Goal: Task Accomplishment & Management: Use online tool/utility

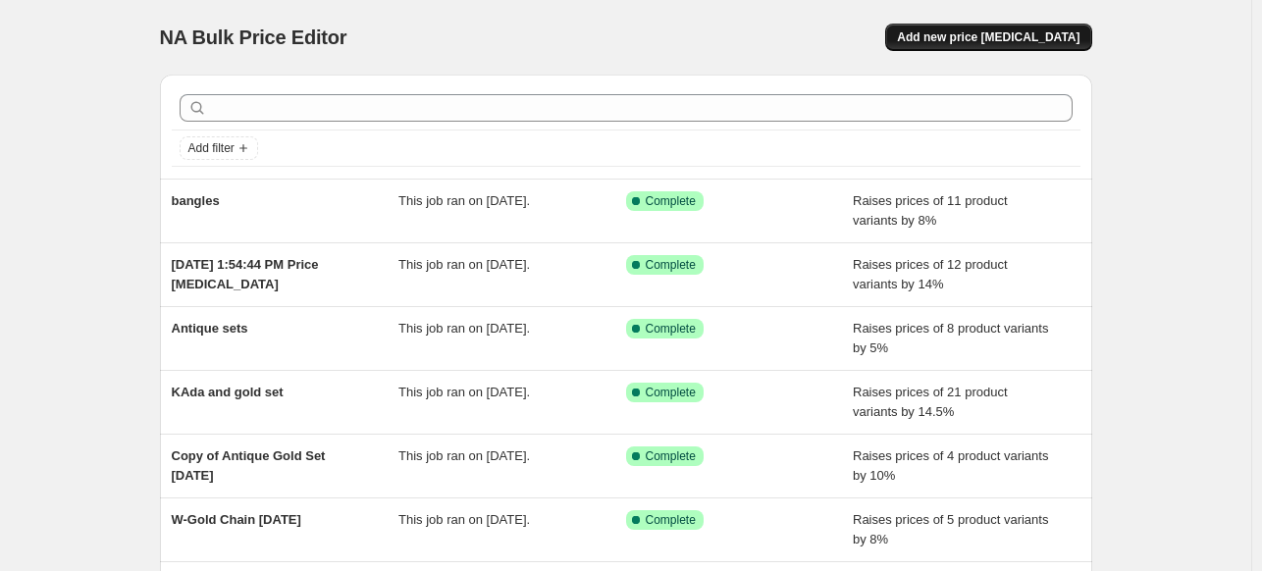
click at [954, 40] on span "Add new price [MEDICAL_DATA]" at bounding box center [988, 37] width 182 height 16
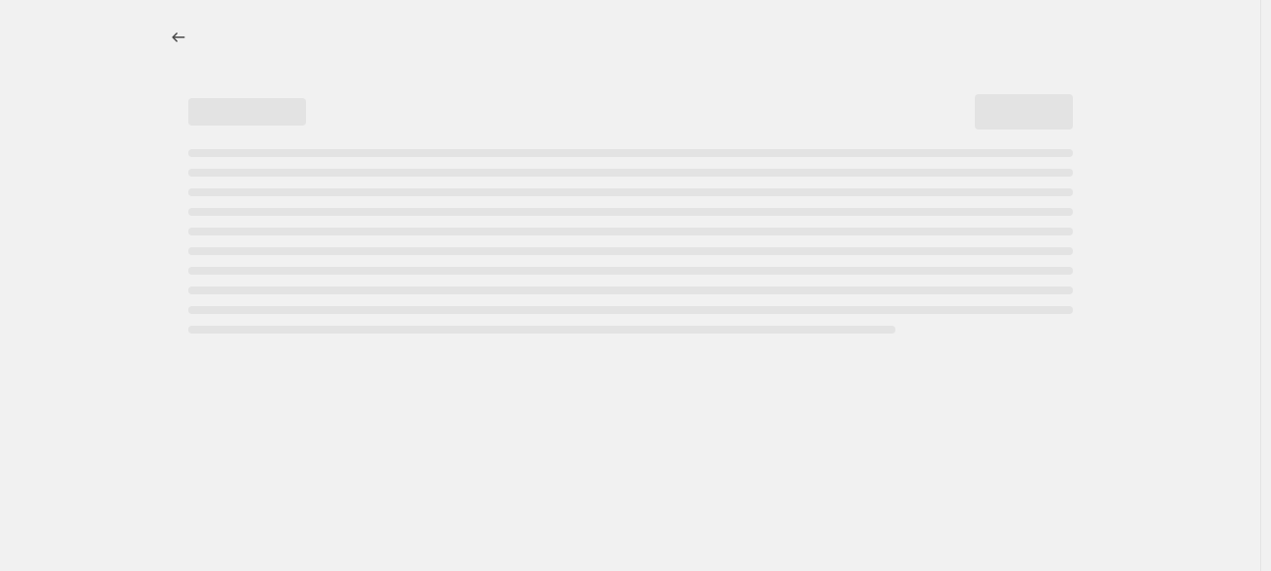
select select "percentage"
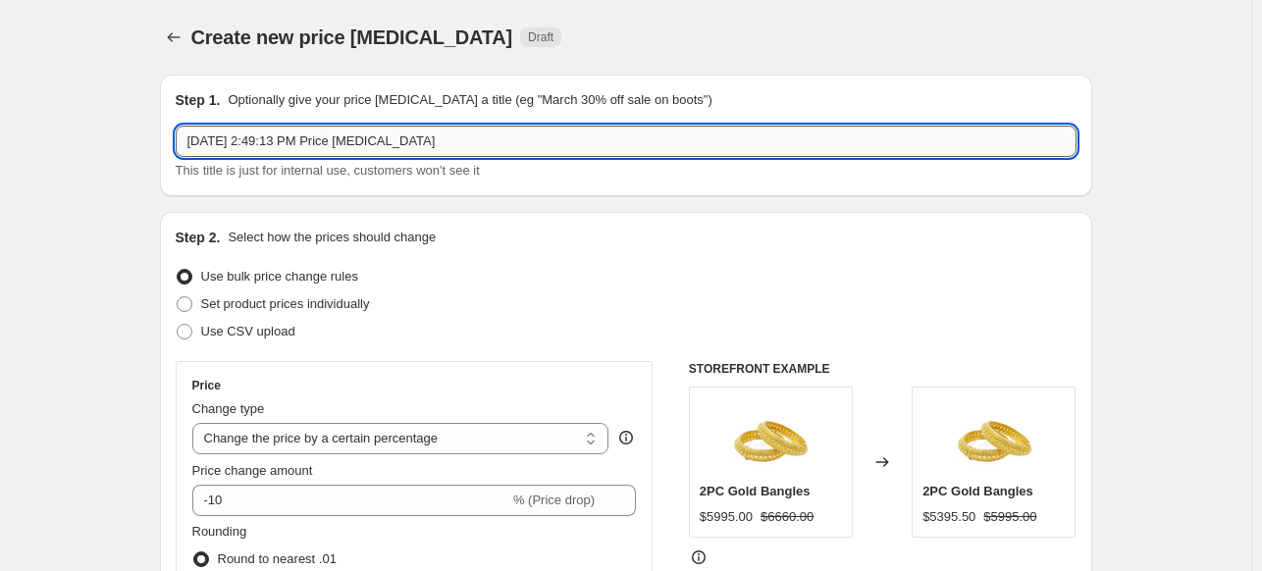
click at [242, 141] on input "Oct 14, 2025, 2:49:13 PM Price change job" at bounding box center [626, 141] width 901 height 31
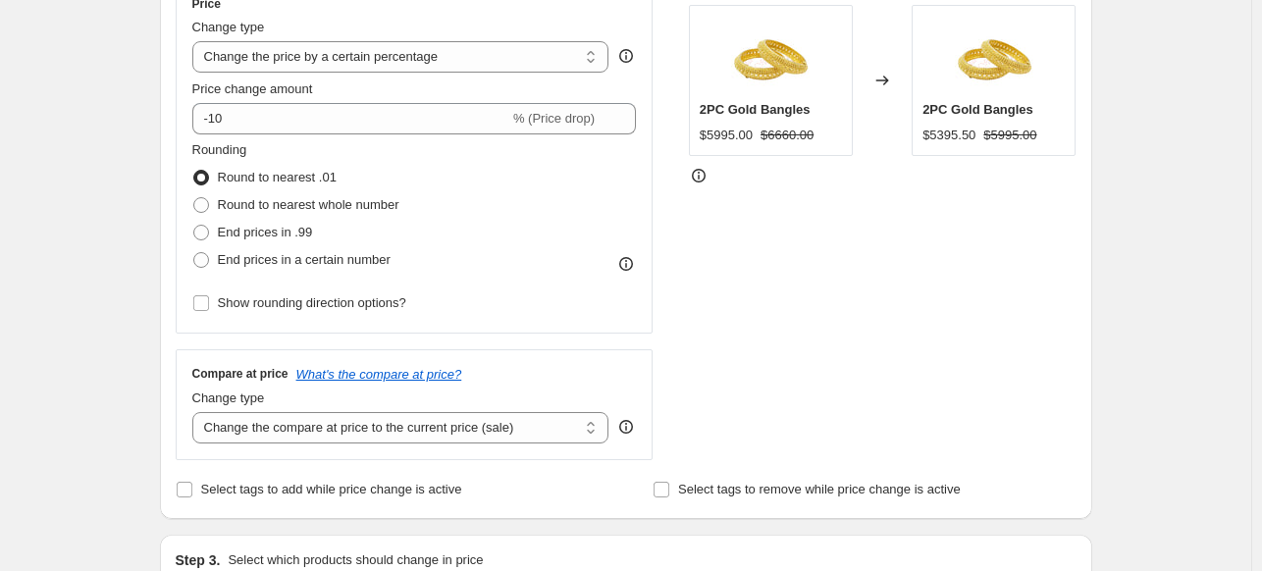
scroll to position [385, 0]
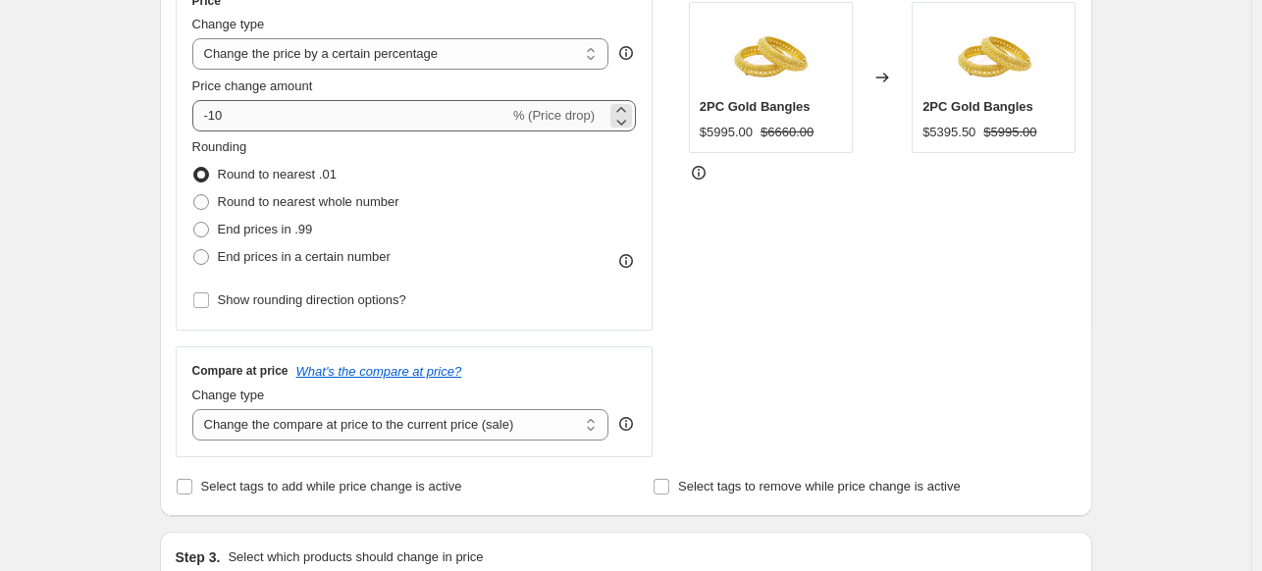
type input "All Products Sets,bangles,kada,bracelets"
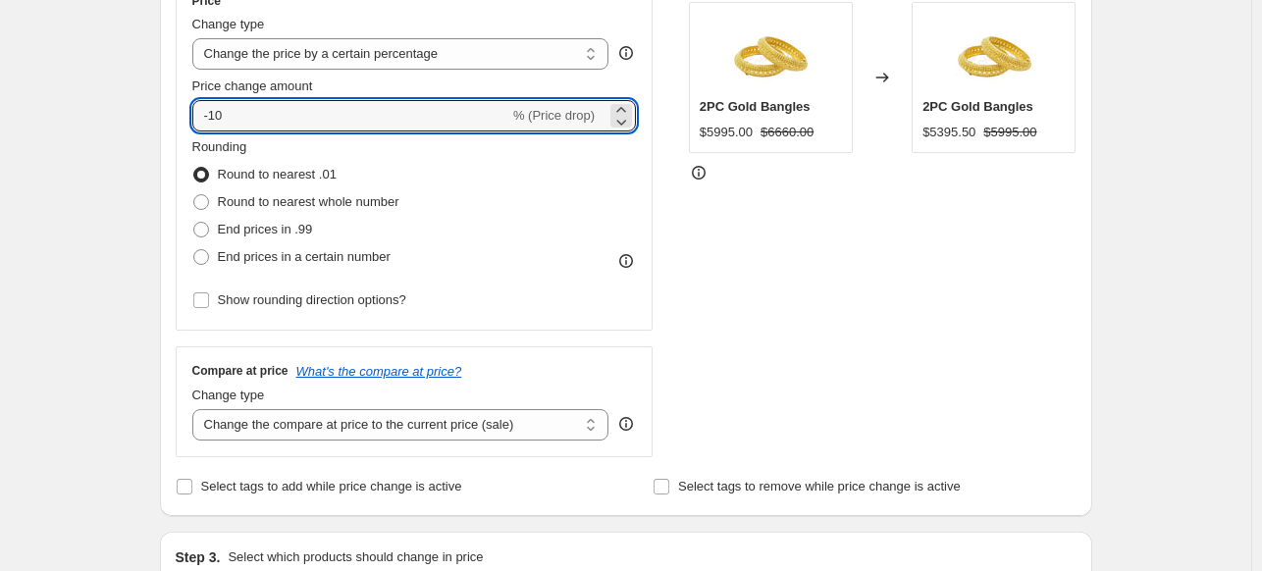
drag, startPoint x: 282, startPoint y: 118, endPoint x: 169, endPoint y: 121, distance: 112.9
click at [169, 121] on div "Step 2. Select how the prices should change Use bulk price change rules Set pro…" at bounding box center [626, 171] width 932 height 689
click at [629, 107] on icon at bounding box center [621, 110] width 20 height 20
click at [628, 117] on icon at bounding box center [621, 122] width 20 height 20
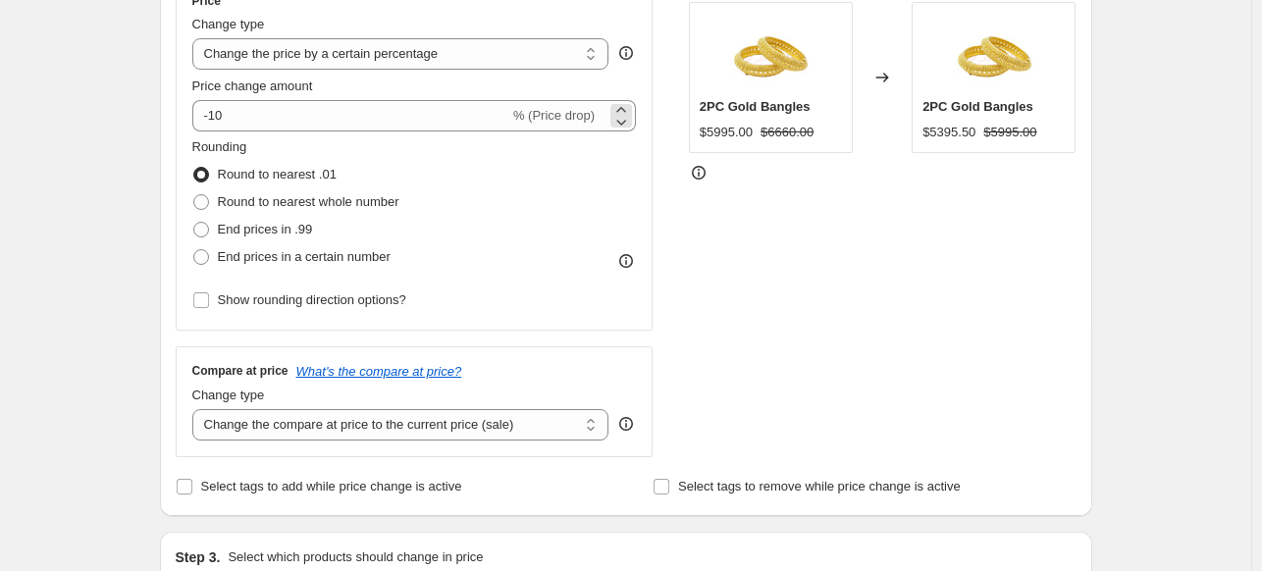
click at [575, 114] on span "% (Price drop)" at bounding box center [553, 115] width 81 height 15
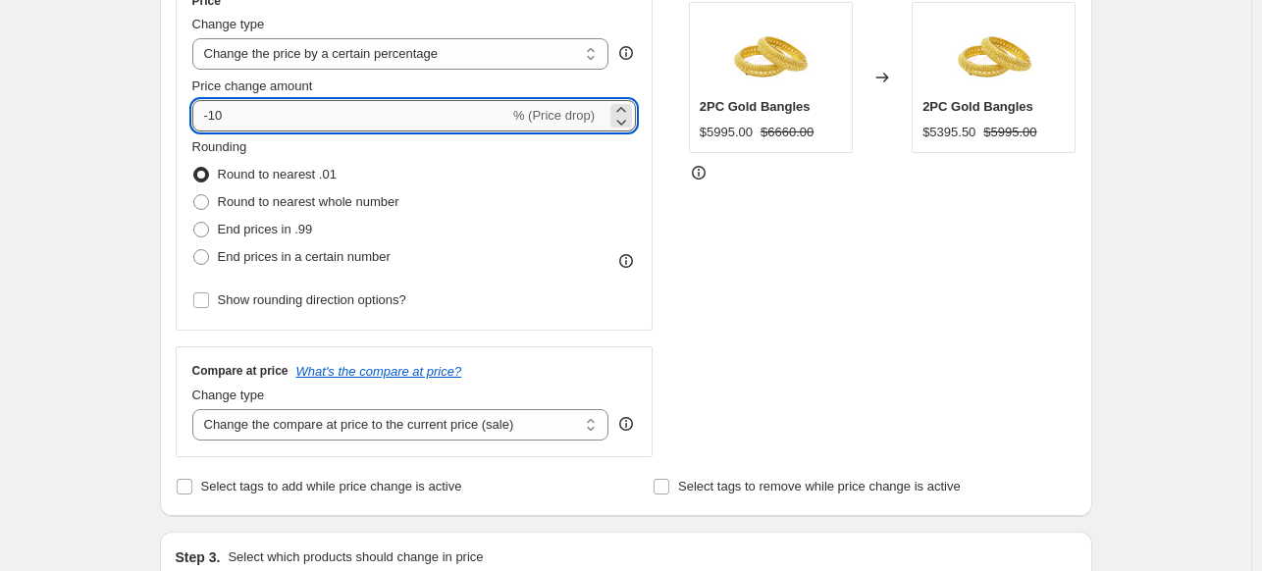
click at [212, 112] on input "-10" at bounding box center [350, 115] width 317 height 31
type input "10"
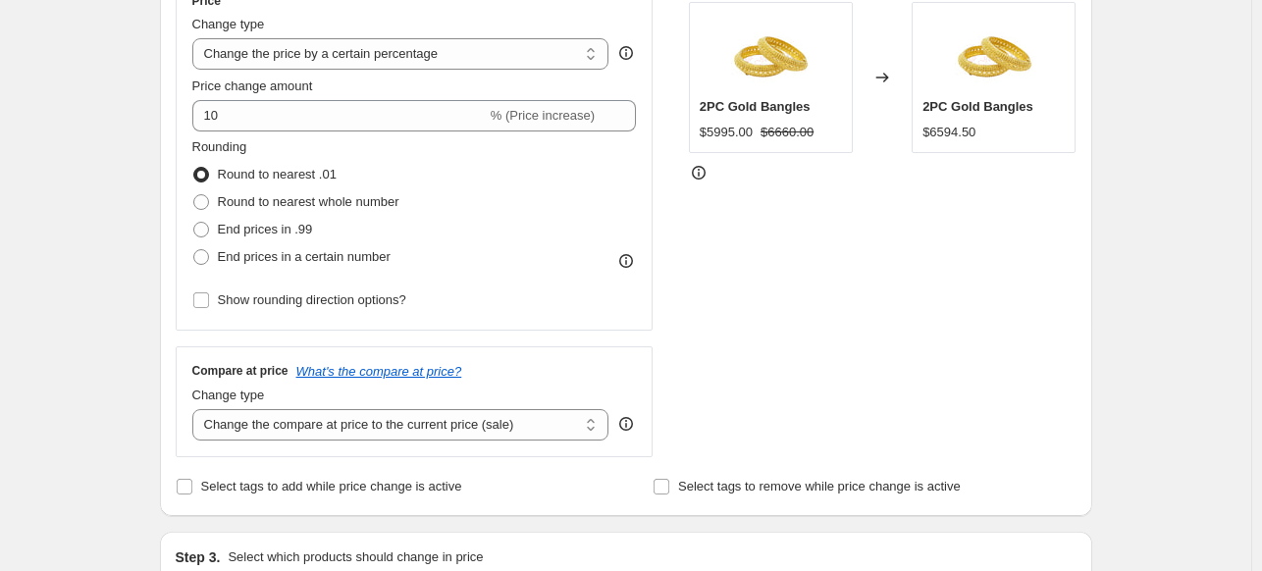
click at [805, 240] on div "STOREFRONT EXAMPLE 2PC Gold Bangles $5995.00 $6660.00 Changed to 2PC Gold Bangl…" at bounding box center [883, 216] width 388 height 481
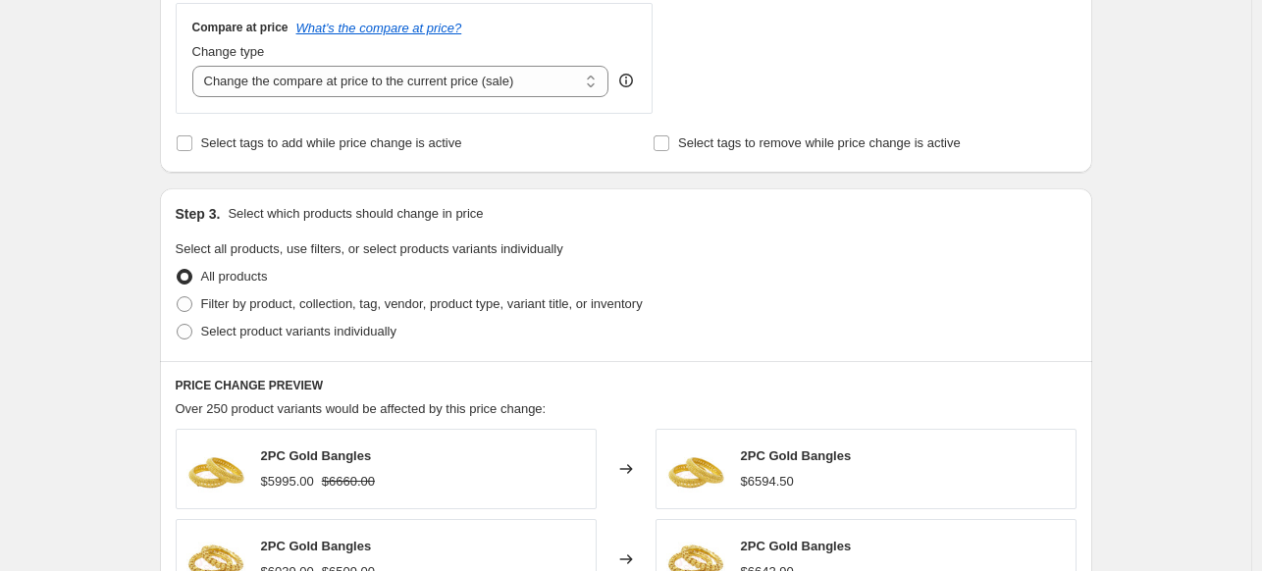
scroll to position [742, 0]
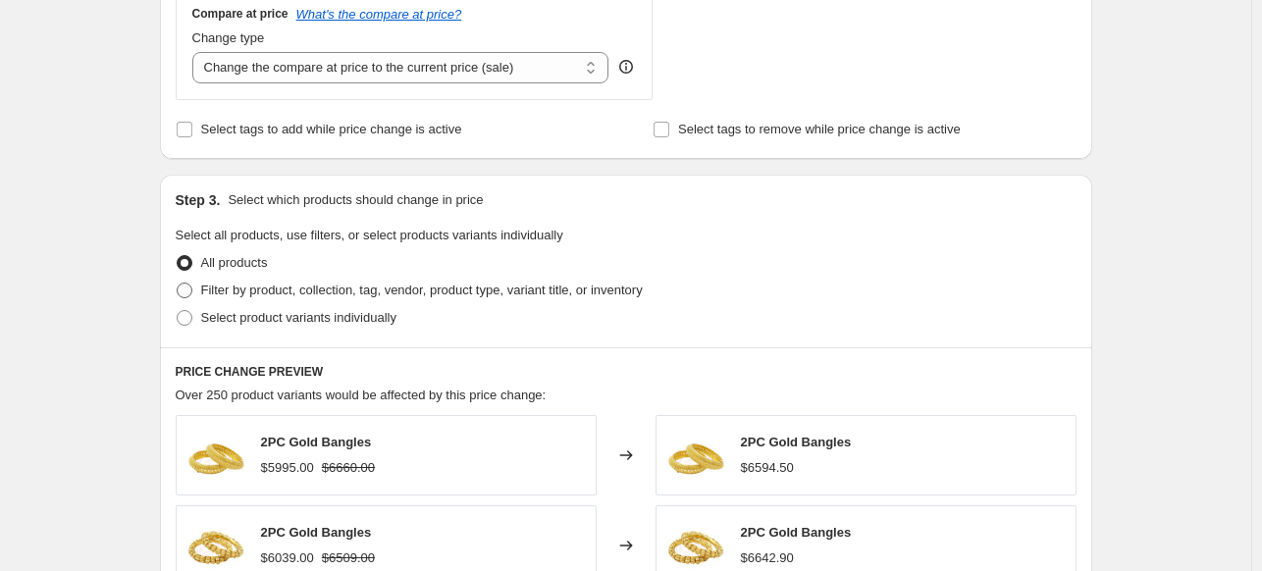
click at [366, 286] on span "Filter by product, collection, tag, vendor, product type, variant title, or inv…" at bounding box center [421, 290] width 441 height 15
click at [178, 284] on input "Filter by product, collection, tag, vendor, product type, variant title, or inv…" at bounding box center [177, 283] width 1 height 1
radio input "true"
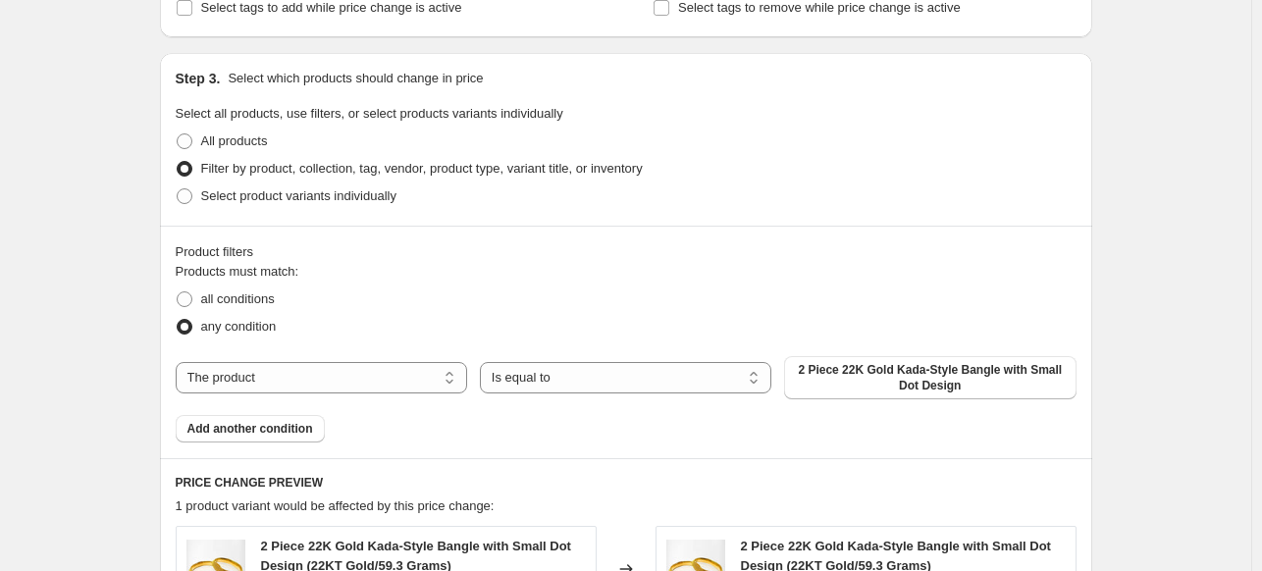
scroll to position [893, 0]
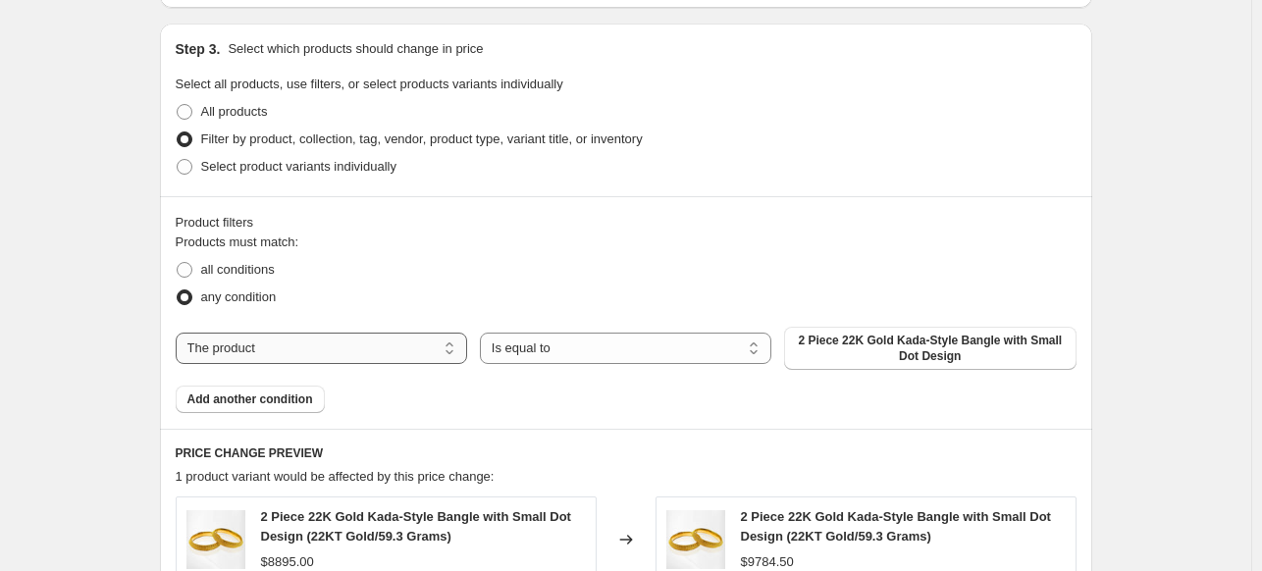
click at [432, 348] on select "The product The product's collection The product's vendor The product's type Th…" at bounding box center [321, 348] width 291 height 31
select select "collection"
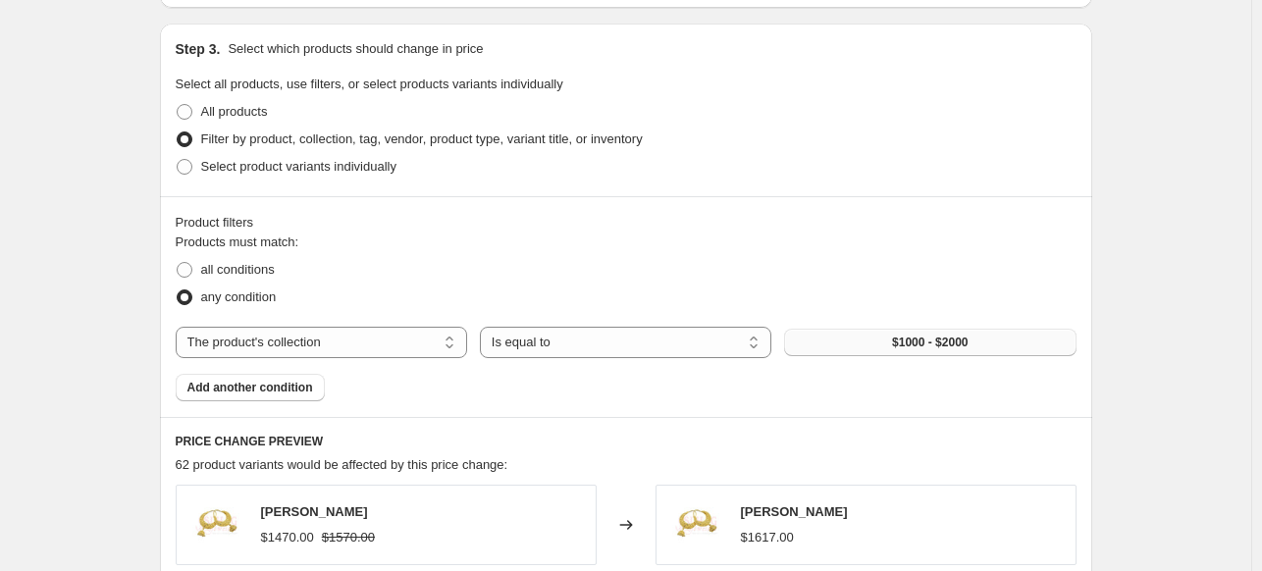
click at [923, 335] on span "$1000 - $2000" at bounding box center [930, 343] width 76 height 16
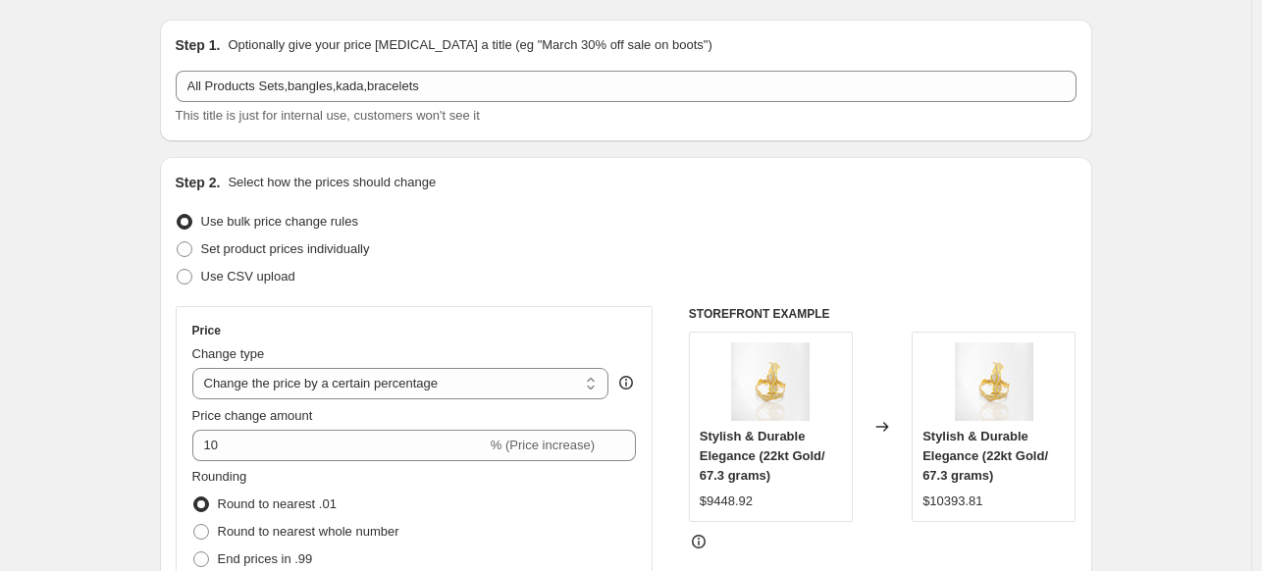
scroll to position [281, 0]
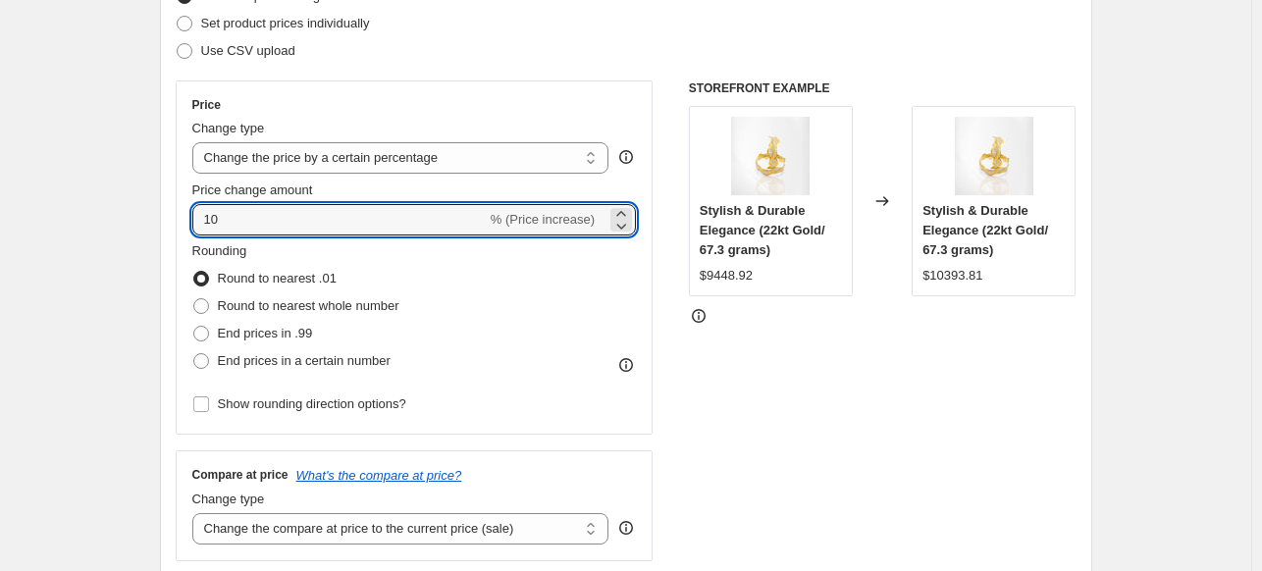
drag, startPoint x: 263, startPoint y: 210, endPoint x: 172, endPoint y: 217, distance: 91.5
click at [172, 217] on div "Step 2. Select how the prices should change Use bulk price change rules Set pro…" at bounding box center [626, 275] width 932 height 689
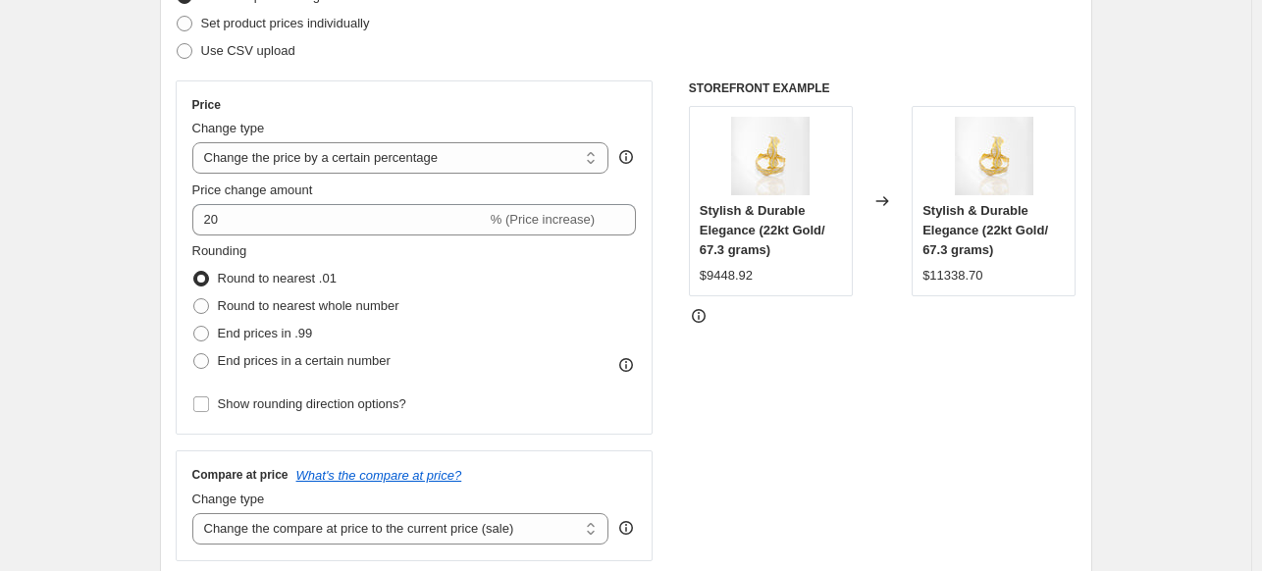
click at [636, 366] on icon at bounding box center [626, 365] width 20 height 20
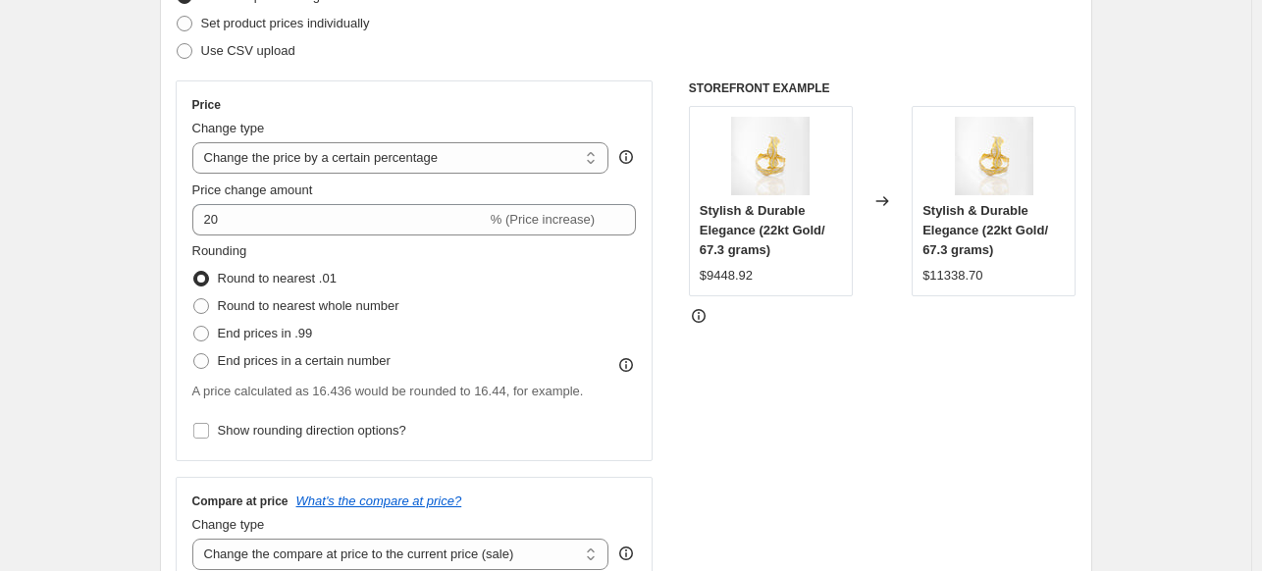
click at [820, 408] on div "STOREFRONT EXAMPLE Stylish & Durable Elegance (22kt Gold/ 67.3 grams) $9448.92 …" at bounding box center [883, 333] width 388 height 506
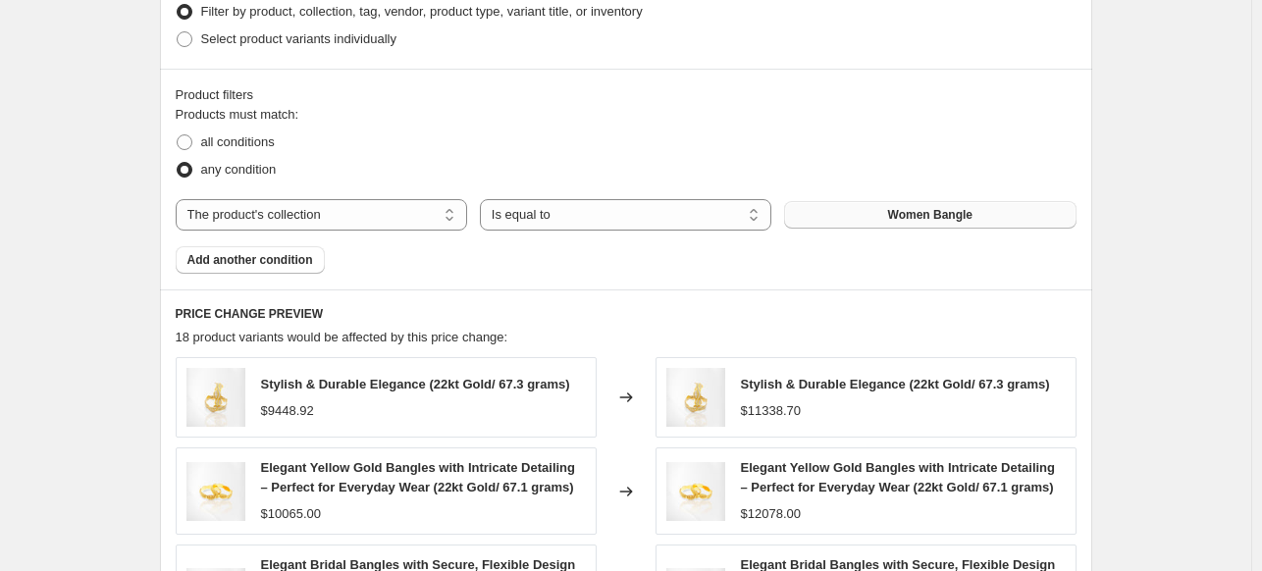
scroll to position [1150, 0]
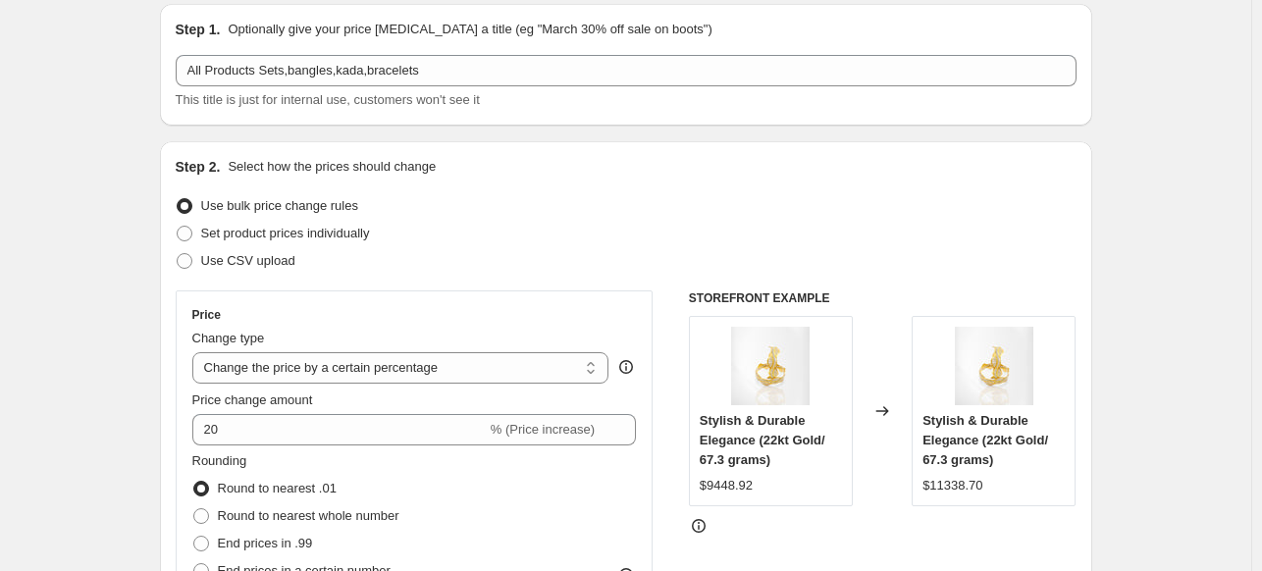
scroll to position [83, 0]
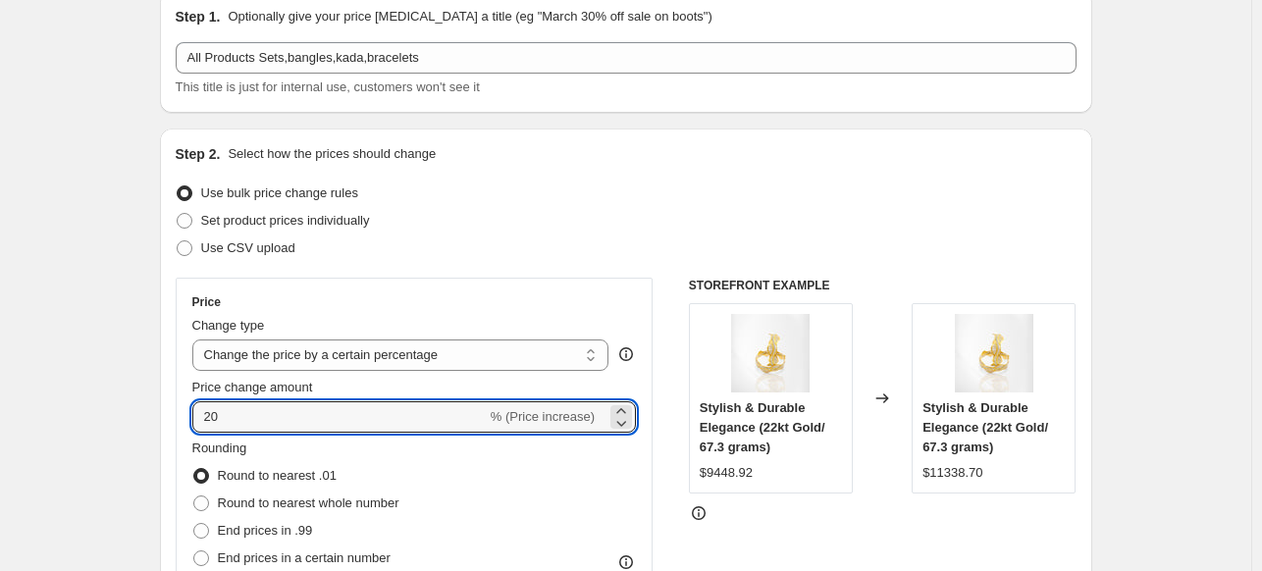
drag, startPoint x: 257, startPoint y: 419, endPoint x: 145, endPoint y: 427, distance: 112.1
type input "30"
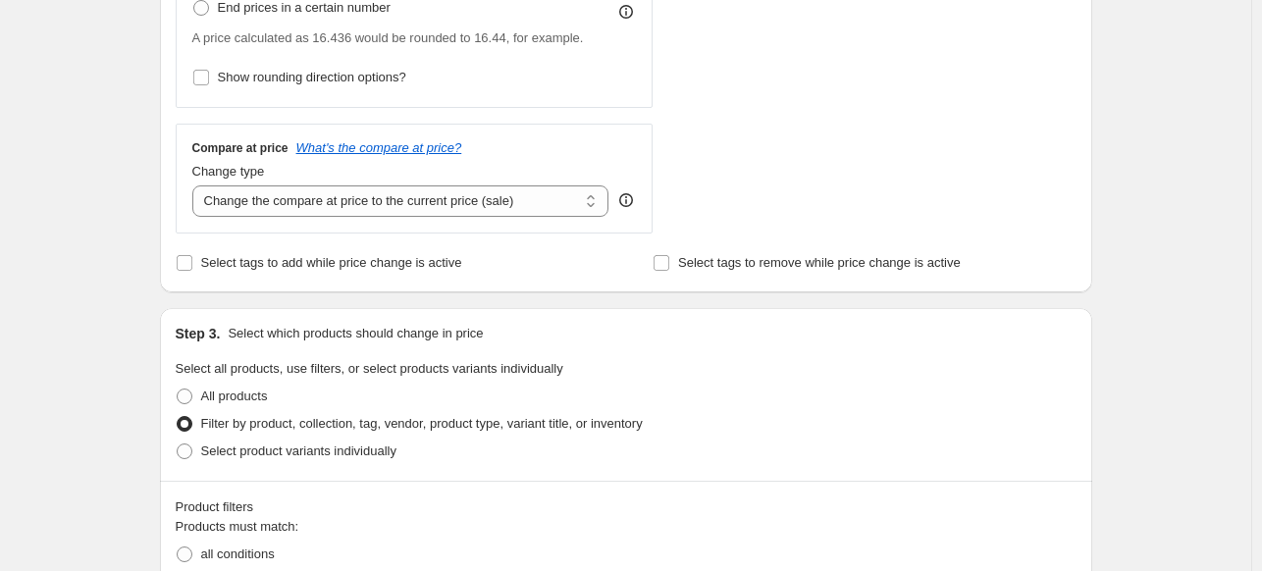
scroll to position [699, 0]
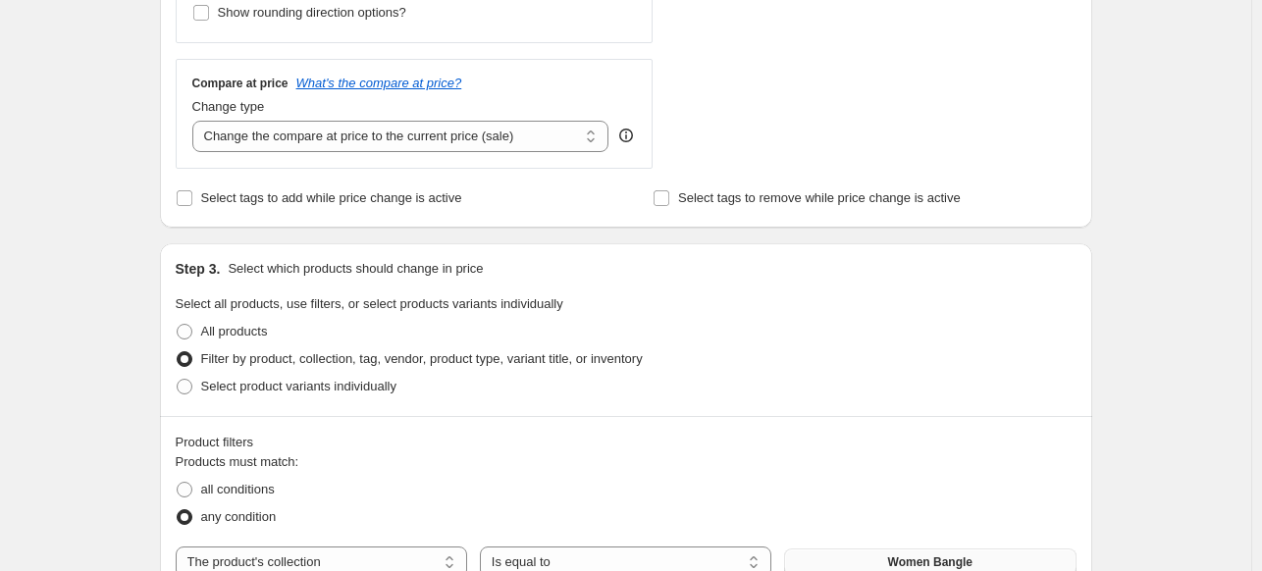
click at [1197, 329] on div "Create new price change job. This page is ready Create new price change job Dra…" at bounding box center [625, 427] width 1251 height 2253
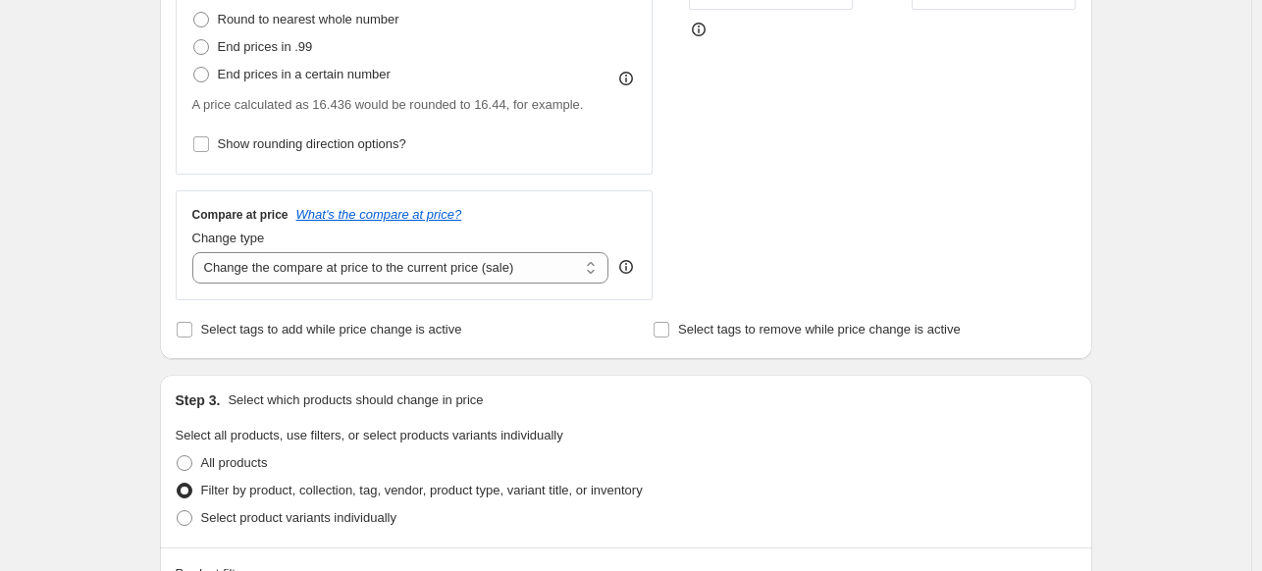
scroll to position [1697, 0]
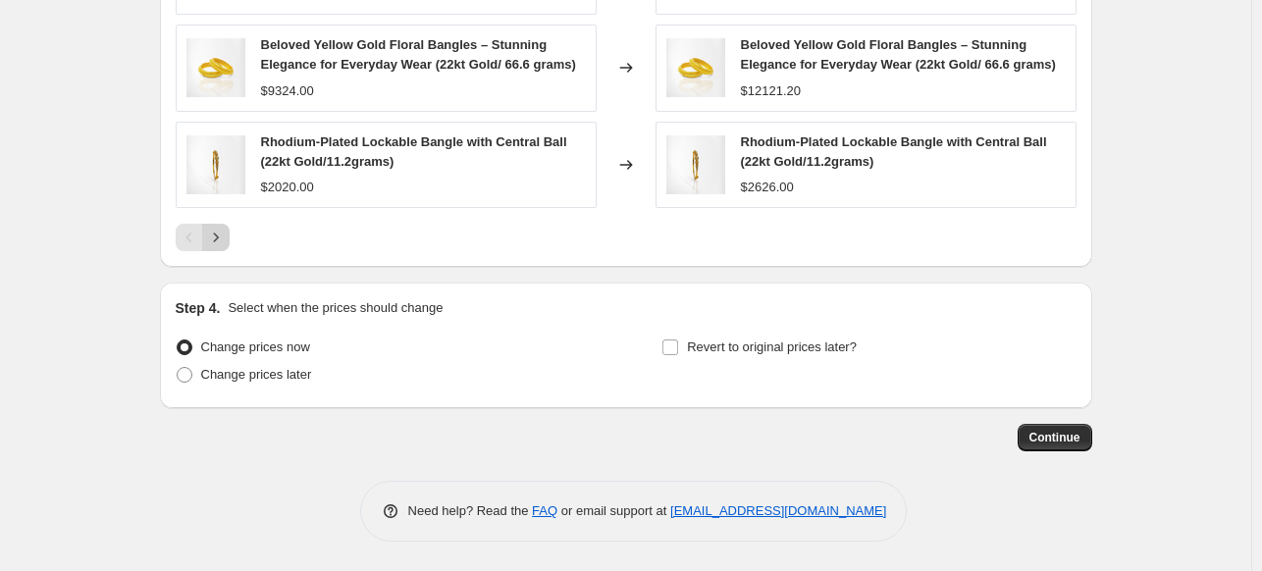
click at [226, 237] on icon "Next" at bounding box center [216, 238] width 20 height 20
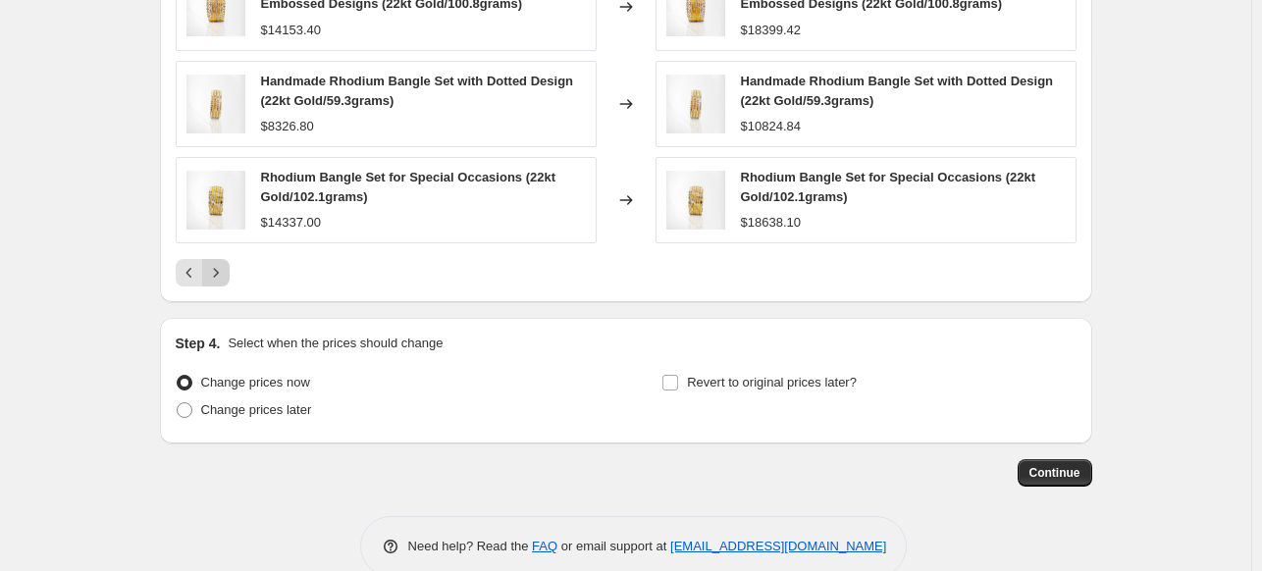
scroll to position [1664, 0]
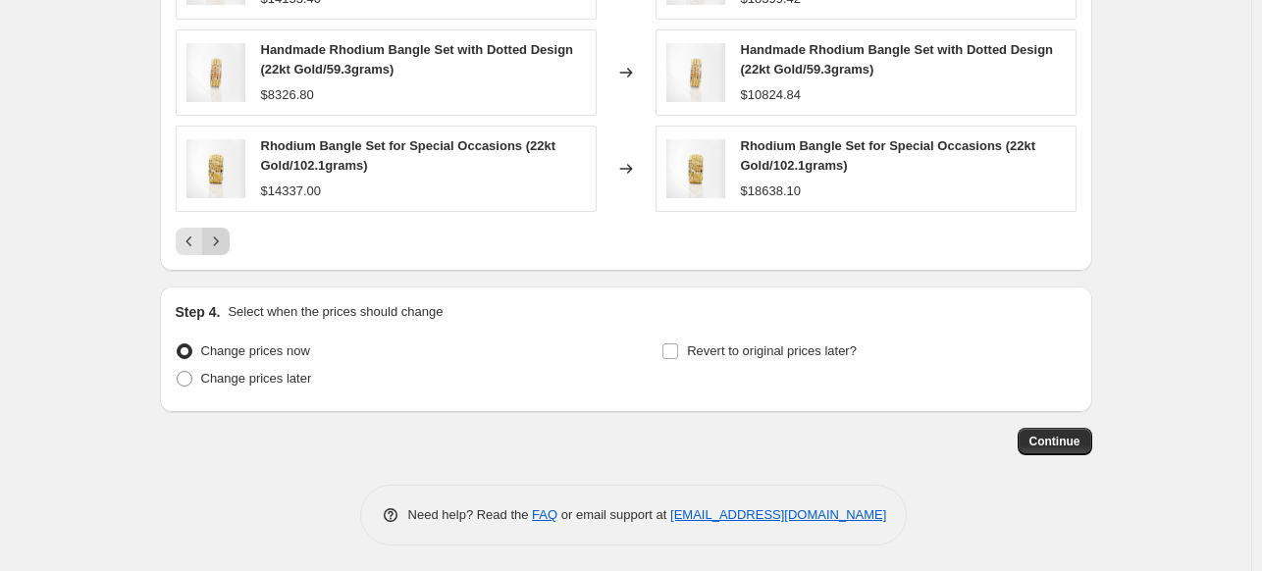
click at [217, 238] on icon "Next" at bounding box center [216, 242] width 20 height 20
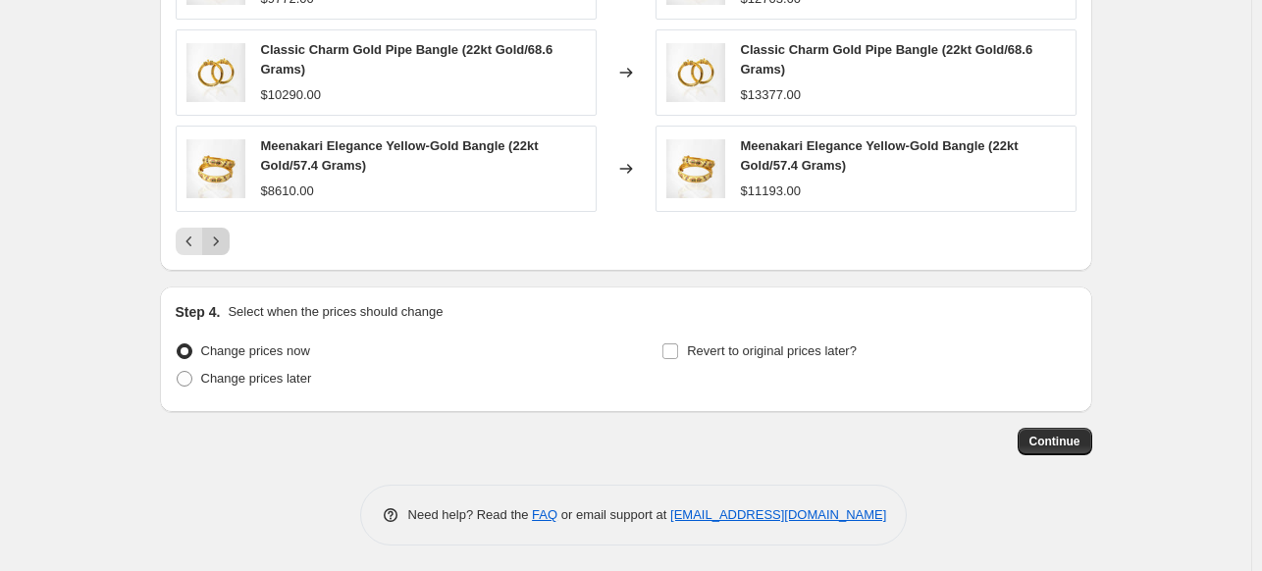
click at [219, 240] on icon "Next" at bounding box center [216, 242] width 20 height 20
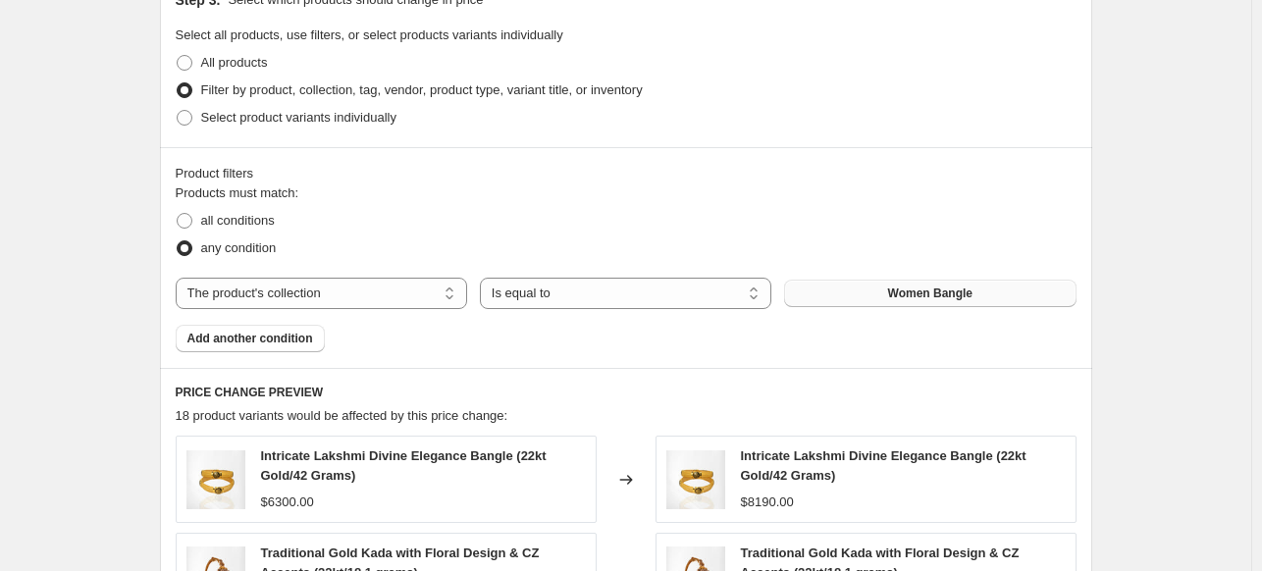
scroll to position [969, 0]
click at [958, 285] on span "Women Bangle" at bounding box center [930, 292] width 84 height 16
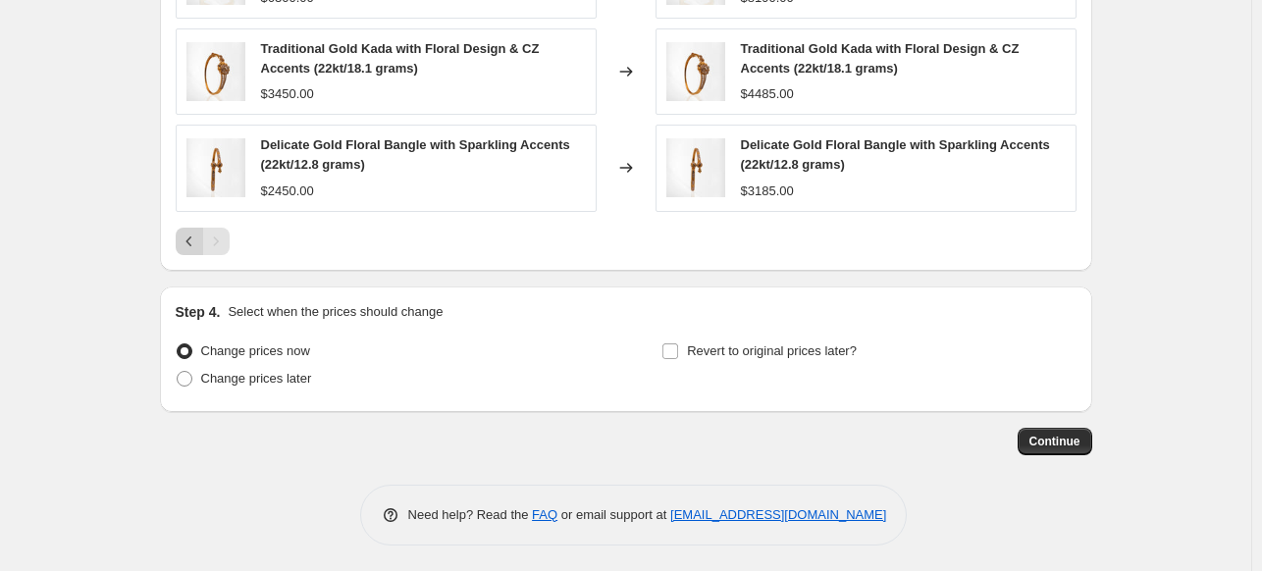
click at [193, 238] on icon "Previous" at bounding box center [190, 242] width 20 height 20
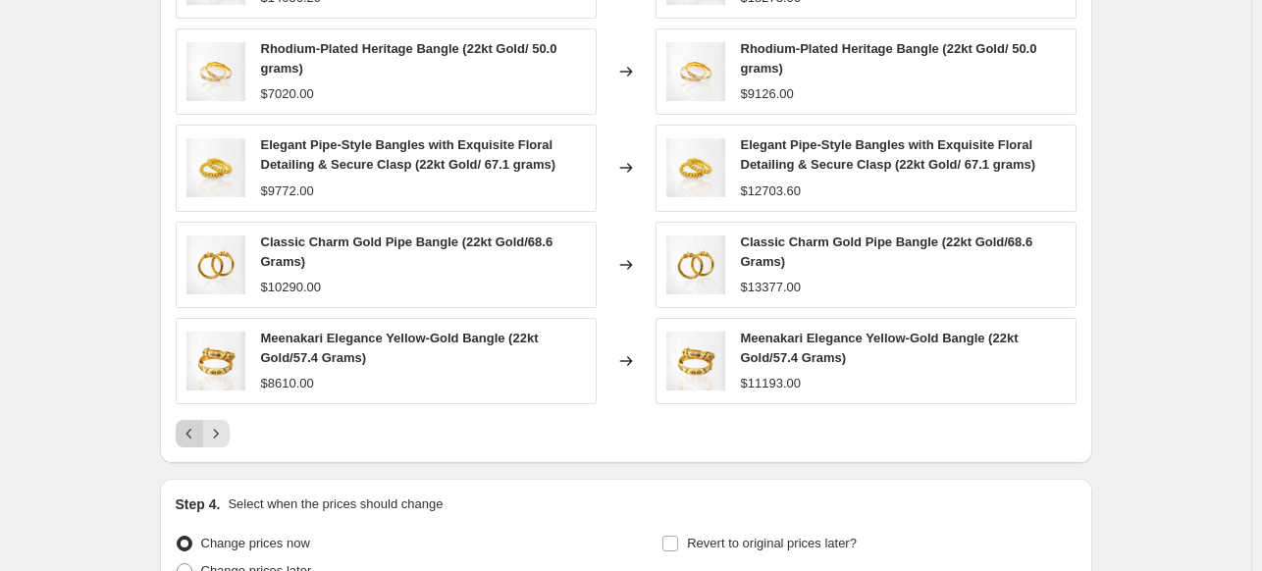
click at [192, 426] on icon "Previous" at bounding box center [190, 434] width 20 height 20
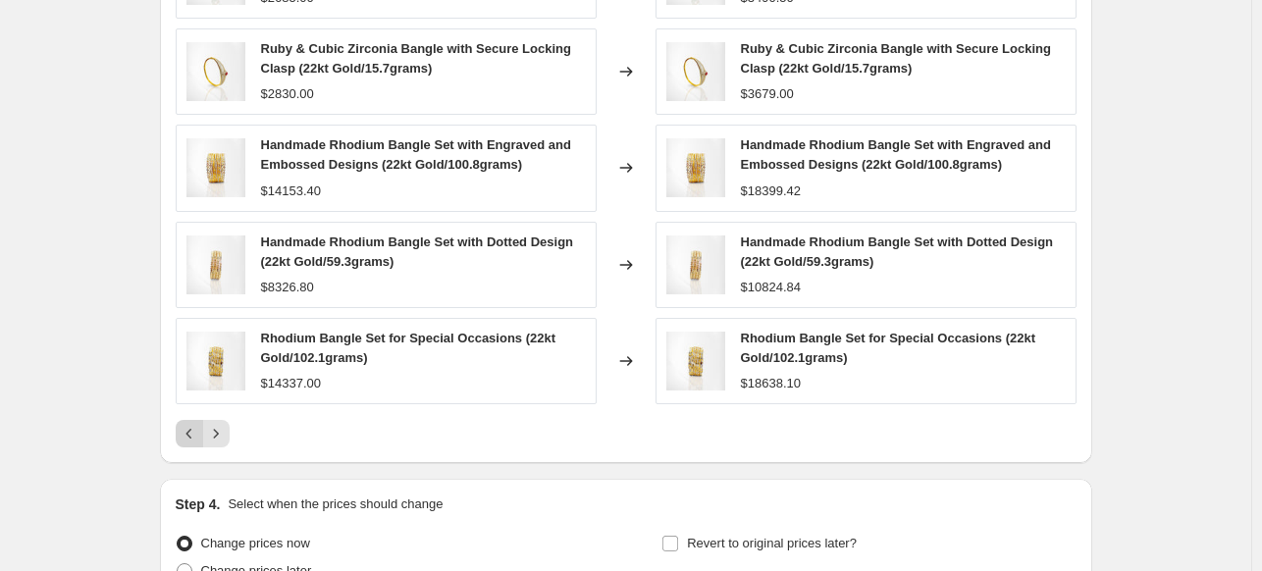
click at [187, 432] on icon "Previous" at bounding box center [190, 434] width 20 height 20
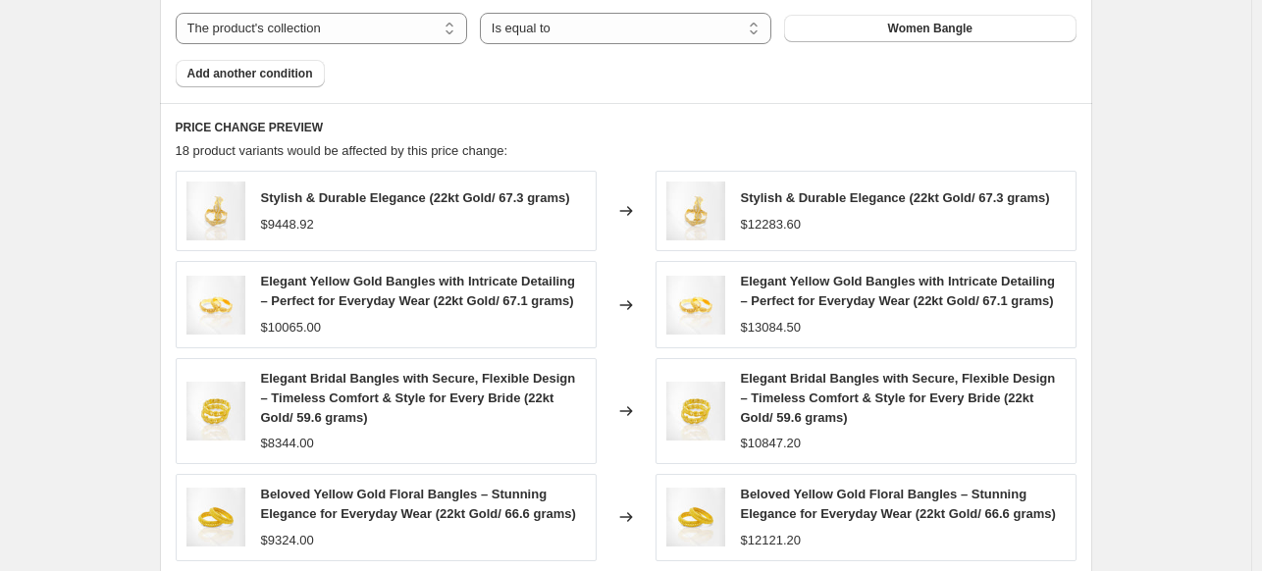
scroll to position [1200, 0]
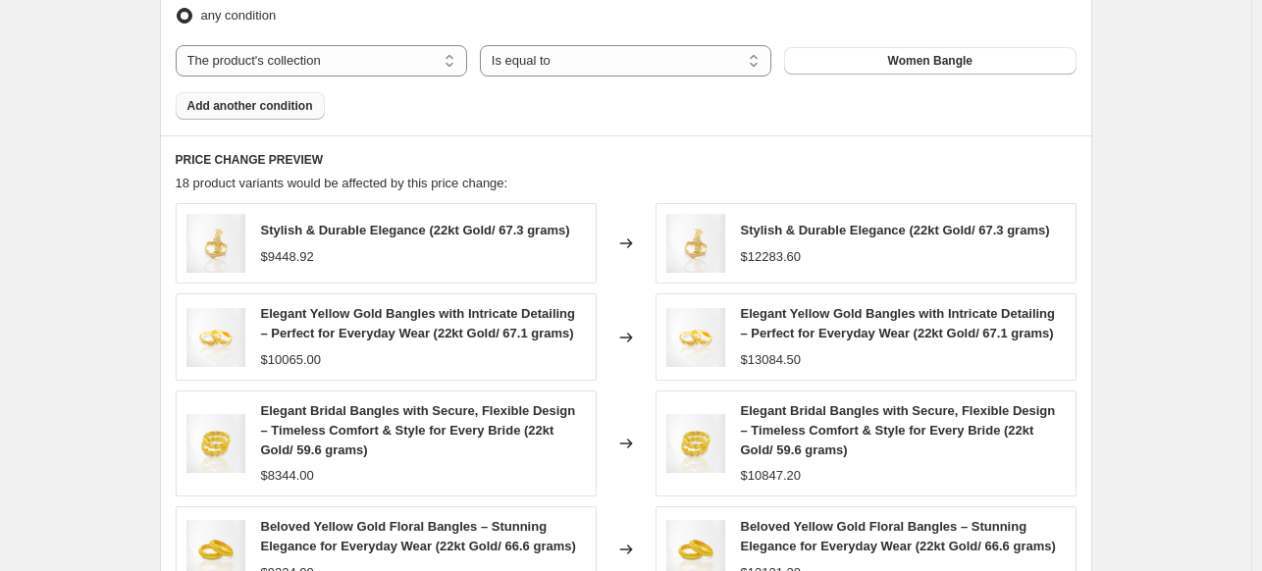
click at [292, 113] on button "Add another condition" at bounding box center [250, 105] width 149 height 27
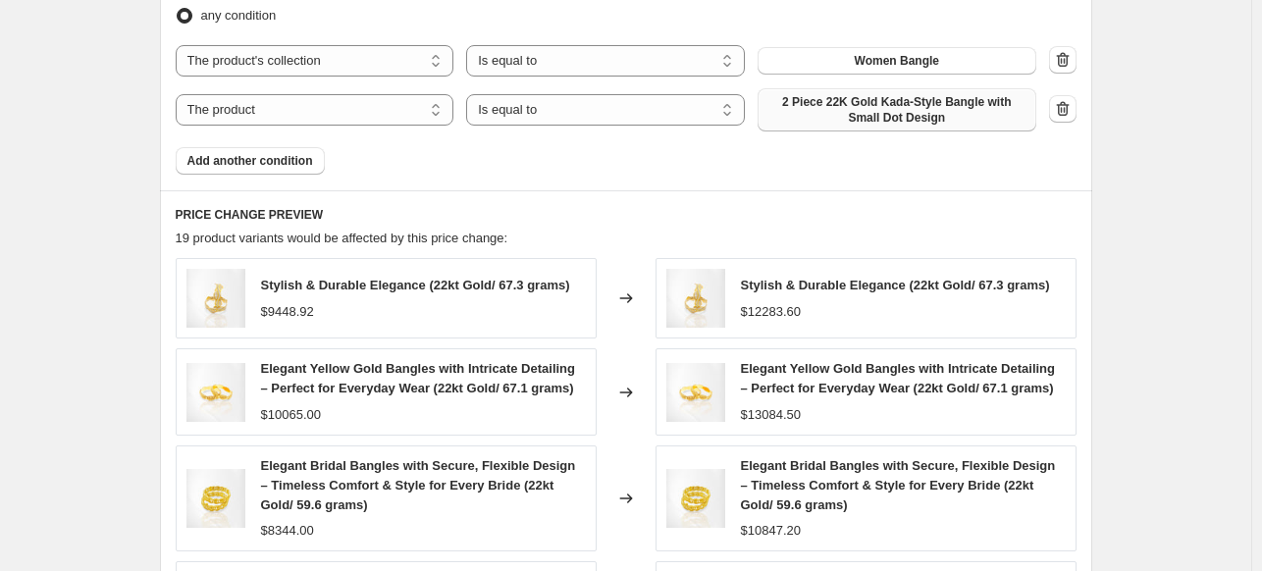
click at [860, 101] on span "2 Piece 22K Gold Kada-Style Bangle with Small Dot Design" at bounding box center [896, 109] width 255 height 31
click at [841, 112] on span "2 Piece 22K Gold Kada-Style Bangle with Small Dot Design" at bounding box center [896, 109] width 255 height 31
click at [354, 103] on select "The product The product's collection The product's vendor The product's type Th…" at bounding box center [315, 109] width 279 height 31
select select "collection"
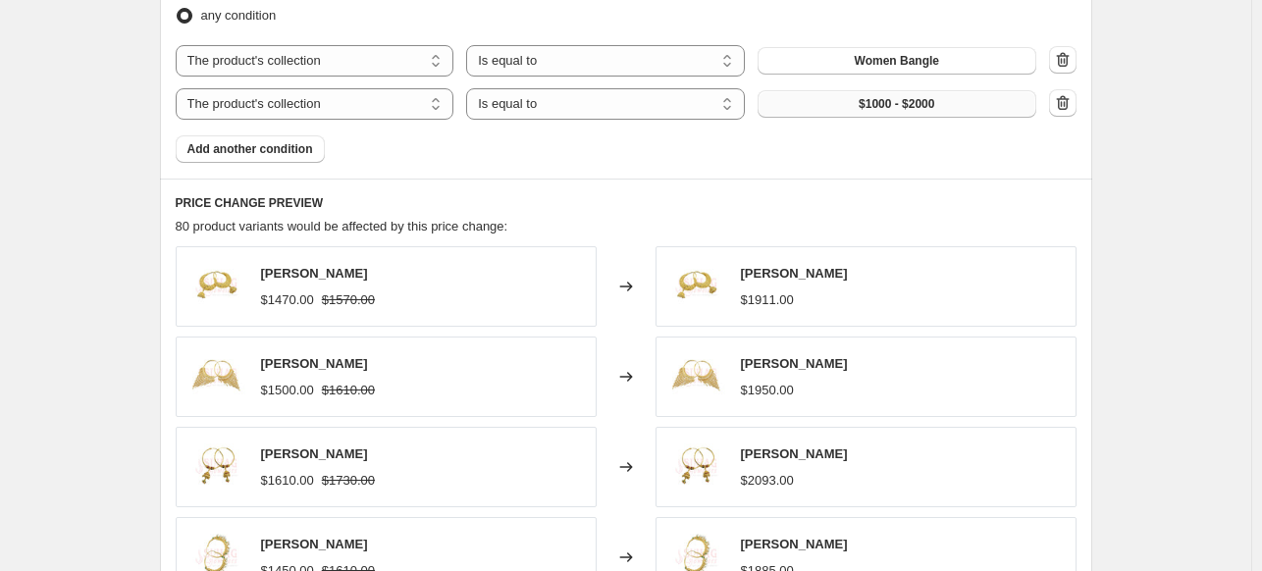
click at [880, 104] on span "$1000 - $2000" at bounding box center [896, 104] width 76 height 16
click at [1067, 96] on icon "button" at bounding box center [1062, 102] width 13 height 15
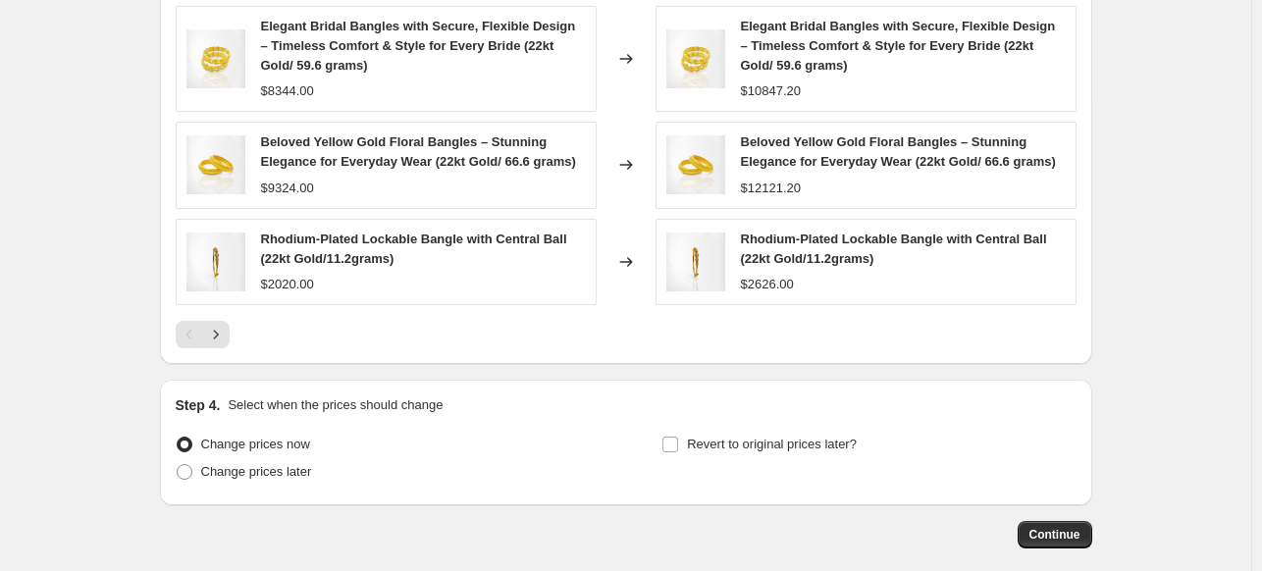
scroll to position [1697, 0]
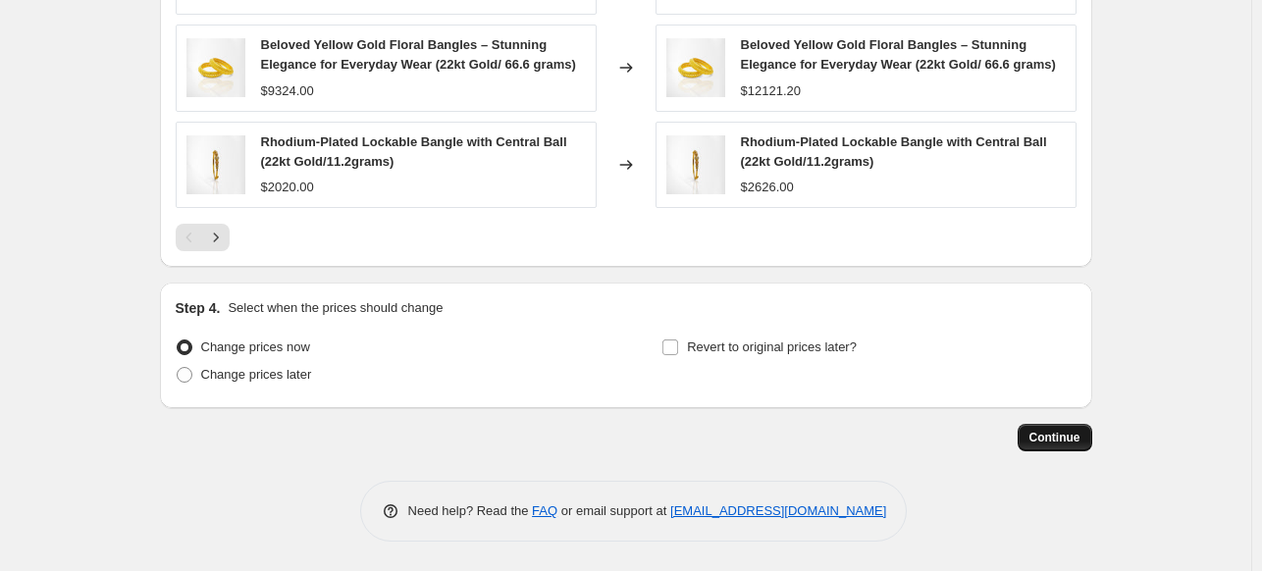
click at [1066, 437] on span "Continue" at bounding box center [1054, 438] width 51 height 16
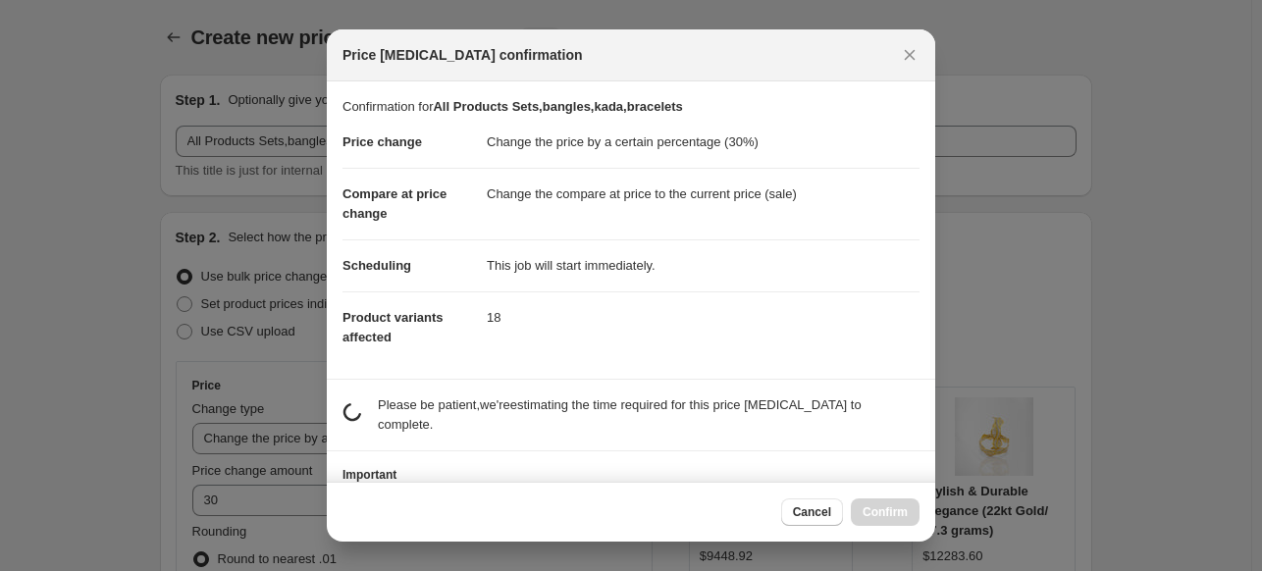
scroll to position [0, 0]
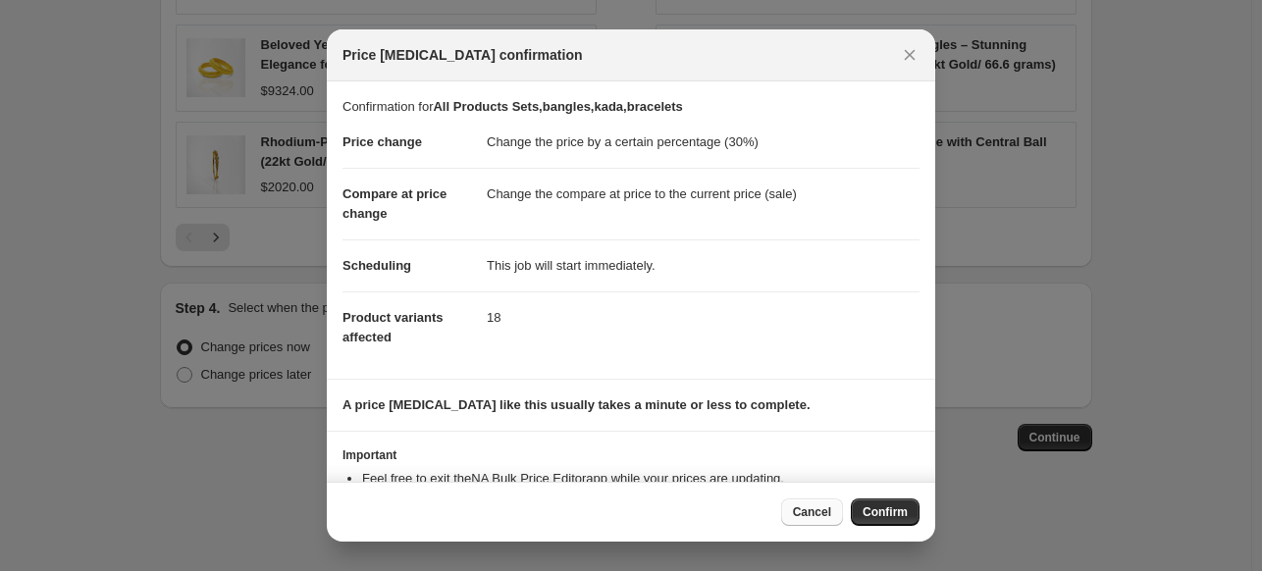
click at [793, 509] on span "Cancel" at bounding box center [812, 512] width 38 height 16
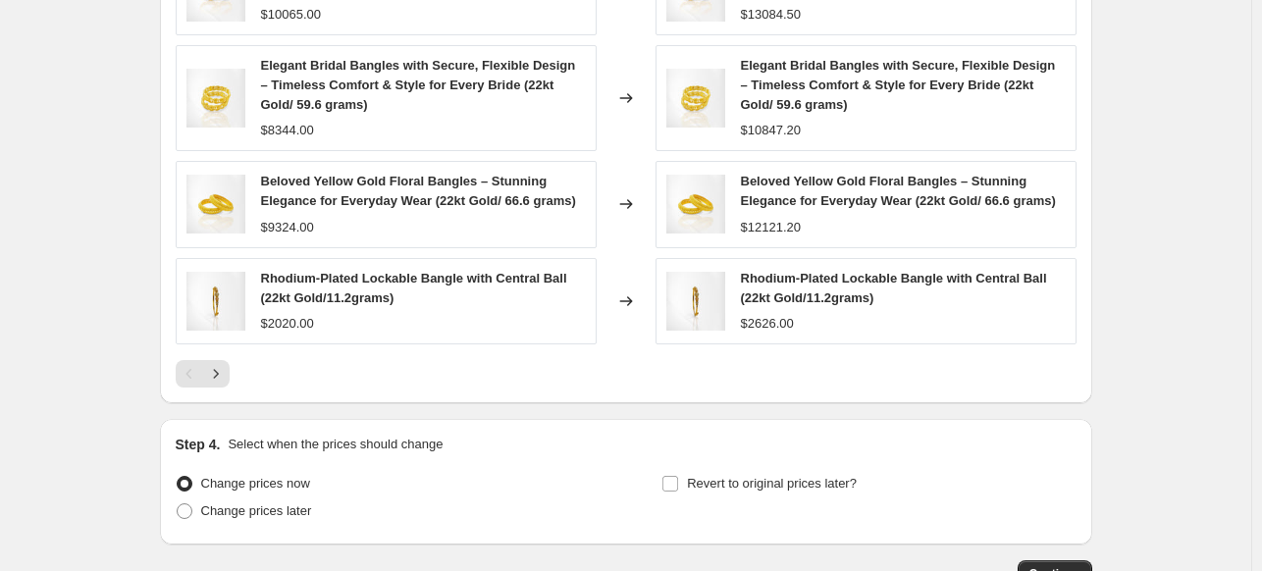
scroll to position [1548, 0]
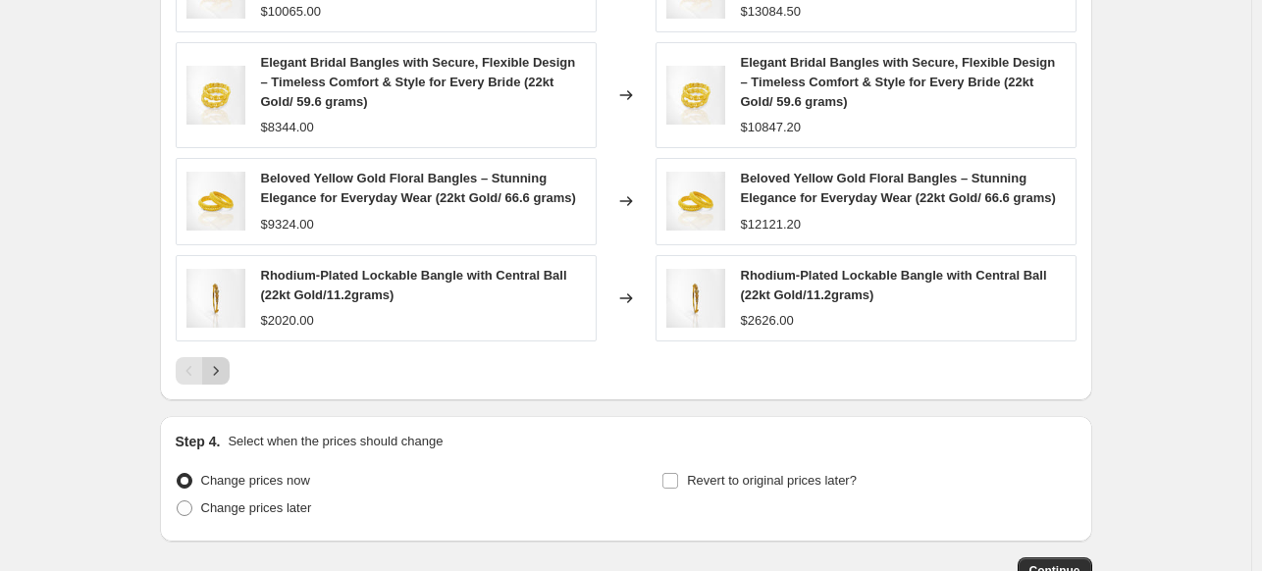
click at [221, 381] on icon "Next" at bounding box center [216, 371] width 20 height 20
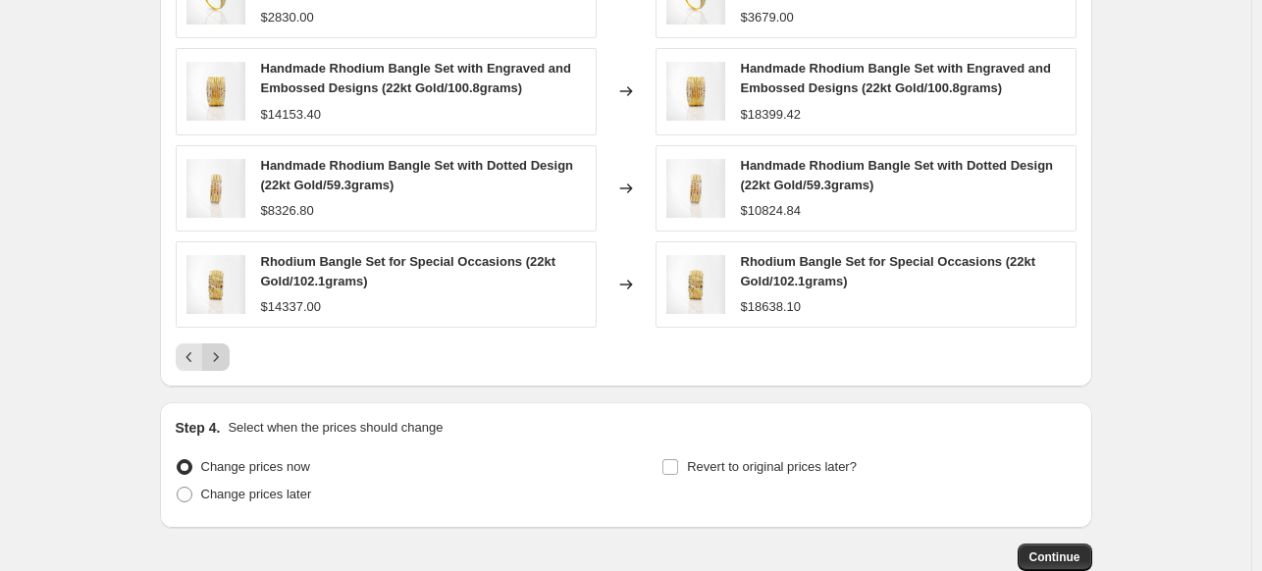
click at [221, 356] on icon "Next" at bounding box center [216, 357] width 20 height 20
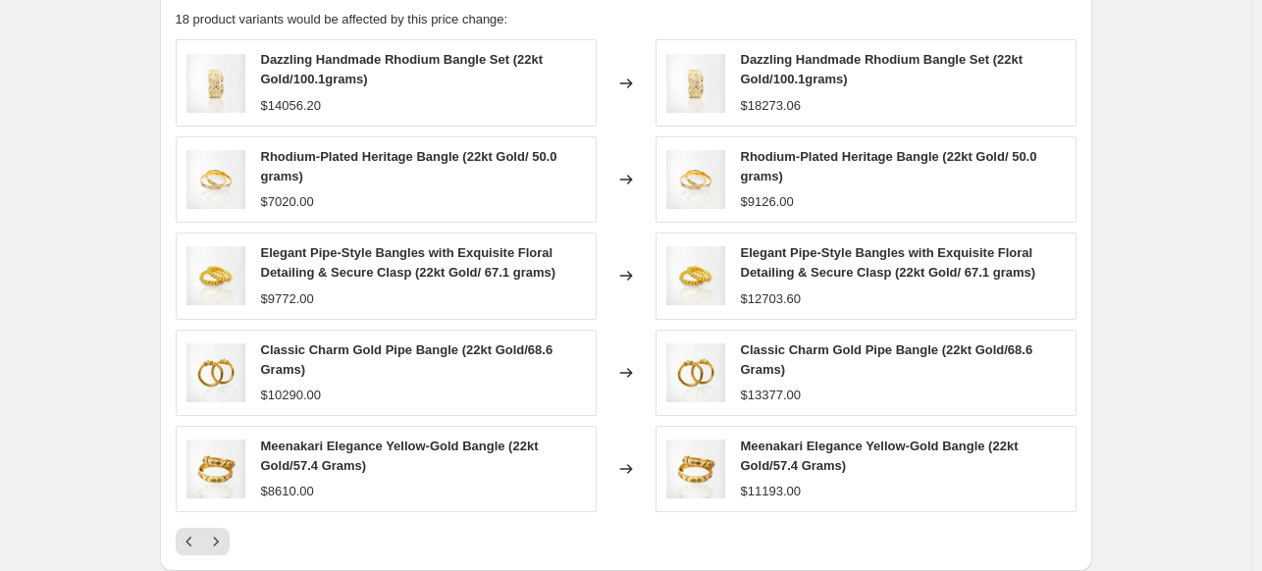
scroll to position [1664, 0]
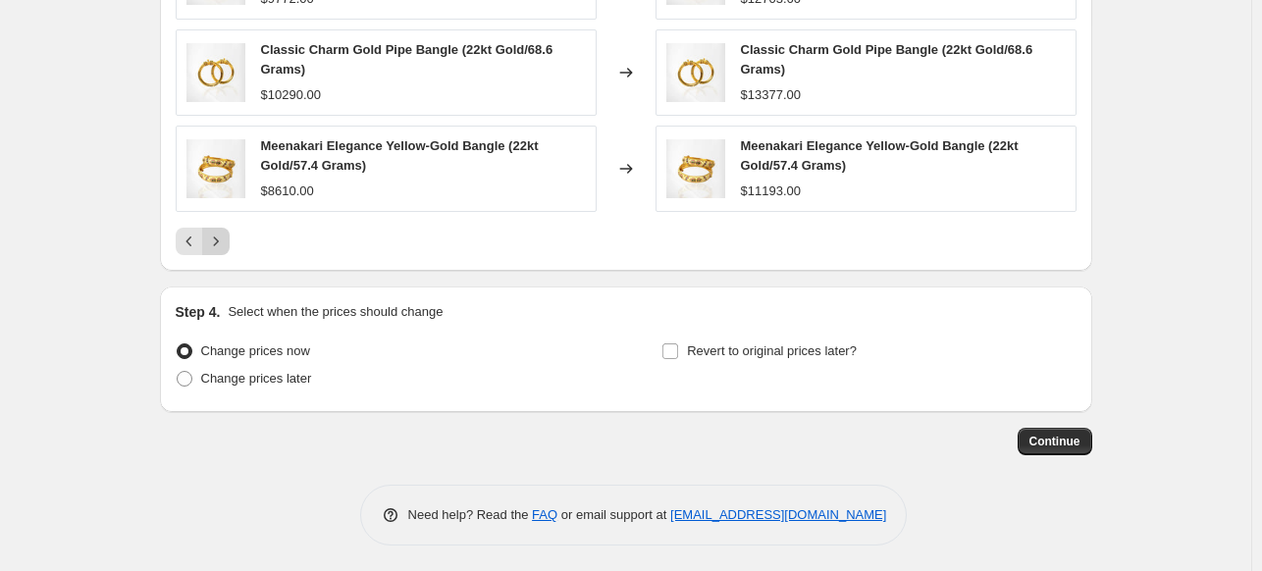
click at [218, 235] on icon "Next" at bounding box center [216, 242] width 20 height 20
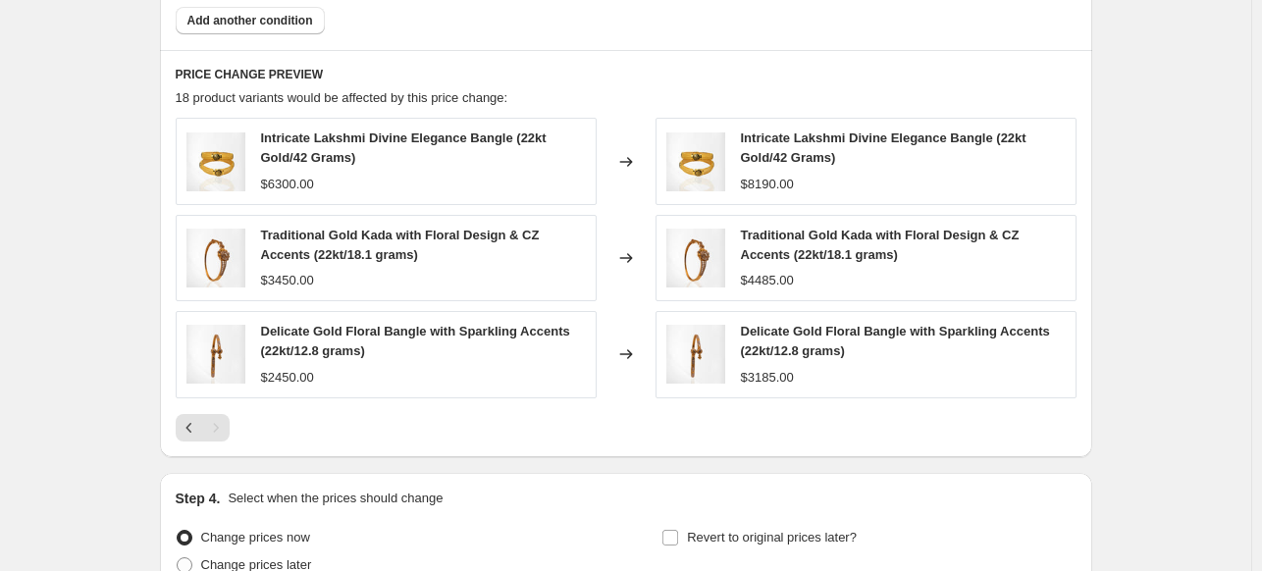
scroll to position [1472, 0]
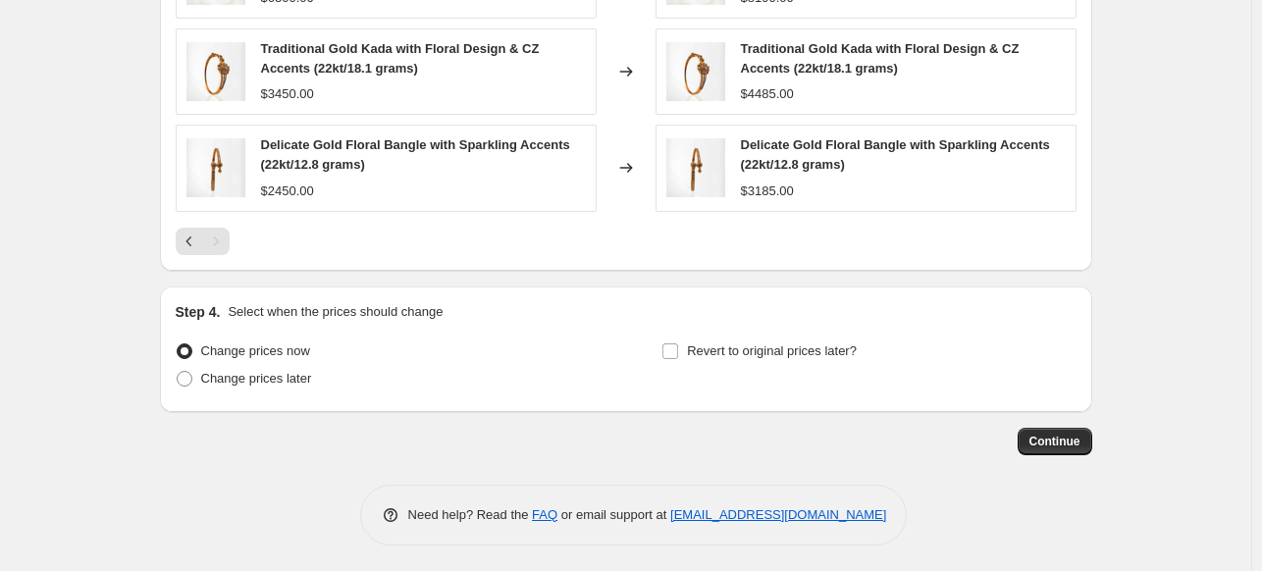
click at [1056, 439] on span "Continue" at bounding box center [1054, 442] width 51 height 16
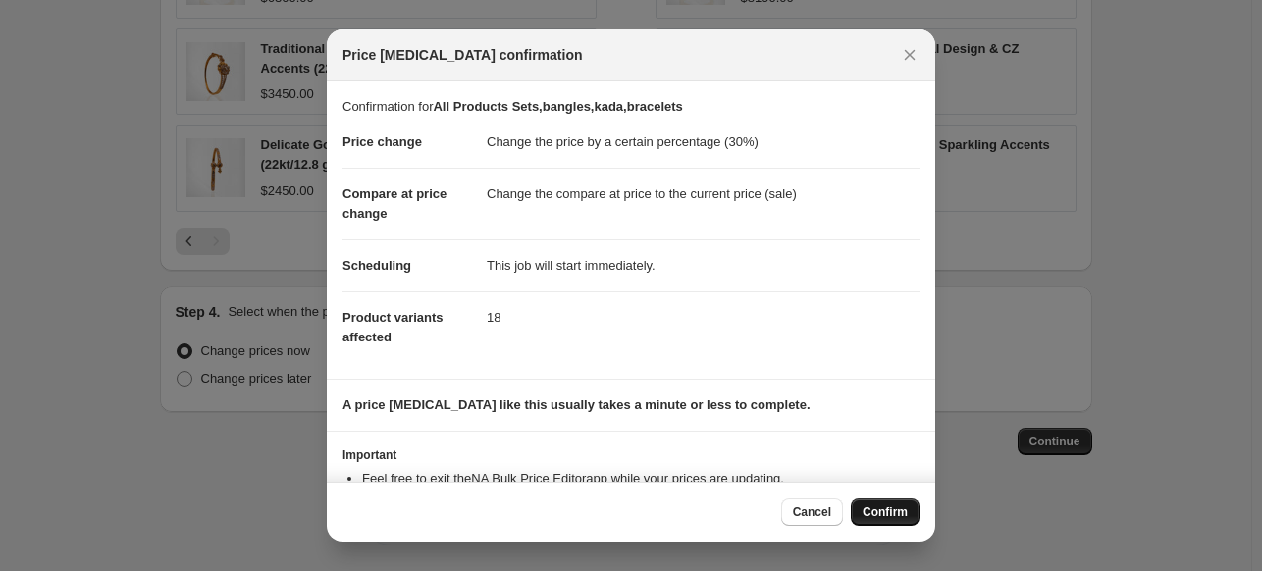
click at [865, 514] on span "Confirm" at bounding box center [884, 512] width 45 height 16
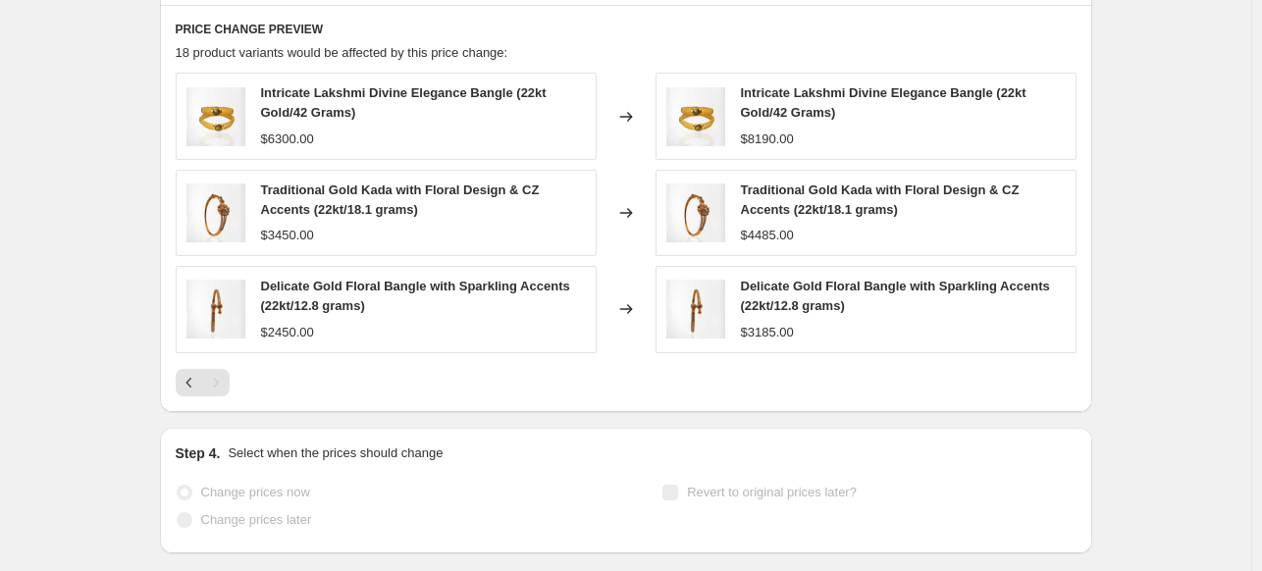
select select "percentage"
select select "collection"
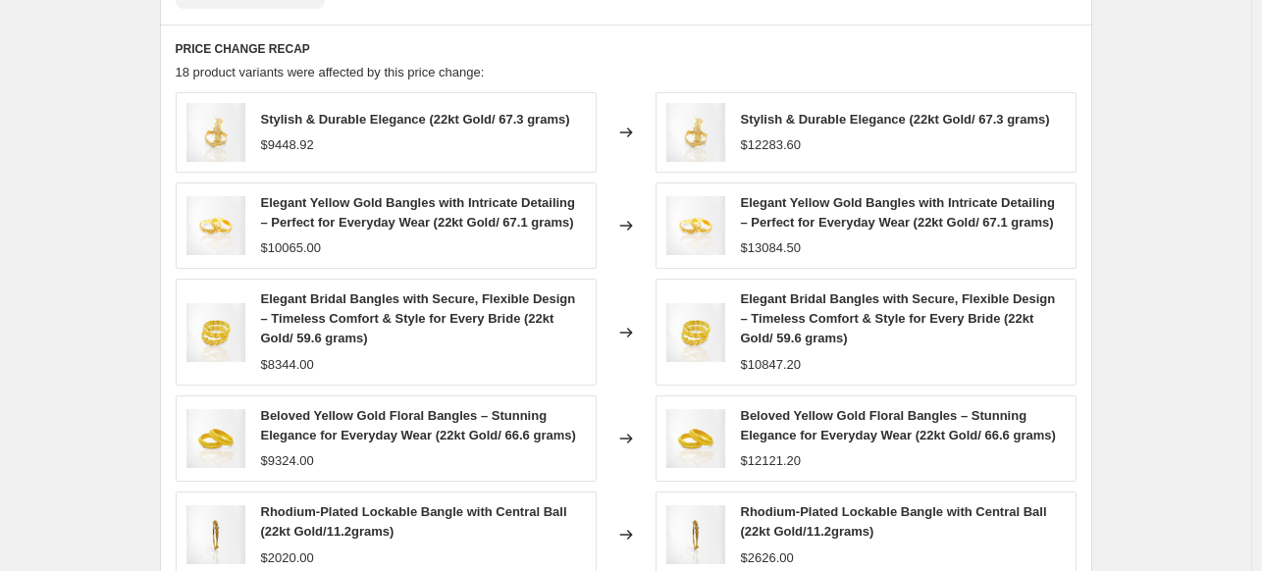
scroll to position [0, 0]
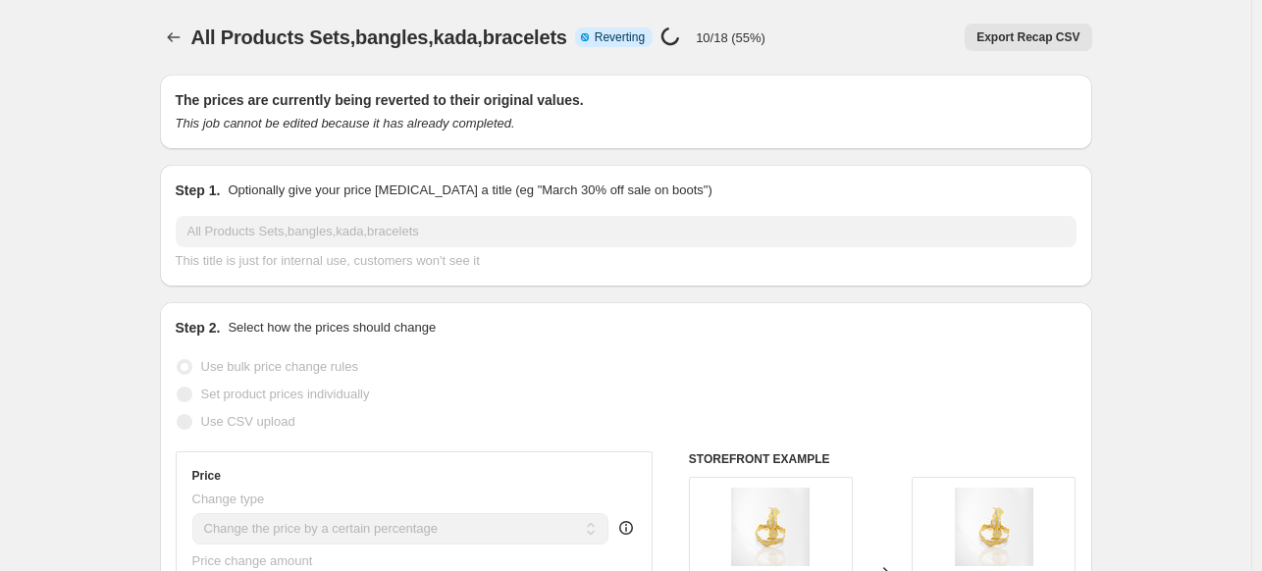
select select "percentage"
select select "collection"
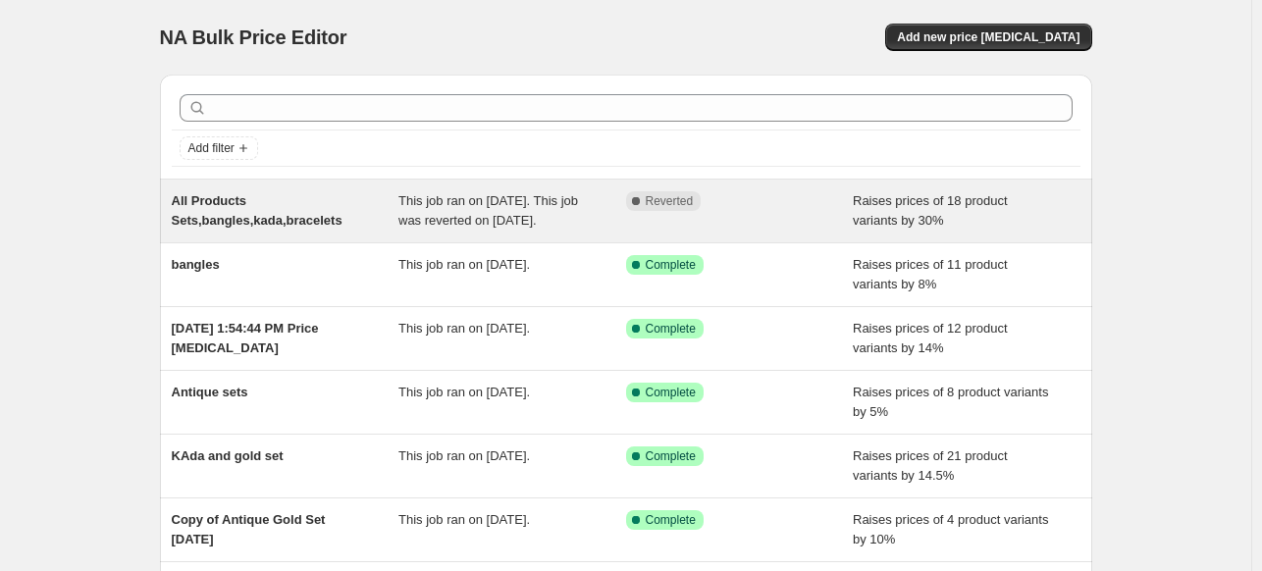
click at [388, 219] on div "All Products Sets,bangles,kada,bracelets" at bounding box center [286, 210] width 228 height 39
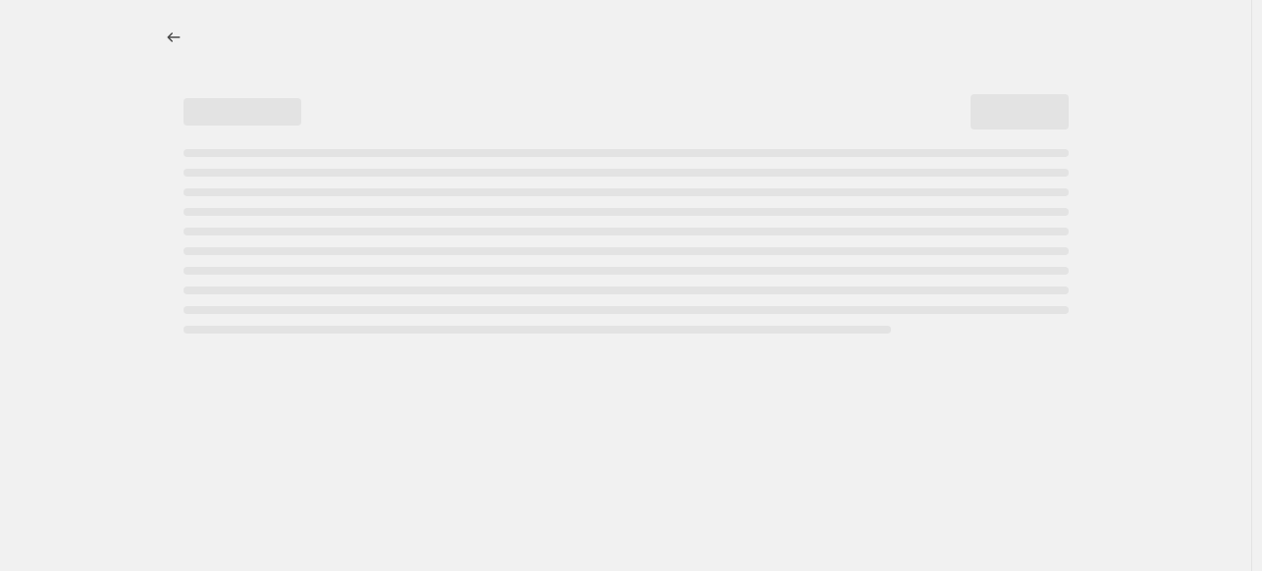
select select "percentage"
select select "collection"
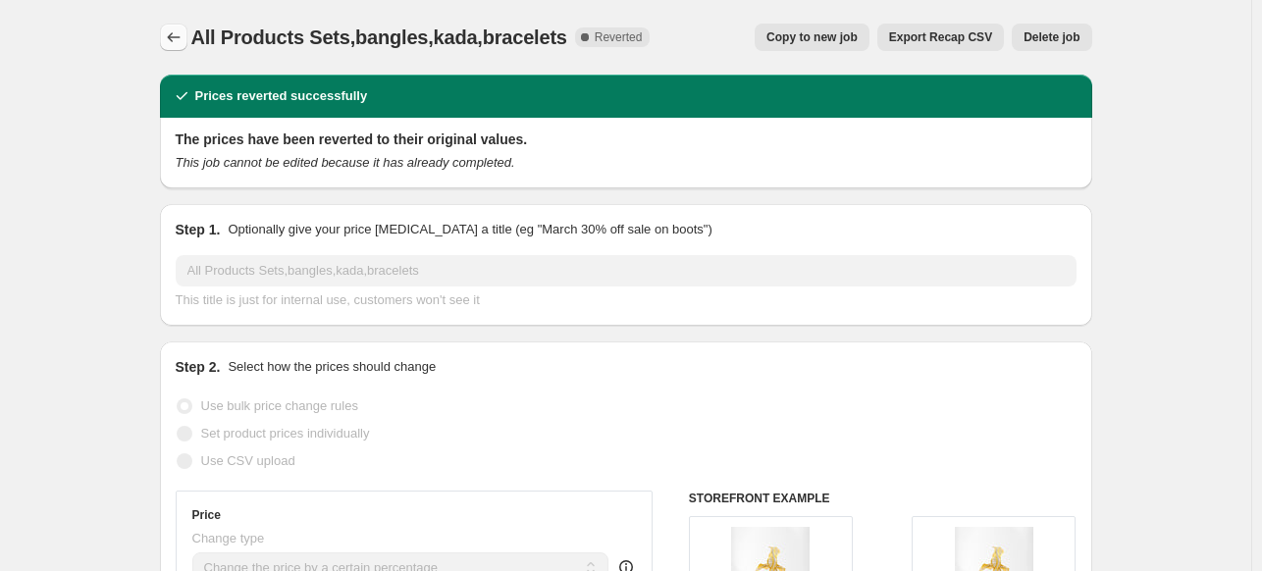
click at [181, 30] on icon "Price change jobs" at bounding box center [174, 37] width 20 height 20
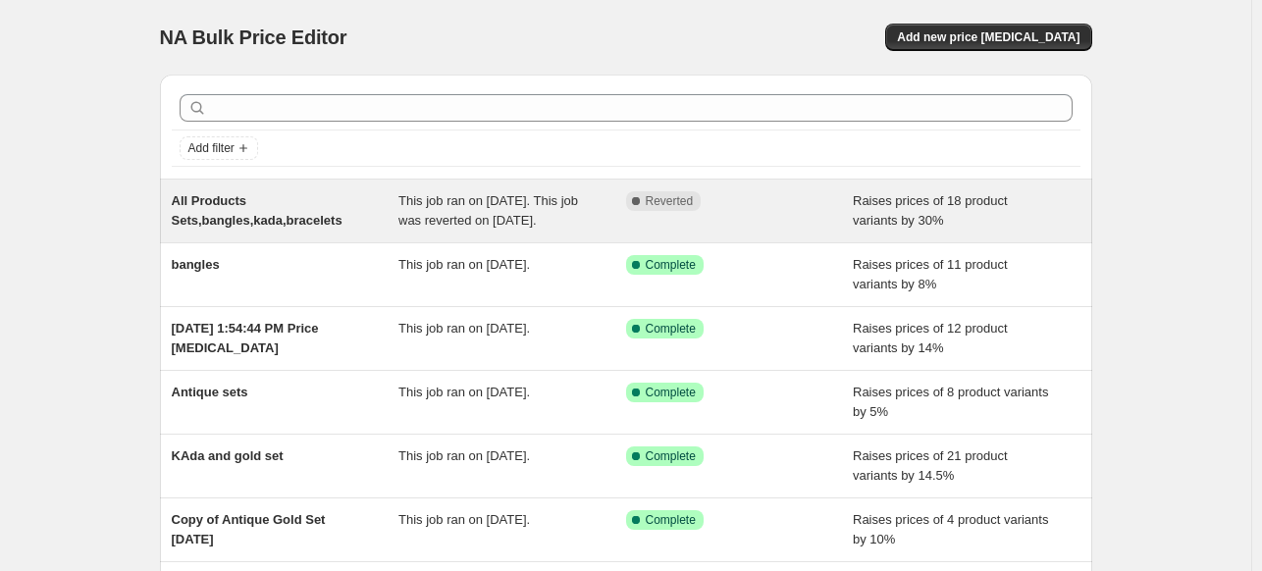
click at [882, 207] on span "Raises prices of 18 product variants by 30%" at bounding box center [930, 210] width 155 height 34
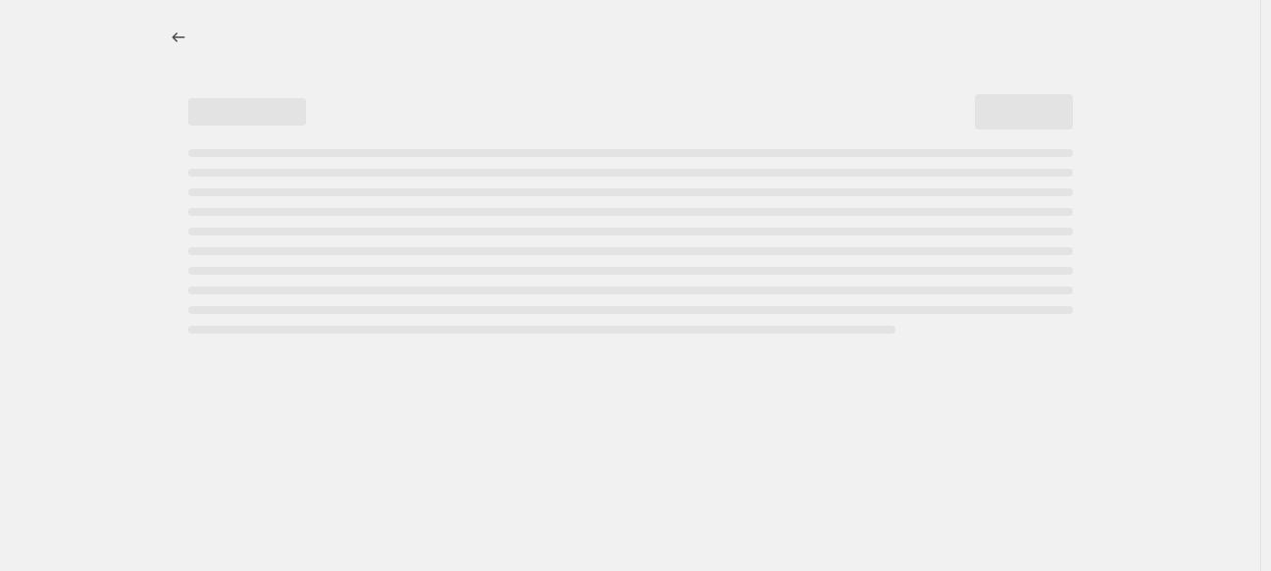
select select "percentage"
select select "collection"
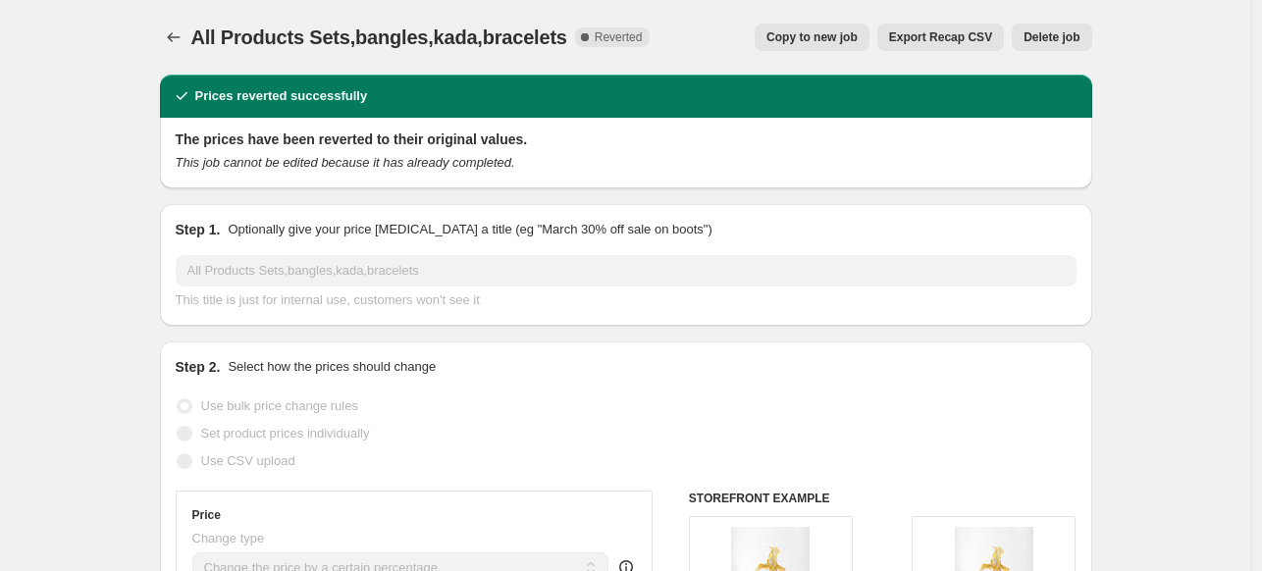
click at [1069, 32] on span "Delete job" at bounding box center [1051, 37] width 56 height 16
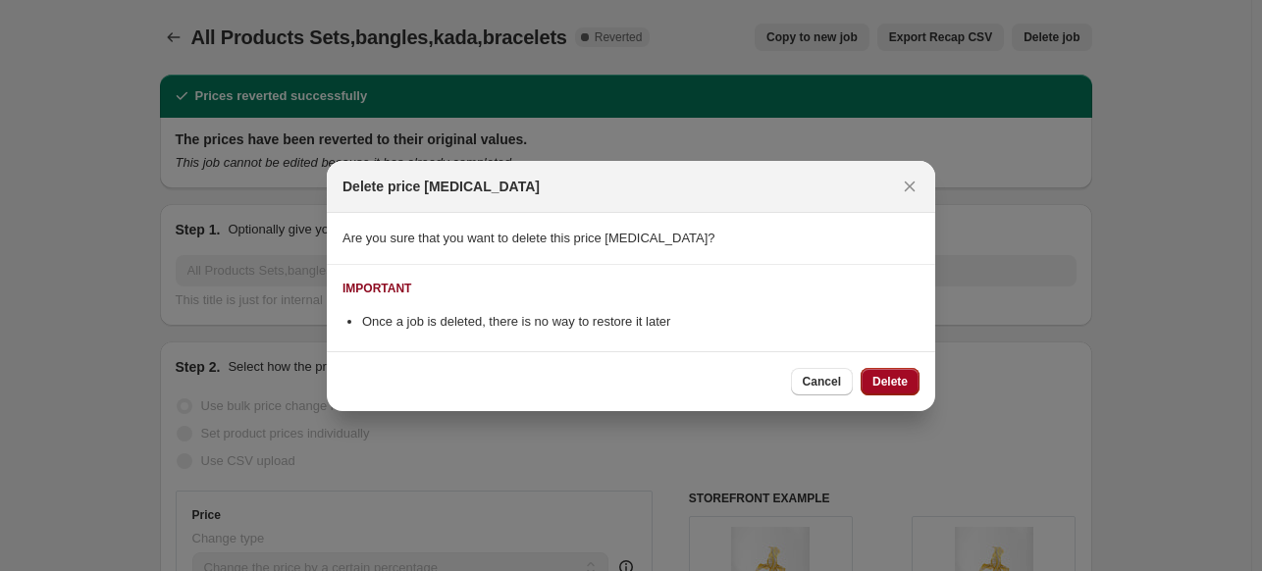
click at [884, 386] on span "Delete" at bounding box center [889, 382] width 35 height 16
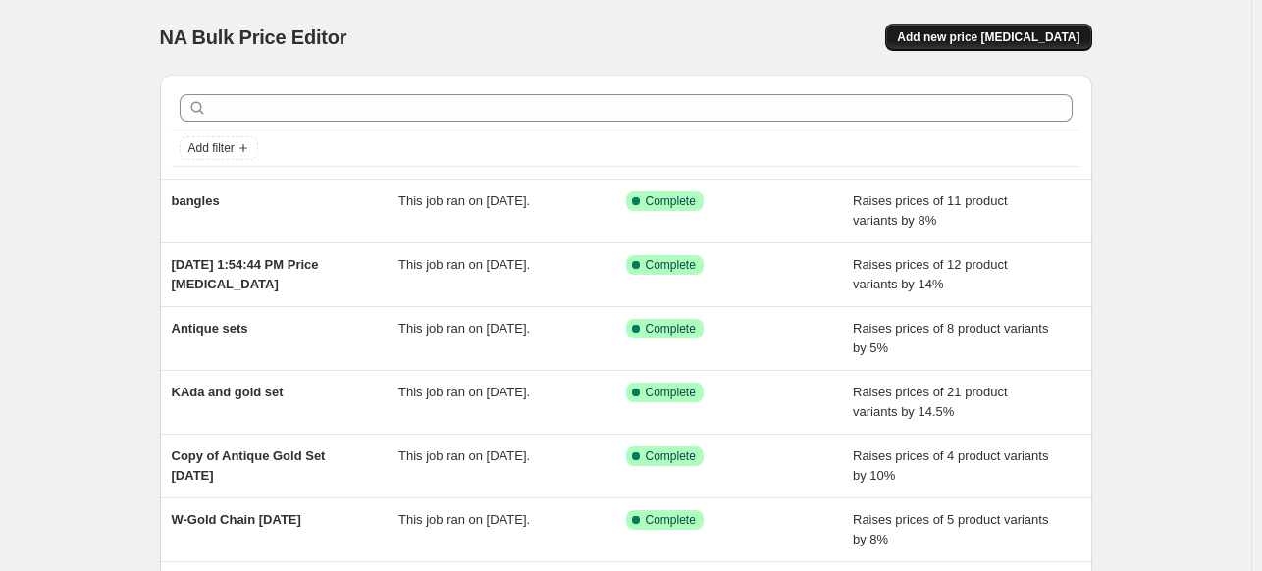
click at [1003, 29] on button "Add new price [MEDICAL_DATA]" at bounding box center [988, 37] width 206 height 27
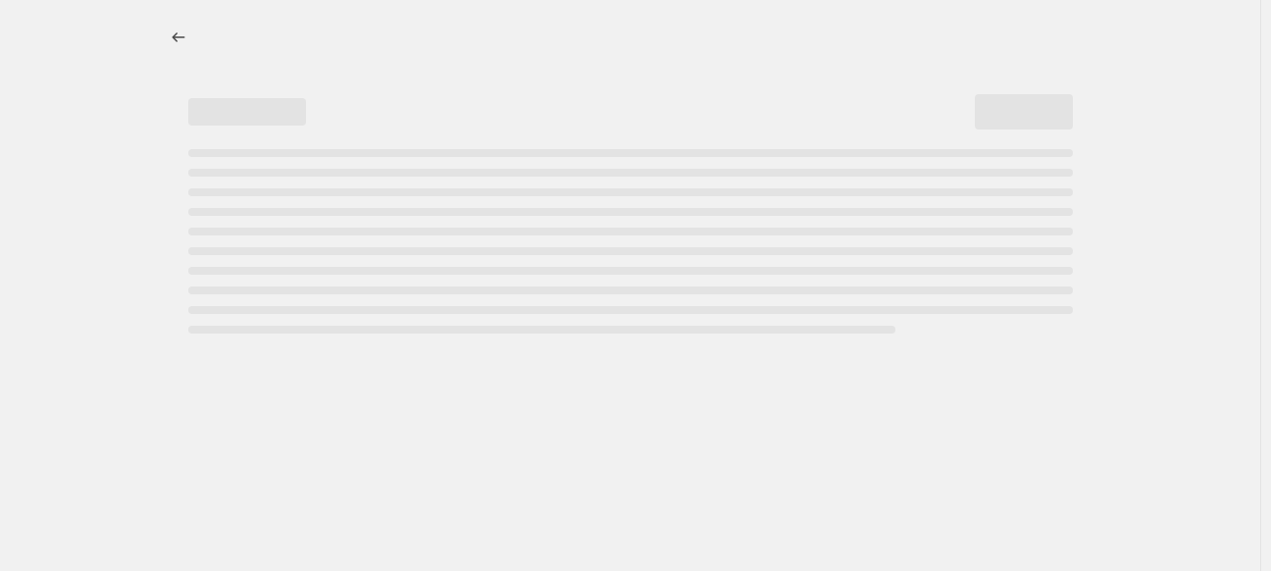
select select "percentage"
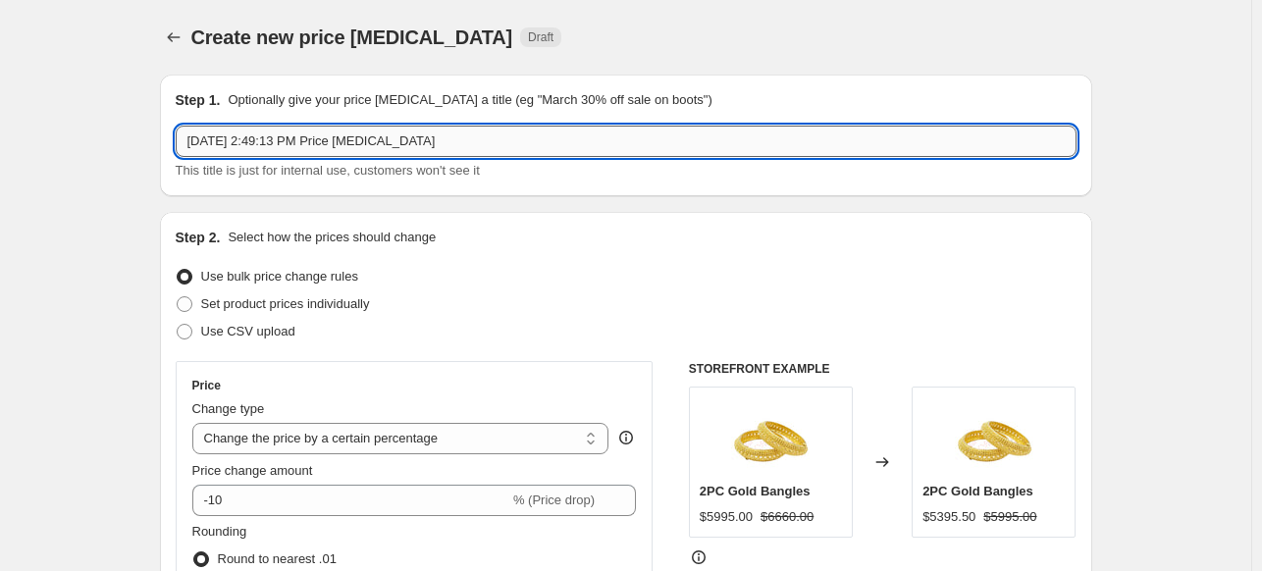
click at [268, 136] on input "Oct 14, 2025, 2:49:13 PM Price change job" at bounding box center [626, 141] width 901 height 31
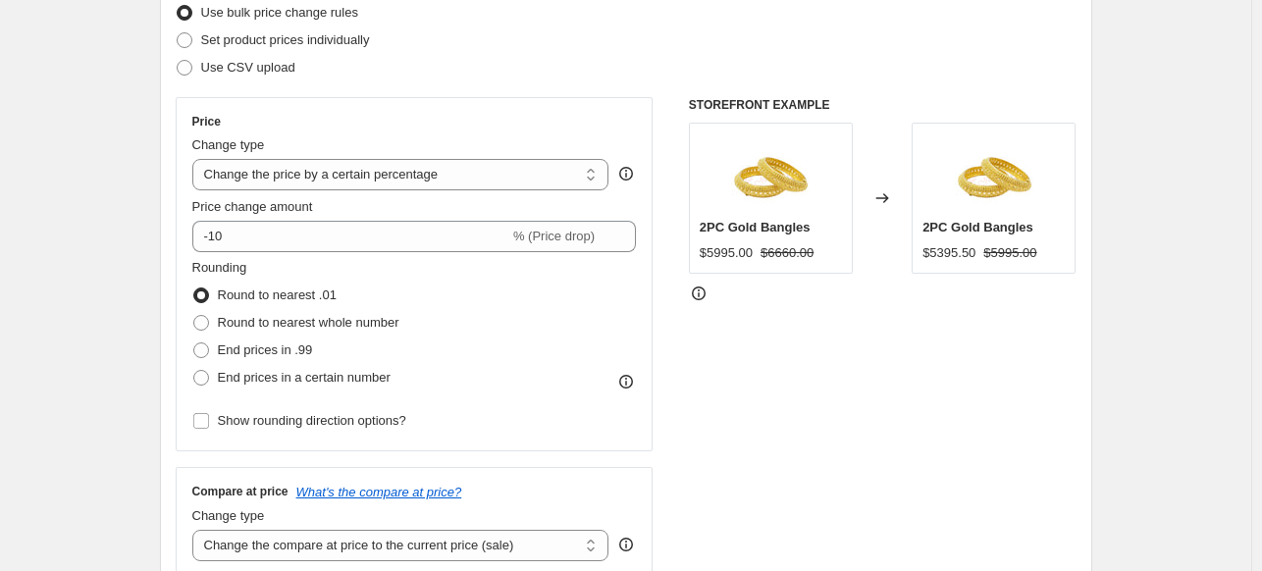
scroll to position [294, 0]
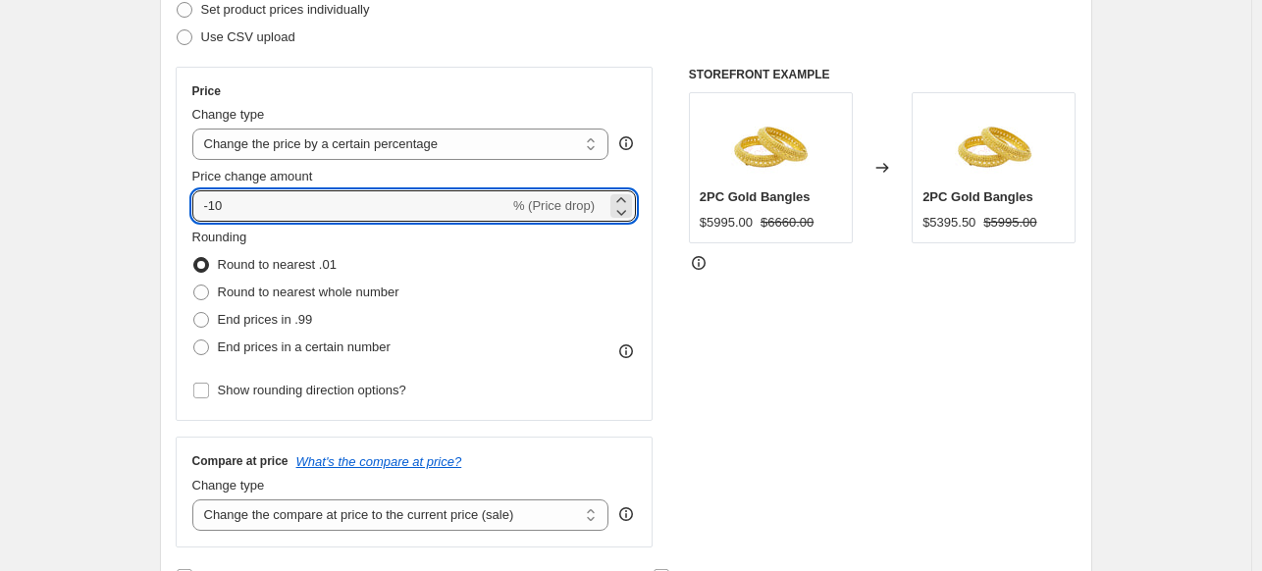
drag, startPoint x: 290, startPoint y: 207, endPoint x: 172, endPoint y: 207, distance: 118.7
click at [172, 207] on div "Step 2. Select how the prices should change Use bulk price change rules Set pro…" at bounding box center [626, 262] width 932 height 689
type input "5"
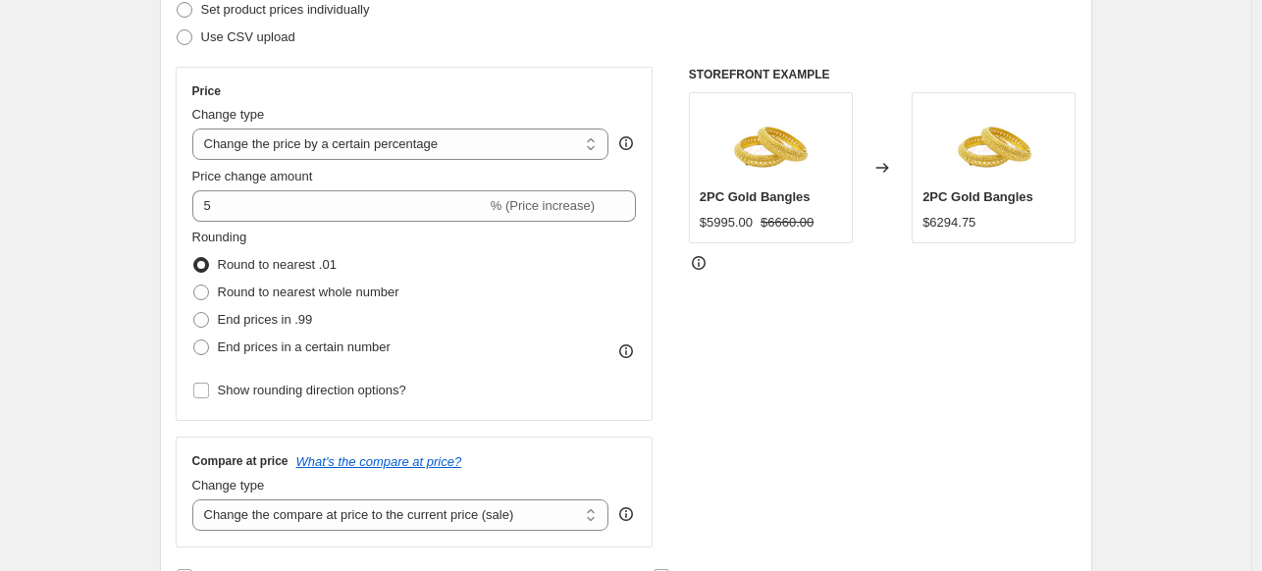
click at [766, 363] on div "STOREFRONT EXAMPLE 2PC Gold Bangles $5995.00 $6660.00 Changed to 2PC Gold Bangl…" at bounding box center [883, 307] width 388 height 481
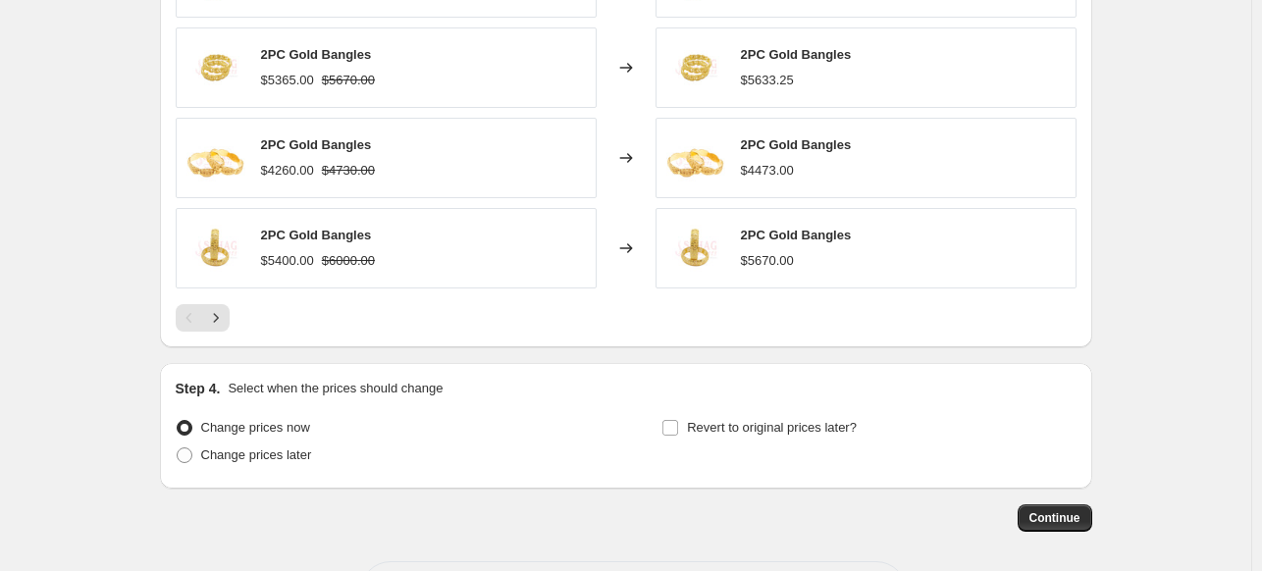
scroll to position [1312, 0]
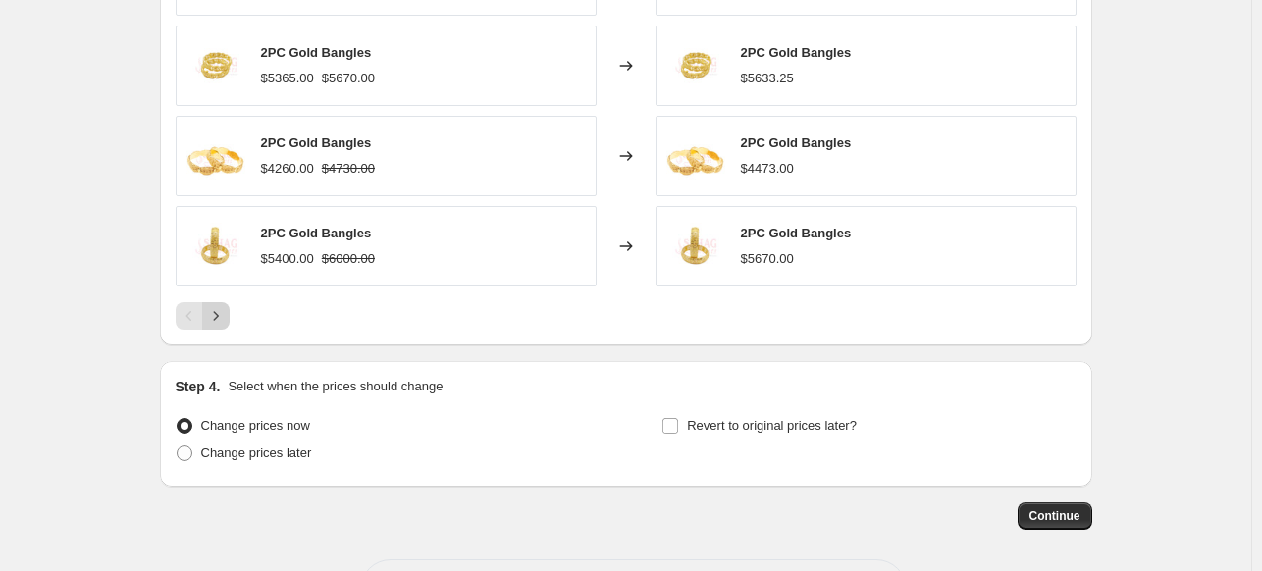
click at [224, 313] on icon "Next" at bounding box center [216, 316] width 20 height 20
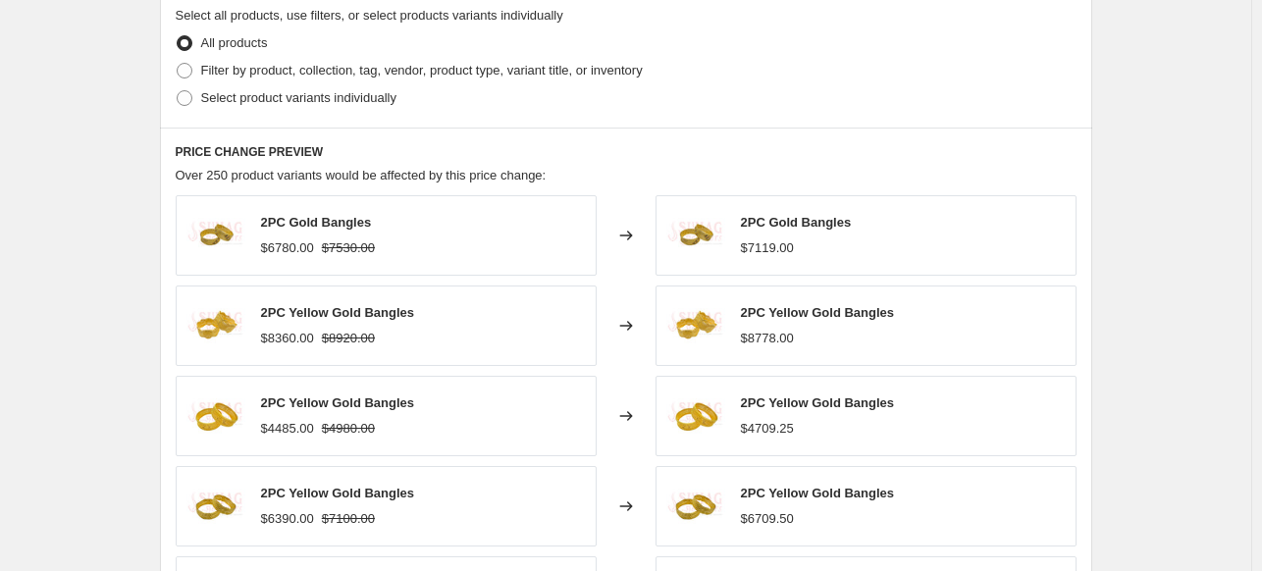
scroll to position [847, 0]
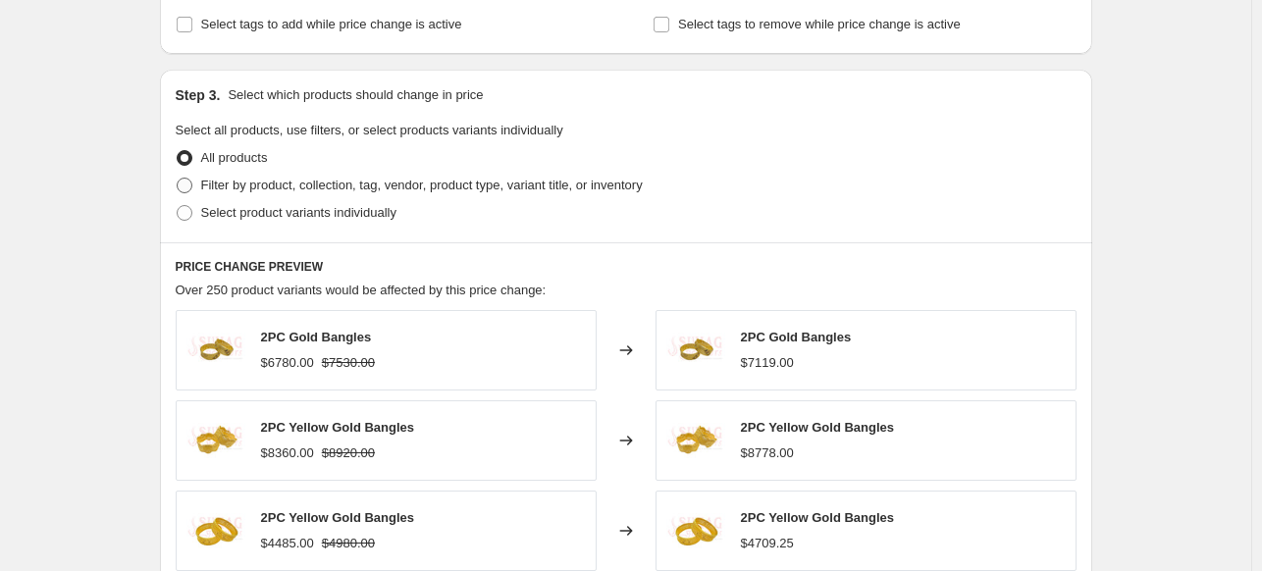
click at [330, 186] on span "Filter by product, collection, tag, vendor, product type, variant title, or inv…" at bounding box center [421, 185] width 441 height 15
click at [178, 179] on input "Filter by product, collection, tag, vendor, product type, variant title, or inv…" at bounding box center [177, 178] width 1 height 1
radio input "true"
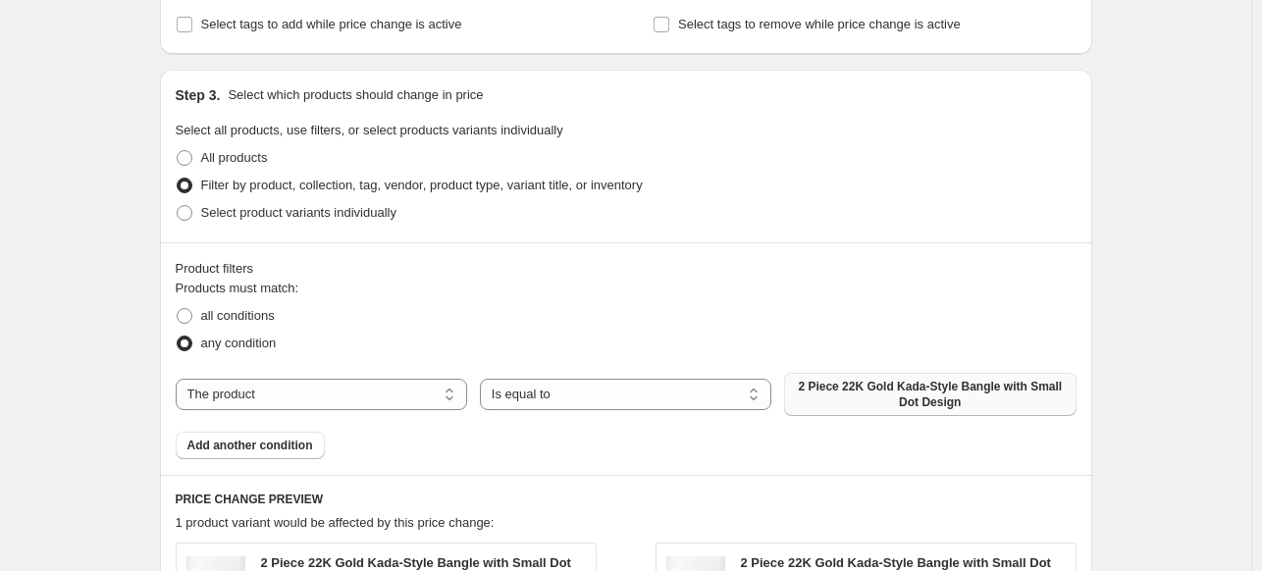
click at [828, 395] on span "2 Piece 22K Gold Kada-Style Bangle with Small Dot Design" at bounding box center [930, 394] width 268 height 31
click at [254, 395] on select "The product The product's collection The product's vendor The product's type Th…" at bounding box center [321, 394] width 291 height 31
click at [180, 379] on select "The product The product's collection The product's vendor The product's type Th…" at bounding box center [321, 394] width 291 height 31
click at [862, 383] on span "2 Piece 22K Gold Kada-Style Bangle with Small Dot Design" at bounding box center [930, 394] width 268 height 31
click at [441, 388] on select "The product The product's collection The product's vendor The product's type Th…" at bounding box center [321, 394] width 291 height 31
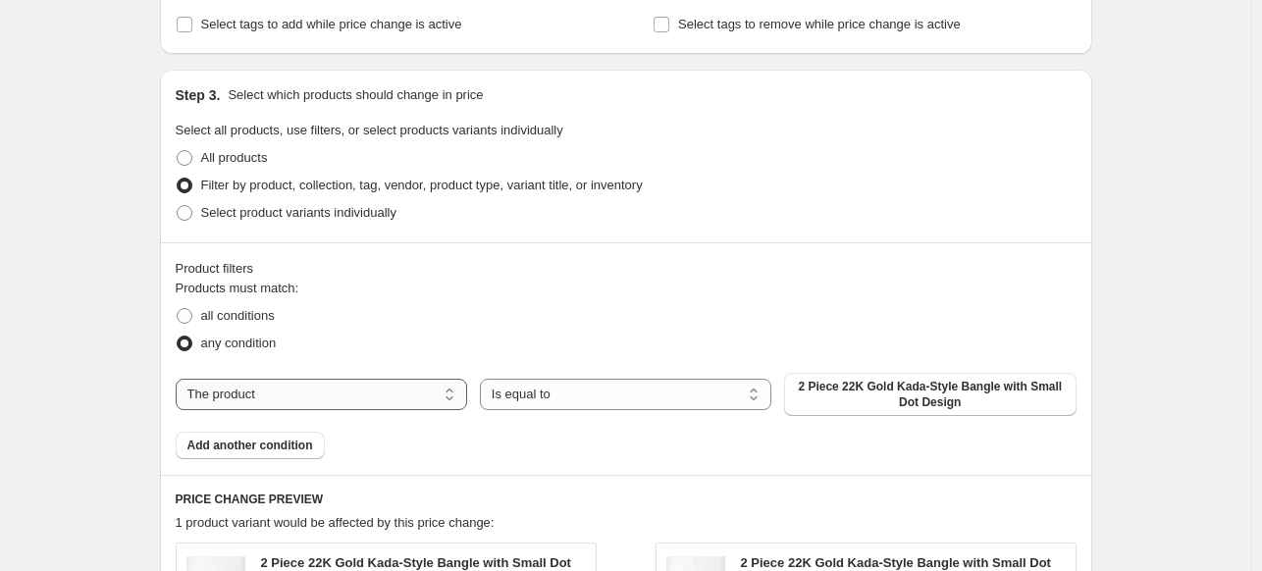
select select "collection"
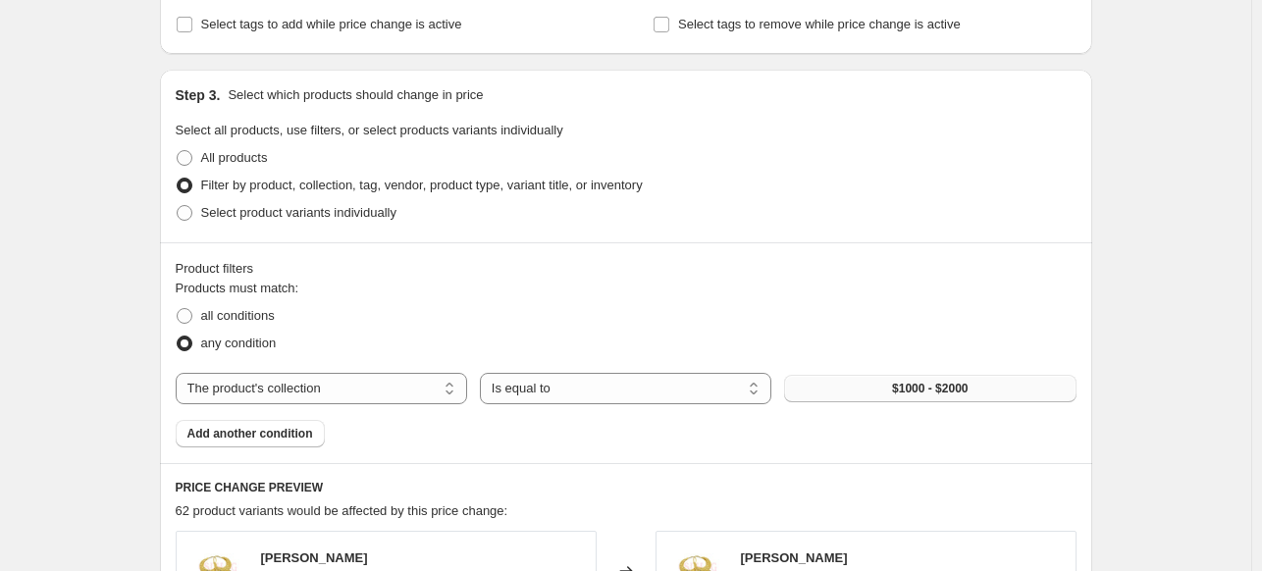
click at [910, 395] on button "$1000 - $2000" at bounding box center [929, 388] width 291 height 27
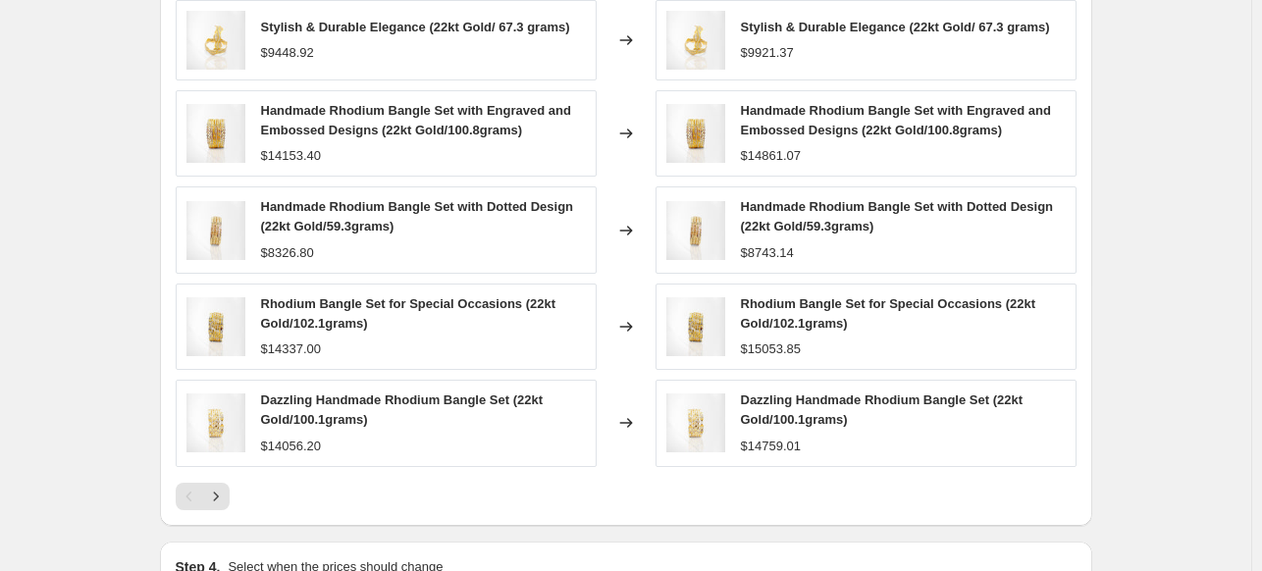
scroll to position [0, 0]
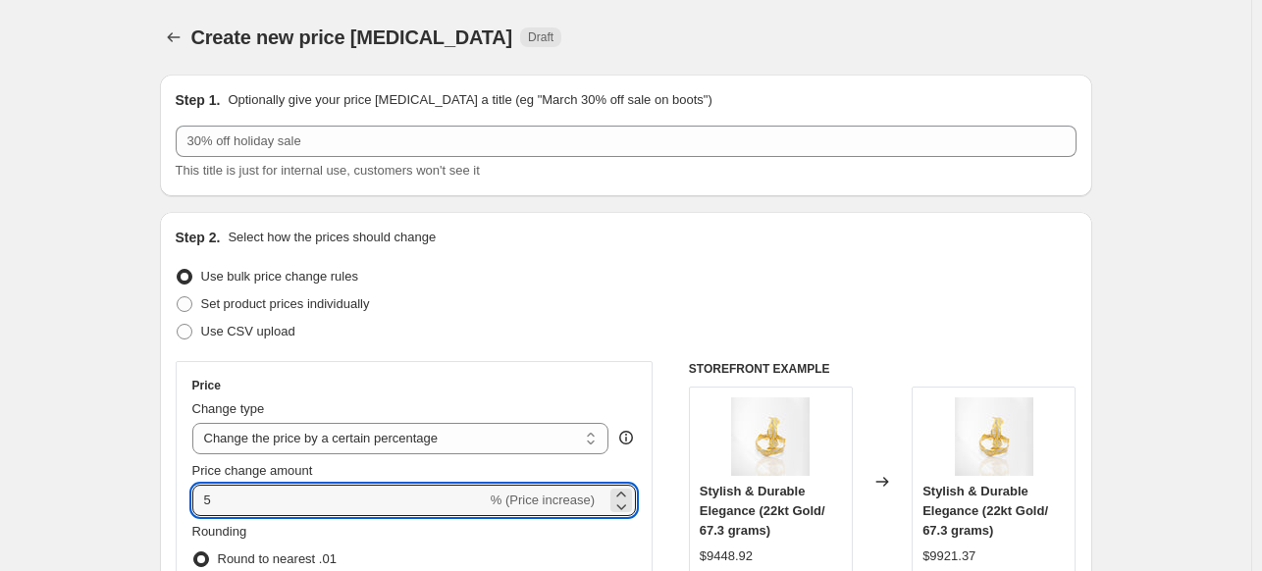
drag, startPoint x: 228, startPoint y: 496, endPoint x: 177, endPoint y: 492, distance: 51.3
click at [177, 492] on div "Step 2. Select how the prices should change Use bulk price change rules Set pro…" at bounding box center [626, 556] width 932 height 689
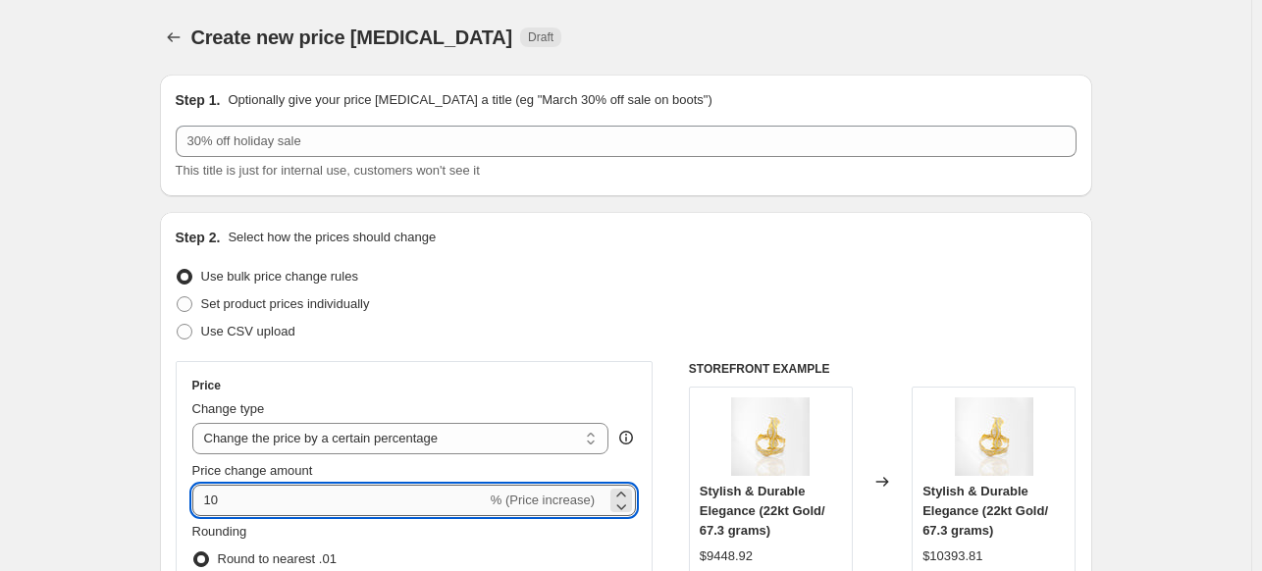
click at [235, 501] on input "10" at bounding box center [339, 500] width 294 height 31
type input "1"
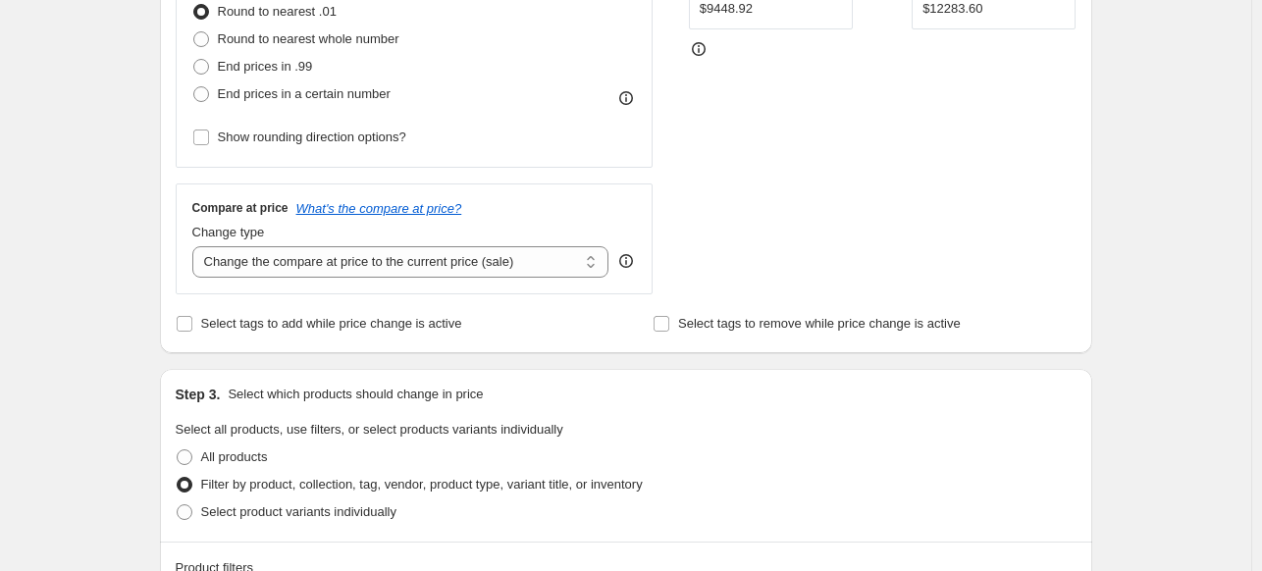
scroll to position [182, 0]
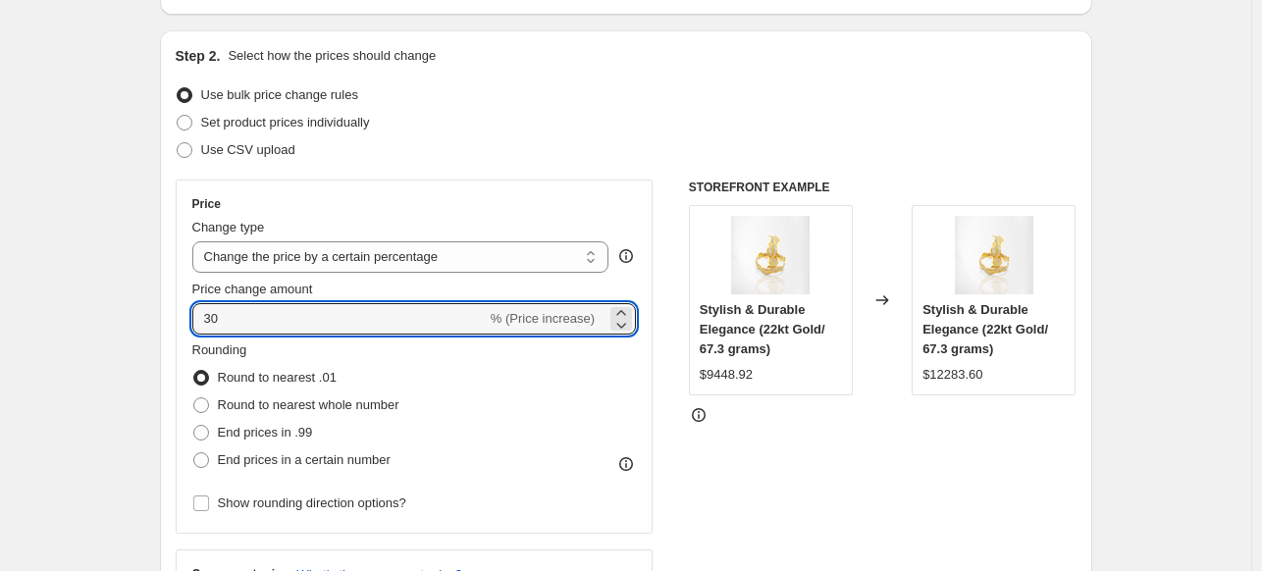
drag, startPoint x: 225, startPoint y: 318, endPoint x: 183, endPoint y: 321, distance: 41.3
click at [183, 321] on div "Price Change type Change the price to a certain amount Change the price by a ce…" at bounding box center [415, 357] width 478 height 354
type input "26"
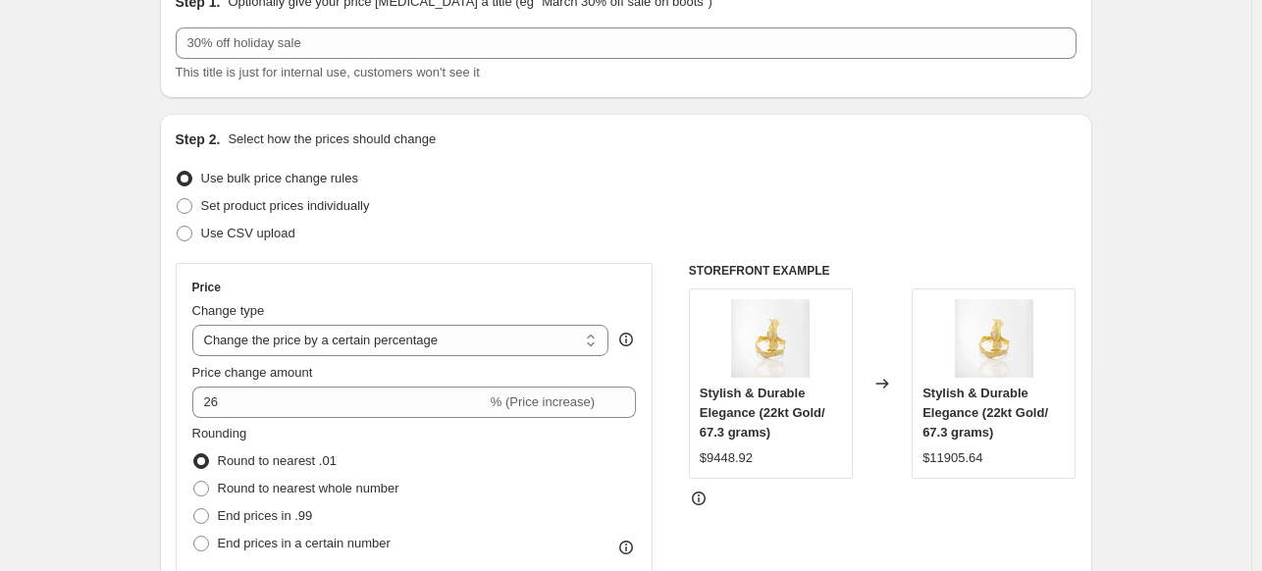
scroll to position [89, 0]
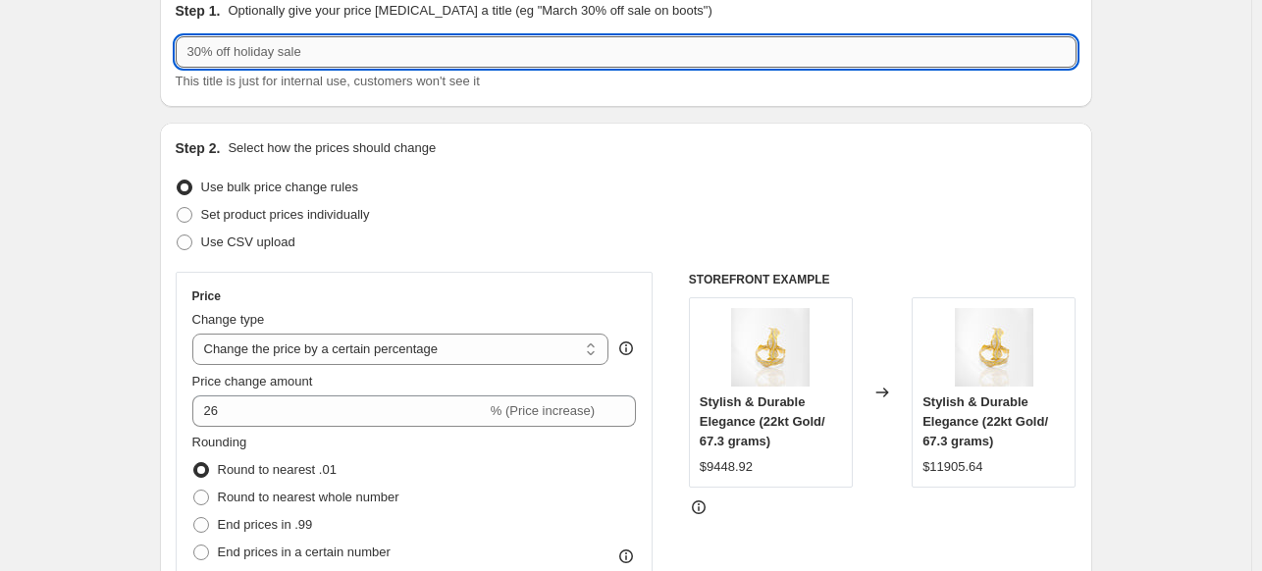
click at [297, 56] on input "text" at bounding box center [626, 51] width 901 height 31
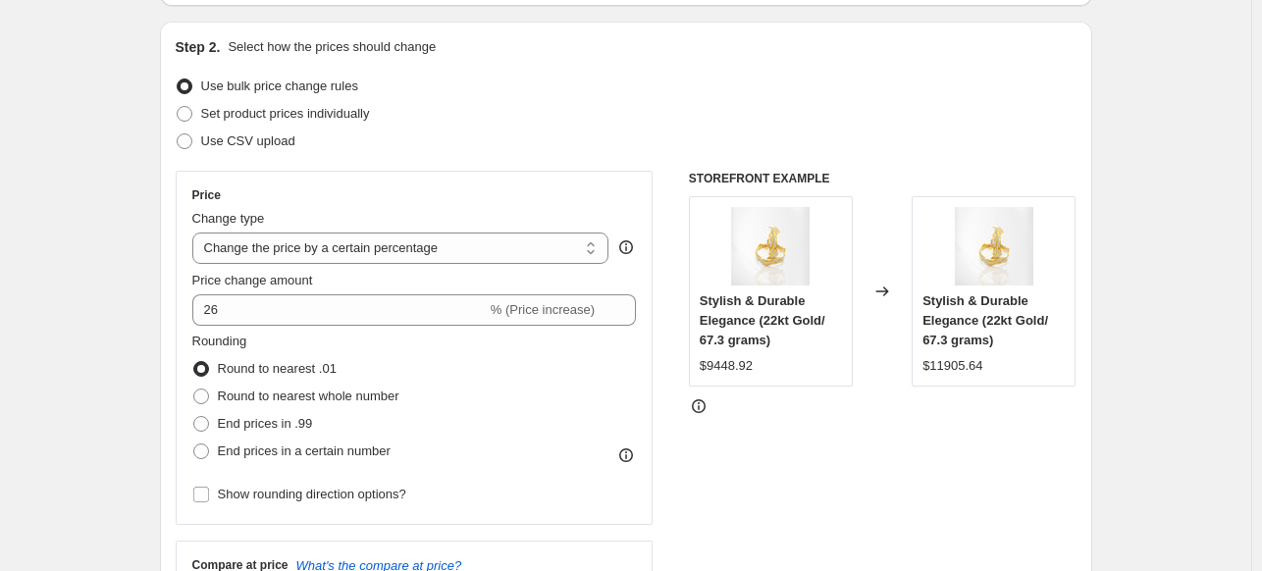
scroll to position [0, 0]
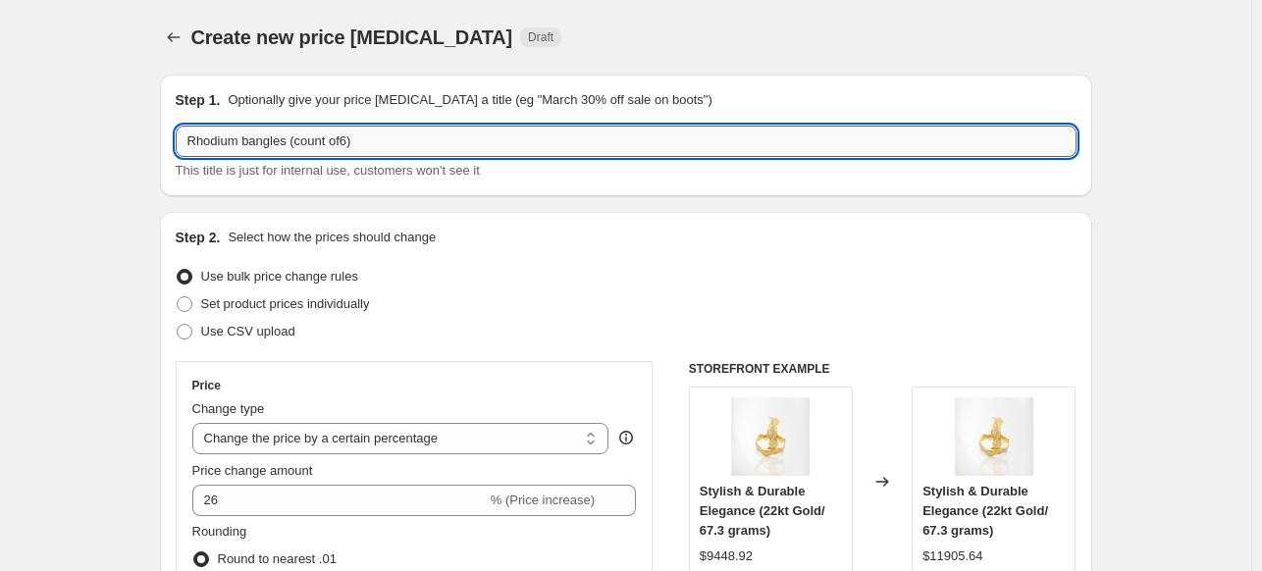
click at [352, 145] on input "Rhodium bangles (count of6)" at bounding box center [626, 141] width 901 height 31
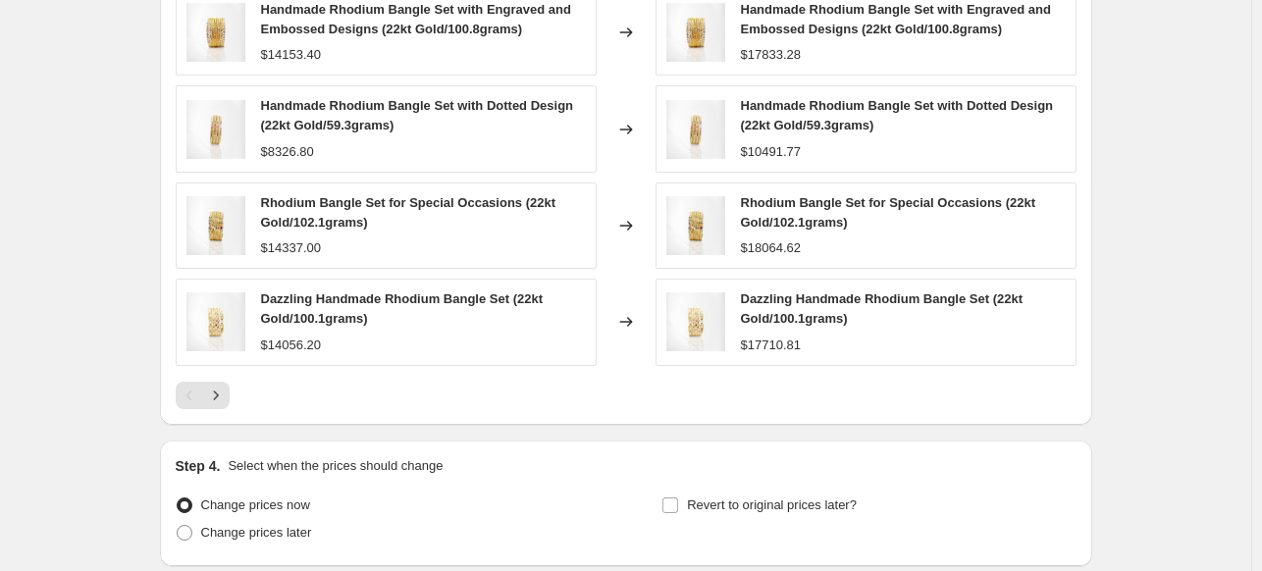
scroll to position [1633, 0]
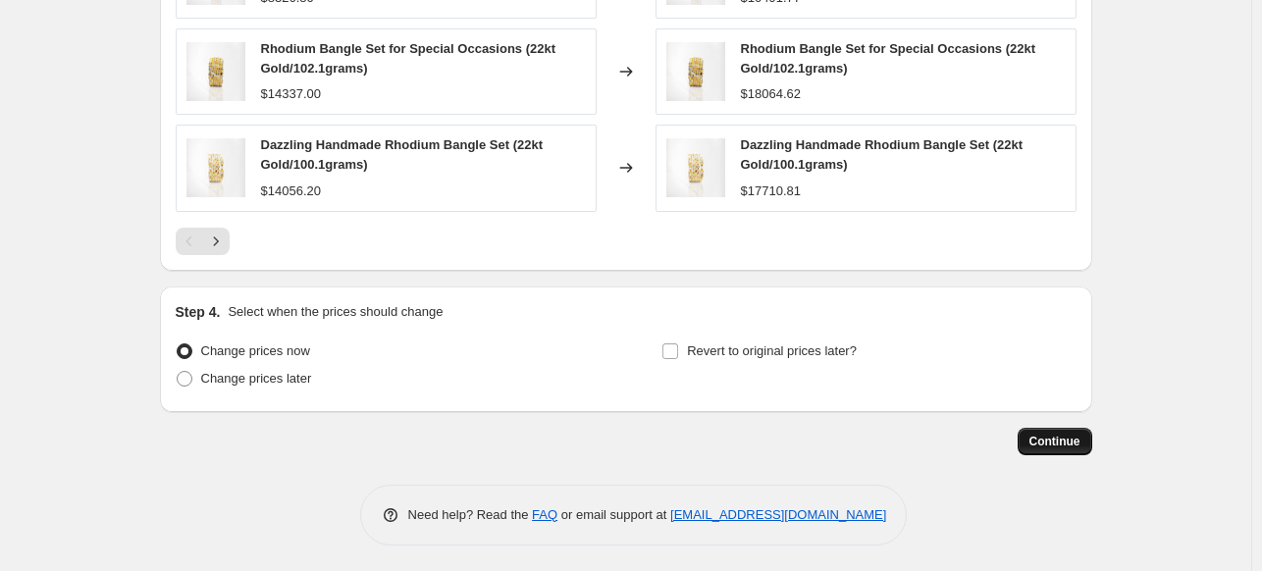
type input "Rhodium bangles (count of 6)"
click at [1035, 439] on span "Continue" at bounding box center [1054, 442] width 51 height 16
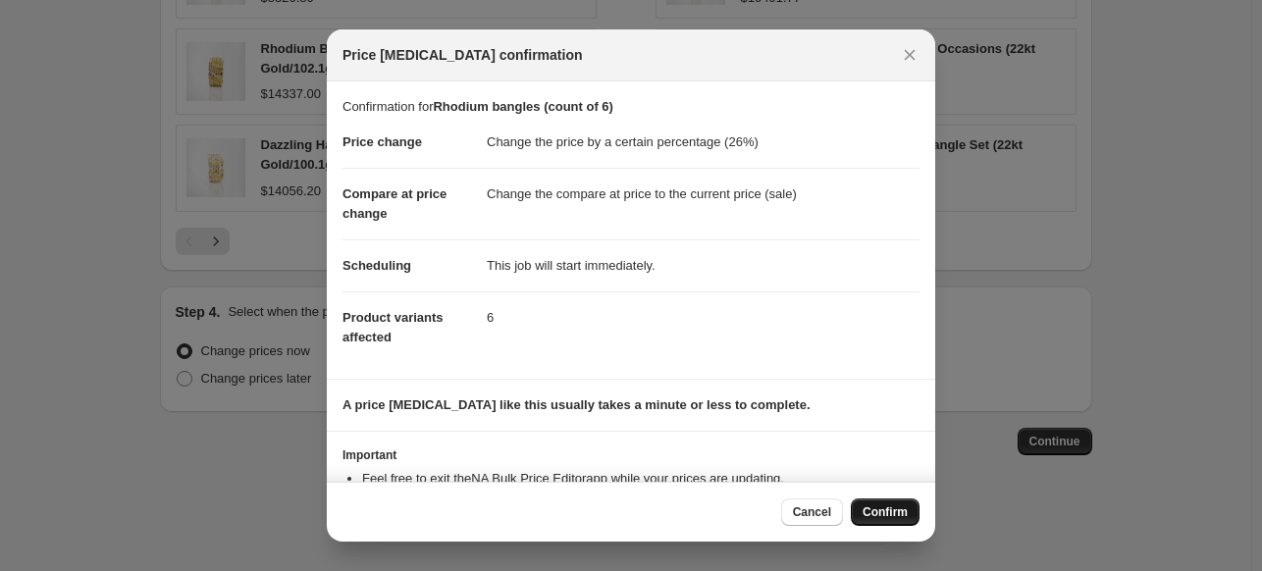
click at [882, 505] on span "Confirm" at bounding box center [884, 512] width 45 height 16
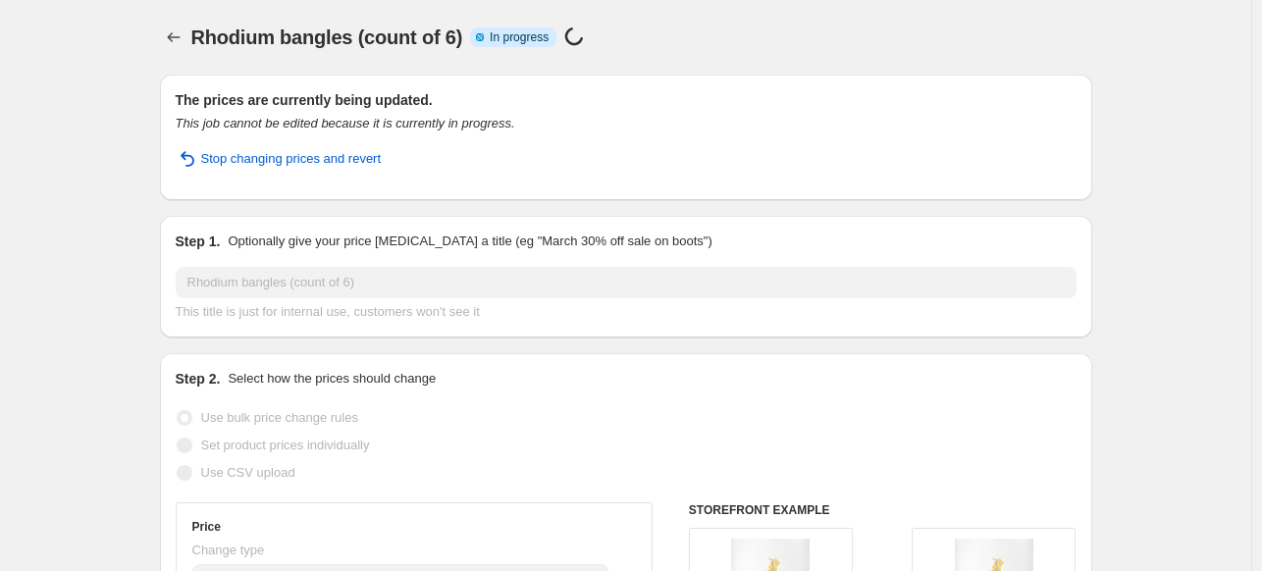
select select "percentage"
select select "collection"
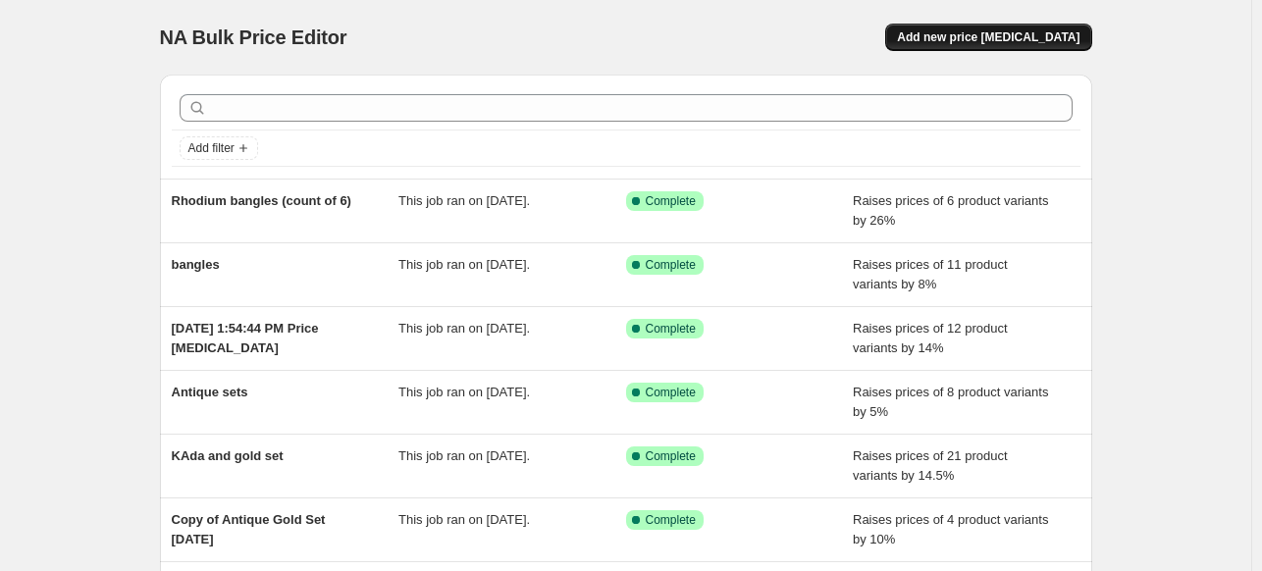
click at [962, 33] on span "Add new price [MEDICAL_DATA]" at bounding box center [988, 37] width 182 height 16
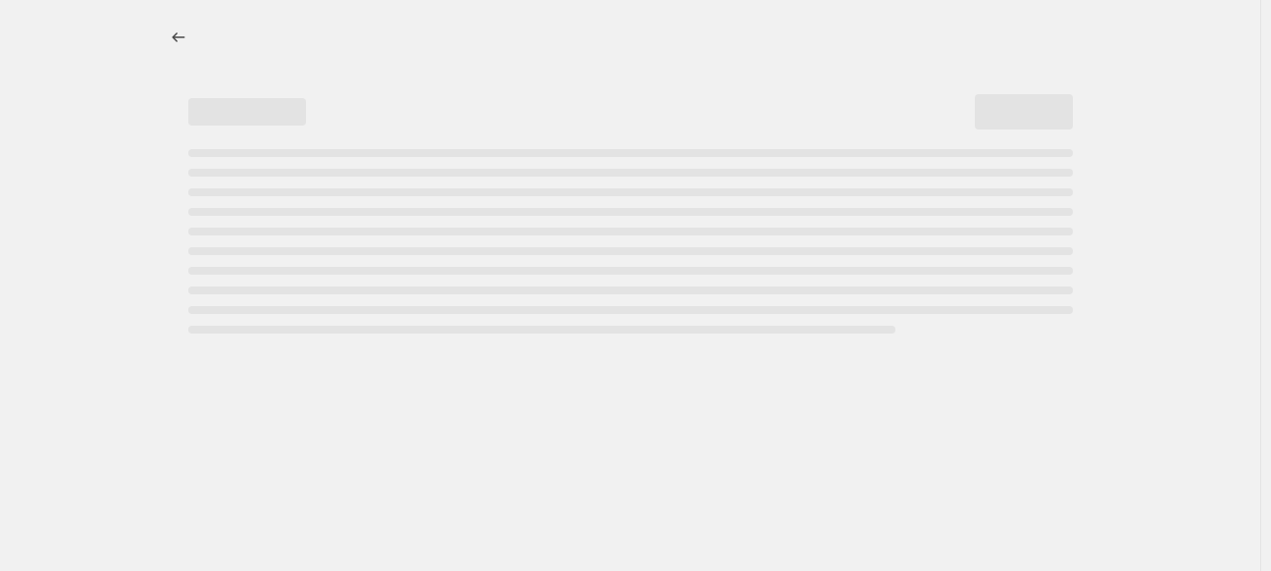
select select "percentage"
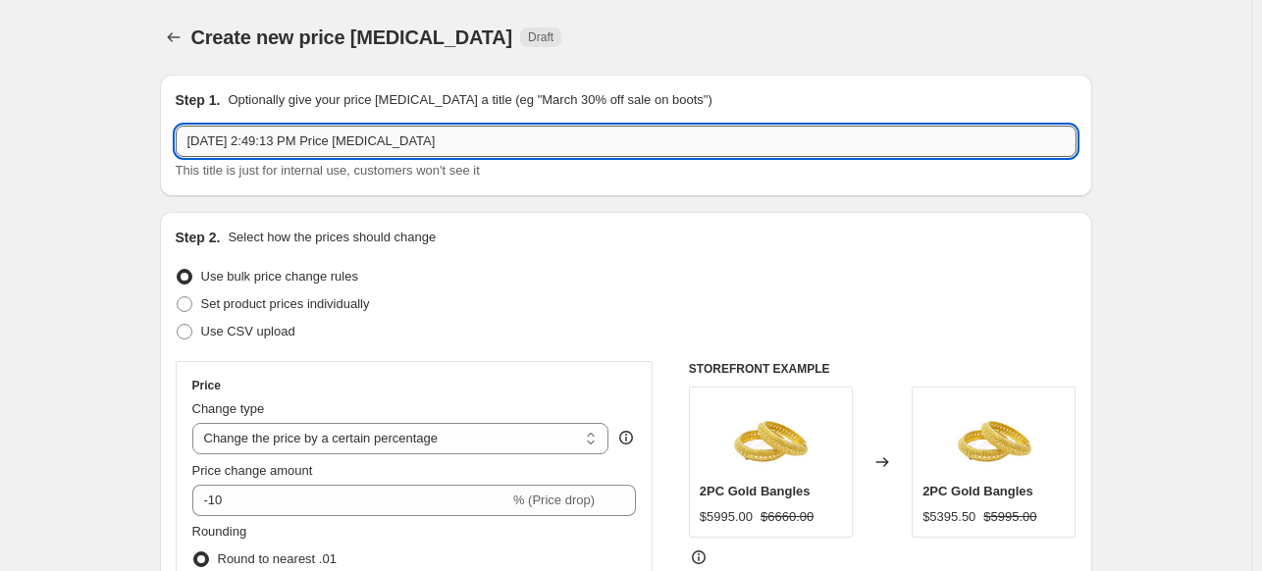
click at [225, 130] on input "Oct 14, 2025, 2:49:13 PM Price change job" at bounding box center [626, 141] width 901 height 31
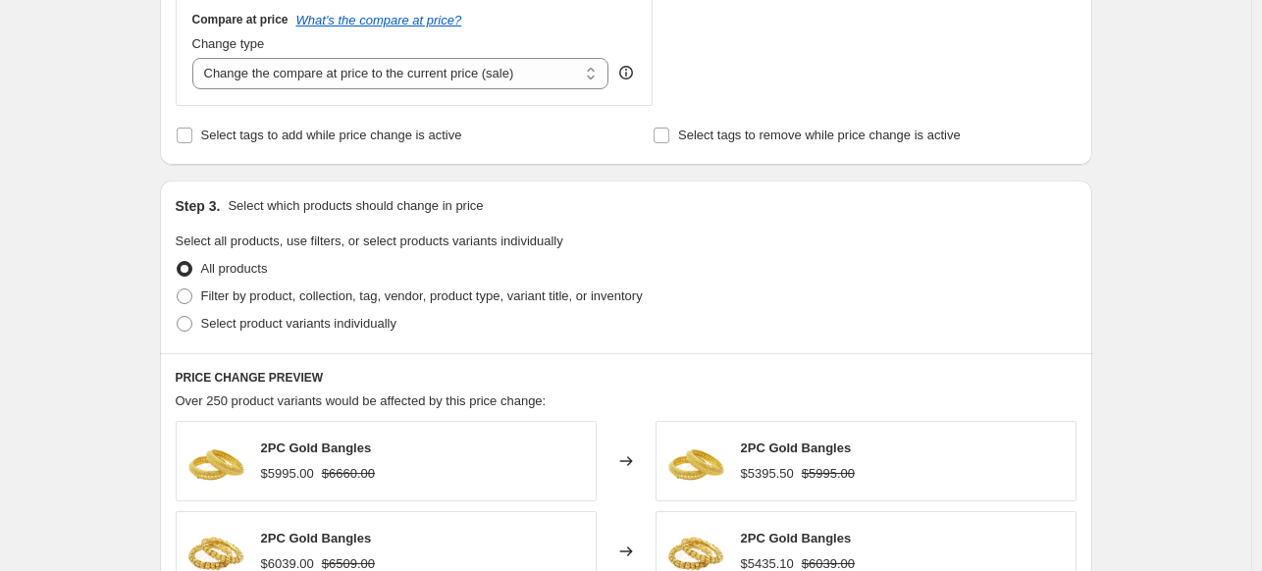
scroll to position [758, 0]
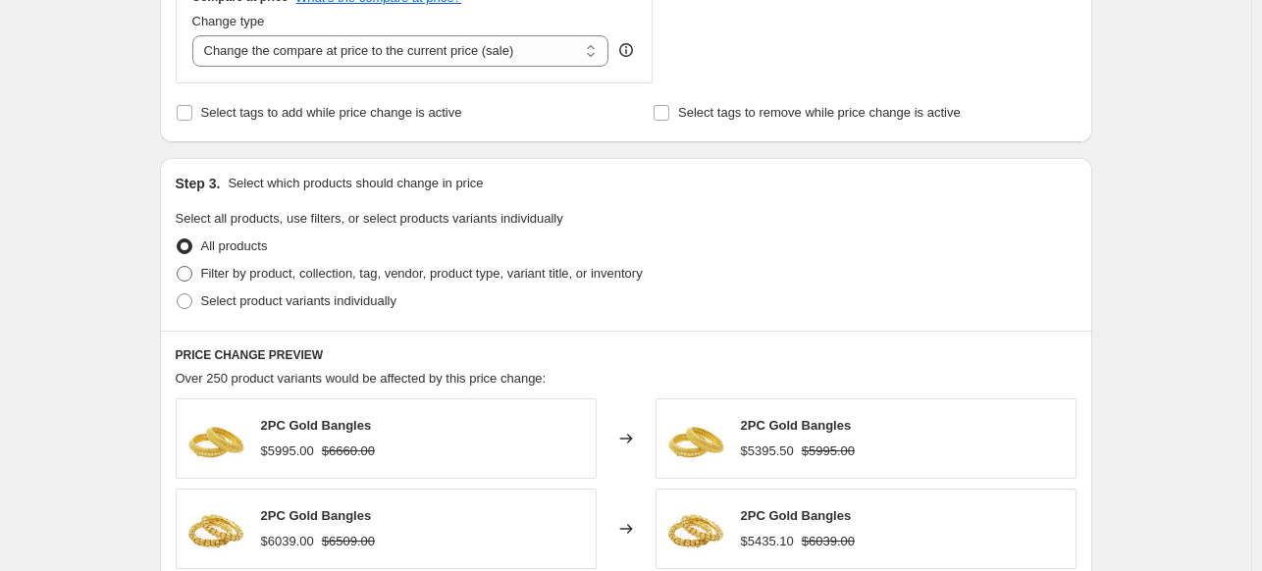
click at [334, 266] on span "Filter by product, collection, tag, vendor, product type, variant title, or inv…" at bounding box center [421, 273] width 441 height 15
click at [178, 266] on input "Filter by product, collection, tag, vendor, product type, variant title, or inv…" at bounding box center [177, 266] width 1 height 1
radio input "true"
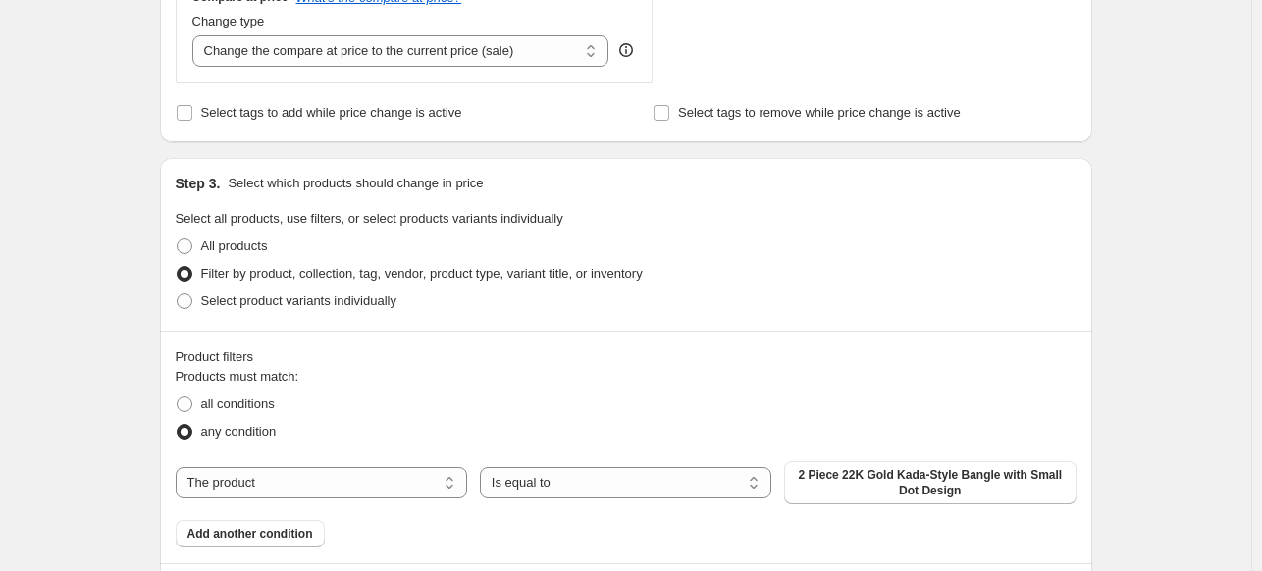
click at [412, 463] on div "The product The product's collection The product's vendor The product's type Th…" at bounding box center [626, 482] width 901 height 43
click at [402, 480] on select "The product The product's collection The product's vendor The product's type Th…" at bounding box center [321, 482] width 291 height 31
select select "collection"
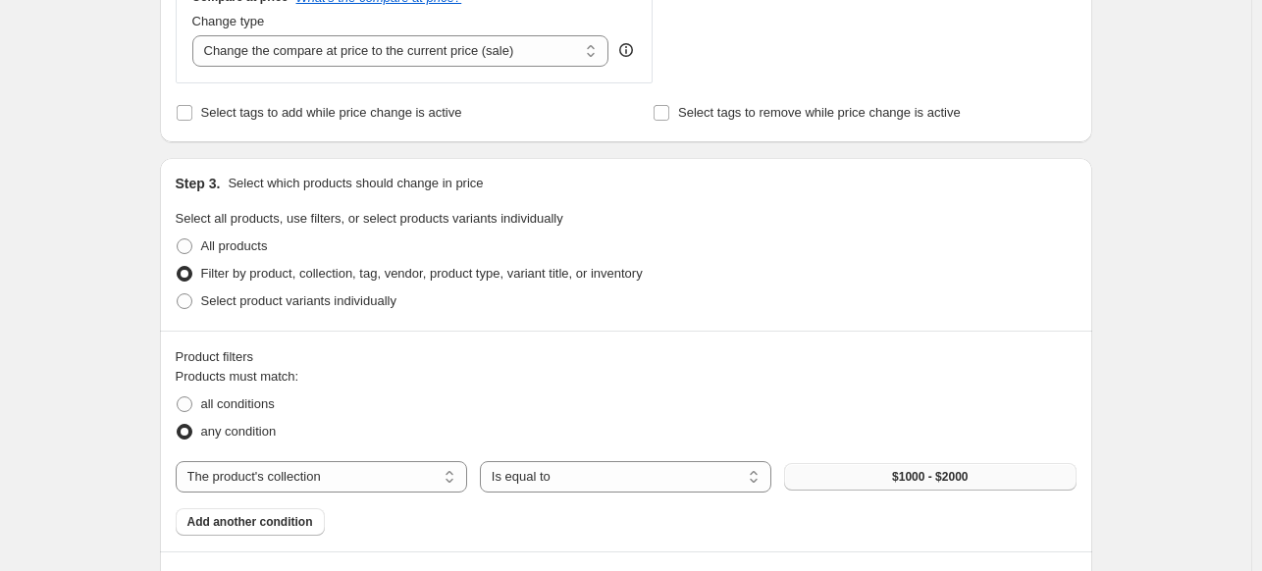
click at [880, 470] on button "$1000 - $2000" at bounding box center [929, 476] width 291 height 27
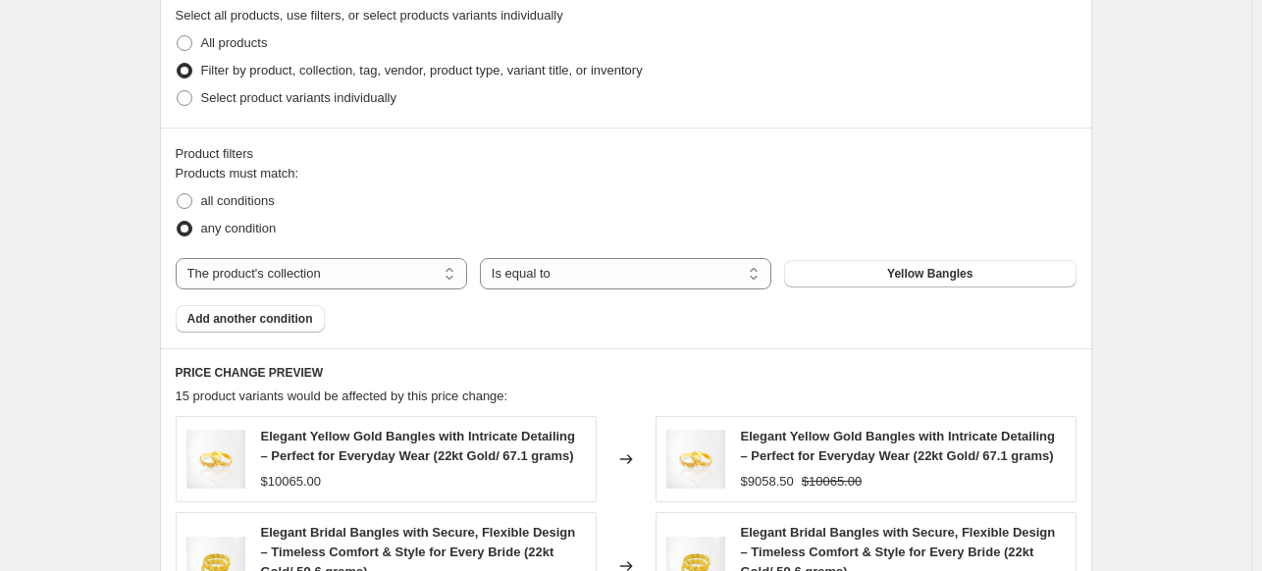
scroll to position [950, 0]
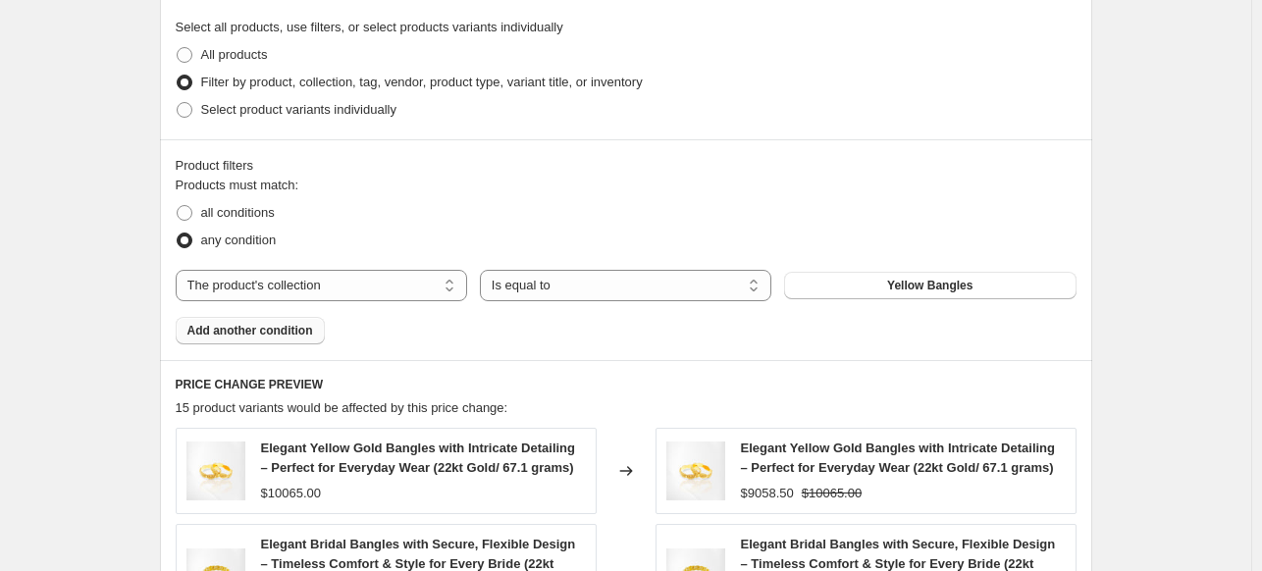
click at [251, 330] on span "Add another condition" at bounding box center [250, 331] width 126 height 16
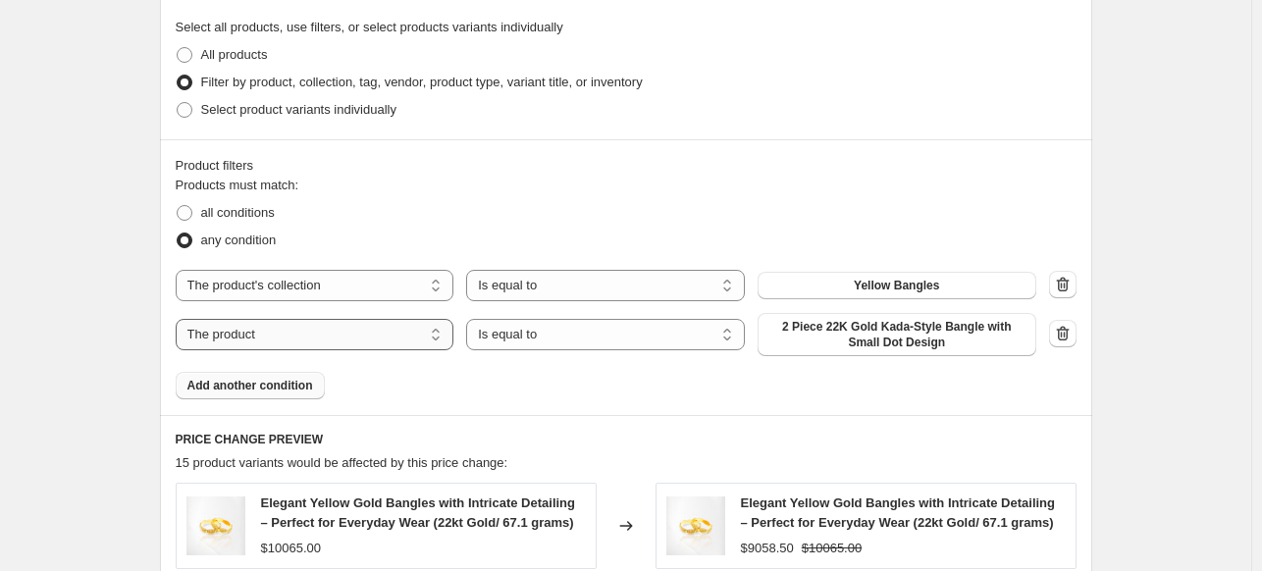
click at [254, 342] on select "The product The product's collection The product's vendor The product's type Th…" at bounding box center [315, 334] width 279 height 31
select select "collection"
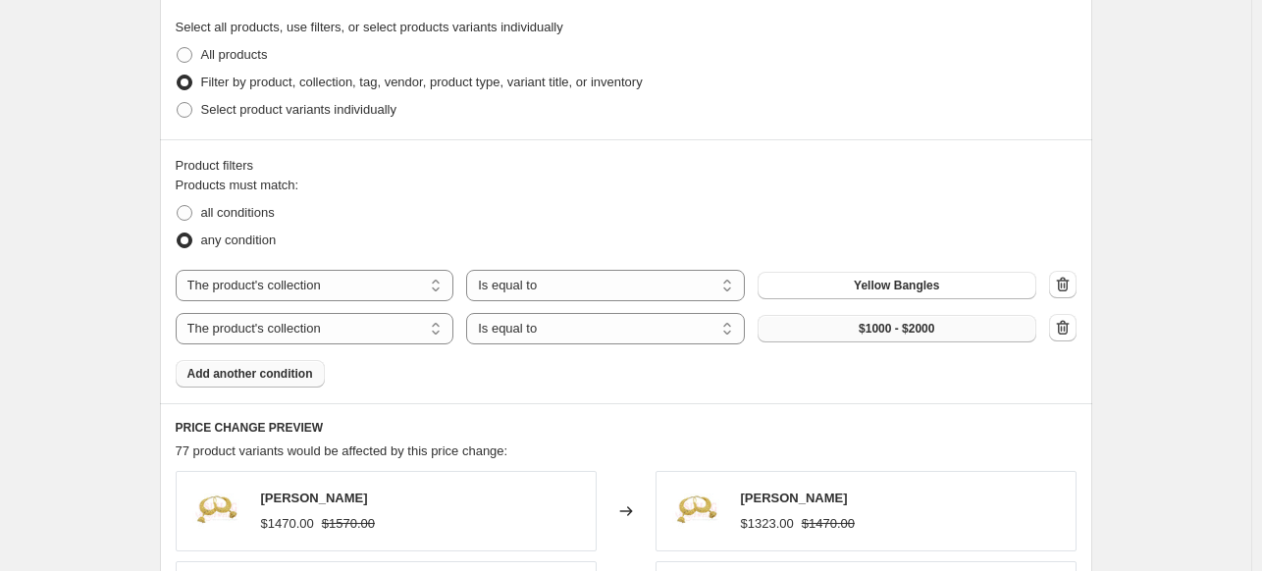
click at [905, 332] on span "$1000 - $2000" at bounding box center [896, 329] width 76 height 16
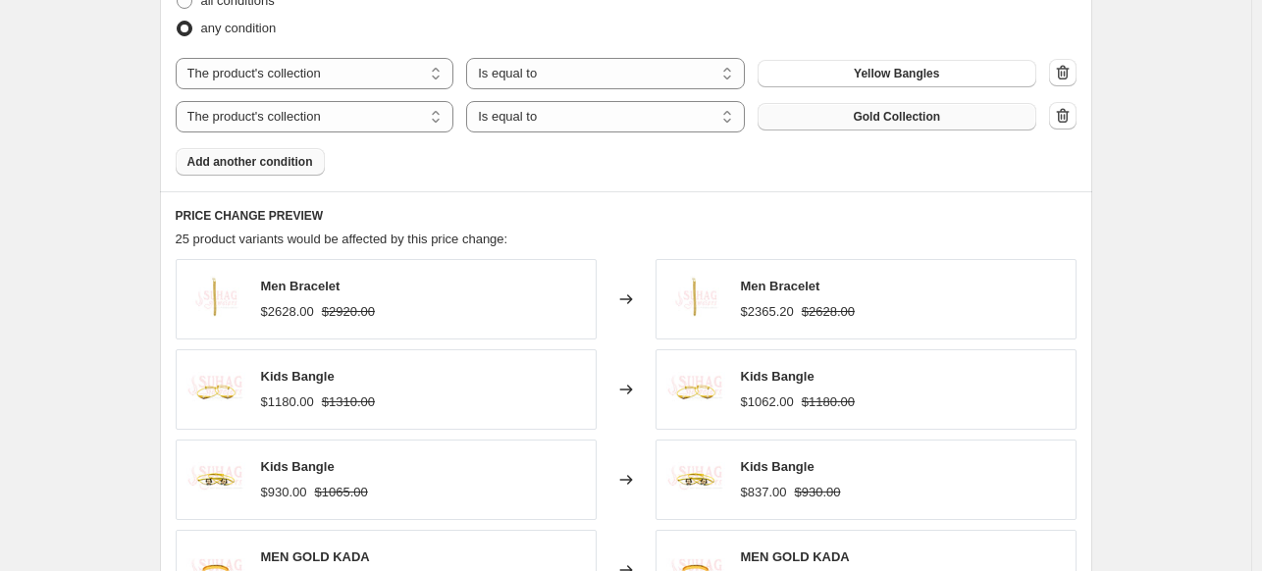
scroll to position [1175, 0]
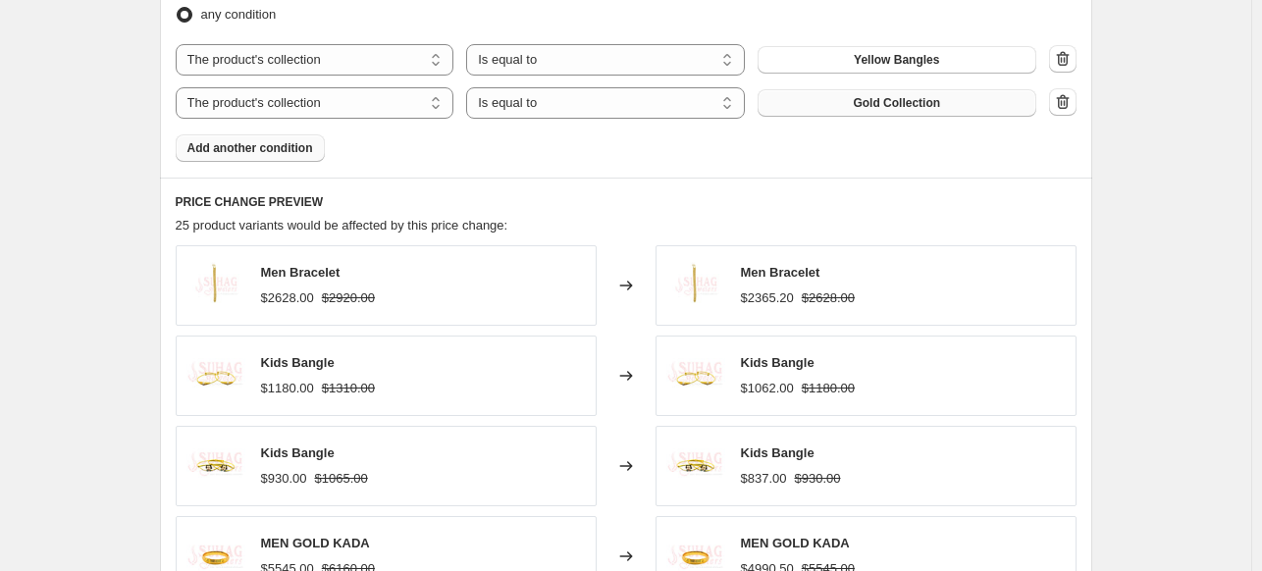
click at [1011, 95] on button "Gold Collection" at bounding box center [896, 102] width 279 height 27
click at [1067, 98] on icon "button" at bounding box center [1063, 102] width 20 height 20
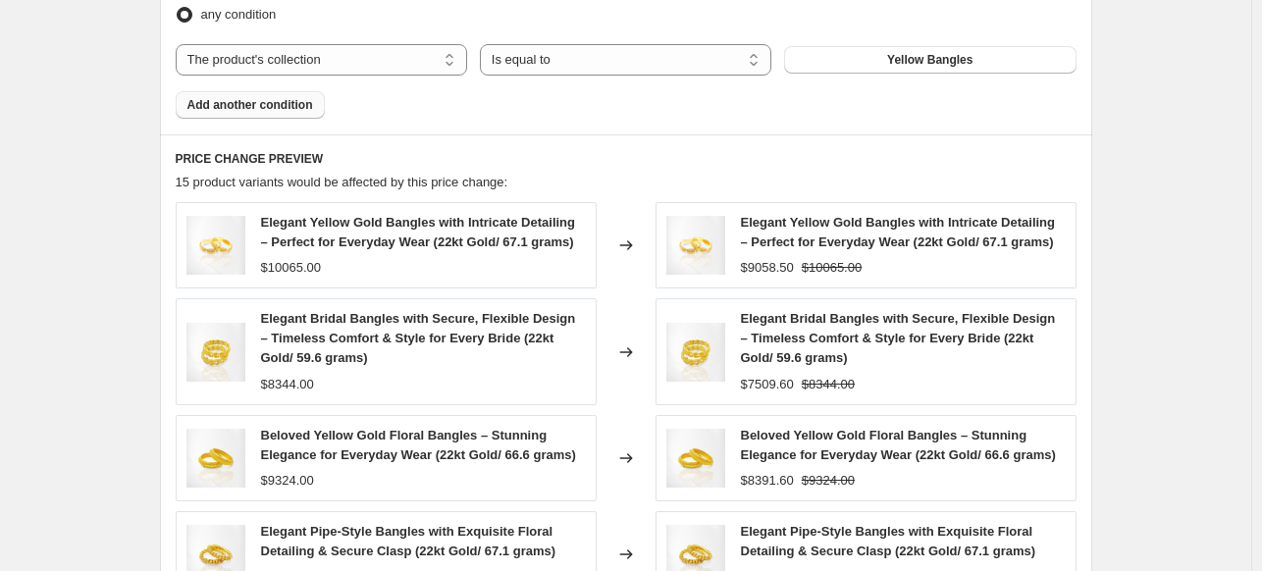
click at [265, 99] on span "Add another condition" at bounding box center [250, 105] width 126 height 16
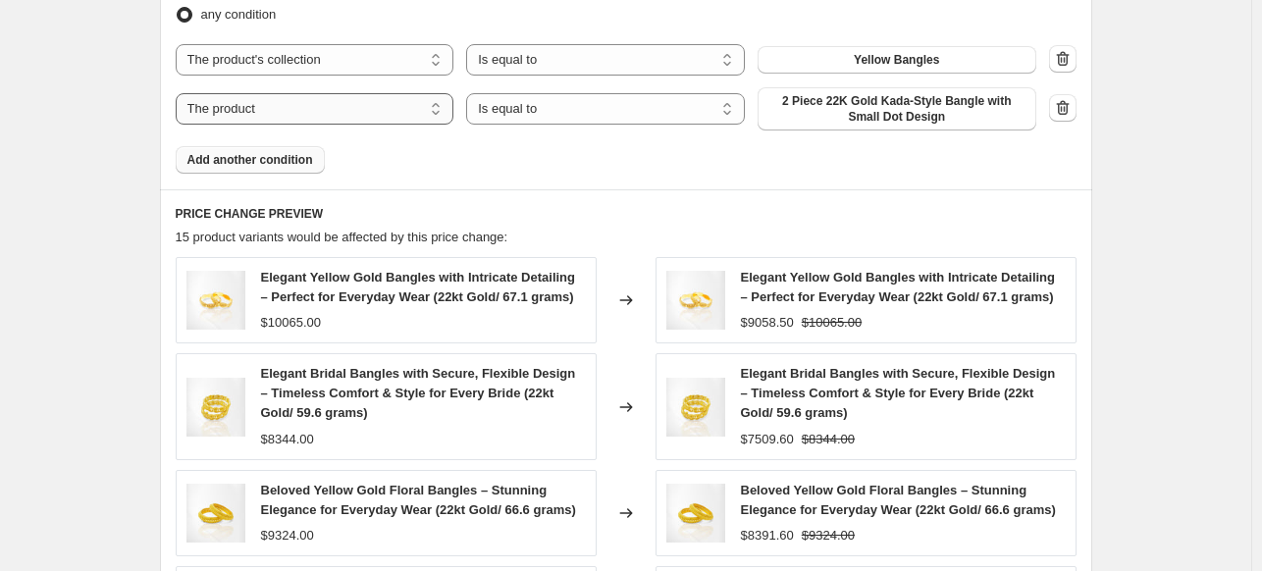
click at [377, 106] on select "The product The product's collection The product's vendor The product's type Th…" at bounding box center [315, 108] width 279 height 31
select select "collection"
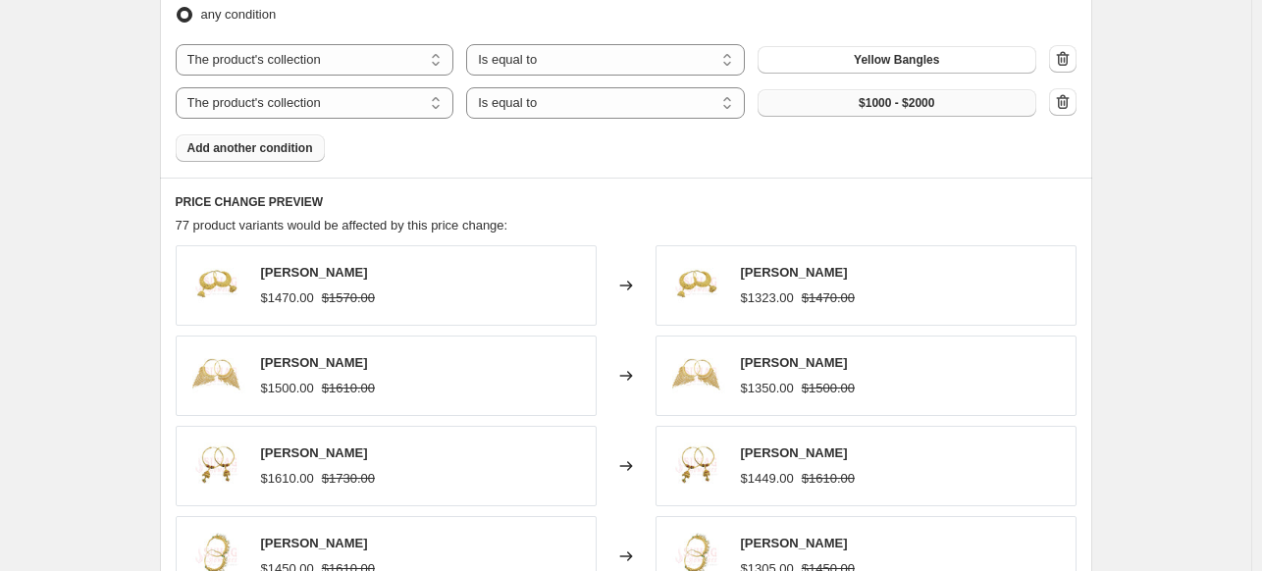
click at [897, 97] on span "$1000 - $2000" at bounding box center [896, 103] width 76 height 16
click at [979, 97] on button "$1000 - $2000" at bounding box center [896, 102] width 279 height 27
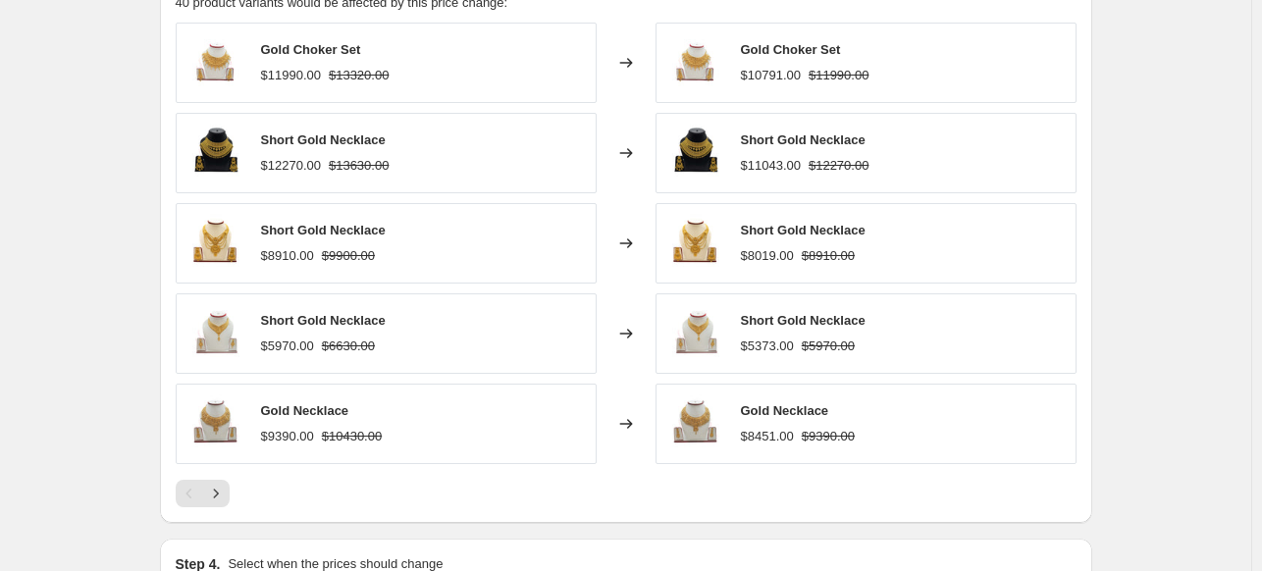
scroll to position [1405, 0]
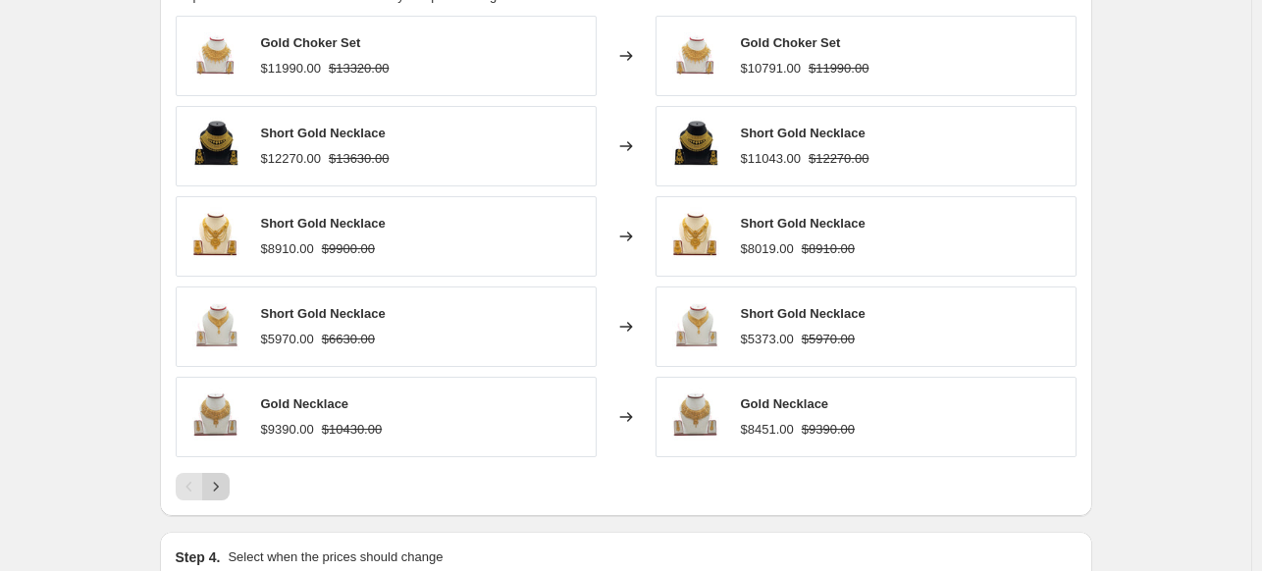
click at [226, 486] on icon "Next" at bounding box center [216, 487] width 20 height 20
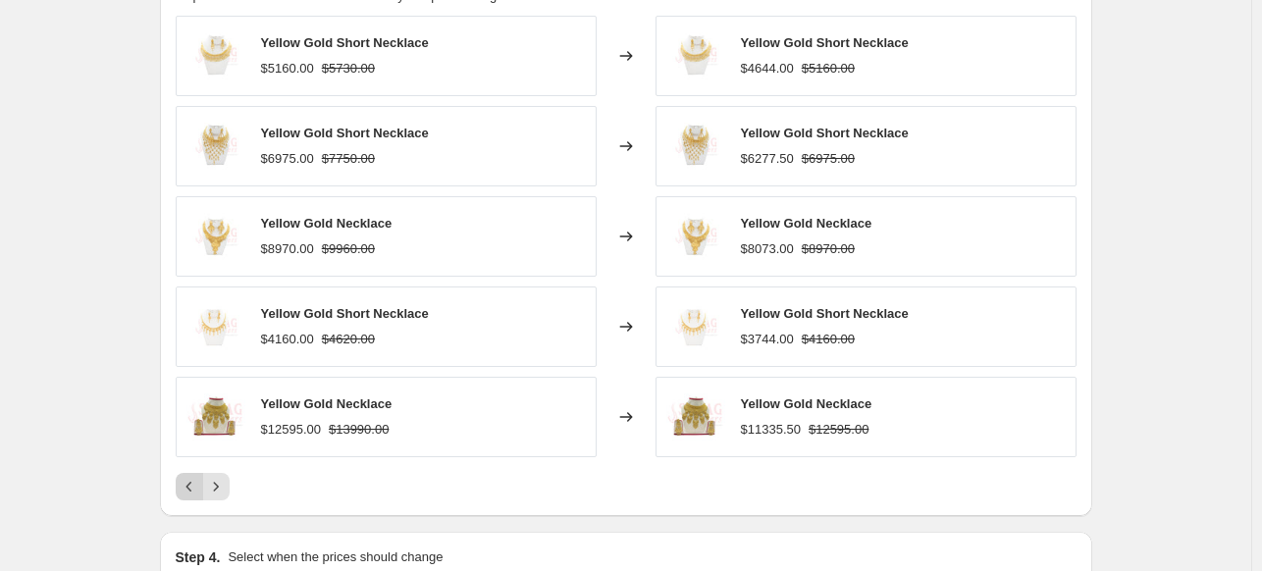
click at [191, 491] on icon "Previous" at bounding box center [190, 487] width 20 height 20
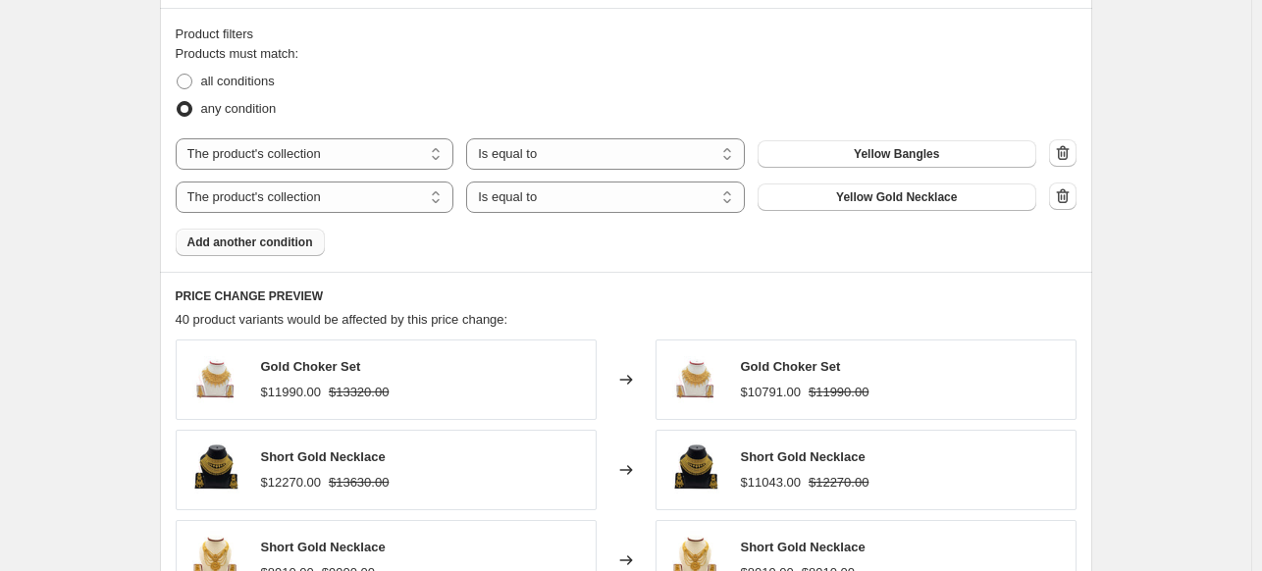
scroll to position [1002, 0]
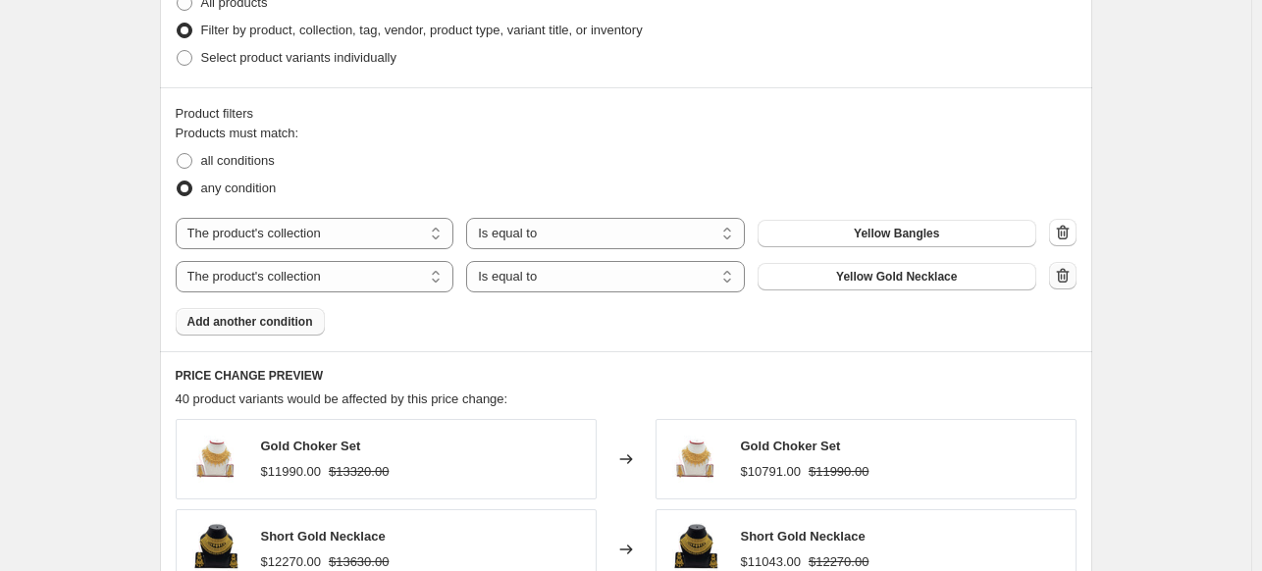
click at [1069, 275] on icon "button" at bounding box center [1063, 276] width 20 height 20
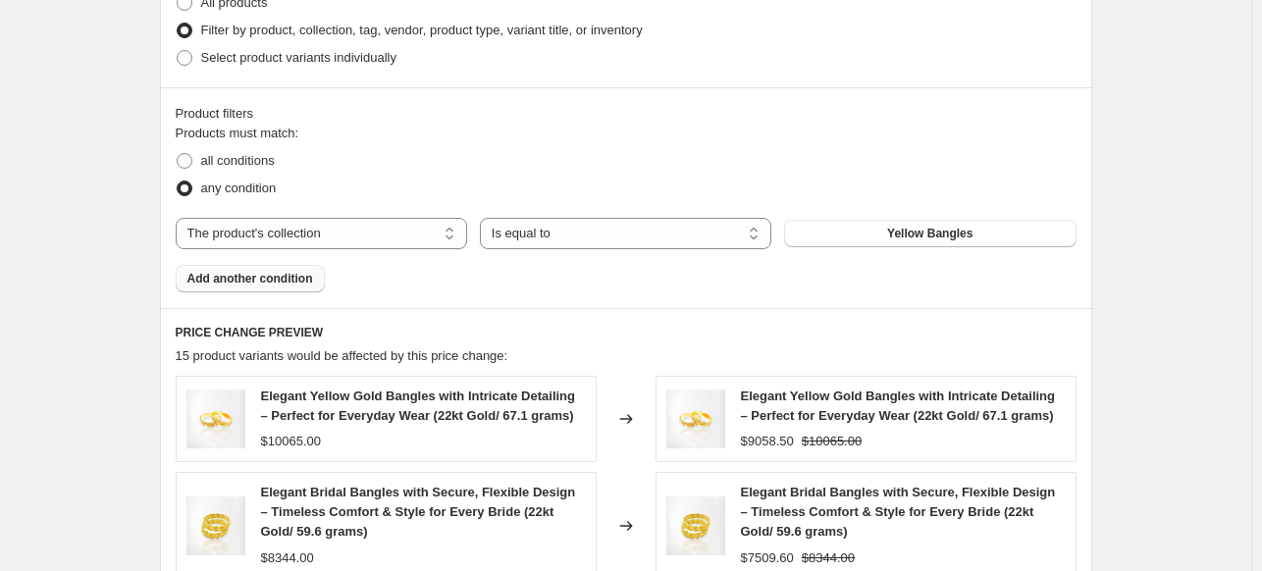
scroll to position [1099, 0]
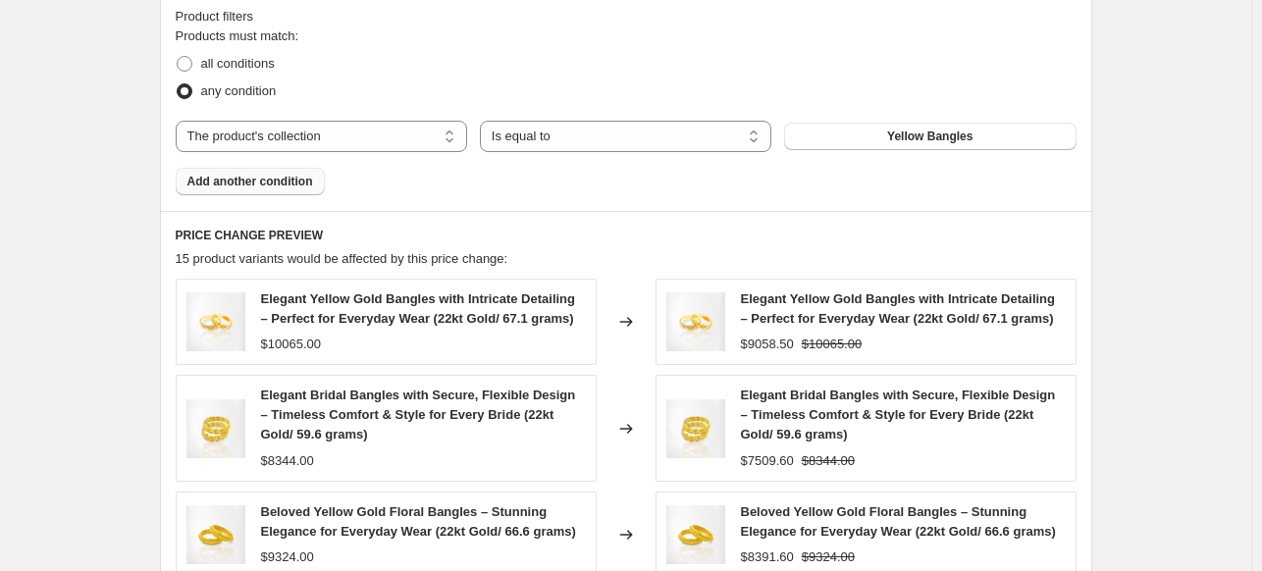
click at [269, 180] on span "Add another condition" at bounding box center [250, 182] width 126 height 16
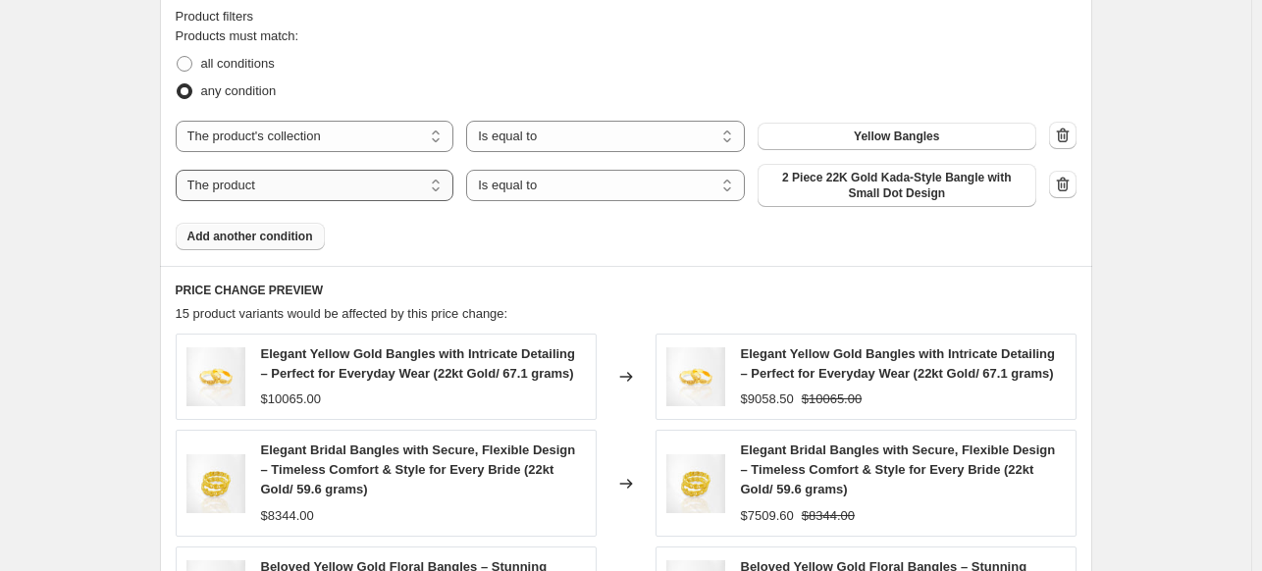
click at [435, 179] on select "The product The product's collection The product's vendor The product's type Th…" at bounding box center [315, 185] width 279 height 31
select select "collection"
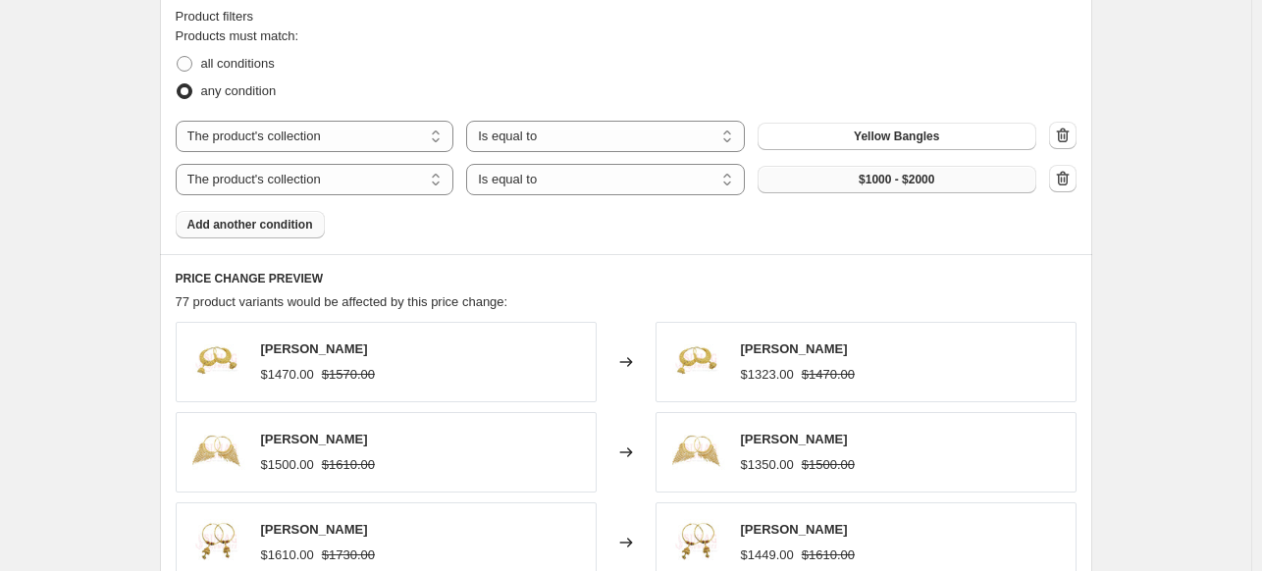
click at [884, 179] on span "$1000 - $2000" at bounding box center [896, 180] width 76 height 16
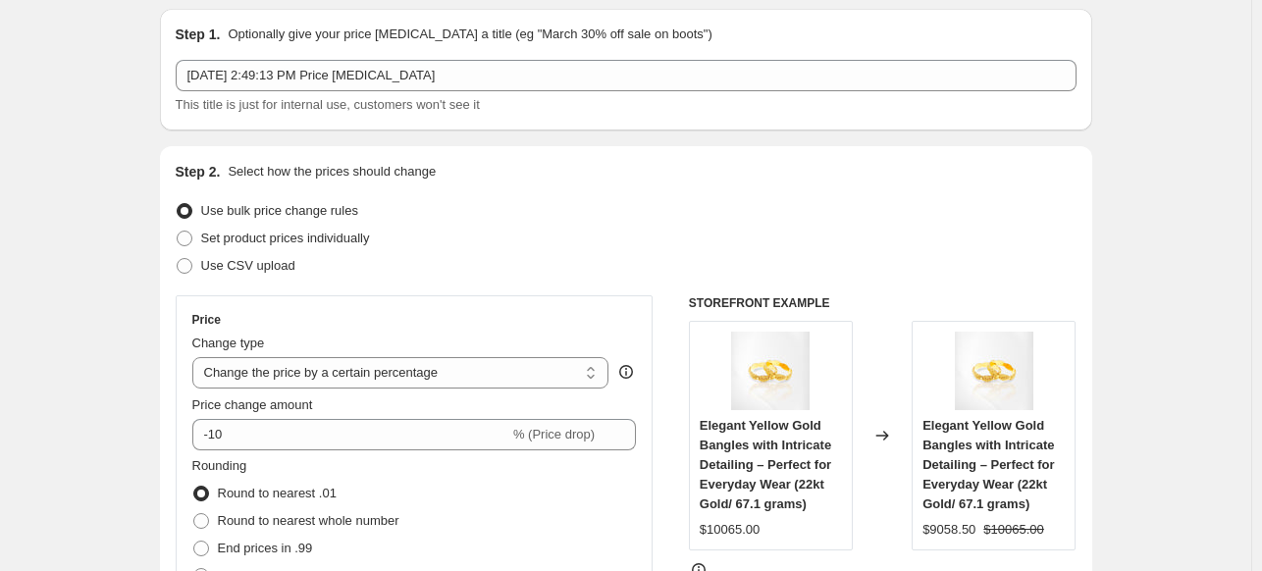
scroll to position [59, 0]
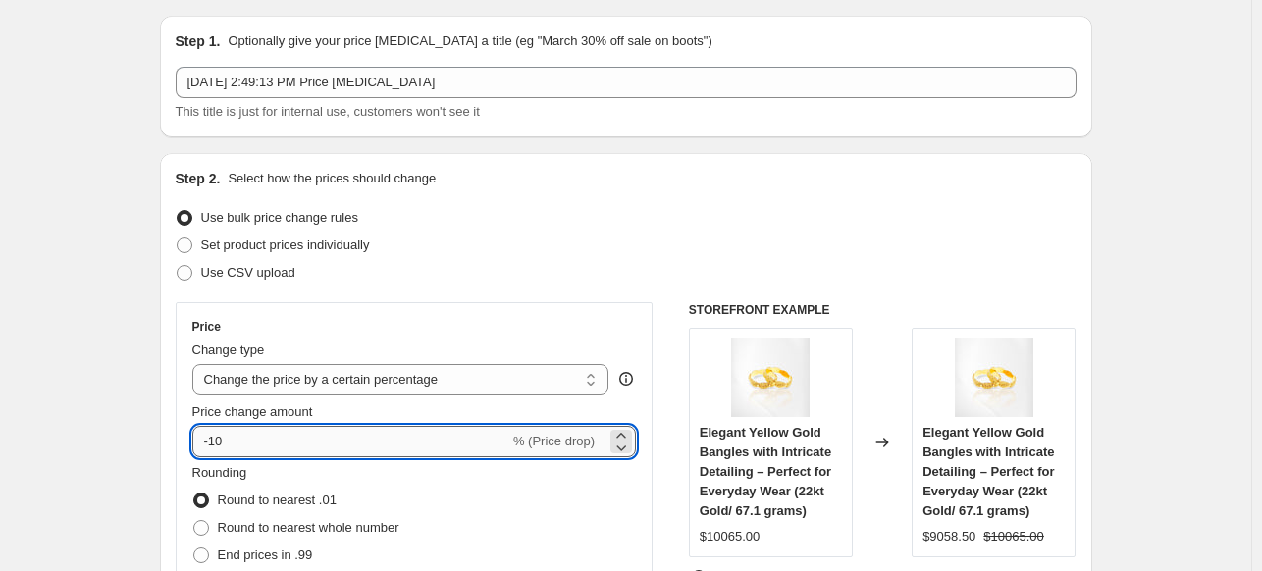
click at [216, 435] on input "-10" at bounding box center [350, 441] width 317 height 31
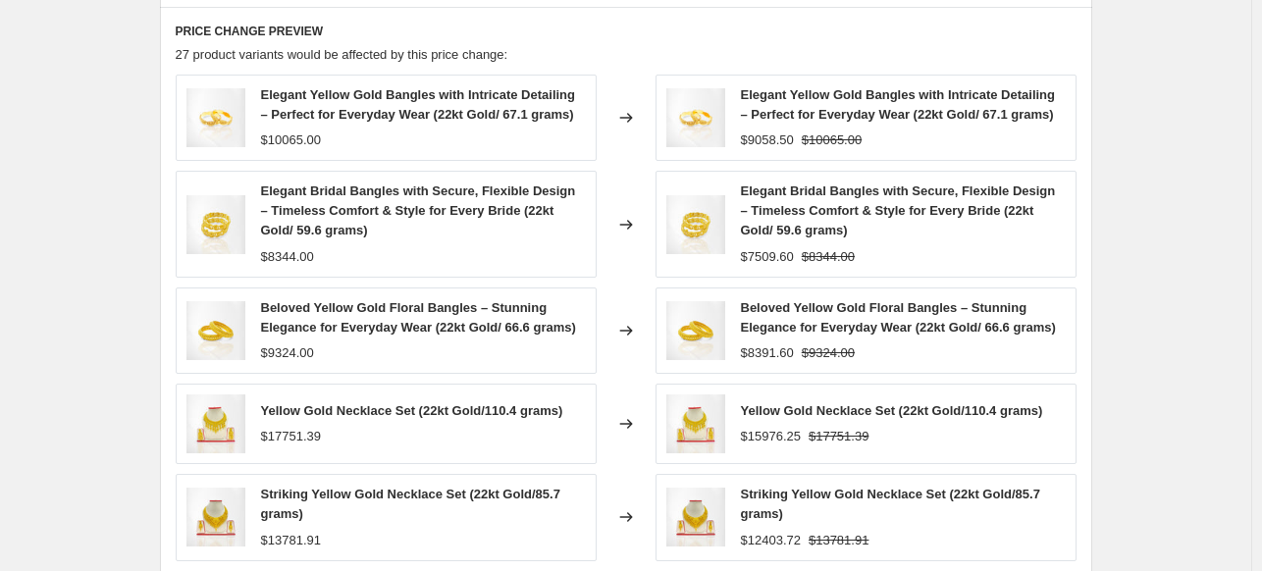
scroll to position [1358, 0]
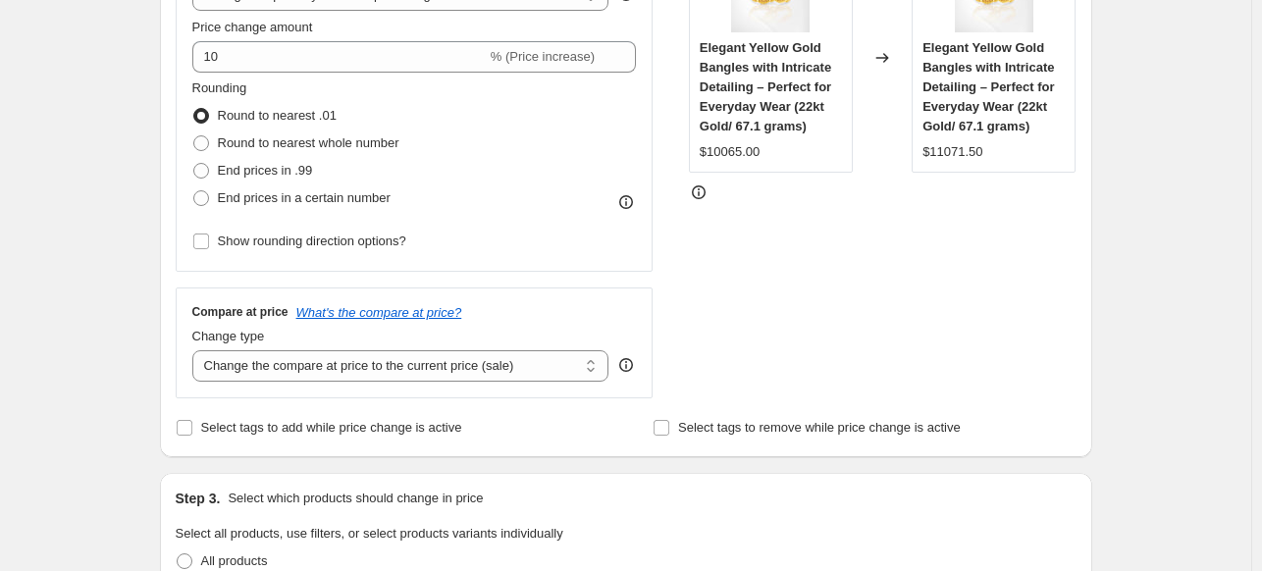
scroll to position [390, 0]
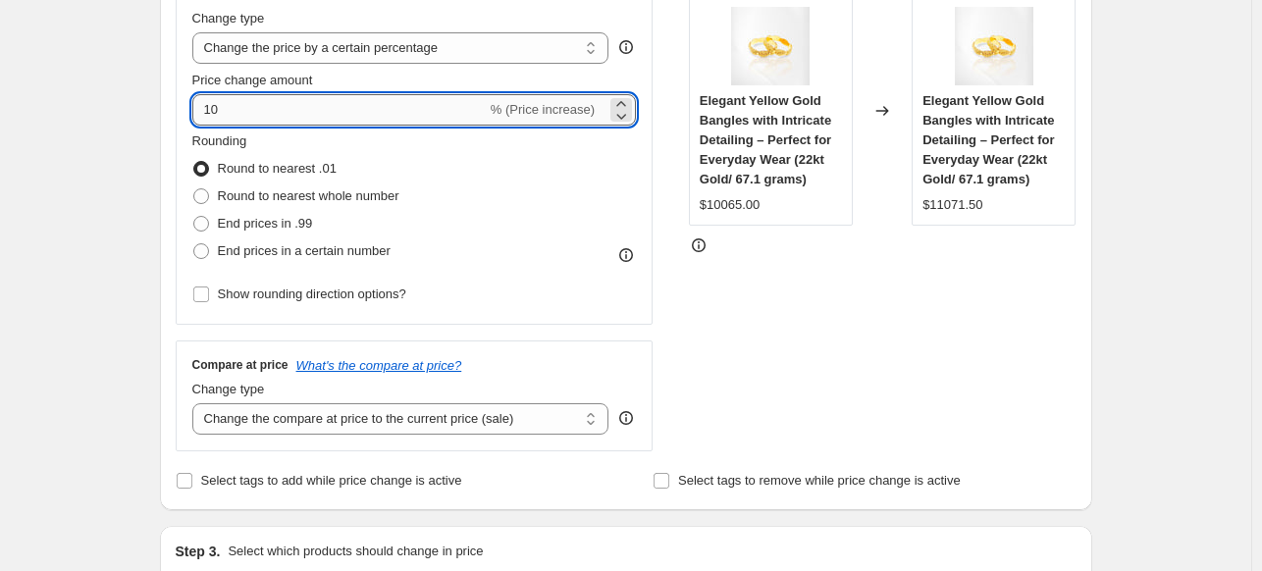
click at [312, 118] on input "10" at bounding box center [339, 109] width 294 height 31
type input "1"
click at [801, 313] on div "STOREFRONT EXAMPLE Elegant Yellow Gold Bangles with Intricate Detailing – Perfe…" at bounding box center [883, 211] width 388 height 481
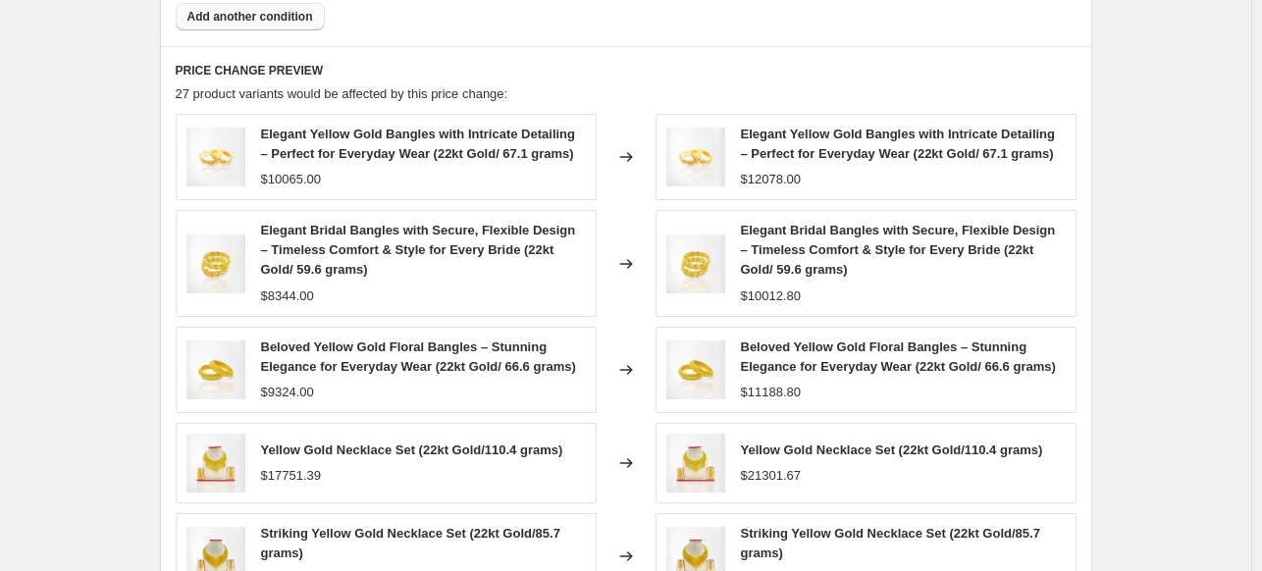
scroll to position [1715, 0]
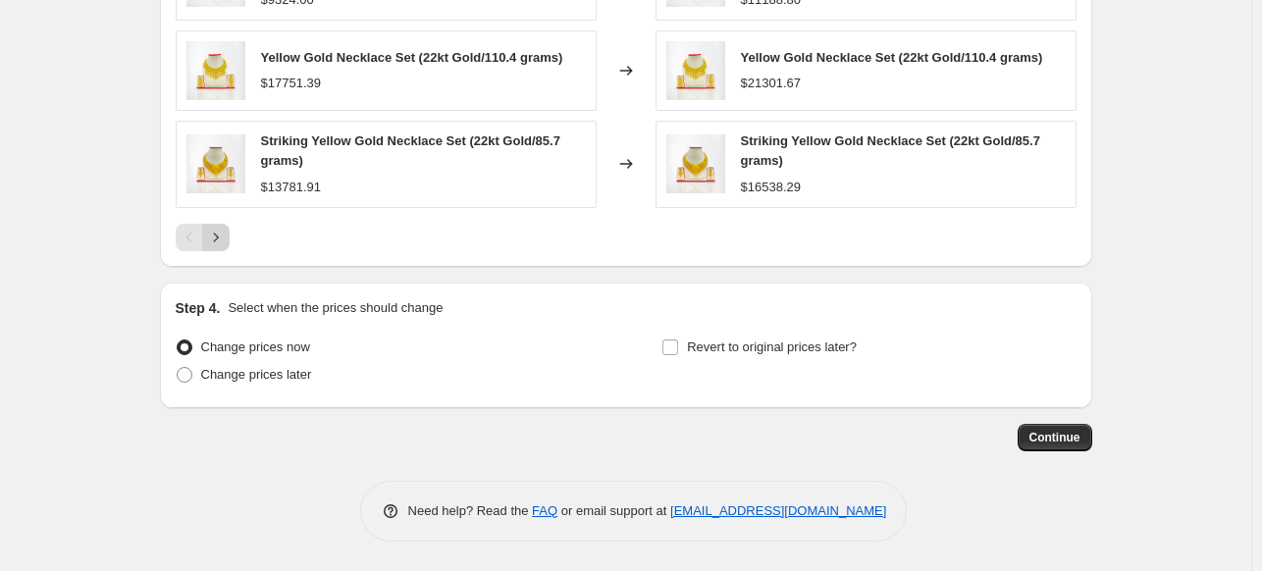
click at [228, 248] on button "Next" at bounding box center [215, 237] width 27 height 27
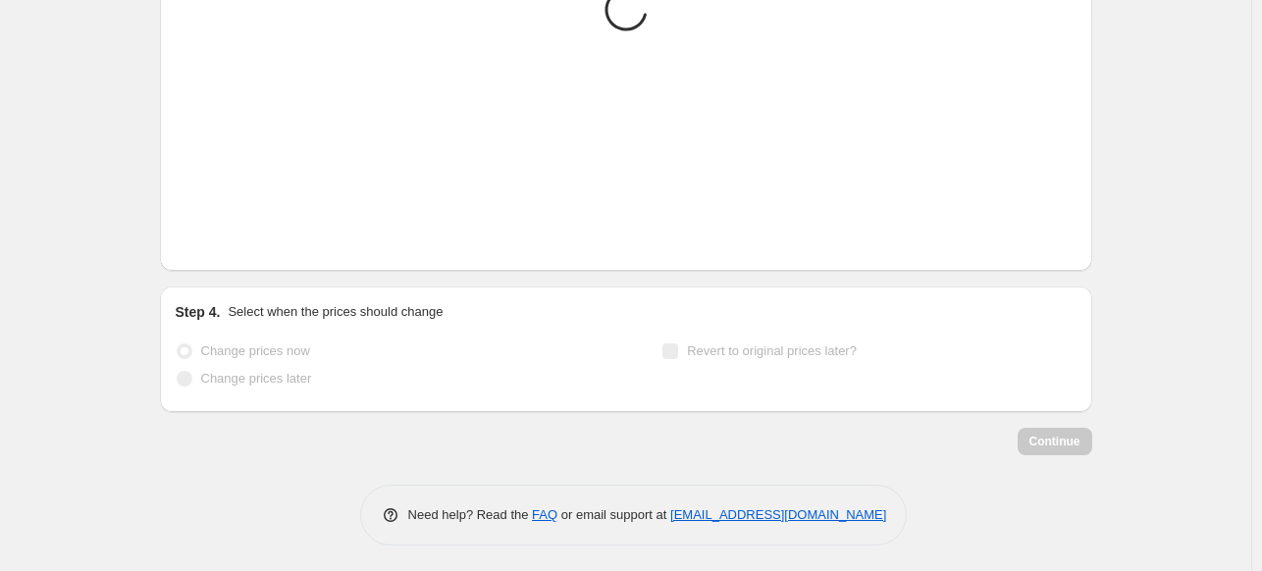
scroll to position [1701, 0]
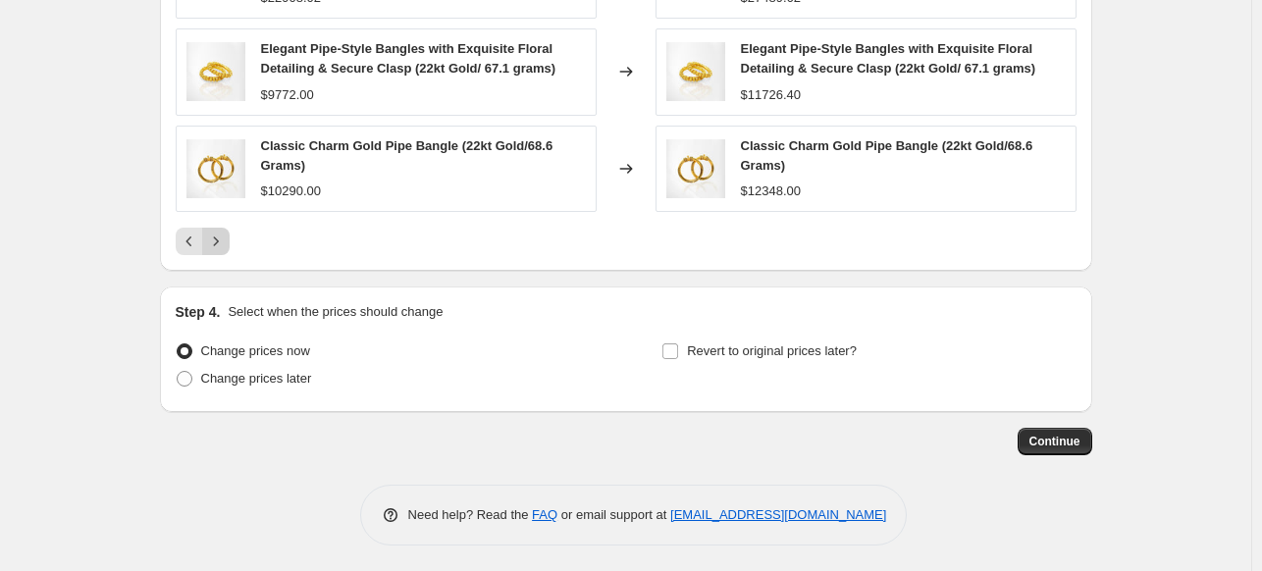
click at [226, 236] on icon "Next" at bounding box center [216, 242] width 20 height 20
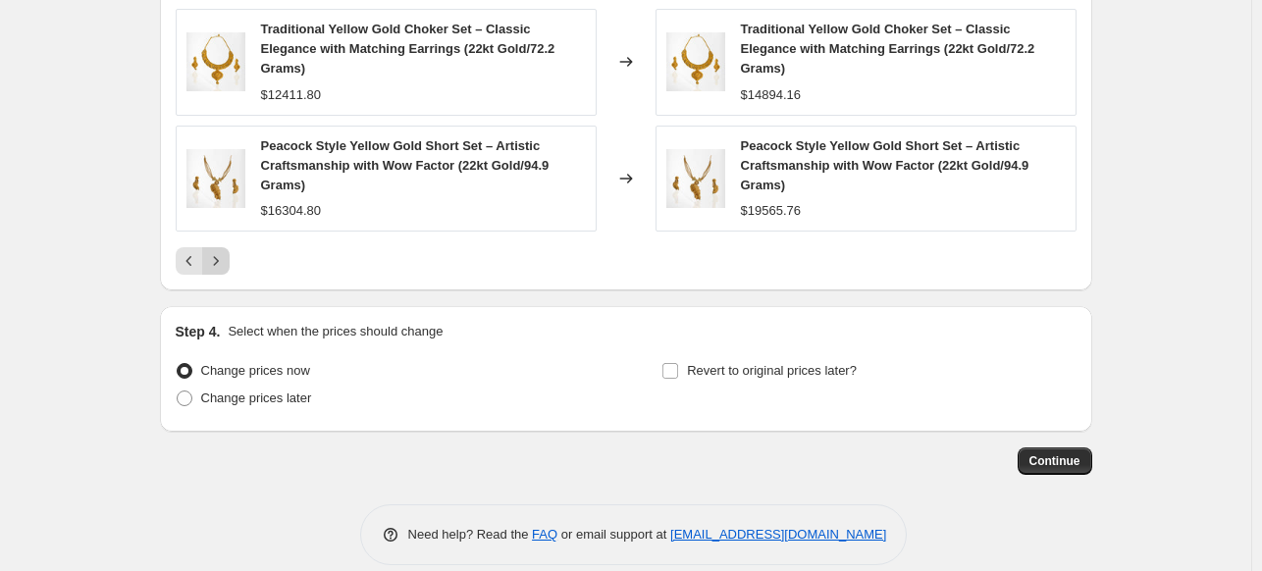
click at [224, 265] on icon "Next" at bounding box center [216, 261] width 20 height 20
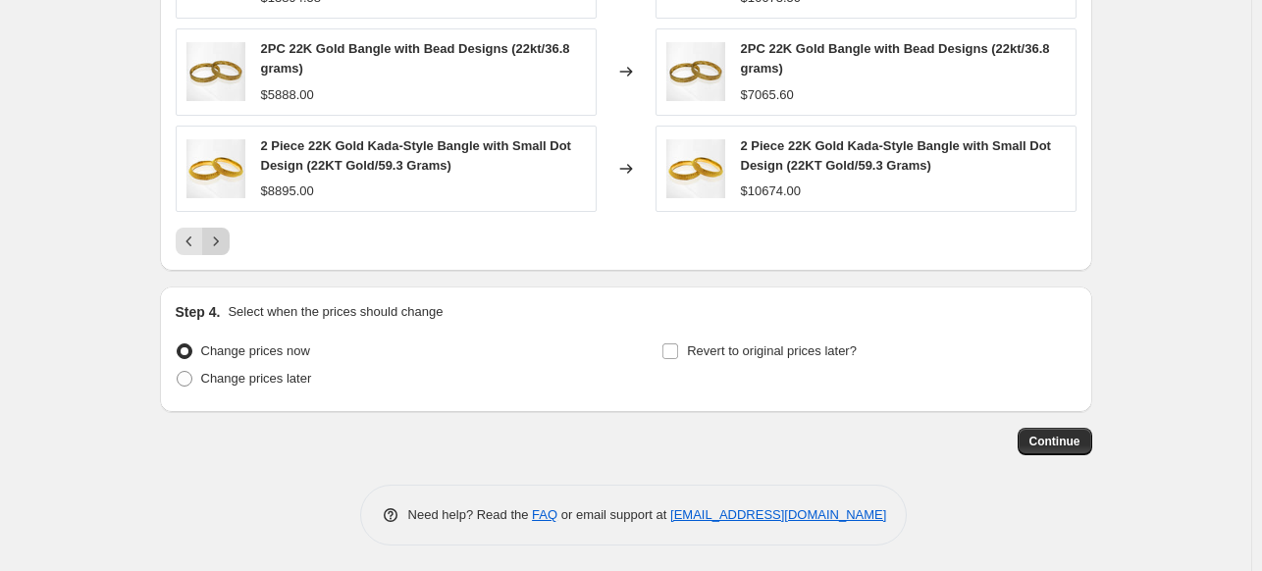
drag, startPoint x: 224, startPoint y: 265, endPoint x: 220, endPoint y: 226, distance: 39.4
click at [220, 228] on button "Next" at bounding box center [215, 241] width 27 height 27
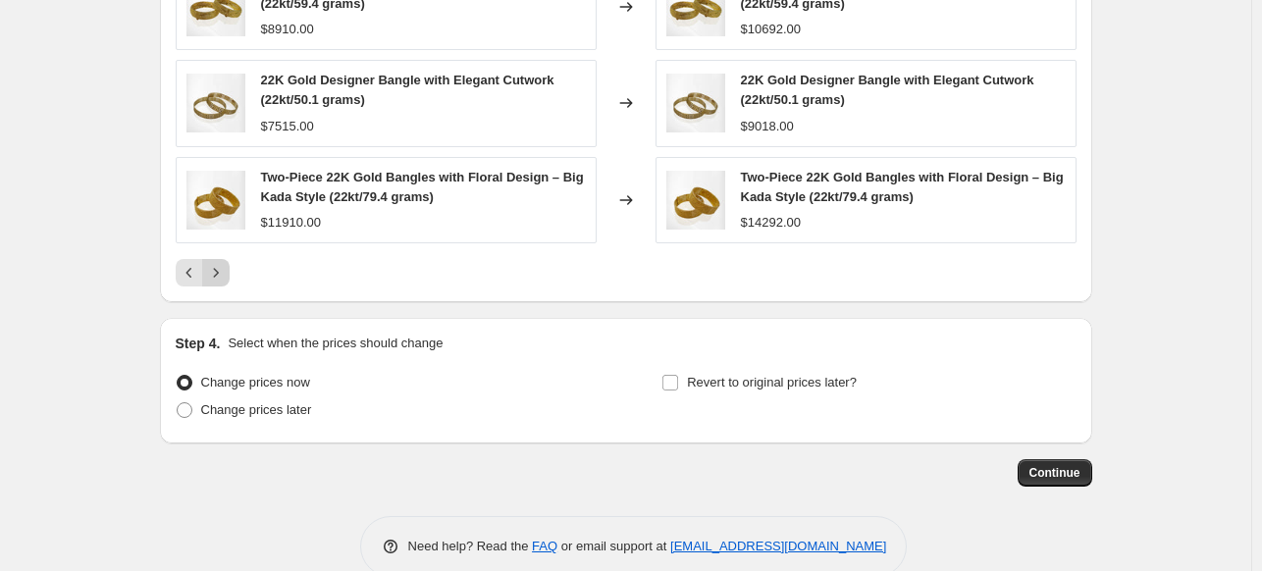
scroll to position [1682, 0]
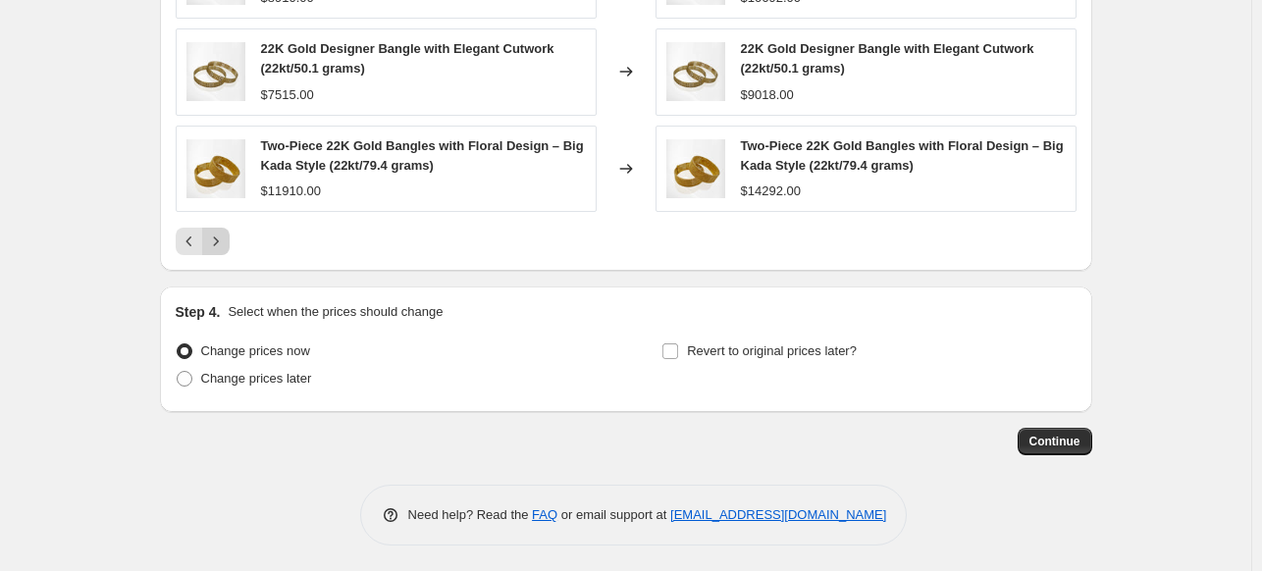
click at [220, 228] on button "Next" at bounding box center [215, 241] width 27 height 27
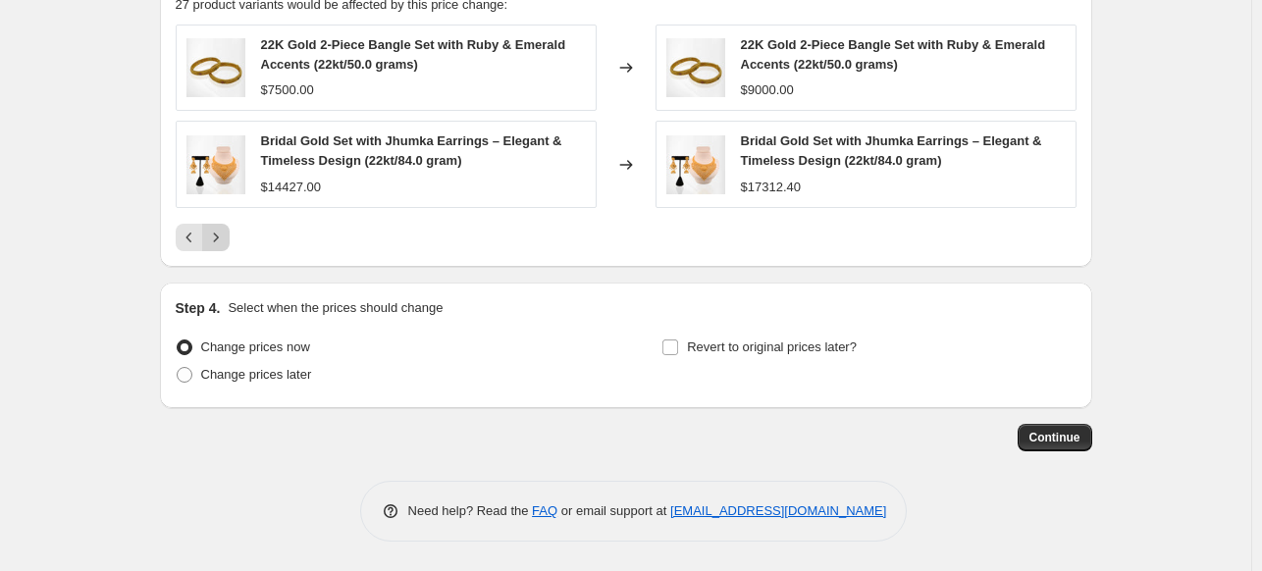
scroll to position [1393, 0]
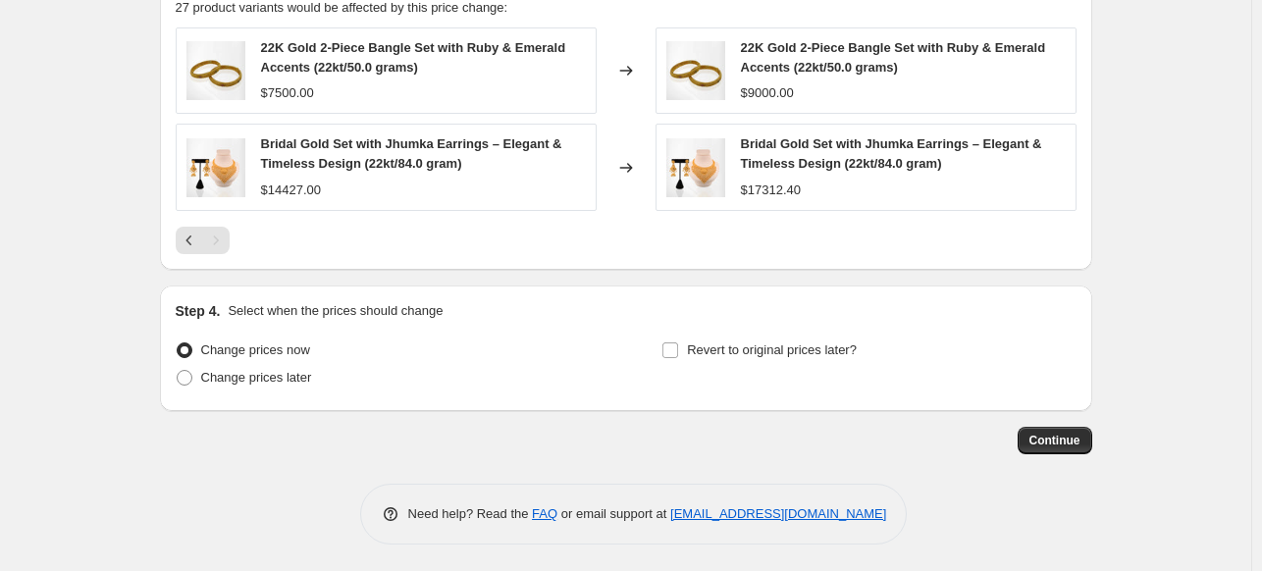
click at [222, 233] on div "Pagination" at bounding box center [215, 240] width 27 height 27
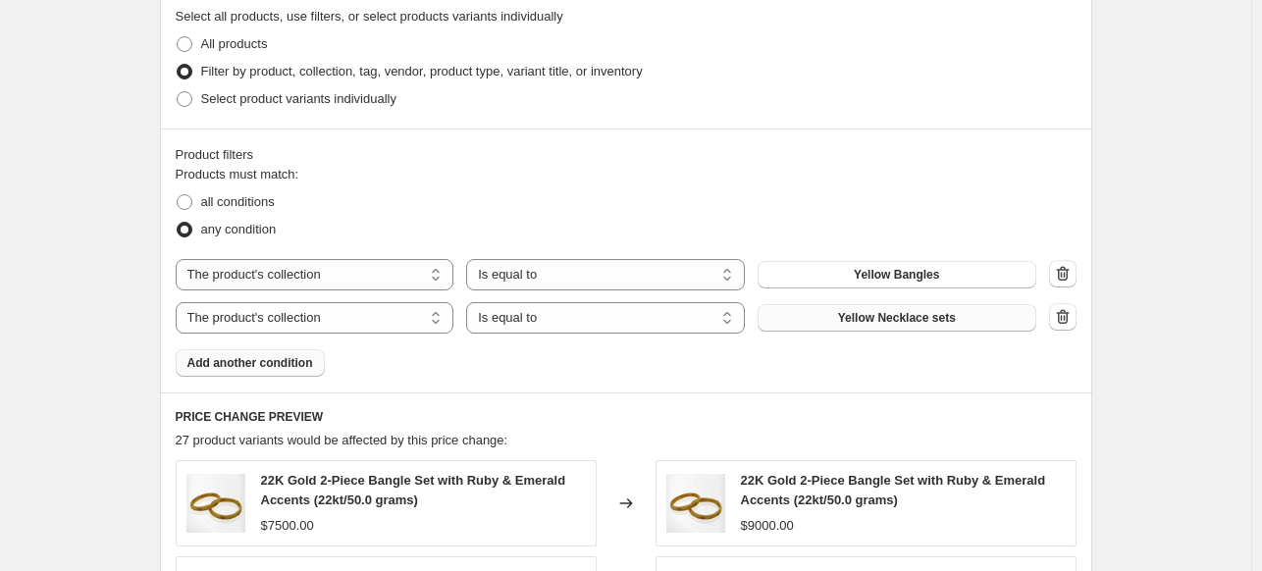
scroll to position [934, 0]
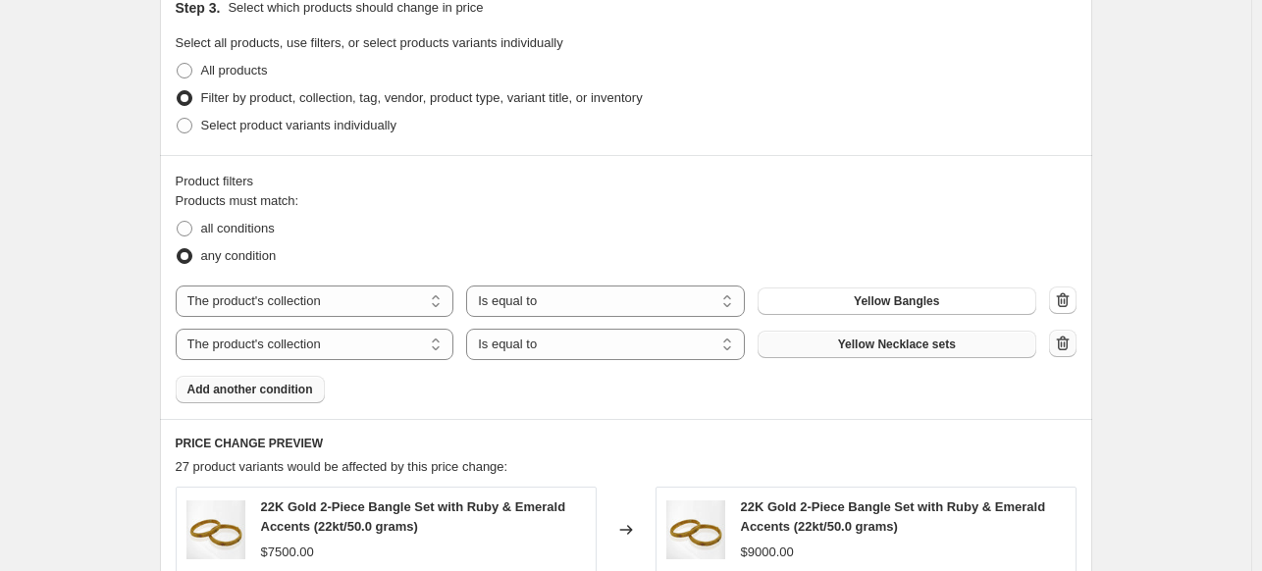
click at [1067, 346] on icon "button" at bounding box center [1063, 344] width 20 height 20
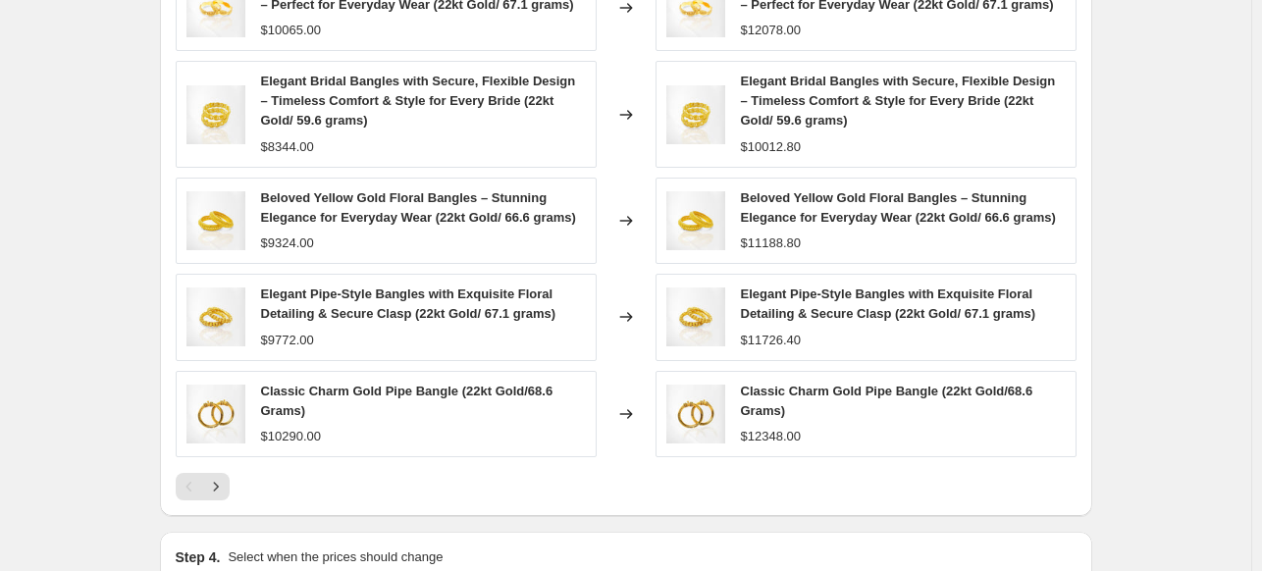
scroll to position [1423, 0]
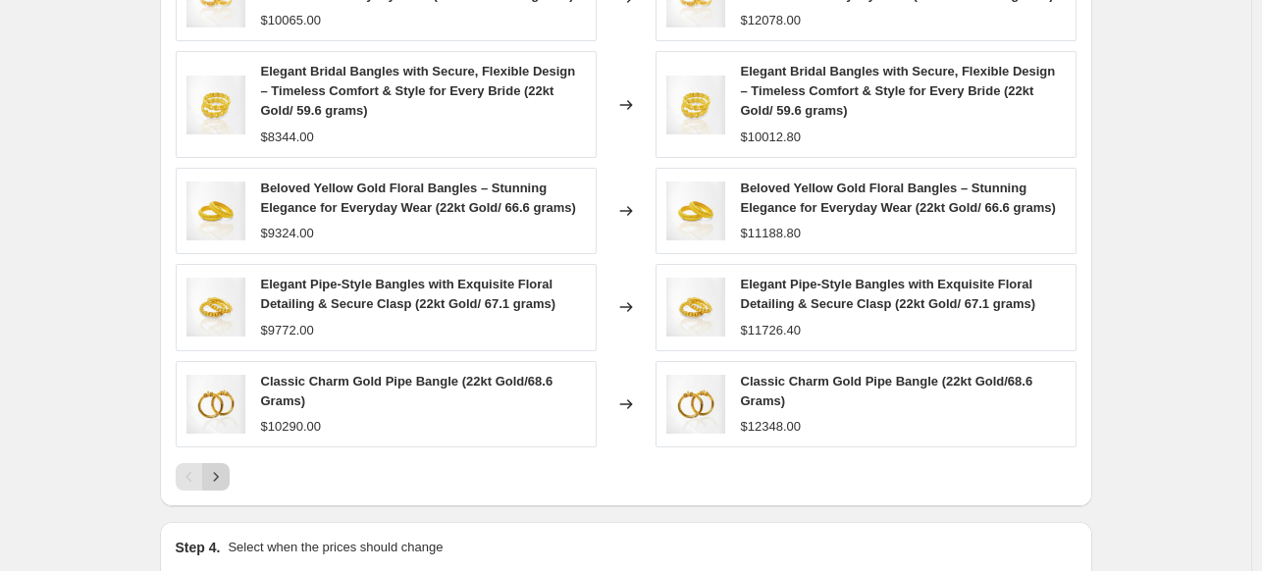
click at [223, 487] on icon "Next" at bounding box center [216, 477] width 20 height 20
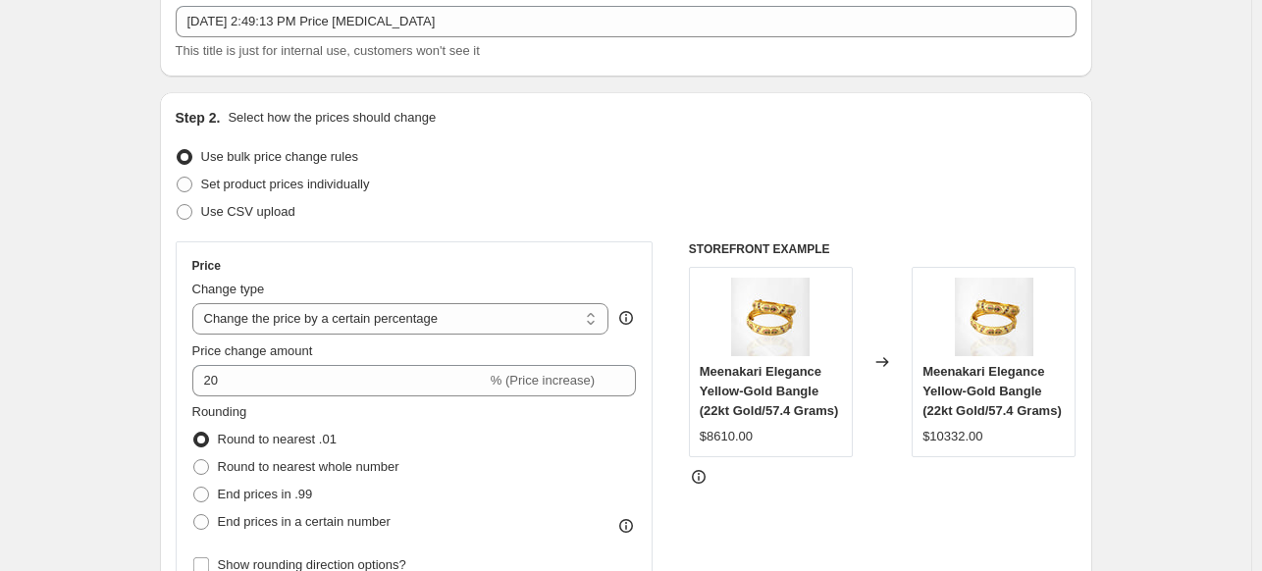
scroll to position [78, 0]
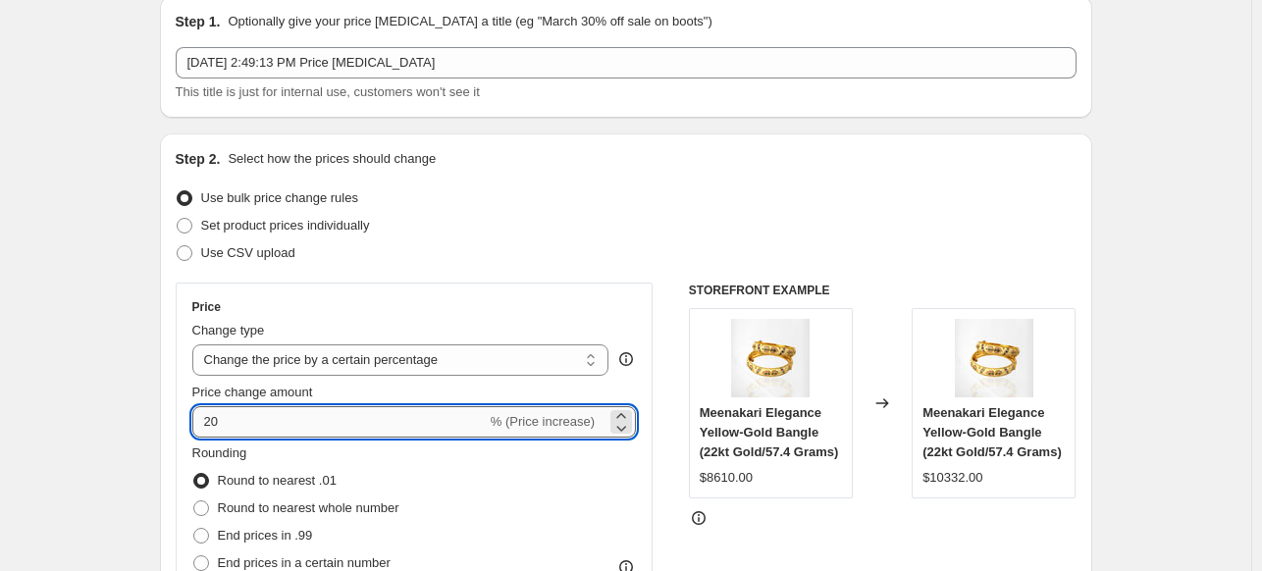
click at [240, 419] on input "20" at bounding box center [339, 421] width 294 height 31
type input "2"
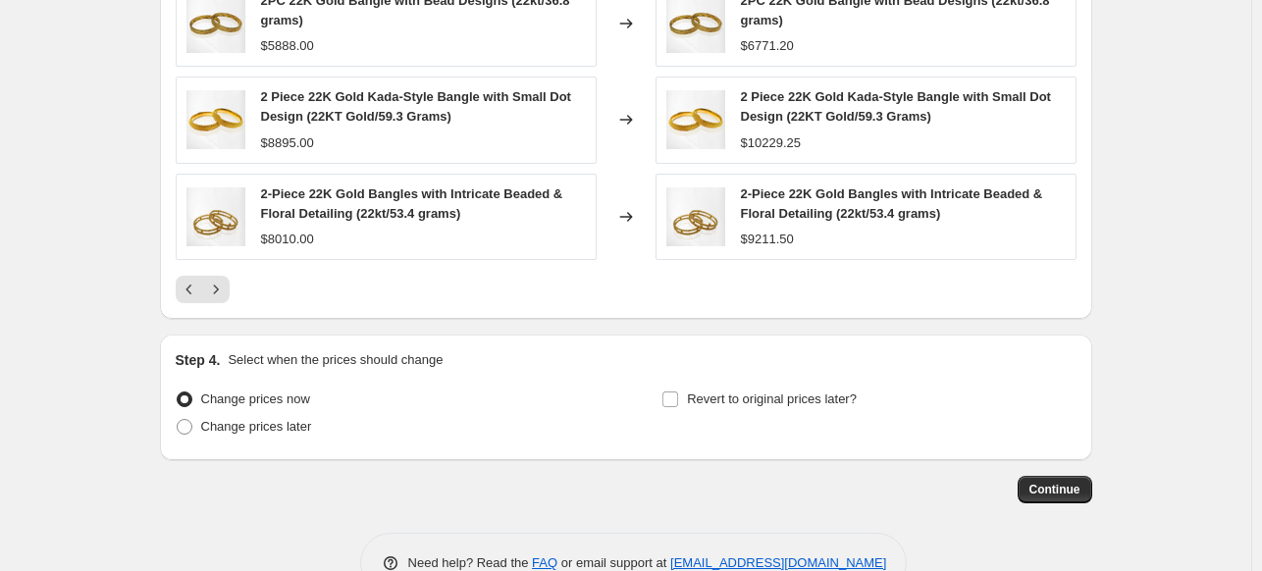
scroll to position [1593, 0]
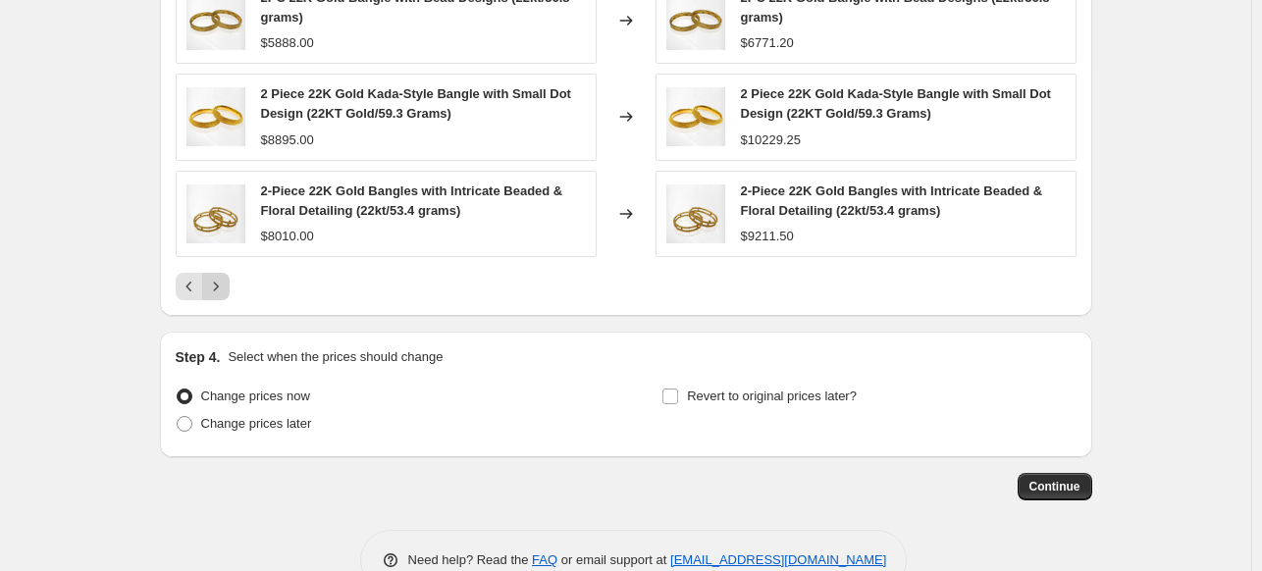
click at [221, 286] on icon "Next" at bounding box center [216, 287] width 20 height 20
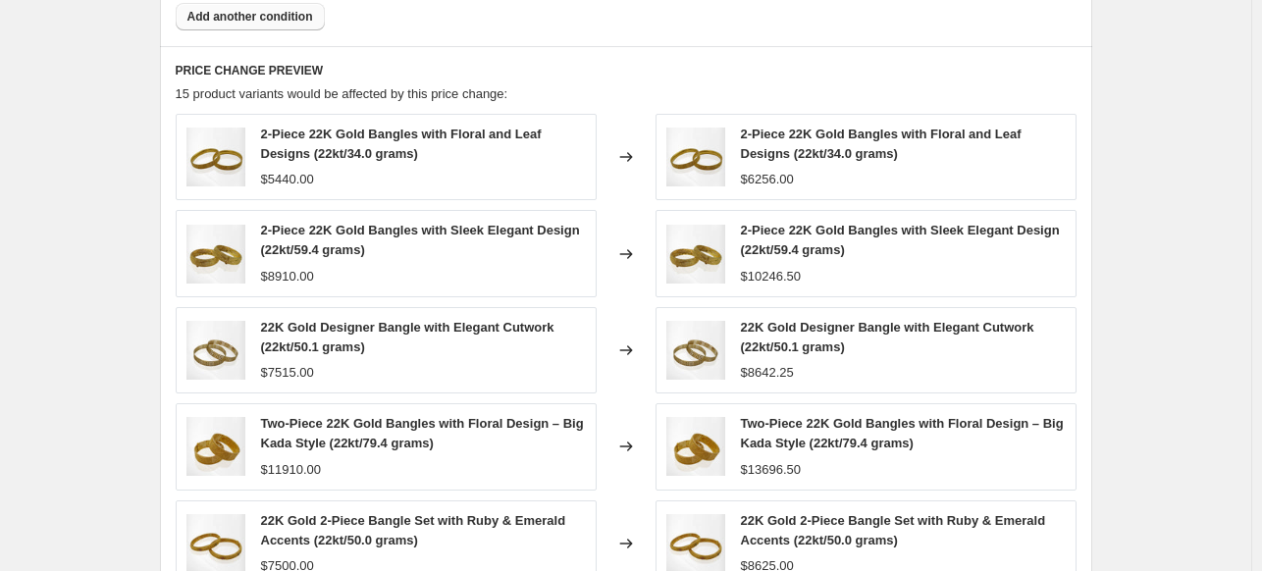
scroll to position [1638, 0]
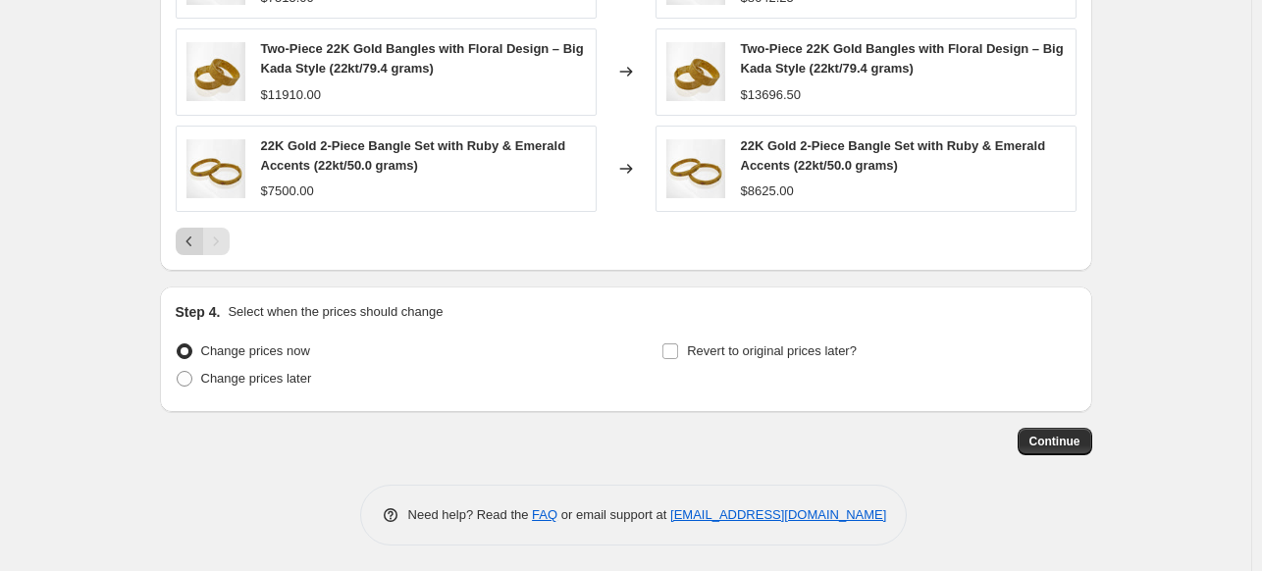
click at [199, 235] on icon "Previous" at bounding box center [190, 242] width 20 height 20
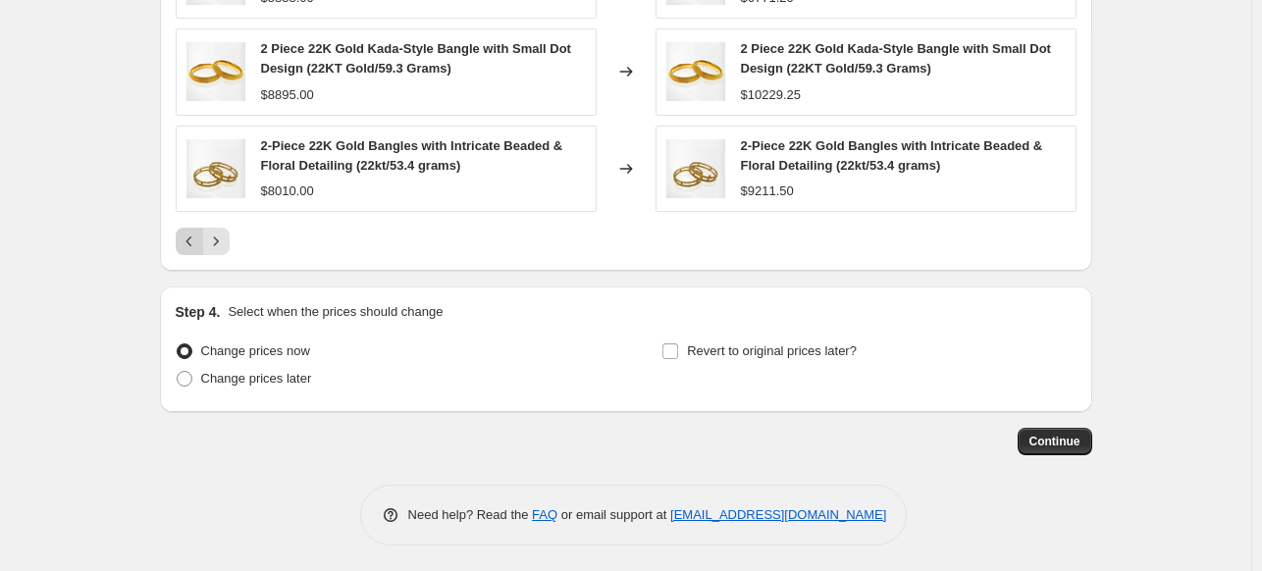
click at [199, 235] on icon "Previous" at bounding box center [190, 242] width 20 height 20
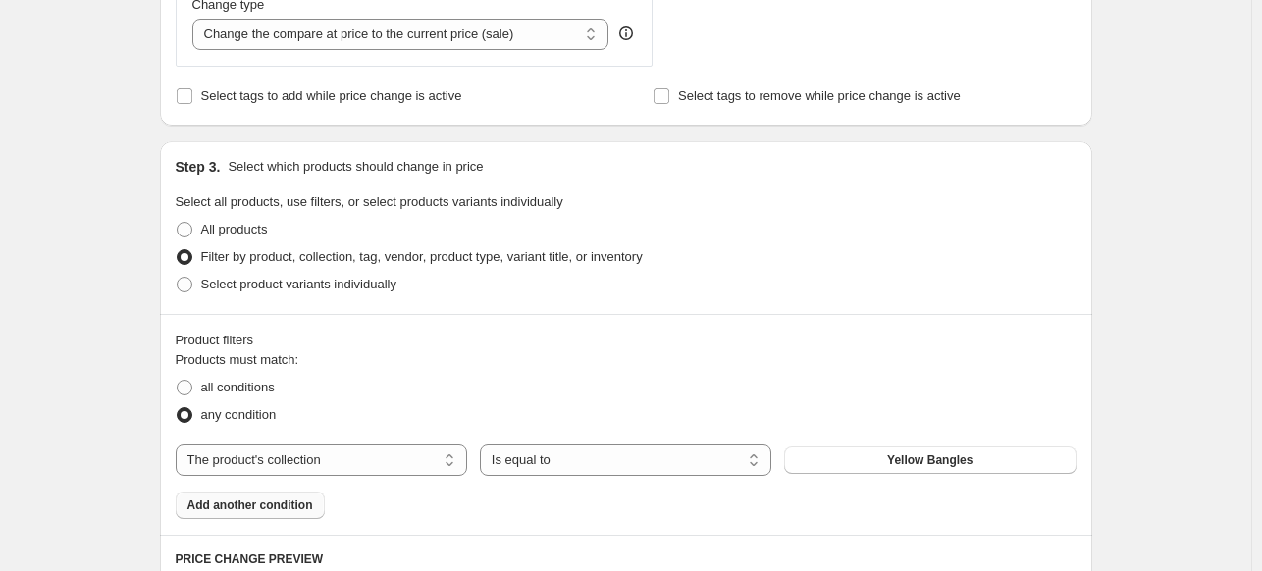
scroll to position [443, 0]
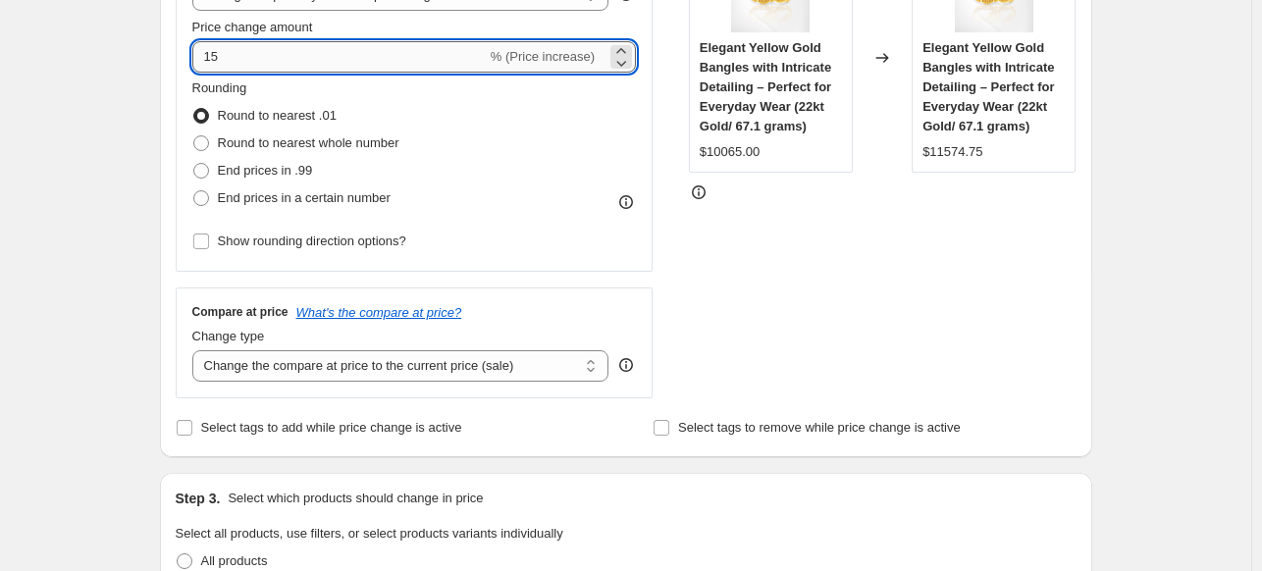
click at [233, 47] on input "15" at bounding box center [339, 56] width 294 height 31
type input "1"
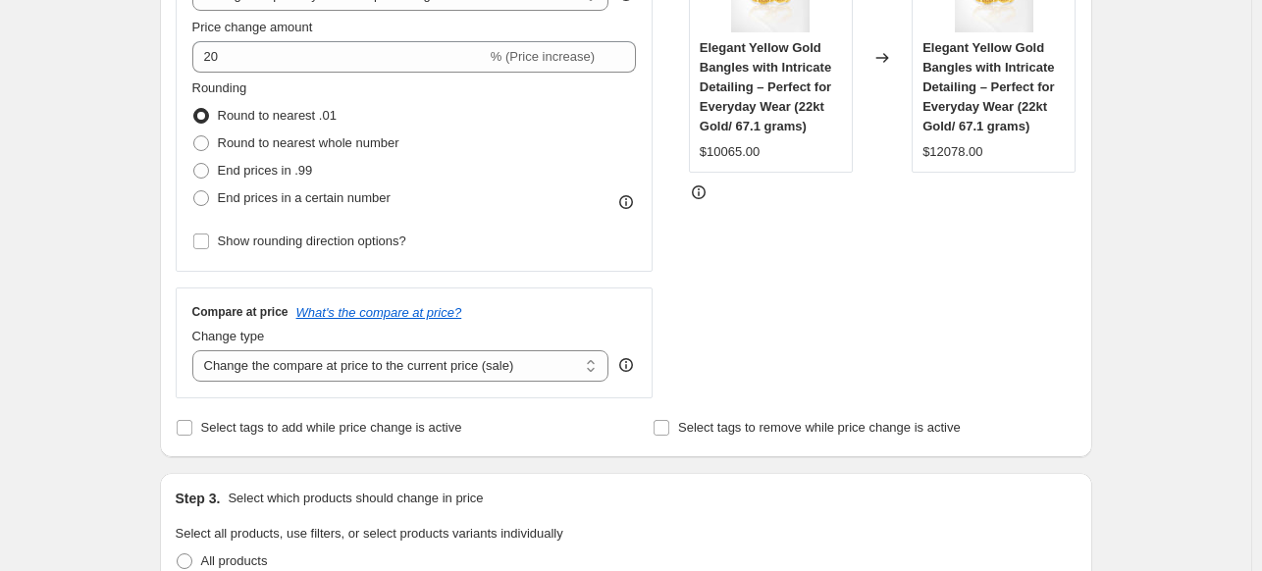
click at [852, 293] on div "STOREFRONT EXAMPLE Elegant Yellow Gold Bangles with Intricate Detailing – Perfe…" at bounding box center [883, 158] width 388 height 481
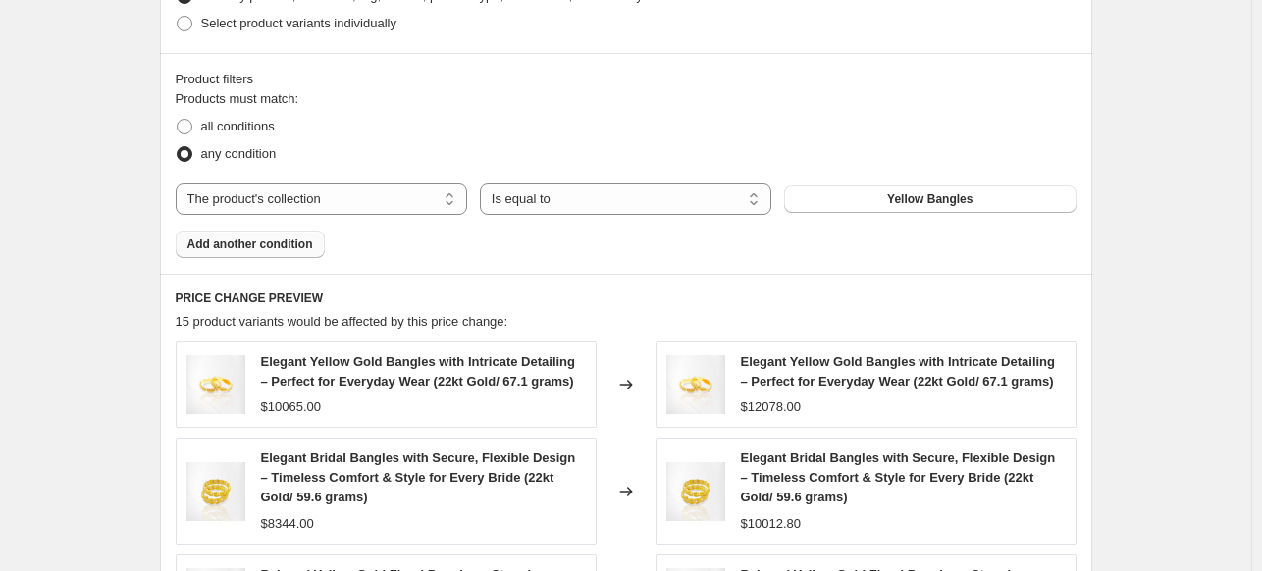
scroll to position [1071, 0]
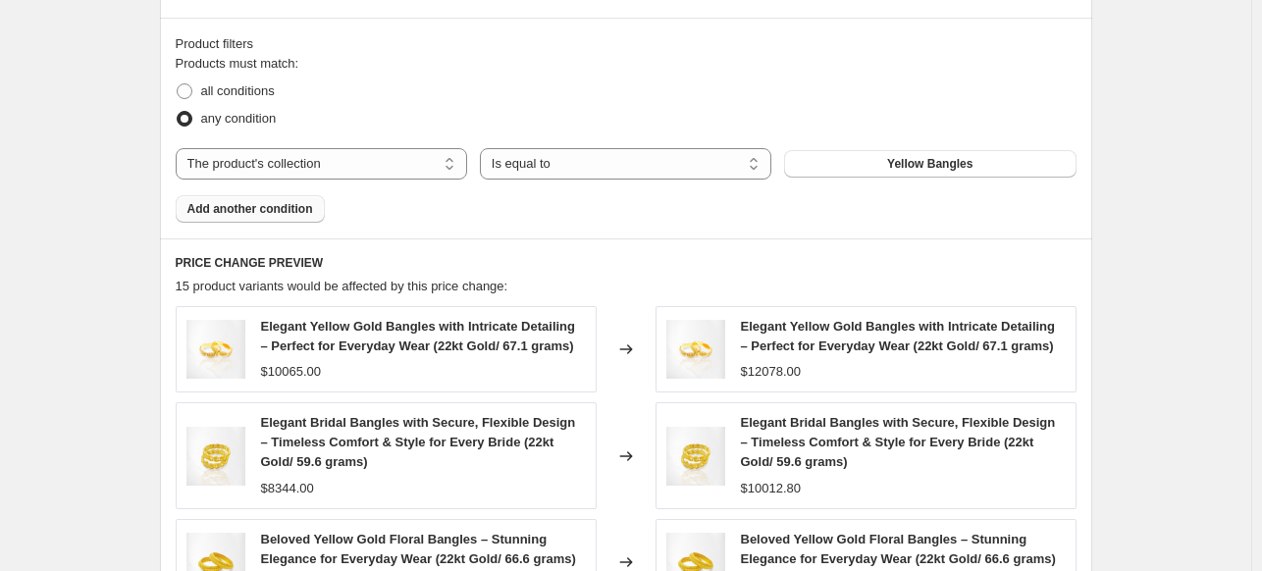
click at [583, 479] on div "$8344.00" at bounding box center [423, 489] width 325 height 20
click at [871, 441] on span "Elegant Bridal Bangles with Secure, Flexible Design – Timeless Comfort & Style …" at bounding box center [898, 442] width 315 height 54
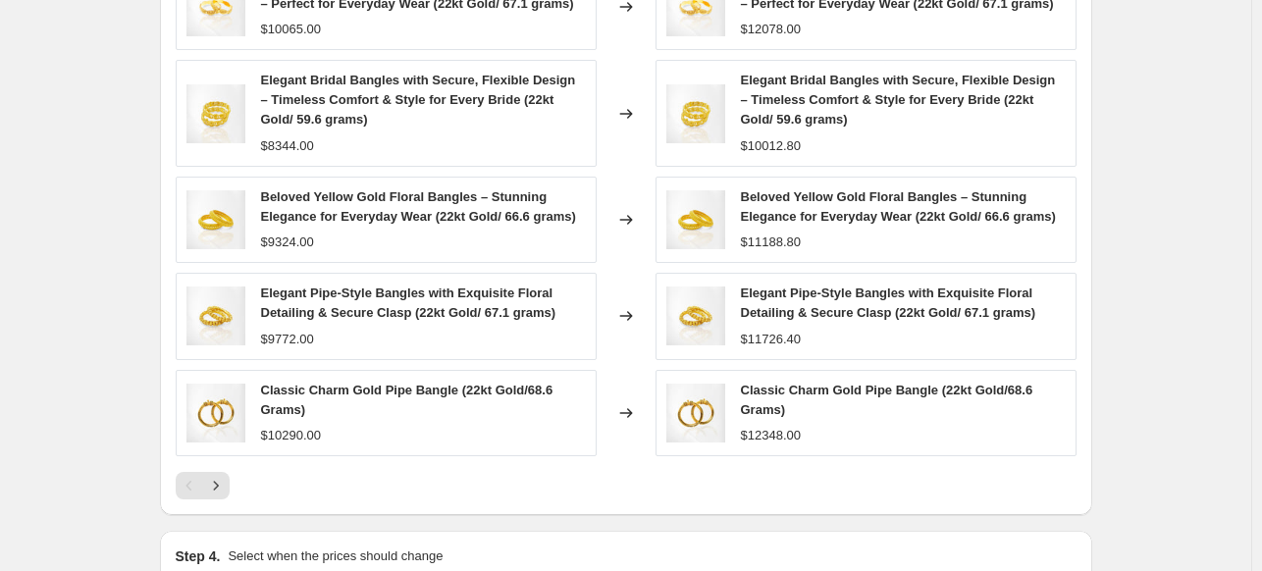
scroll to position [1520, 0]
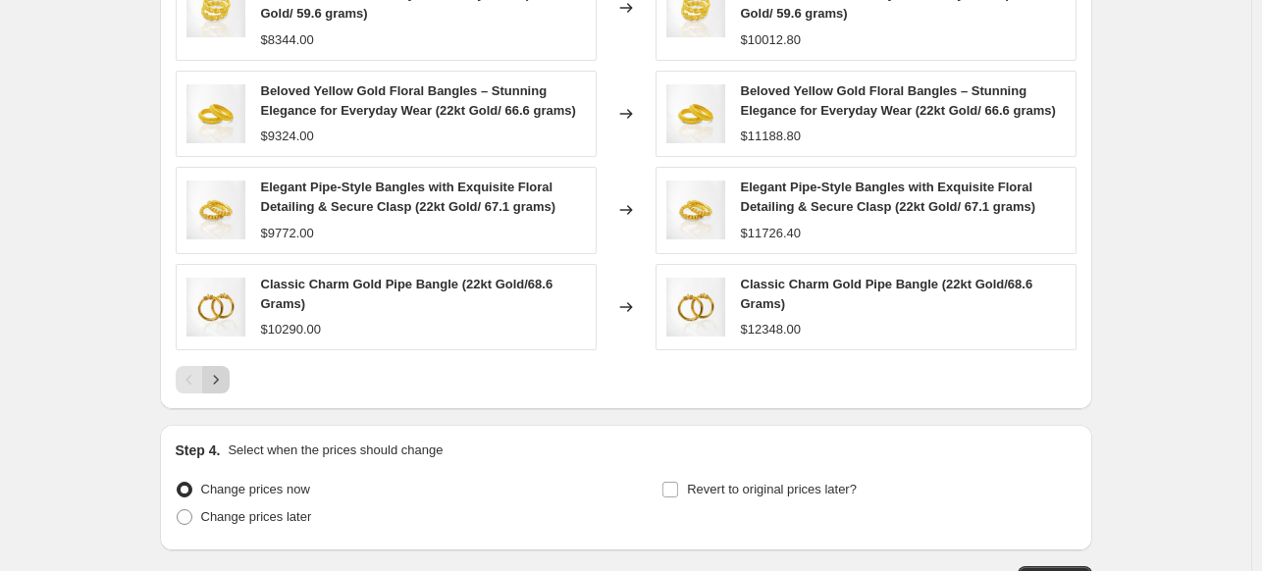
click at [218, 389] on icon "Next" at bounding box center [216, 380] width 20 height 20
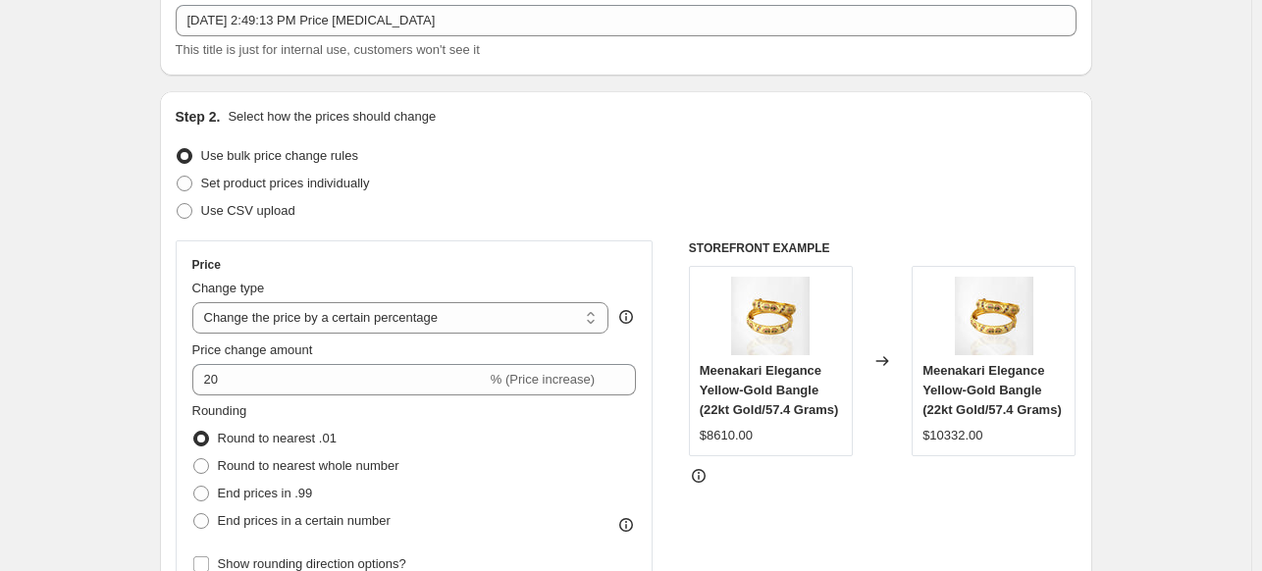
scroll to position [92, 0]
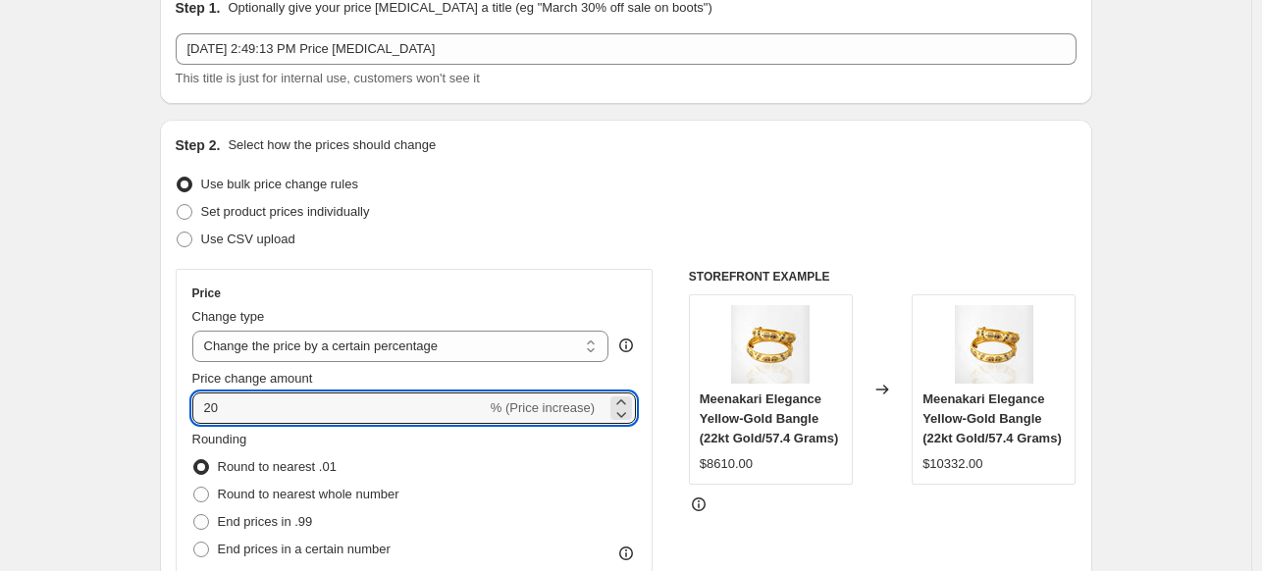
drag, startPoint x: 247, startPoint y: 415, endPoint x: 147, endPoint y: 388, distance: 103.8
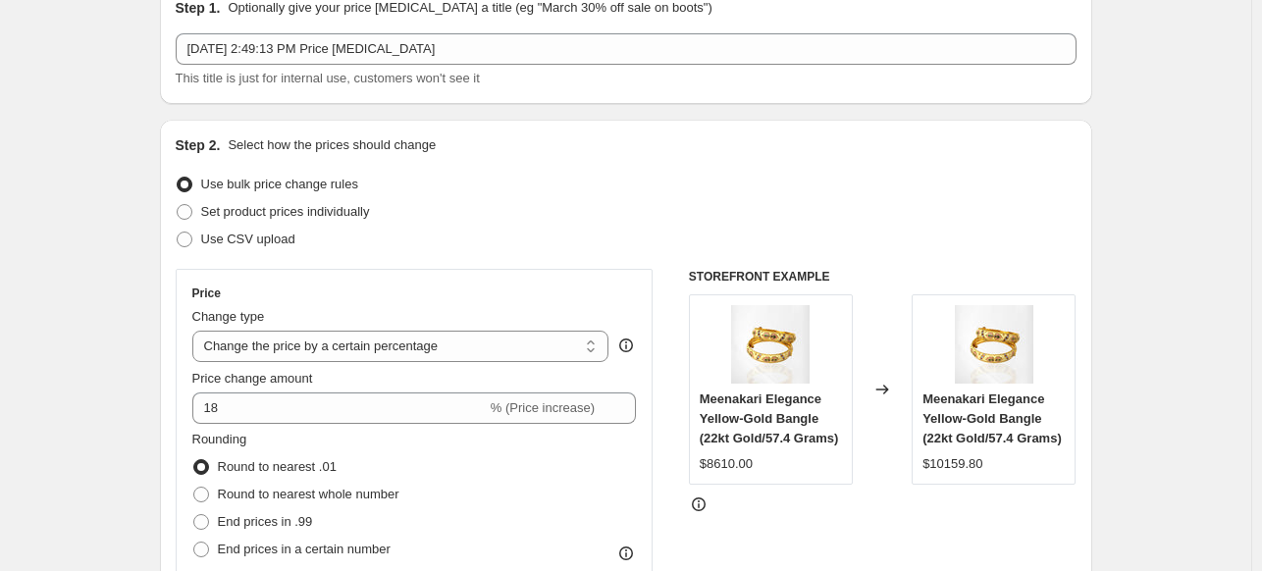
click at [537, 183] on div "Use bulk price change rules" at bounding box center [626, 184] width 901 height 27
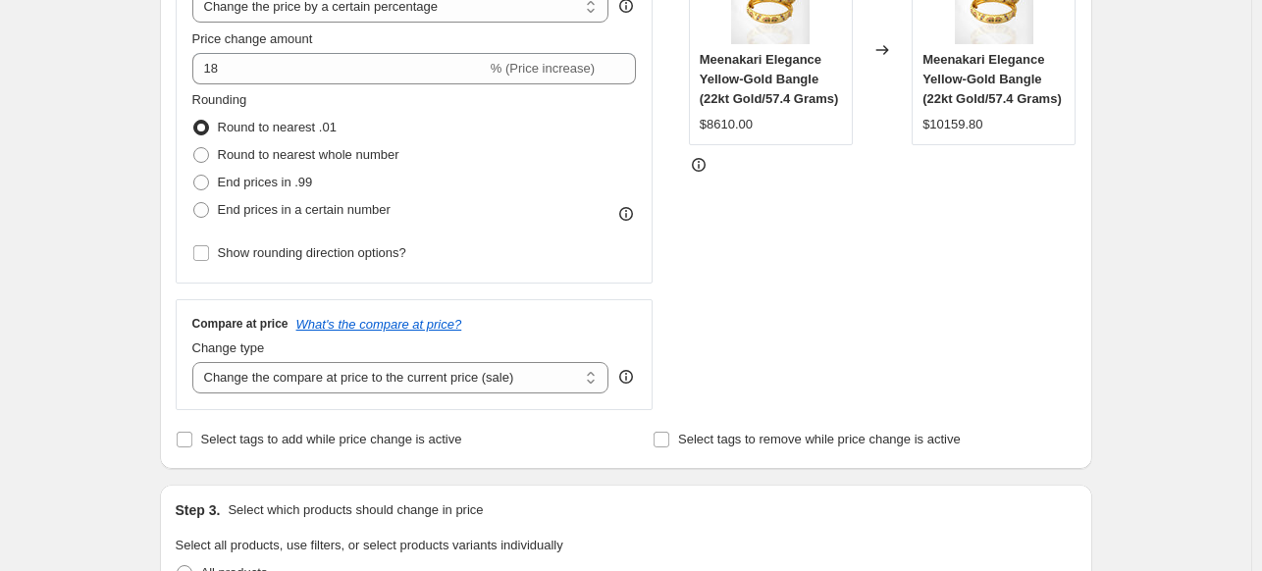
scroll to position [426, 0]
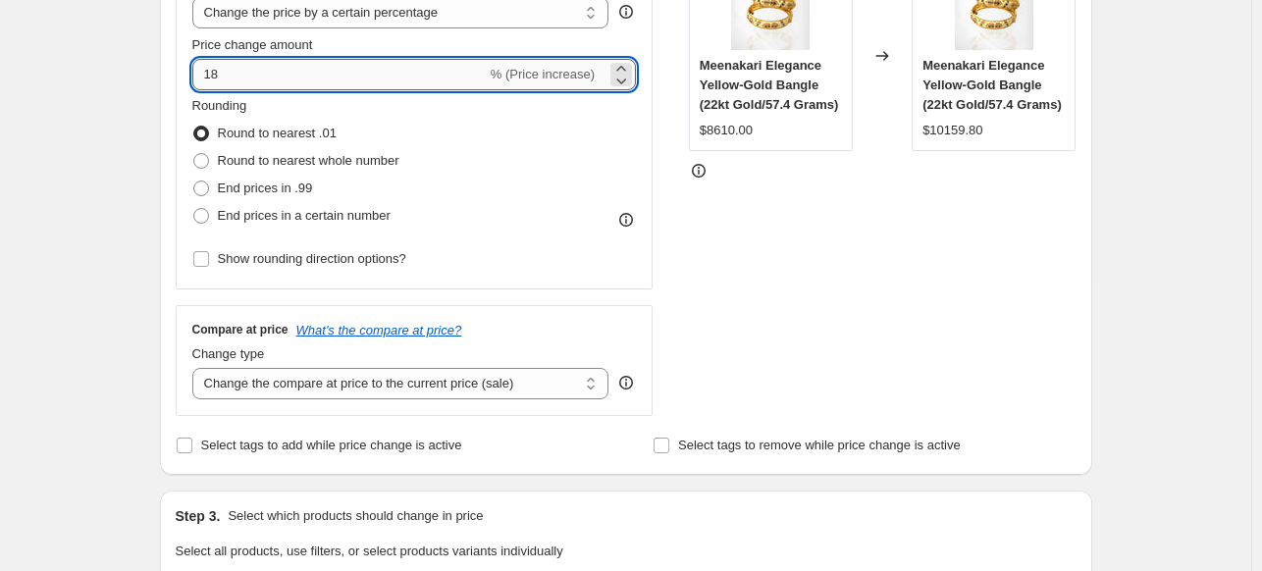
click at [317, 76] on input "18" at bounding box center [339, 74] width 294 height 31
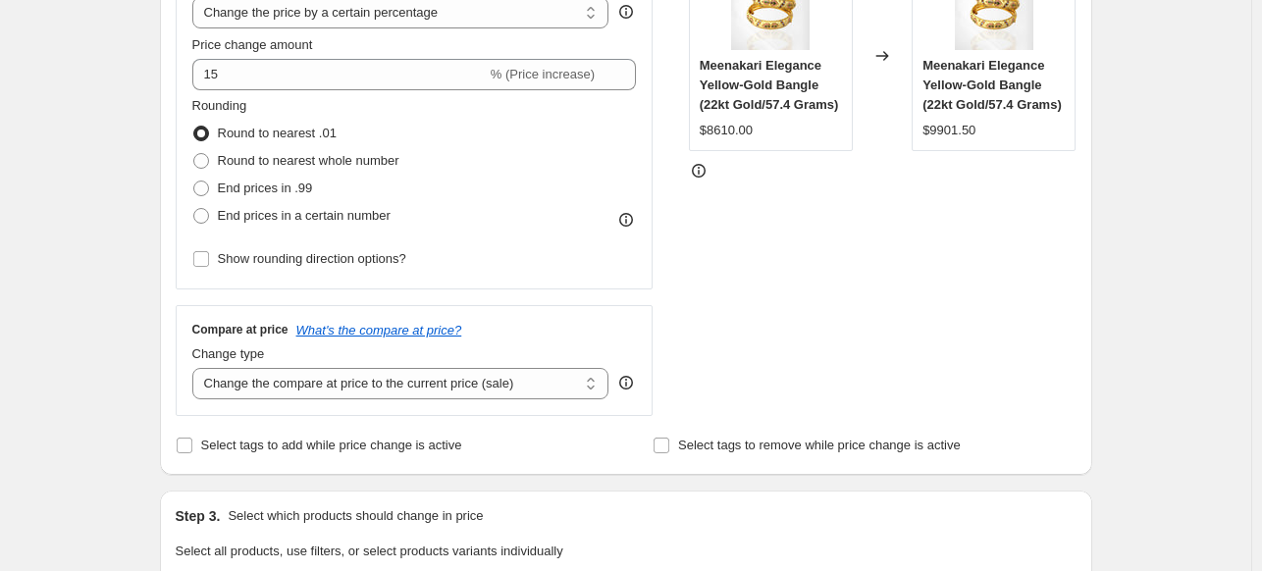
click at [961, 262] on div "STOREFRONT EXAMPLE Meenakari Elegance Yellow-Gold Bangle (22kt Gold/57.4 Grams)…" at bounding box center [883, 175] width 388 height 481
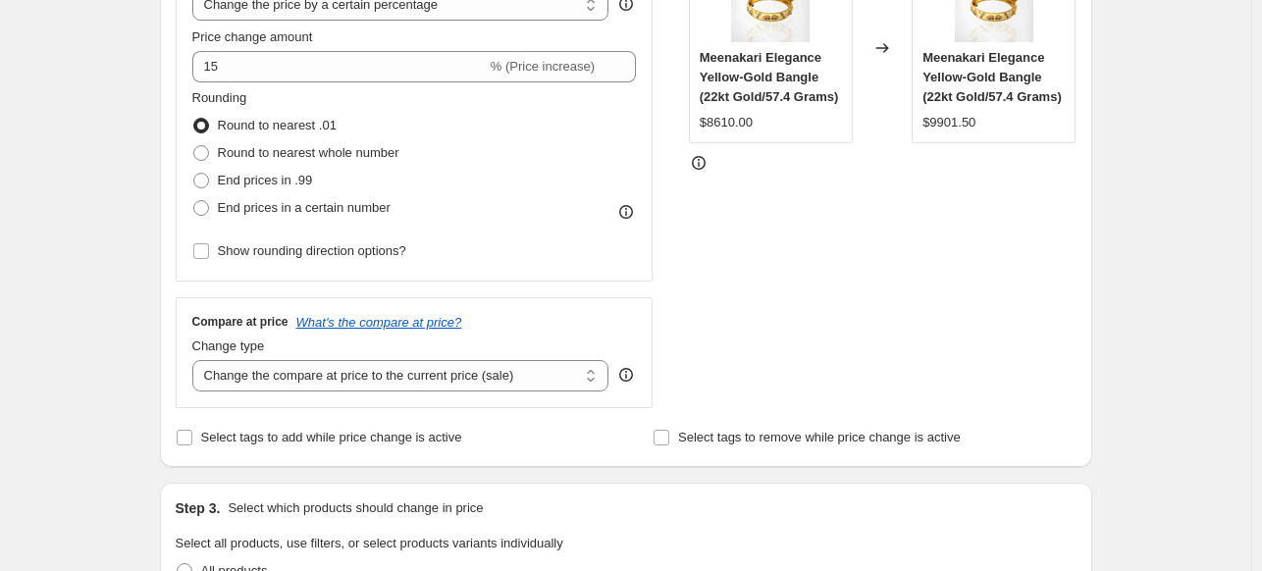
scroll to position [421, 0]
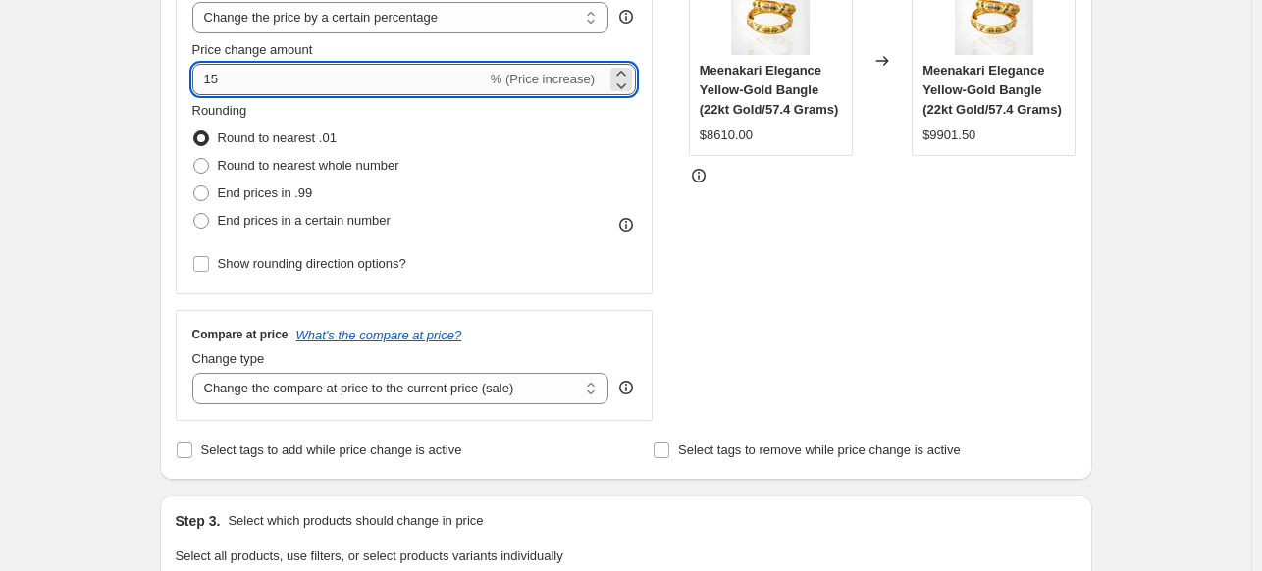
click at [252, 78] on input "15" at bounding box center [339, 79] width 294 height 31
type input "1"
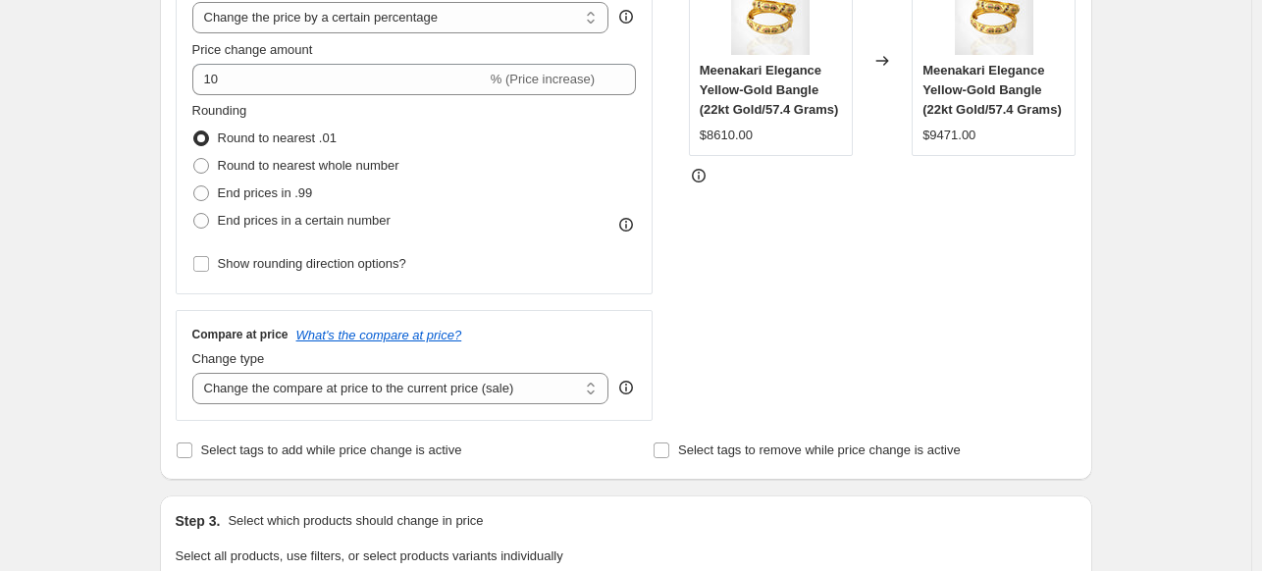
click at [810, 274] on div "STOREFRONT EXAMPLE Meenakari Elegance Yellow-Gold Bangle (22kt Gold/57.4 Grams)…" at bounding box center [883, 180] width 388 height 481
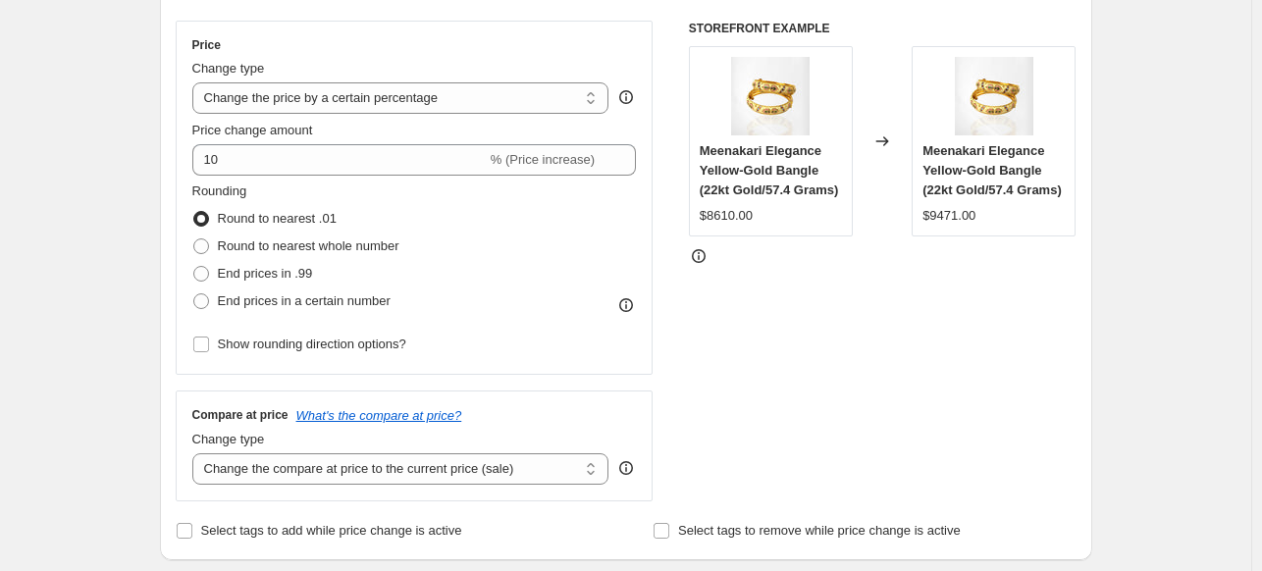
scroll to position [306, 0]
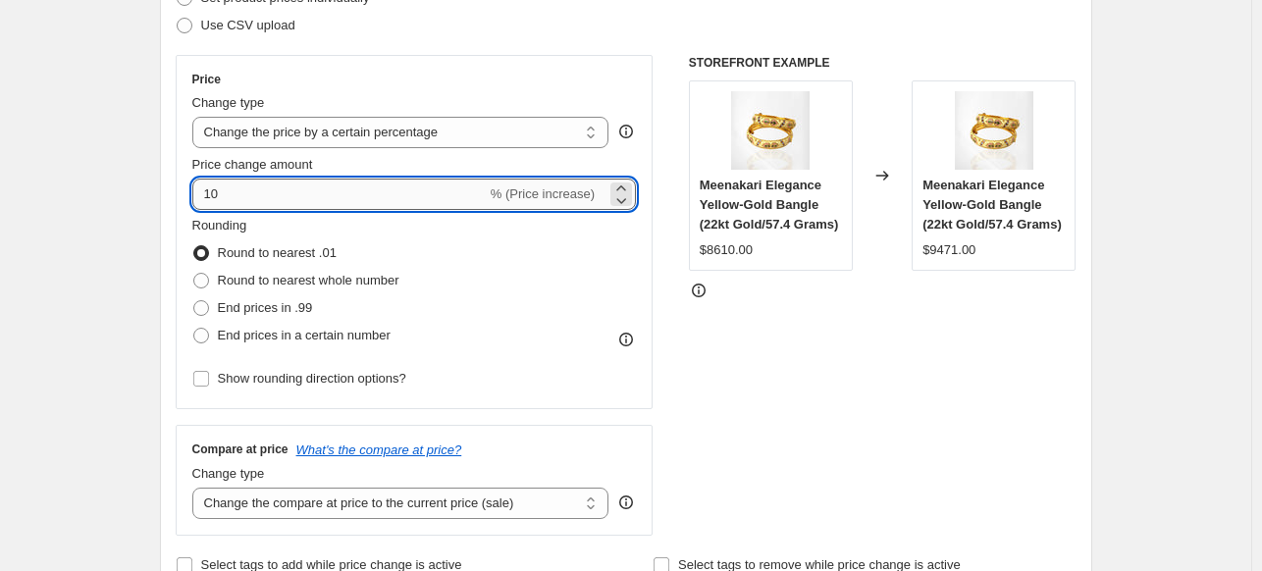
click at [226, 195] on input "10" at bounding box center [339, 194] width 294 height 31
type input "14"
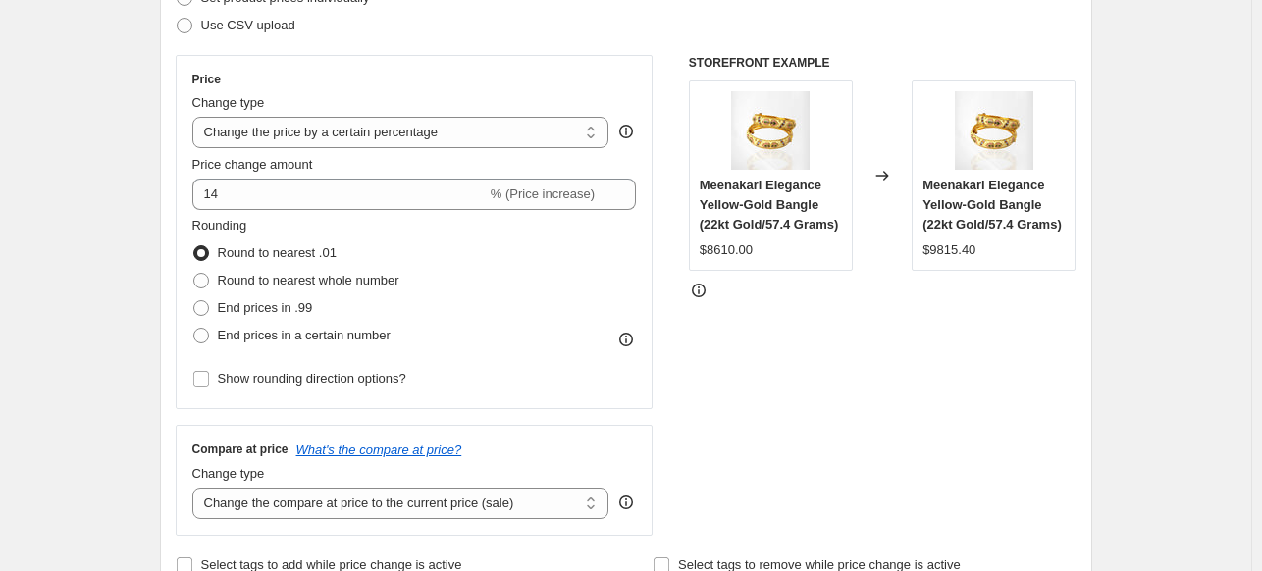
click at [825, 386] on div "STOREFRONT EXAMPLE Meenakari Elegance Yellow-Gold Bangle (22kt Gold/57.4 Grams)…" at bounding box center [883, 295] width 388 height 481
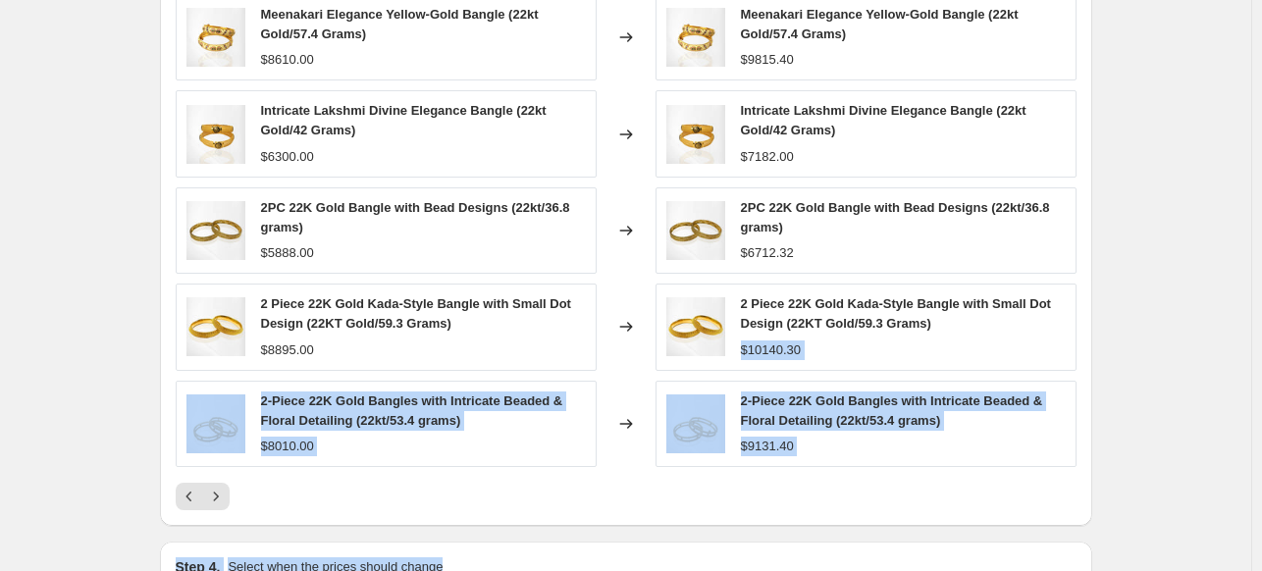
scroll to position [1436, 0]
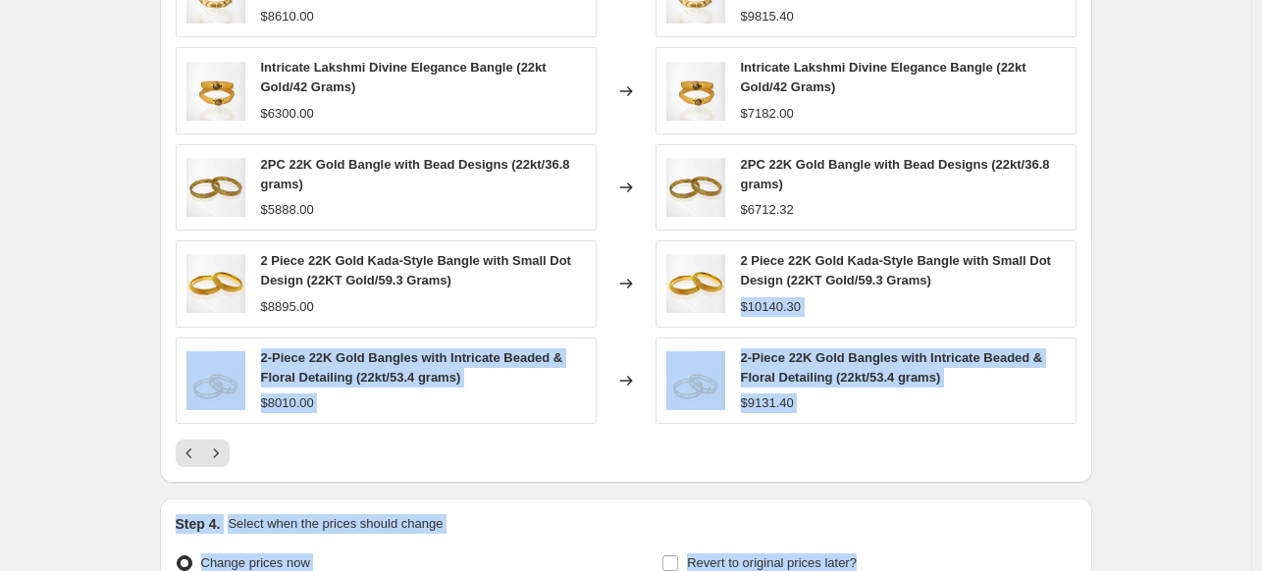
drag, startPoint x: 1260, startPoint y: 411, endPoint x: 1267, endPoint y: 568, distance: 157.1
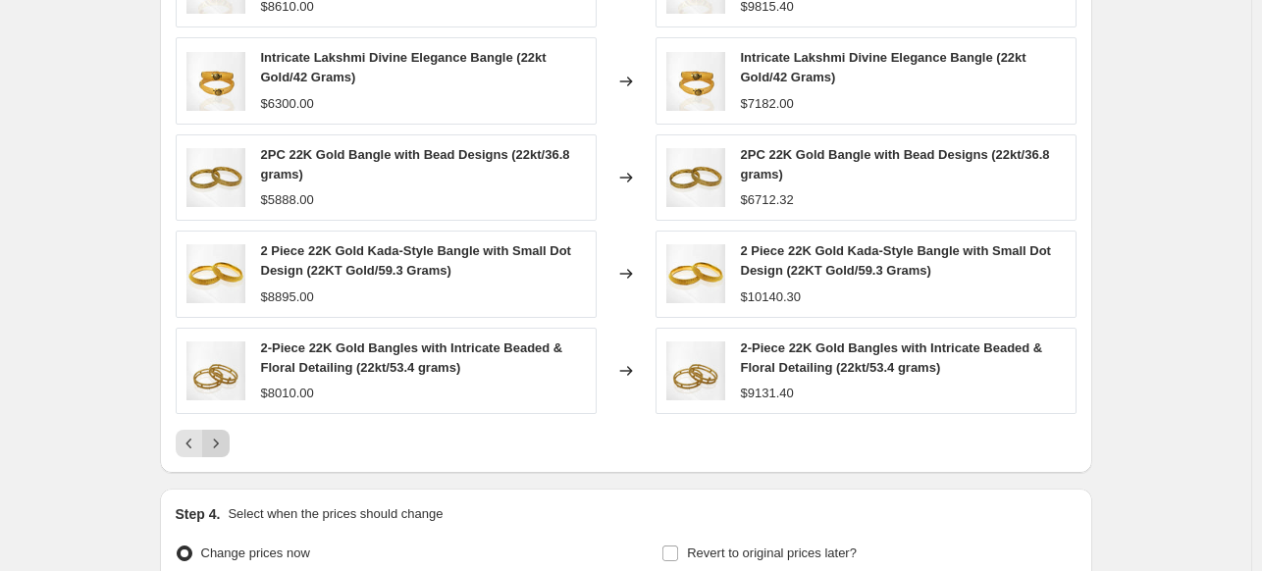
click at [226, 436] on icon "Next" at bounding box center [216, 444] width 20 height 20
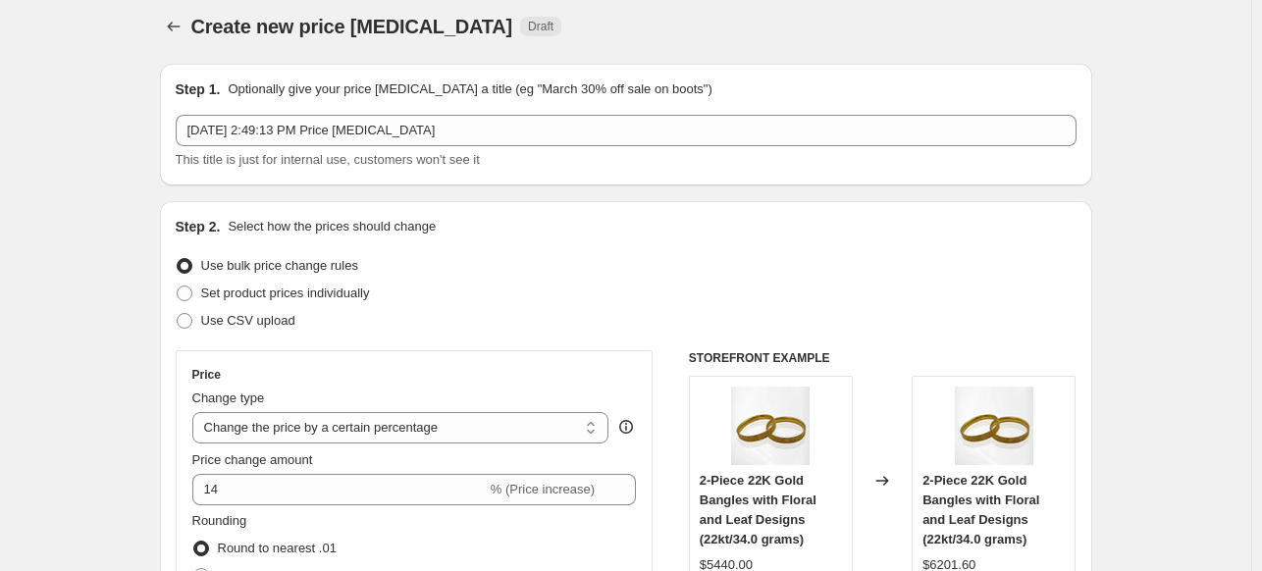
scroll to position [0, 0]
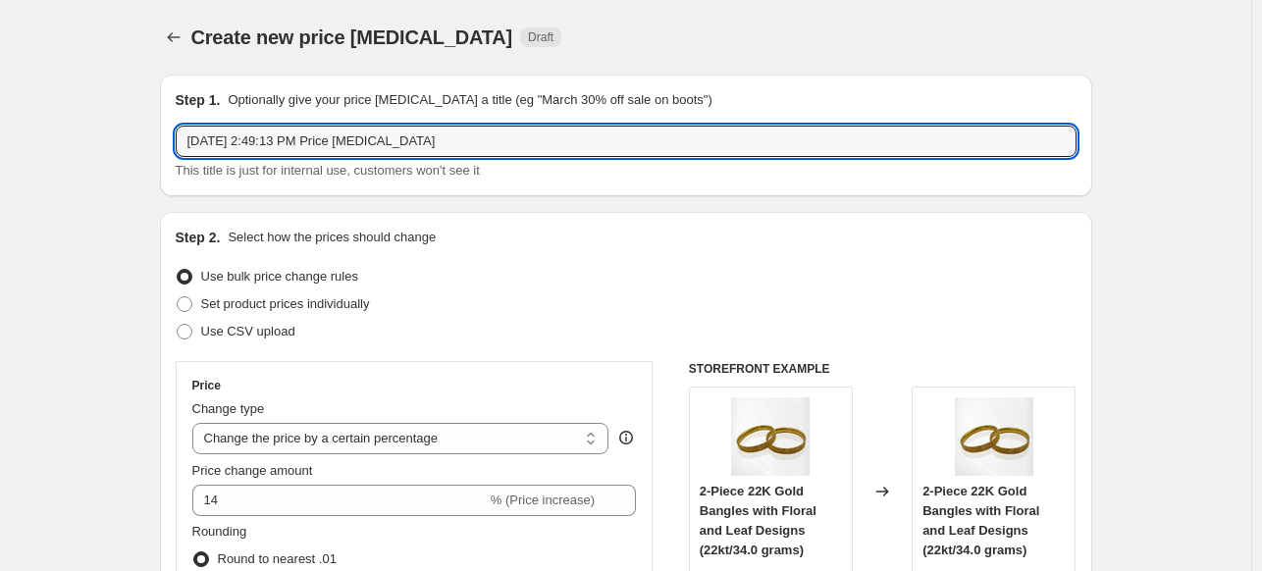
drag, startPoint x: 451, startPoint y: 137, endPoint x: 109, endPoint y: 125, distance: 342.6
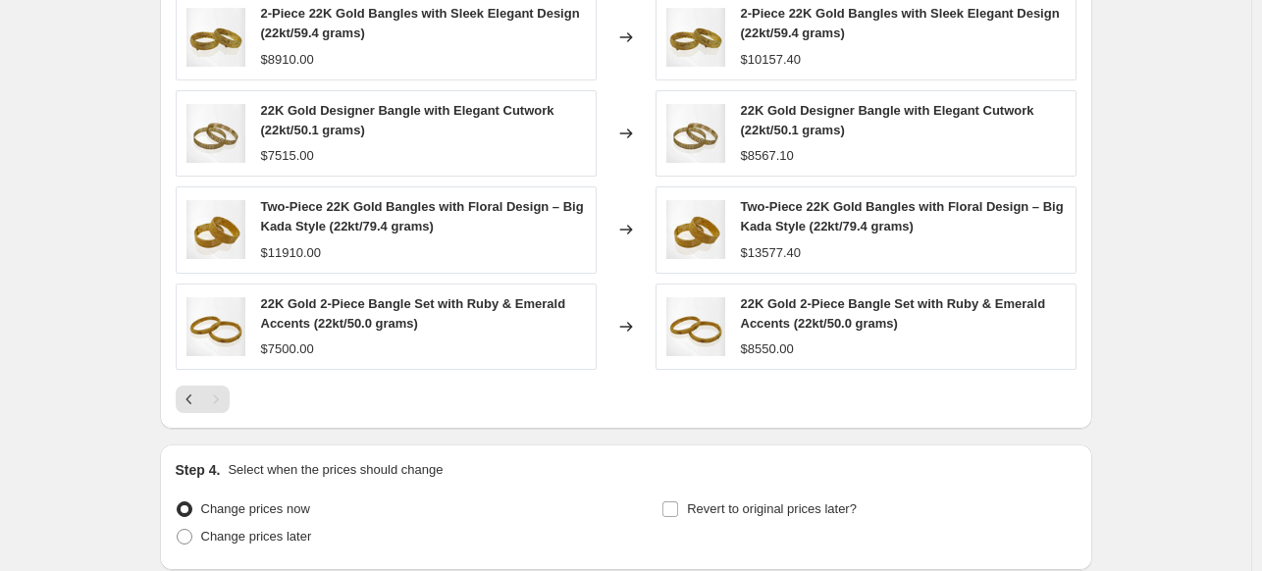
scroll to position [1638, 0]
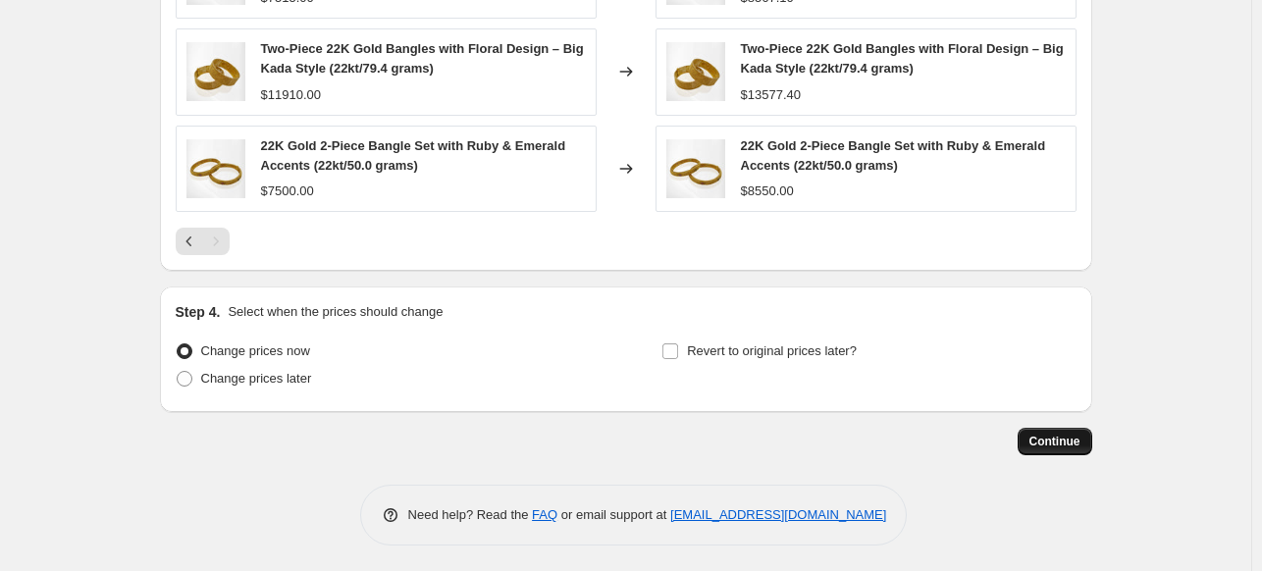
type input "Gold 2pc bangles (items 15)"
click at [1063, 445] on span "Continue" at bounding box center [1054, 442] width 51 height 16
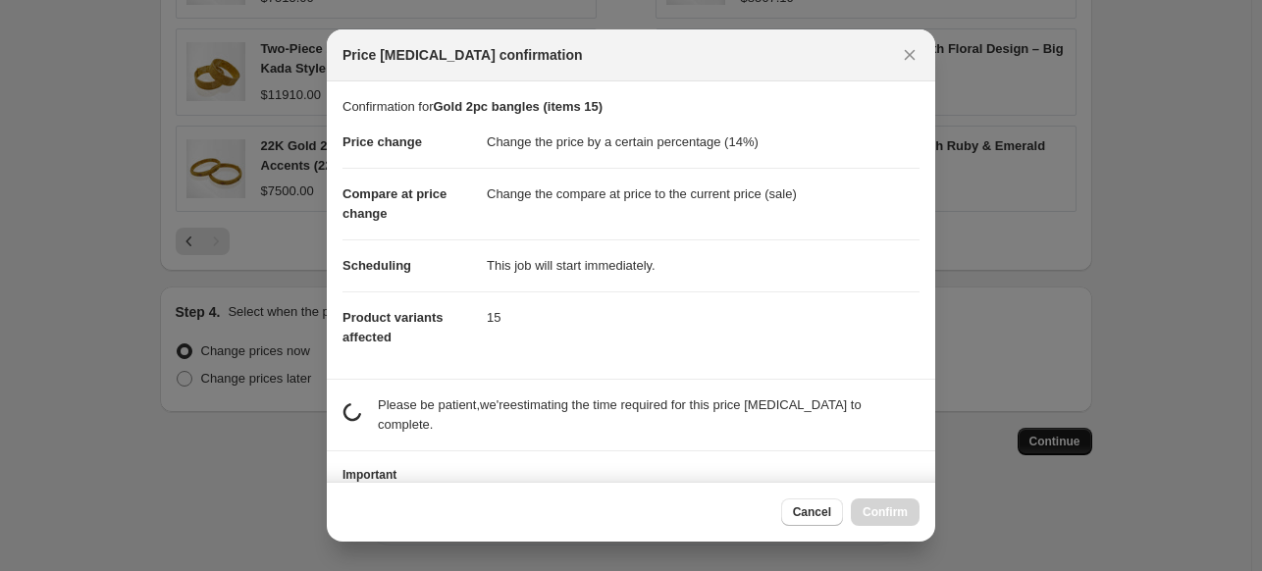
scroll to position [0, 0]
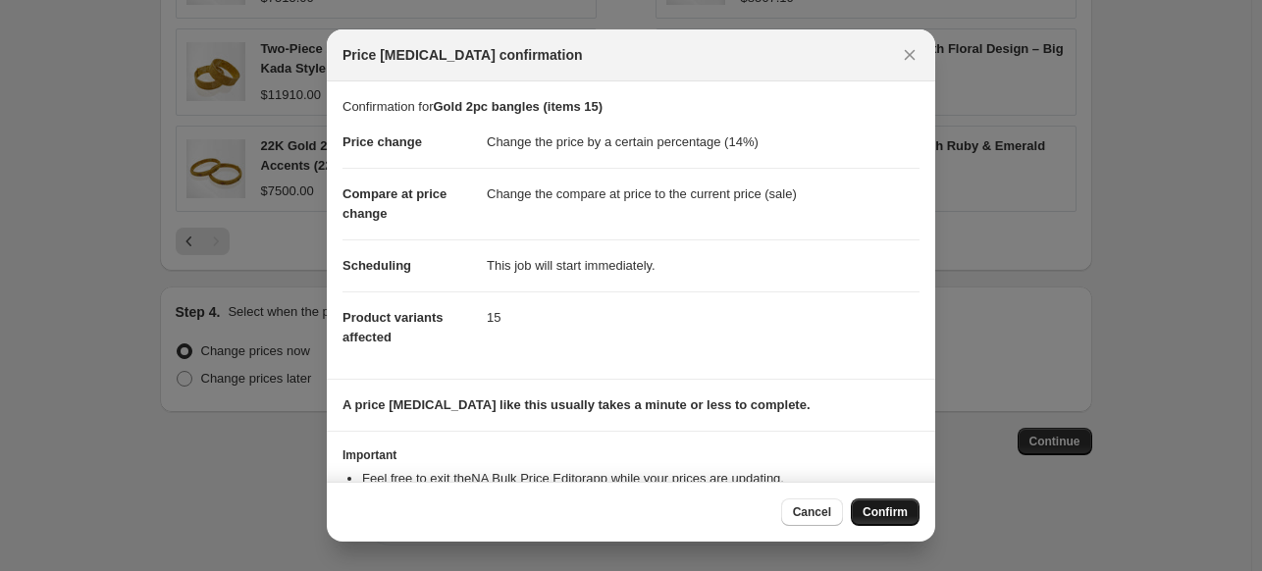
click at [880, 517] on span "Confirm" at bounding box center [884, 512] width 45 height 16
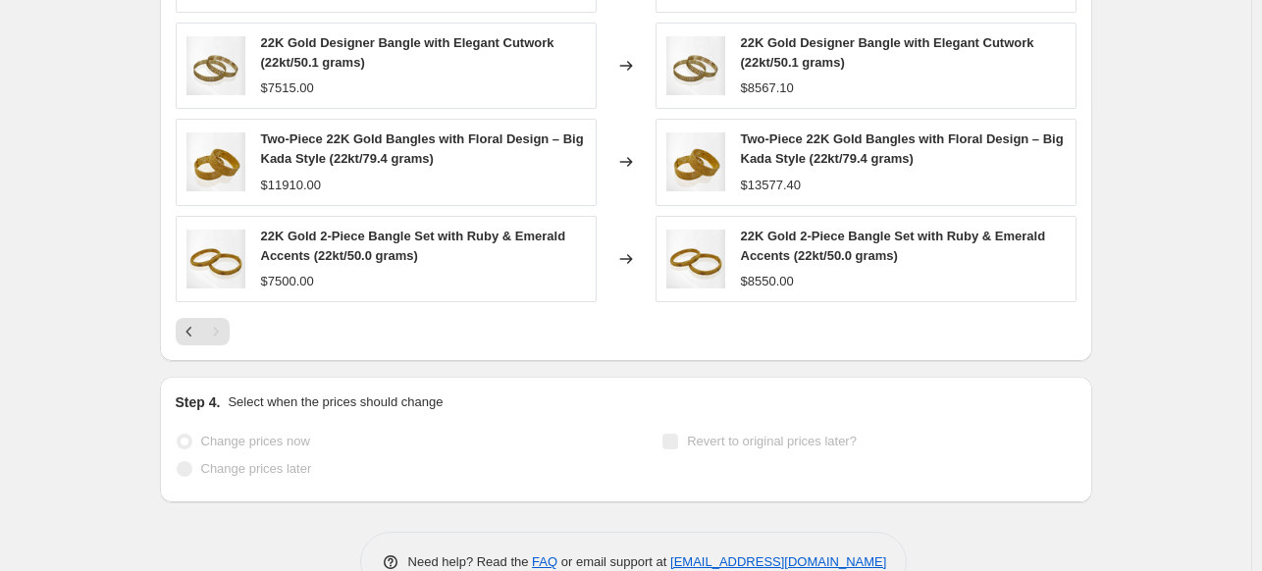
scroll to position [1689, 0]
select select "percentage"
select select "collection"
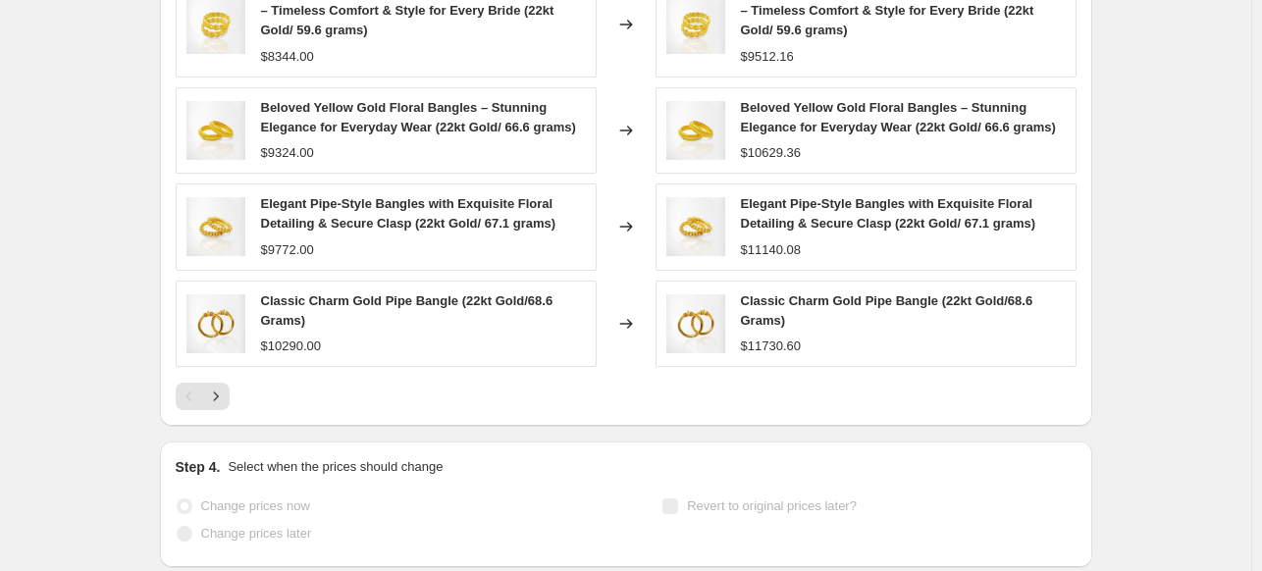
scroll to position [0, 0]
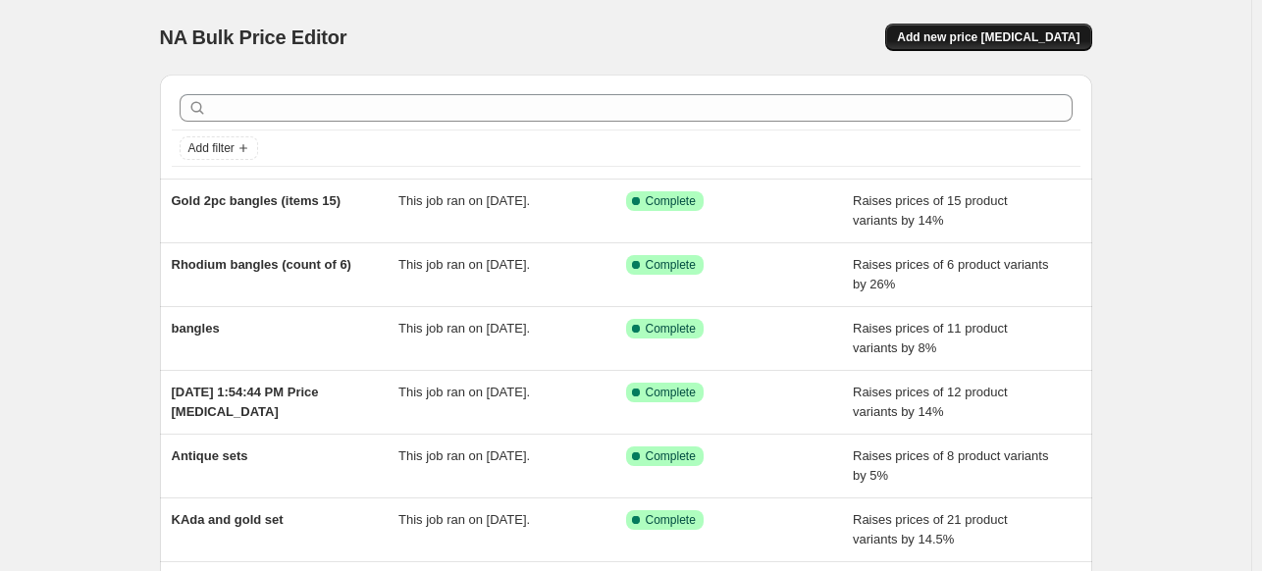
click at [993, 26] on button "Add new price [MEDICAL_DATA]" at bounding box center [988, 37] width 206 height 27
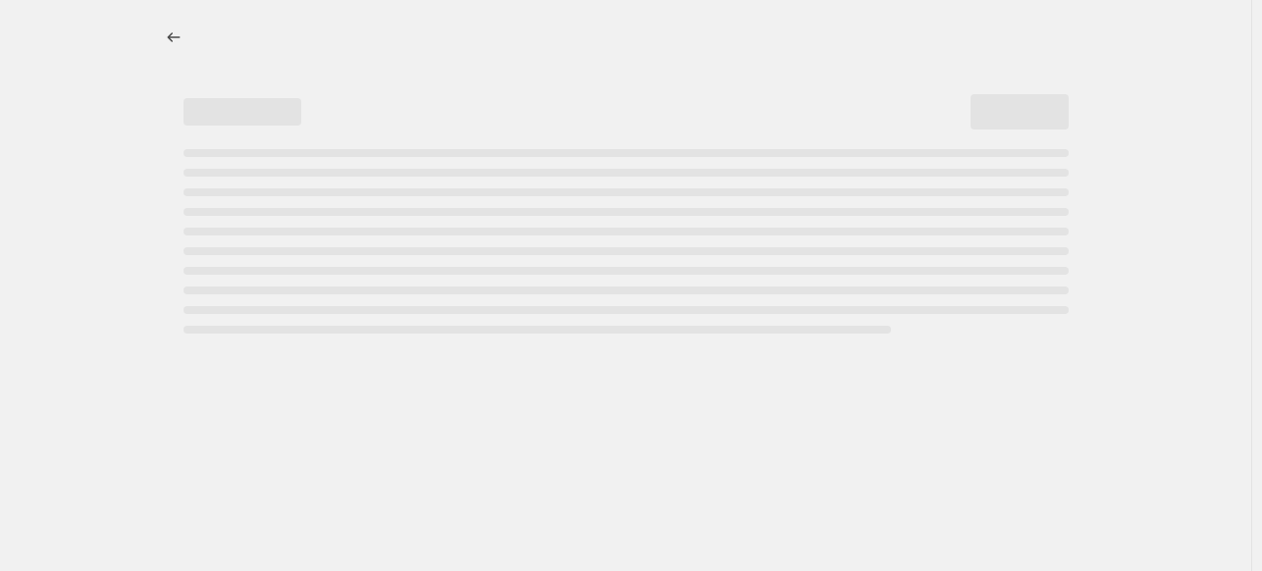
select select "percentage"
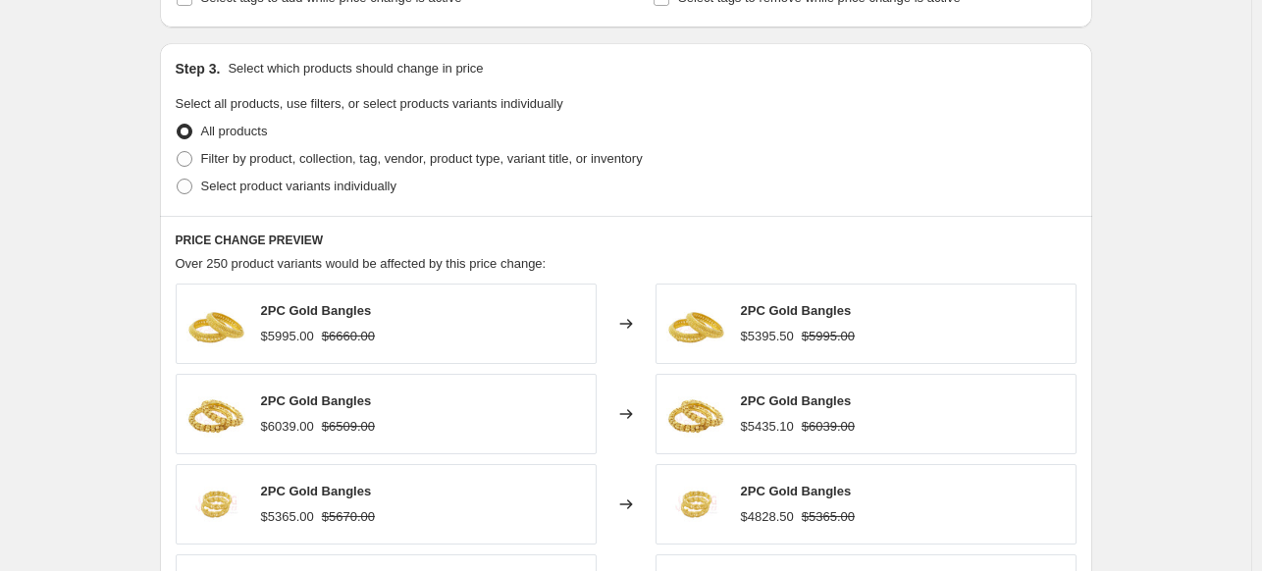
scroll to position [1000, 0]
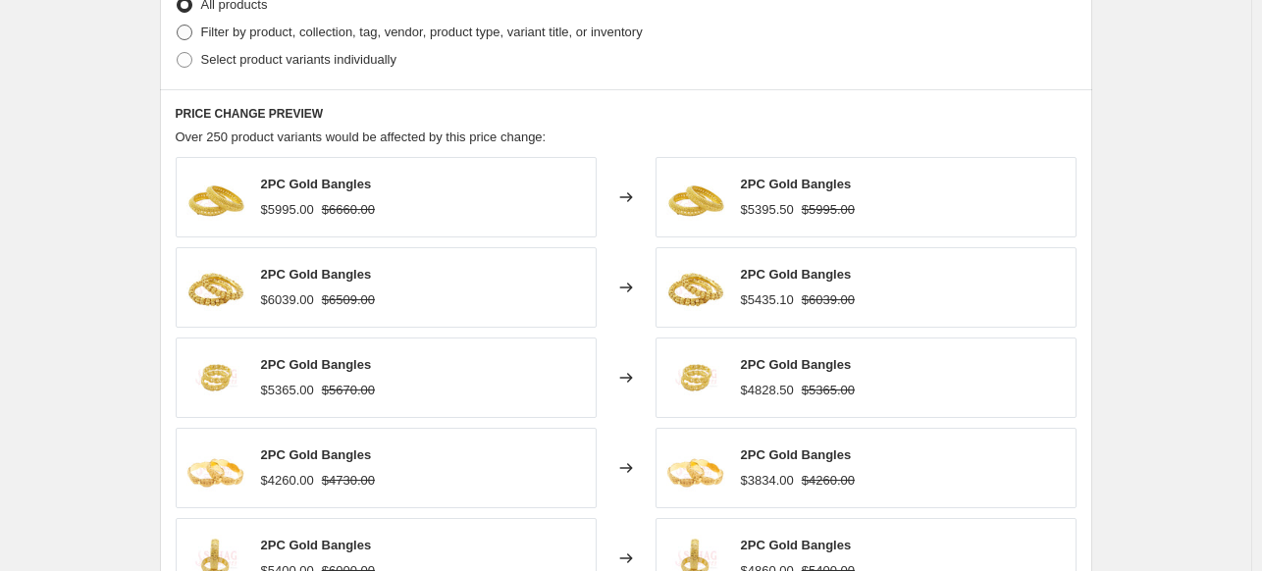
click at [385, 28] on span "Filter by product, collection, tag, vendor, product type, variant title, or inv…" at bounding box center [421, 32] width 441 height 15
click at [178, 26] on input "Filter by product, collection, tag, vendor, product type, variant title, or inv…" at bounding box center [177, 25] width 1 height 1
radio input "true"
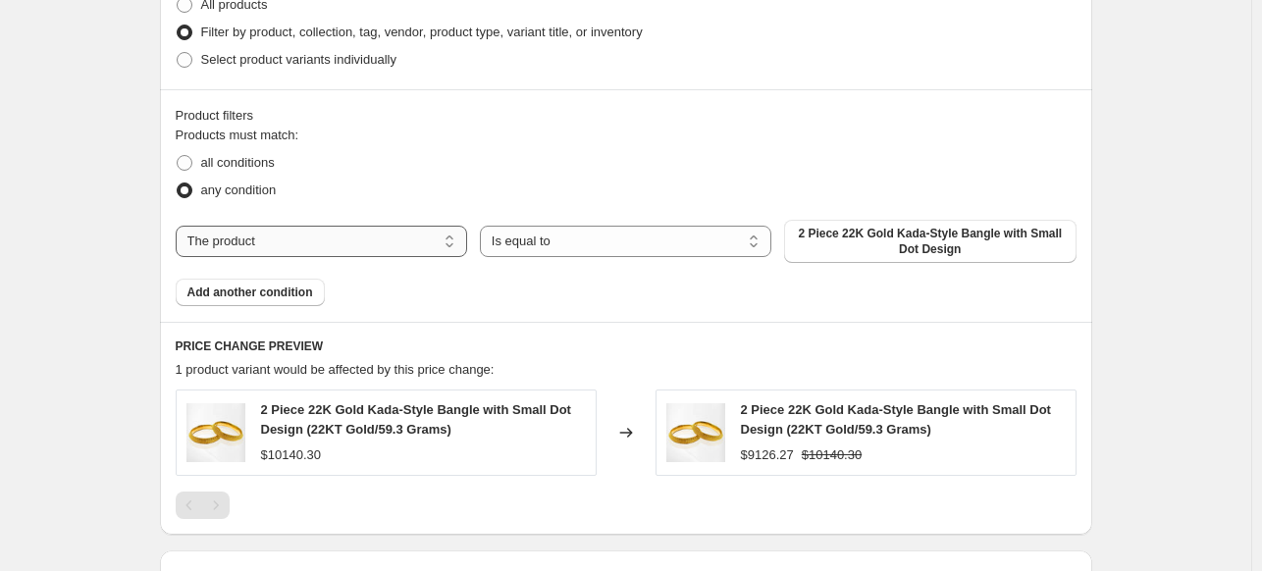
click at [330, 227] on select "The product The product's collection The product's vendor The product's type Th…" at bounding box center [321, 241] width 291 height 31
select select "collection"
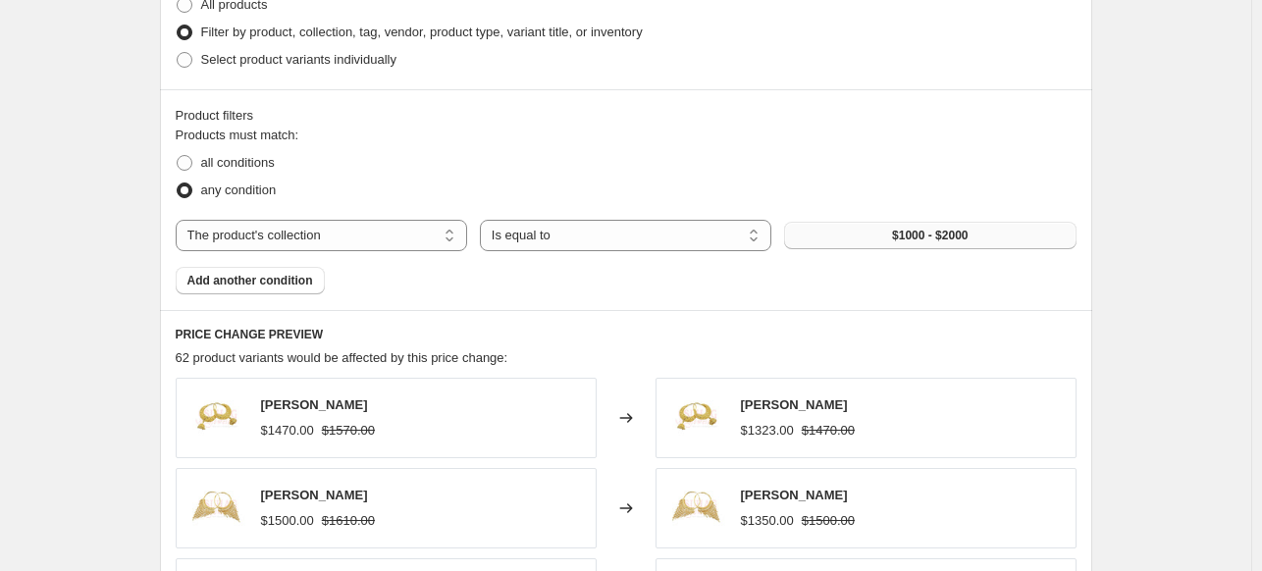
click at [869, 238] on button "$1000 - $2000" at bounding box center [929, 235] width 291 height 27
click at [921, 237] on span "$1000 - $2000" at bounding box center [930, 236] width 76 height 16
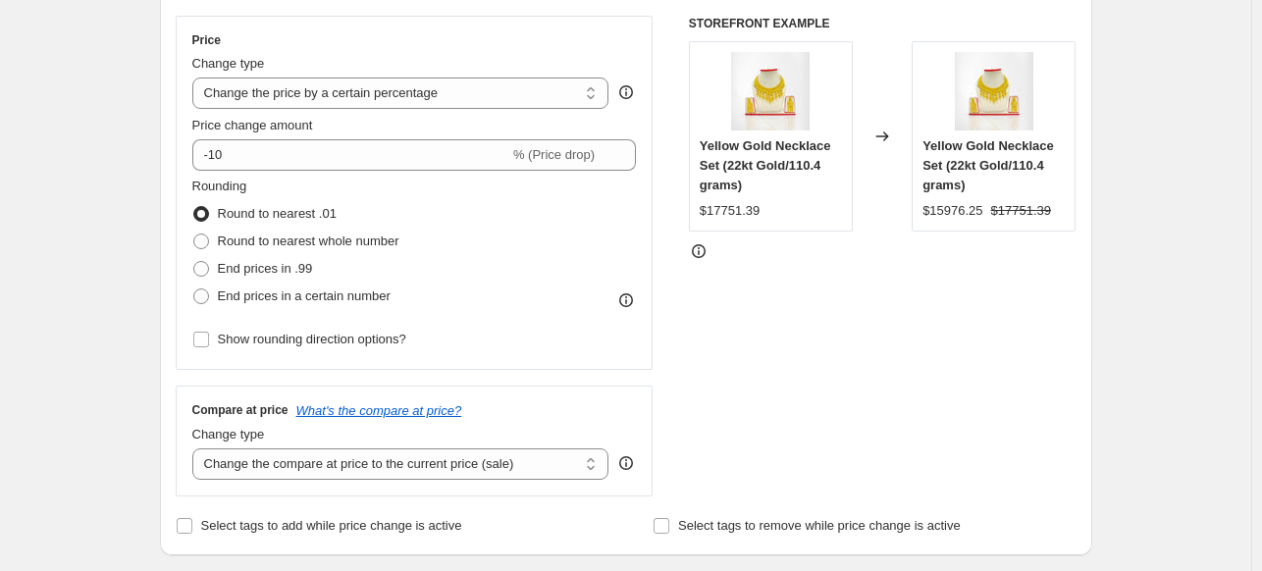
scroll to position [0, 0]
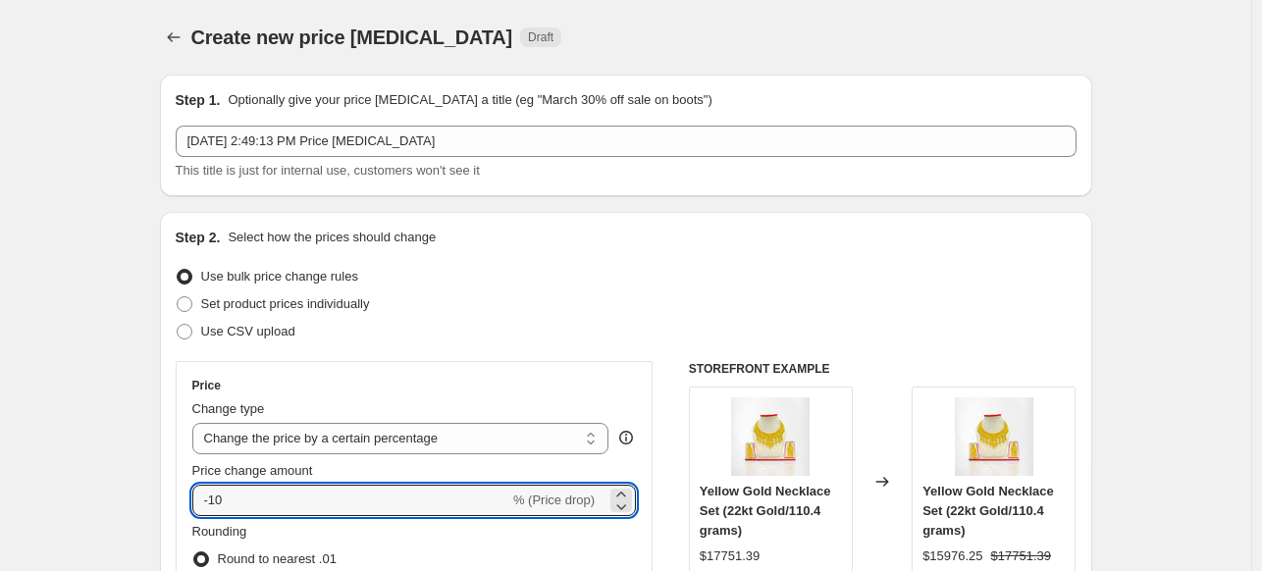
drag, startPoint x: 256, startPoint y: 495, endPoint x: 62, endPoint y: 462, distance: 197.1
type input "5"
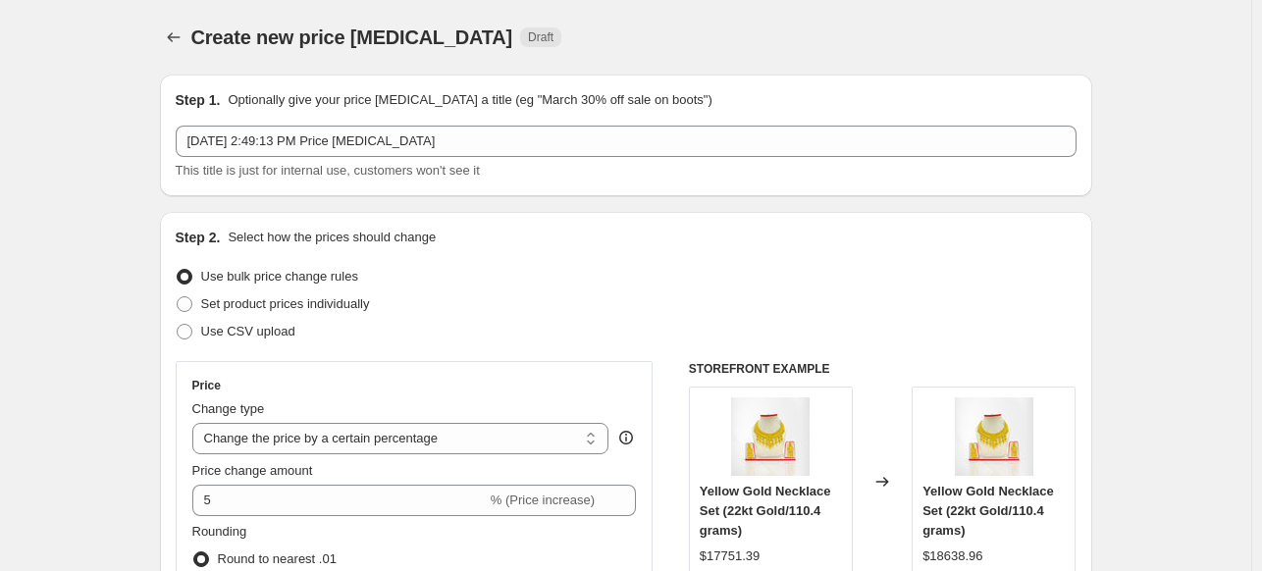
click at [1002, 278] on div "Use bulk price change rules" at bounding box center [626, 276] width 901 height 27
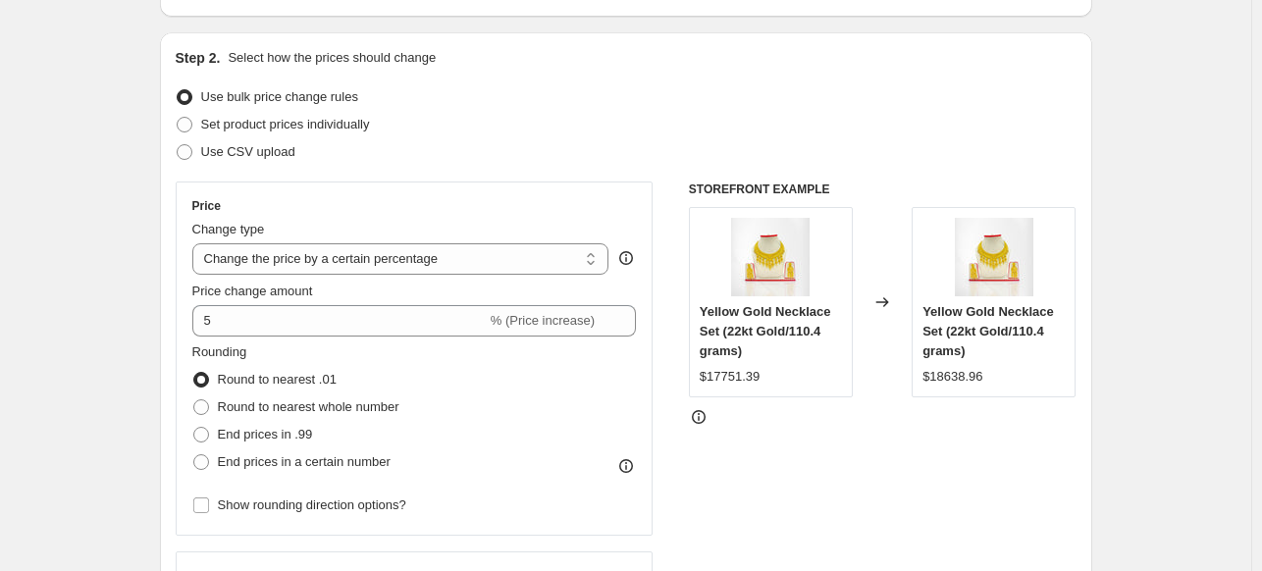
scroll to position [17, 0]
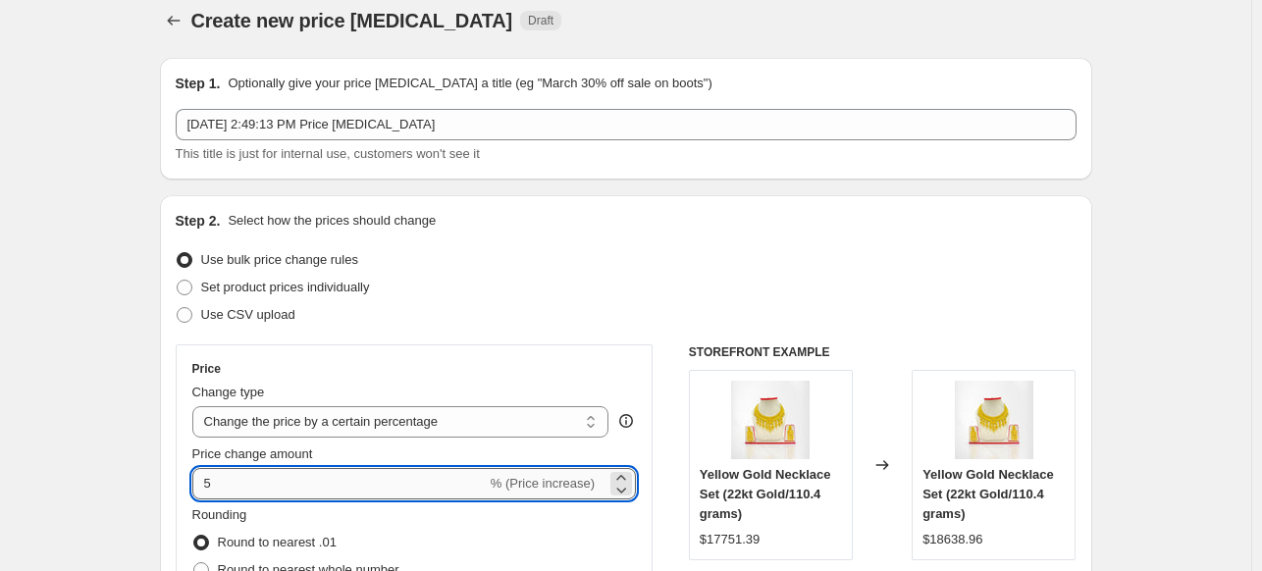
click at [222, 480] on input "5" at bounding box center [339, 483] width 294 height 31
type input "1"
type input "9"
click at [222, 480] on input "9" at bounding box center [339, 483] width 294 height 31
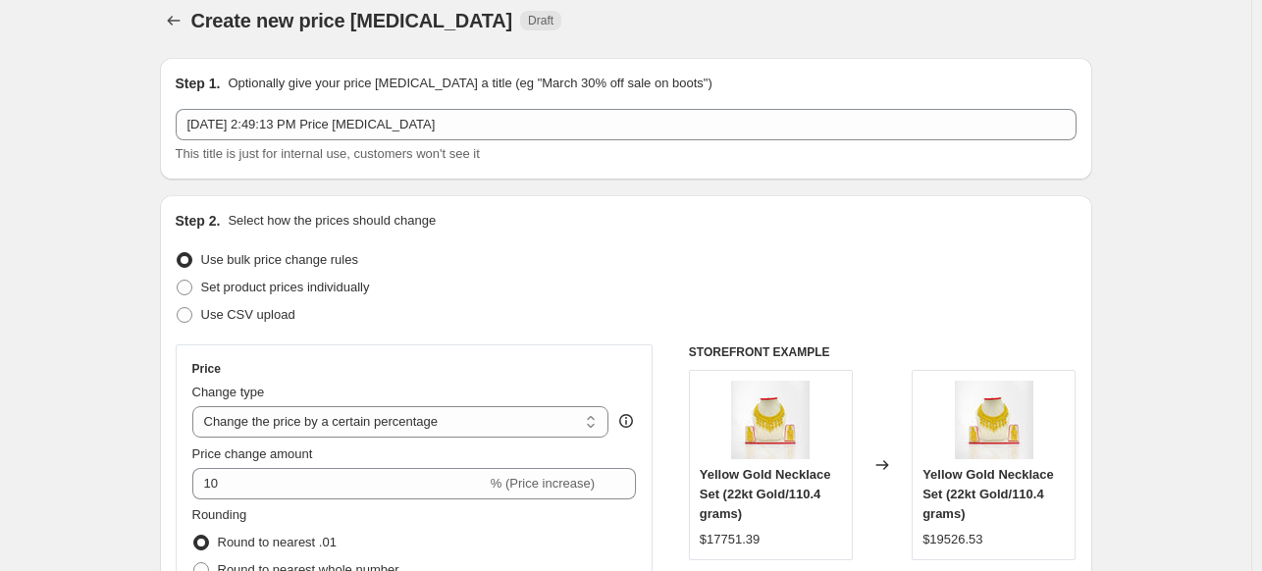
click at [616, 289] on div "Set product prices individually" at bounding box center [626, 287] width 901 height 27
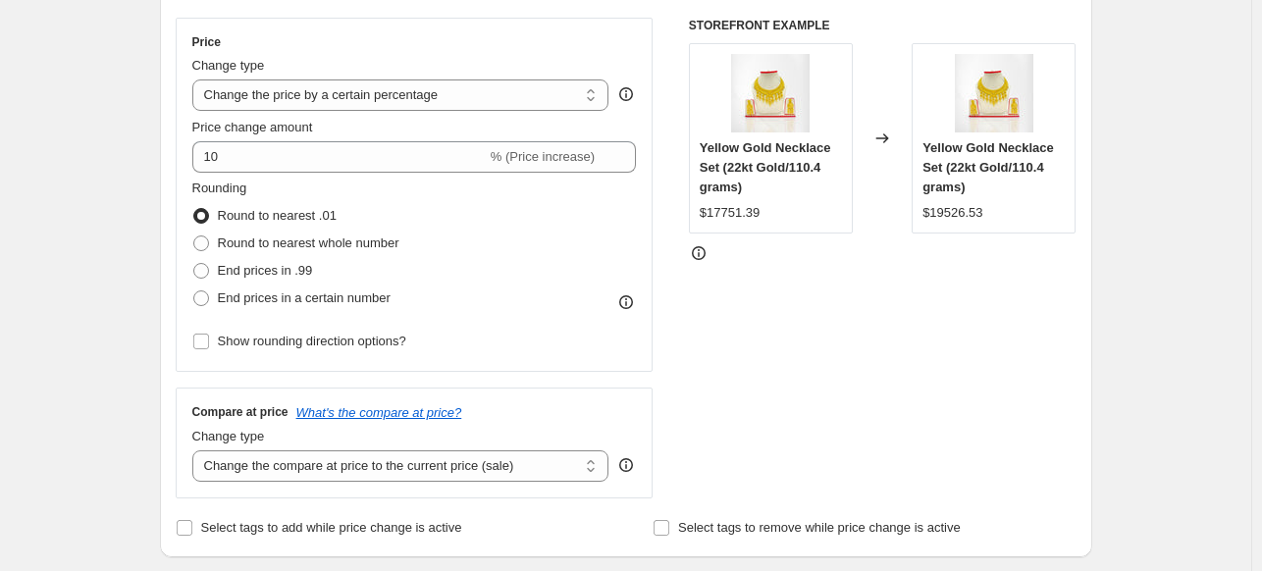
scroll to position [315, 0]
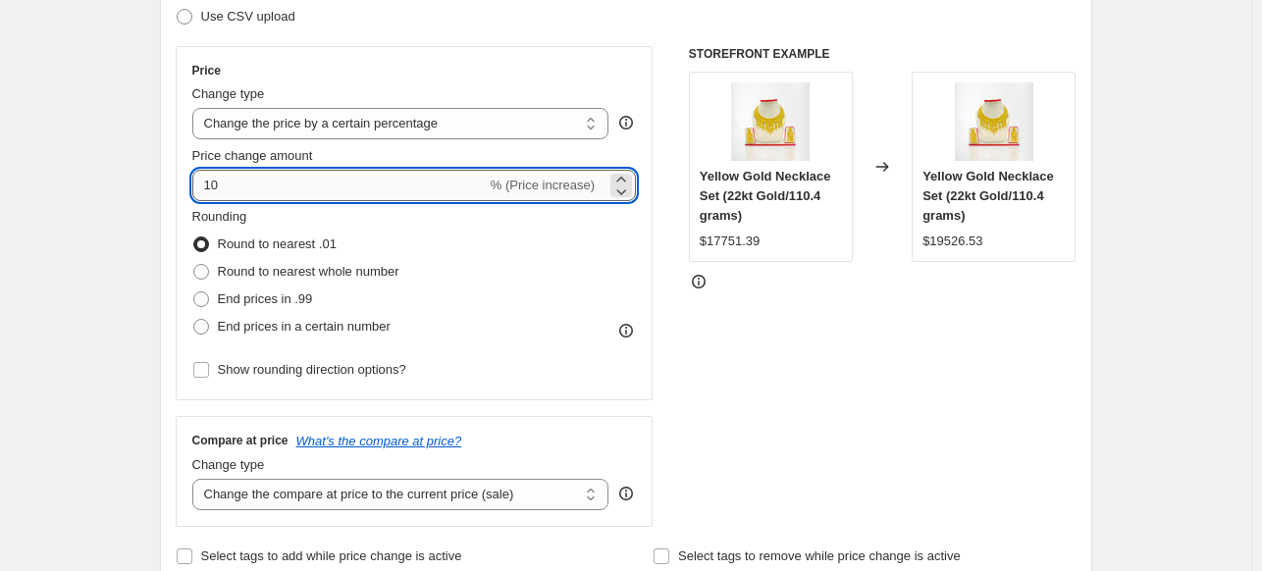
click at [406, 190] on input "10" at bounding box center [339, 185] width 294 height 31
type input "1"
type input "8"
click at [833, 380] on div "STOREFRONT EXAMPLE Yellow Gold Necklace Set (22kt Gold/110.4 grams) $17751.39 C…" at bounding box center [883, 286] width 388 height 481
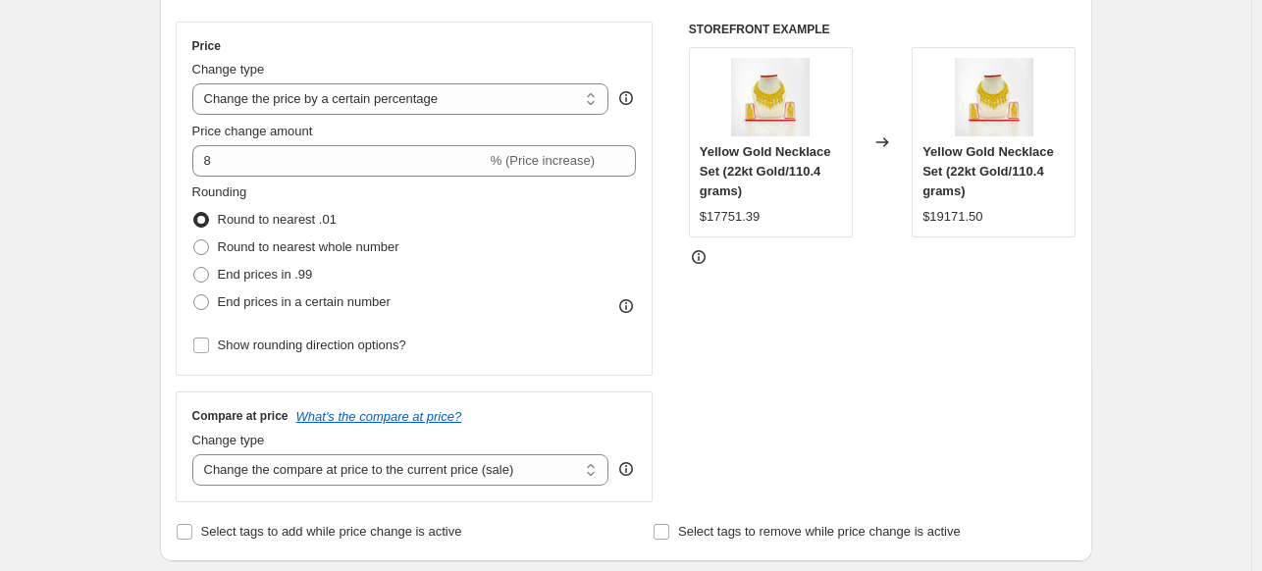
scroll to position [337, 0]
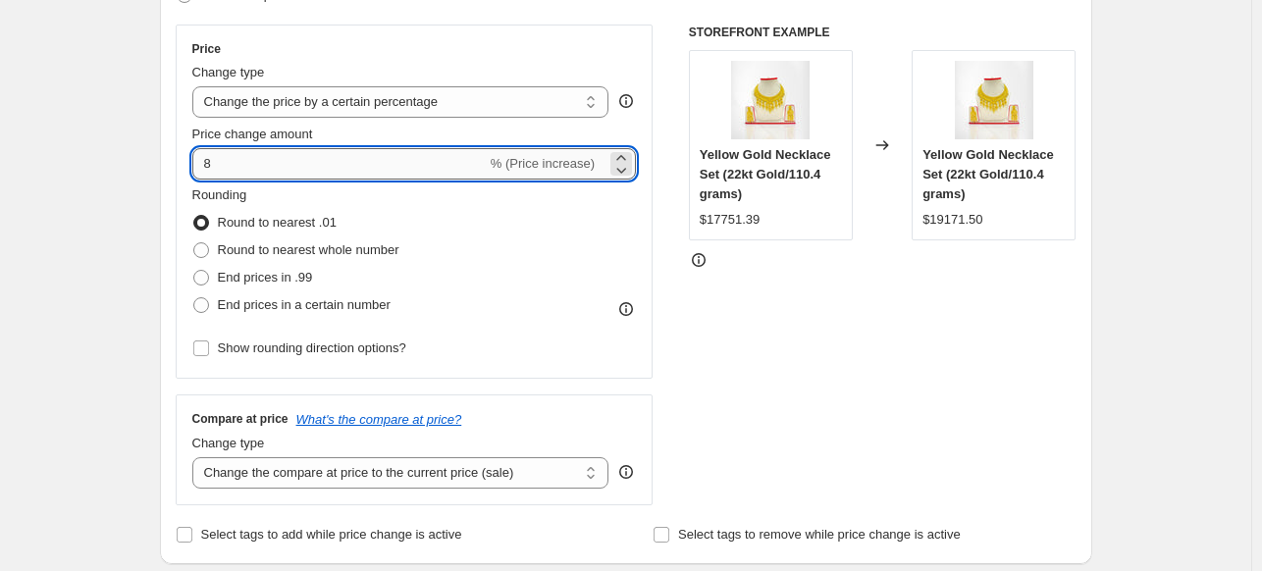
click at [373, 149] on input "8" at bounding box center [339, 163] width 294 height 31
type input "6"
click at [847, 328] on div "STOREFRONT EXAMPLE Yellow Gold Necklace Set (22kt Gold/110.4 grams) $17751.39 C…" at bounding box center [883, 265] width 388 height 481
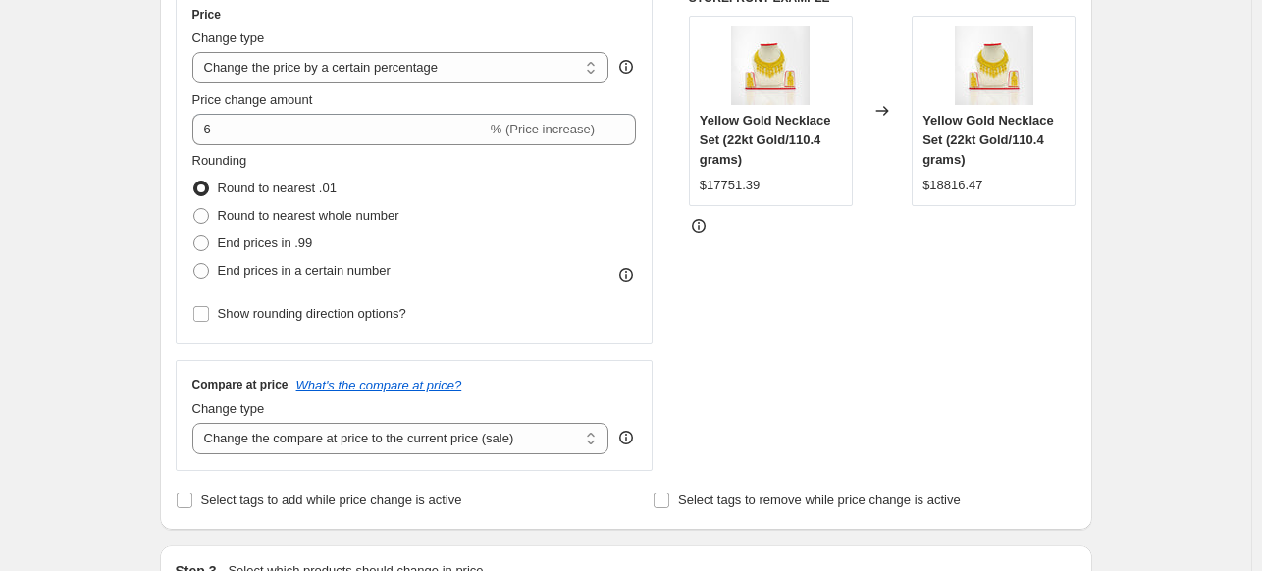
scroll to position [204, 0]
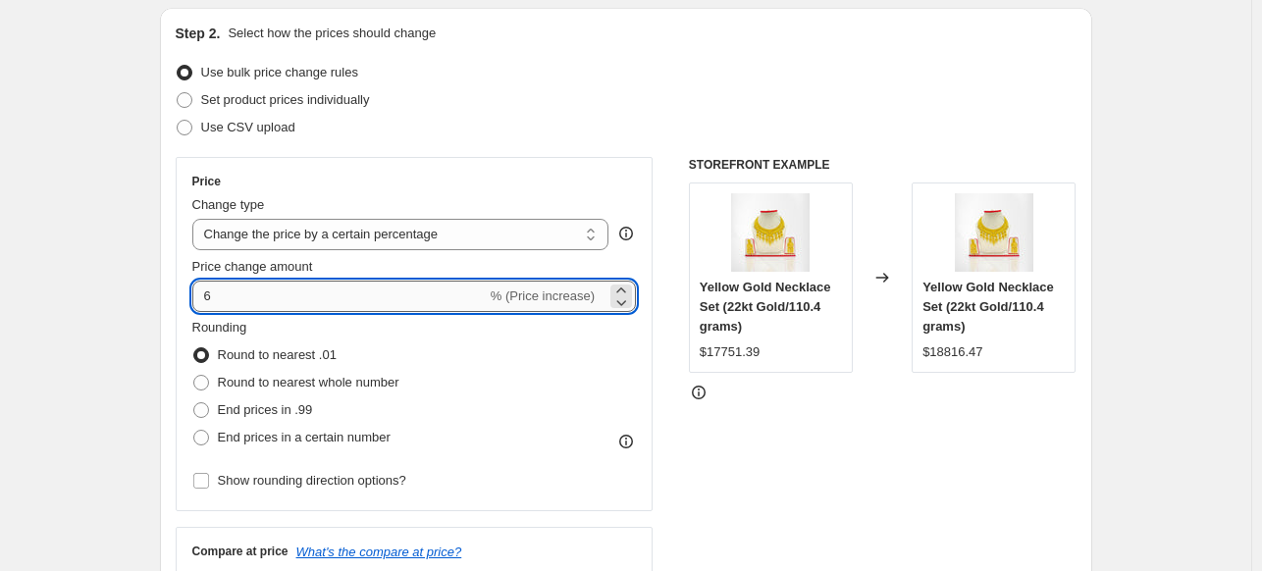
click at [250, 295] on input "6" at bounding box center [339, 296] width 294 height 31
type input "8"
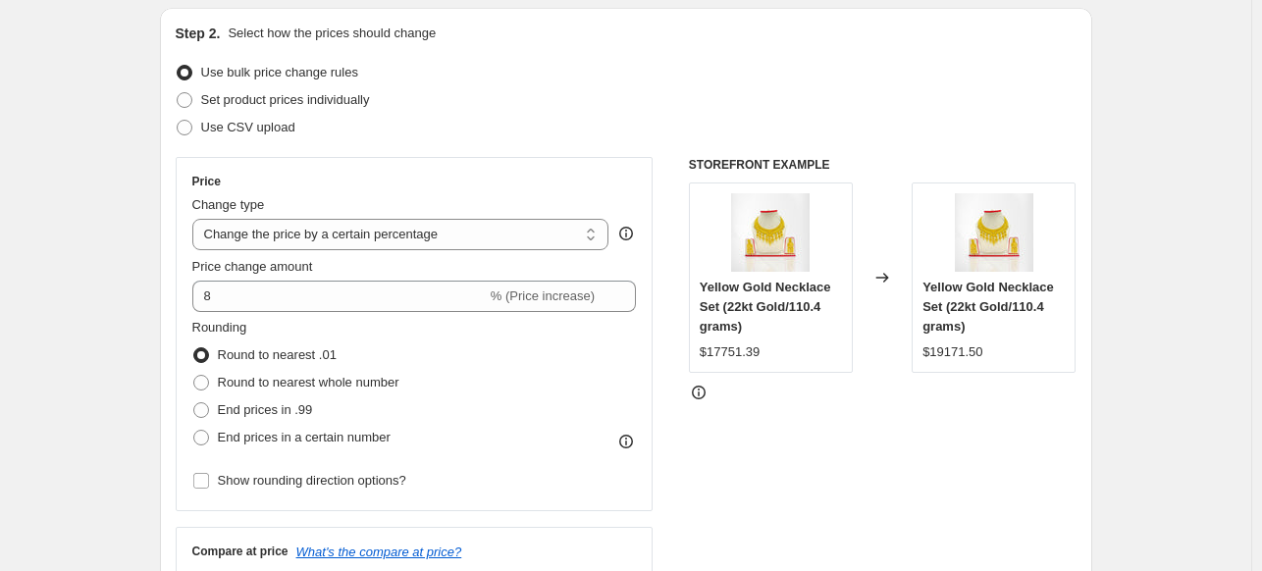
click at [1062, 477] on div "STOREFRONT EXAMPLE Yellow Gold Necklace Set (22kt Gold/110.4 grams) $17751.39 C…" at bounding box center [883, 397] width 388 height 481
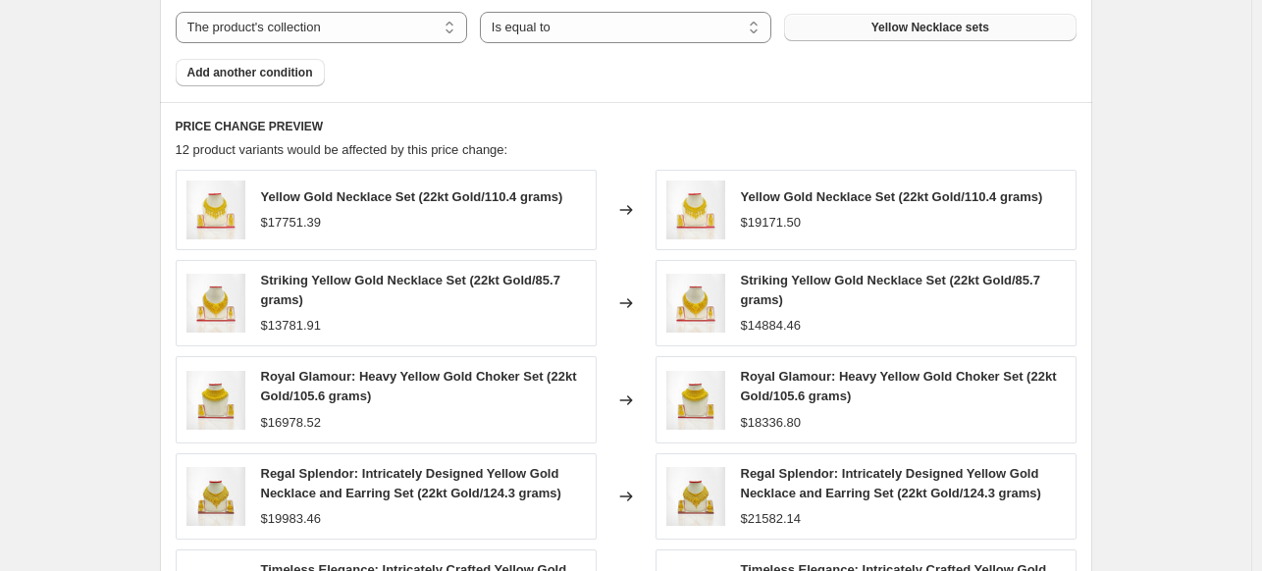
scroll to position [1652, 0]
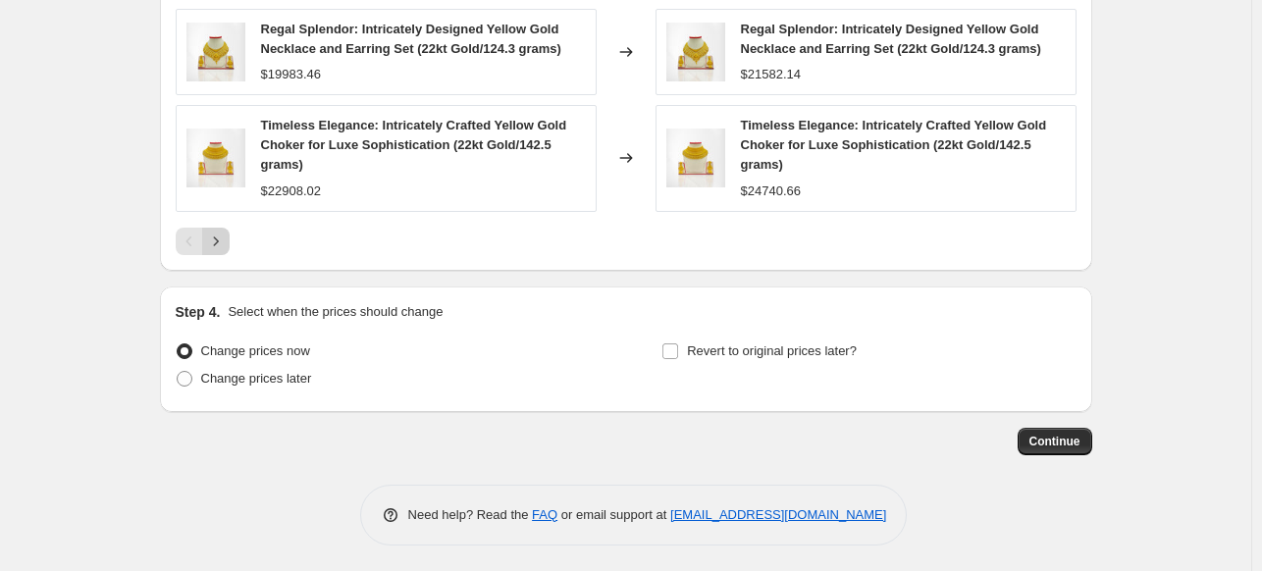
click at [220, 242] on icon "Next" at bounding box center [216, 242] width 20 height 20
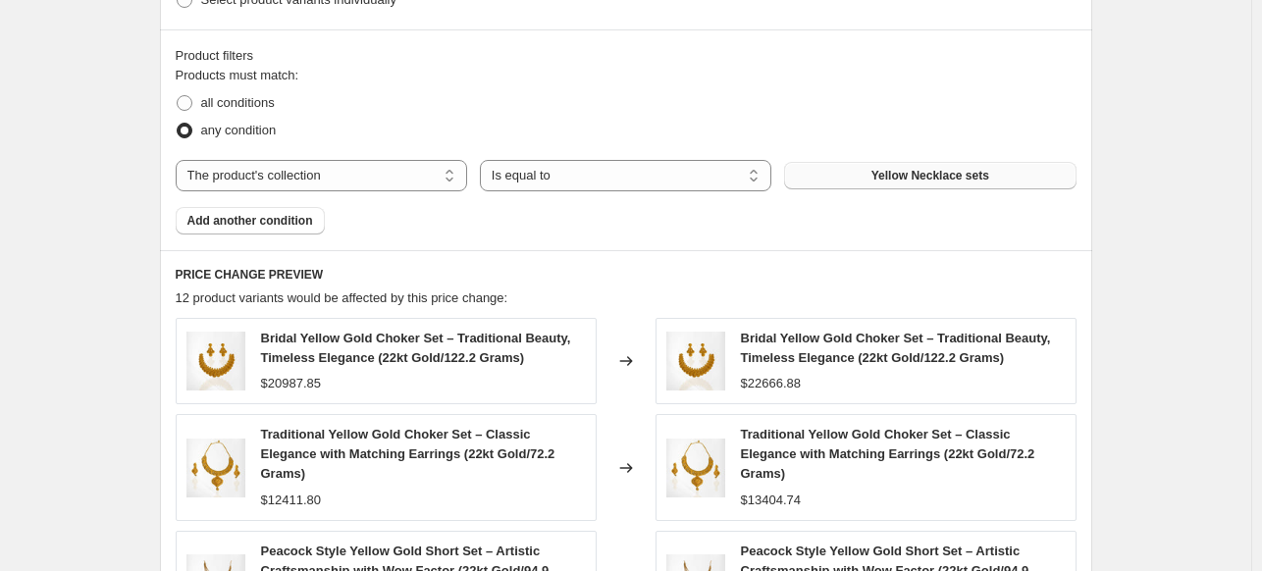
scroll to position [0, 0]
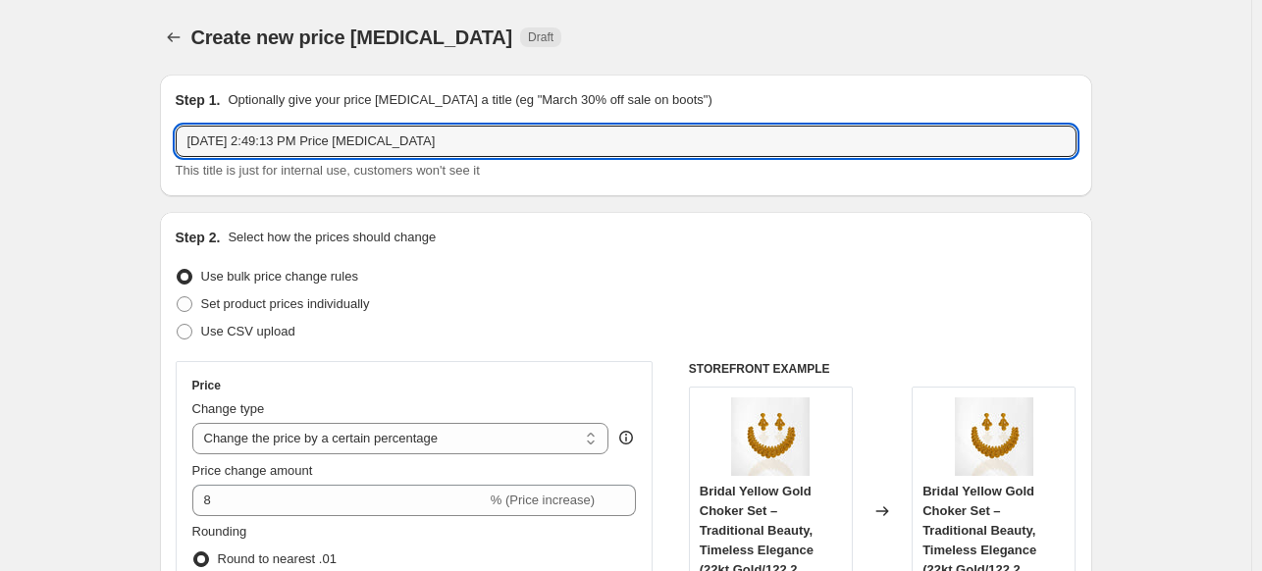
drag, startPoint x: 467, startPoint y: 134, endPoint x: -36, endPoint y: 137, distance: 503.3
click at [0, 137] on html "Home Settings Plans Skip to content Create new price change job. This page is r…" at bounding box center [631, 285] width 1262 height 571
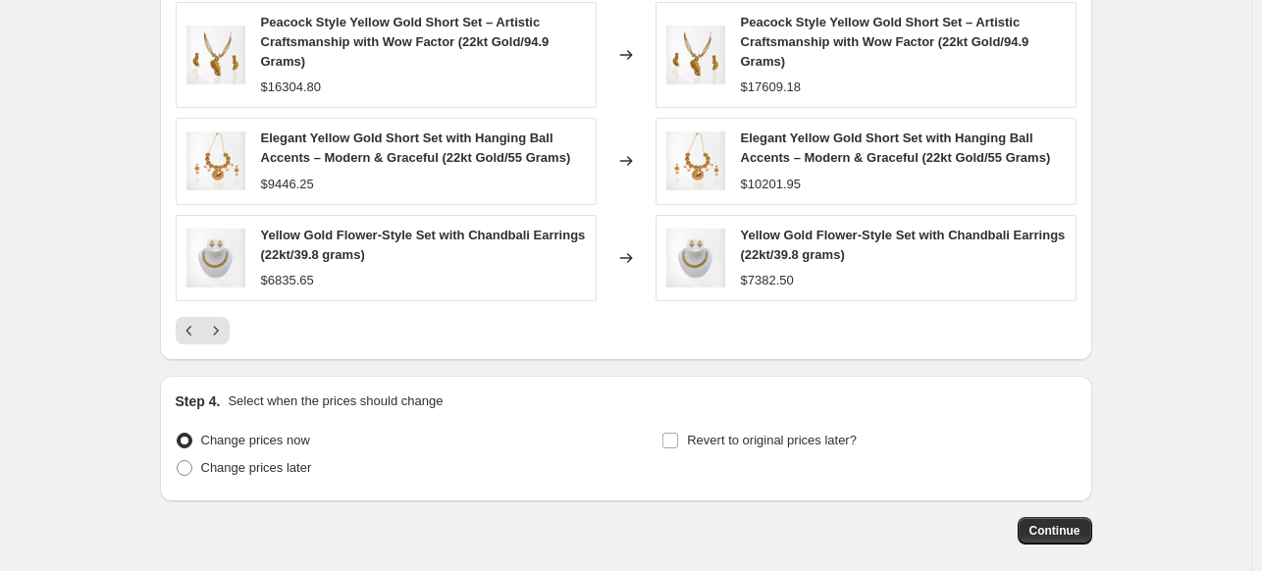
scroll to position [1678, 0]
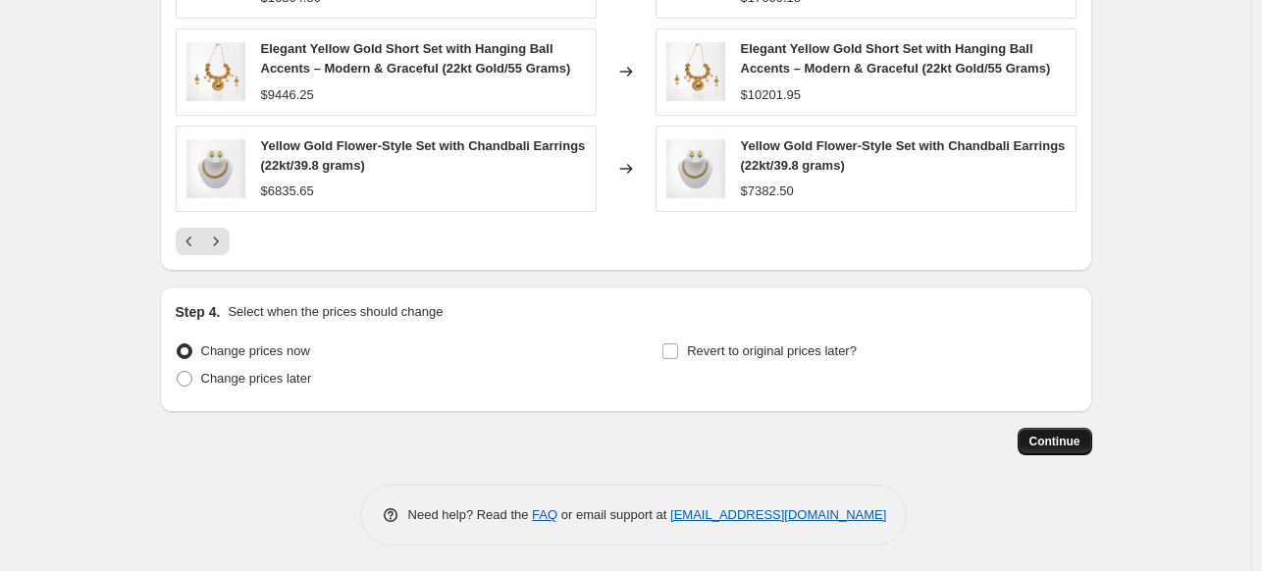
type input "Yellow short sets items12"
click at [1058, 444] on span "Continue" at bounding box center [1054, 442] width 51 height 16
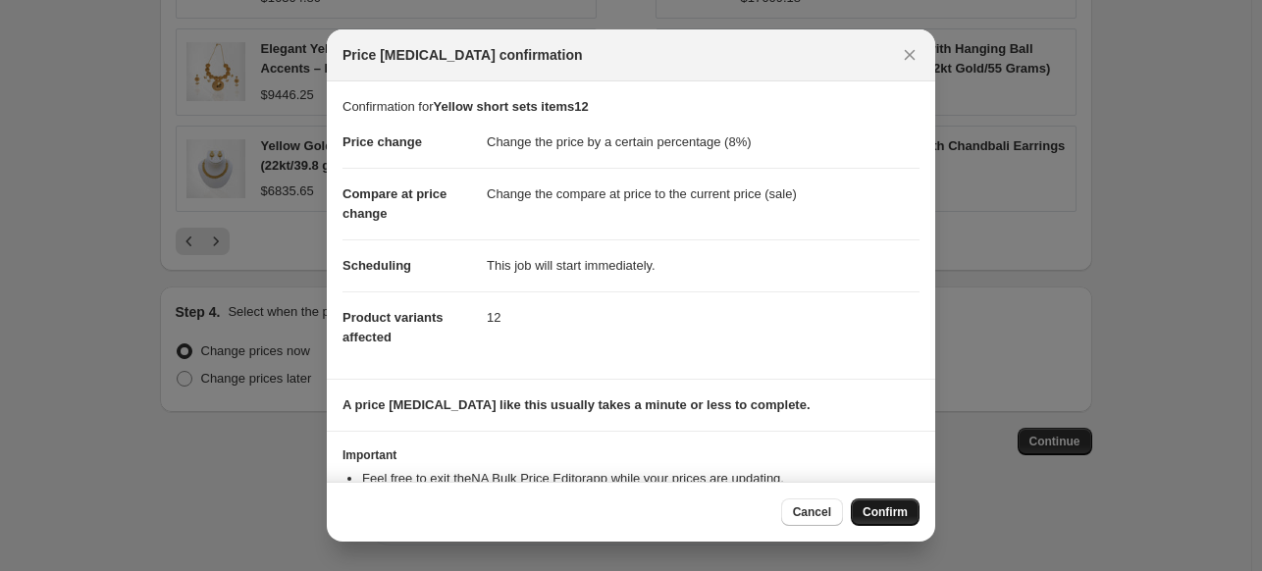
click at [878, 517] on span "Confirm" at bounding box center [884, 512] width 45 height 16
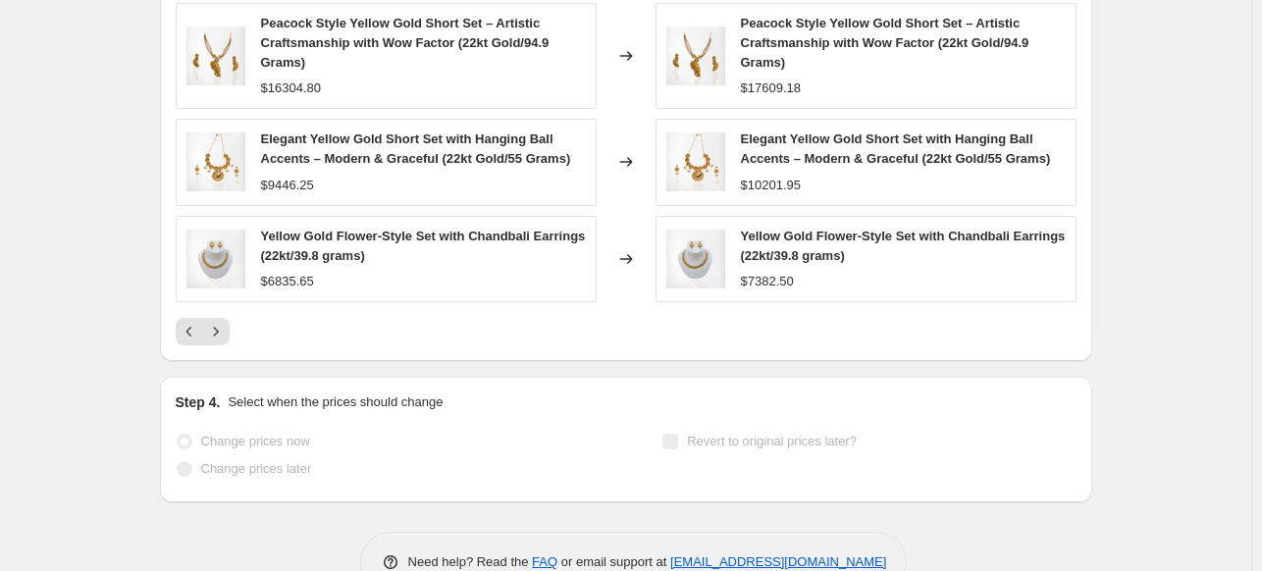
scroll to position [1729, 0]
select select "percentage"
select select "collection"
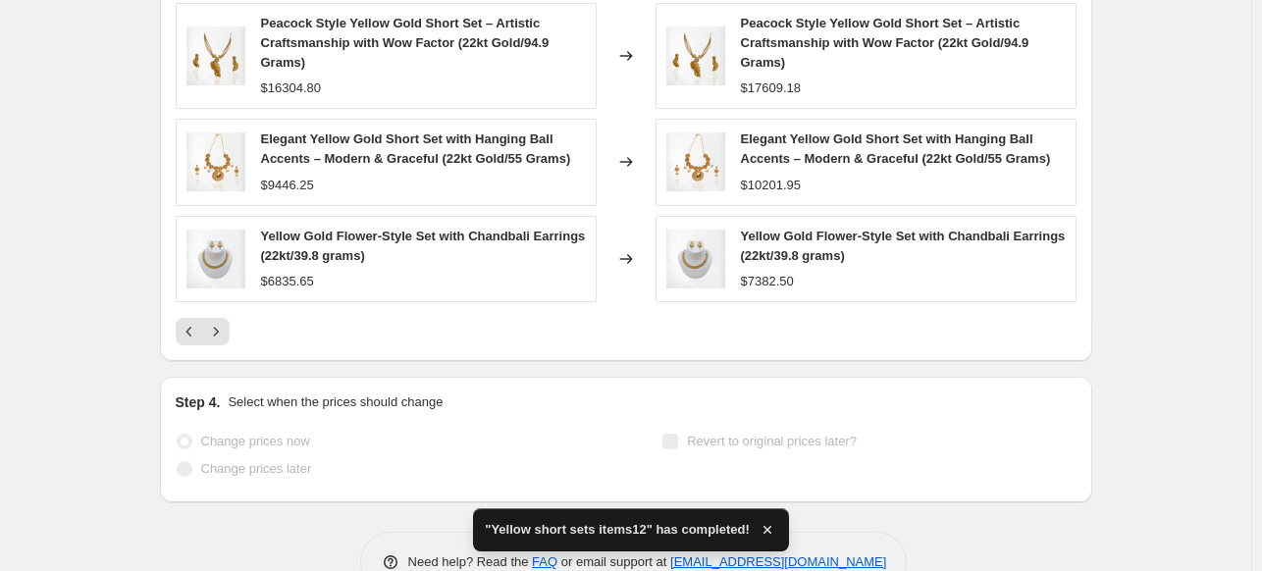
scroll to position [0, 0]
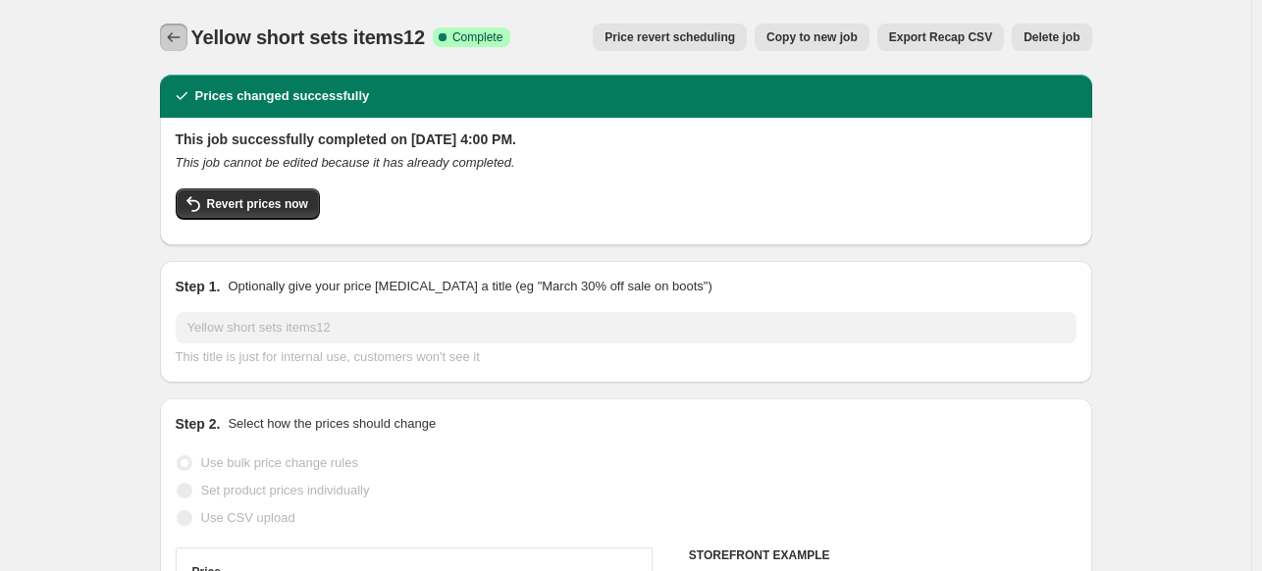
click at [175, 31] on icon "Price change jobs" at bounding box center [174, 37] width 20 height 20
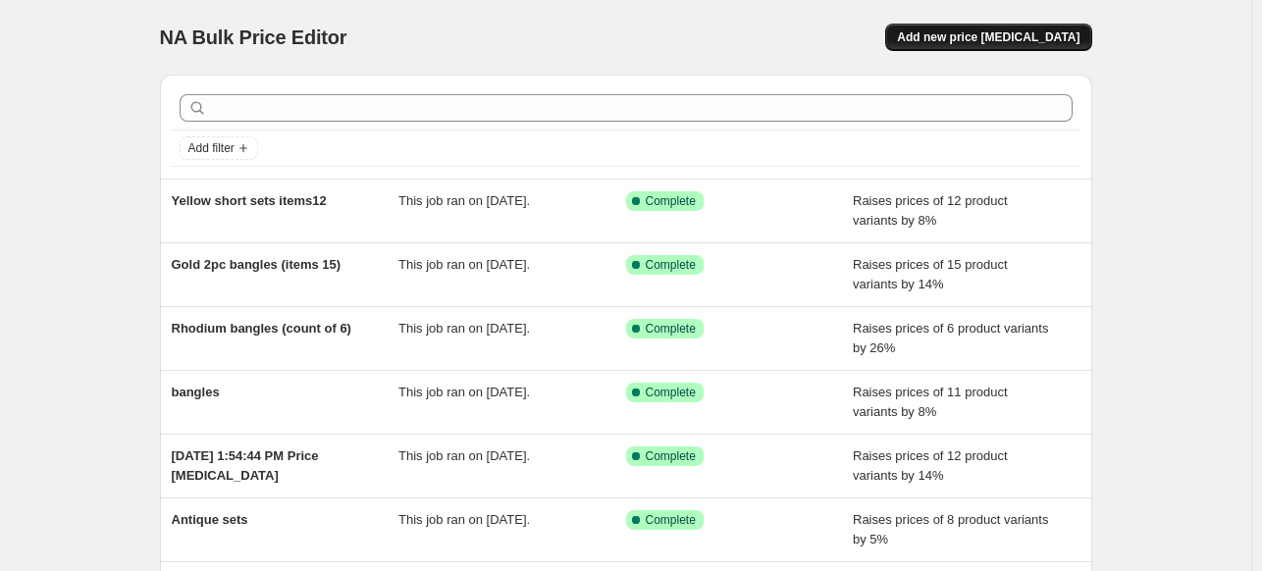
click at [1025, 36] on span "Add new price [MEDICAL_DATA]" at bounding box center [988, 37] width 182 height 16
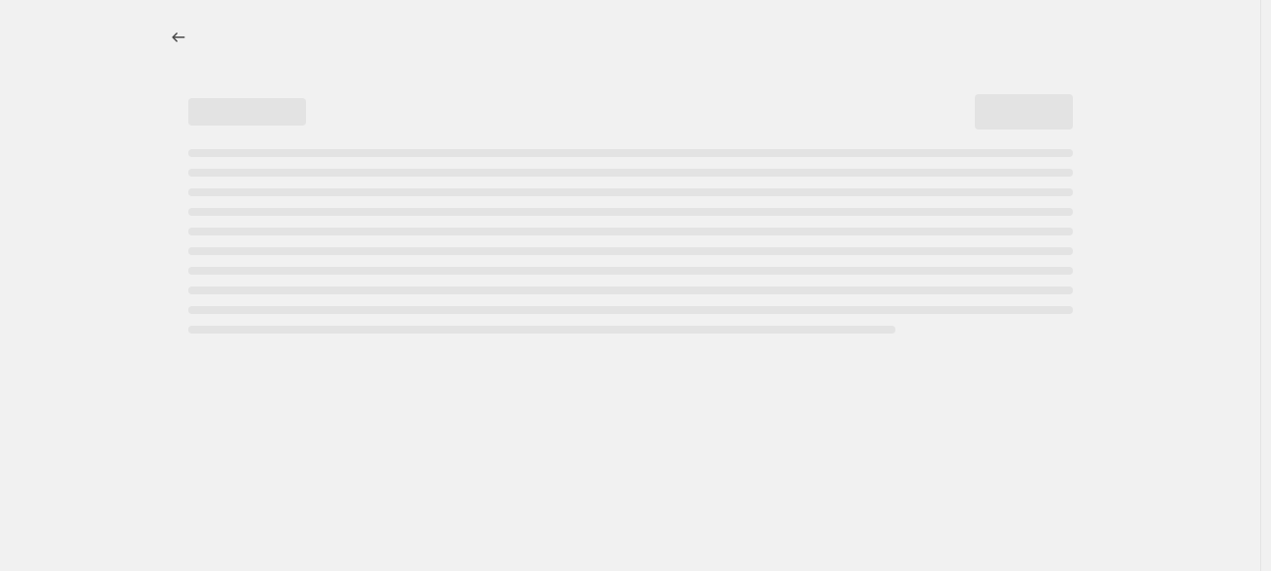
select select "percentage"
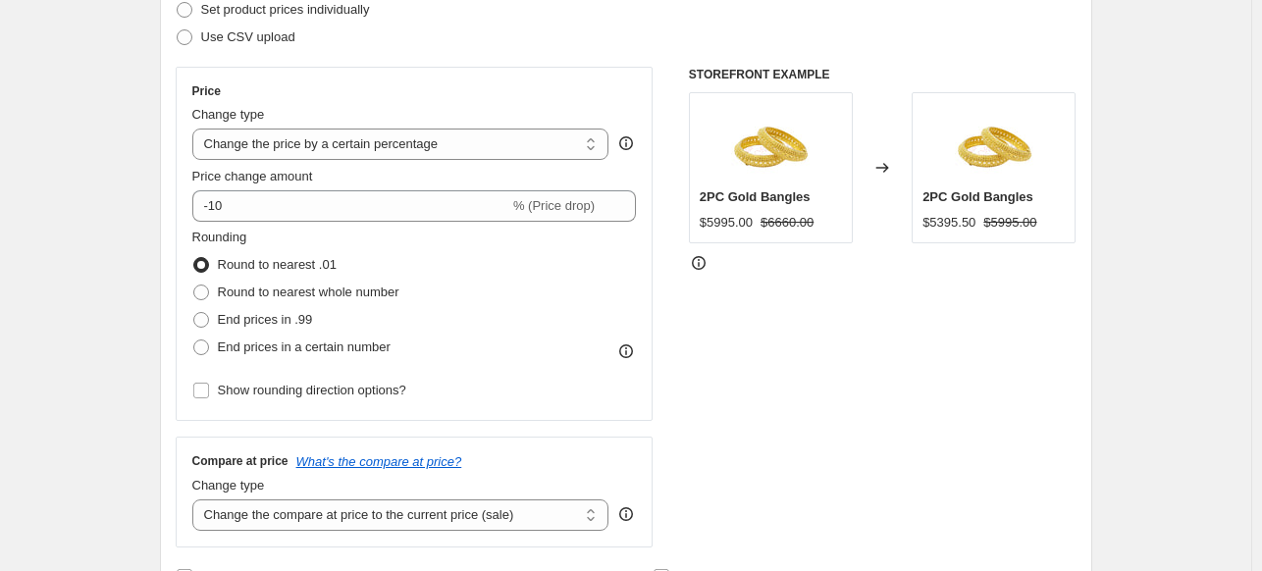
scroll to position [303, 0]
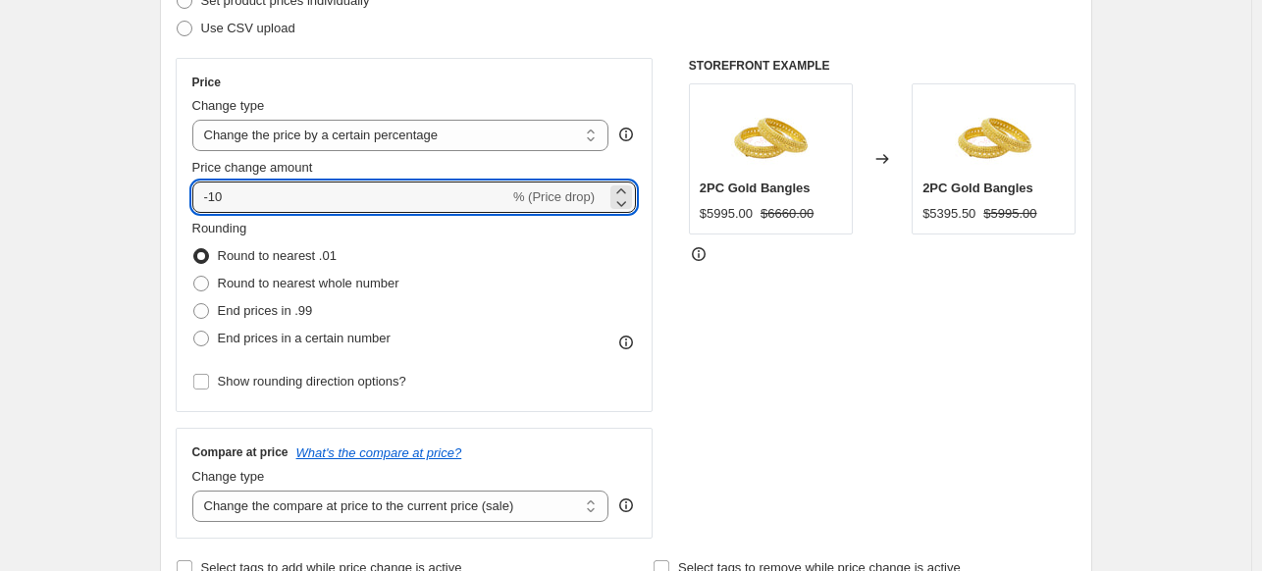
drag, startPoint x: 274, startPoint y: 182, endPoint x: 133, endPoint y: 190, distance: 140.5
type input "15"
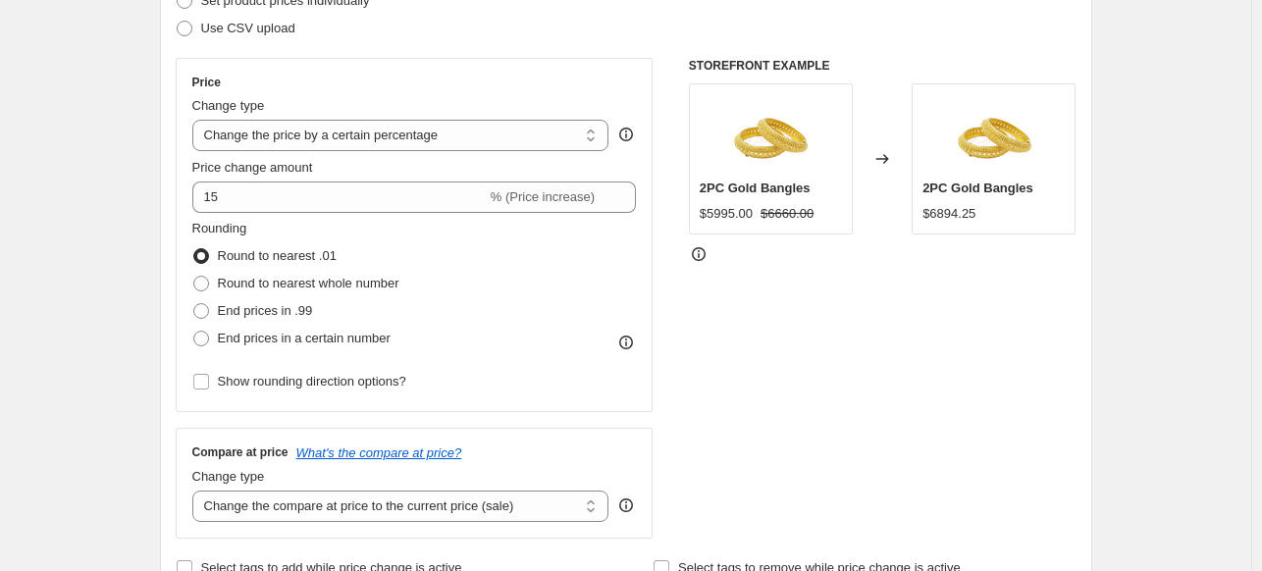
click at [770, 395] on div "STOREFRONT EXAMPLE 2PC Gold Bangles $5995.00 $6660.00 Changed to 2PC Gold Bangl…" at bounding box center [883, 298] width 388 height 481
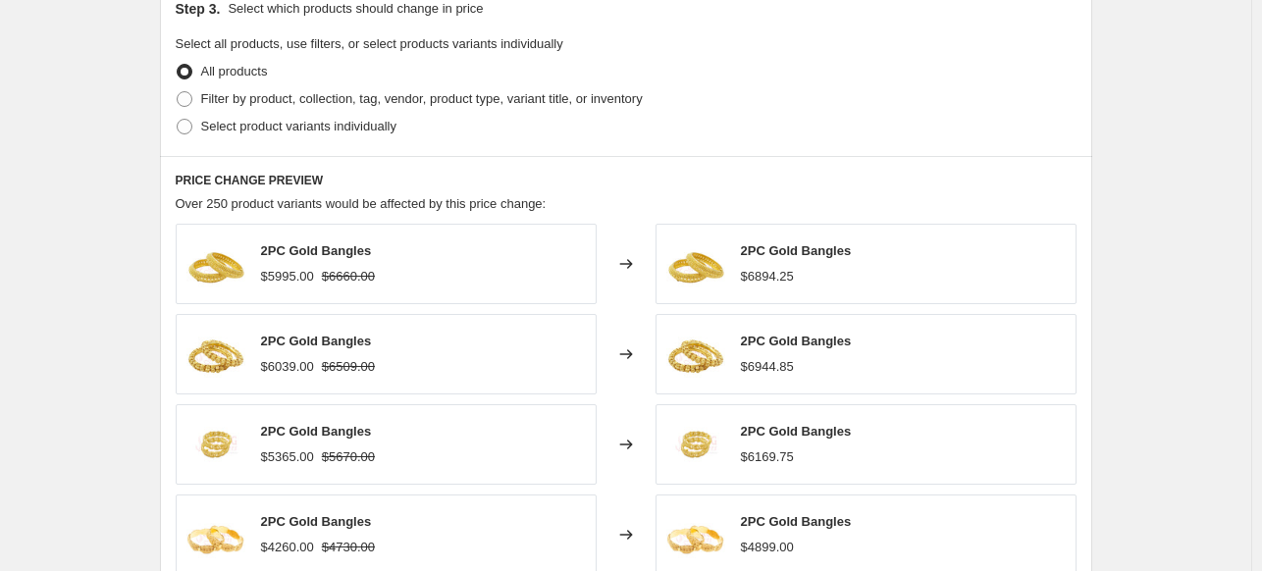
scroll to position [930, 0]
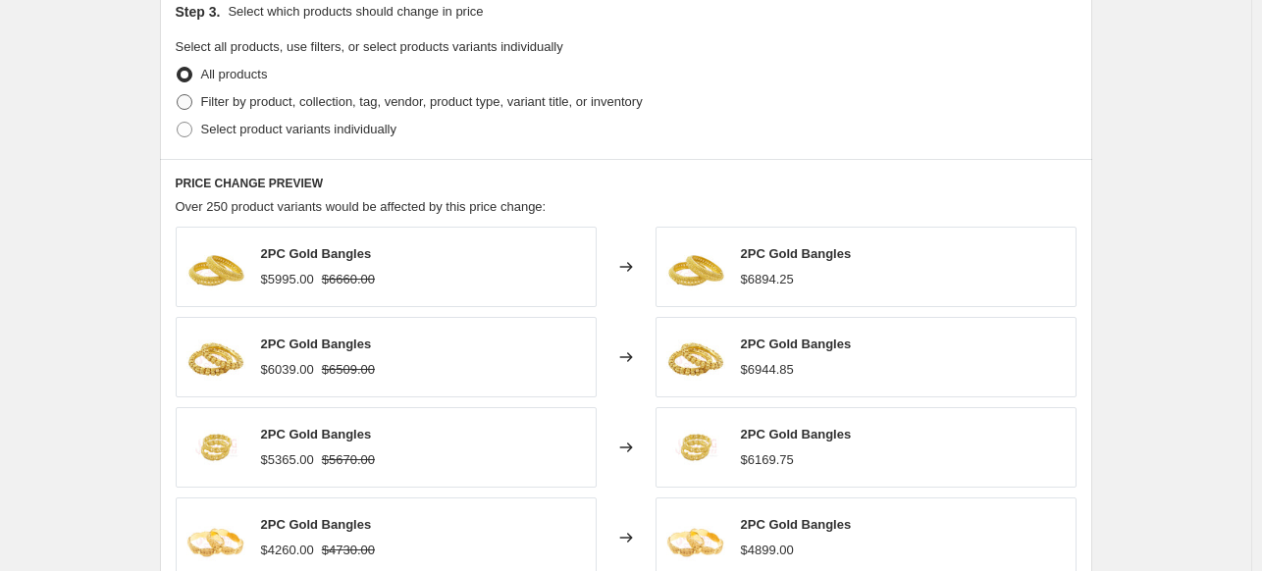
click at [543, 96] on span "Filter by product, collection, tag, vendor, product type, variant title, or inv…" at bounding box center [421, 101] width 441 height 15
click at [178, 95] on input "Filter by product, collection, tag, vendor, product type, variant title, or inv…" at bounding box center [177, 94] width 1 height 1
radio input "true"
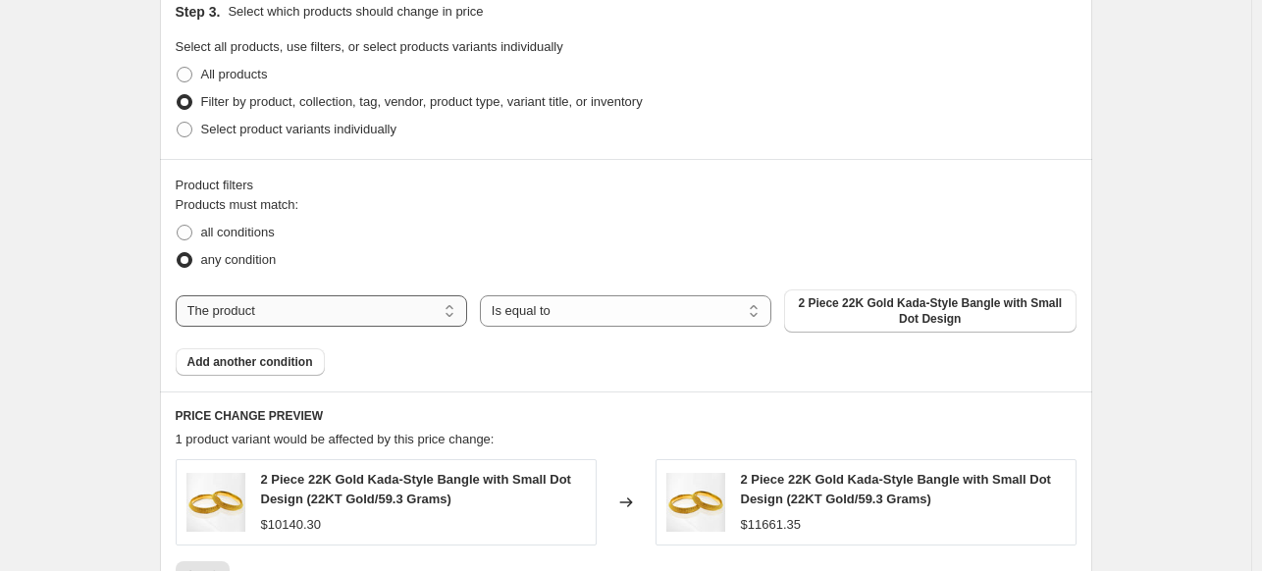
click at [364, 323] on select "The product The product's collection The product's vendor The product's type Th…" at bounding box center [321, 310] width 291 height 31
select select "collection"
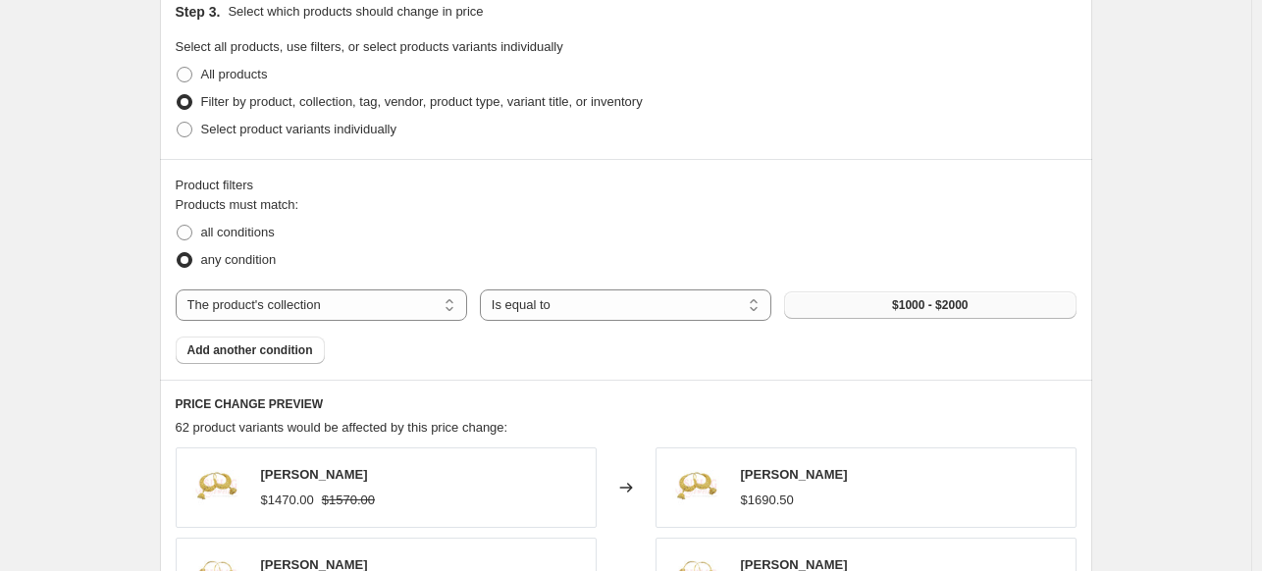
click at [886, 295] on button "$1000 - $2000" at bounding box center [929, 304] width 291 height 27
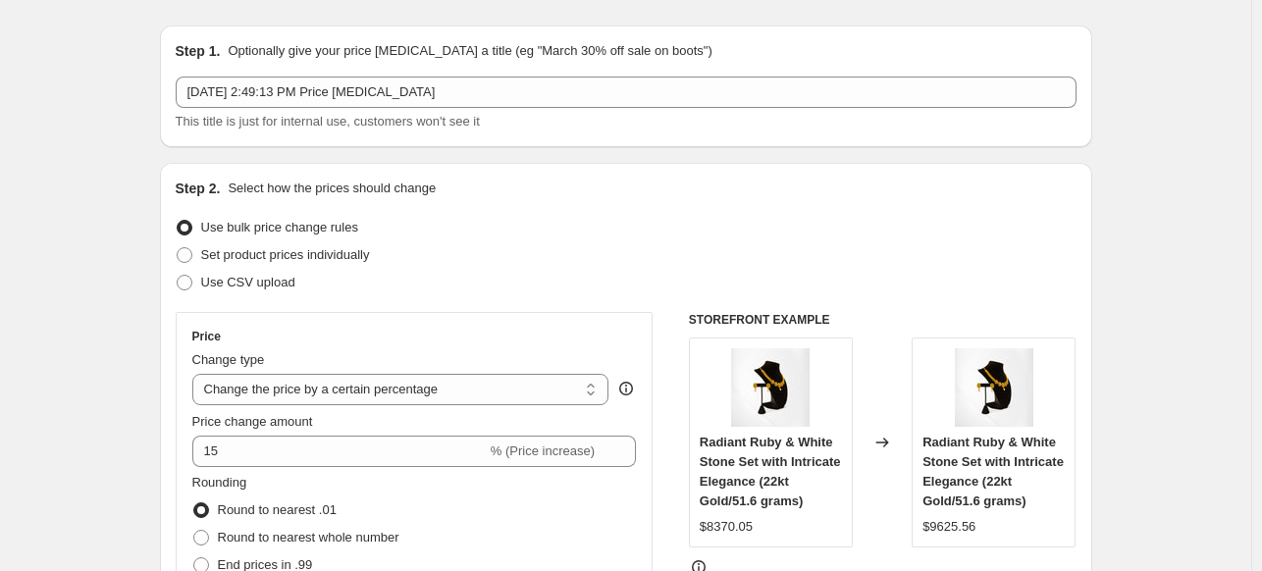
scroll to position [0, 0]
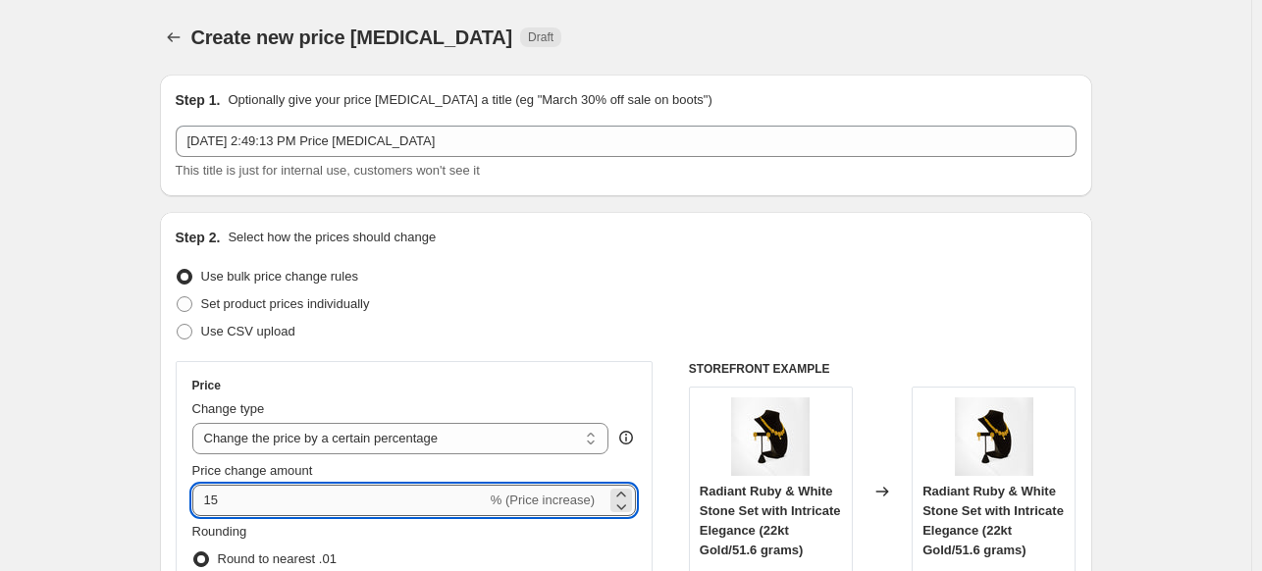
click at [236, 502] on input "15" at bounding box center [339, 500] width 294 height 31
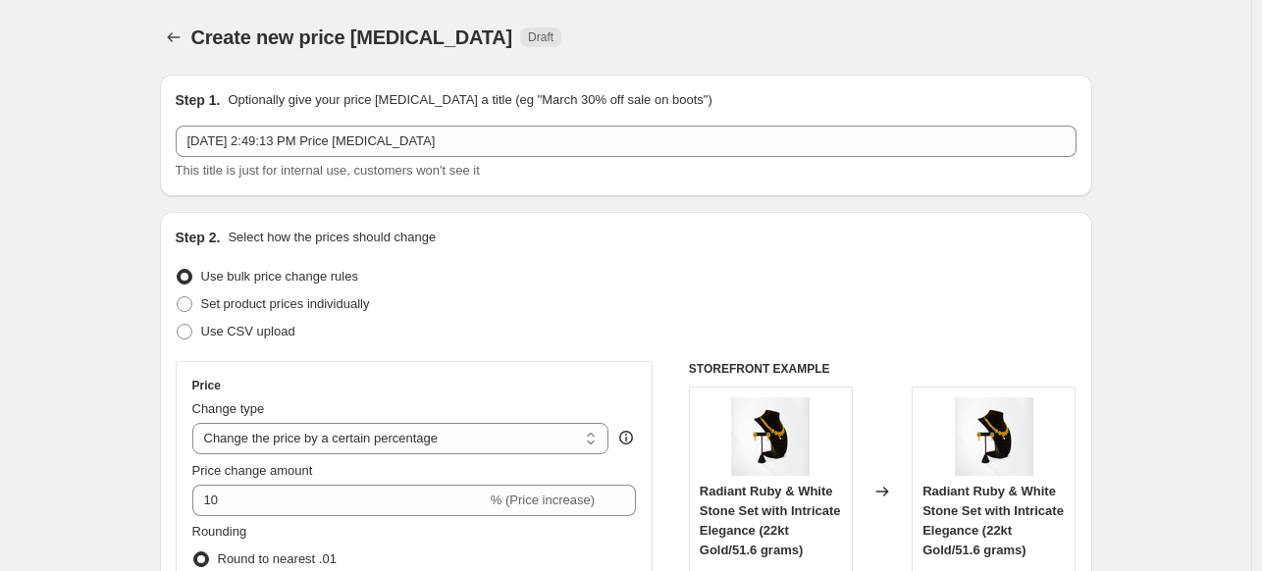
click at [569, 266] on div "Use bulk price change rules" at bounding box center [626, 276] width 901 height 27
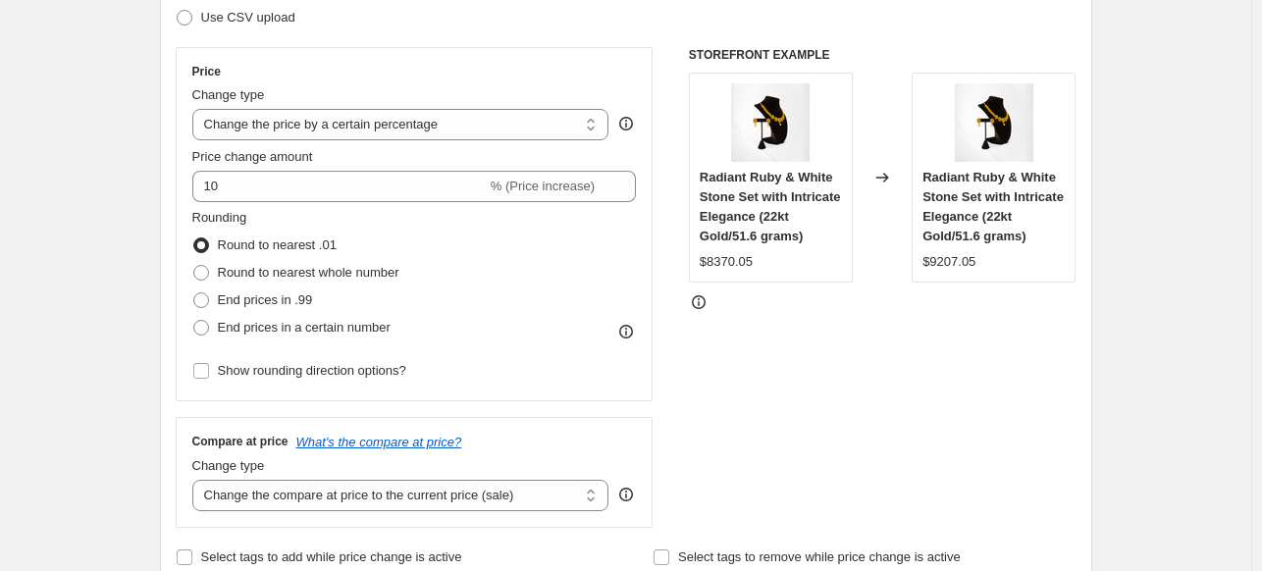
scroll to position [308, 0]
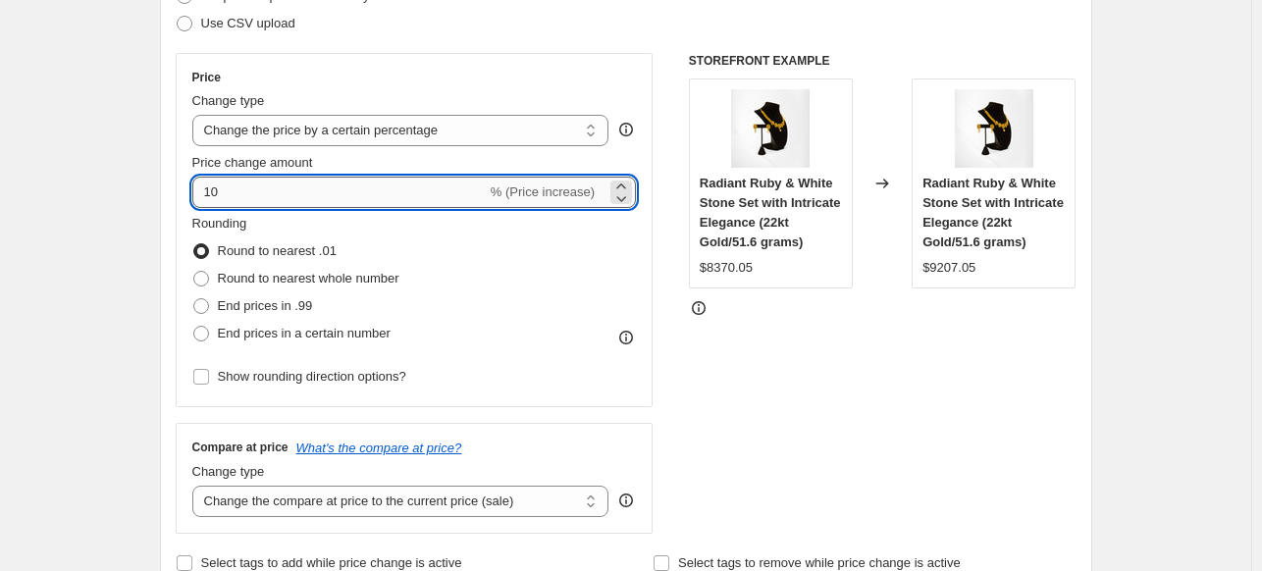
click at [347, 196] on input "10" at bounding box center [339, 192] width 294 height 31
type input "1"
type input "9"
click at [770, 348] on div "STOREFRONT EXAMPLE Radiant Ruby & White Stone Set with Intricate Elegance (22kt…" at bounding box center [883, 293] width 388 height 481
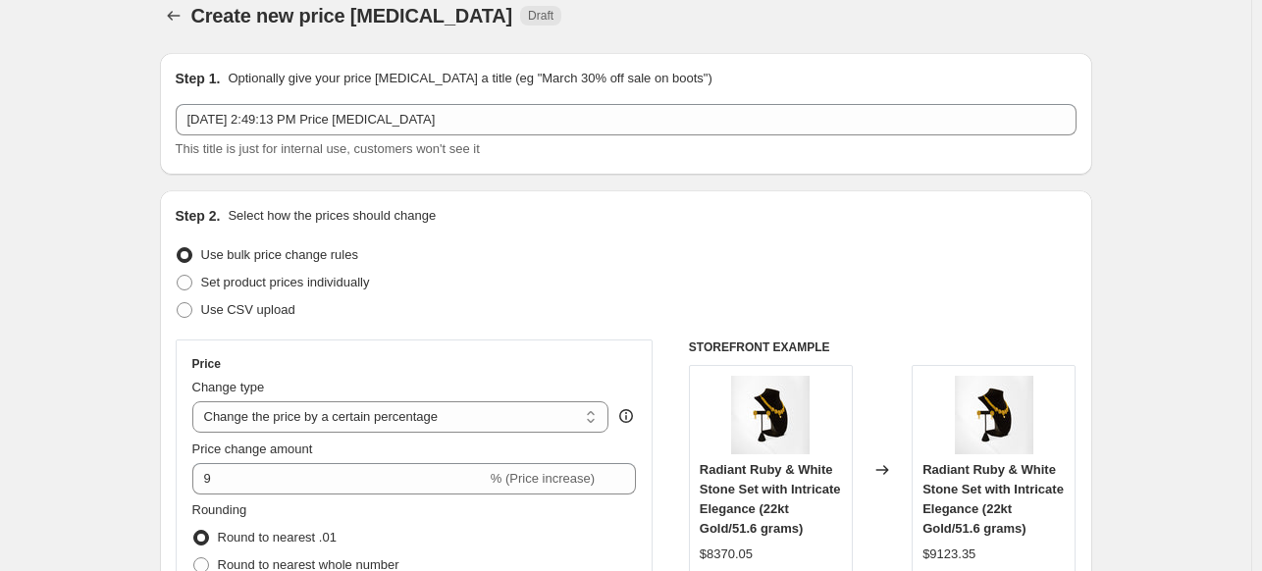
scroll to position [0, 0]
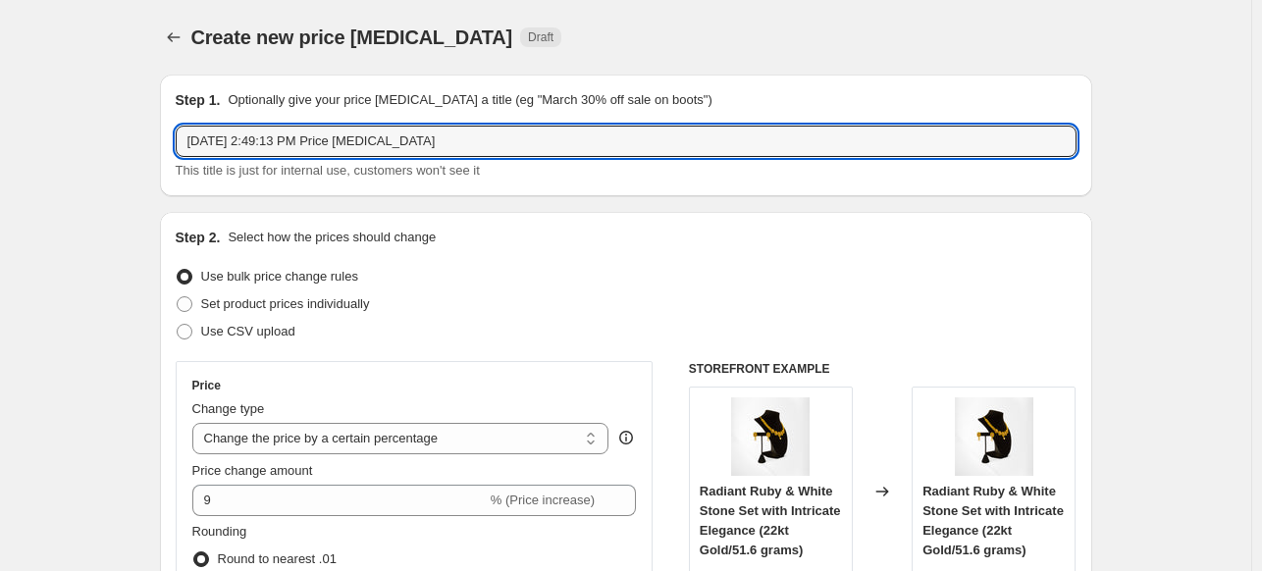
drag, startPoint x: 494, startPoint y: 148, endPoint x: 86, endPoint y: 174, distance: 408.9
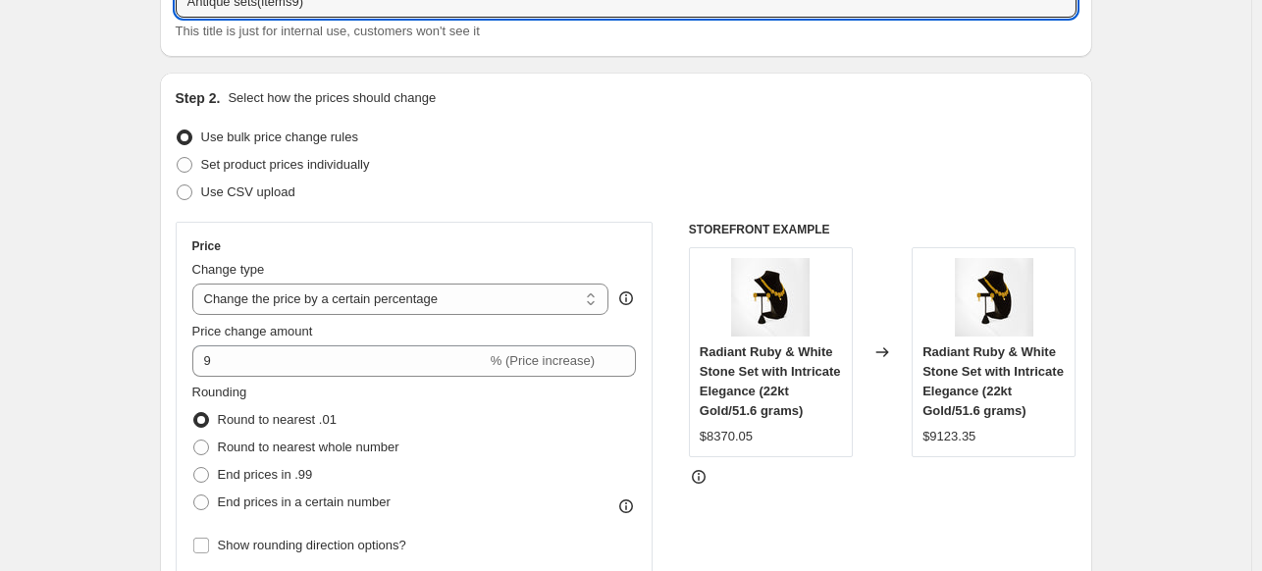
scroll to position [38, 0]
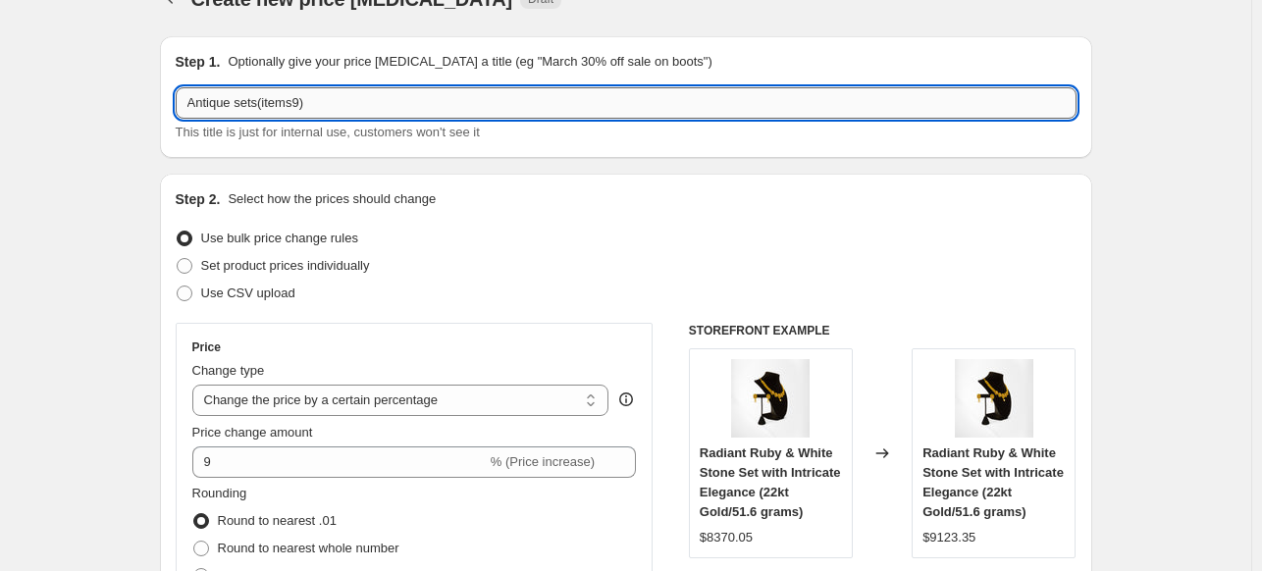
click at [314, 106] on input "Antique sets(items9)" at bounding box center [626, 102] width 901 height 31
type input "Antique sets(items8)"
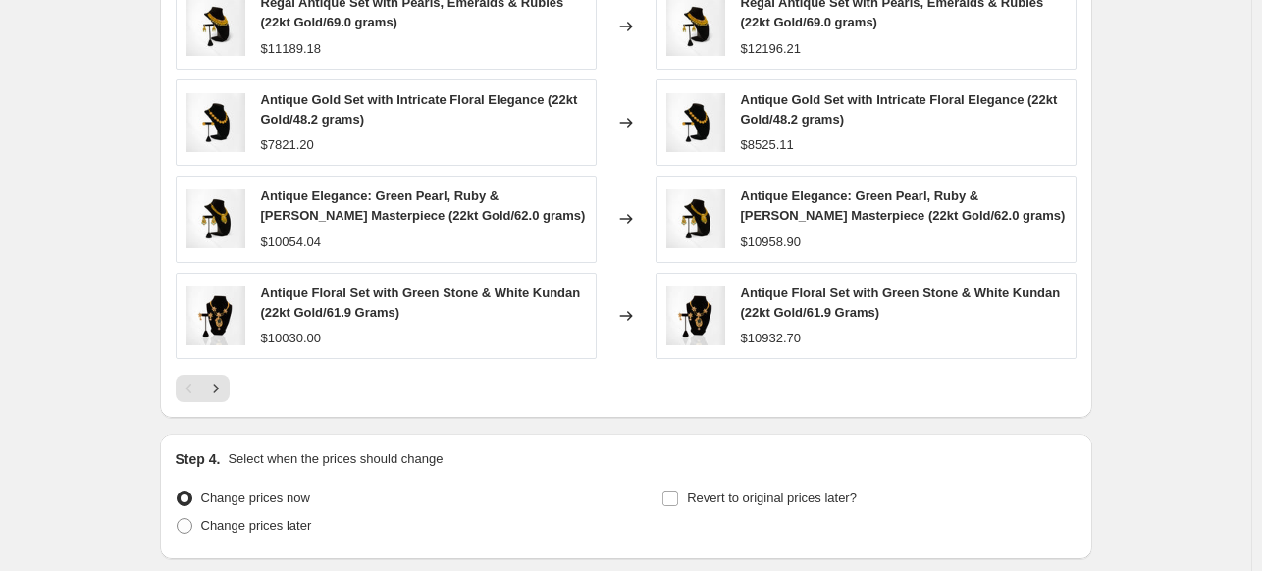
scroll to position [1638, 0]
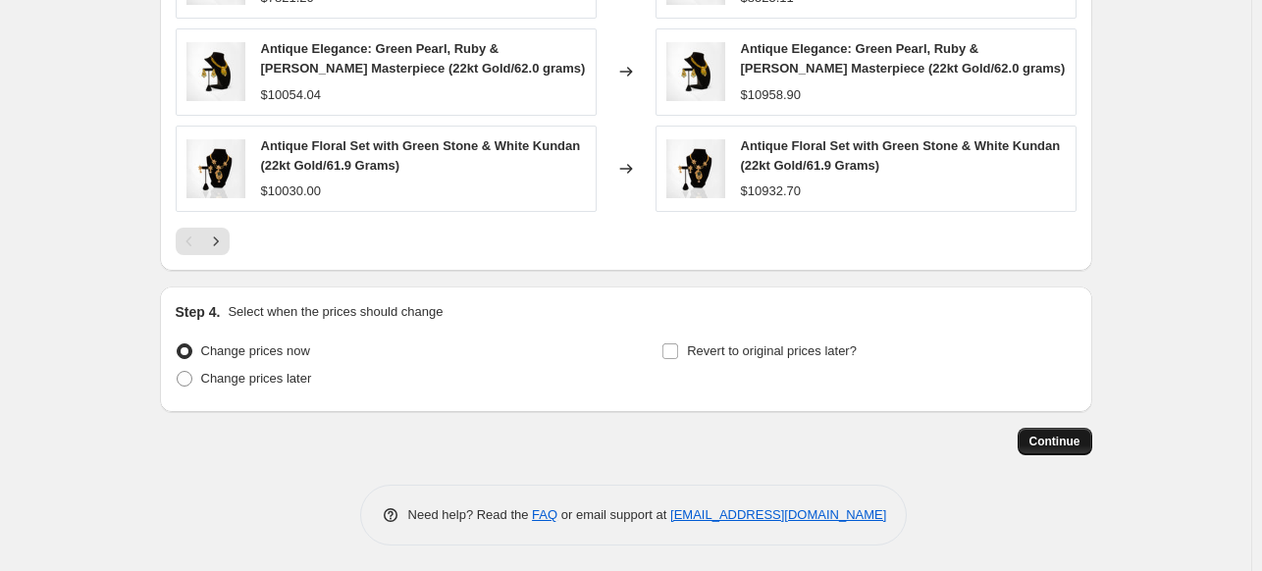
click at [1057, 436] on span "Continue" at bounding box center [1054, 442] width 51 height 16
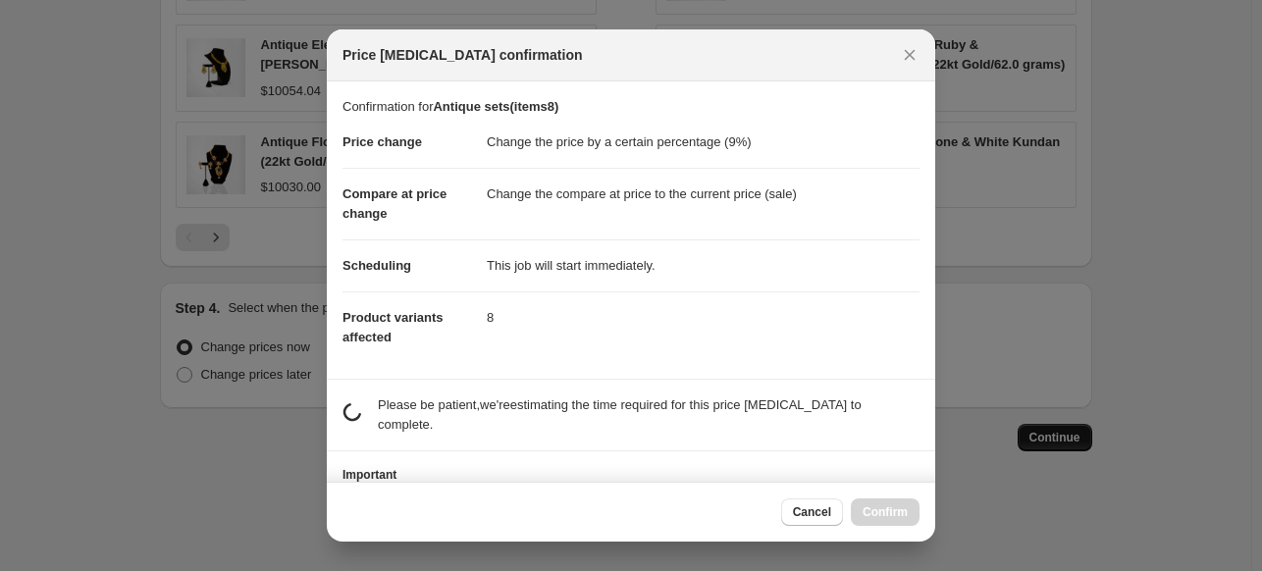
scroll to position [0, 0]
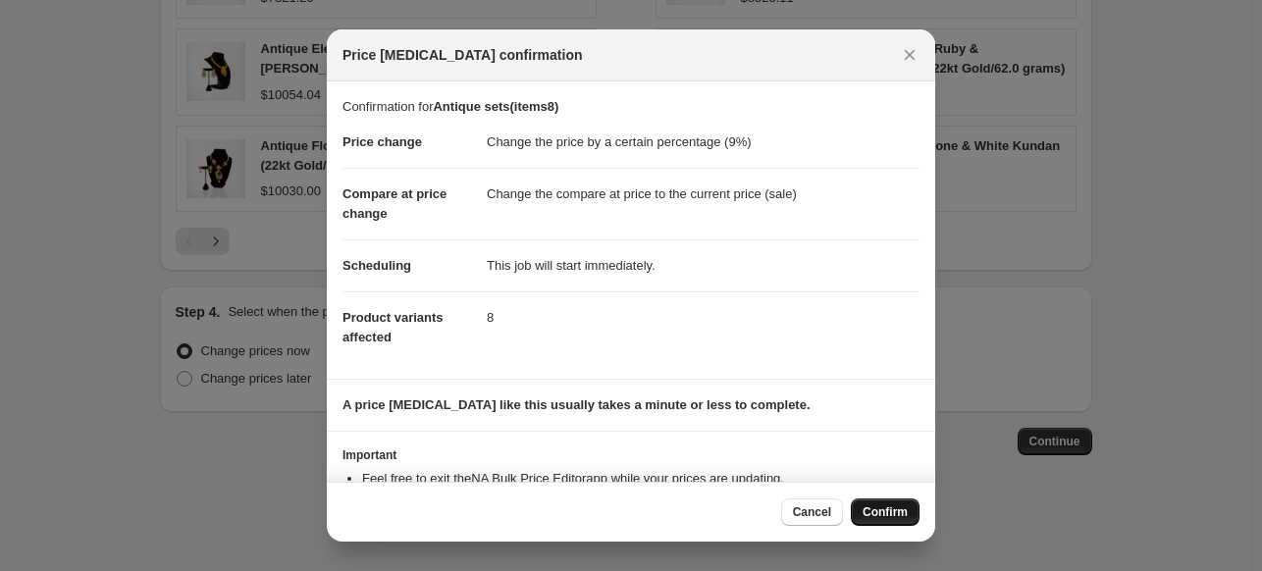
click at [895, 507] on span "Confirm" at bounding box center [884, 512] width 45 height 16
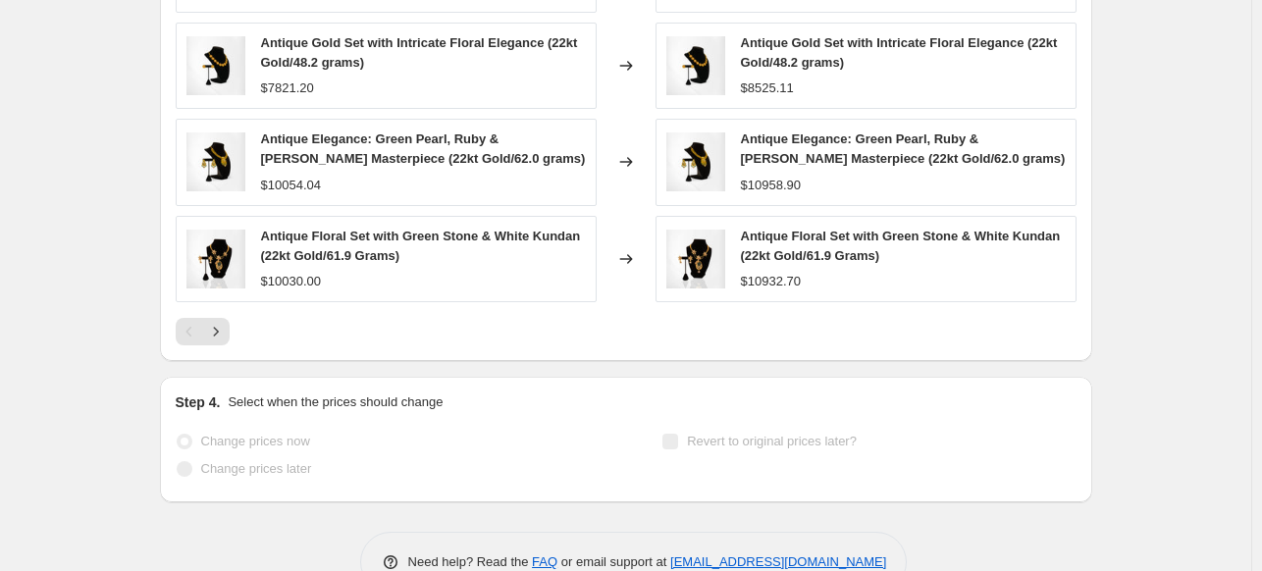
scroll to position [1689, 0]
select select "percentage"
select select "collection"
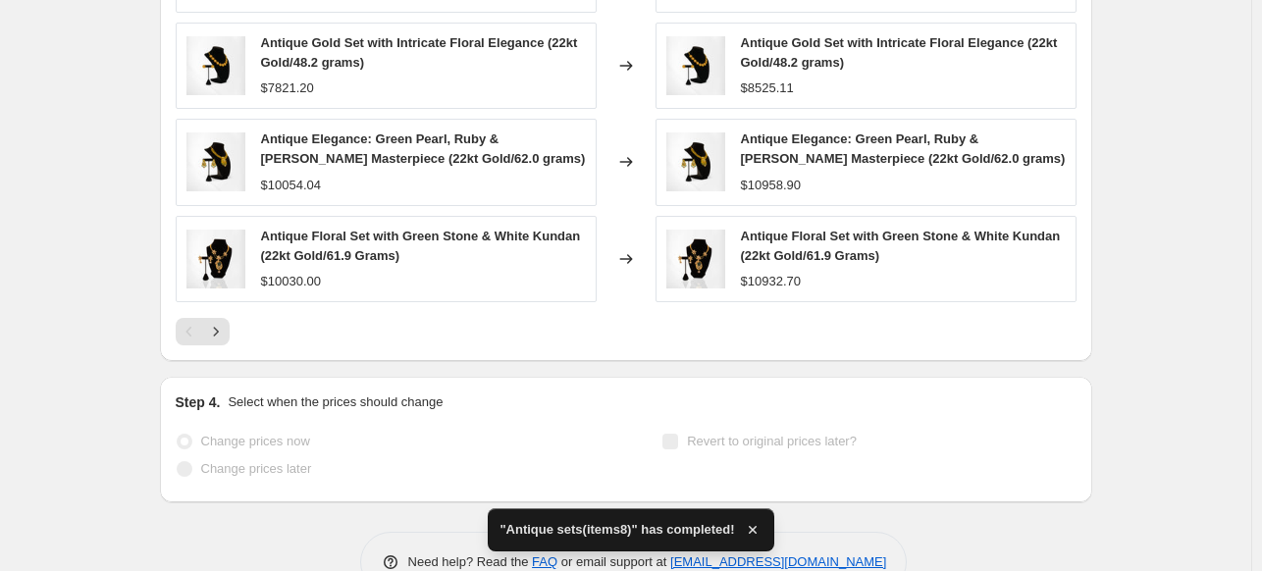
scroll to position [0, 0]
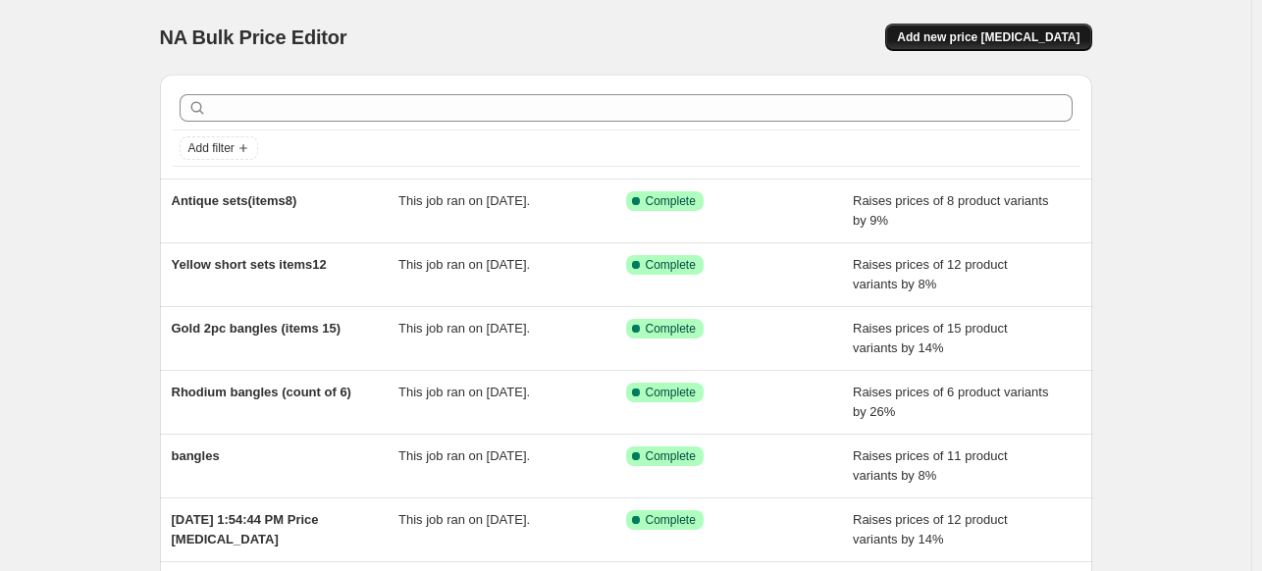
click at [1056, 41] on span "Add new price [MEDICAL_DATA]" at bounding box center [988, 37] width 182 height 16
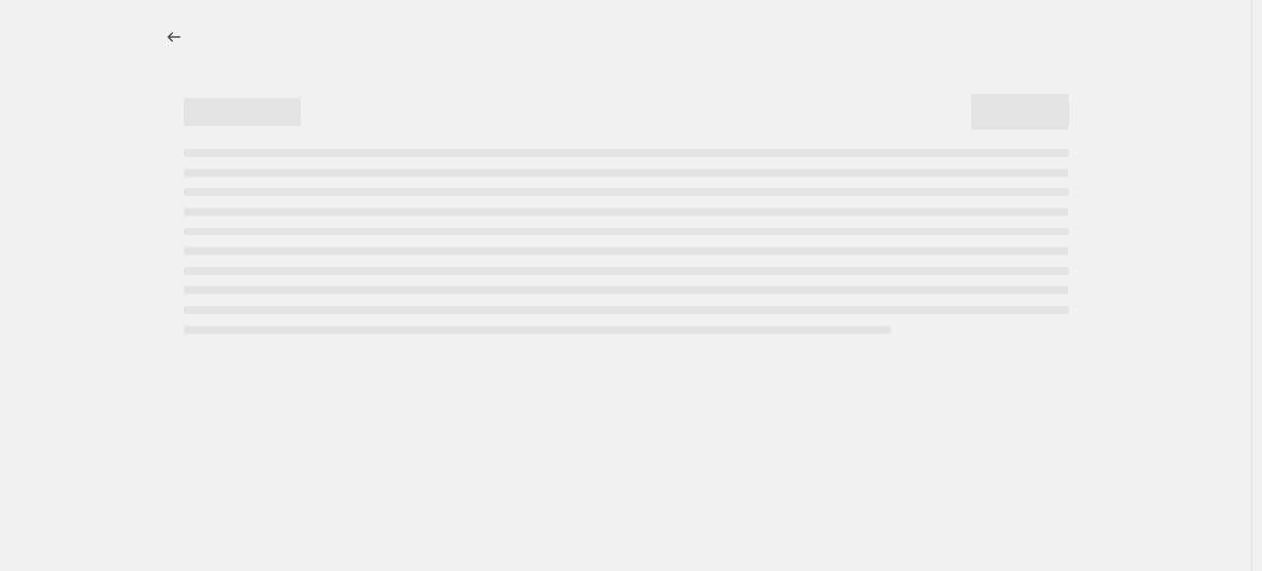
select select "percentage"
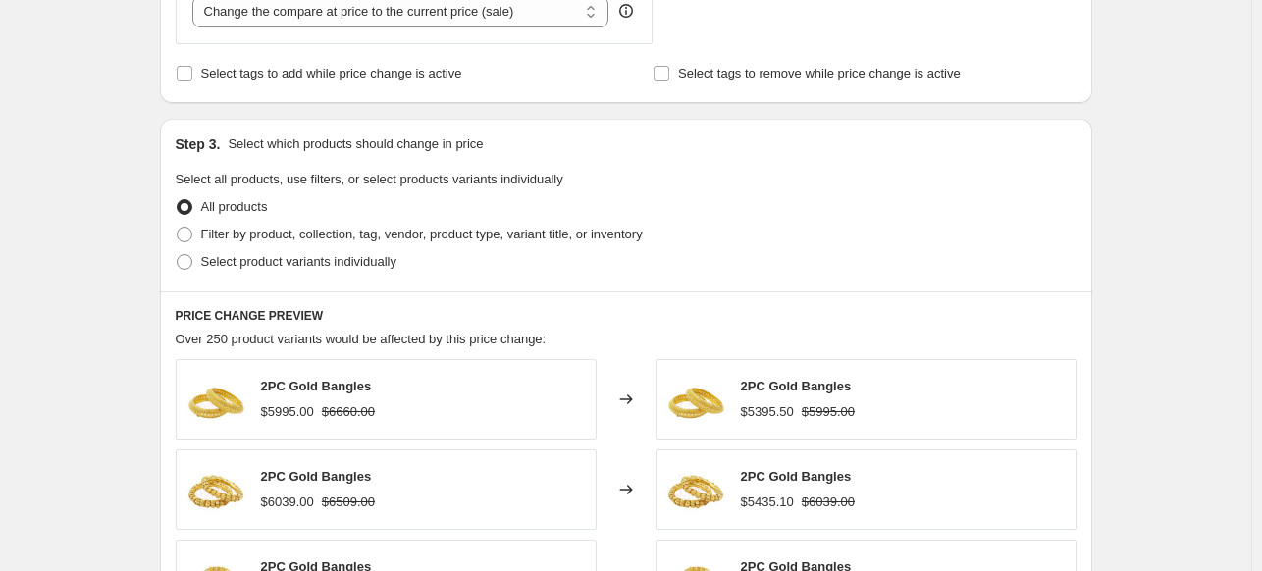
scroll to position [834, 0]
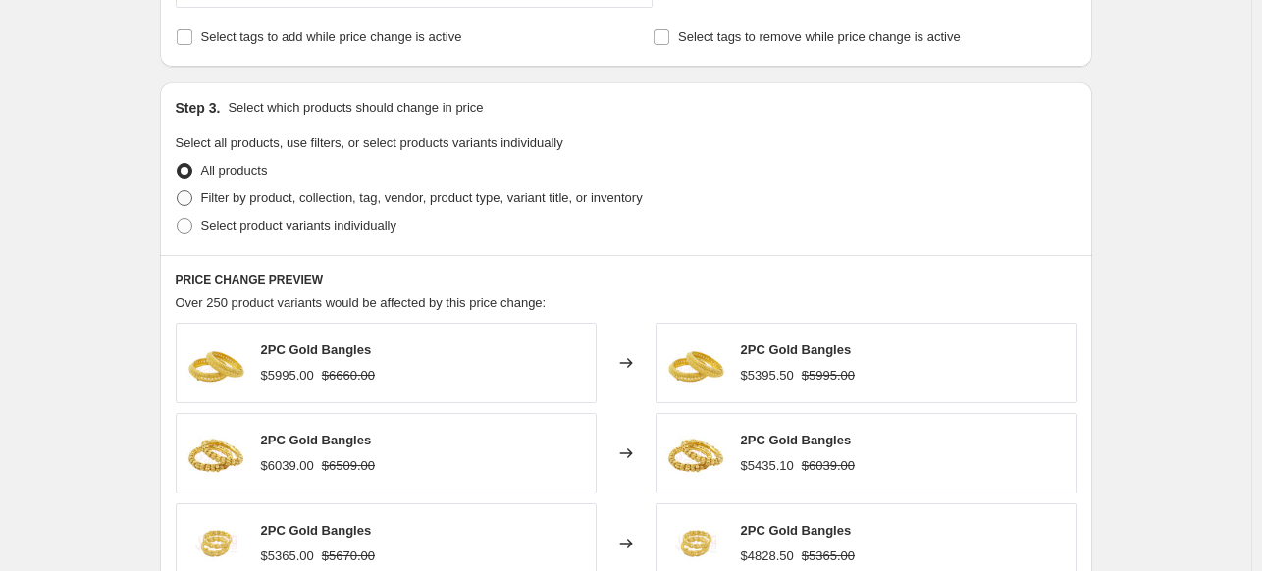
click at [604, 201] on span "Filter by product, collection, tag, vendor, product type, variant title, or inv…" at bounding box center [421, 197] width 441 height 15
click at [178, 191] on input "Filter by product, collection, tag, vendor, product type, variant title, or inv…" at bounding box center [177, 190] width 1 height 1
radio input "true"
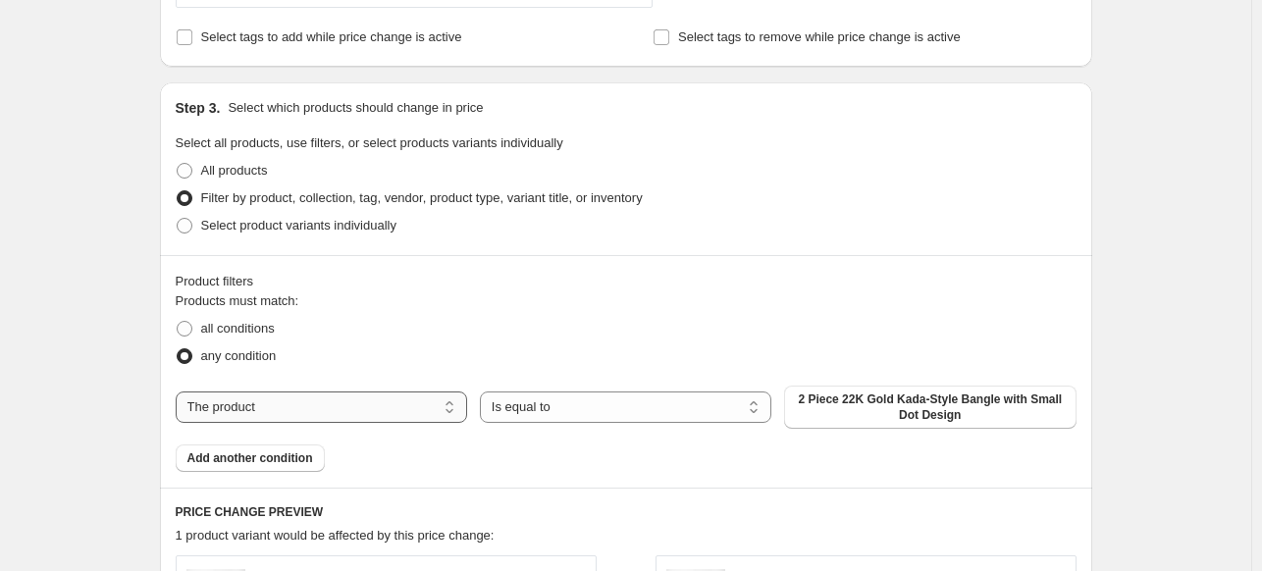
click at [447, 410] on select "The product The product's collection The product's vendor The product's type Th…" at bounding box center [321, 406] width 291 height 31
select select "collection"
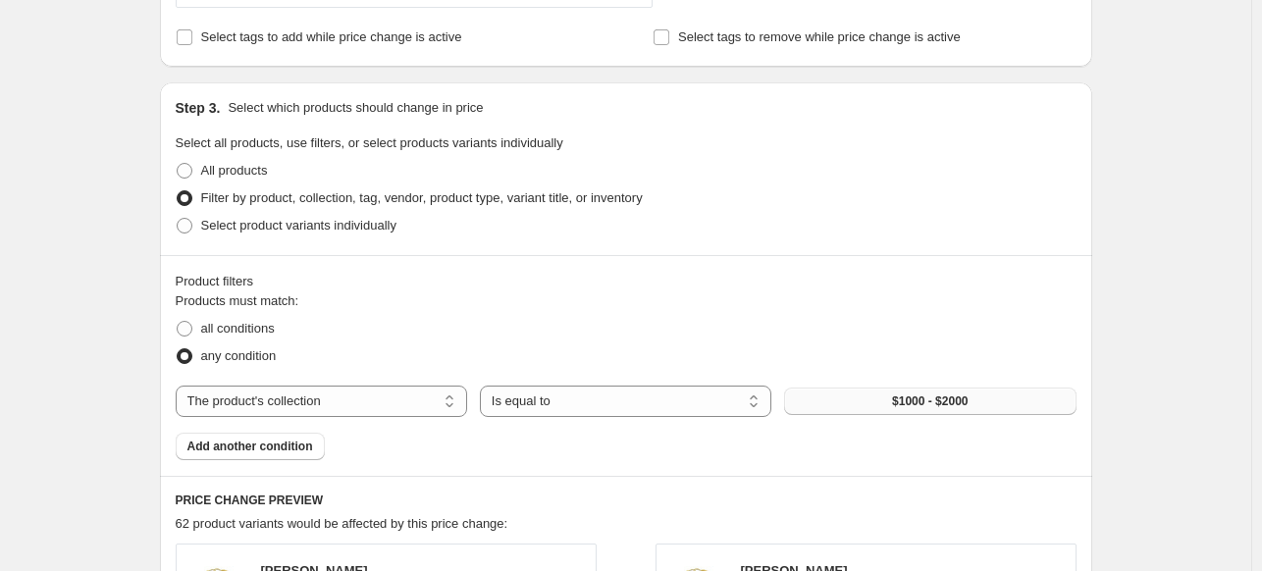
click at [944, 388] on button "$1000 - $2000" at bounding box center [929, 401] width 291 height 27
click at [925, 399] on span "$1000 - $2000" at bounding box center [930, 401] width 76 height 16
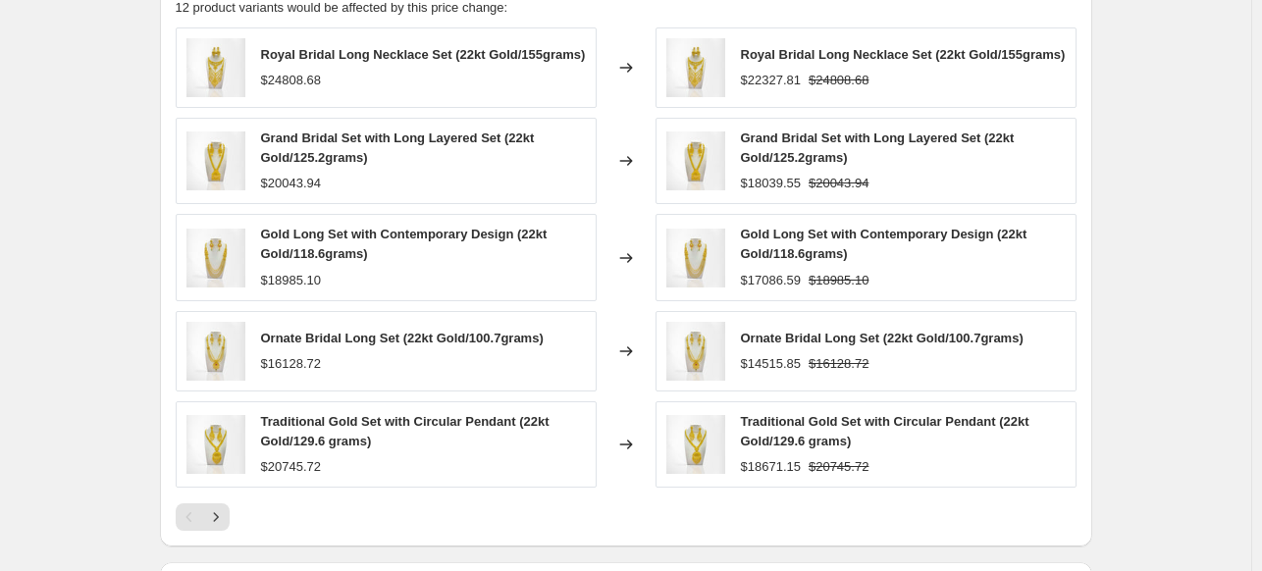
scroll to position [1353, 0]
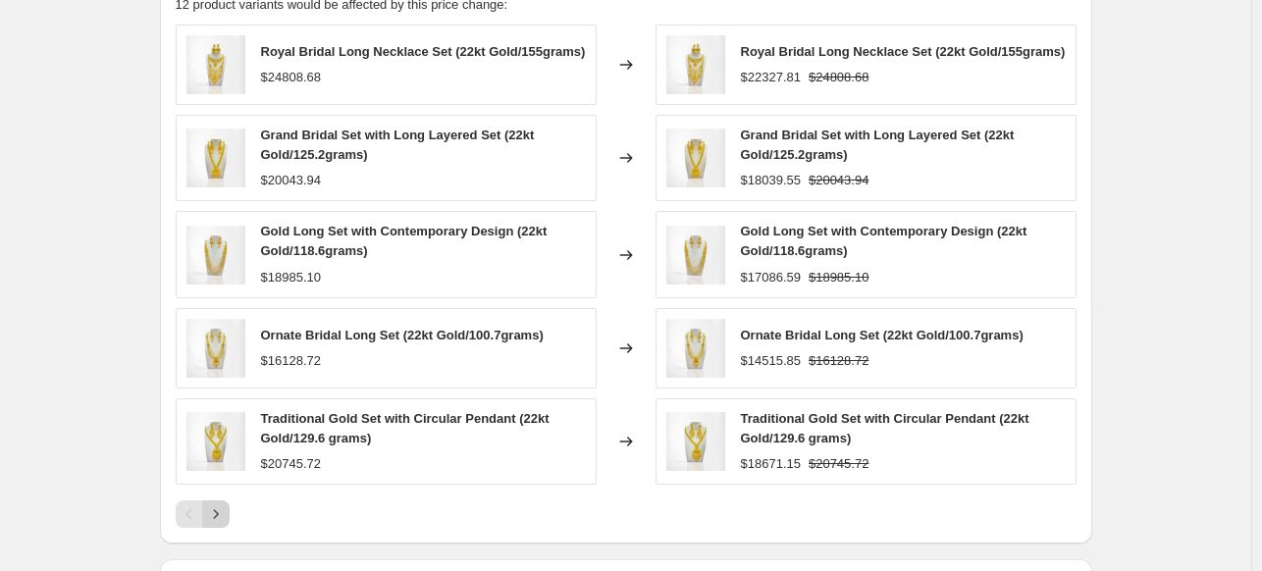
click at [217, 517] on icon "Next" at bounding box center [216, 514] width 20 height 20
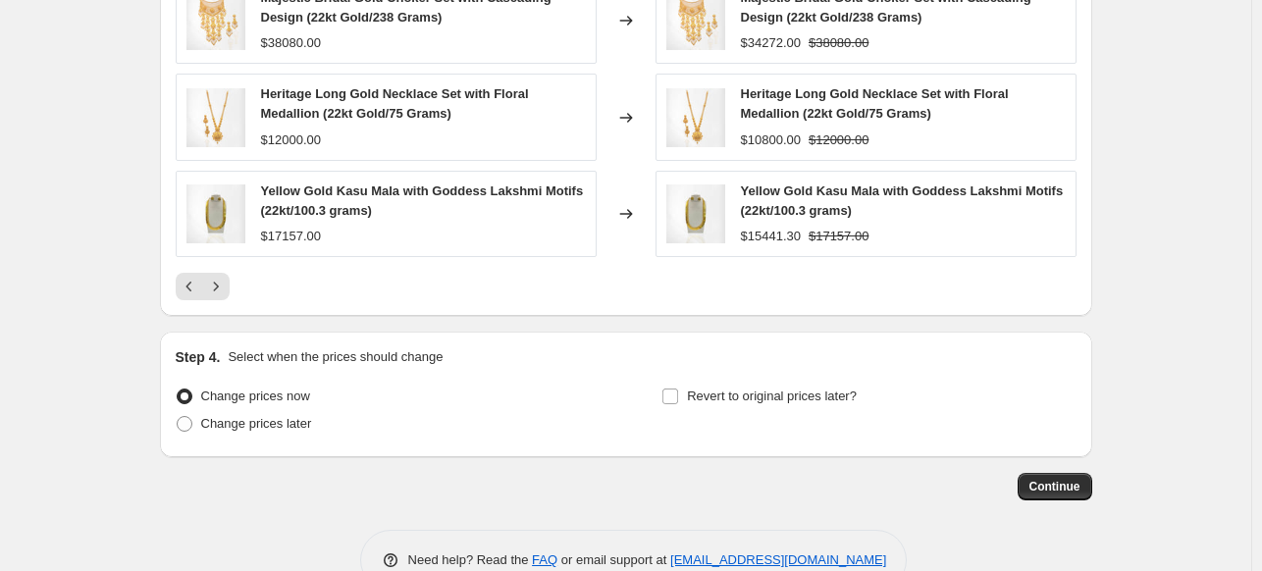
scroll to position [1583, 0]
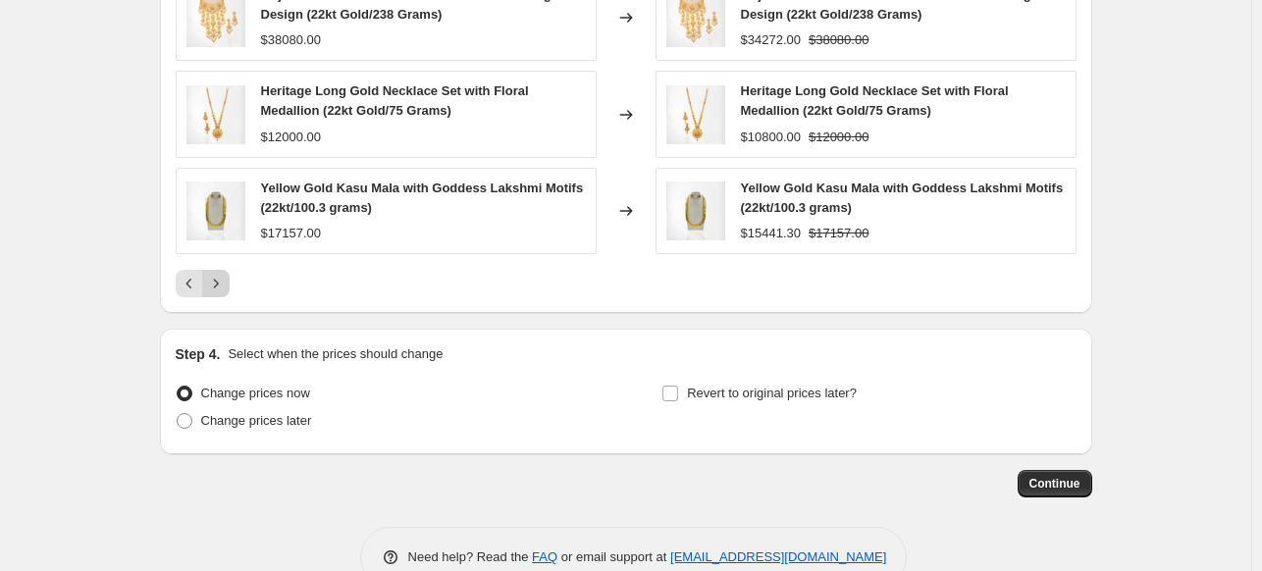
click at [224, 281] on icon "Next" at bounding box center [216, 284] width 20 height 20
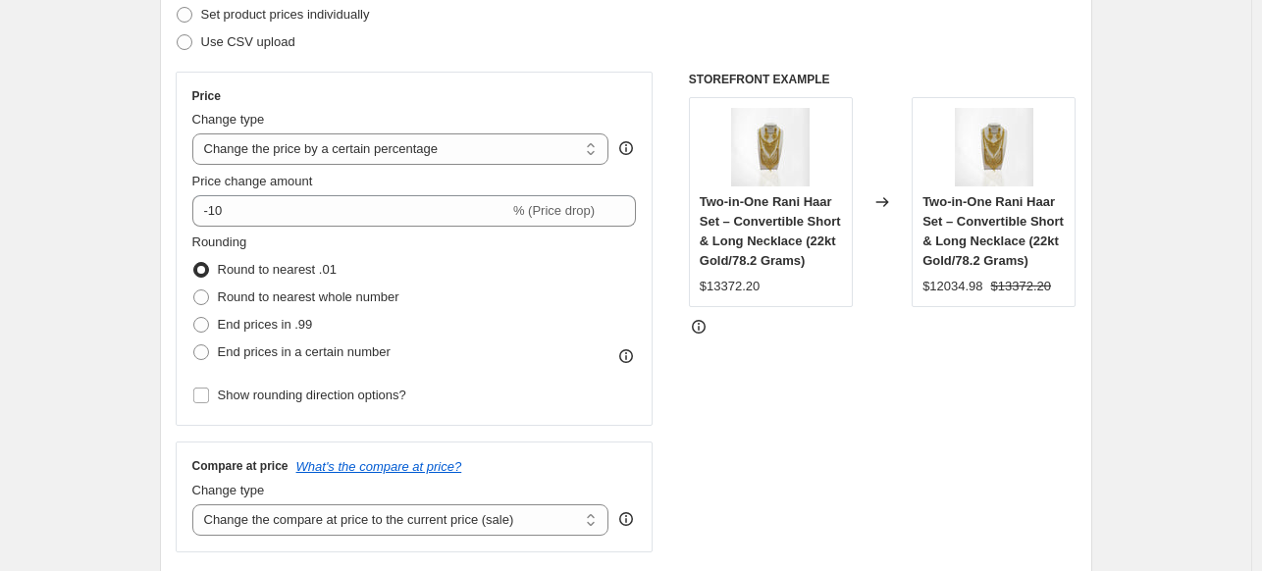
scroll to position [286, 0]
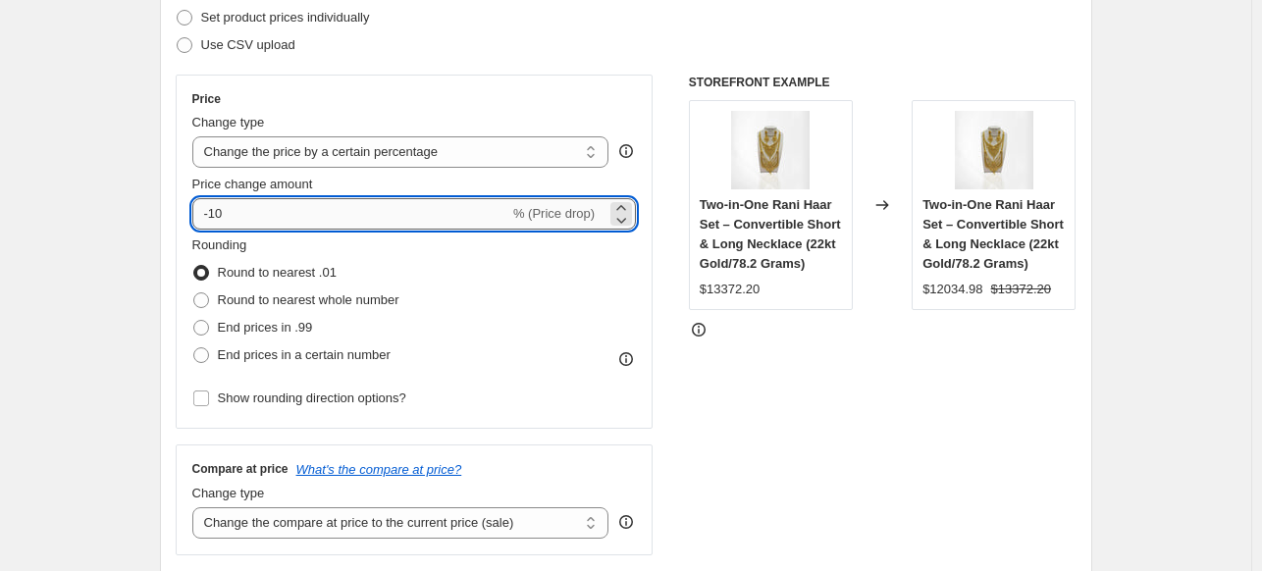
click at [211, 215] on input "-10" at bounding box center [350, 213] width 317 height 31
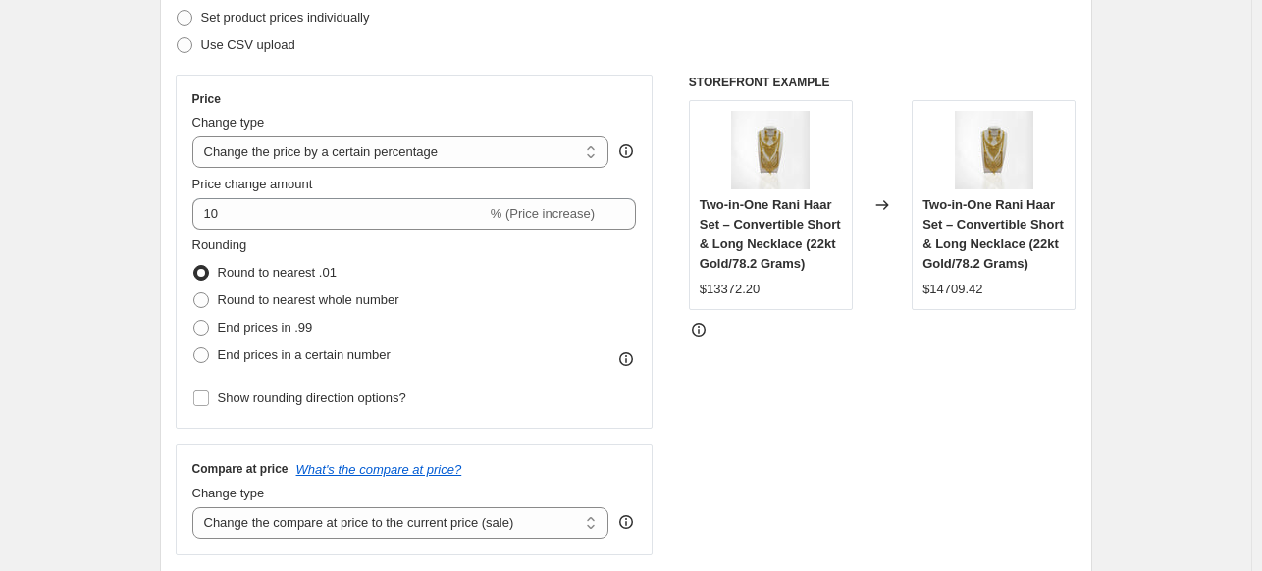
click at [879, 513] on div "STOREFRONT EXAMPLE Two-in-One Rani Haar Set – Convertible Short & Long Necklace…" at bounding box center [883, 315] width 388 height 481
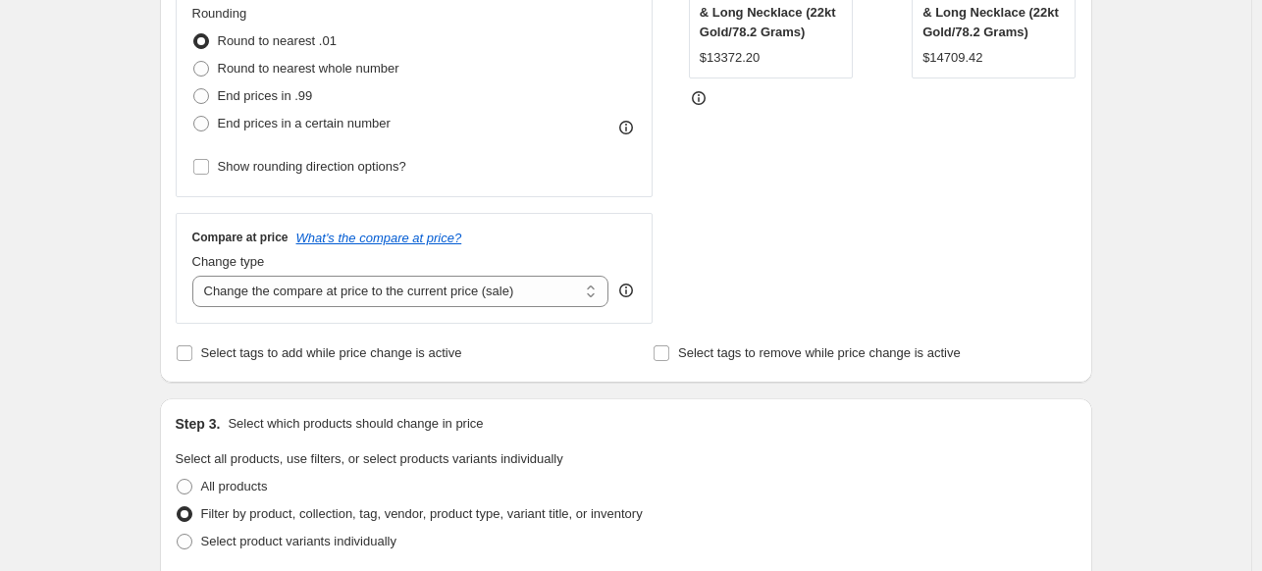
scroll to position [466, 0]
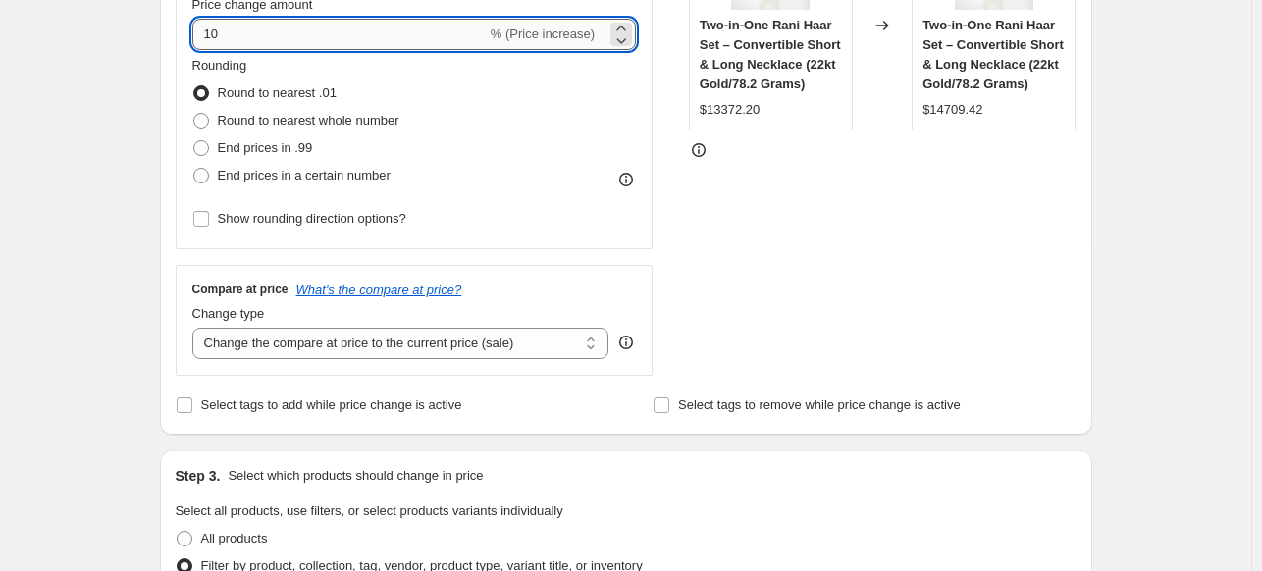
click at [251, 28] on input "10" at bounding box center [339, 34] width 294 height 31
type input "1"
type input "8"
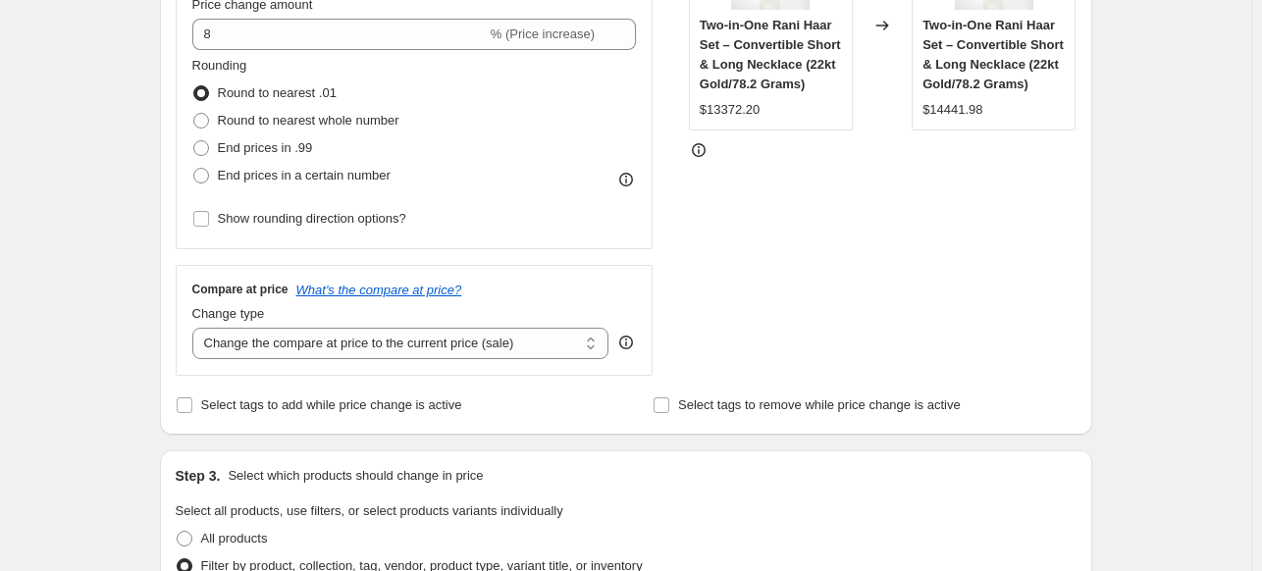
click at [1104, 197] on div "Create new price change job. This page is ready Create new price change job Dra…" at bounding box center [625, 496] width 979 height 1924
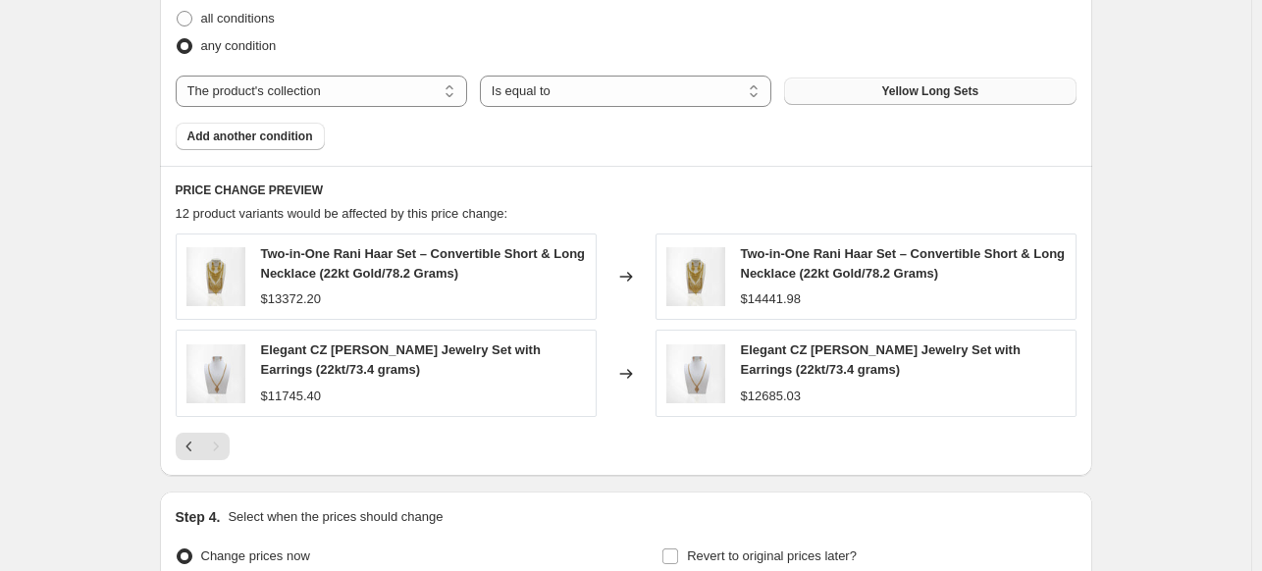
scroll to position [1208, 0]
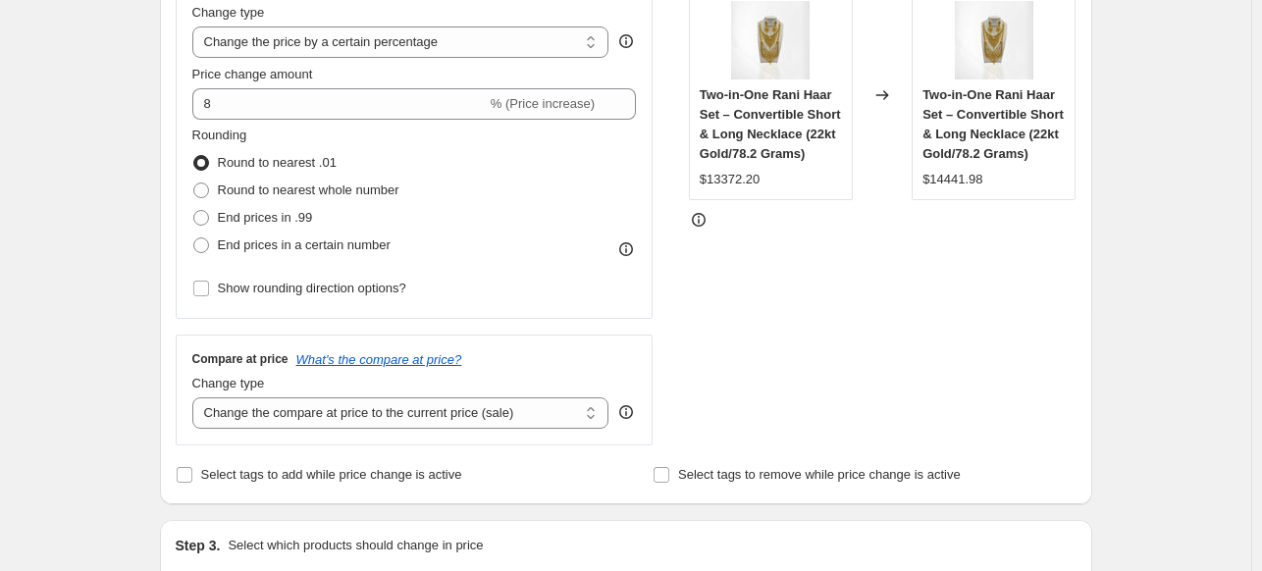
scroll to position [392, 0]
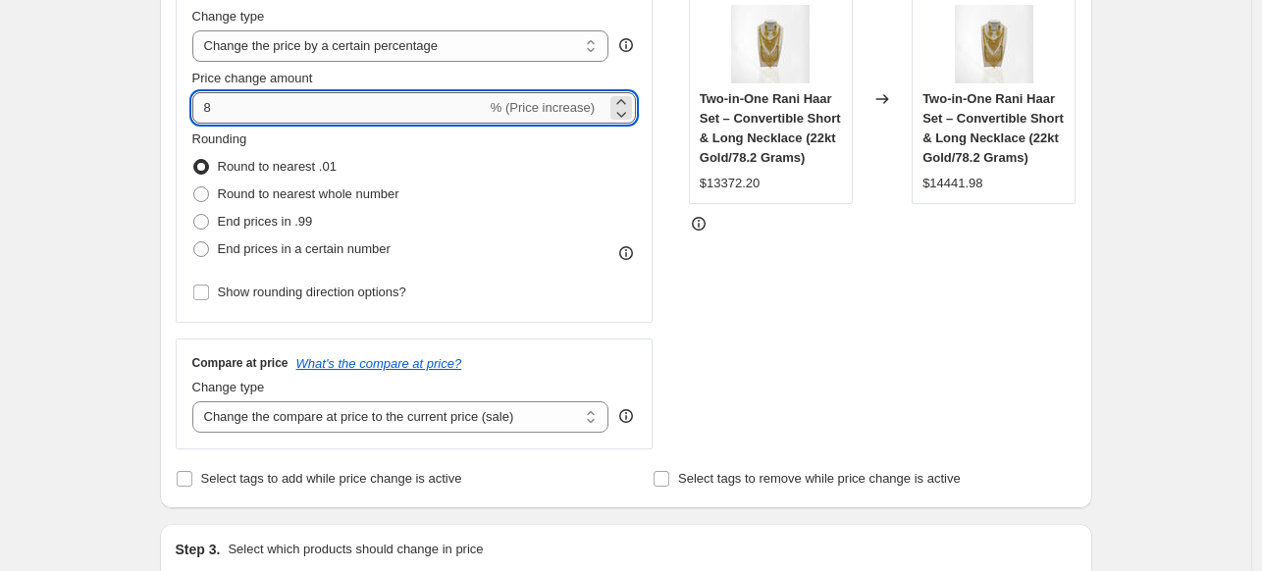
click at [412, 100] on input "8" at bounding box center [339, 107] width 294 height 31
type input "6"
click at [797, 337] on div "STOREFRONT EXAMPLE Two-in-One Rani Haar Set – Convertible Short & Long Necklace…" at bounding box center [883, 209] width 388 height 481
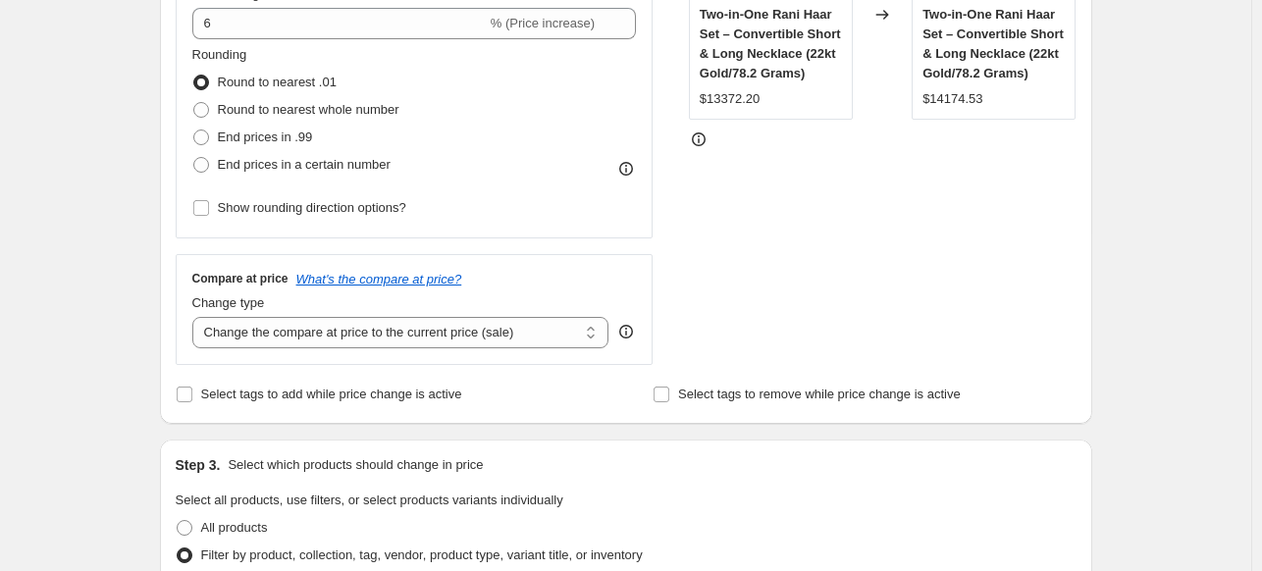
scroll to position [386, 0]
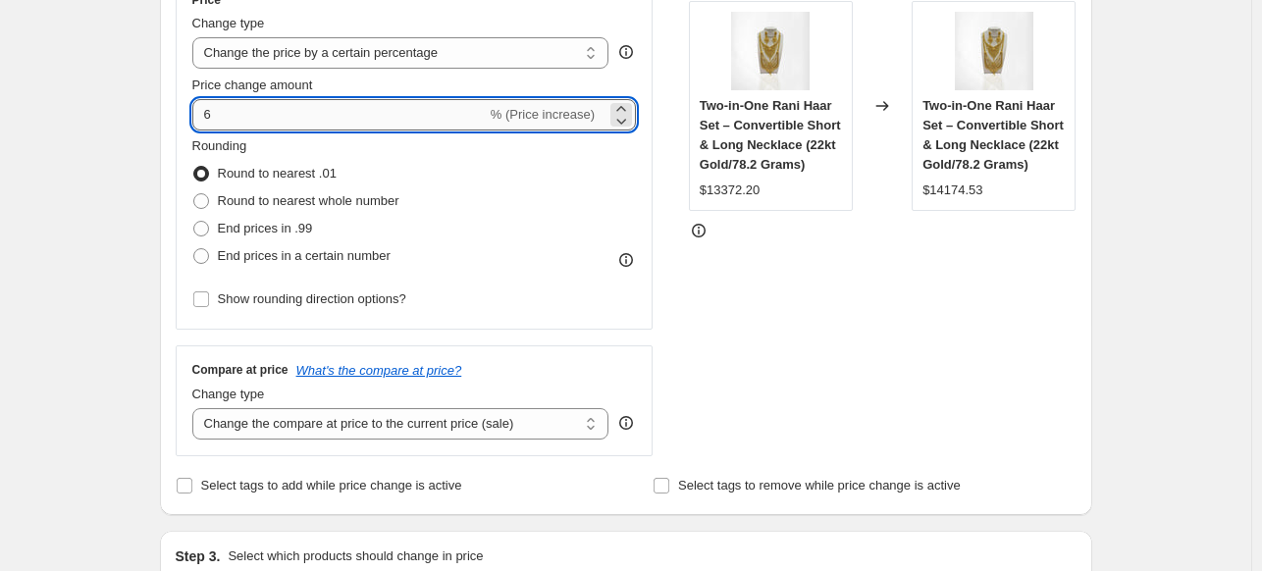
click at [366, 122] on input "6" at bounding box center [339, 114] width 294 height 31
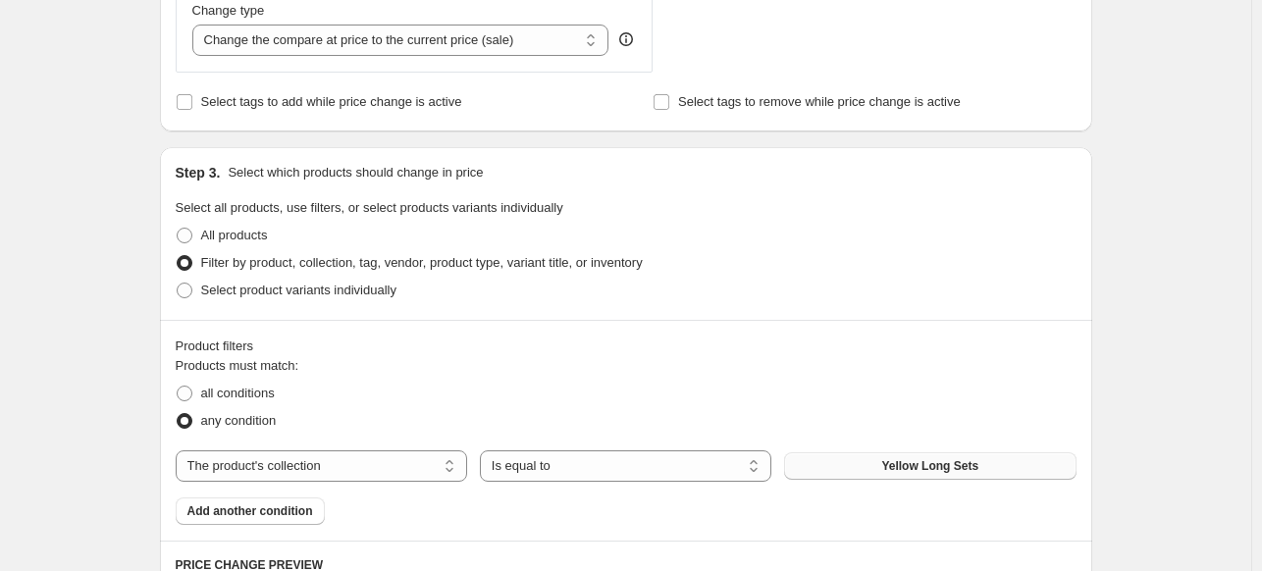
scroll to position [1350, 0]
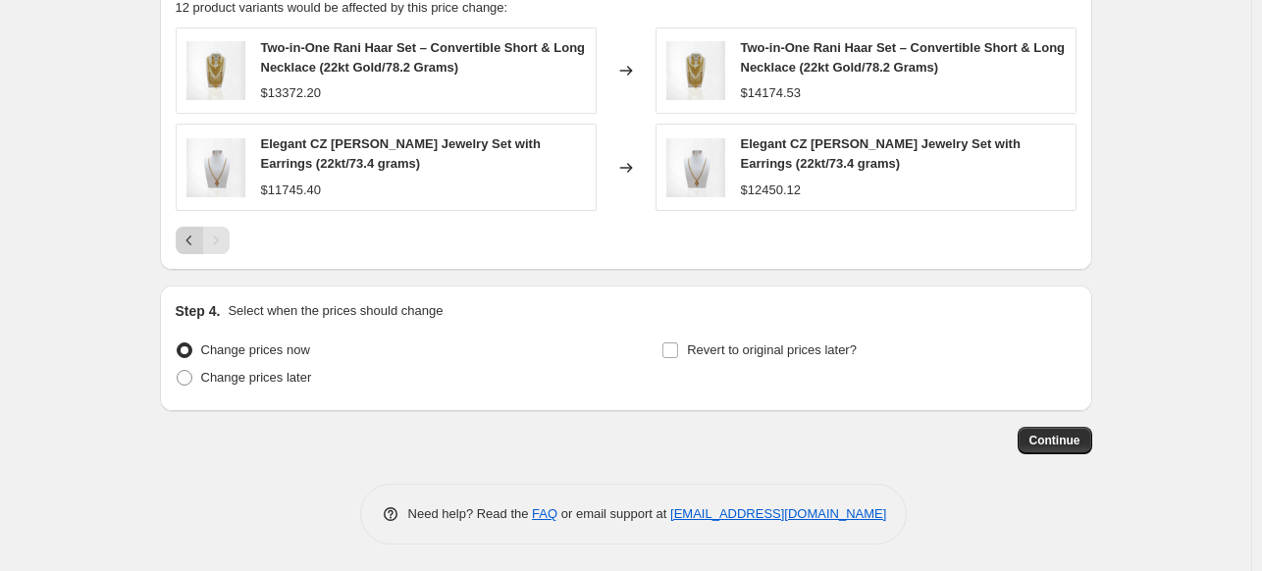
click at [192, 238] on icon "Previous" at bounding box center [190, 241] width 20 height 20
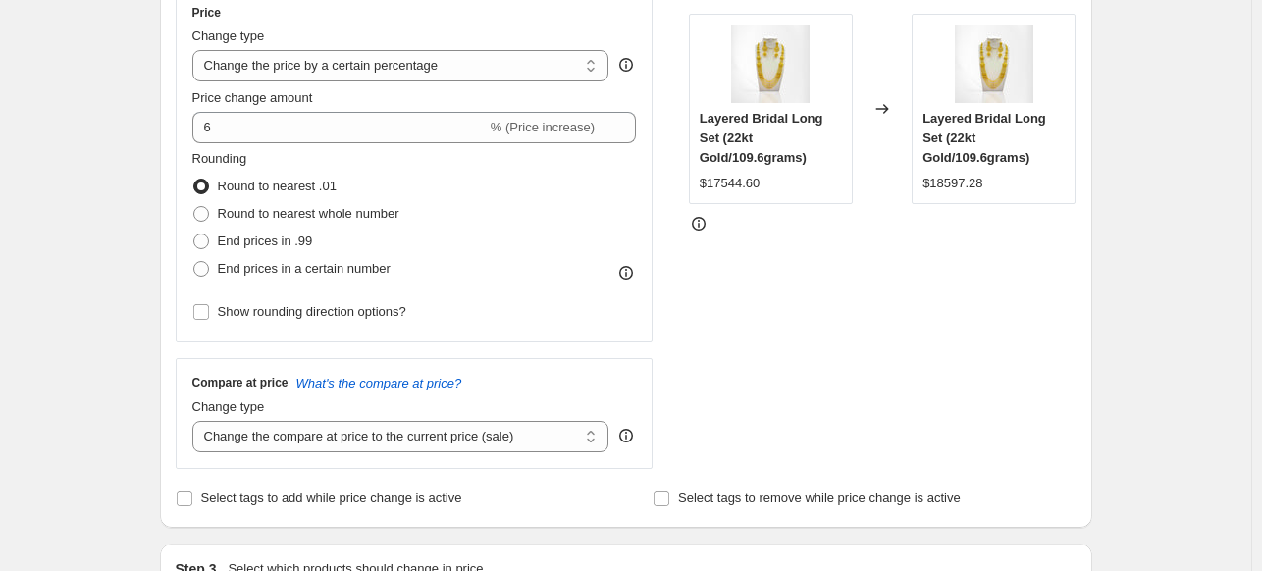
scroll to position [335, 0]
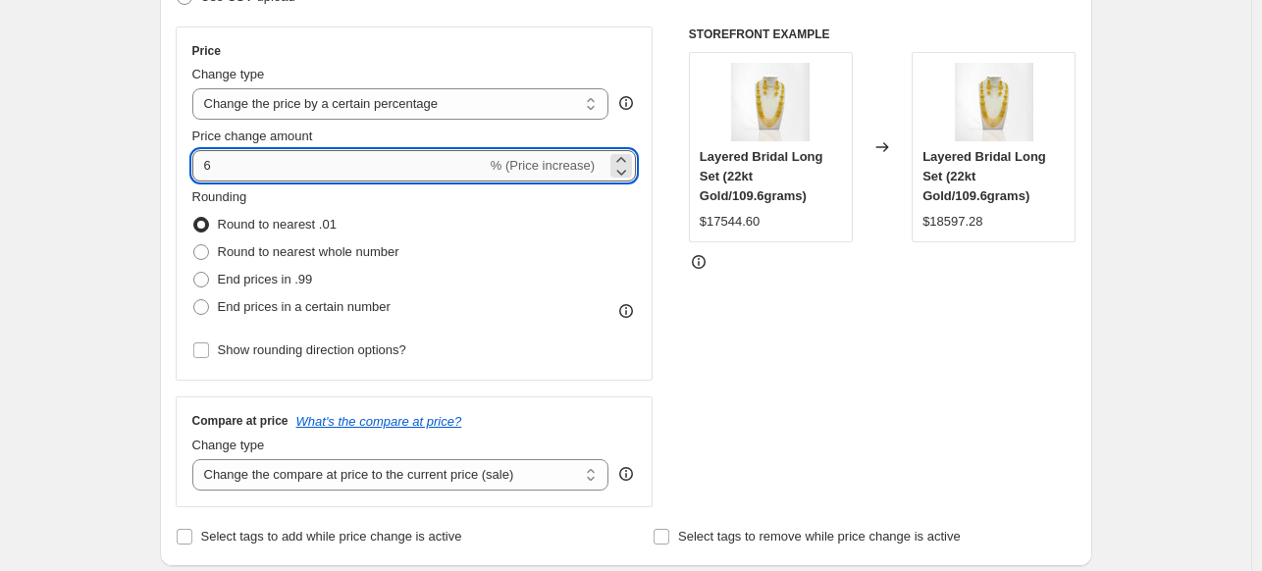
click at [311, 152] on input "6" at bounding box center [339, 165] width 294 height 31
type input "8"
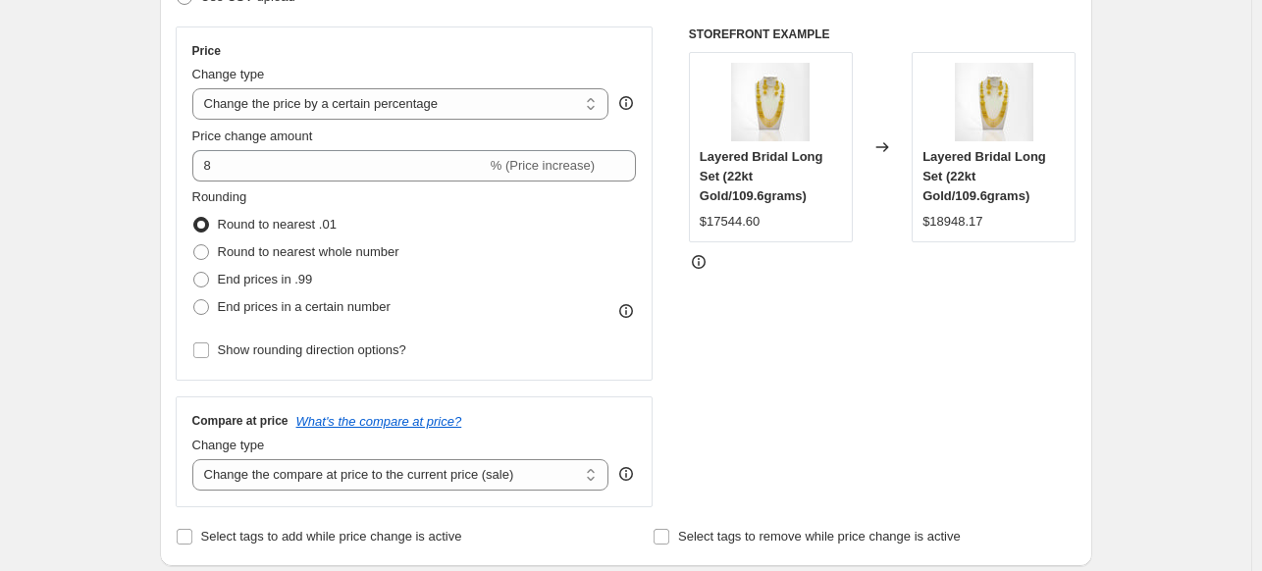
click at [870, 432] on div "STOREFRONT EXAMPLE Layered Bridal Long Set (22kt Gold/109.6grams) $17544.60 Cha…" at bounding box center [883, 266] width 388 height 481
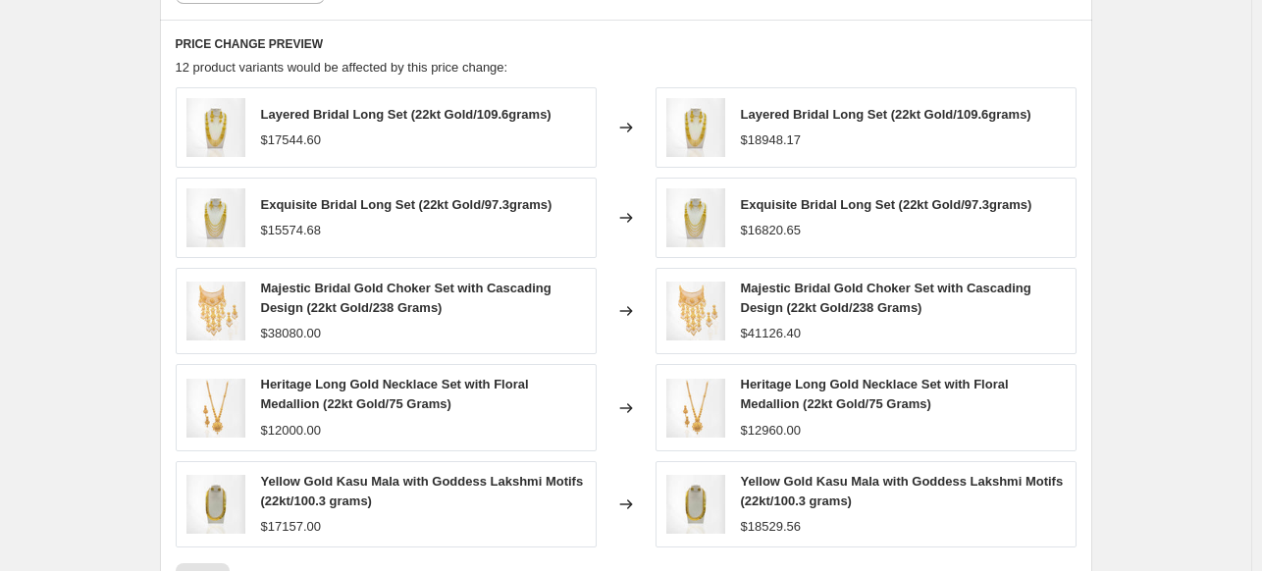
scroll to position [1626, 0]
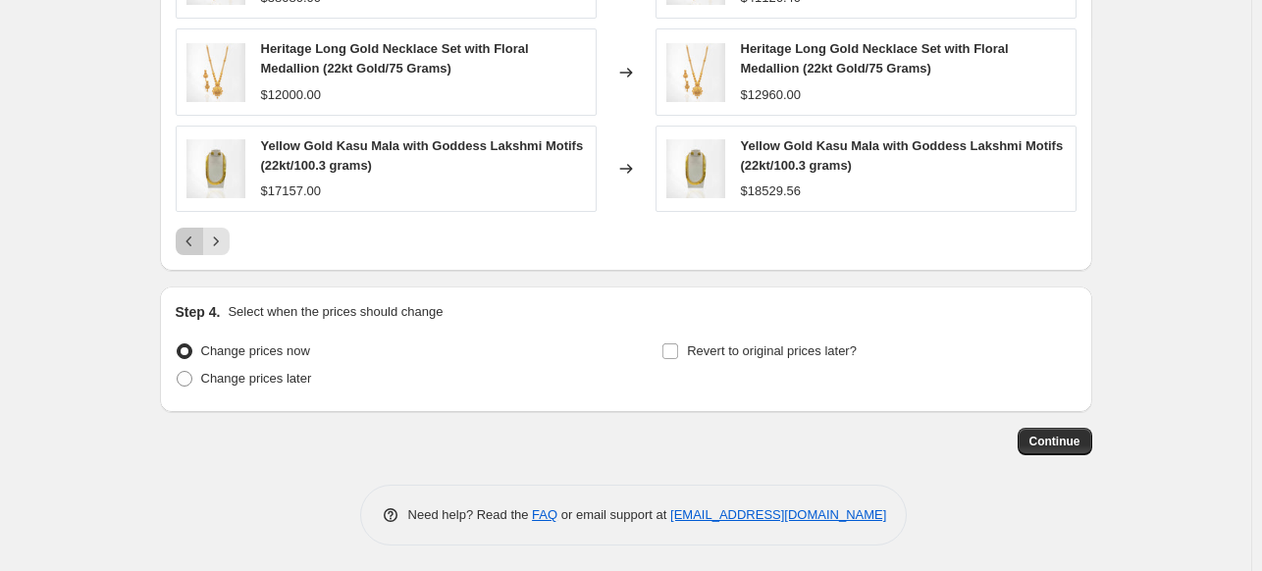
click at [190, 238] on icon "Previous" at bounding box center [190, 242] width 20 height 20
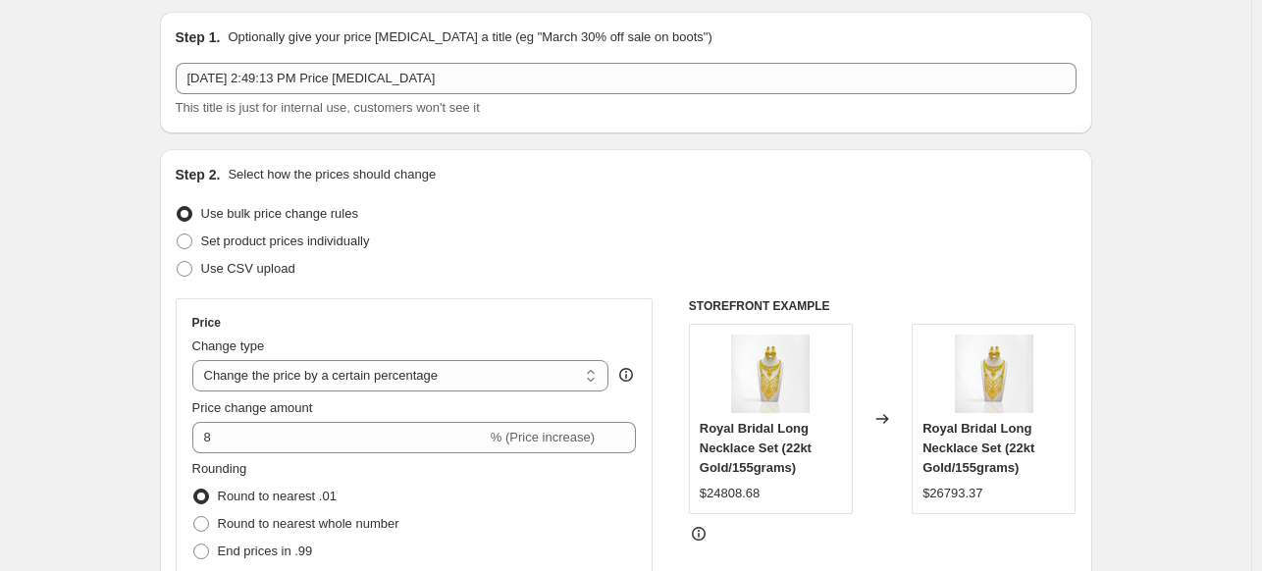
scroll to position [4, 0]
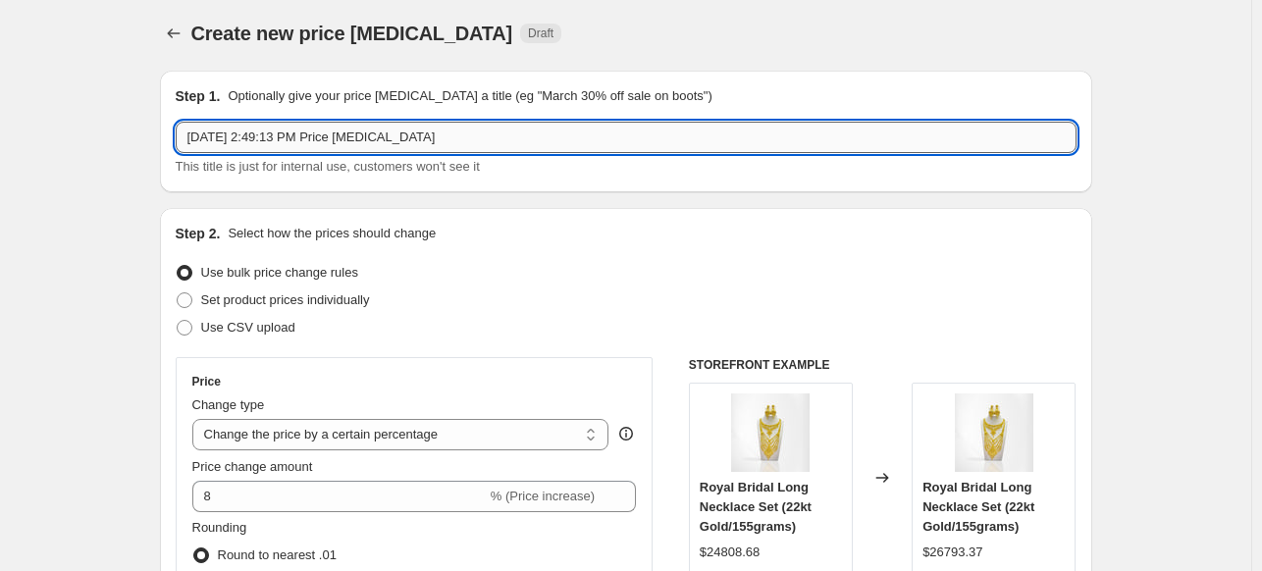
click at [283, 136] on input "Oct 14, 2025, 2:49:13 PM Price change job" at bounding box center [626, 137] width 901 height 31
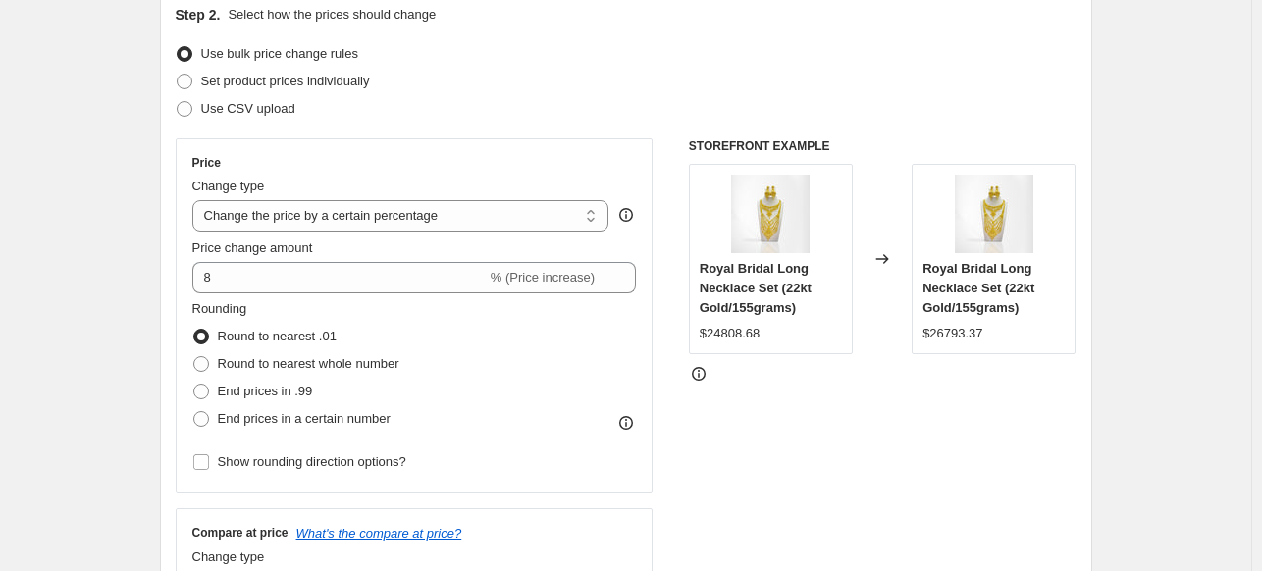
scroll to position [0, 0]
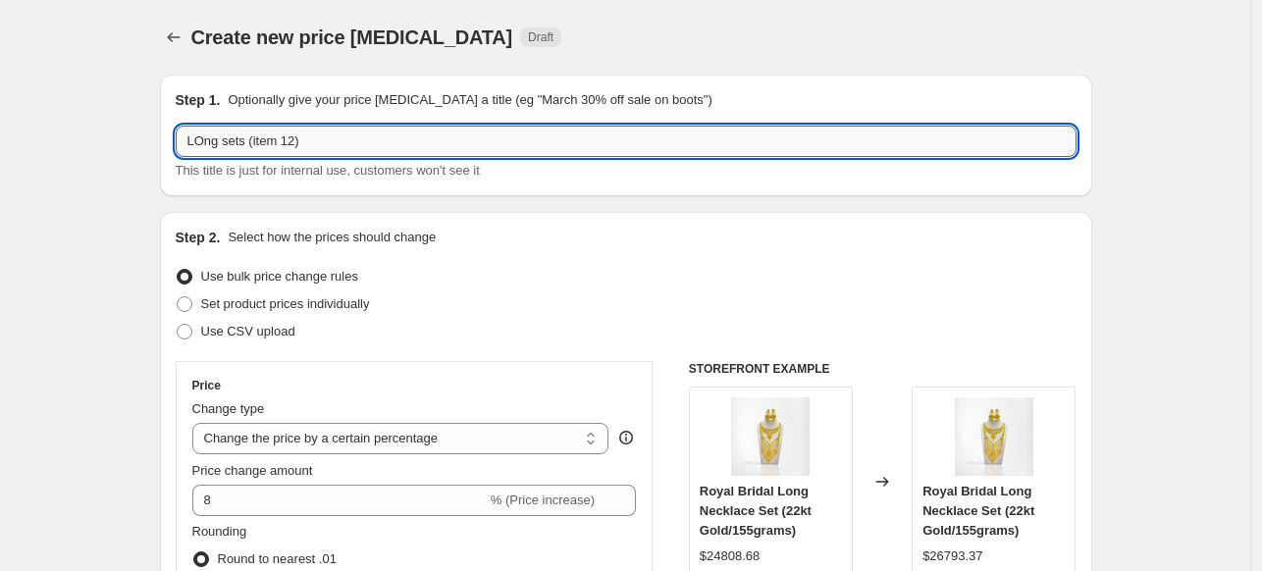
click at [206, 146] on input "LOng sets (item 12)" at bounding box center [626, 141] width 901 height 31
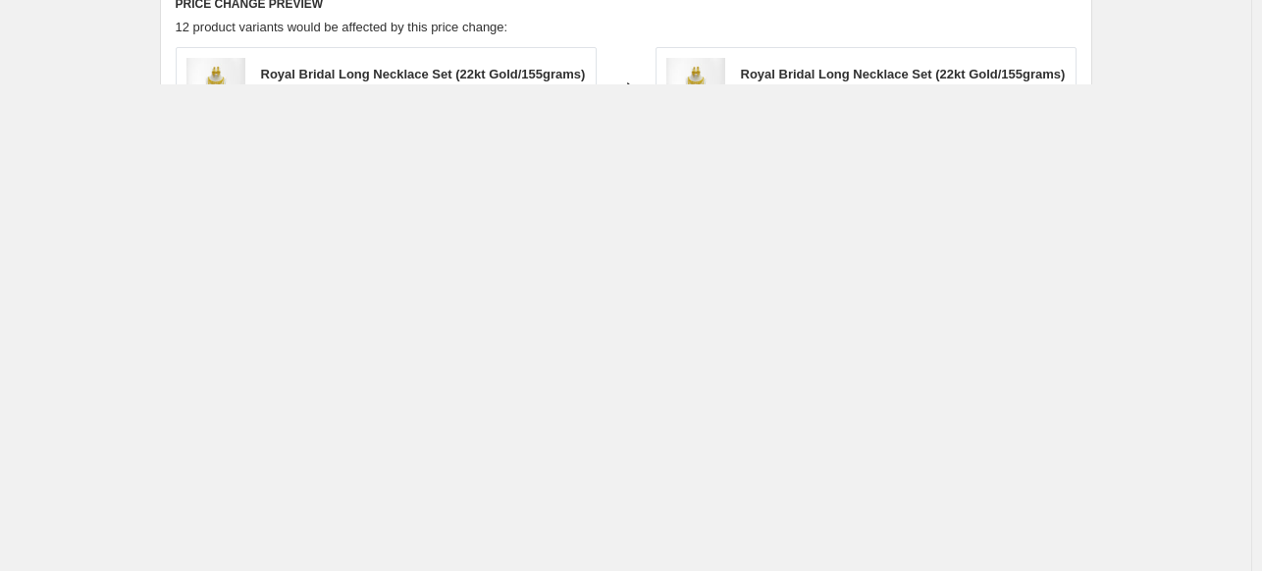
scroll to position [1633, 0]
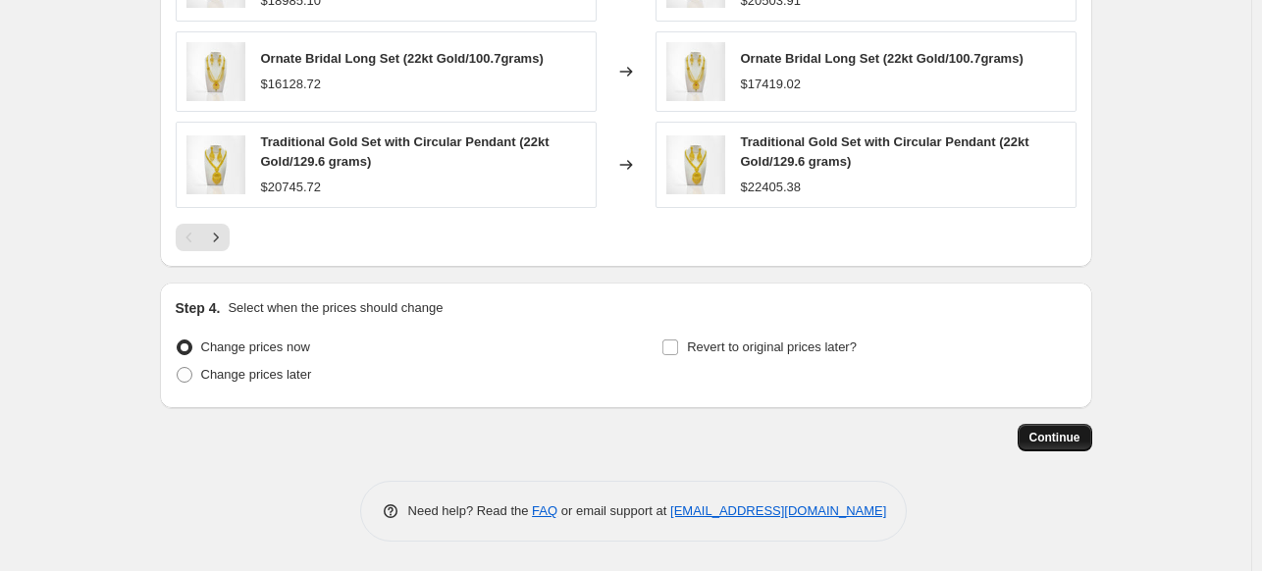
type input "Long sets (item 12)"
click at [1062, 433] on span "Continue" at bounding box center [1054, 438] width 51 height 16
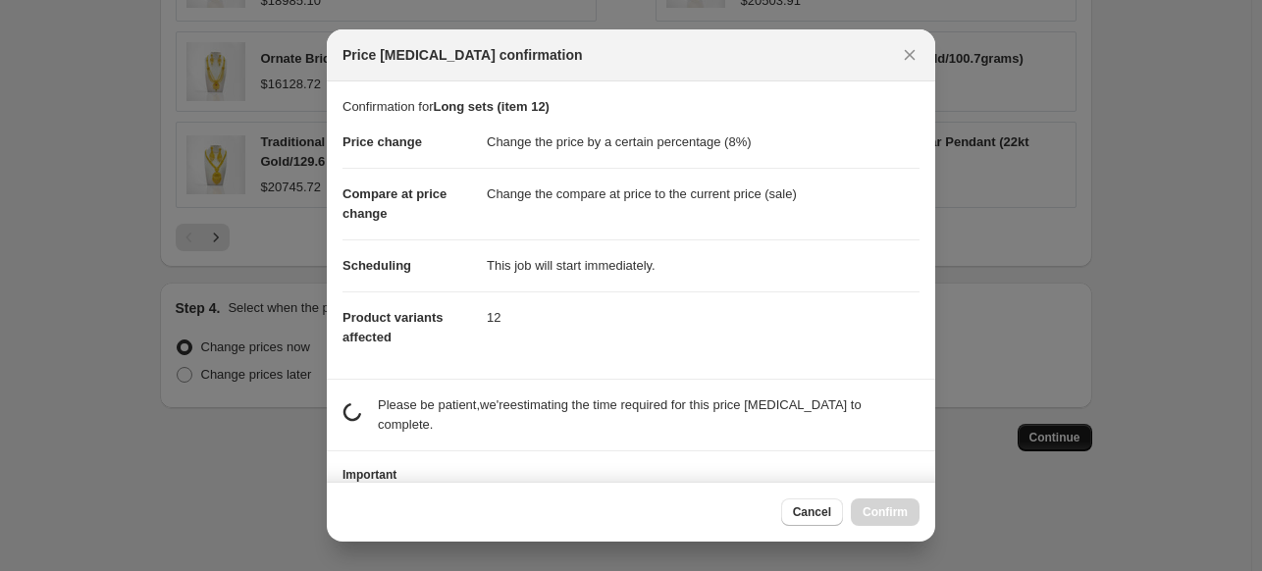
scroll to position [0, 0]
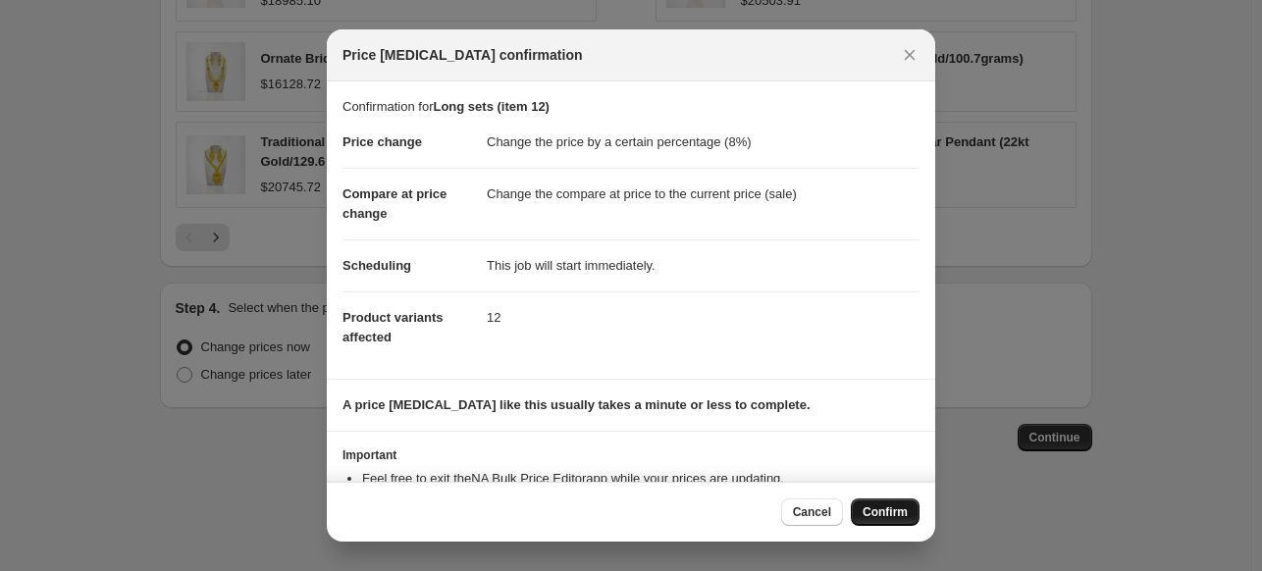
click at [891, 512] on span "Confirm" at bounding box center [884, 512] width 45 height 16
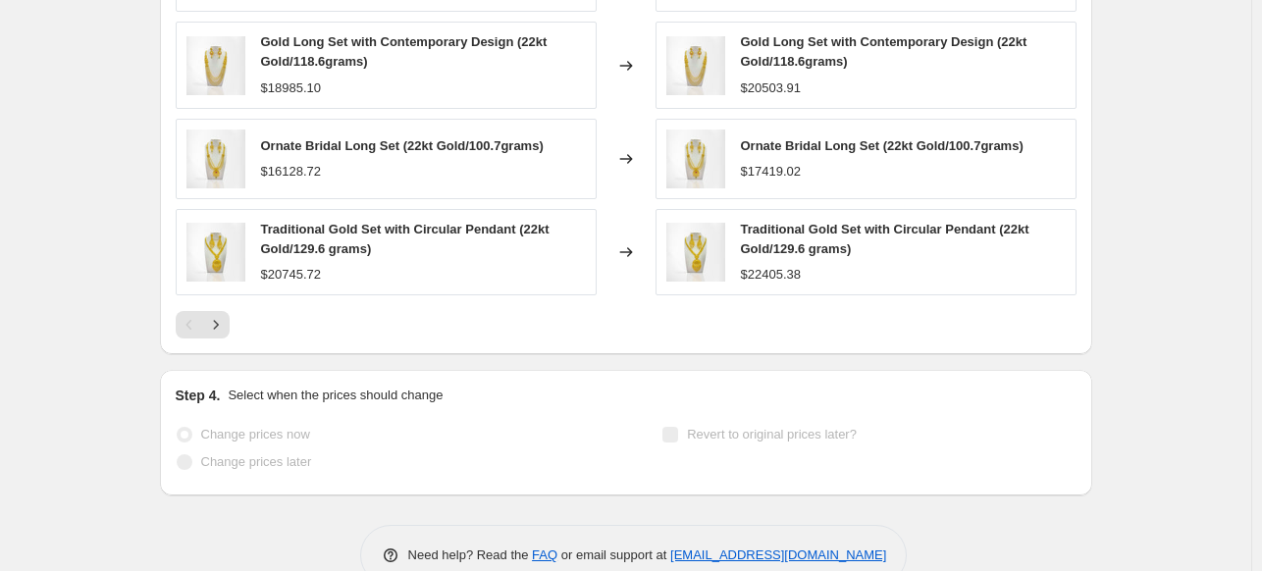
scroll to position [1684, 0]
select select "percentage"
select select "collection"
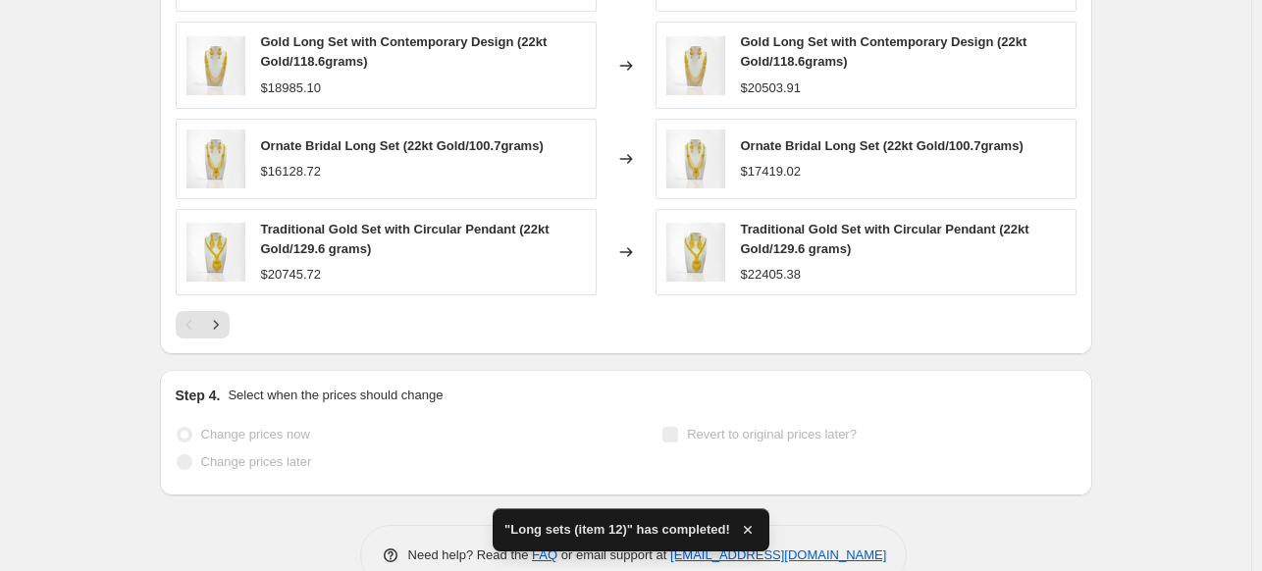
scroll to position [0, 0]
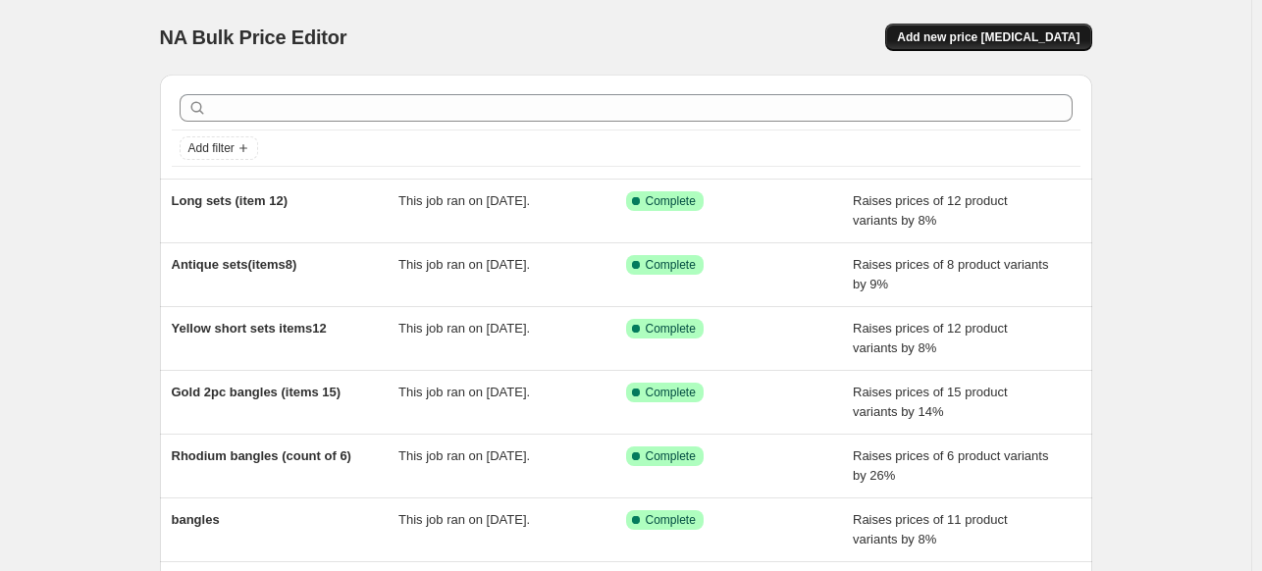
click at [981, 24] on button "Add new price [MEDICAL_DATA]" at bounding box center [988, 37] width 206 height 27
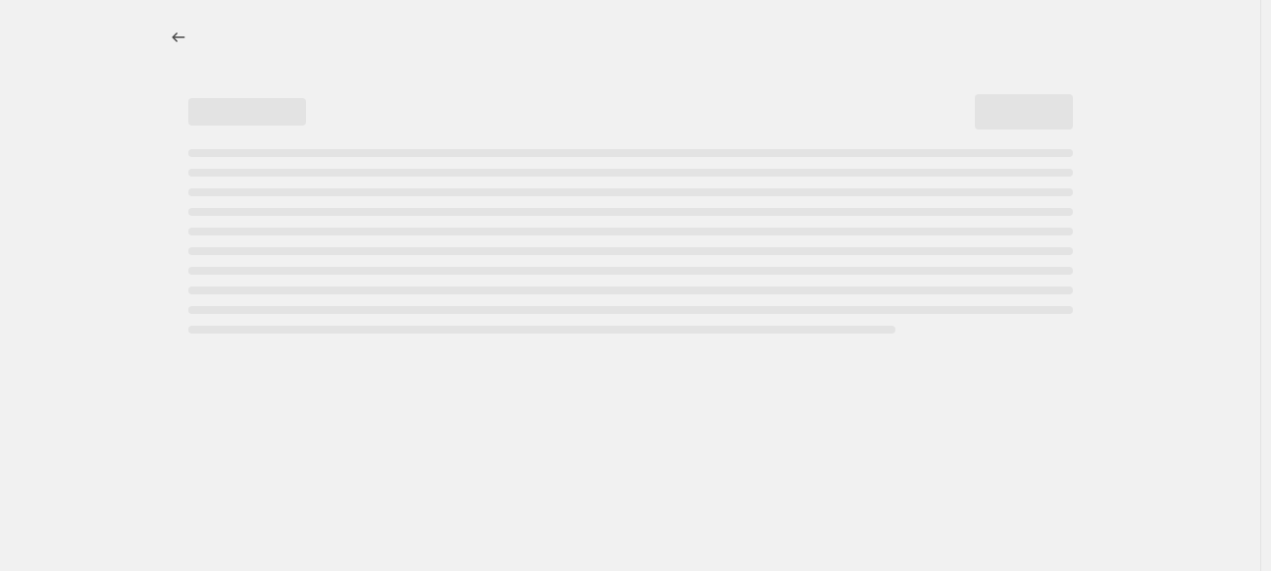
select select "percentage"
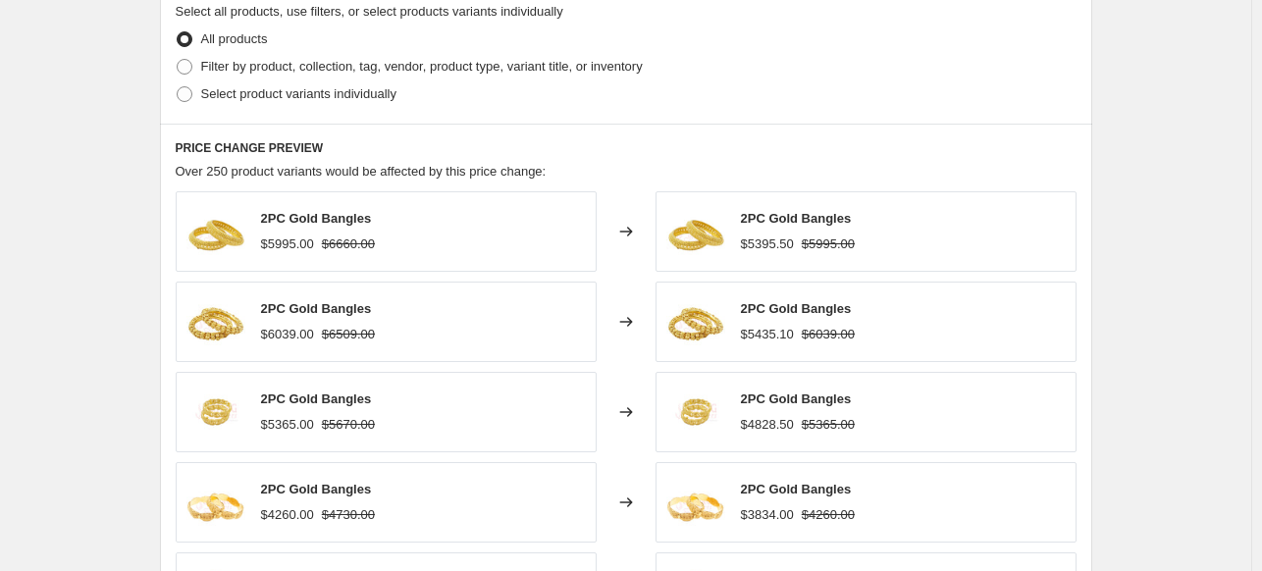
scroll to position [974, 0]
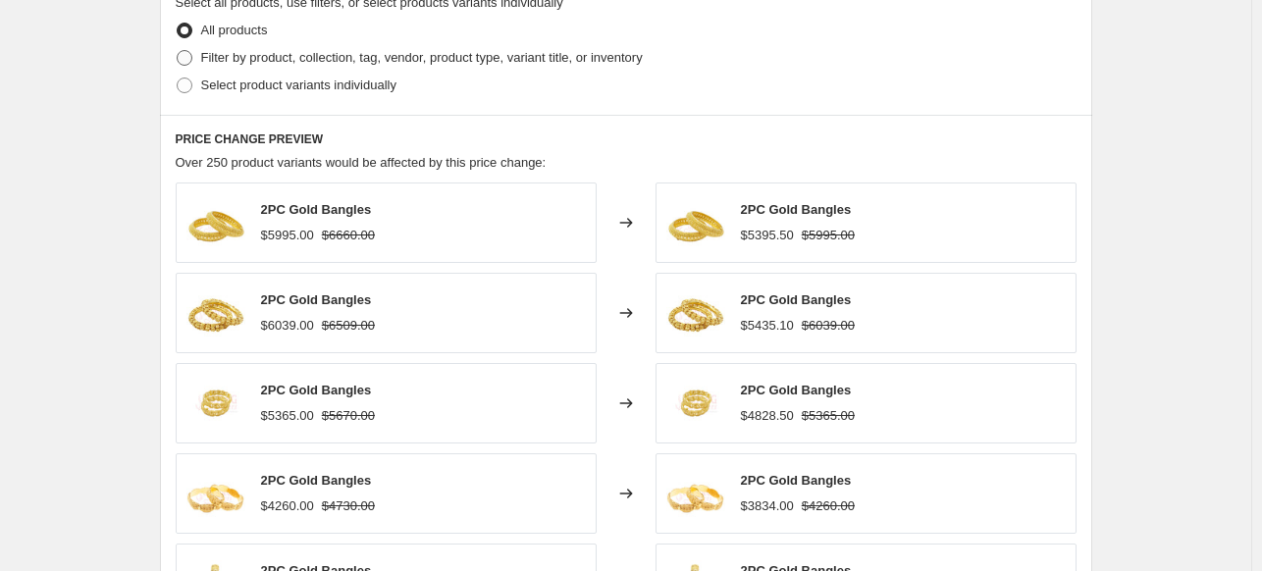
click at [532, 53] on span "Filter by product, collection, tag, vendor, product type, variant title, or inv…" at bounding box center [421, 57] width 441 height 15
click at [178, 51] on input "Filter by product, collection, tag, vendor, product type, variant title, or inv…" at bounding box center [177, 50] width 1 height 1
radio input "true"
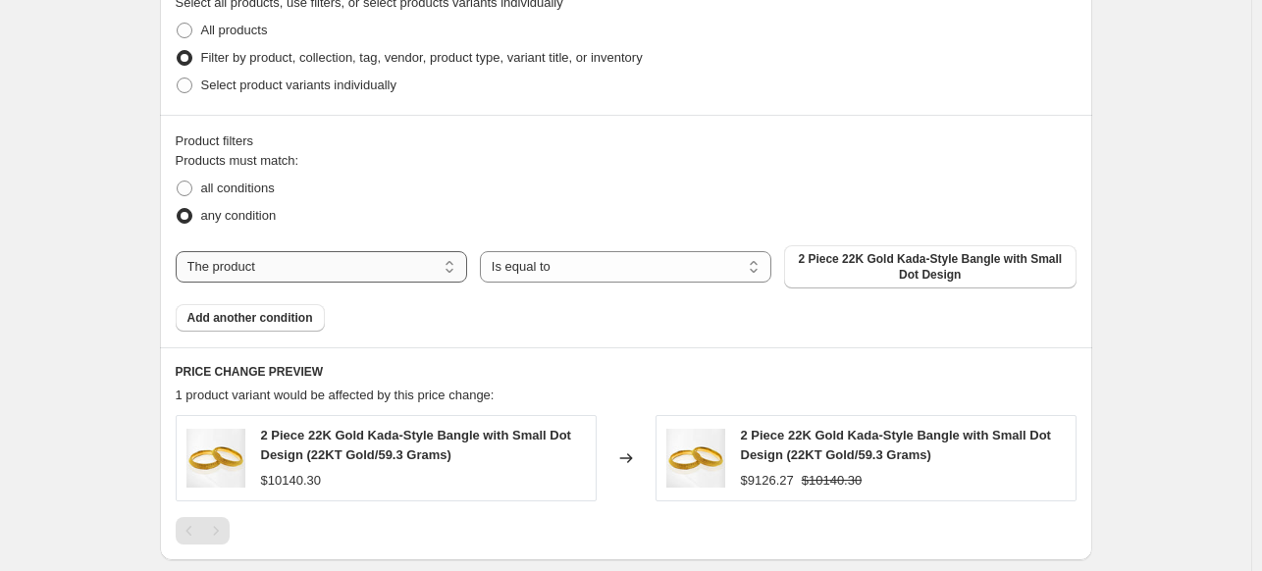
click at [396, 267] on select "The product The product's collection The product's vendor The product's type Th…" at bounding box center [321, 266] width 291 height 31
select select "collection"
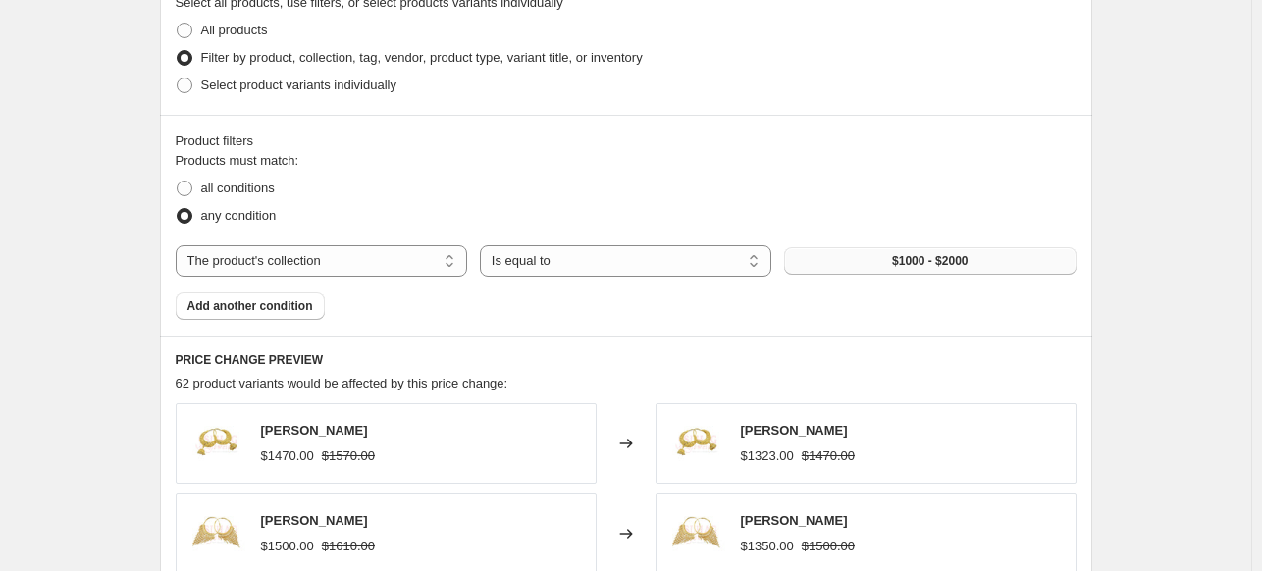
click at [923, 263] on span "$1000 - $2000" at bounding box center [930, 261] width 76 height 16
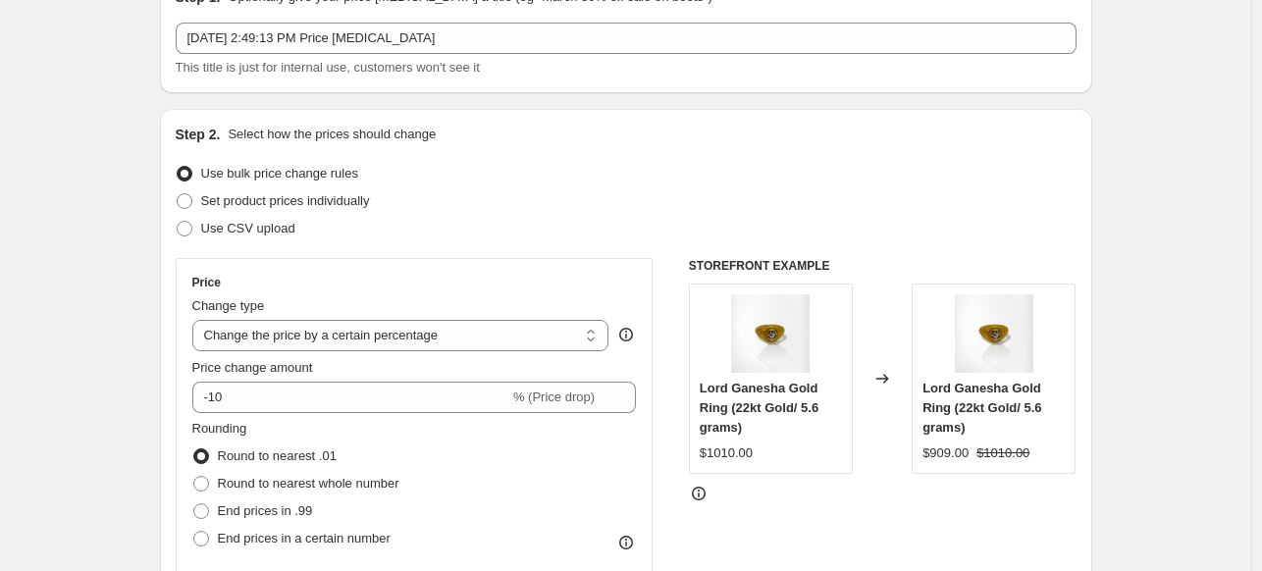
scroll to position [0, 0]
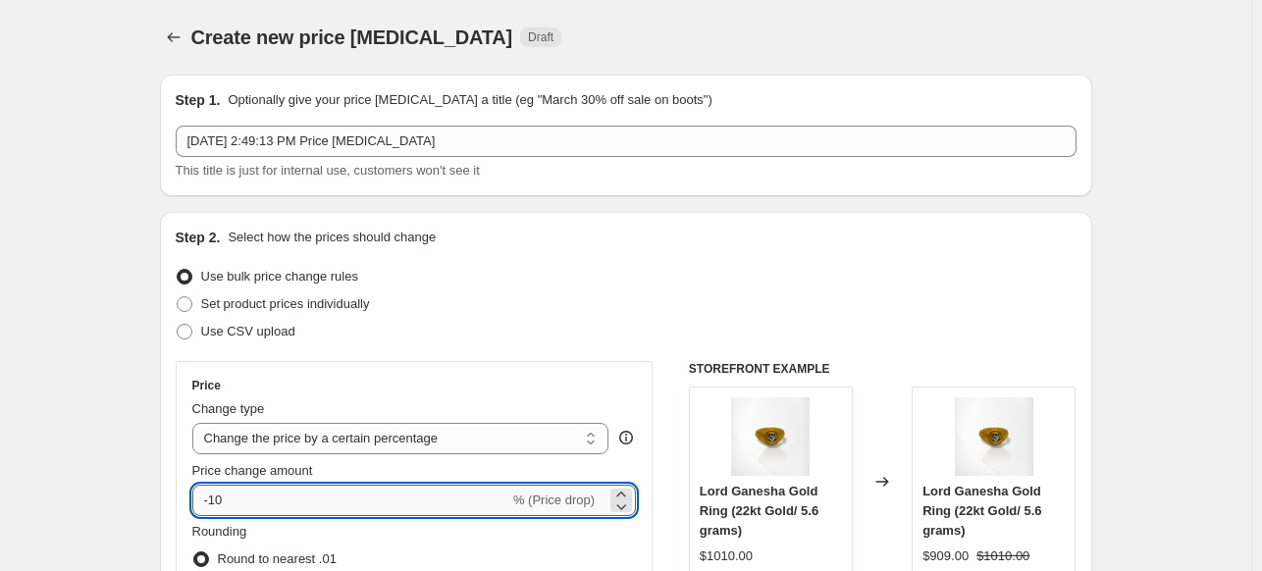
click at [220, 493] on input "-10" at bounding box center [350, 500] width 317 height 31
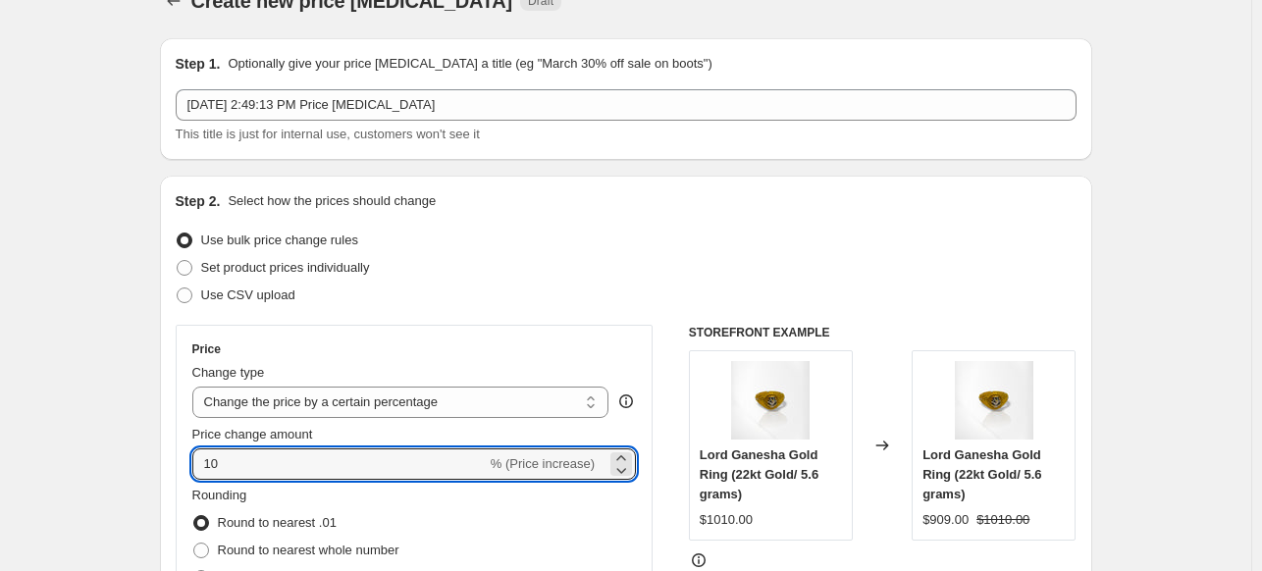
scroll to position [30, 0]
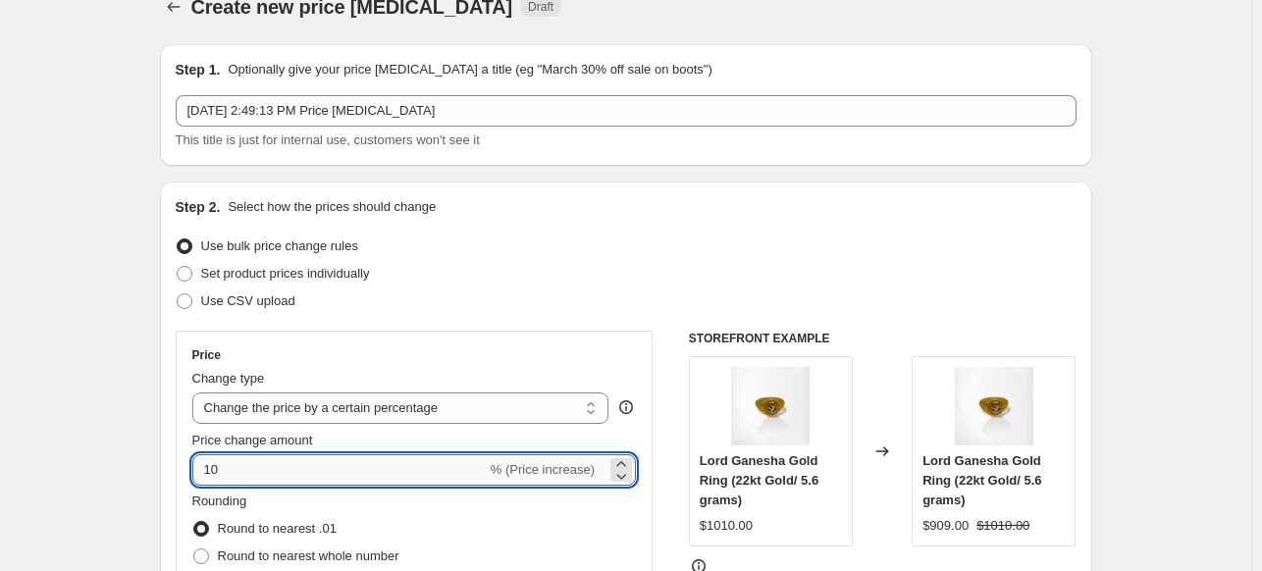
click at [309, 479] on input "10" at bounding box center [339, 469] width 294 height 31
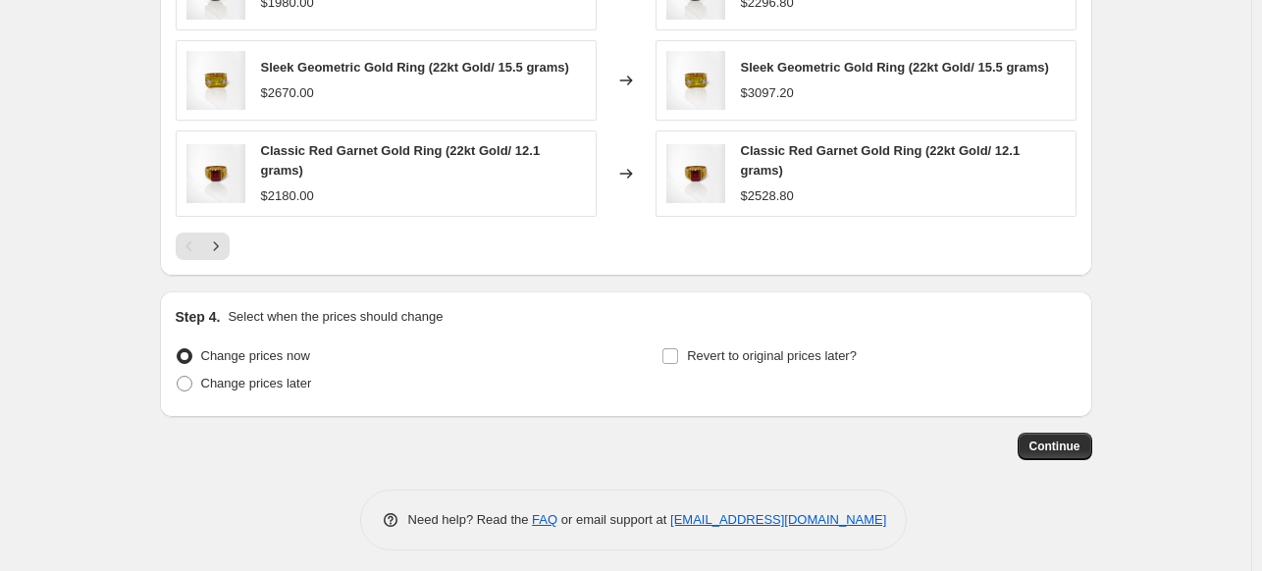
scroll to position [1620, 0]
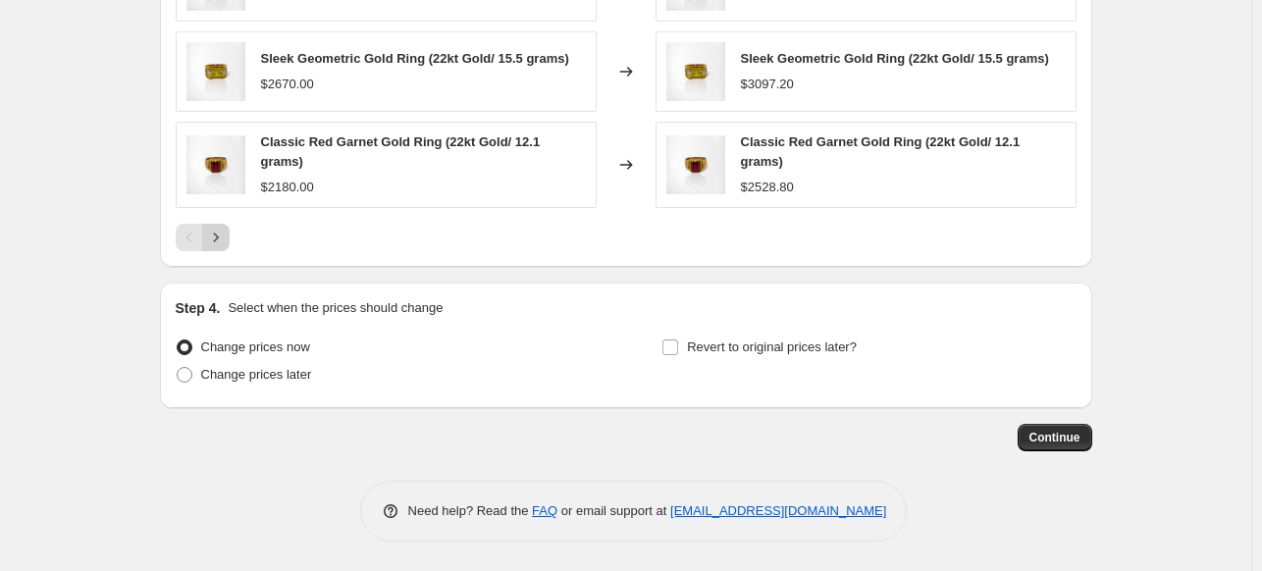
click at [220, 243] on icon "Next" at bounding box center [216, 238] width 20 height 20
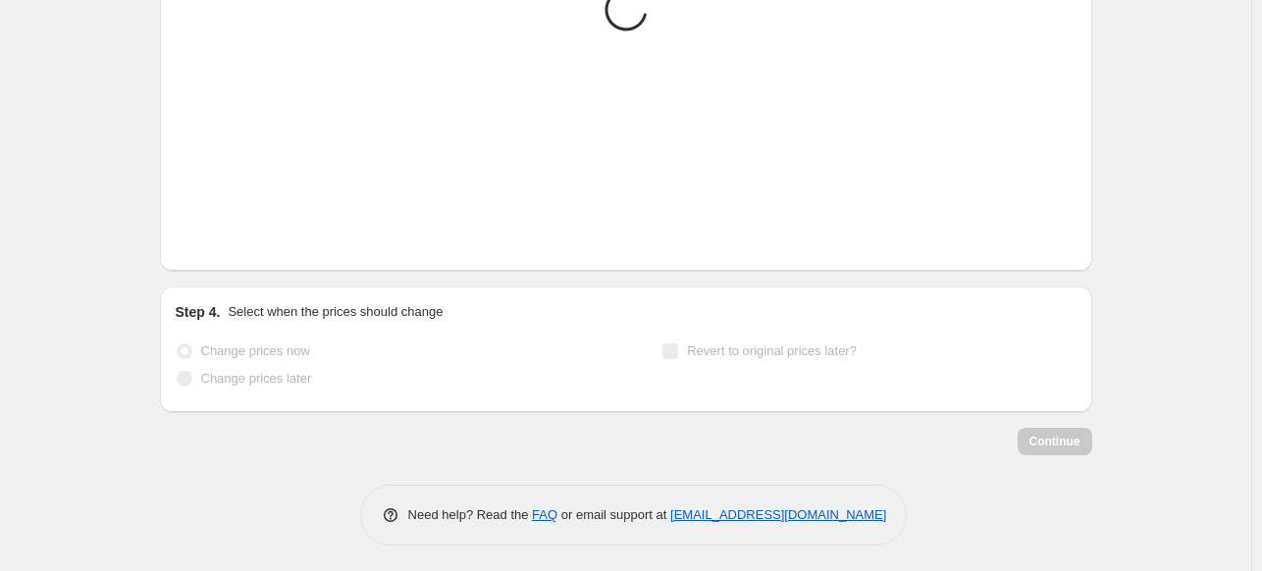
scroll to position [1613, 0]
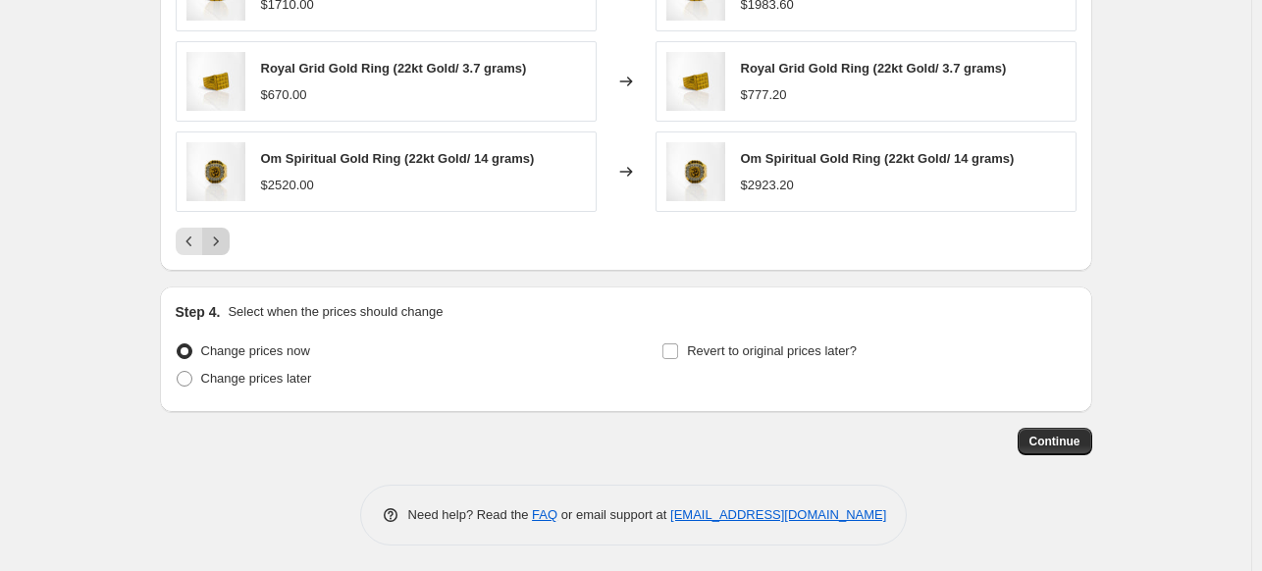
click at [221, 242] on icon "Next" at bounding box center [216, 242] width 20 height 20
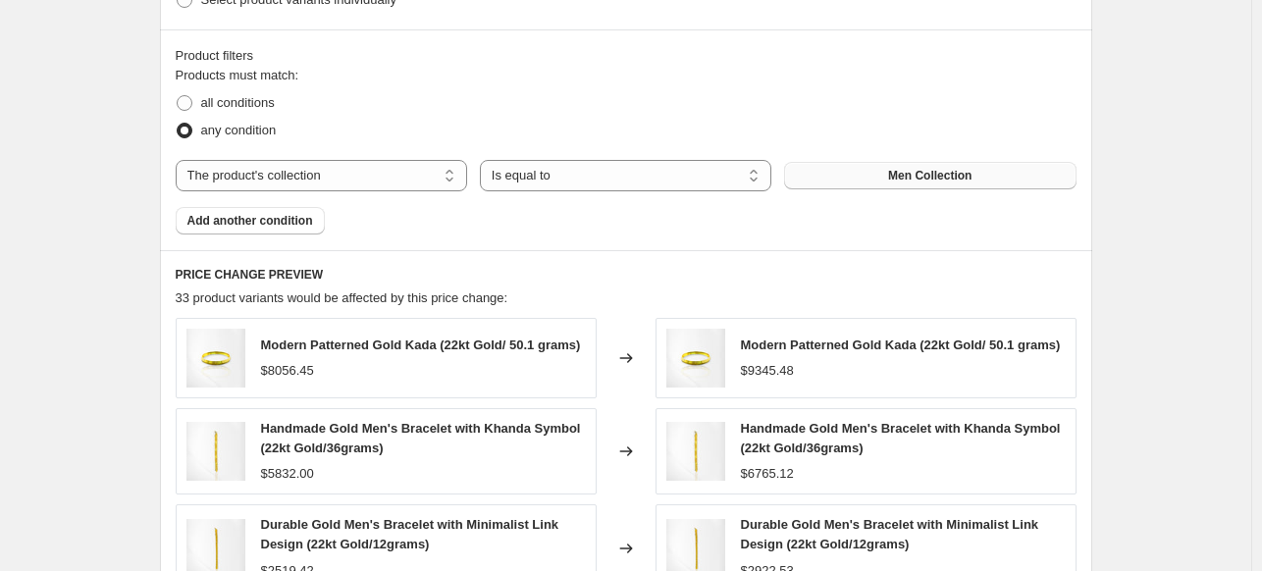
scroll to position [1076, 0]
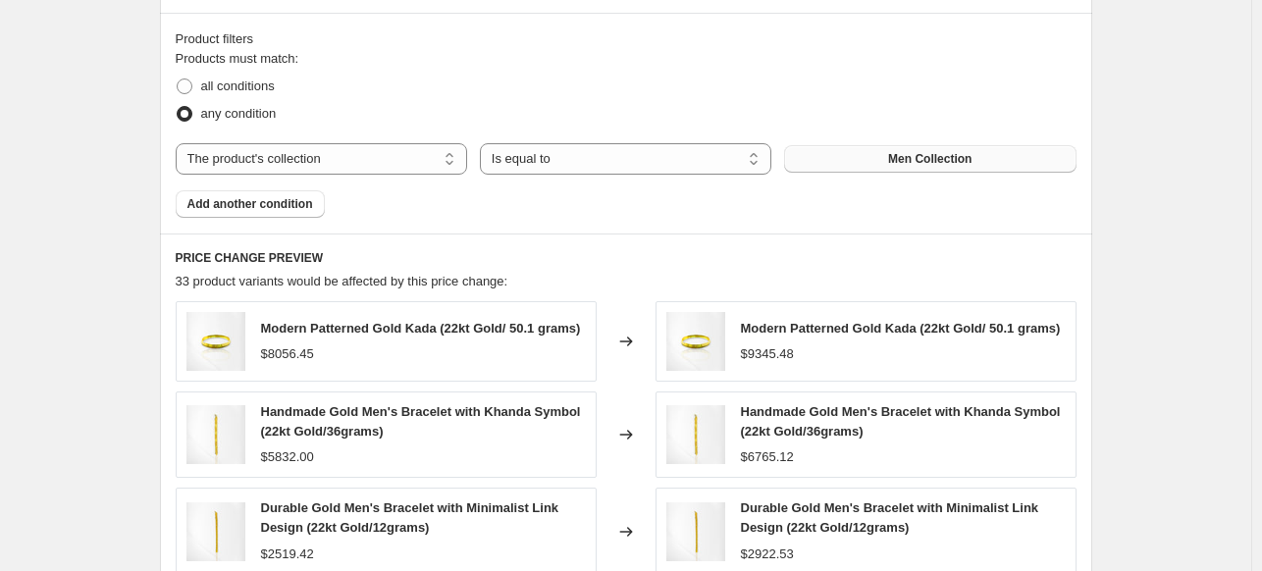
click at [883, 151] on button "Men Collection" at bounding box center [929, 158] width 291 height 27
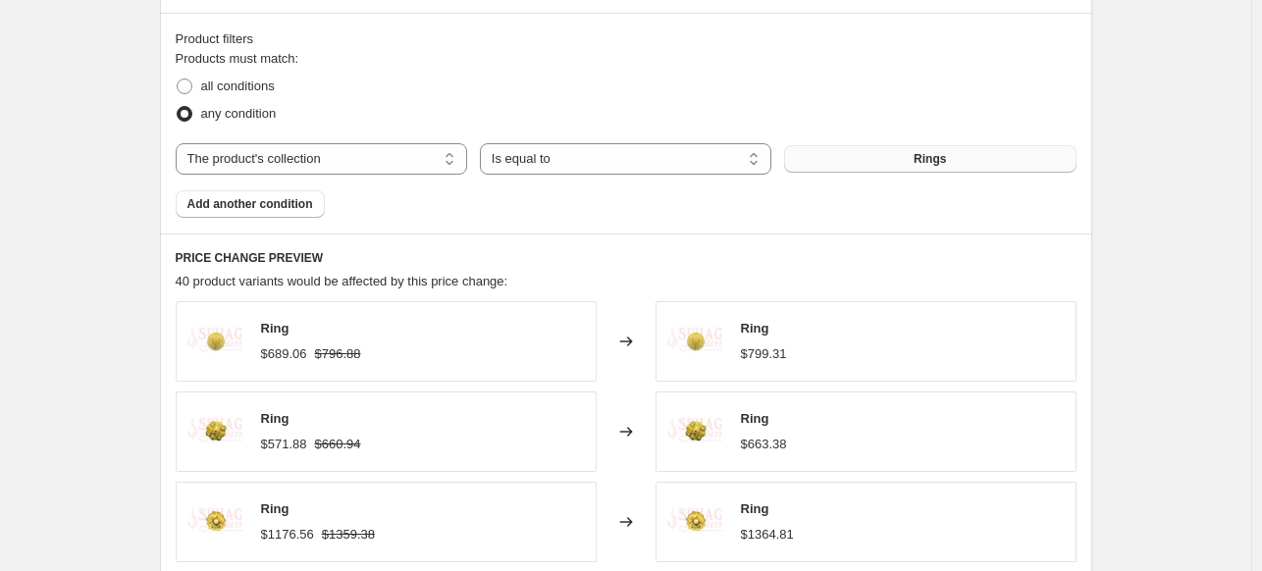
click at [991, 158] on button "Rings" at bounding box center [929, 158] width 291 height 27
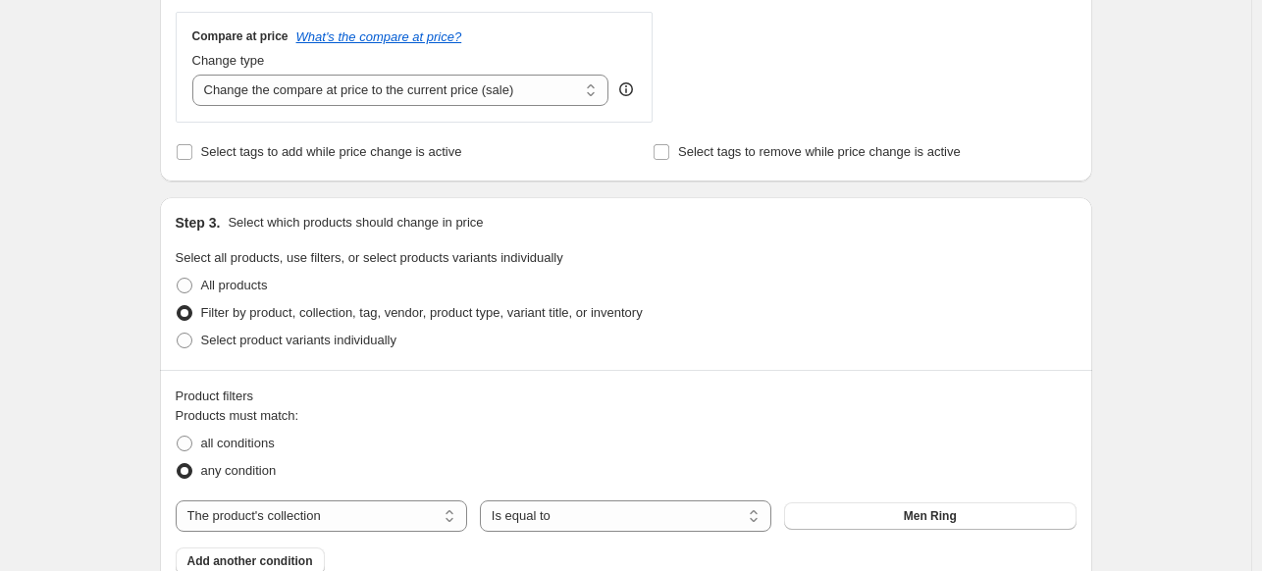
scroll to position [750, 0]
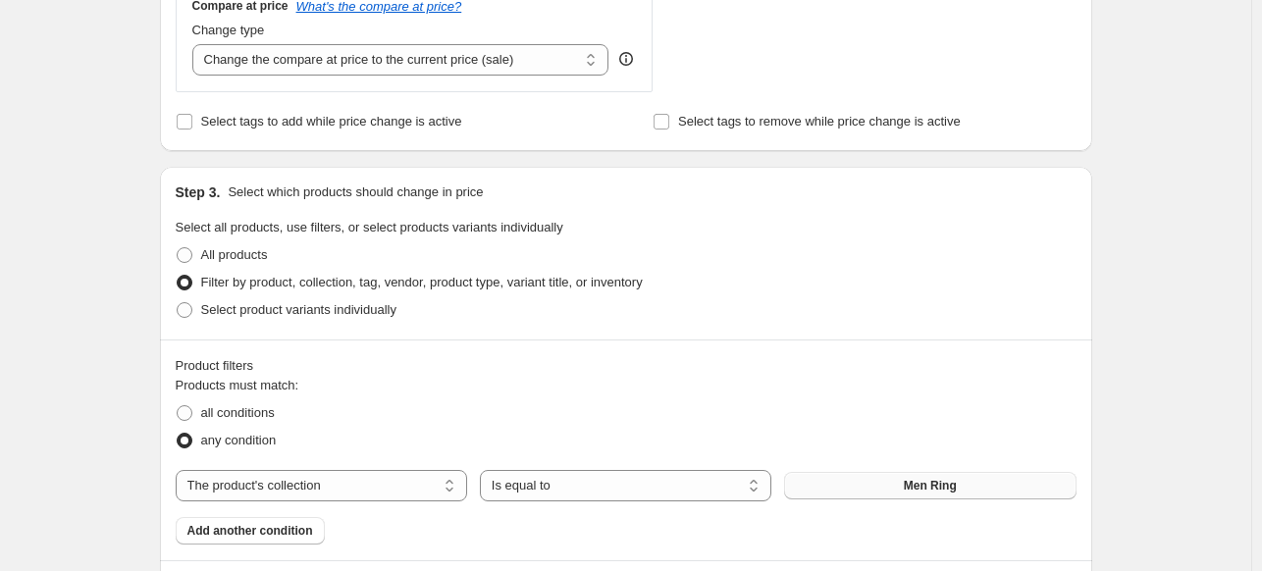
click at [902, 481] on button "Men Ring" at bounding box center [929, 485] width 291 height 27
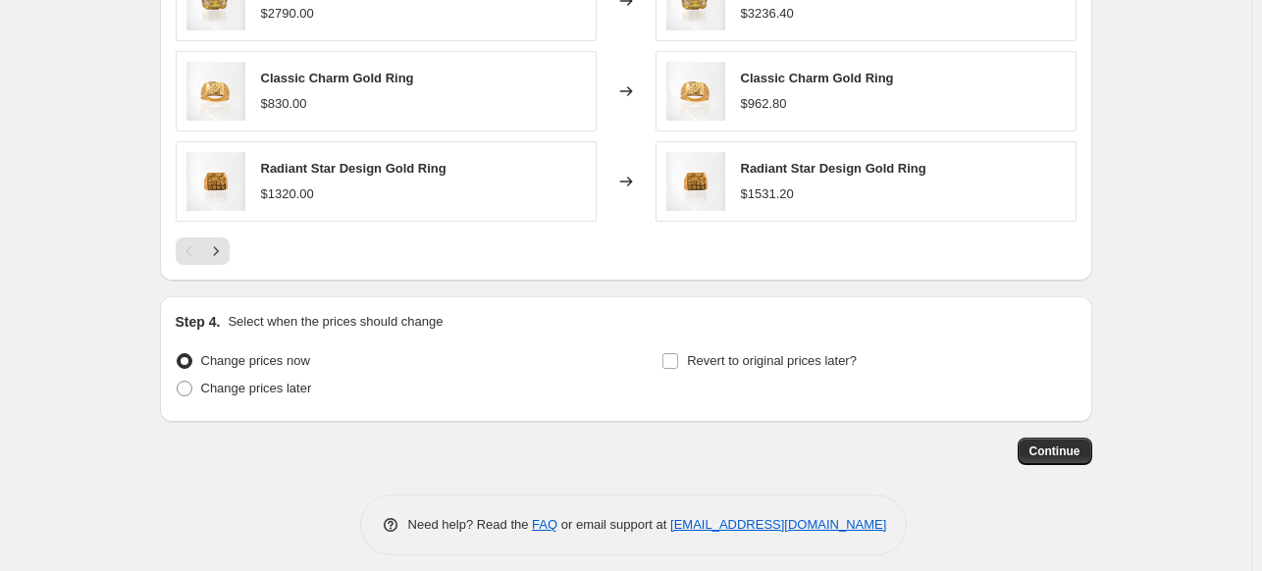
scroll to position [1607, 0]
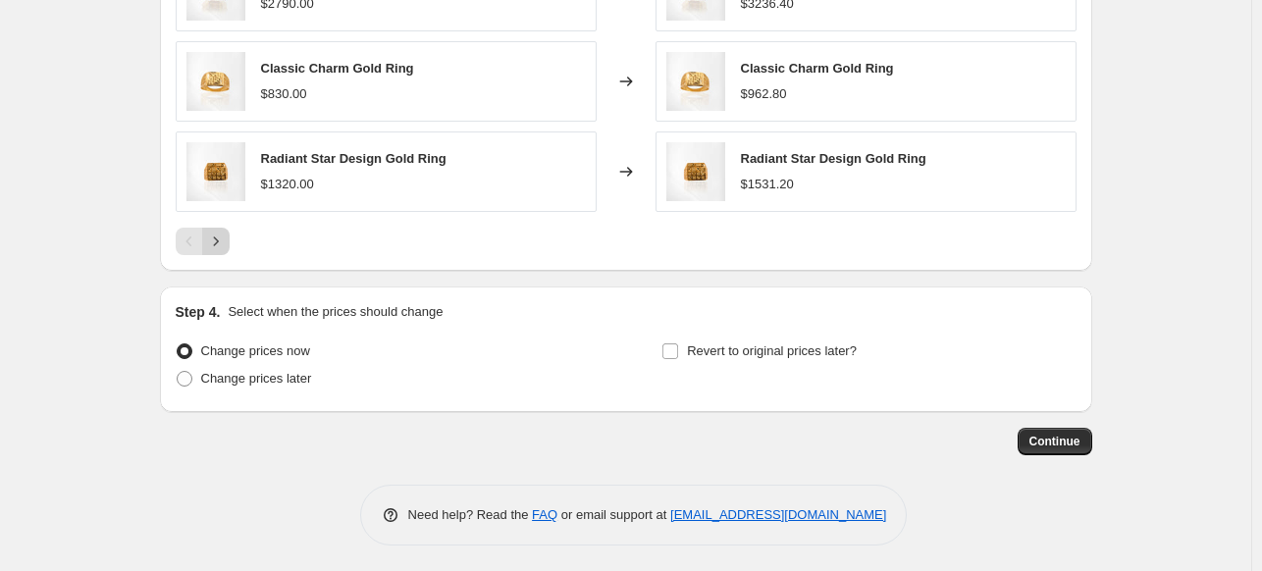
click at [218, 242] on icon "Next" at bounding box center [216, 242] width 20 height 20
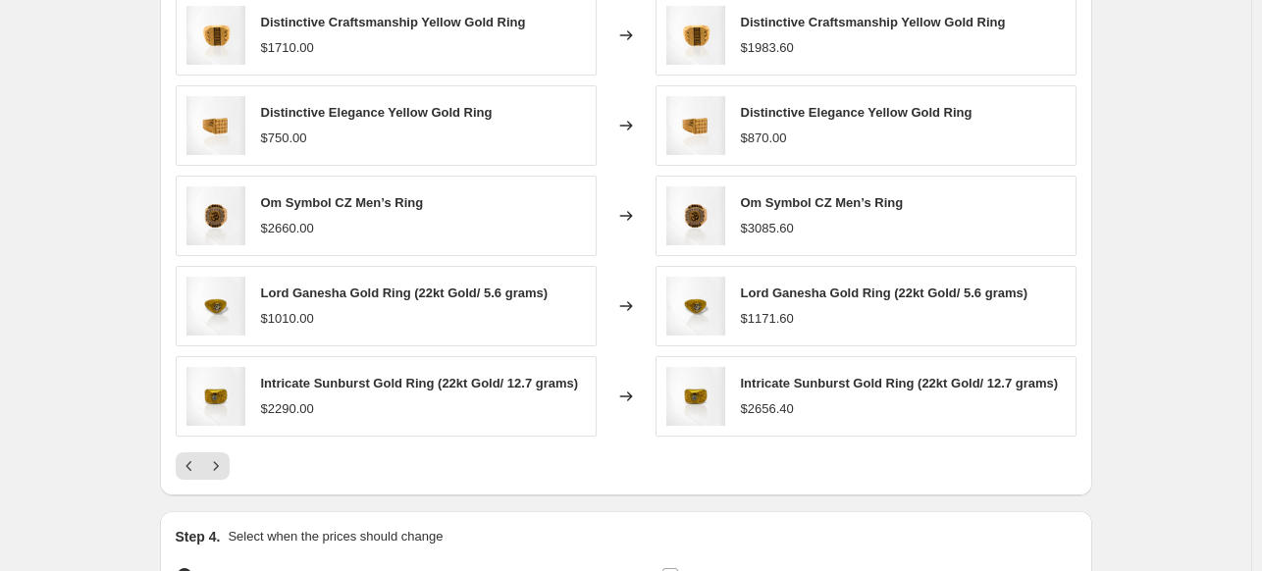
scroll to position [1444, 0]
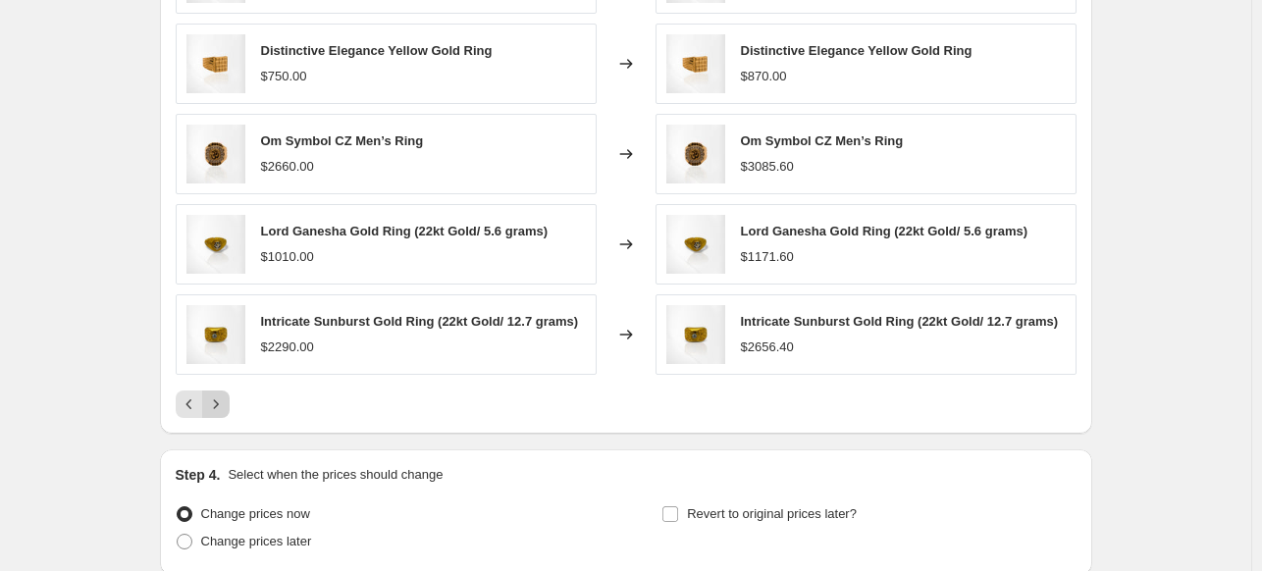
click at [218, 407] on icon "Next" at bounding box center [216, 404] width 20 height 20
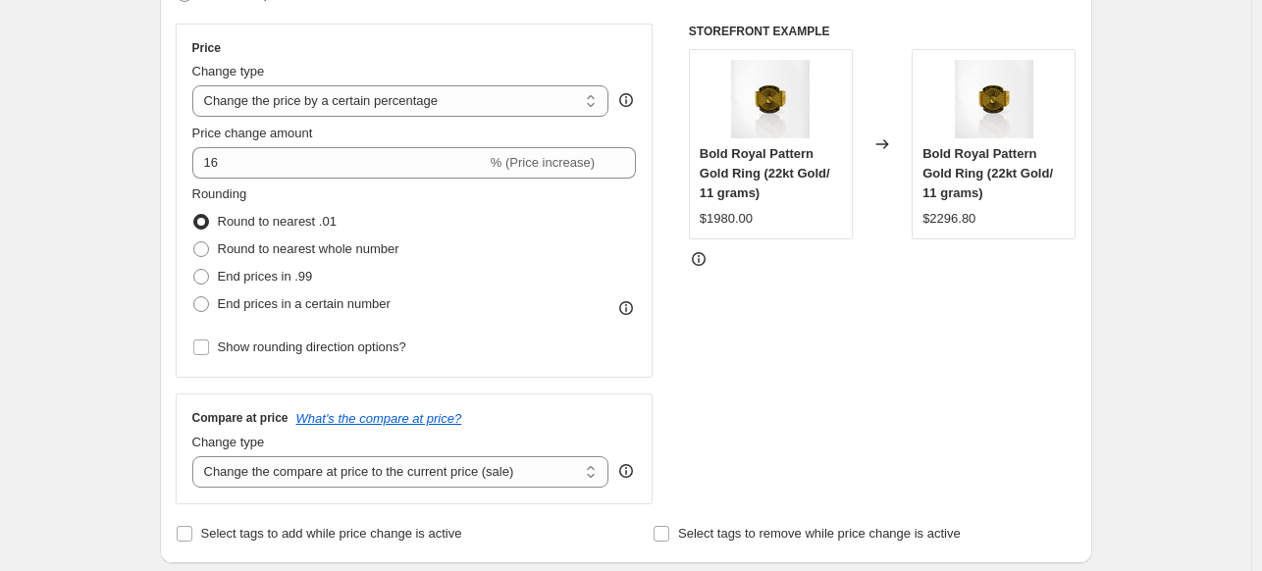
scroll to position [302, 0]
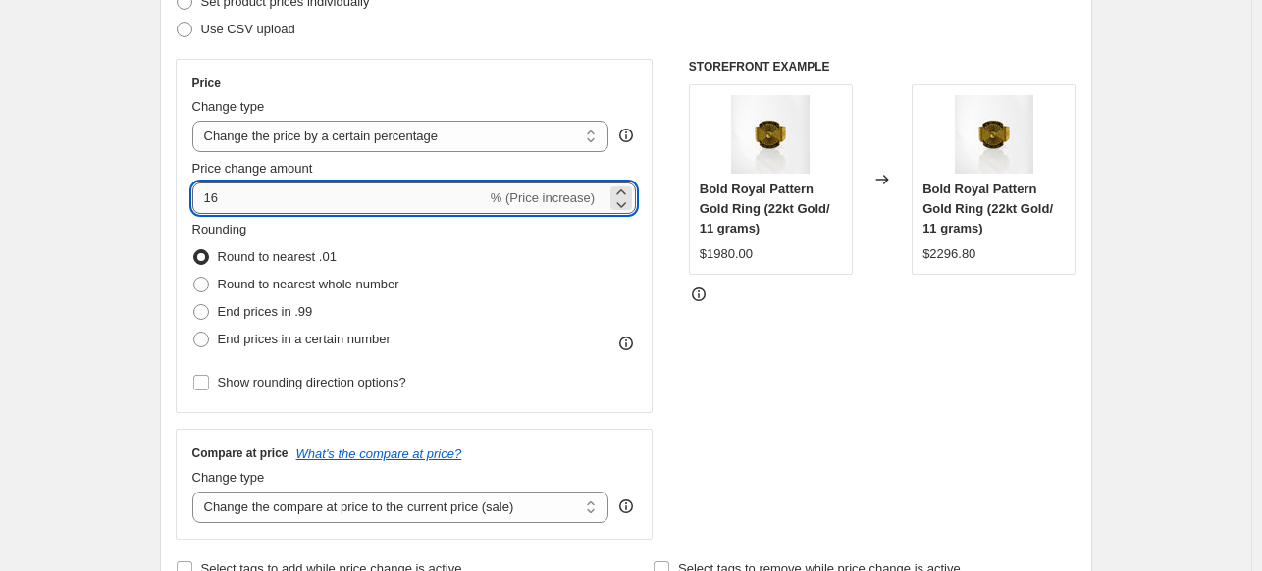
click at [332, 189] on input "16" at bounding box center [339, 197] width 294 height 31
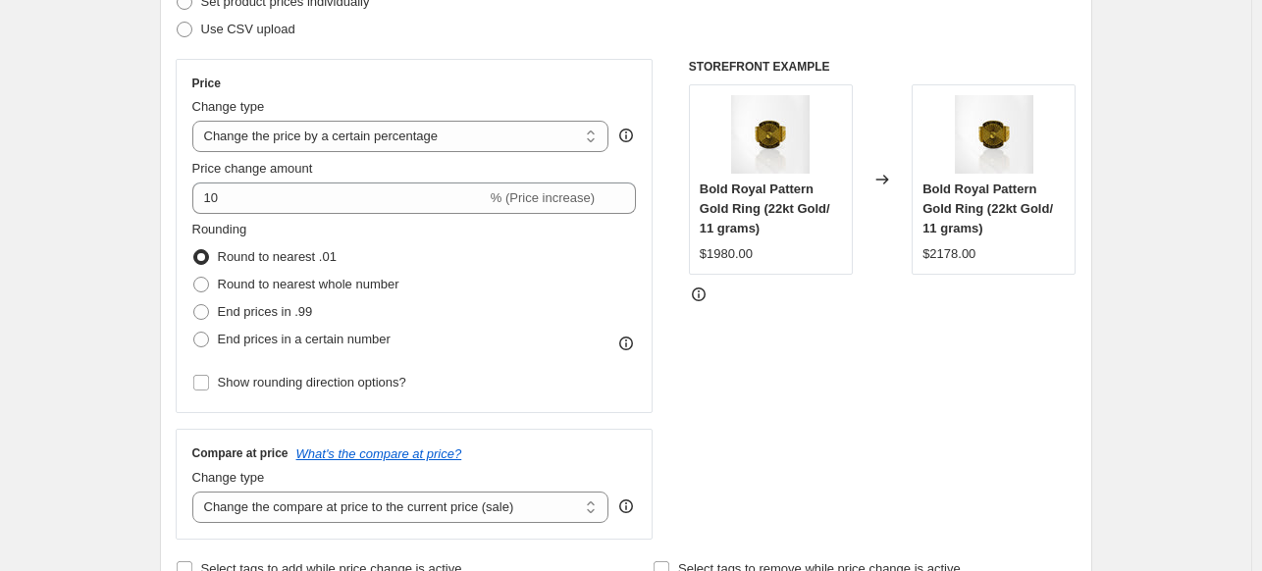
click at [823, 386] on div "STOREFRONT EXAMPLE Bold Royal Pattern Gold Ring (22kt Gold/ 11 grams) $1980.00 …" at bounding box center [883, 299] width 388 height 481
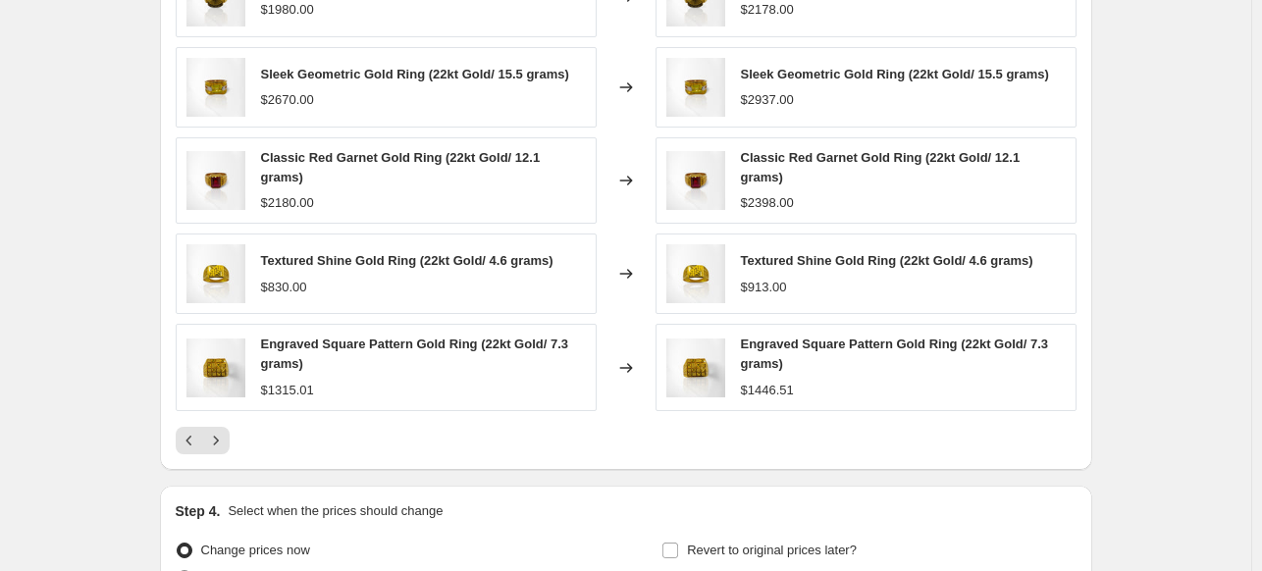
scroll to position [1425, 0]
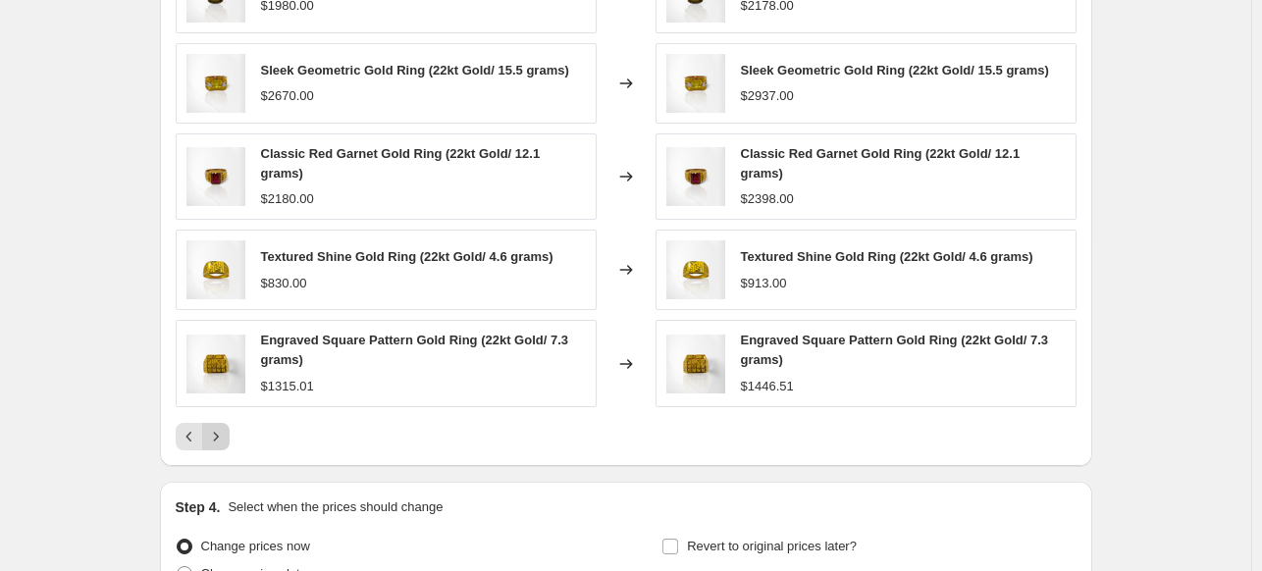
click at [217, 427] on icon "Next" at bounding box center [216, 437] width 20 height 20
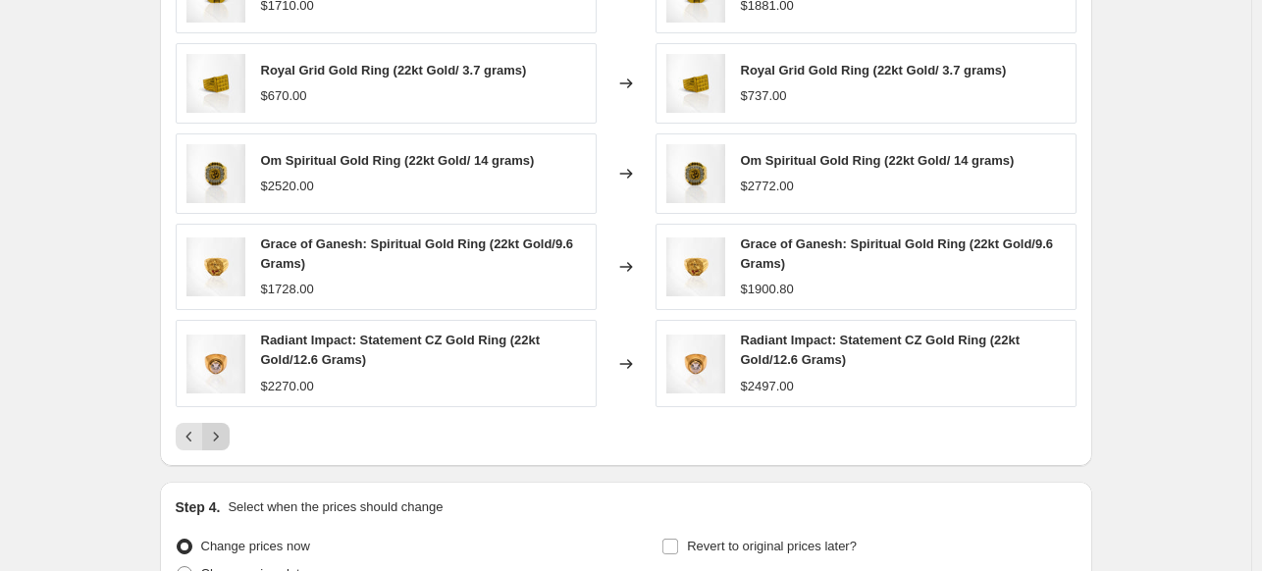
click at [216, 434] on icon "Next" at bounding box center [216, 437] width 20 height 20
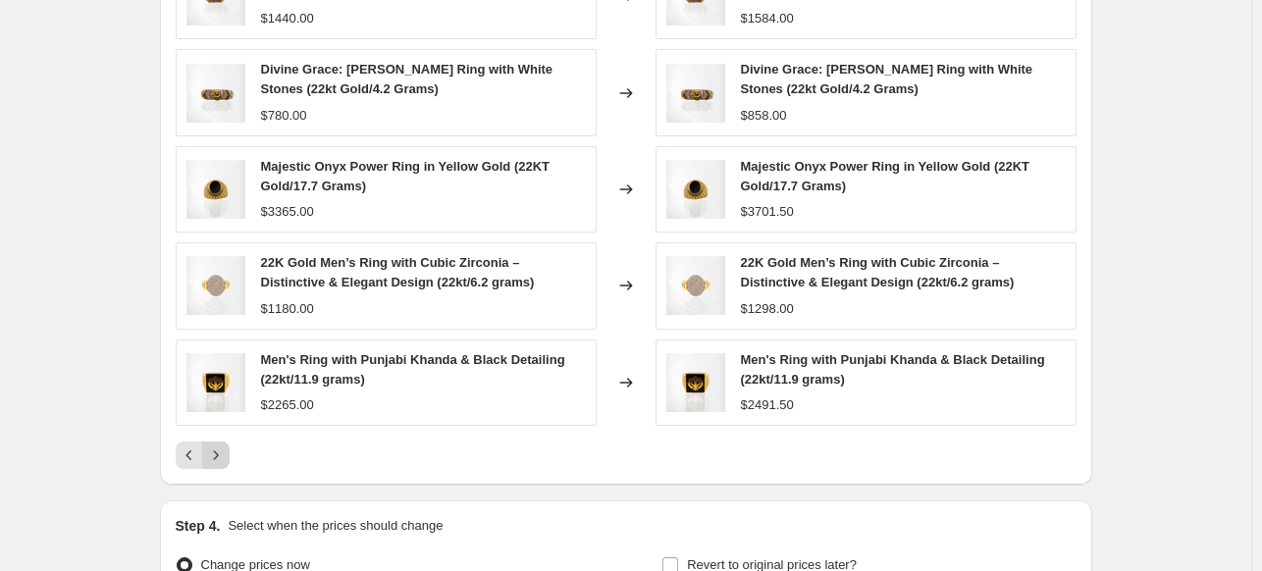
click at [212, 449] on icon "Next" at bounding box center [216, 455] width 20 height 20
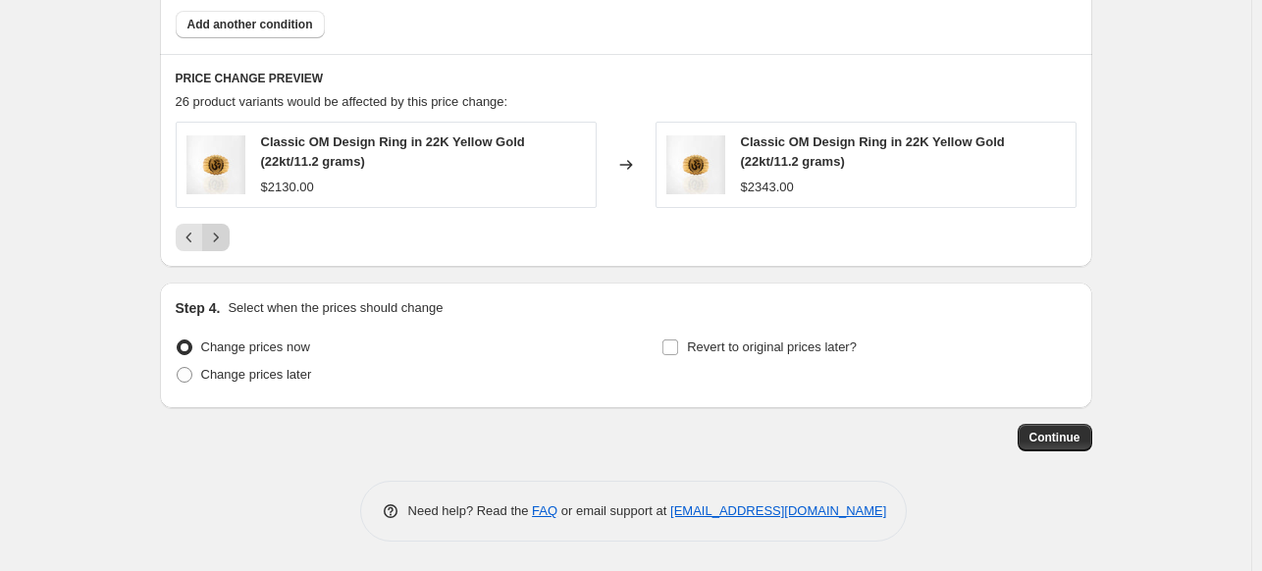
scroll to position [1254, 0]
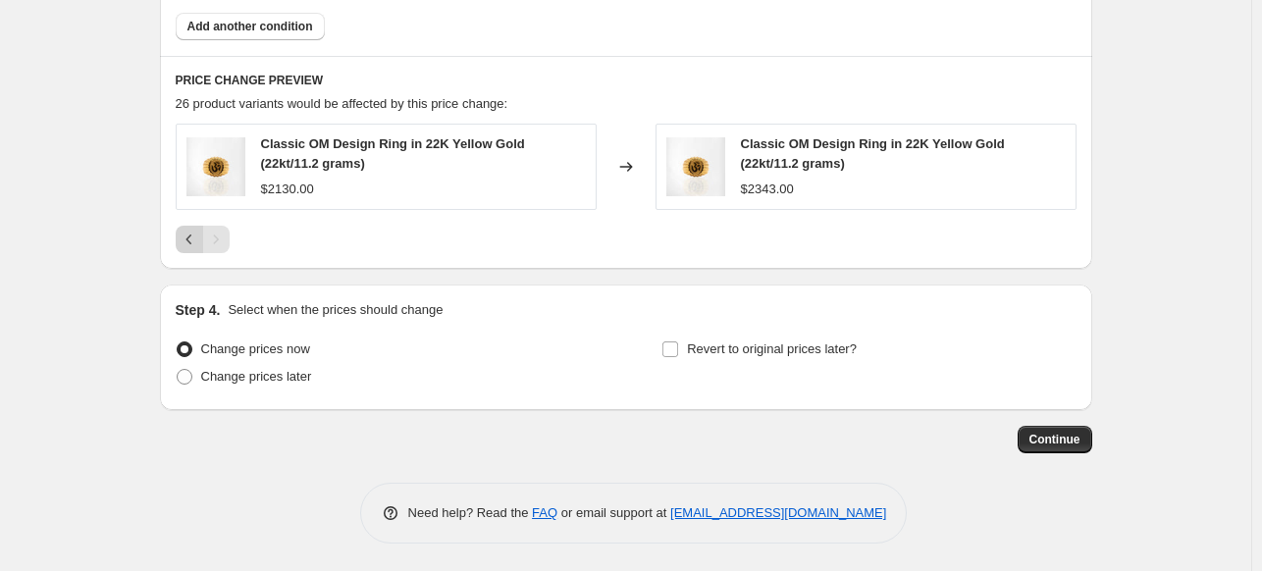
click at [182, 237] on button "Previous" at bounding box center [189, 239] width 27 height 27
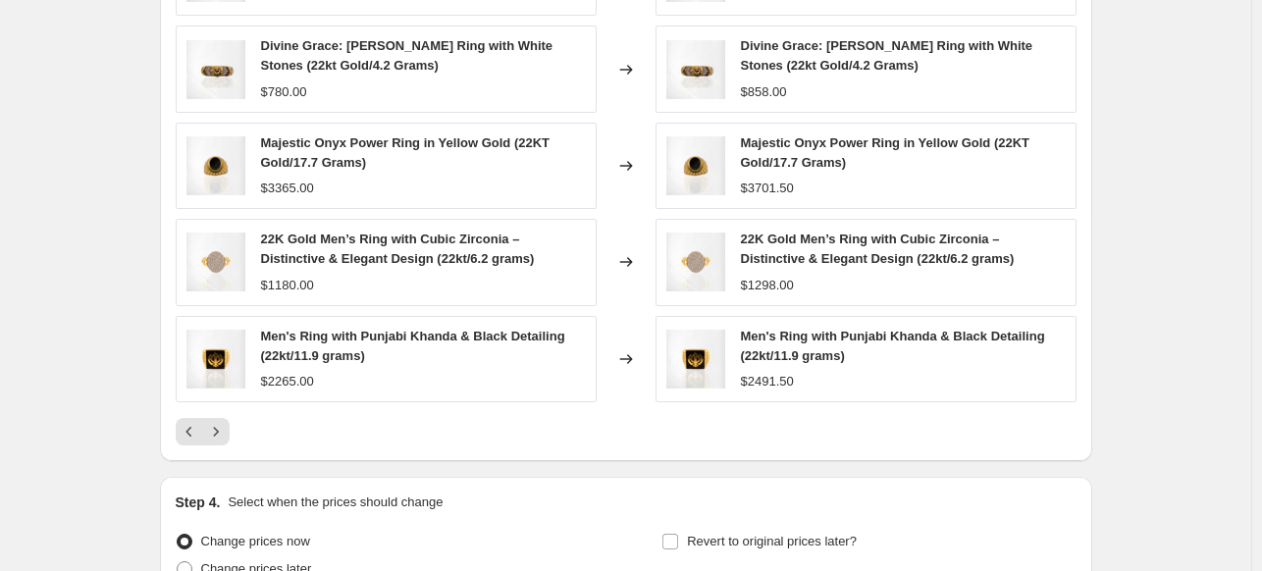
scroll to position [1638, 0]
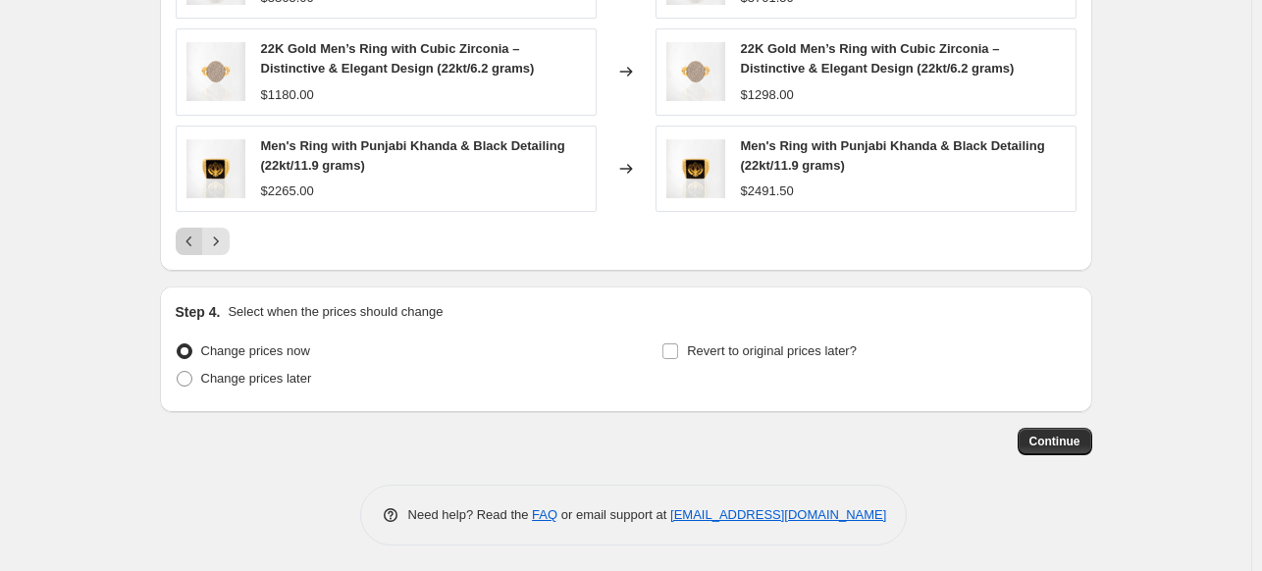
click at [196, 241] on icon "Previous" at bounding box center [190, 242] width 20 height 20
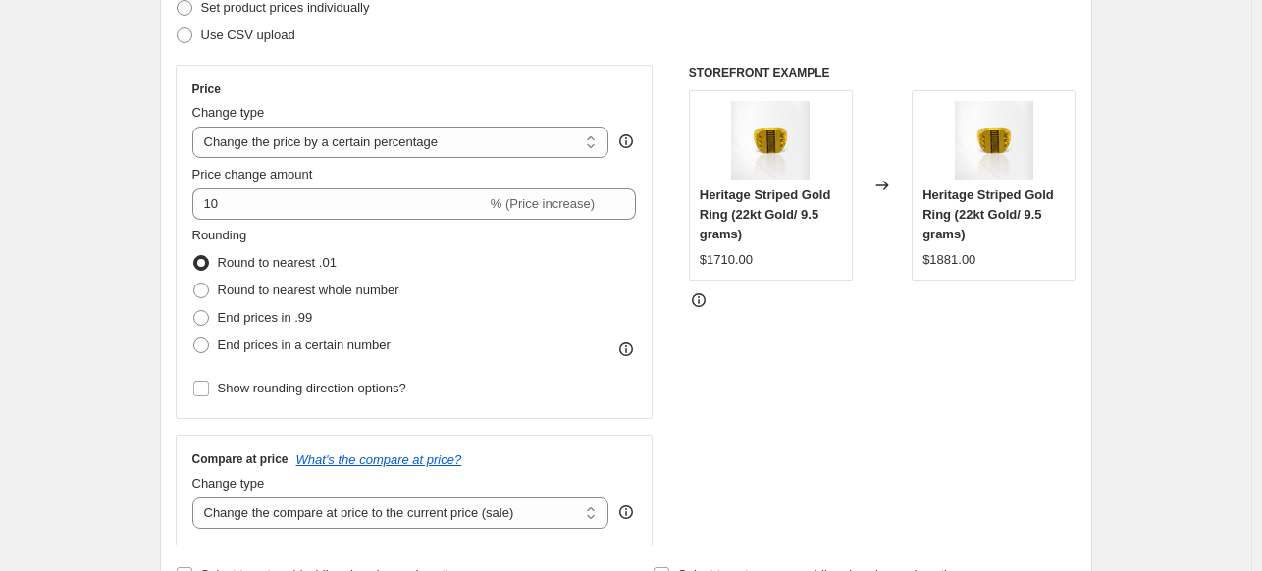
scroll to position [290, 0]
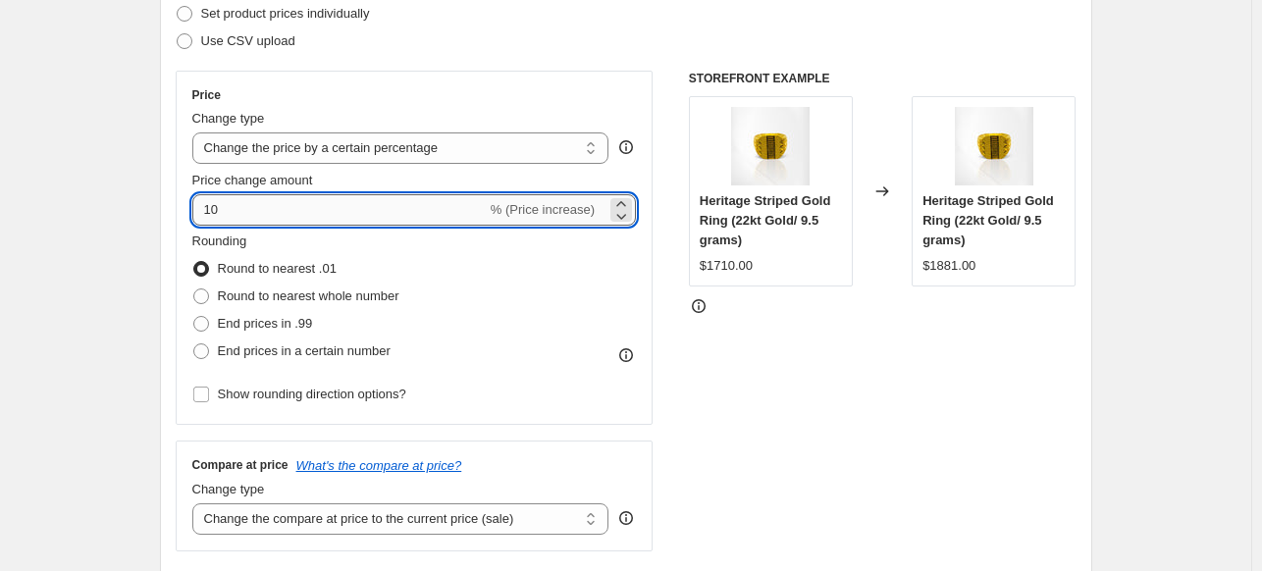
click at [416, 211] on input "10" at bounding box center [339, 209] width 294 height 31
type input "1"
type input "6"
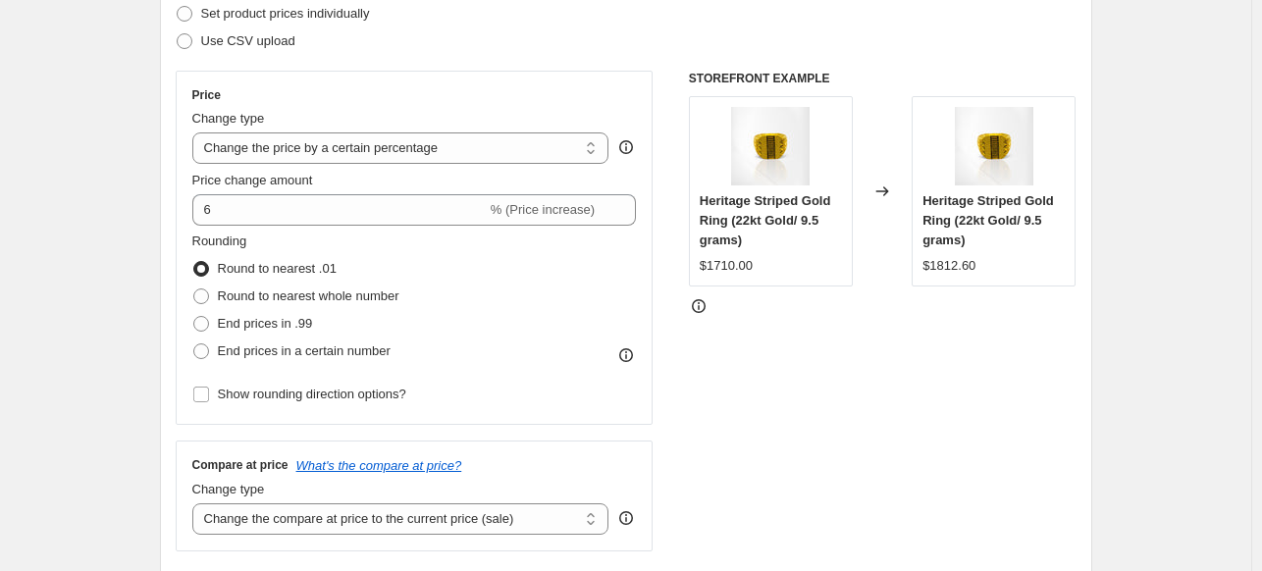
click at [842, 414] on div "STOREFRONT EXAMPLE Heritage Striped Gold Ring (22kt Gold/ 9.5 grams) $1710.00 C…" at bounding box center [883, 311] width 388 height 481
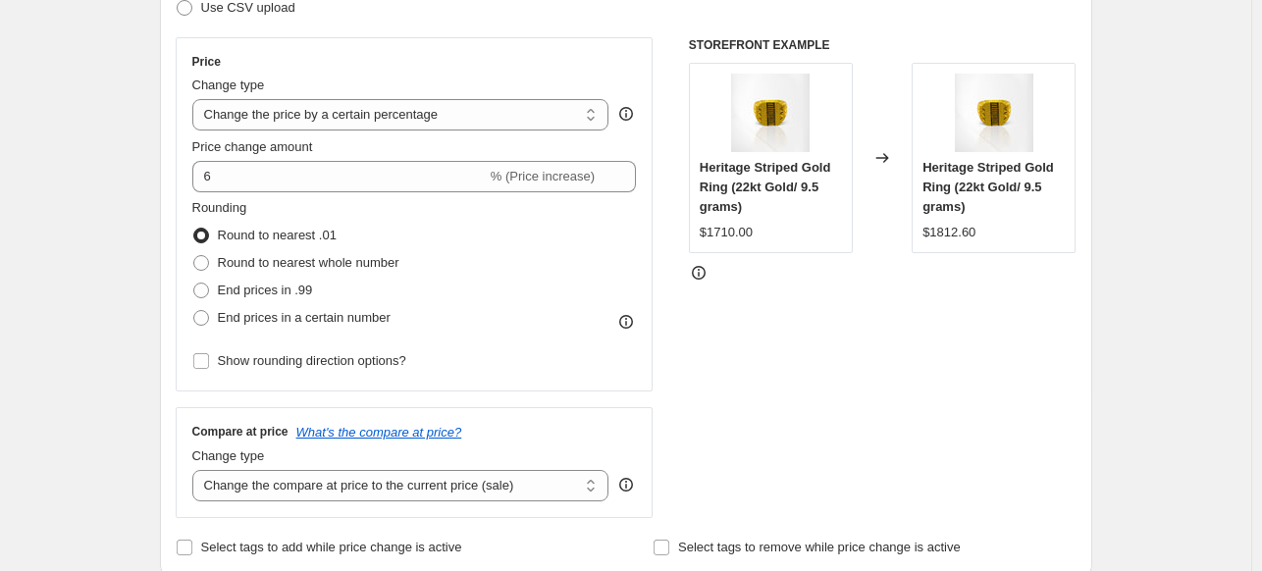
scroll to position [314, 0]
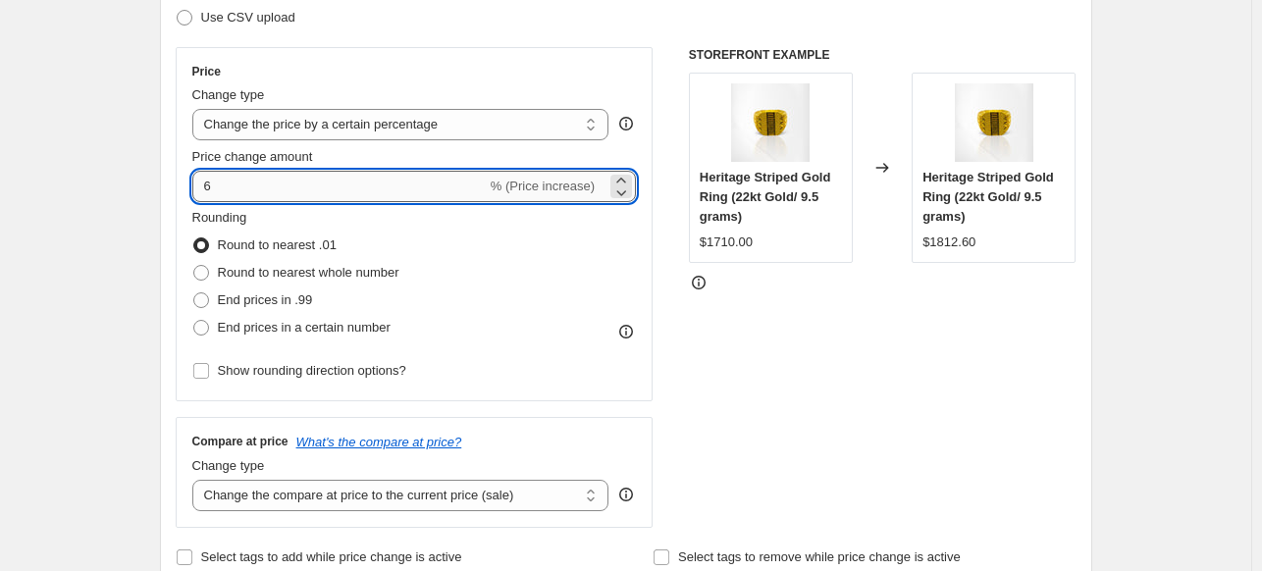
click at [394, 192] on input "6" at bounding box center [339, 186] width 294 height 31
type input "9"
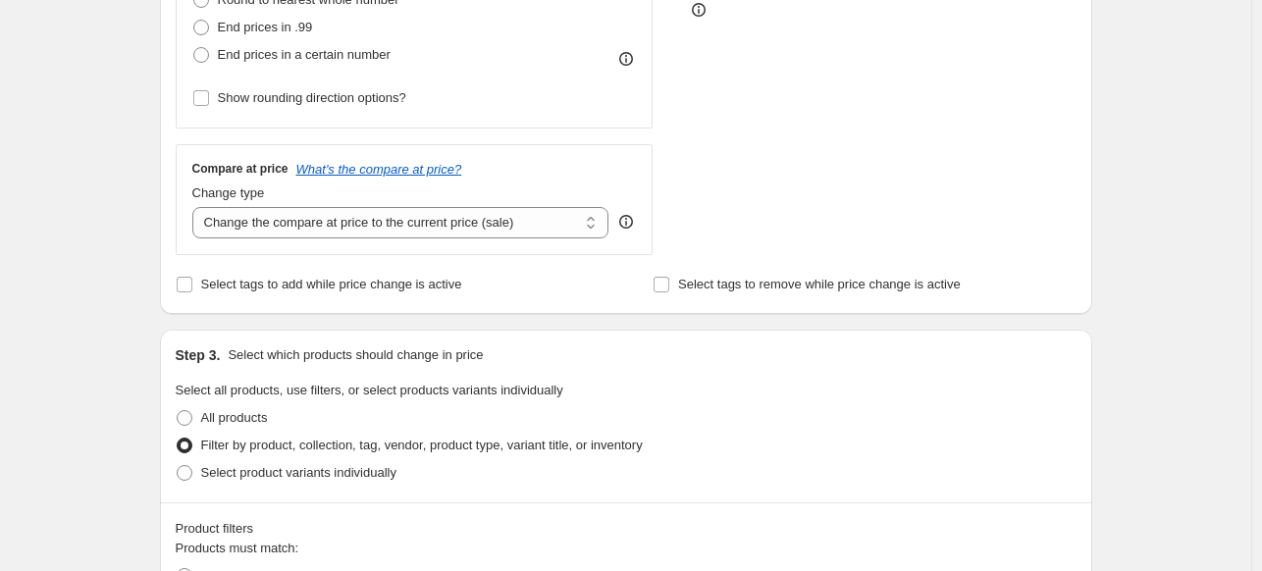
scroll to position [436, 0]
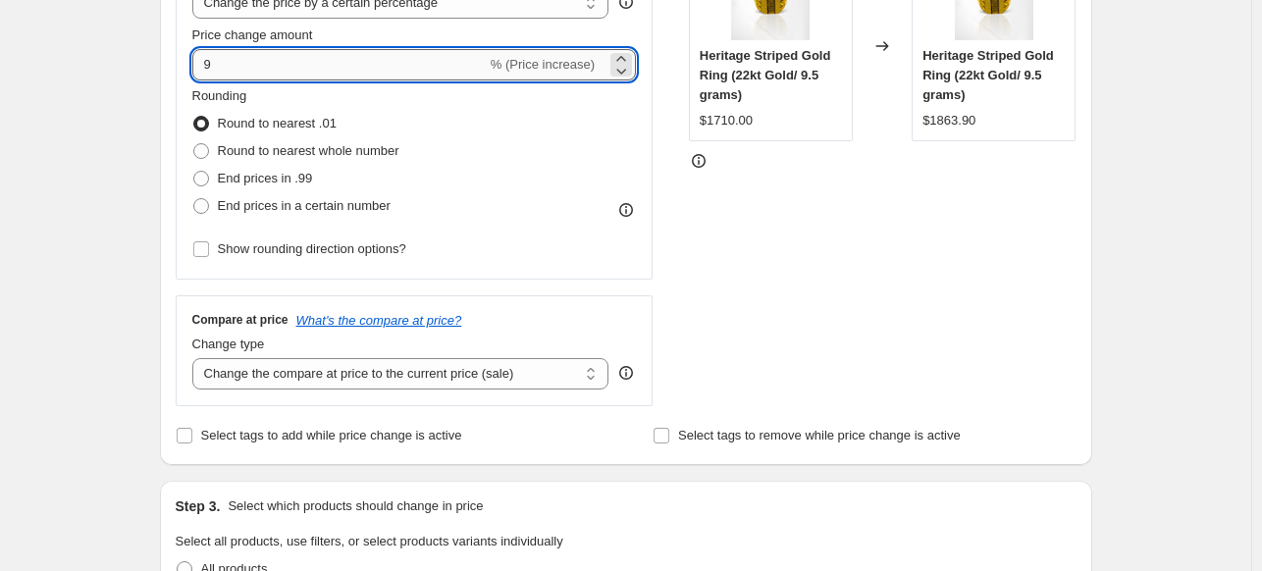
click at [349, 50] on input "9" at bounding box center [339, 64] width 294 height 31
type input "10"
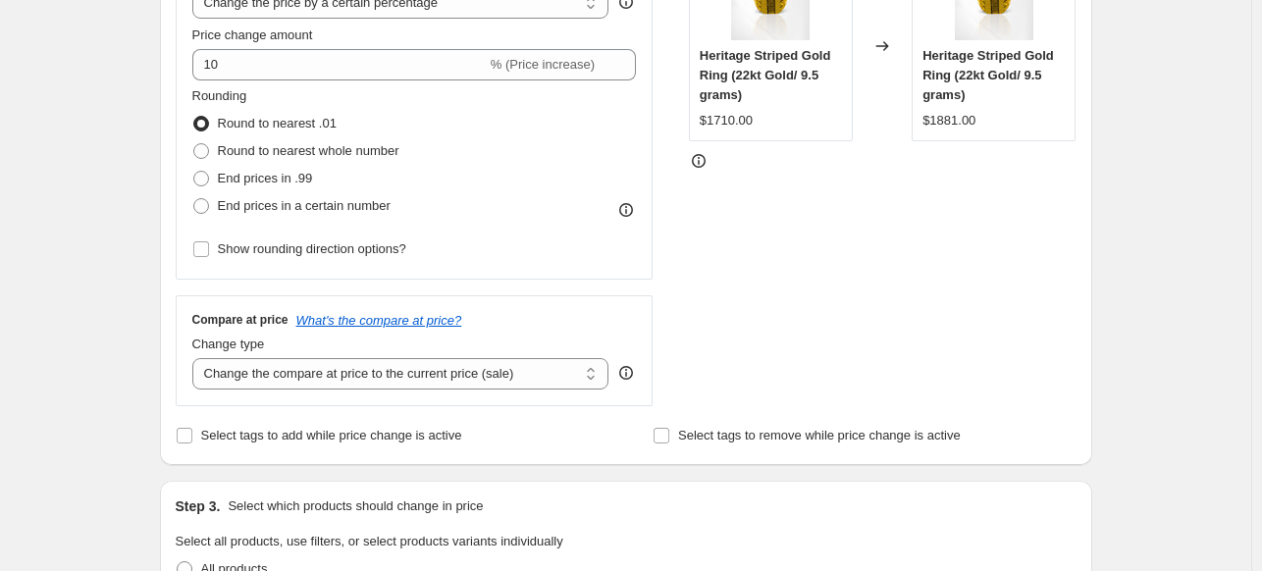
click at [835, 266] on div "STOREFRONT EXAMPLE Heritage Striped Gold Ring (22kt Gold/ 9.5 grams) $1710.00 C…" at bounding box center [883, 165] width 388 height 481
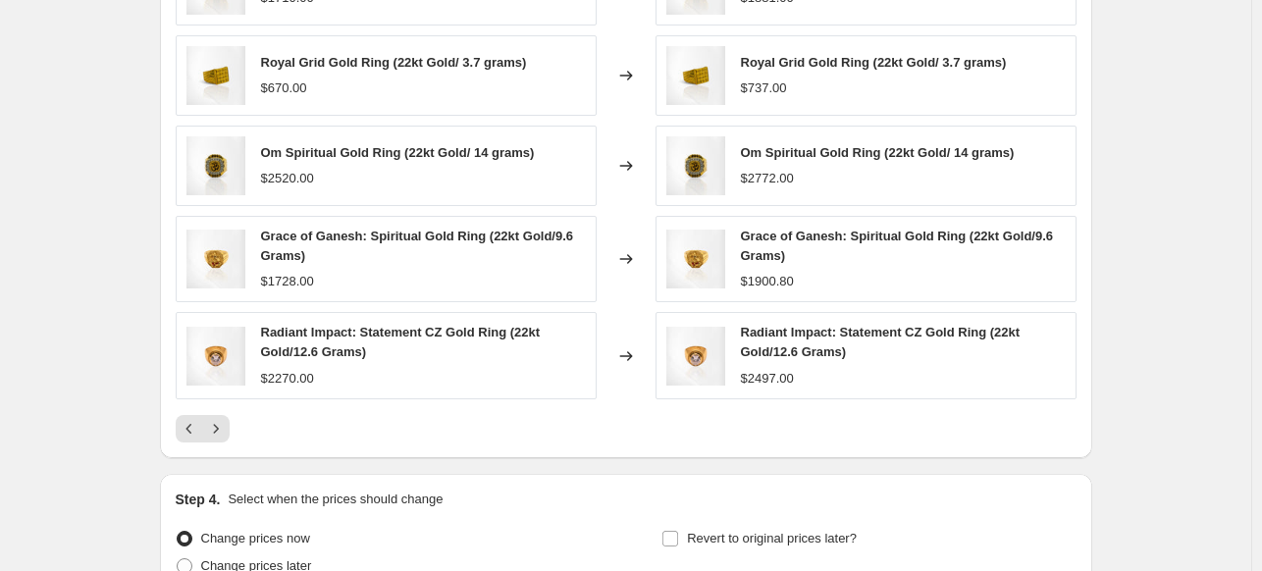
scroll to position [1448, 0]
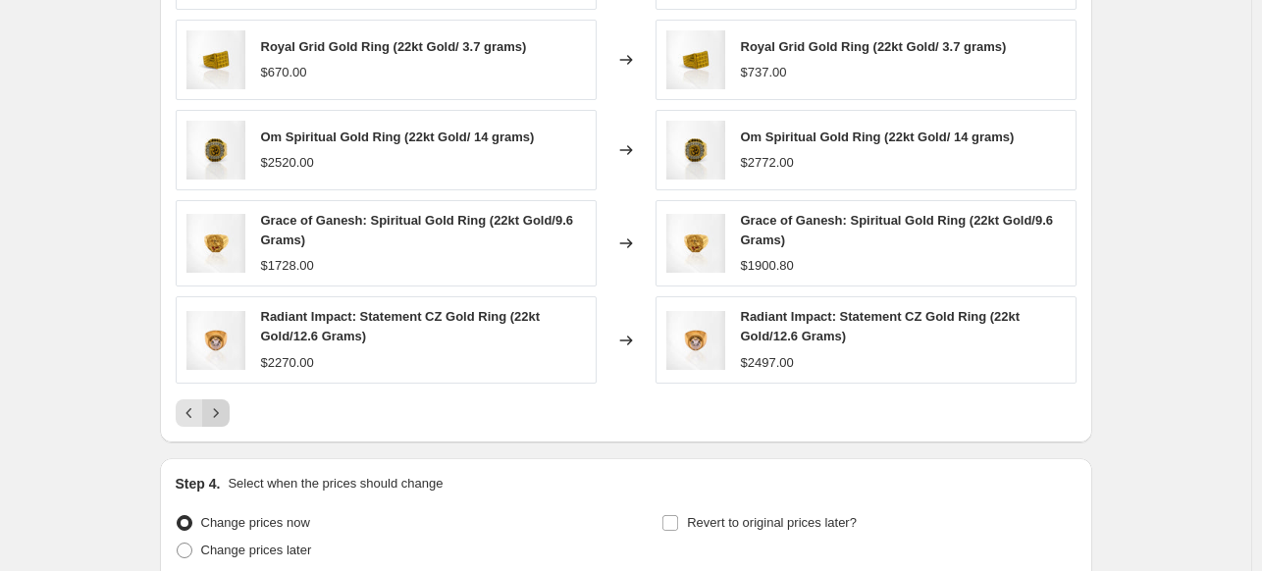
click at [212, 407] on icon "Next" at bounding box center [216, 413] width 20 height 20
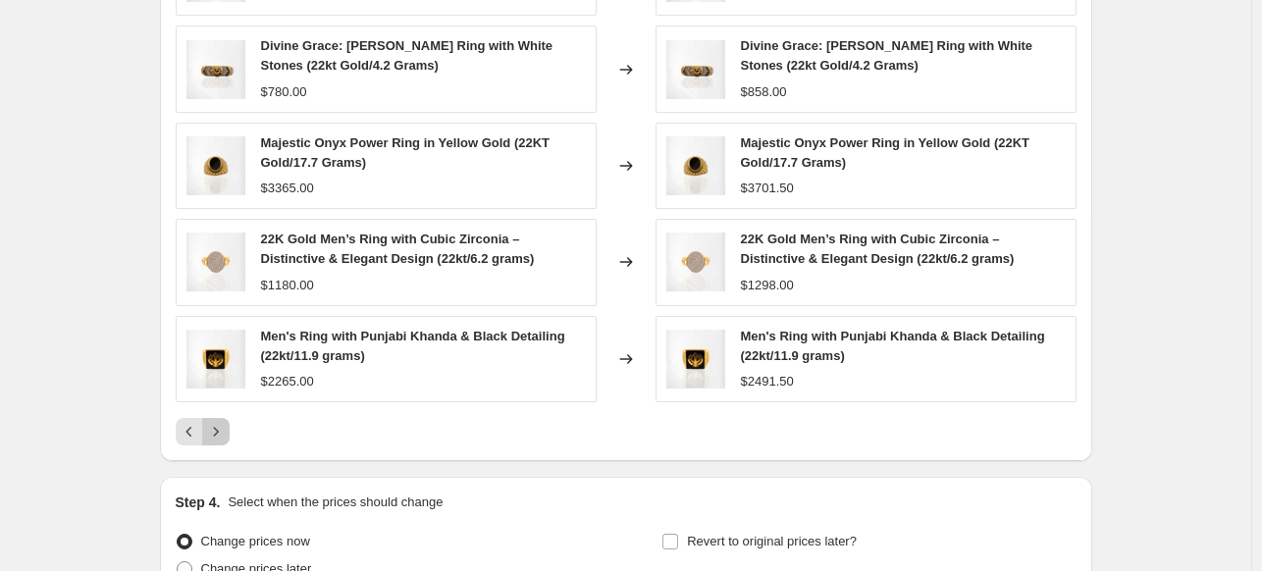
click at [224, 428] on icon "Next" at bounding box center [216, 432] width 20 height 20
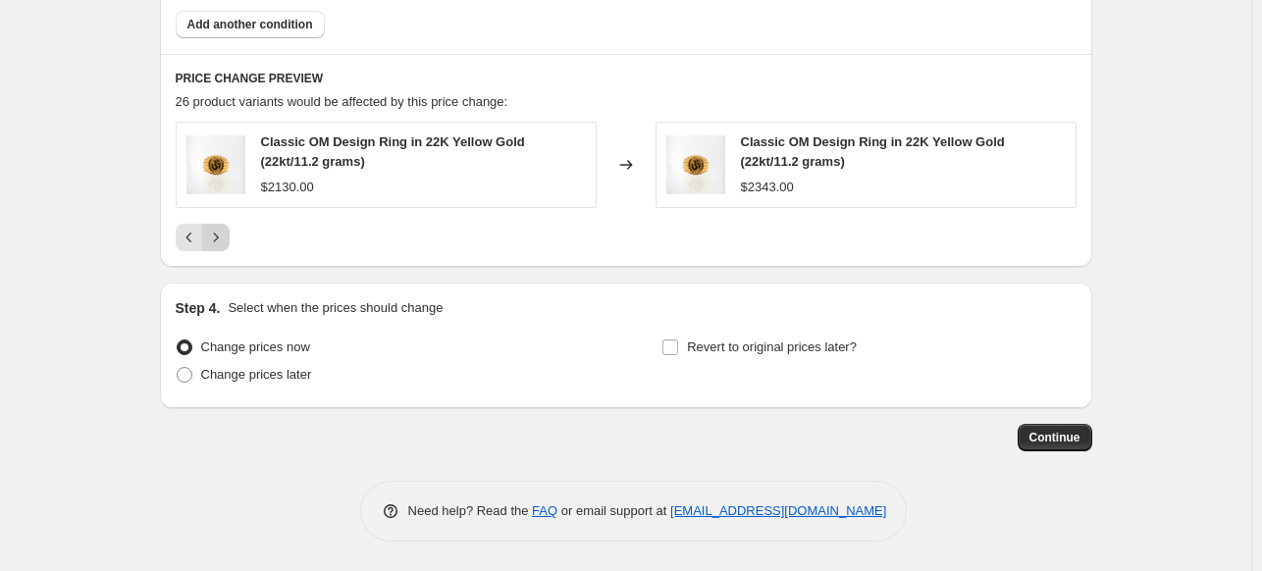
scroll to position [1254, 0]
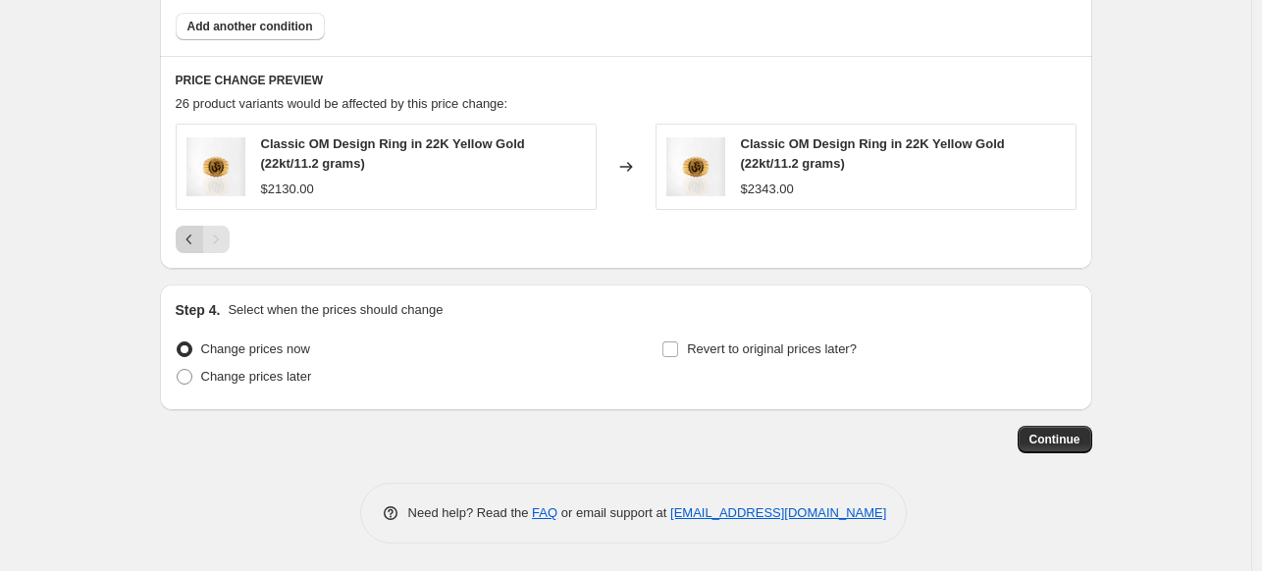
click at [199, 234] on icon "Previous" at bounding box center [190, 240] width 20 height 20
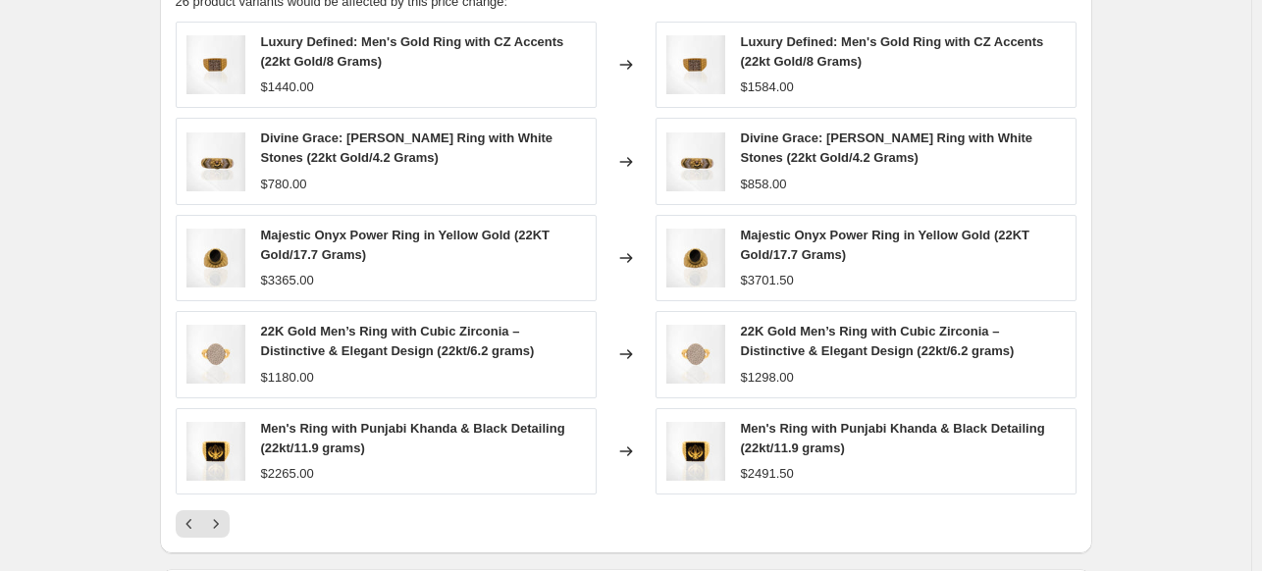
scroll to position [1369, 0]
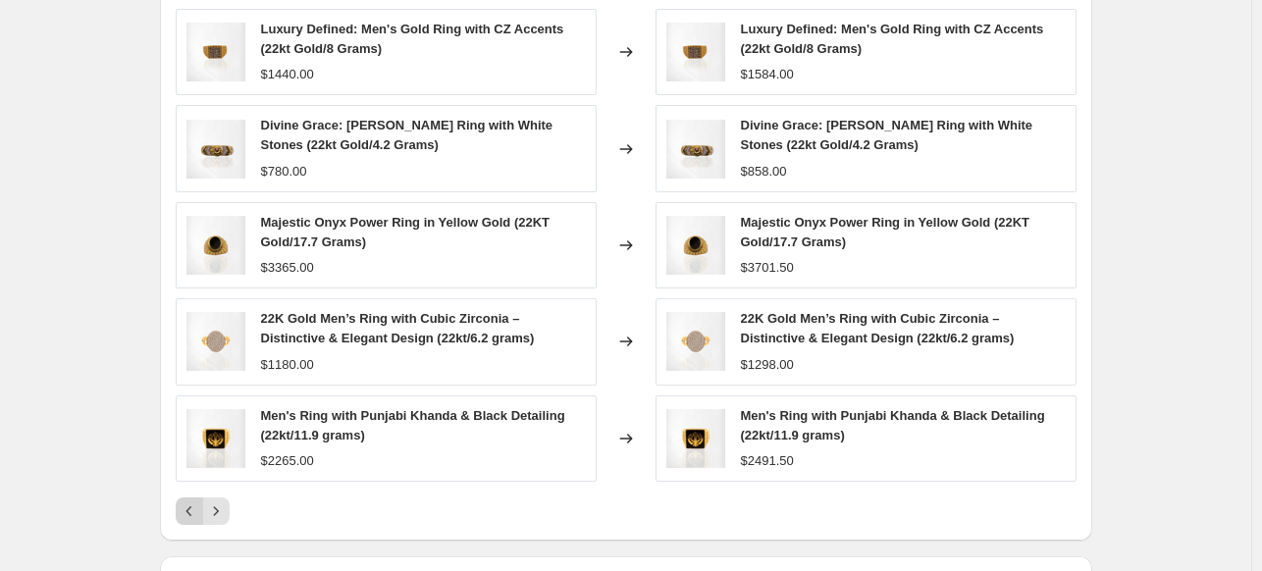
click at [184, 501] on icon "Previous" at bounding box center [190, 511] width 20 height 20
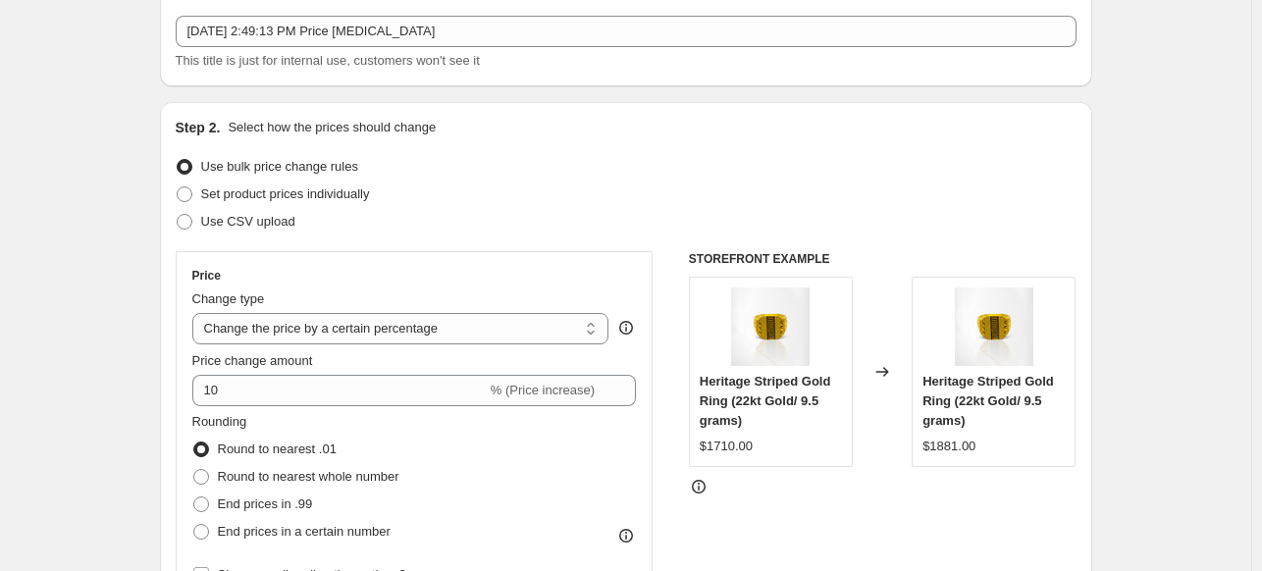
scroll to position [0, 0]
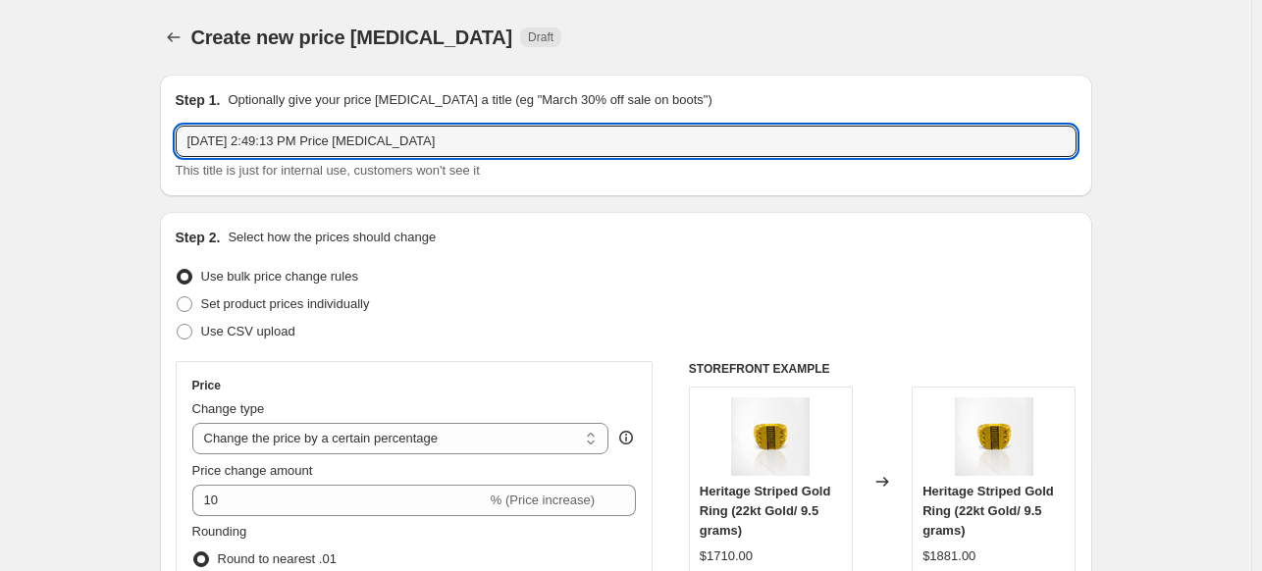
drag, startPoint x: 475, startPoint y: 136, endPoint x: 143, endPoint y: 127, distance: 331.8
type input "Ring [DATE] changed"
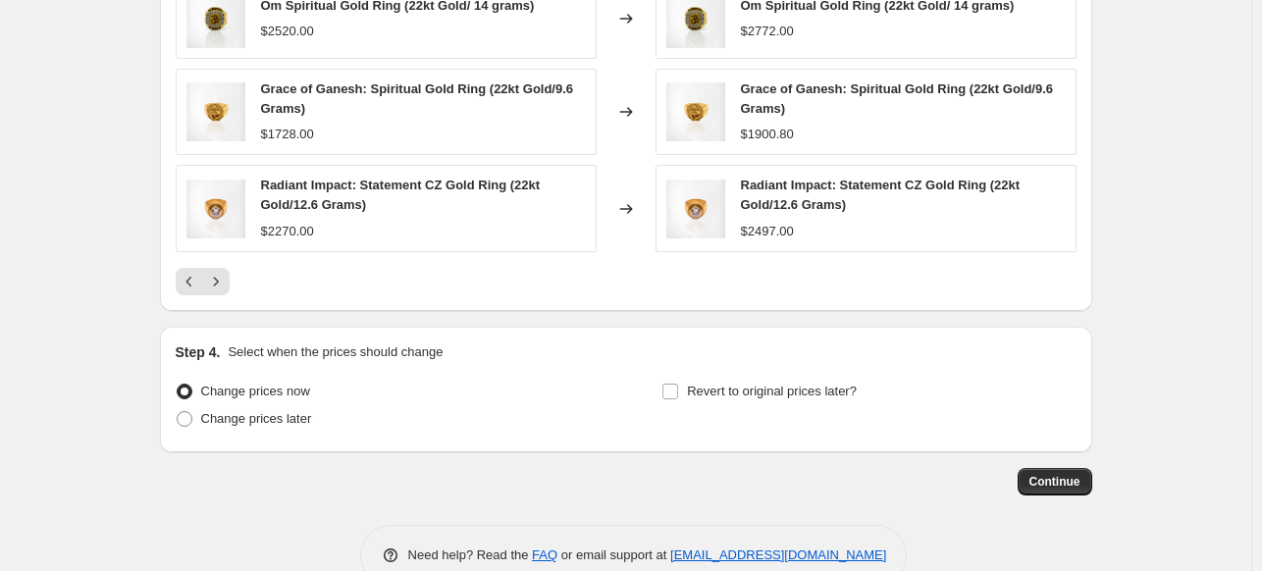
scroll to position [1620, 0]
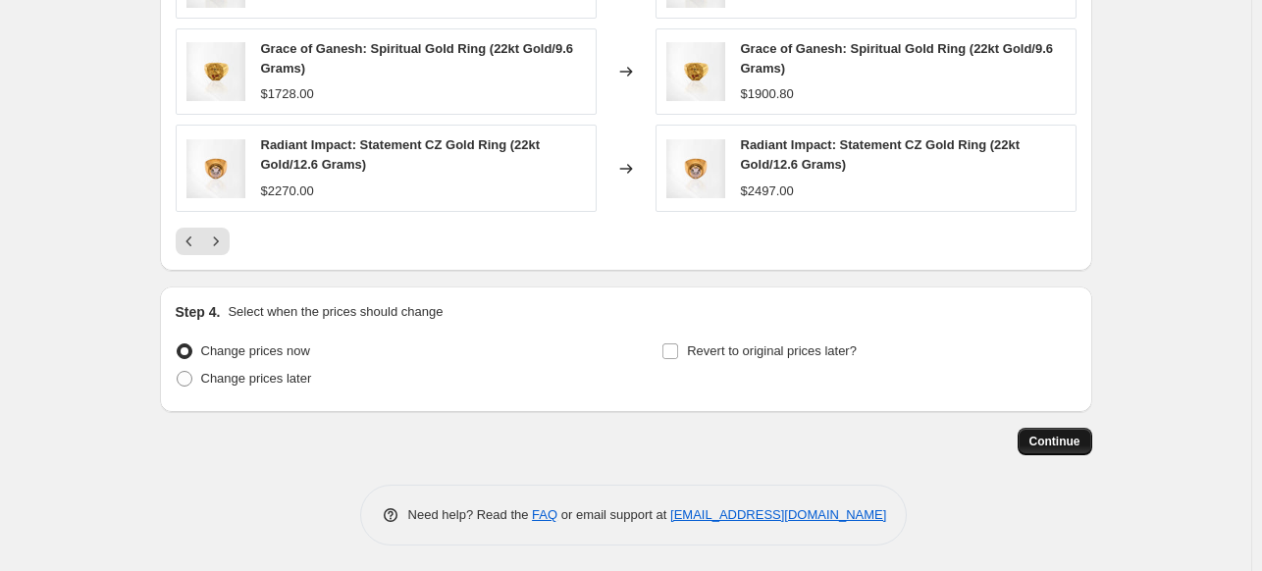
click at [1072, 430] on button "Continue" at bounding box center [1054, 441] width 75 height 27
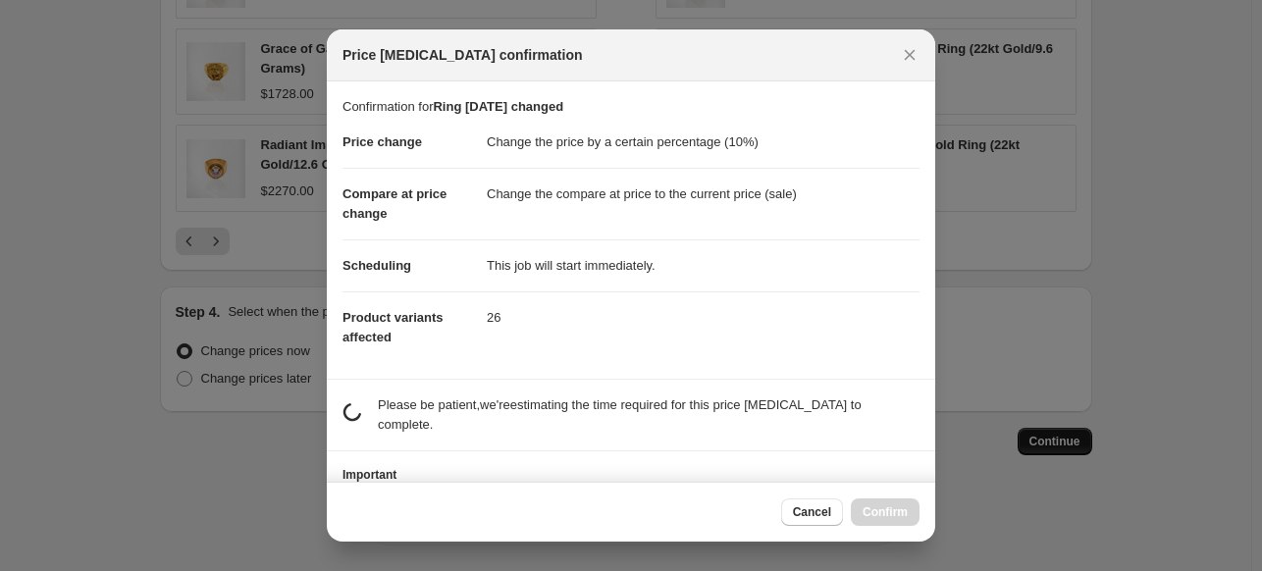
scroll to position [0, 0]
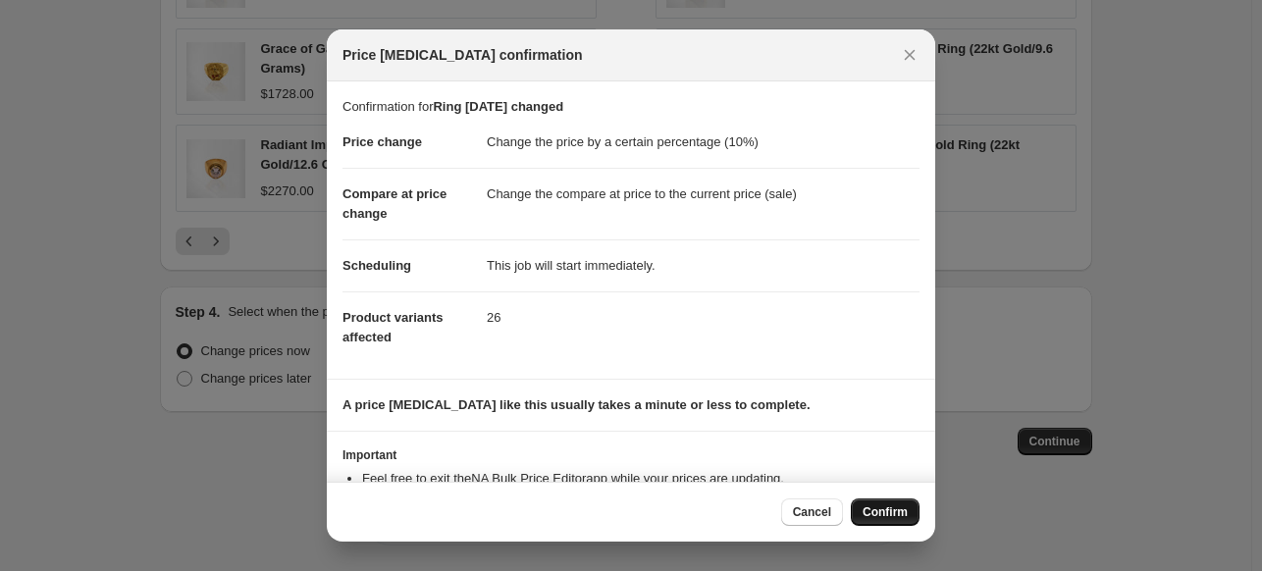
click at [879, 511] on span "Confirm" at bounding box center [884, 512] width 45 height 16
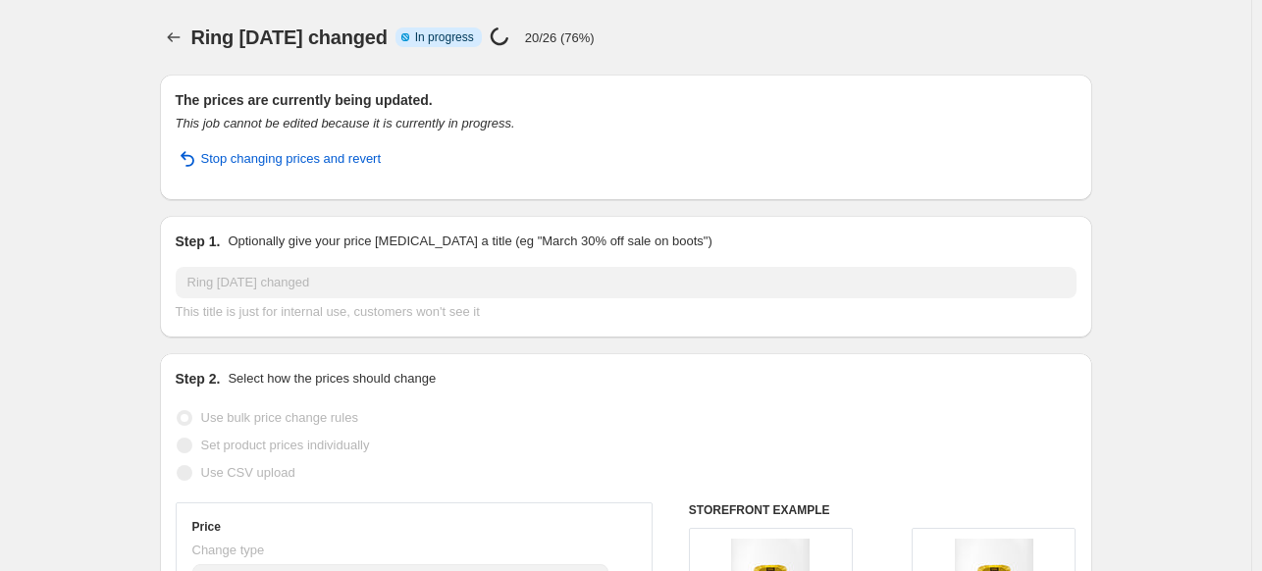
select select "percentage"
select select "collection"
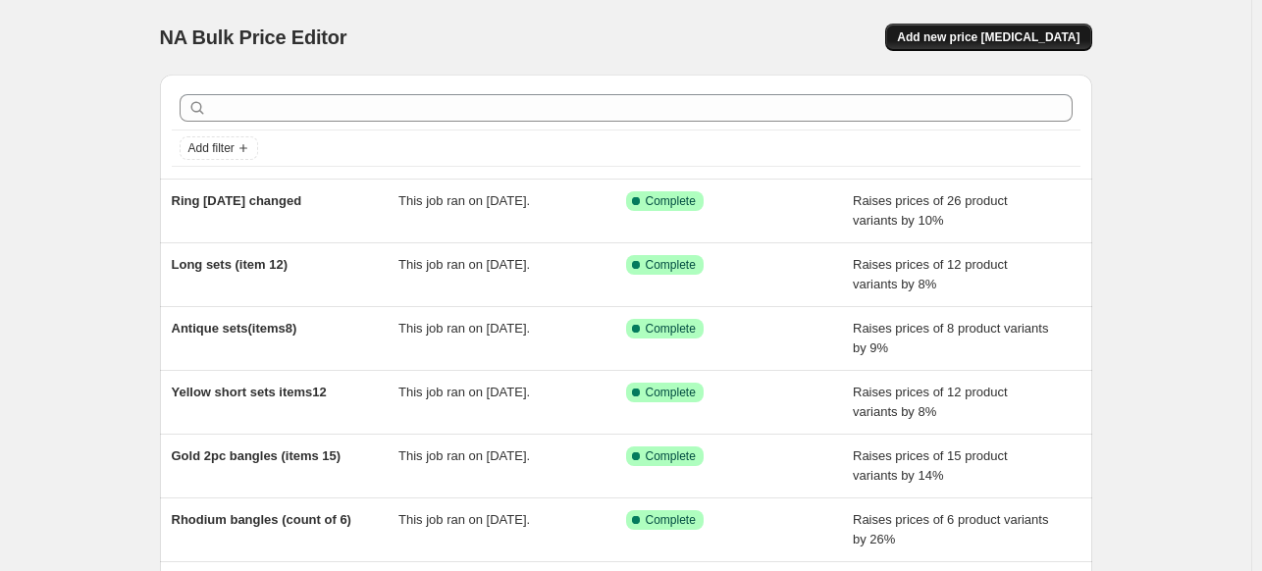
click at [974, 36] on span "Add new price [MEDICAL_DATA]" at bounding box center [988, 37] width 182 height 16
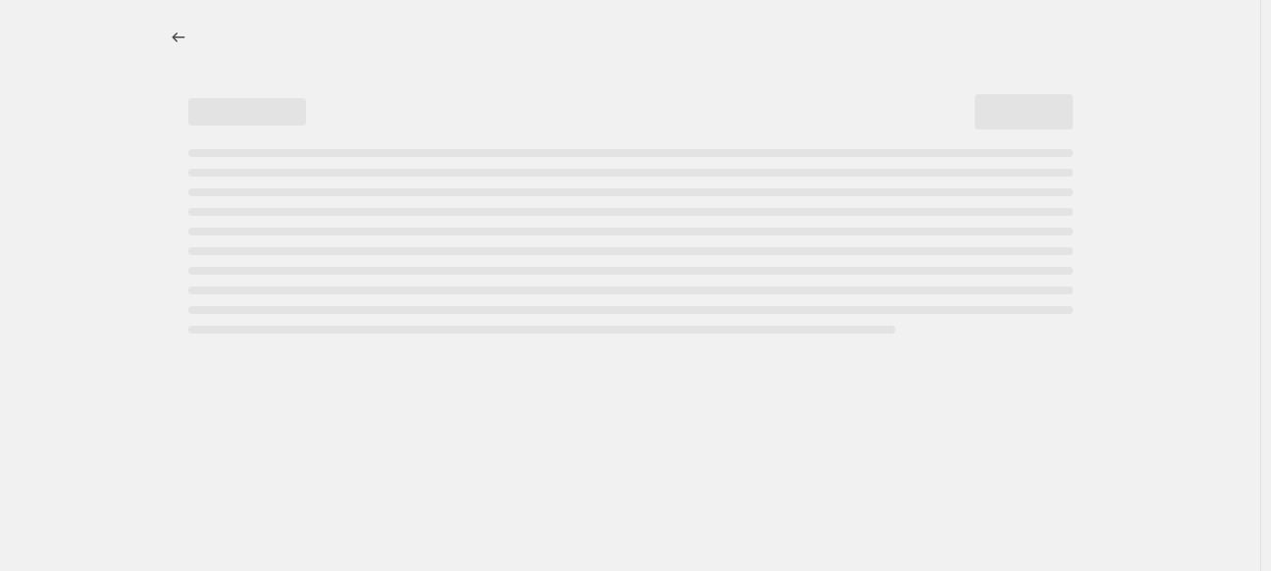
select select "percentage"
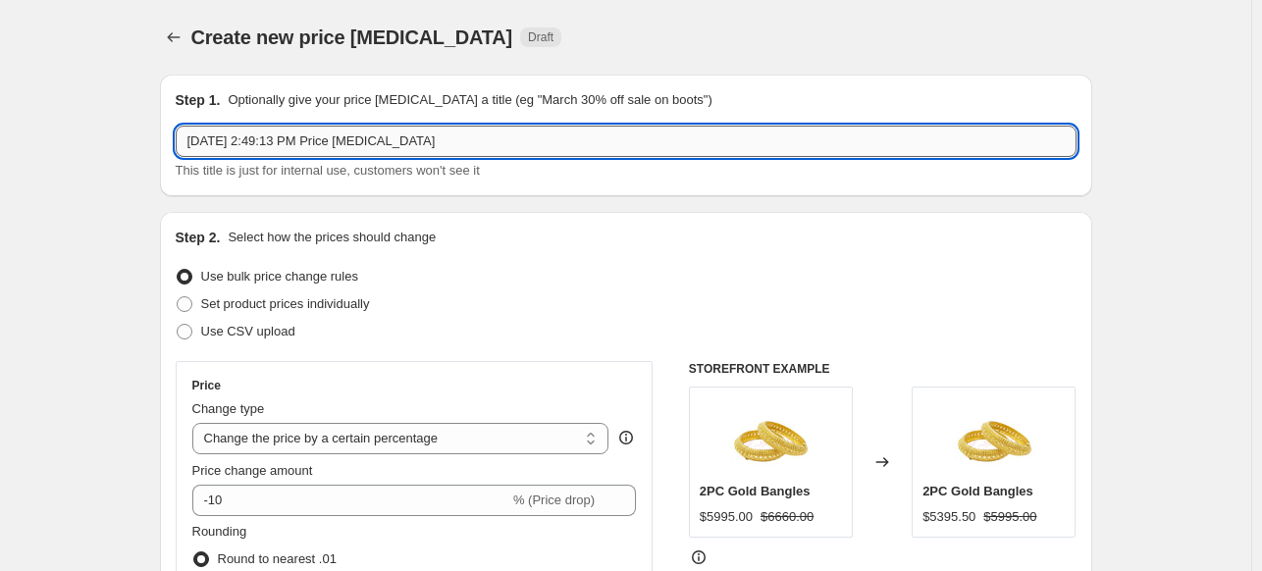
click at [327, 136] on input "Oct 14, 2025, 2:49:13 PM Price change job" at bounding box center [626, 141] width 901 height 31
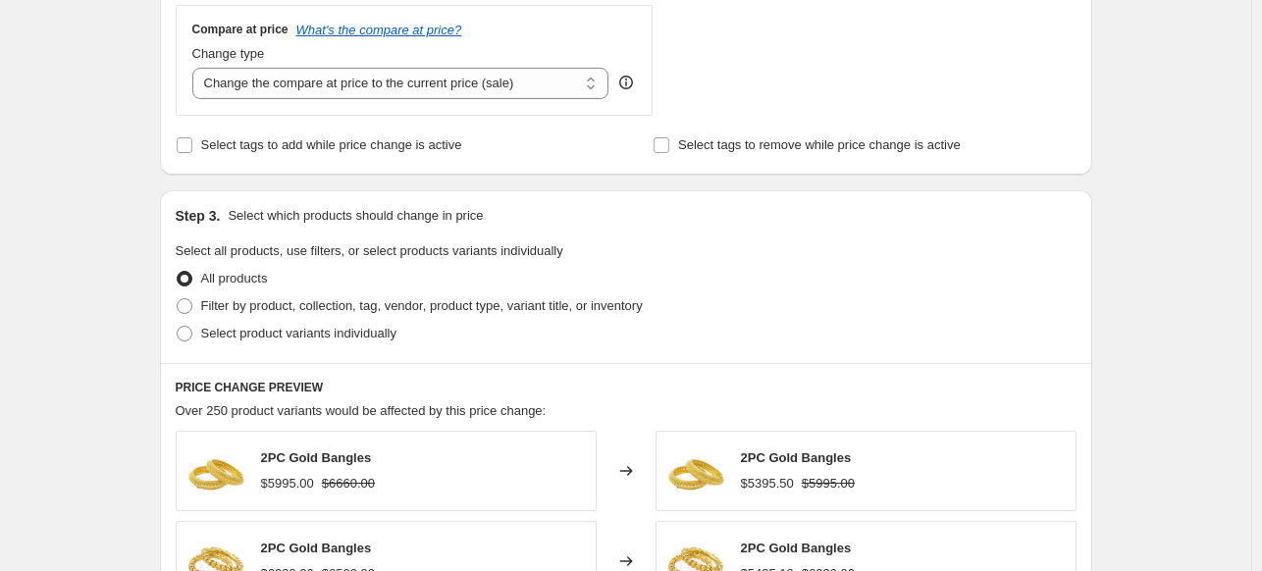
scroll to position [740, 0]
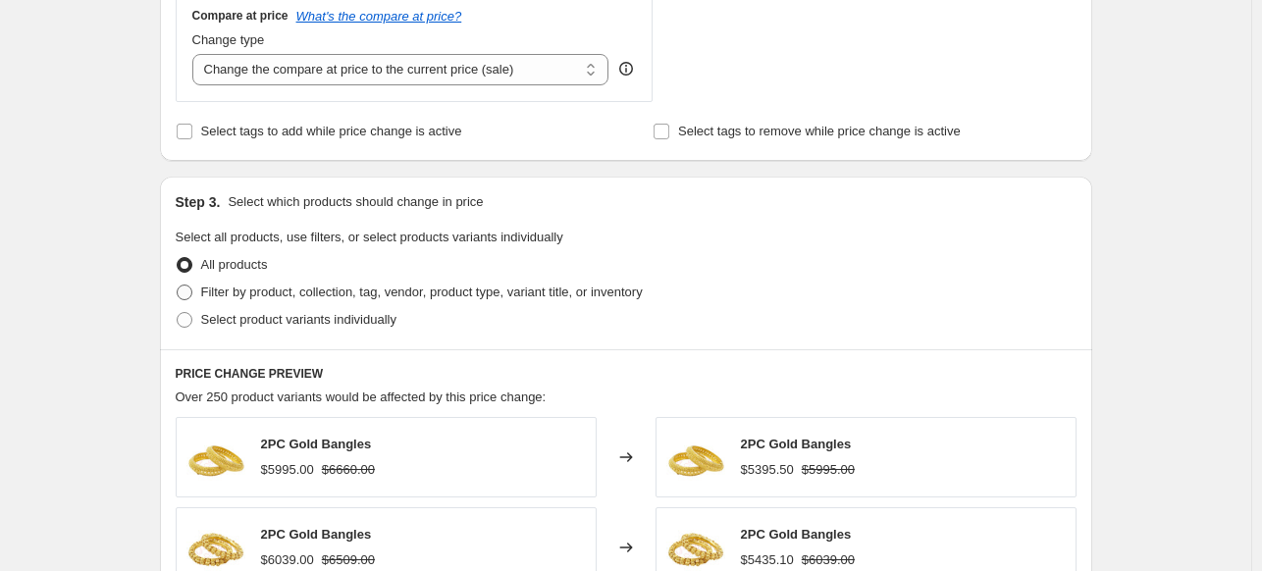
click at [617, 294] on span "Filter by product, collection, tag, vendor, product type, variant title, or inv…" at bounding box center [421, 292] width 441 height 15
click at [178, 285] on input "Filter by product, collection, tag, vendor, product type, variant title, or inv…" at bounding box center [177, 285] width 1 height 1
radio input "true"
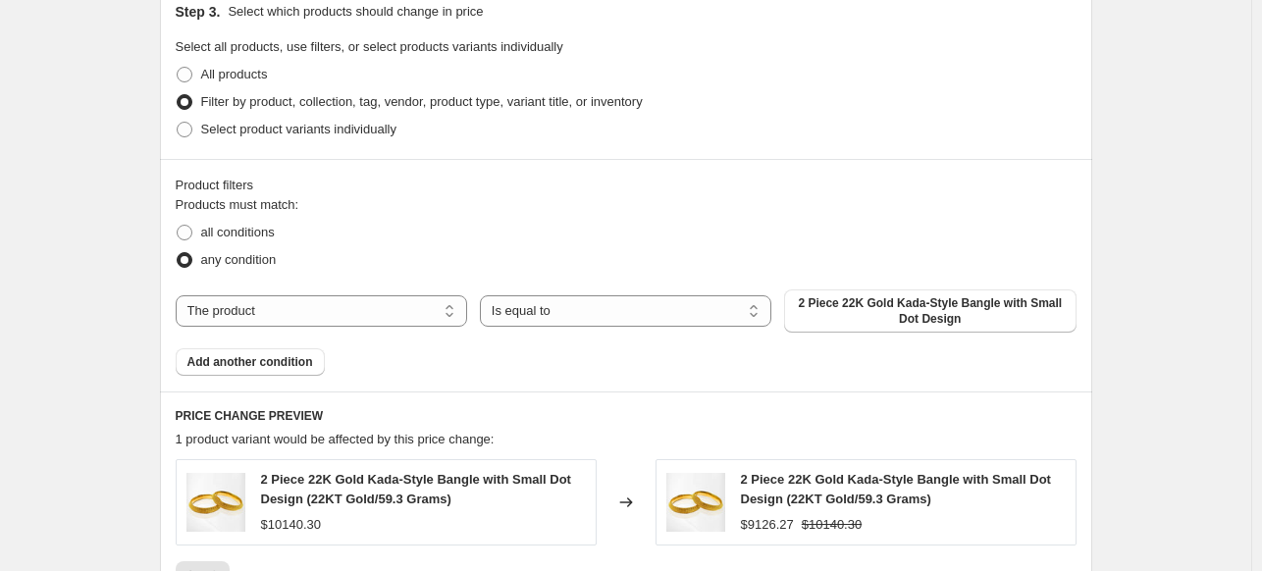
scroll to position [956, 0]
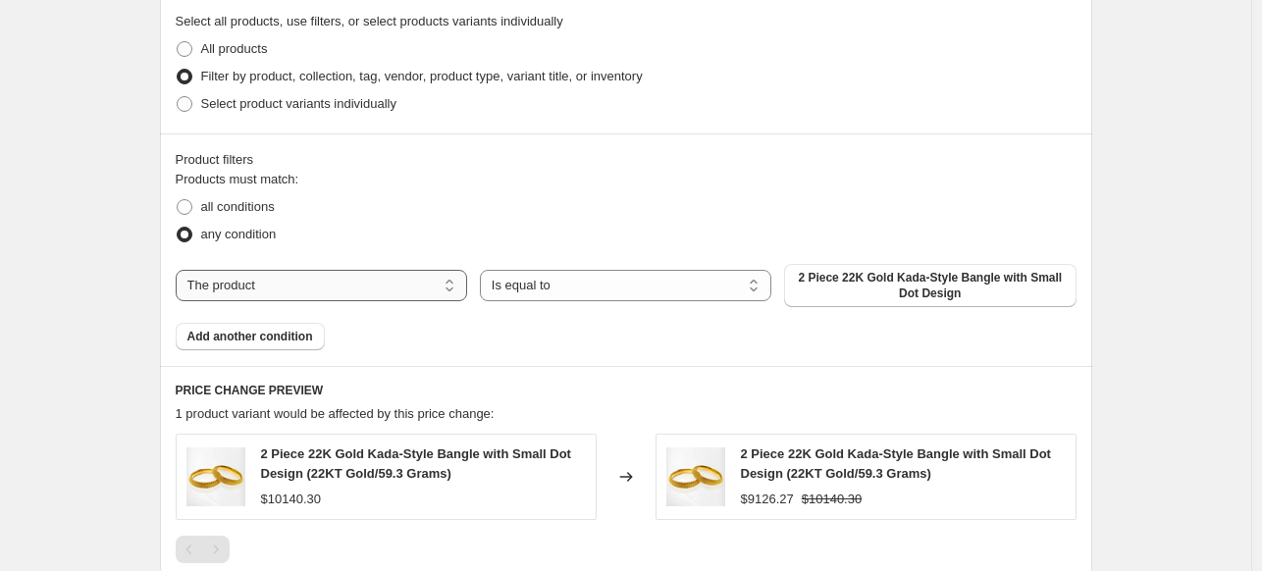
click at [443, 285] on select "The product The product's collection The product's vendor The product's type Th…" at bounding box center [321, 285] width 291 height 31
select select "collection"
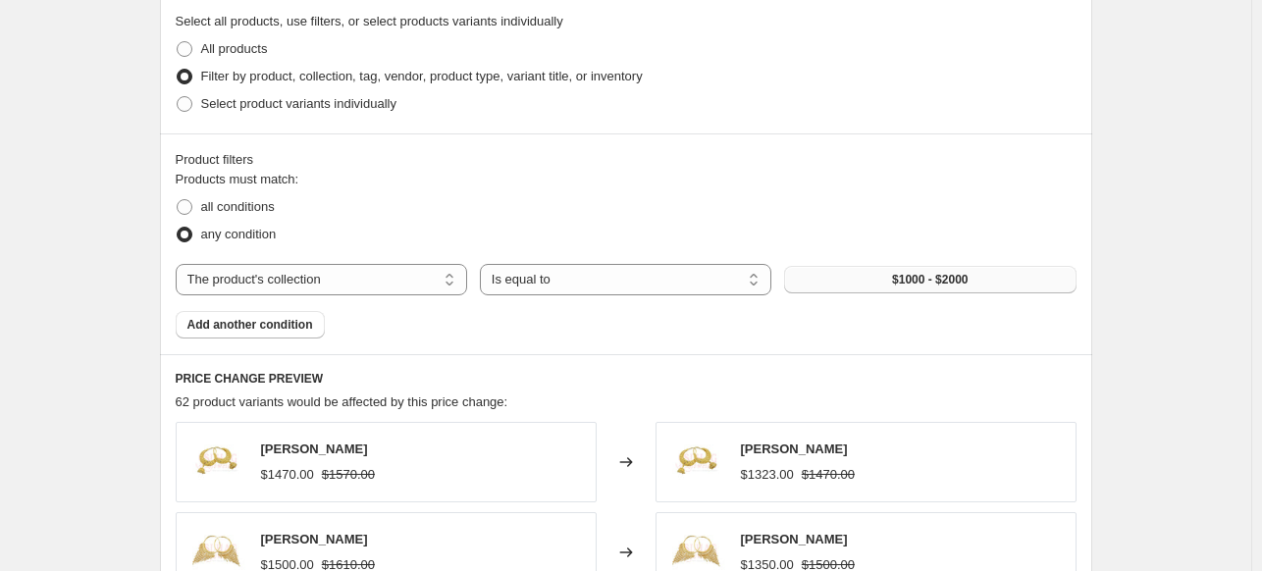
click at [887, 280] on button "$1000 - $2000" at bounding box center [929, 279] width 291 height 27
click at [902, 283] on span "$1000 - $2000" at bounding box center [930, 280] width 76 height 16
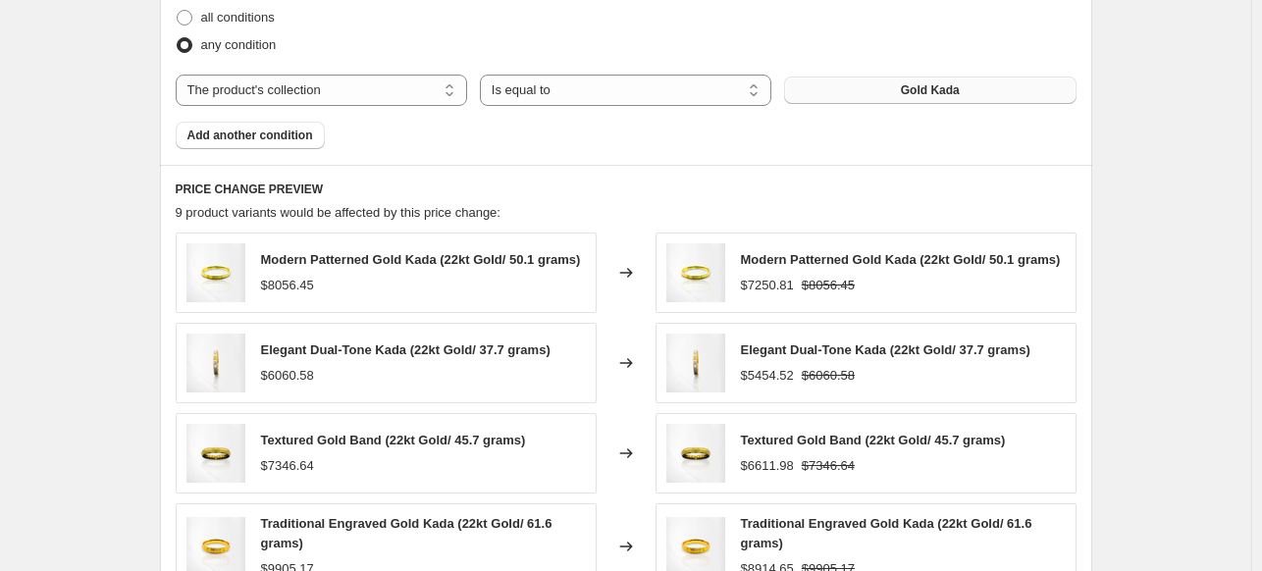
scroll to position [0, 0]
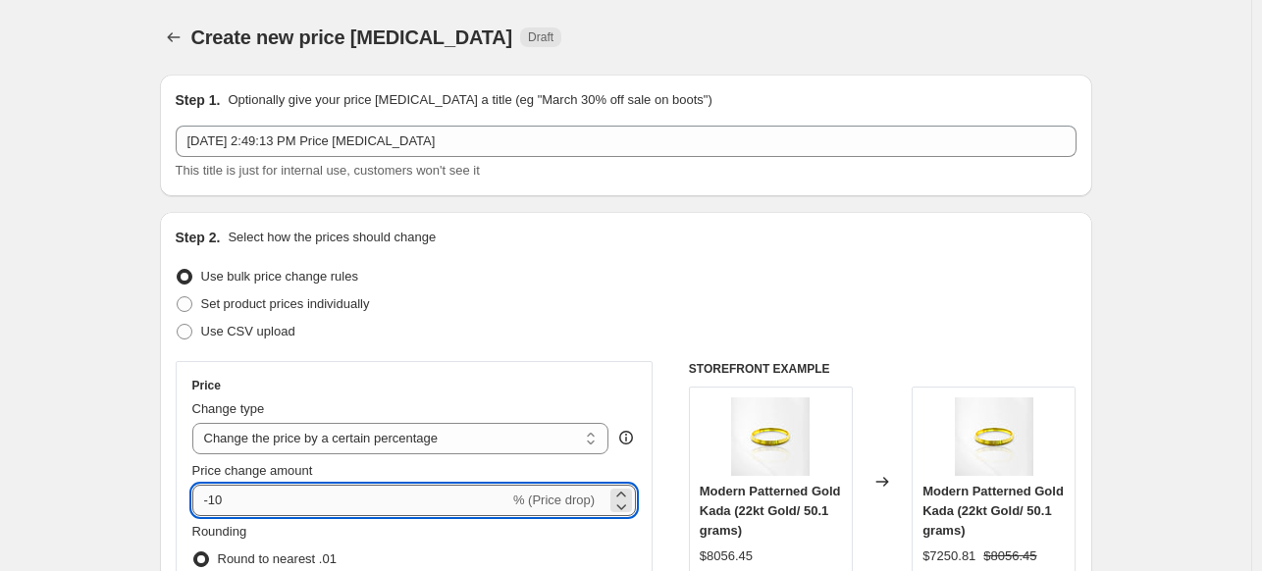
click at [216, 498] on input "-10" at bounding box center [350, 500] width 317 height 31
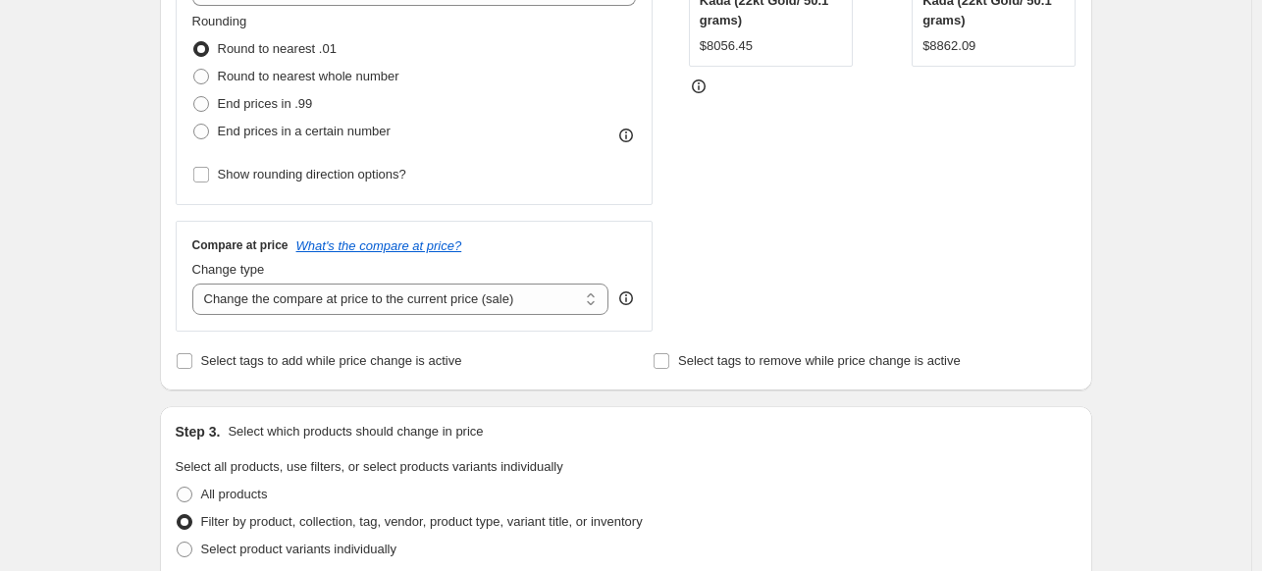
scroll to position [332, 0]
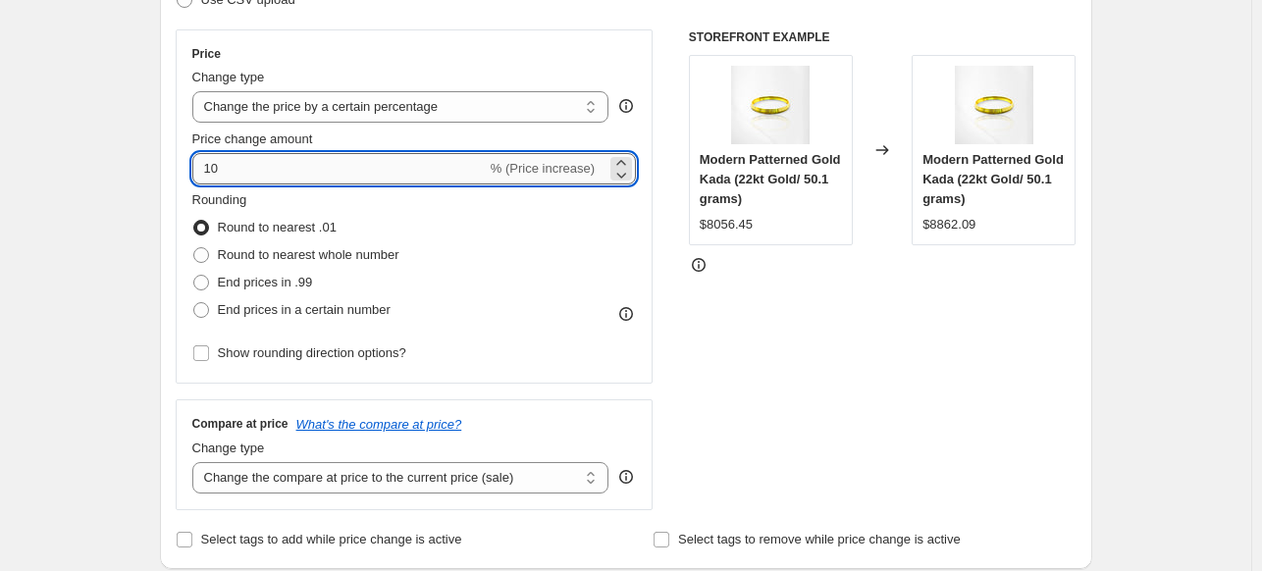
click at [334, 166] on input "10" at bounding box center [339, 168] width 294 height 31
click at [911, 415] on div "STOREFRONT EXAMPLE Modern Patterned Gold Kada (22kt Gold/ 50.1 grams) $8056.45 …" at bounding box center [883, 269] width 388 height 481
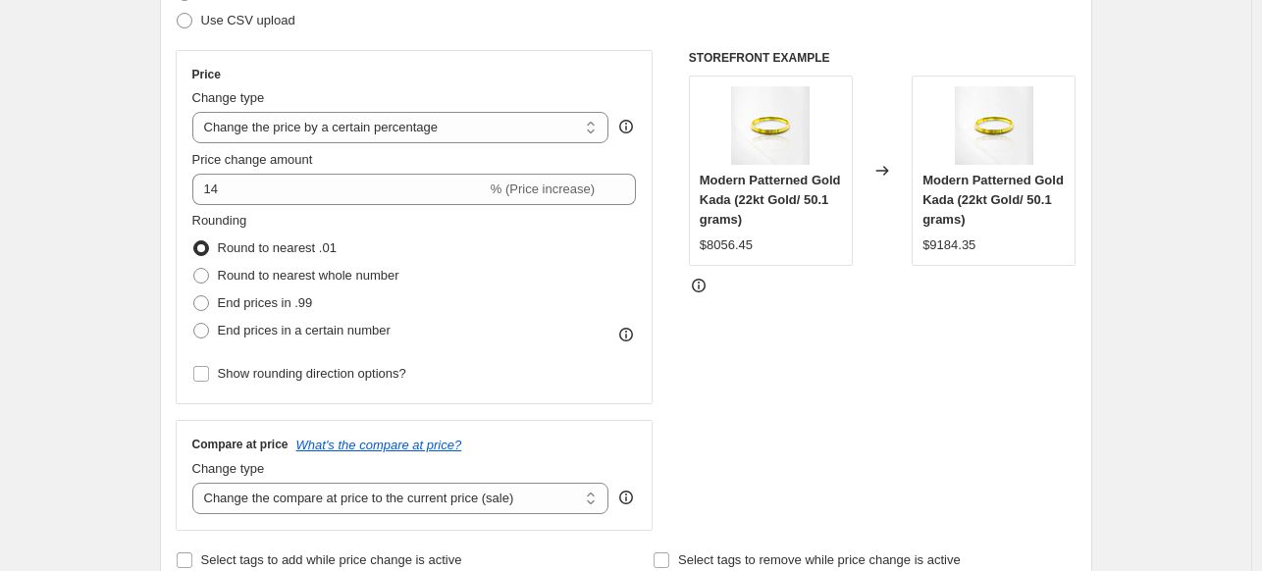
scroll to position [308, 0]
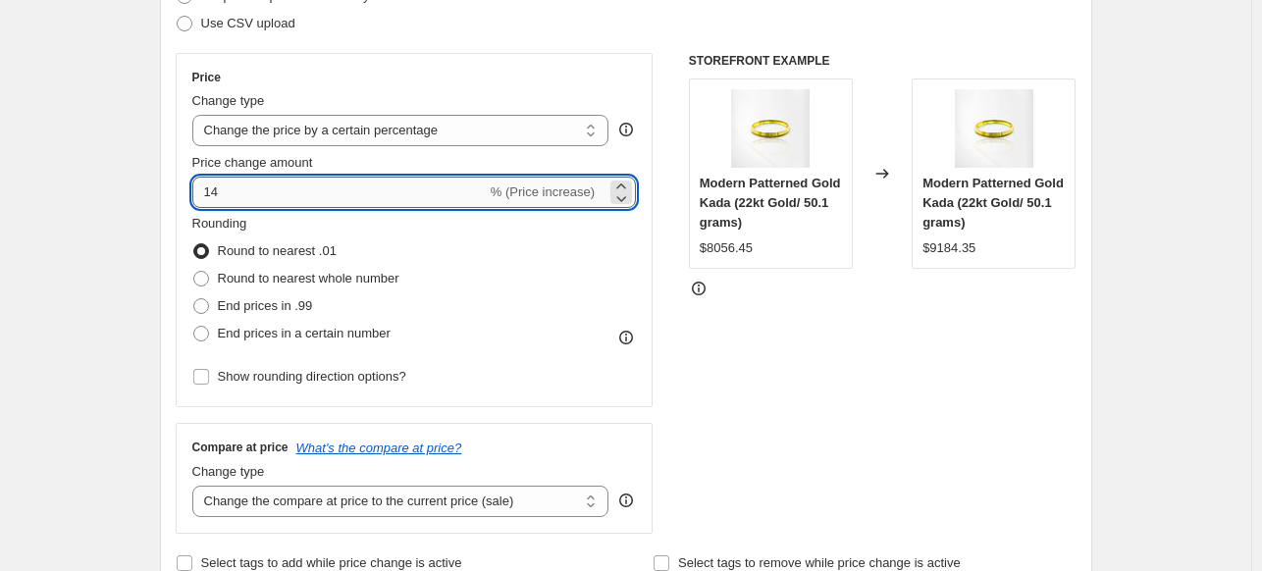
click at [449, 197] on input "14" at bounding box center [339, 192] width 294 height 31
type input "12"
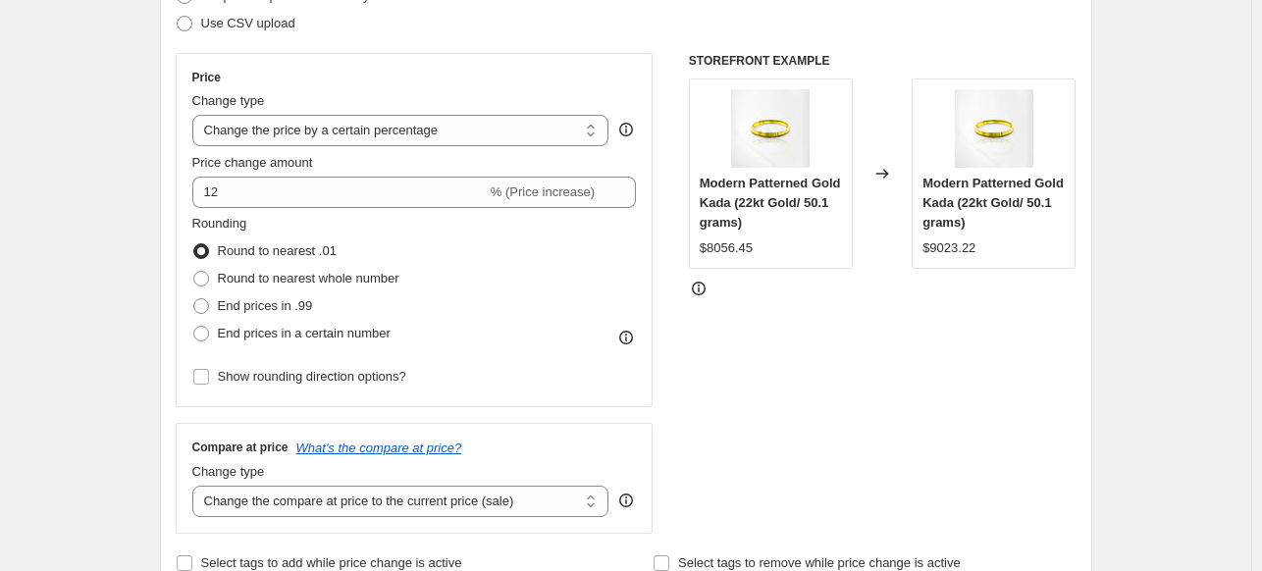
click at [775, 348] on div "STOREFRONT EXAMPLE Modern Patterned Gold Kada (22kt Gold/ 50.1 grams) $8056.45 …" at bounding box center [883, 293] width 388 height 481
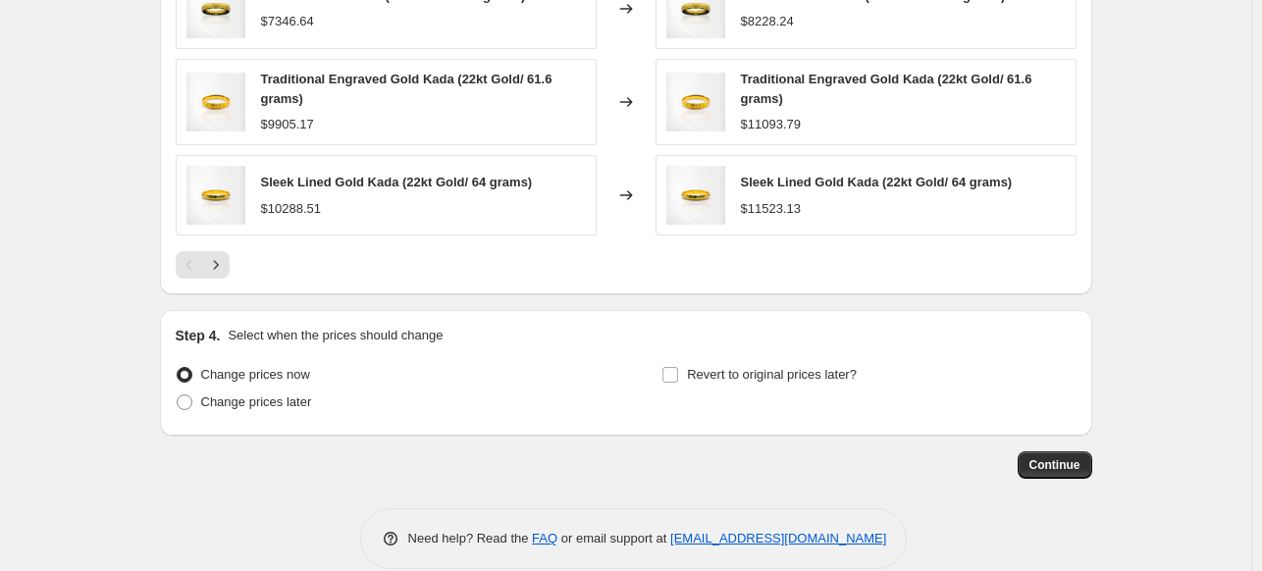
scroll to position [1620, 0]
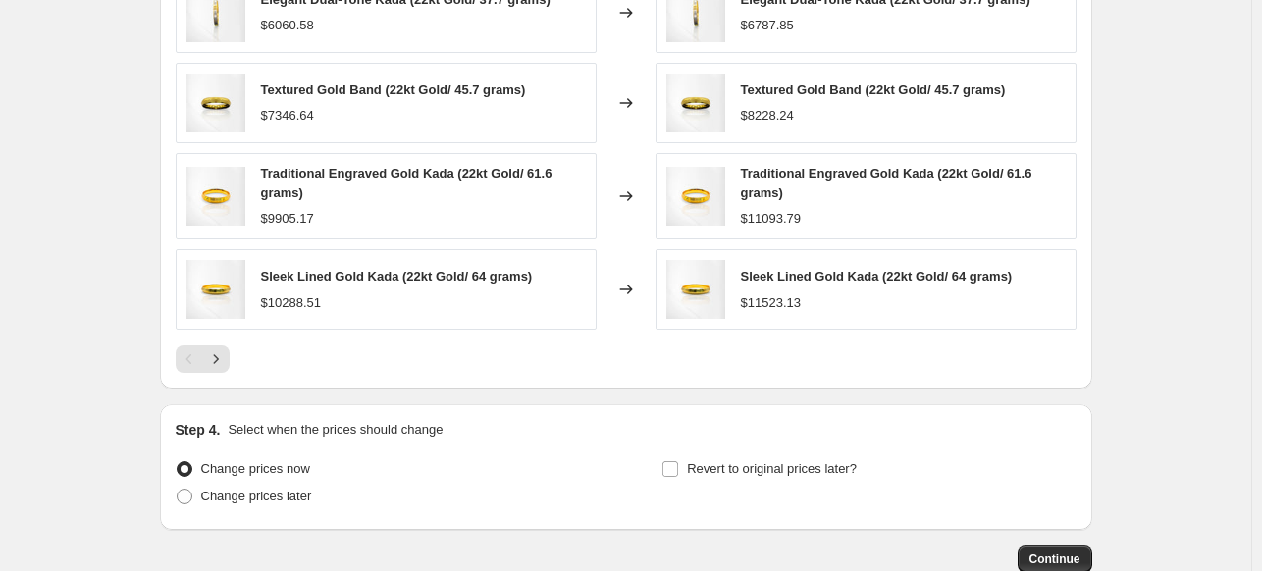
scroll to position [1498, 0]
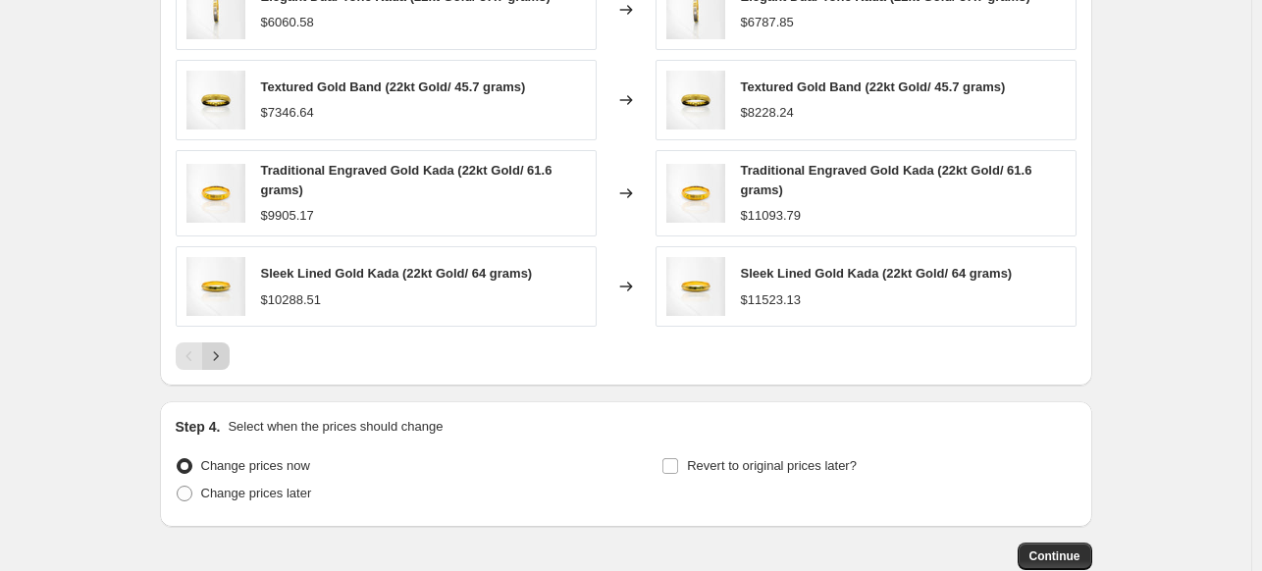
click at [225, 355] on icon "Next" at bounding box center [216, 356] width 20 height 20
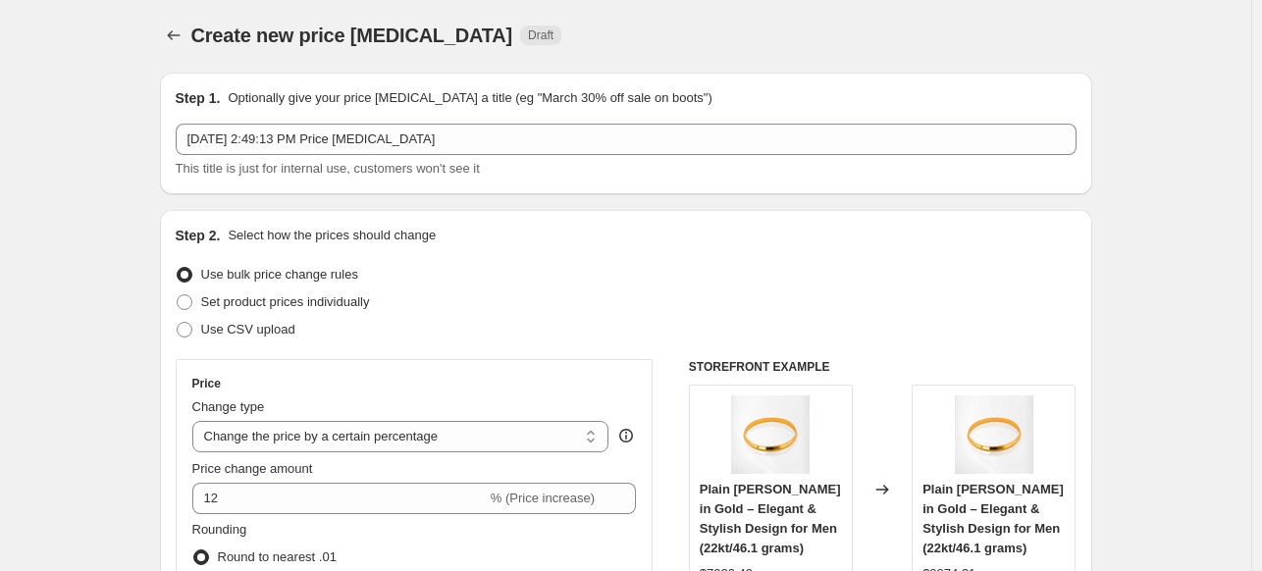
scroll to position [0, 0]
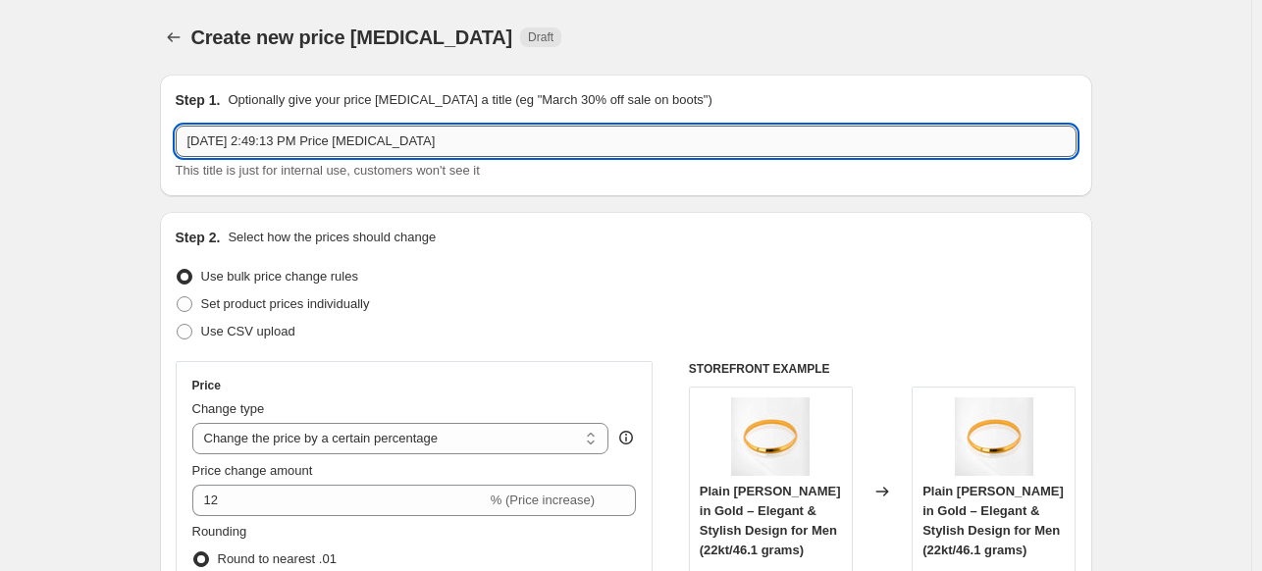
click at [339, 153] on input "Oct 14, 2025, 2:49:13 PM Price change job" at bounding box center [626, 141] width 901 height 31
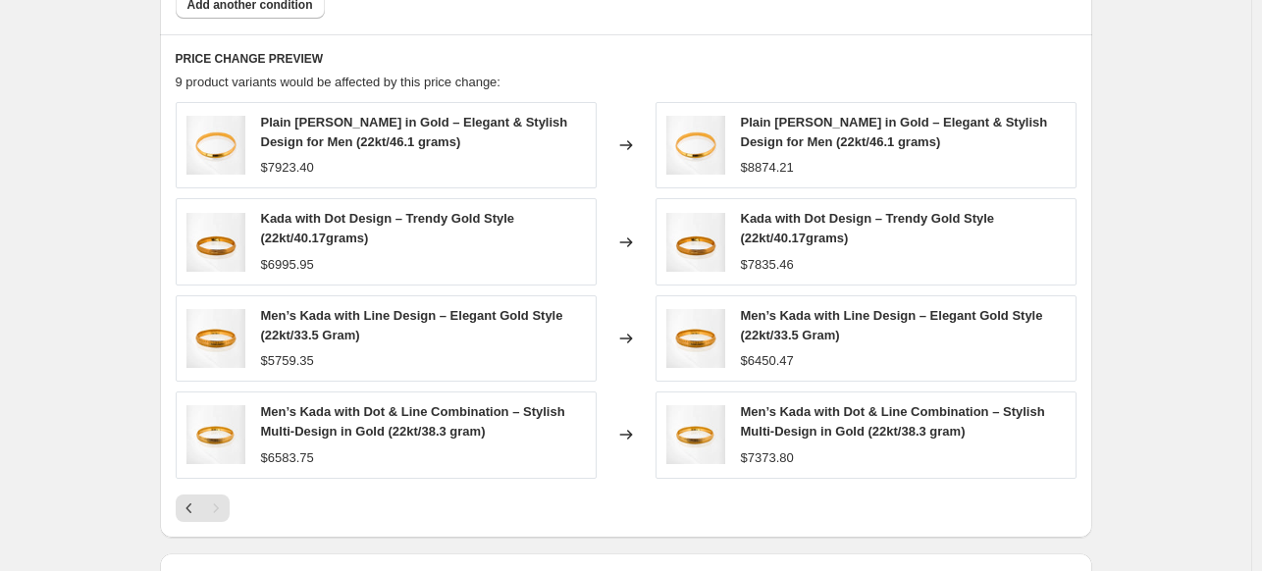
scroll to position [1458, 0]
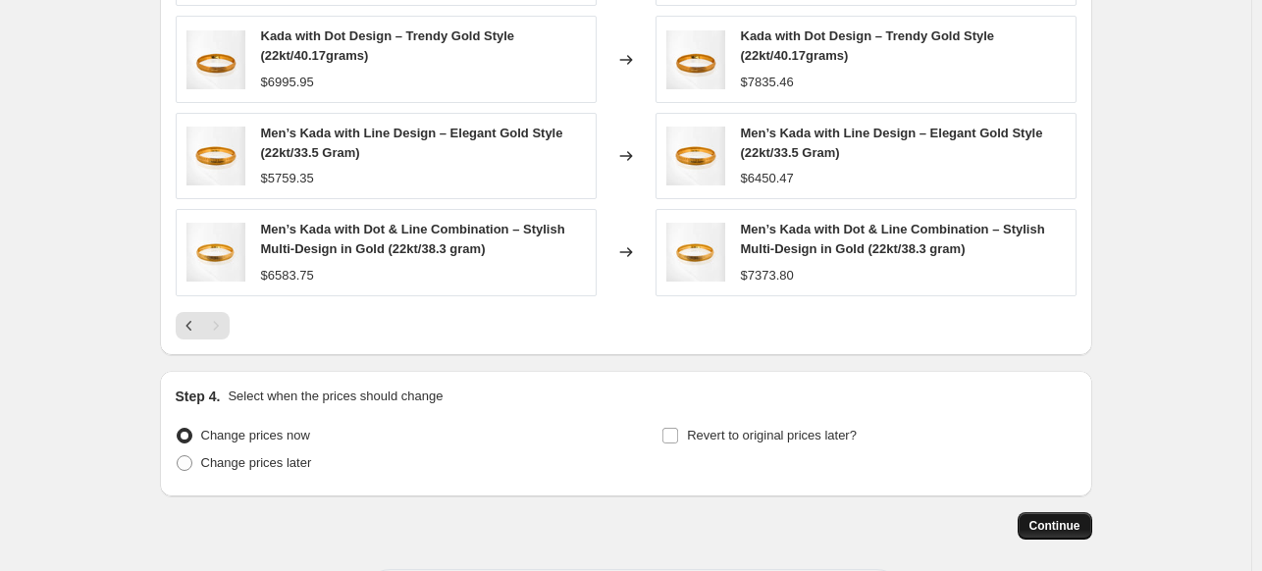
type input "Men Gold kada(items 9)"
click at [1052, 526] on span "Continue" at bounding box center [1054, 526] width 51 height 16
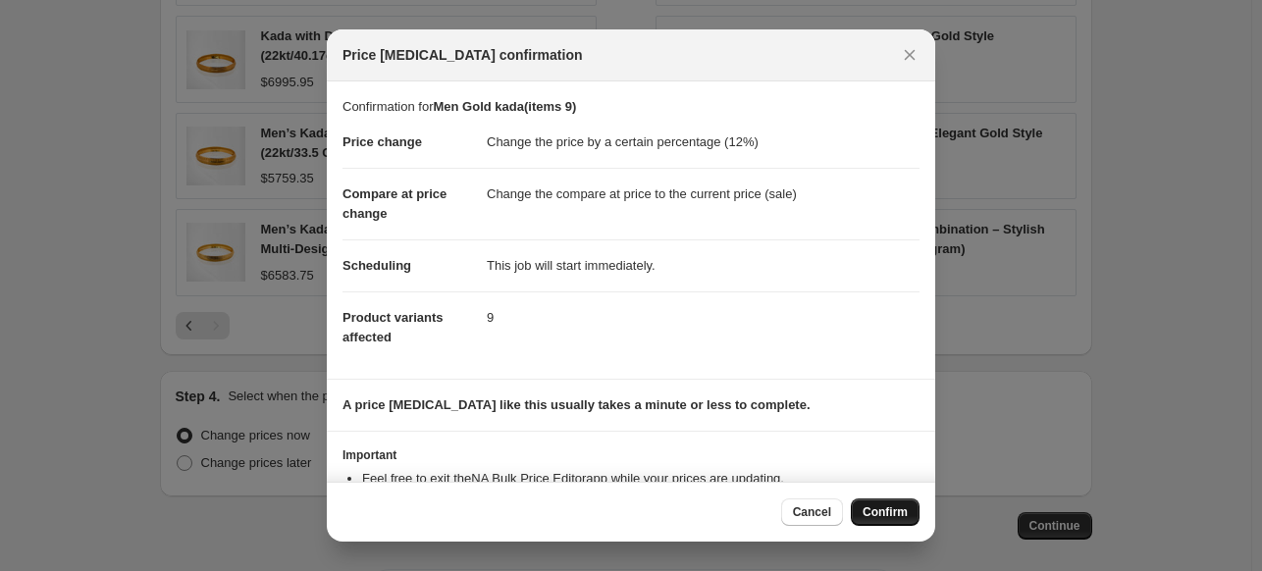
click at [883, 501] on button "Confirm" at bounding box center [885, 511] width 69 height 27
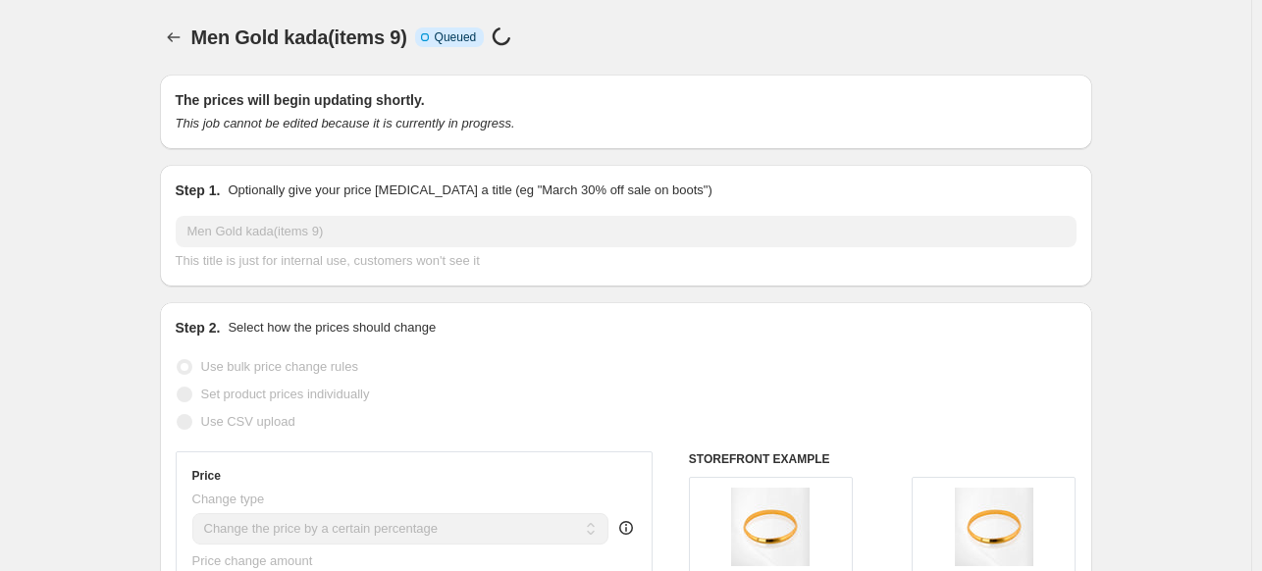
scroll to position [1458, 0]
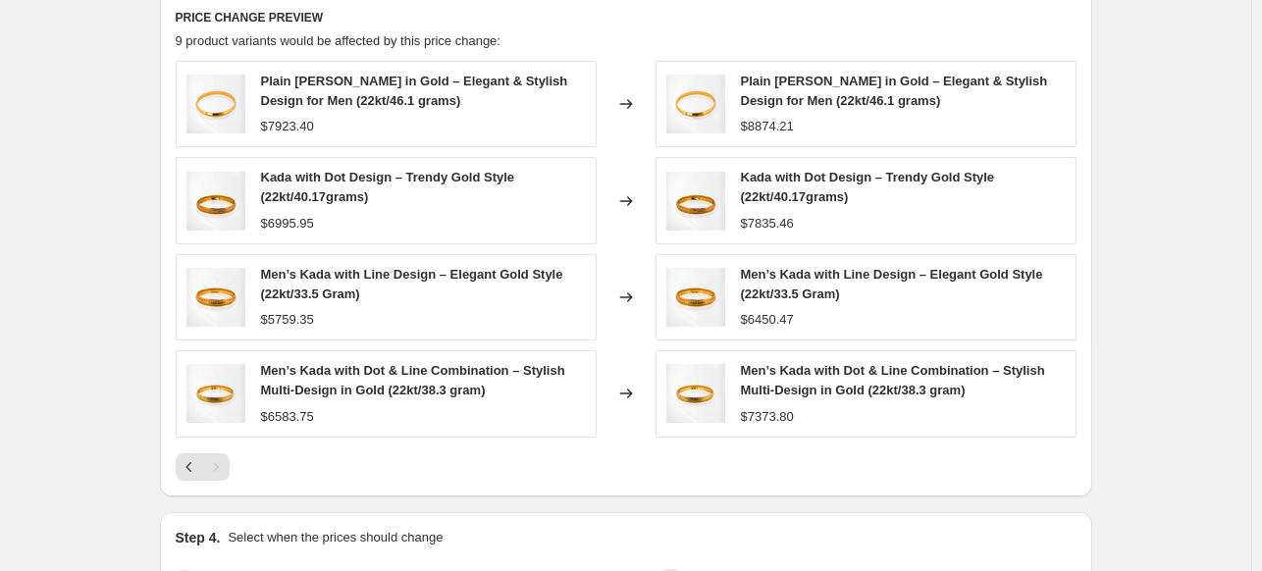
select select "percentage"
select select "collection"
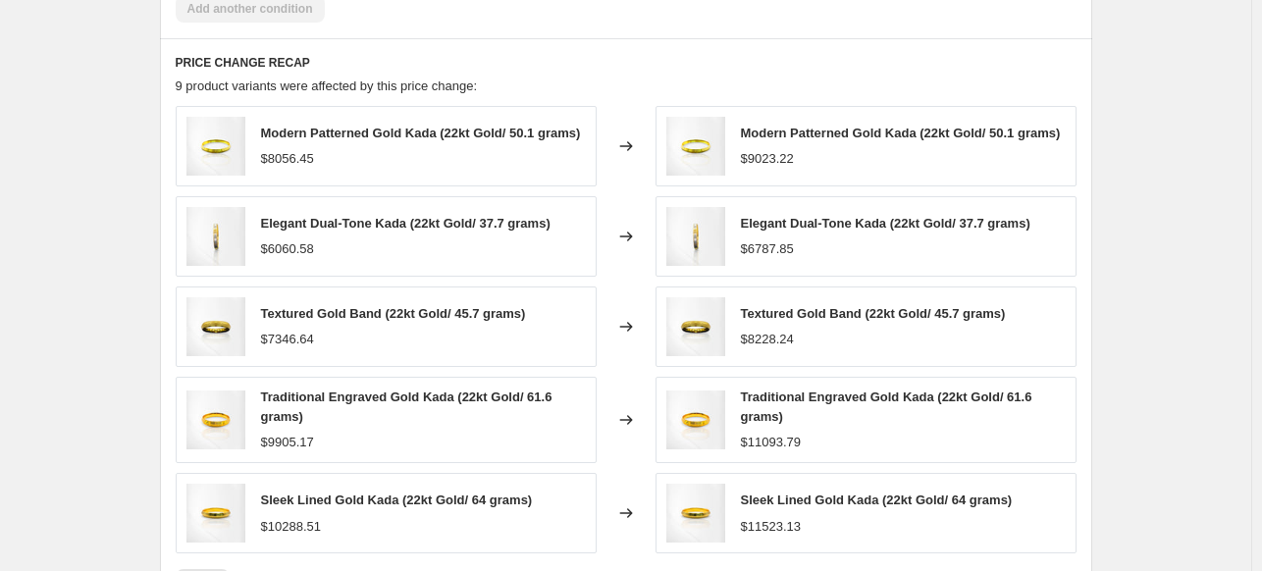
scroll to position [0, 0]
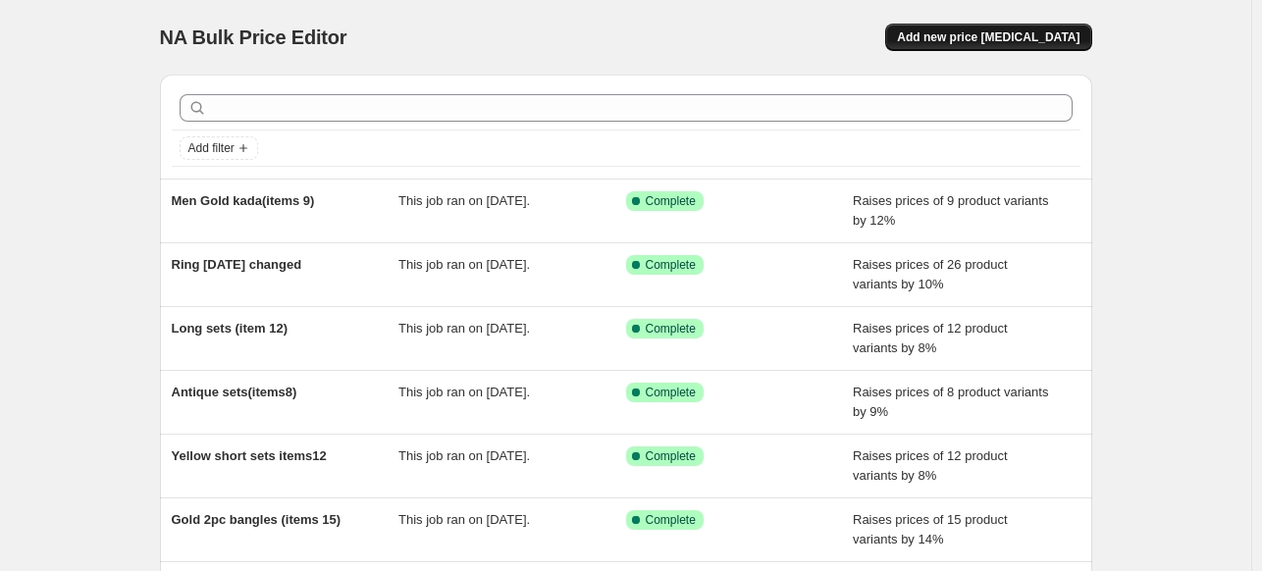
click at [1016, 50] on button "Add new price [MEDICAL_DATA]" at bounding box center [988, 37] width 206 height 27
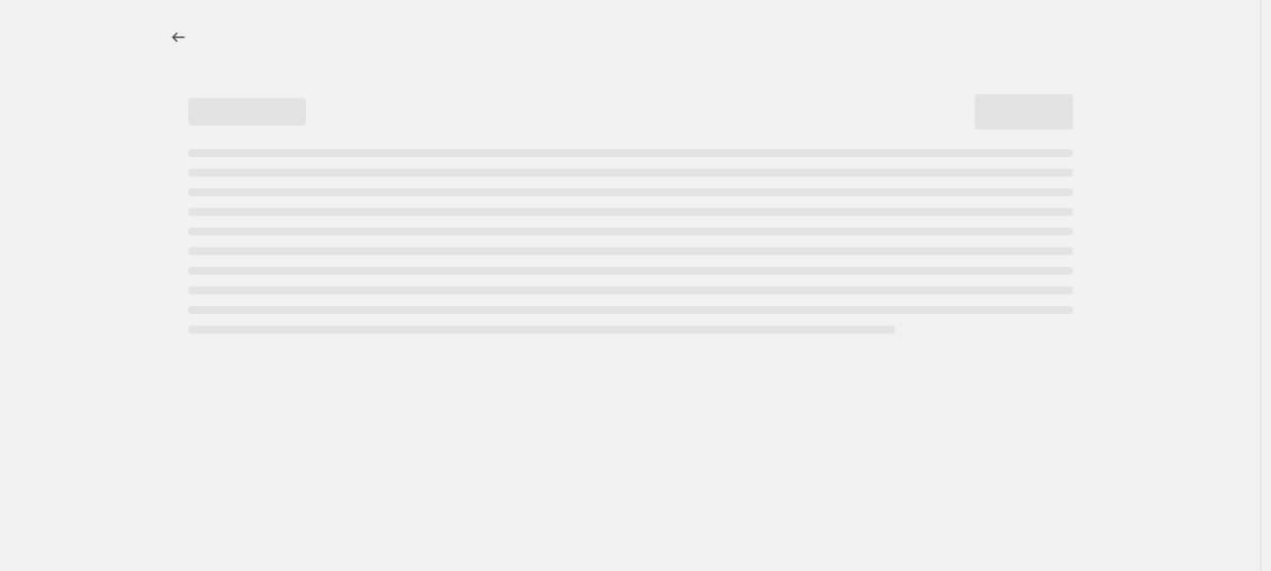
select select "percentage"
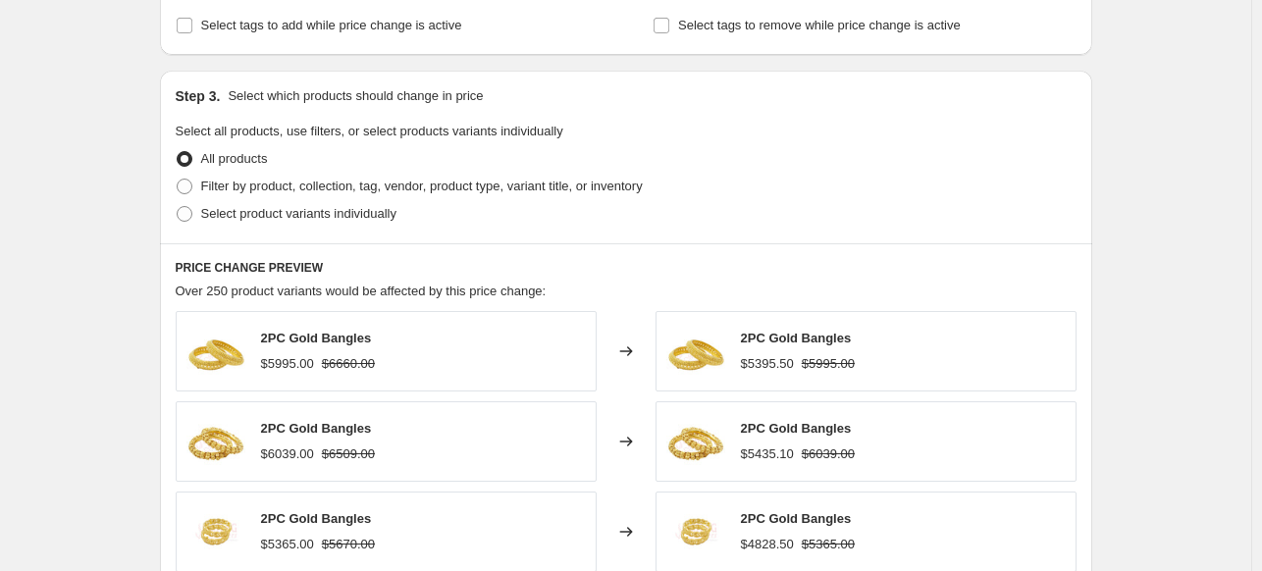
scroll to position [871, 0]
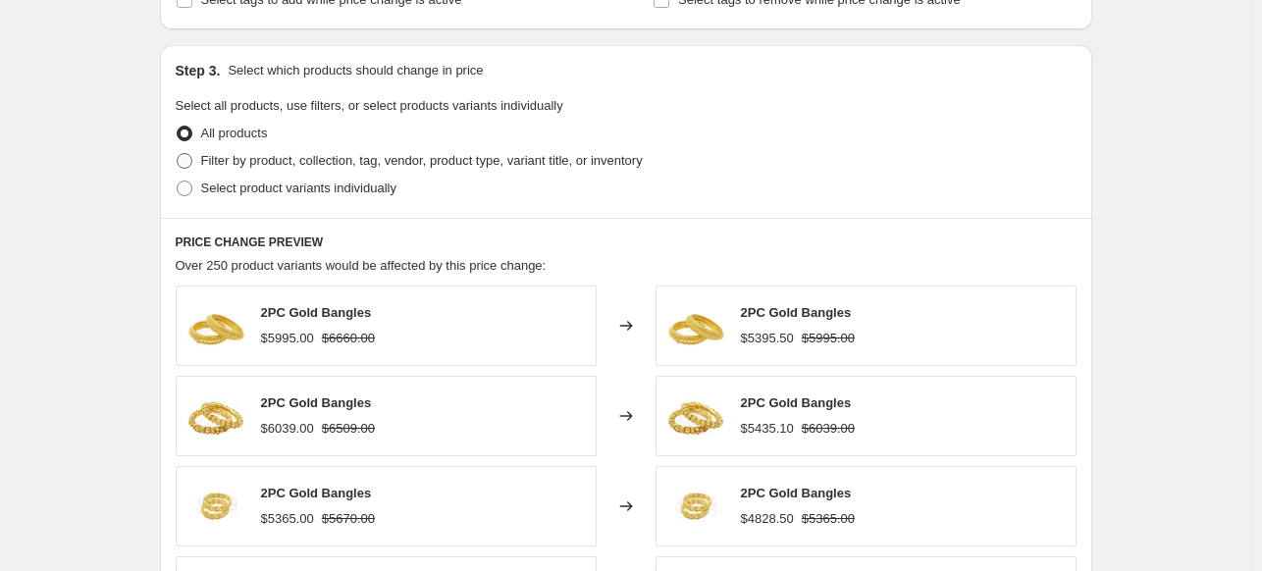
click at [409, 156] on span "Filter by product, collection, tag, vendor, product type, variant title, or inv…" at bounding box center [421, 160] width 441 height 15
click at [178, 154] on input "Filter by product, collection, tag, vendor, product type, variant title, or inv…" at bounding box center [177, 153] width 1 height 1
radio input "true"
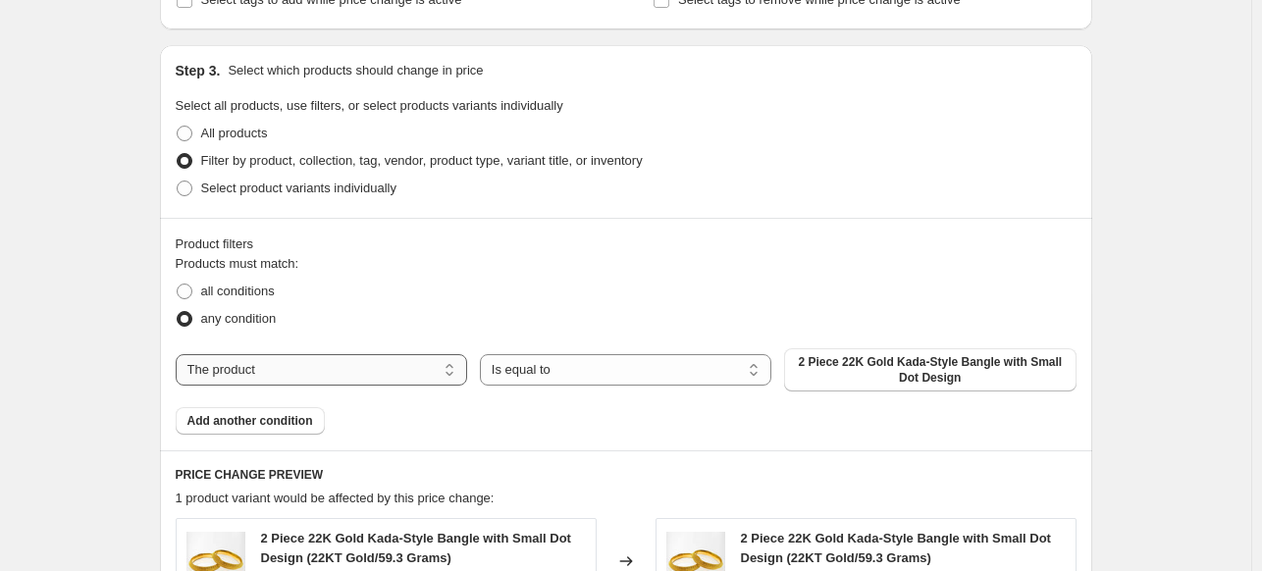
click at [379, 372] on select "The product The product's collection The product's vendor The product's type Th…" at bounding box center [321, 369] width 291 height 31
select select "collection"
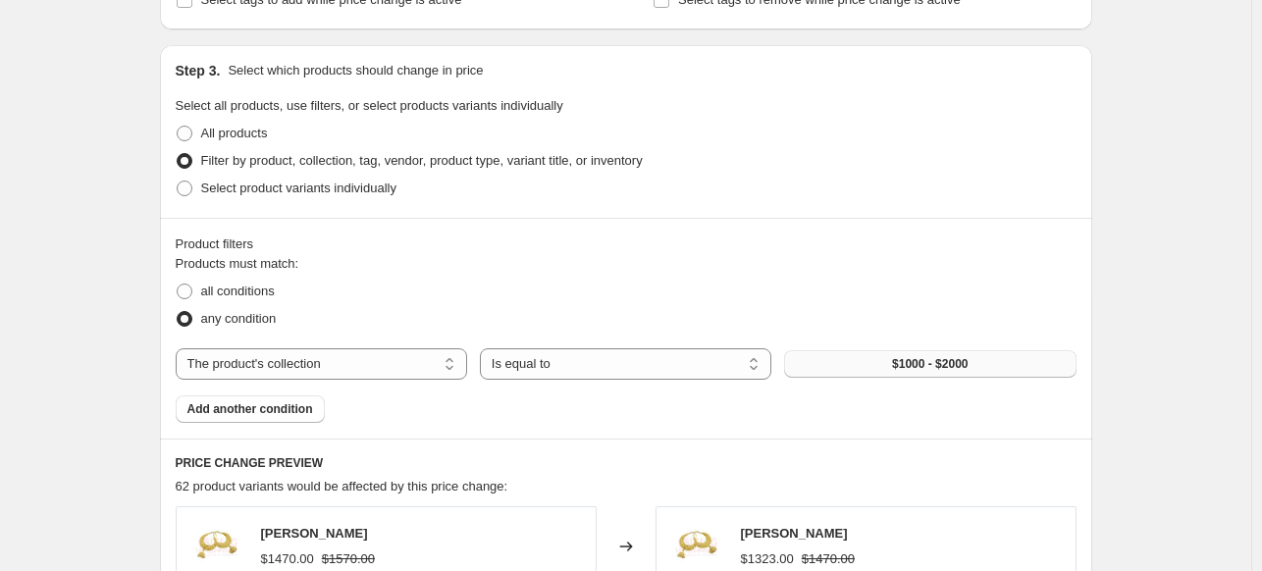
click at [898, 364] on span "$1000 - $2000" at bounding box center [930, 364] width 76 height 16
click at [900, 368] on span "$1000 - $2000" at bounding box center [930, 364] width 76 height 16
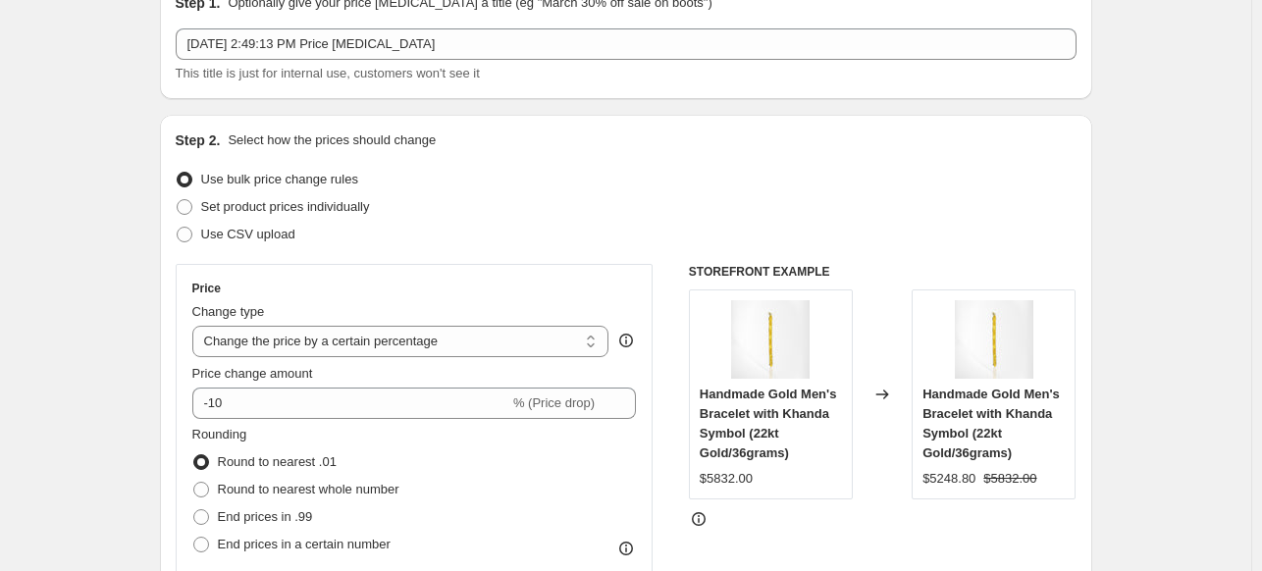
scroll to position [0, 0]
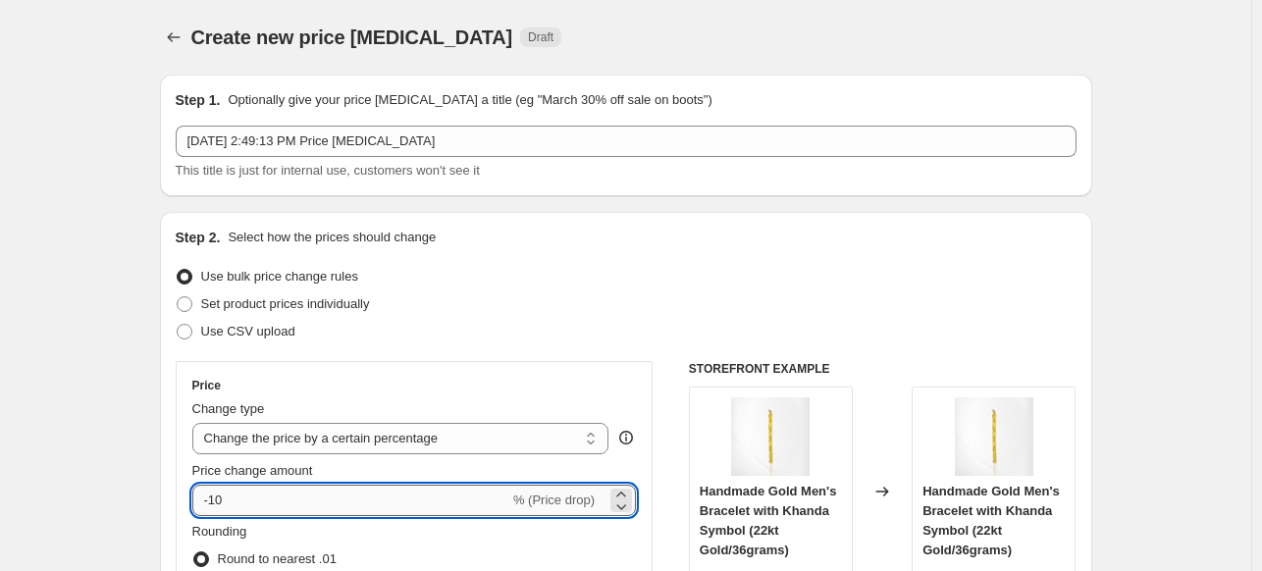
click at [212, 501] on input "-10" at bounding box center [350, 500] width 317 height 31
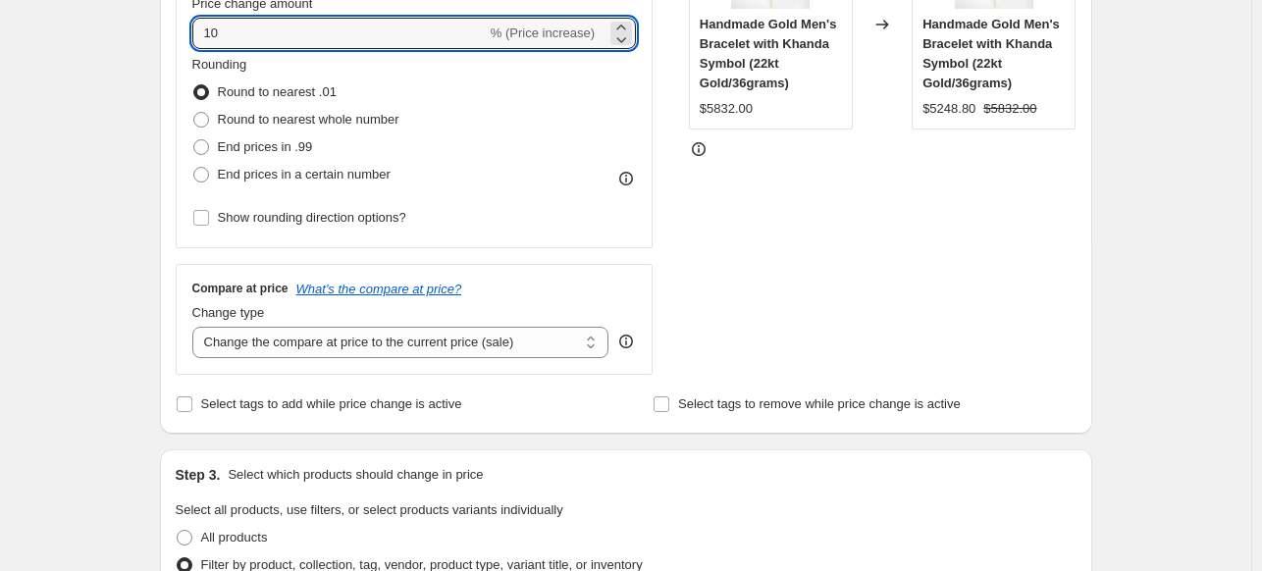
scroll to position [400, 0]
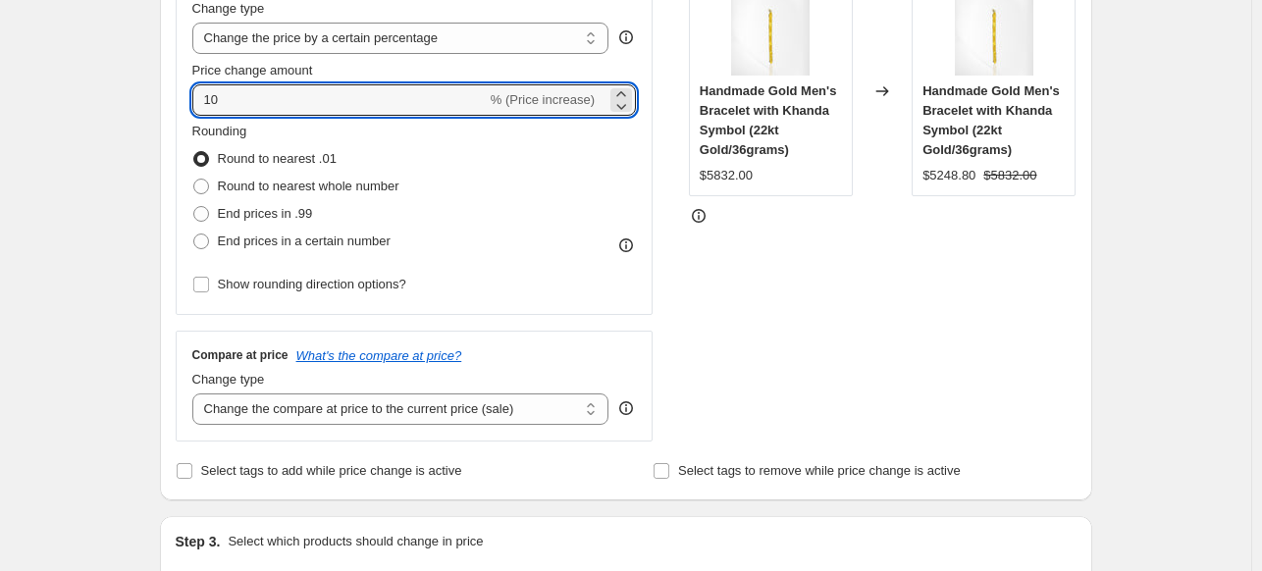
type input "10"
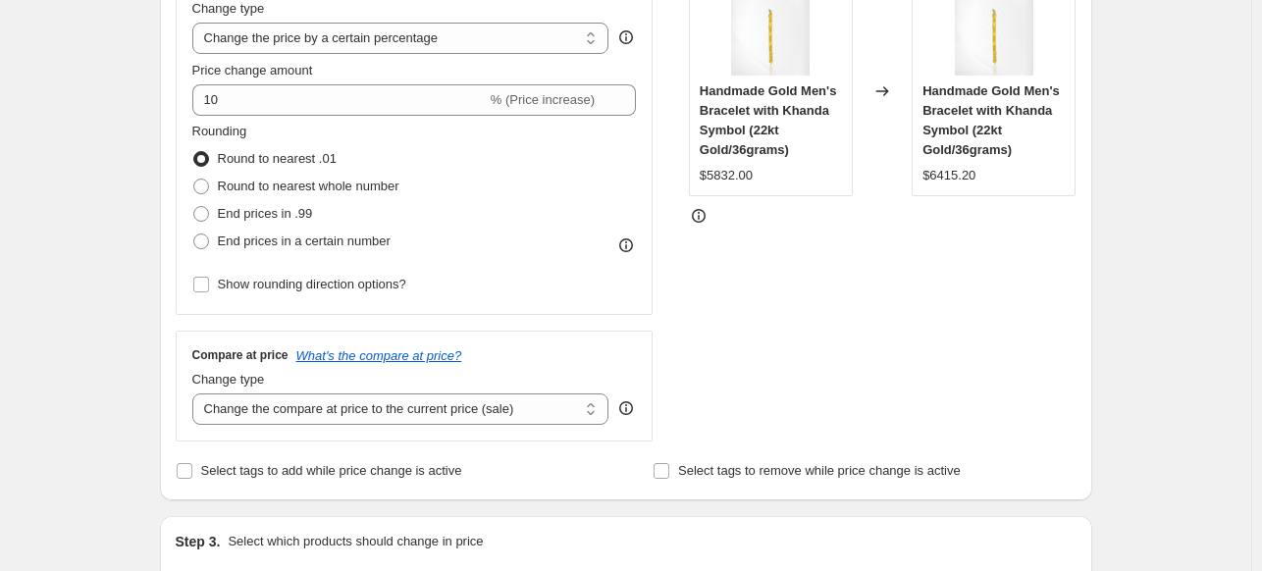
click at [936, 332] on div "STOREFRONT EXAMPLE Handmade Gold Men's Bracelet with Khanda Symbol (22kt Gold/3…" at bounding box center [883, 201] width 388 height 481
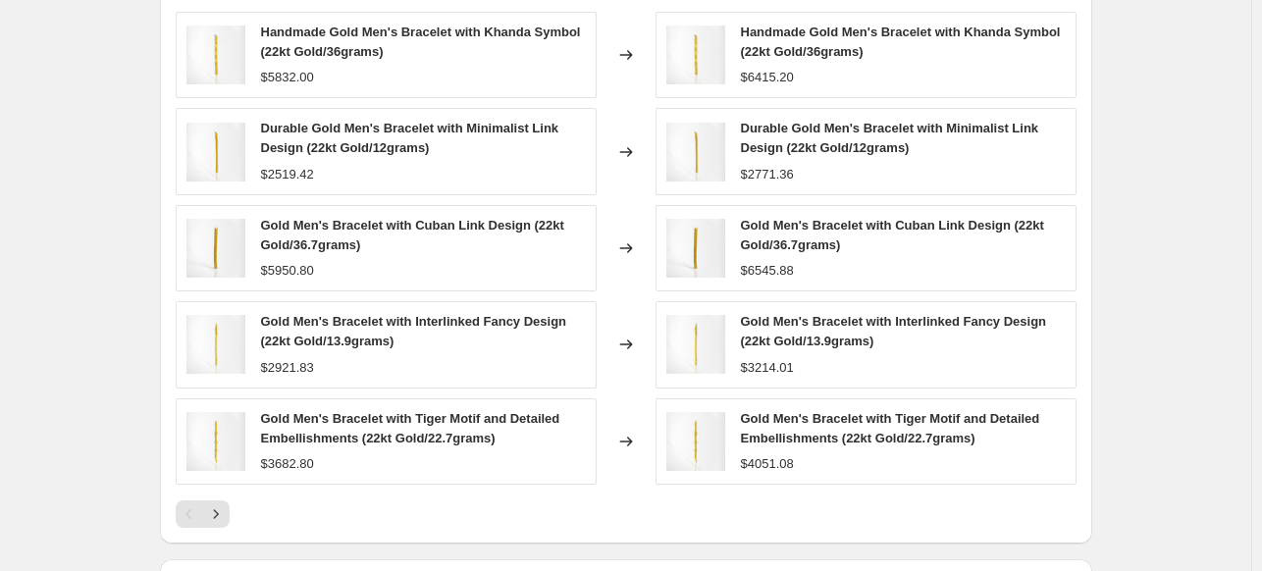
scroll to position [1452, 0]
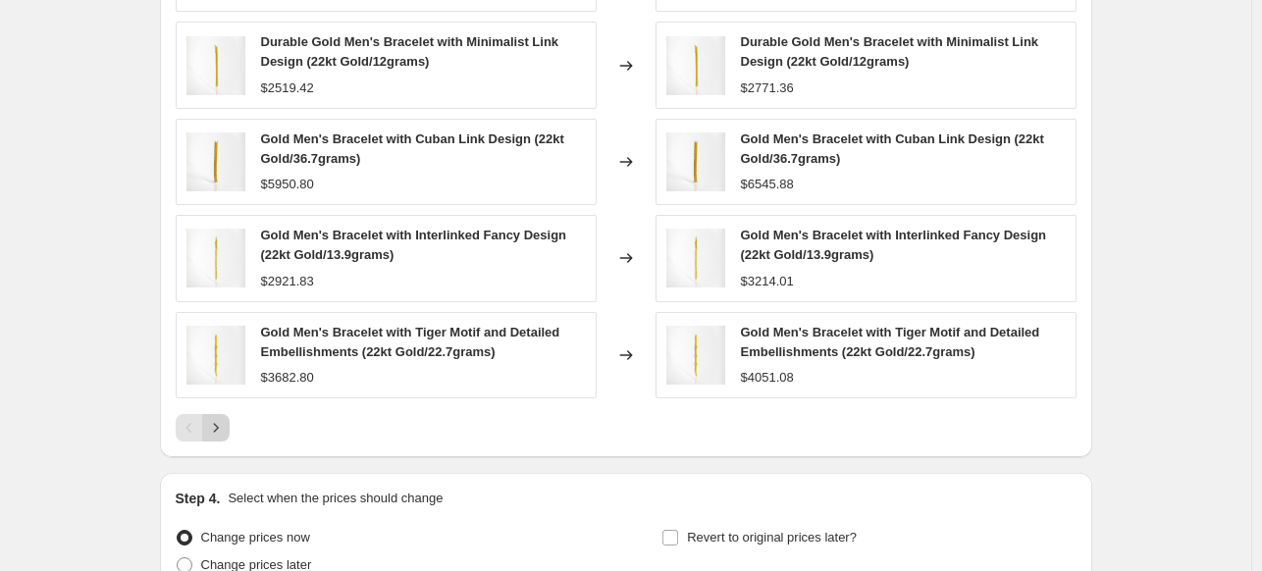
click at [222, 426] on icon "Next" at bounding box center [216, 428] width 20 height 20
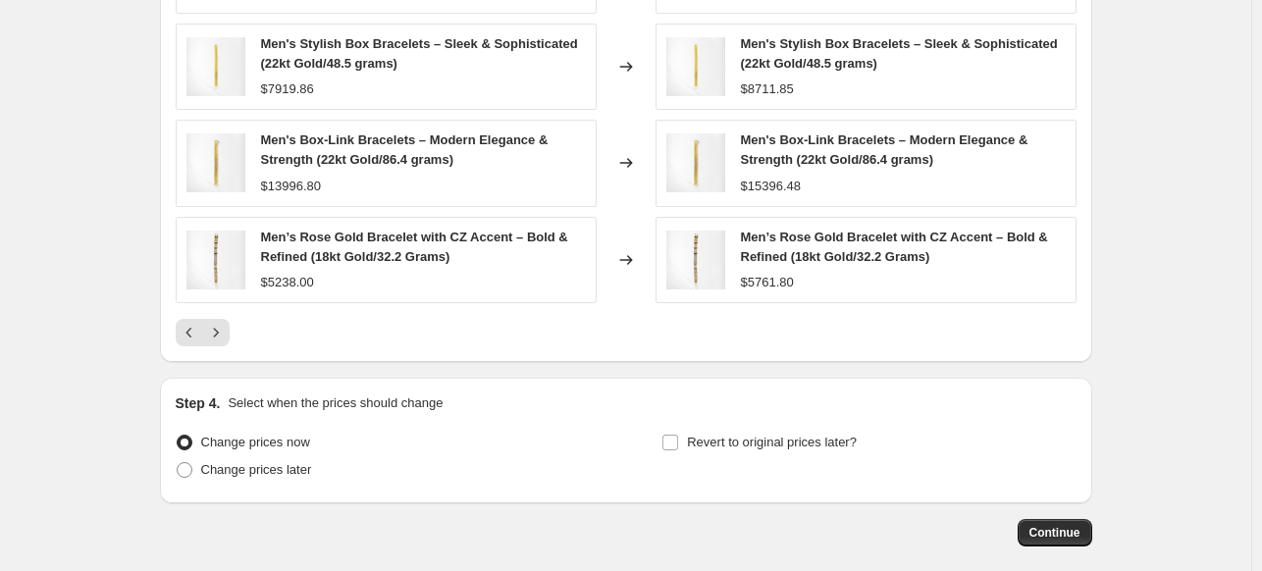
scroll to position [1638, 0]
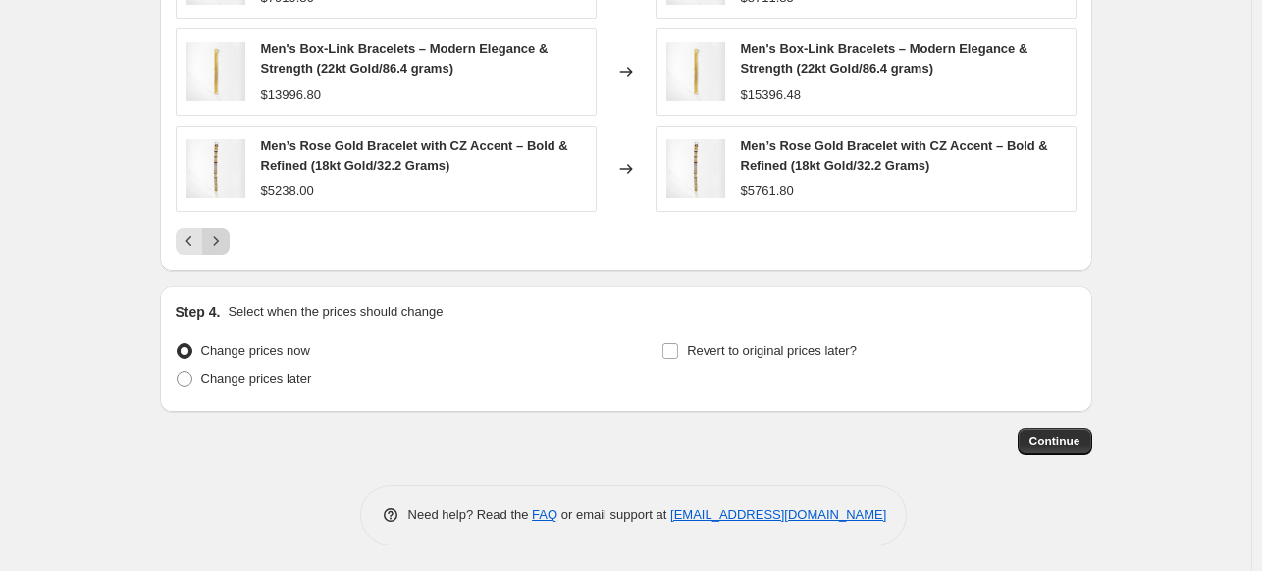
click at [220, 246] on icon "Next" at bounding box center [216, 242] width 20 height 20
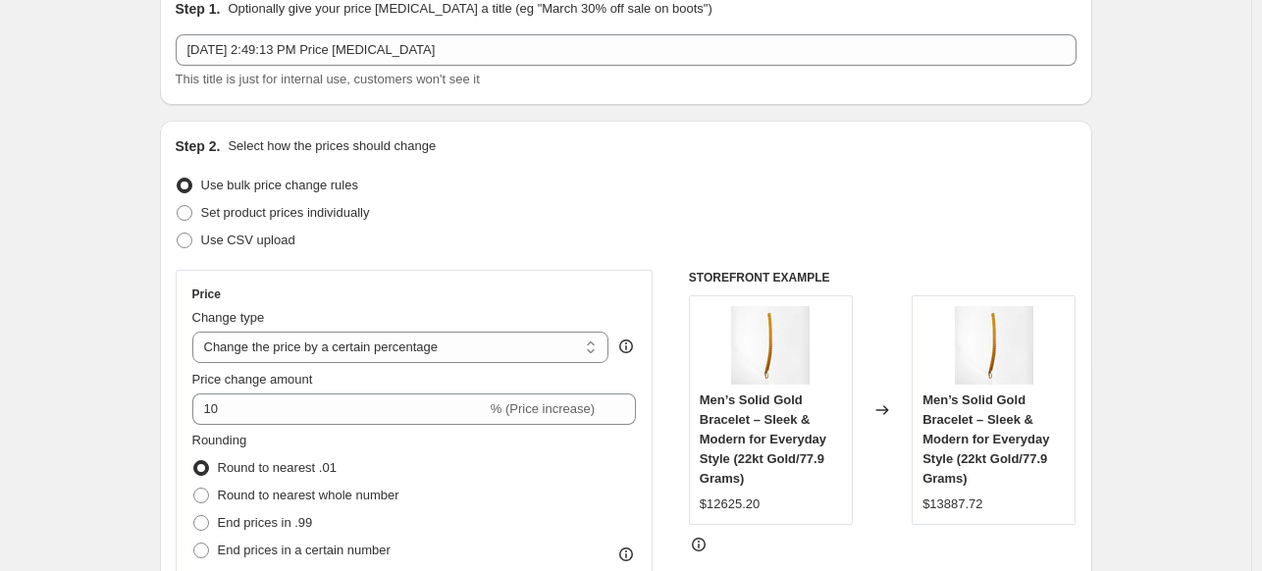
scroll to position [0, 0]
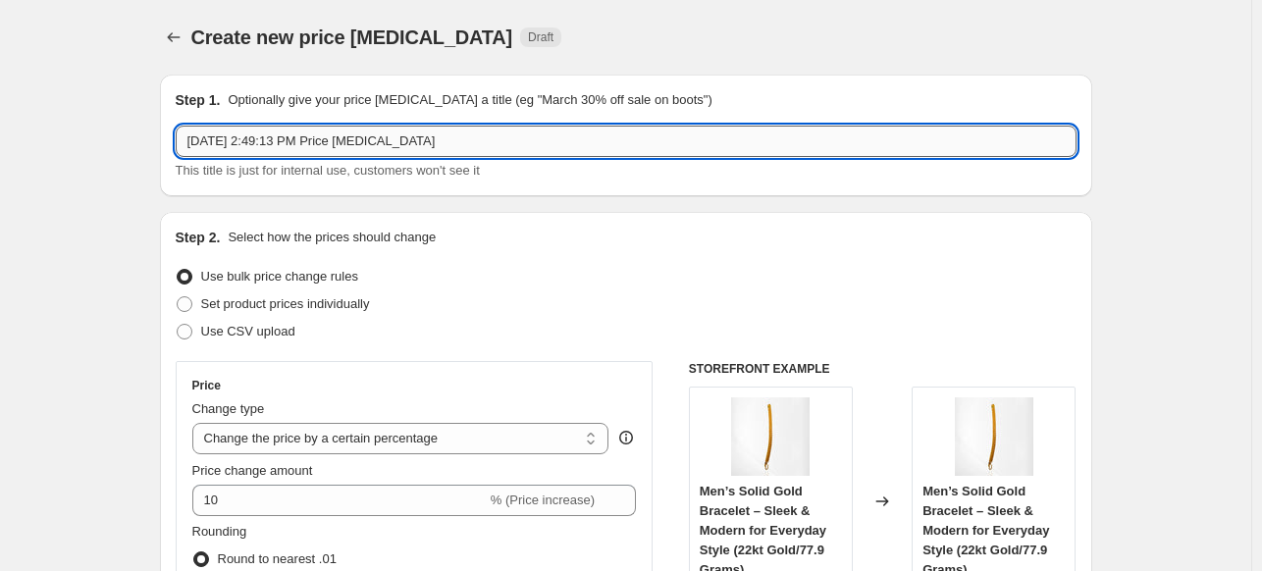
click at [359, 136] on input "Oct 14, 2025, 2:49:13 PM Price change job" at bounding box center [626, 141] width 901 height 31
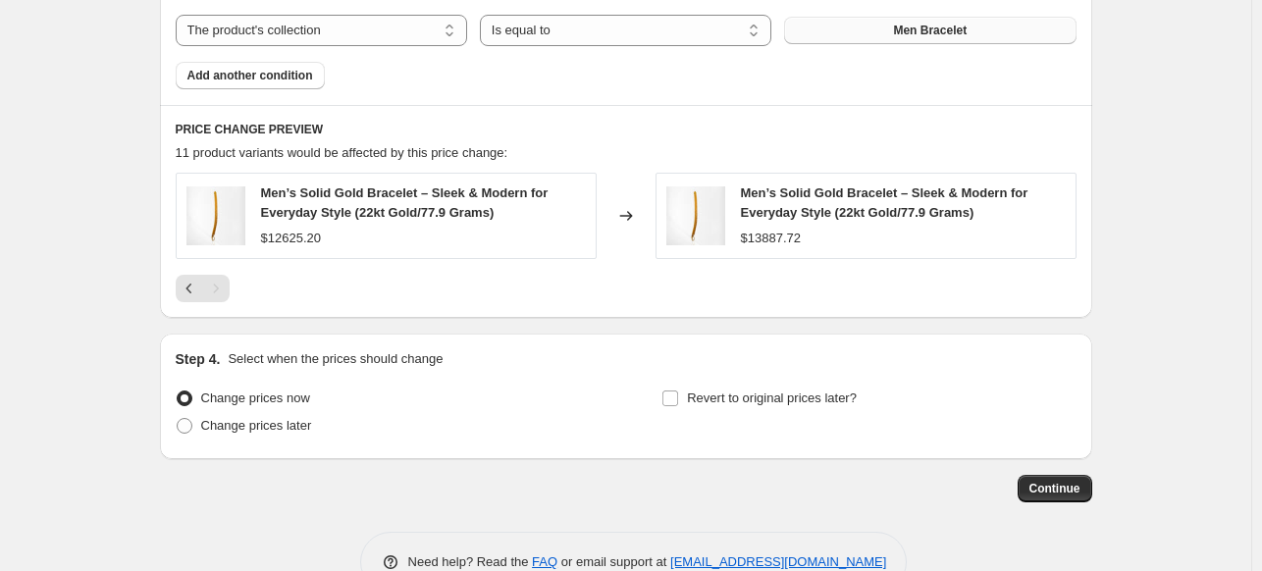
scroll to position [1254, 0]
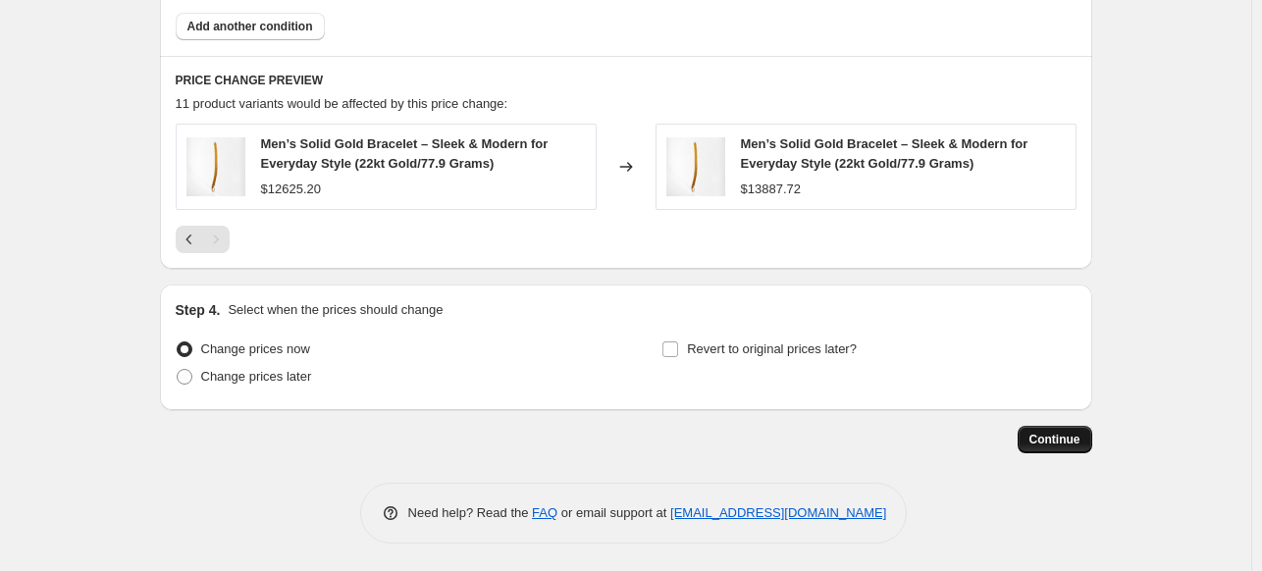
type input "Men Bracelets (items 11)"
click at [1046, 445] on span "Continue" at bounding box center [1054, 440] width 51 height 16
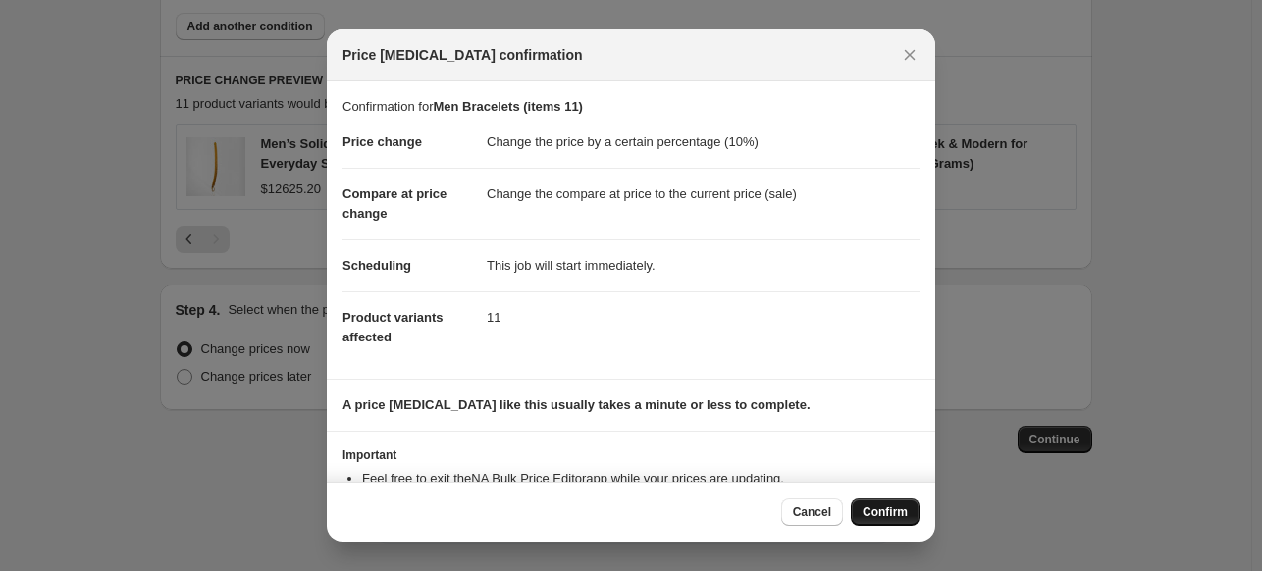
click at [866, 505] on span "Confirm" at bounding box center [884, 512] width 45 height 16
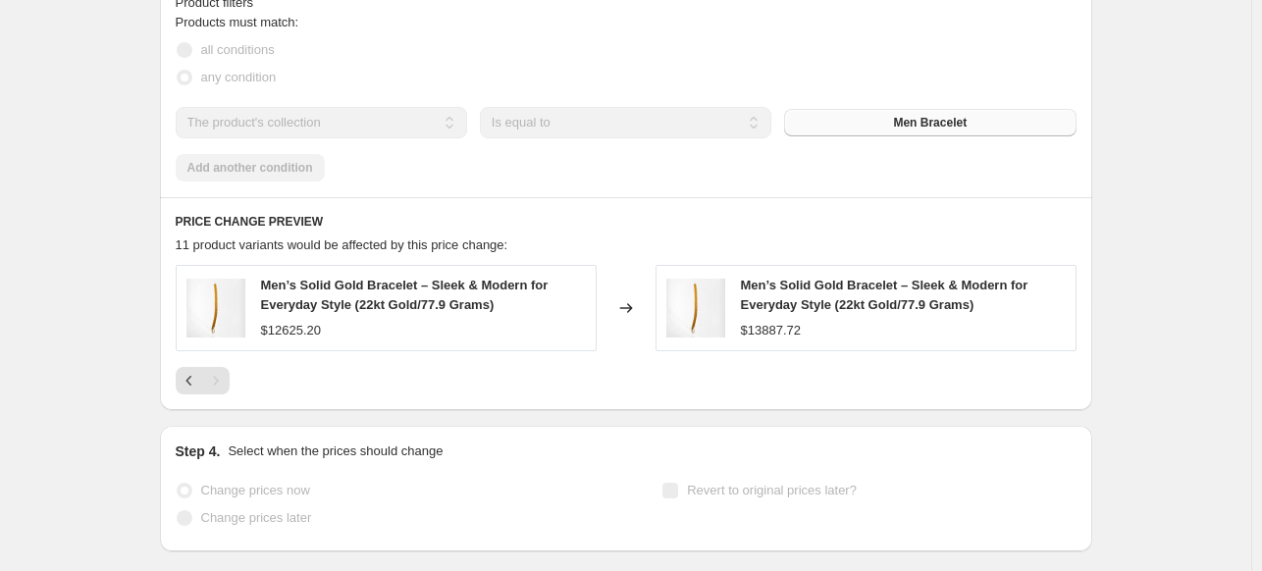
select select "percentage"
select select "collection"
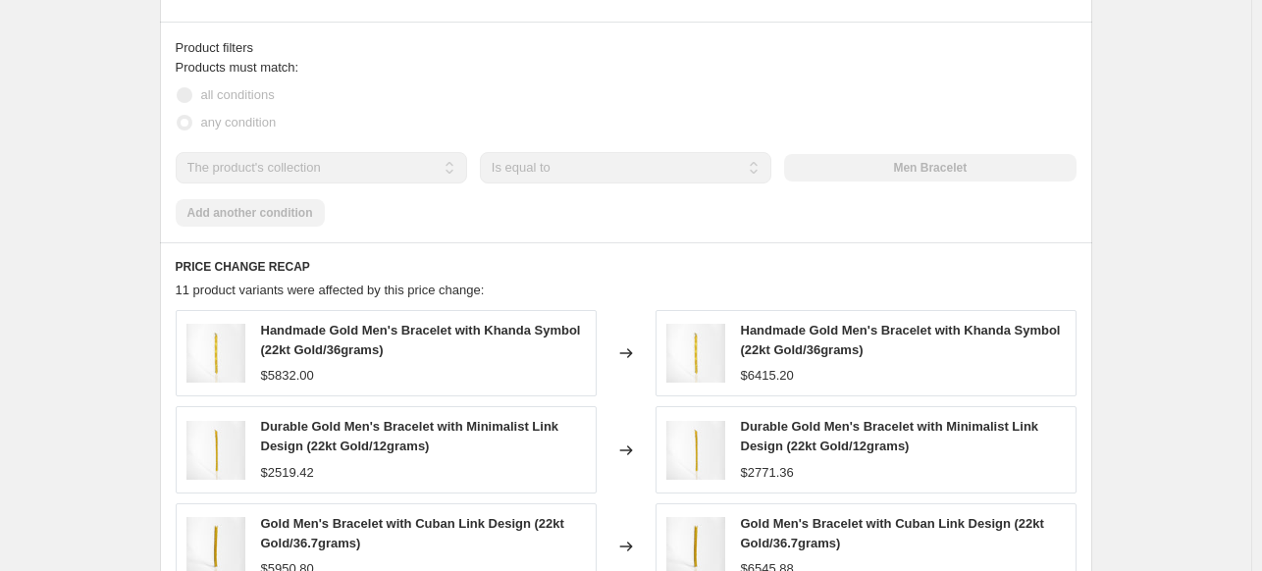
scroll to position [0, 0]
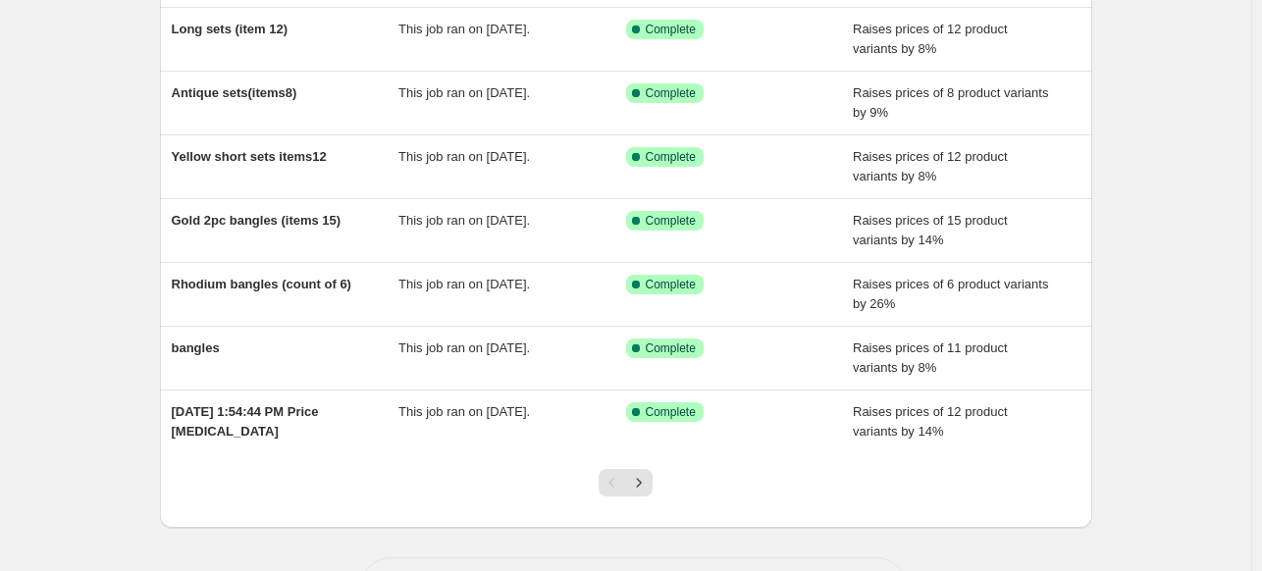
scroll to position [372, 0]
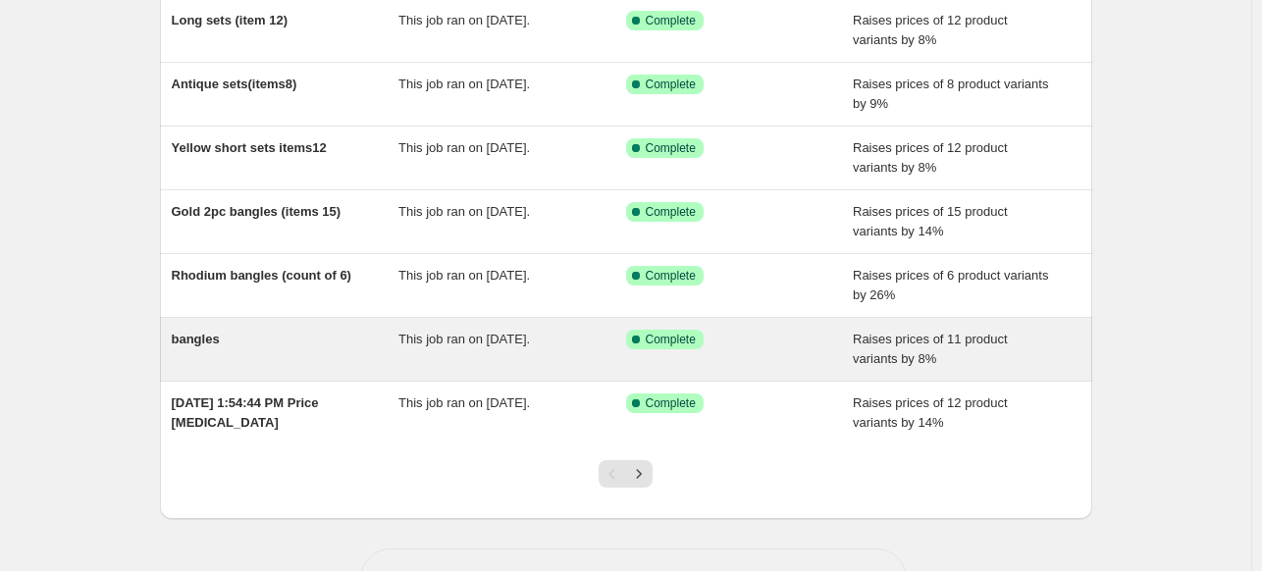
click at [479, 330] on div "This job ran on September 24, 2025." at bounding box center [512, 349] width 228 height 39
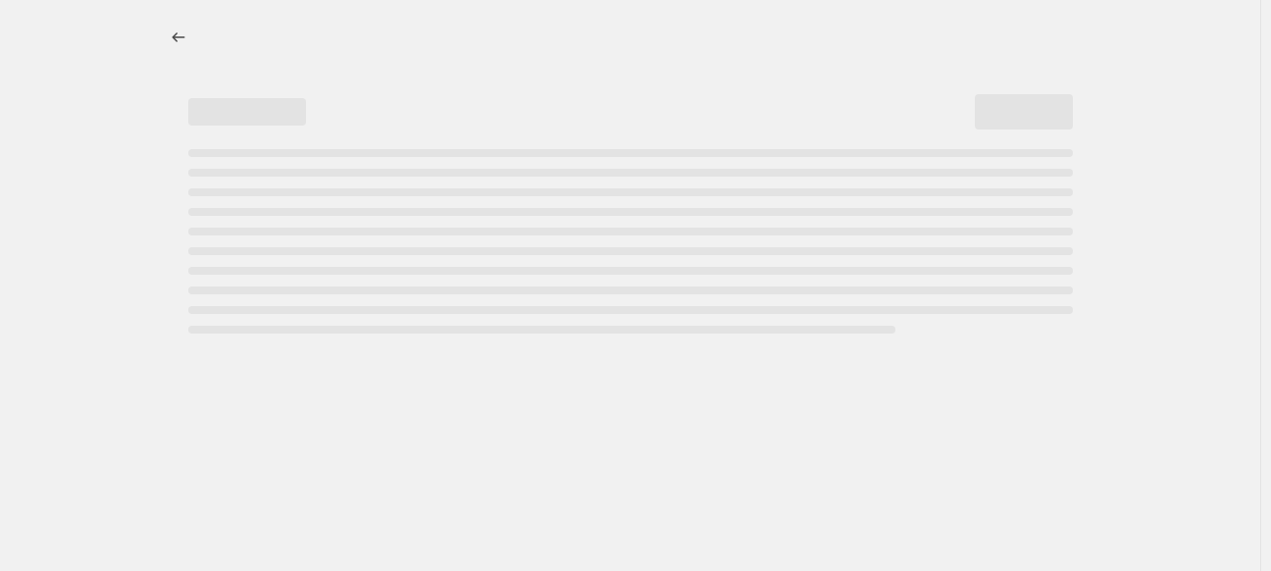
select select "percentage"
select select "collection"
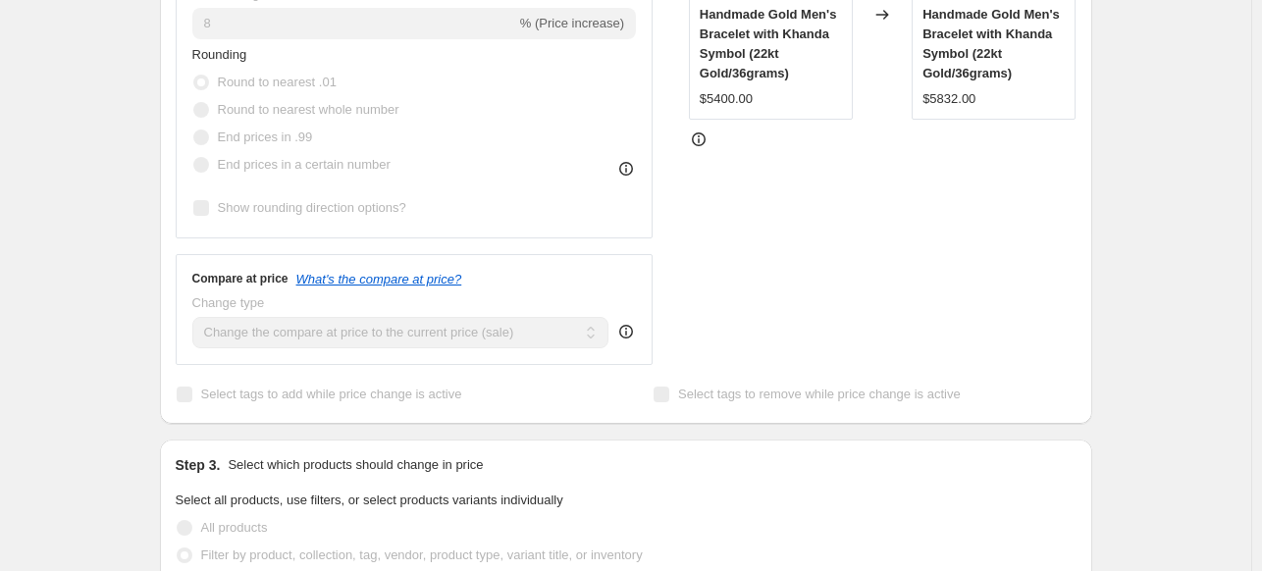
scroll to position [98, 0]
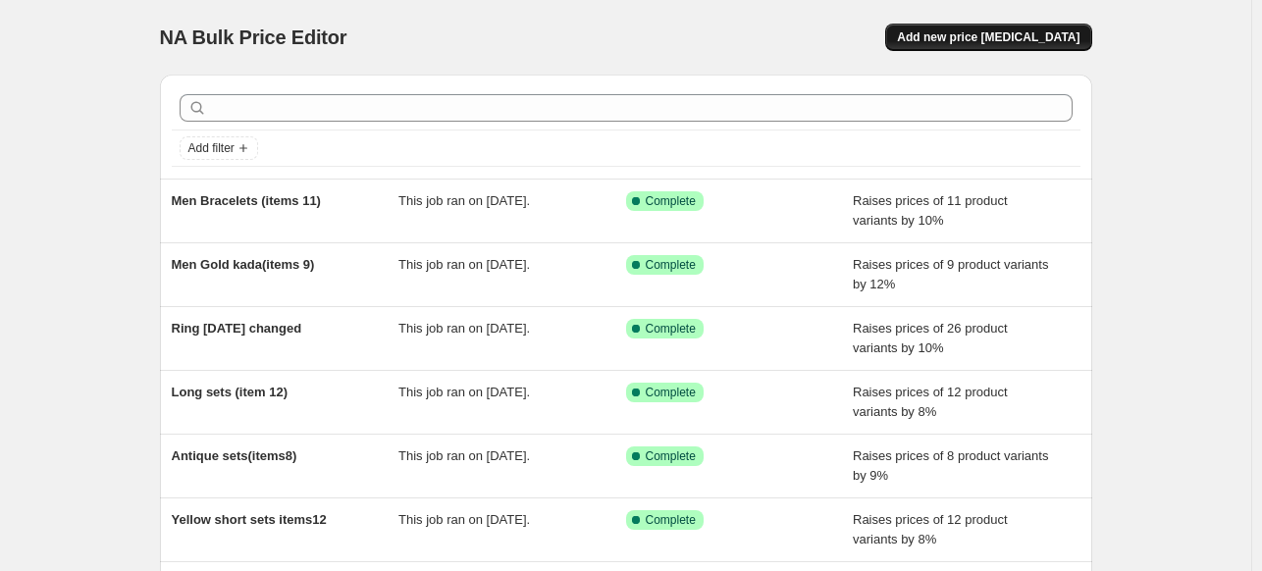
click at [1028, 44] on span "Add new price [MEDICAL_DATA]" at bounding box center [988, 37] width 182 height 16
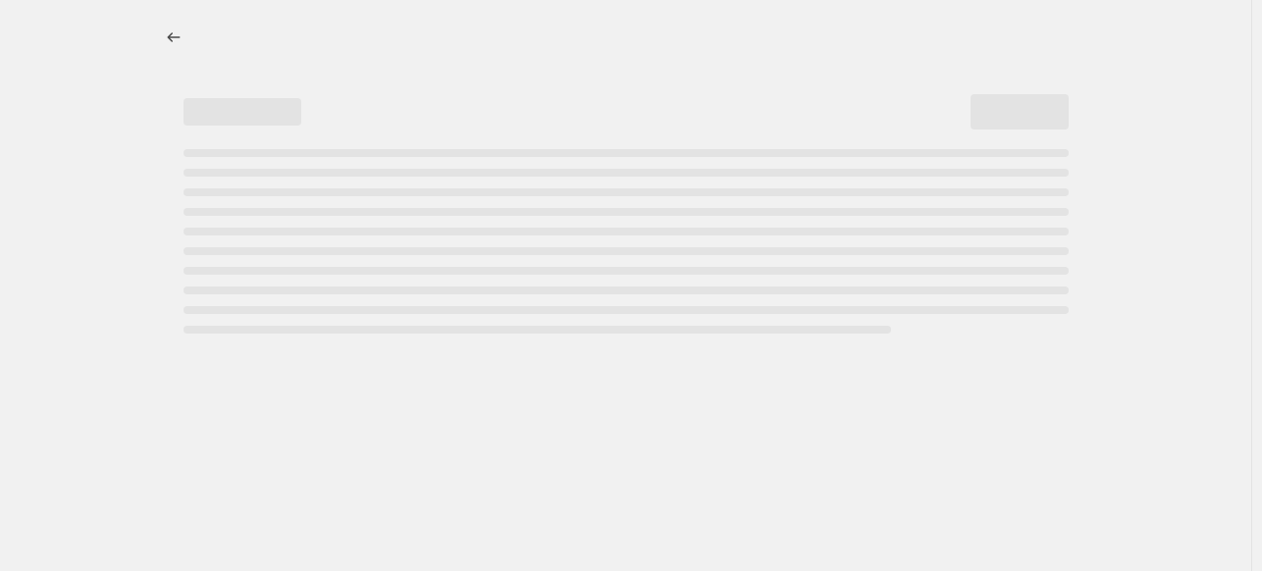
select select "percentage"
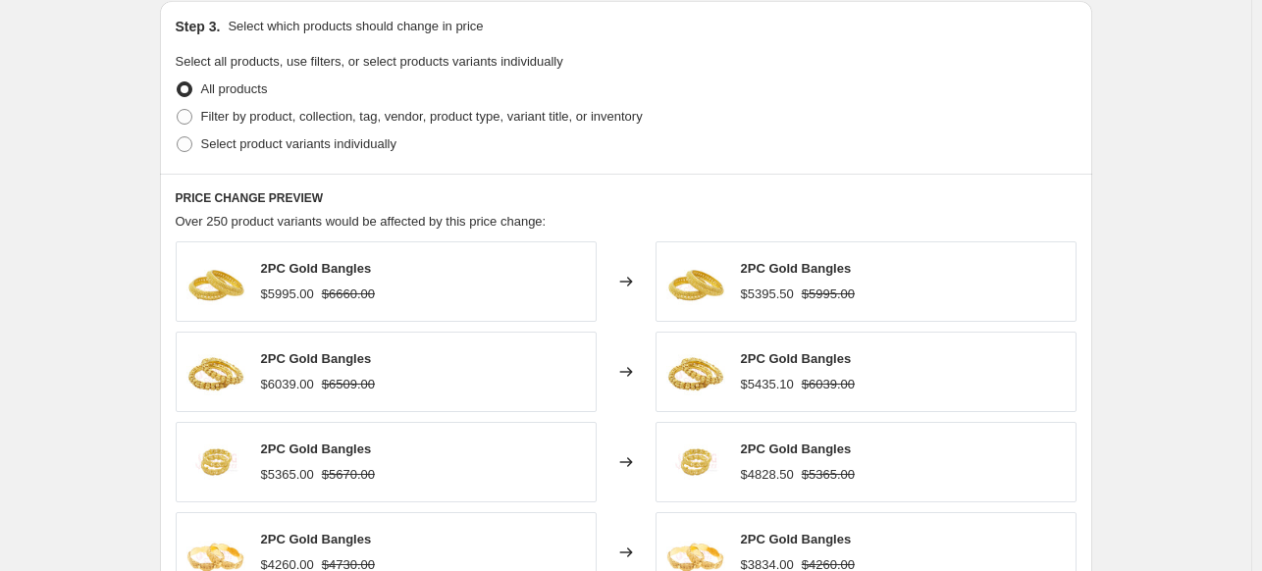
scroll to position [843, 0]
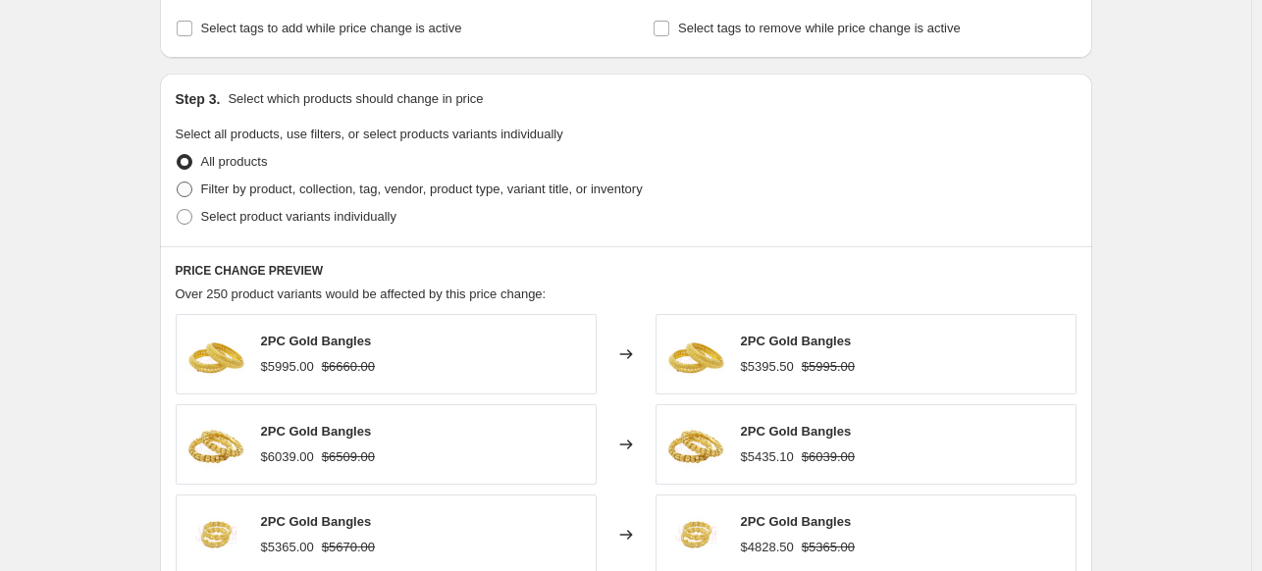
click at [593, 193] on span "Filter by product, collection, tag, vendor, product type, variant title, or inv…" at bounding box center [421, 189] width 441 height 15
click at [178, 182] on input "Filter by product, collection, tag, vendor, product type, variant title, or inv…" at bounding box center [177, 182] width 1 height 1
radio input "true"
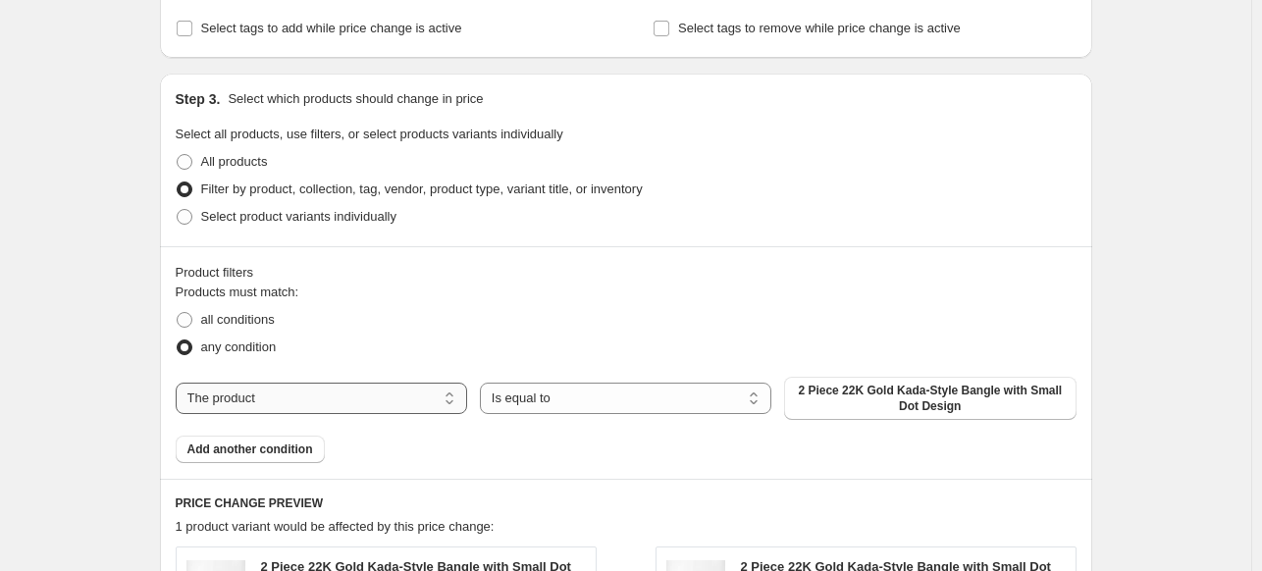
click at [450, 394] on select "The product The product's collection The product's vendor The product's type Th…" at bounding box center [321, 398] width 291 height 31
select select "collection"
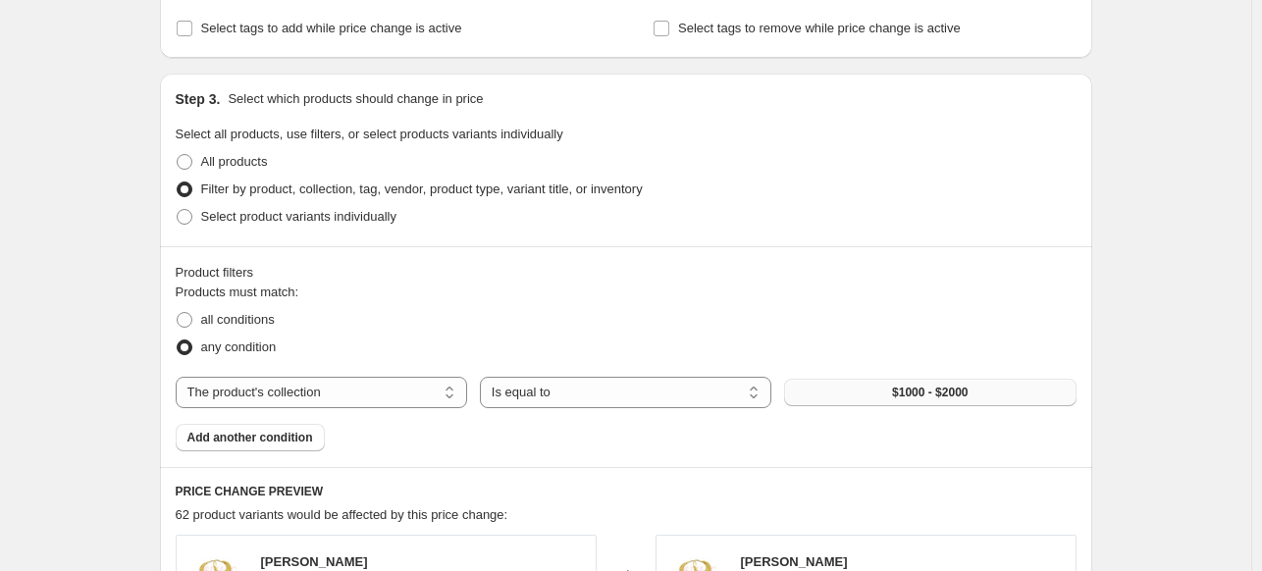
click at [901, 383] on button "$1000 - $2000" at bounding box center [929, 392] width 291 height 27
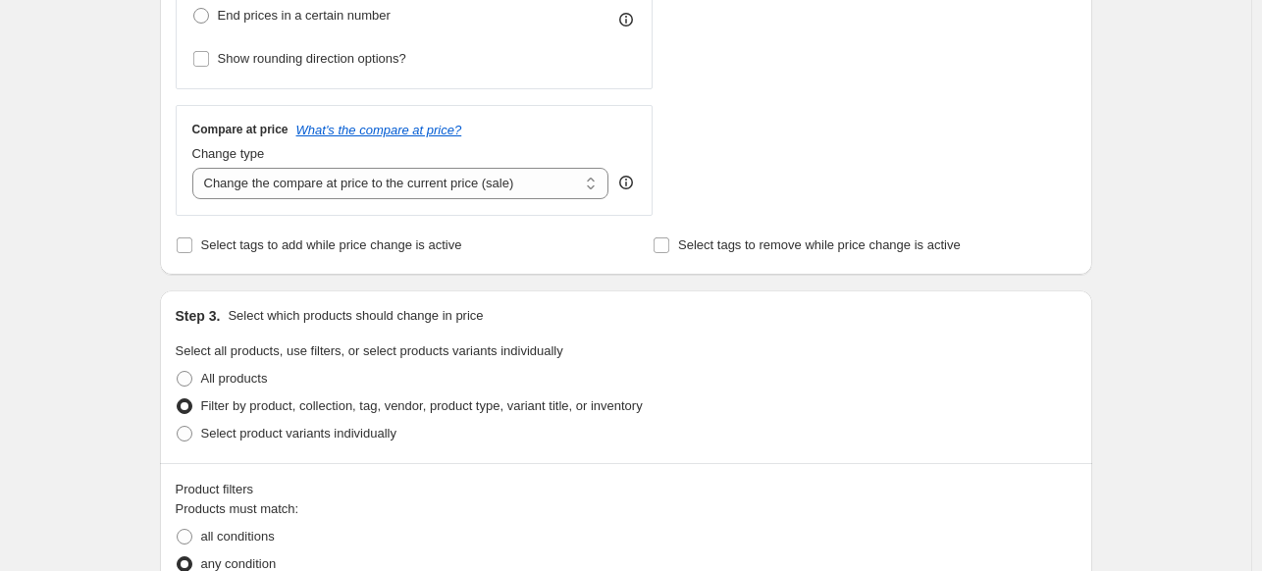
scroll to position [336, 0]
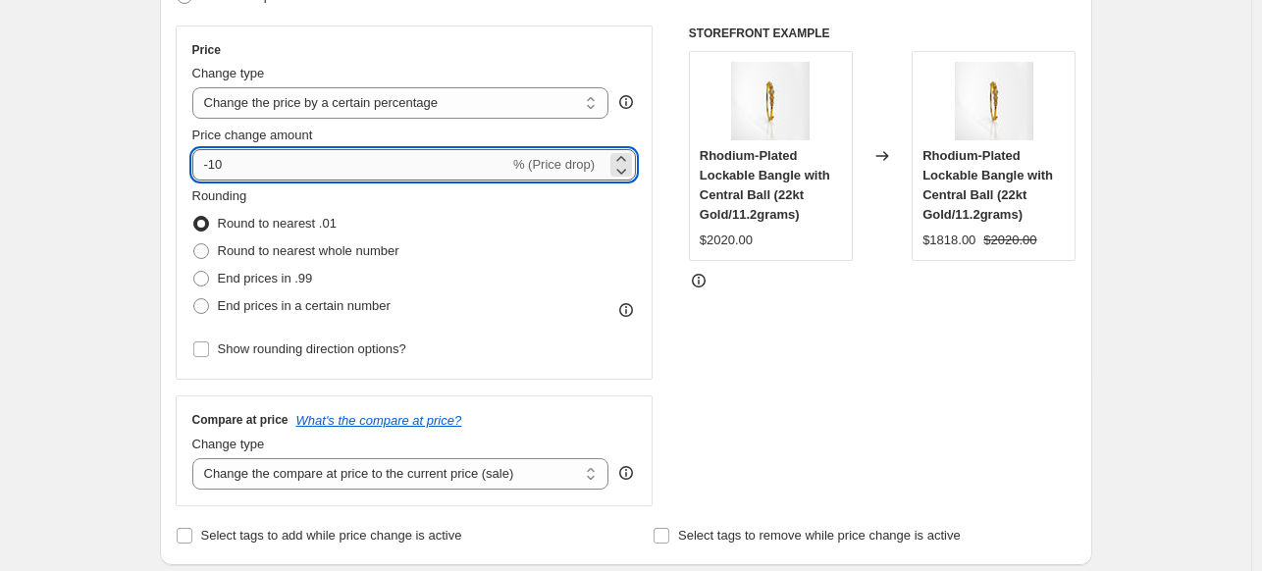
click at [209, 166] on input "-10" at bounding box center [350, 164] width 317 height 31
type input "10"
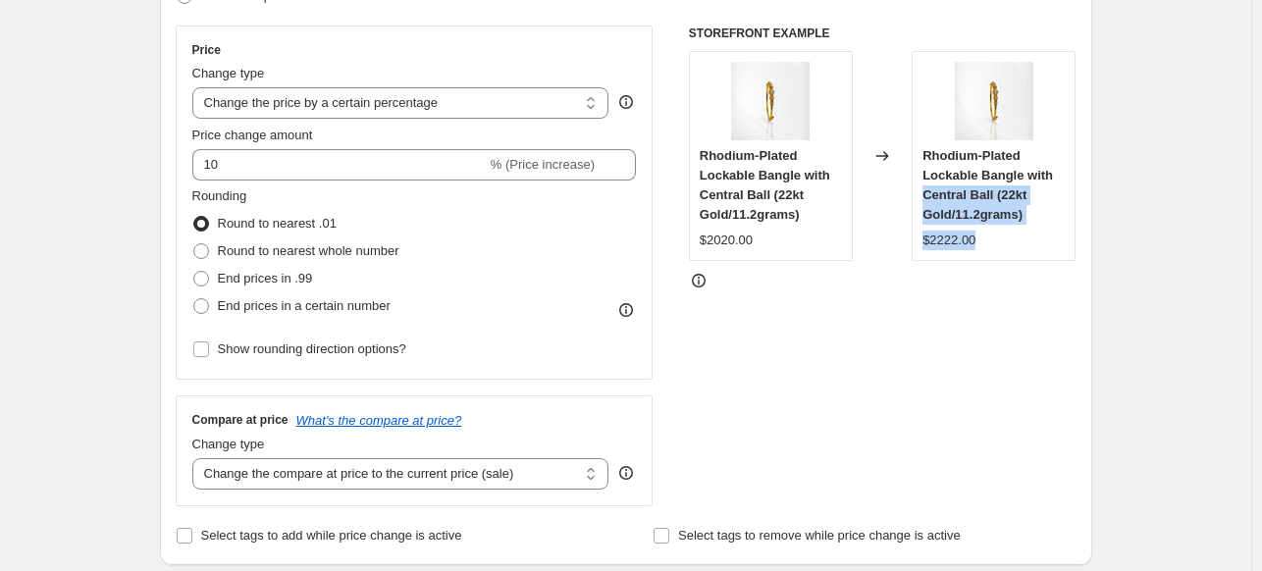
drag, startPoint x: 1048, startPoint y: 371, endPoint x: 1271, endPoint y: 168, distance: 301.4
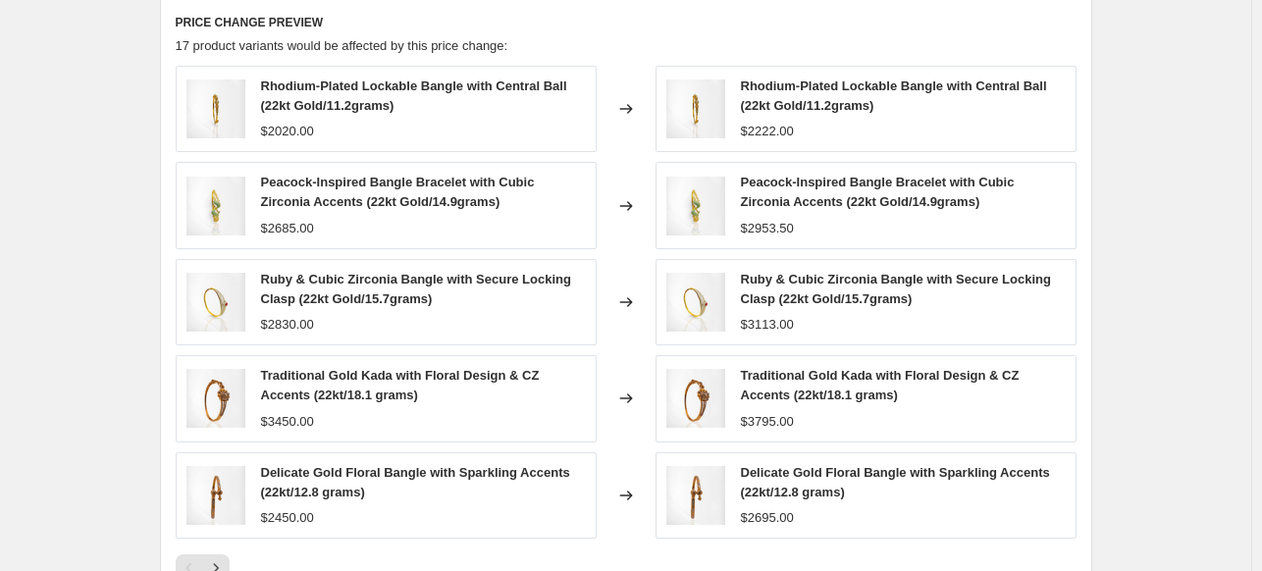
scroll to position [1315, 0]
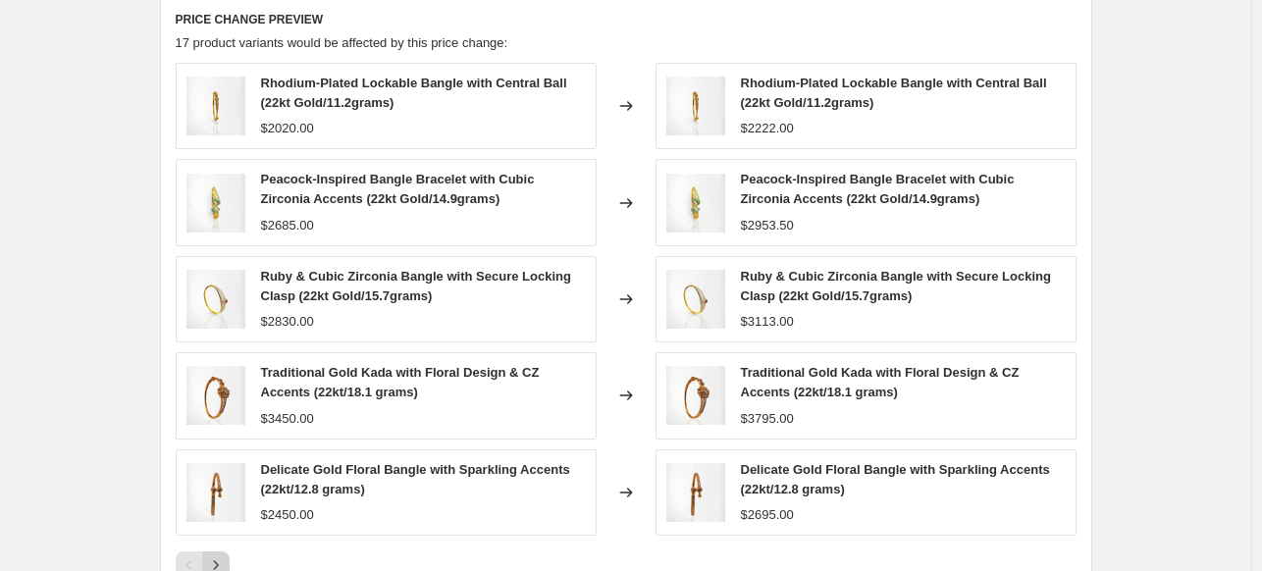
click at [217, 564] on icon "Next" at bounding box center [216, 565] width 20 height 20
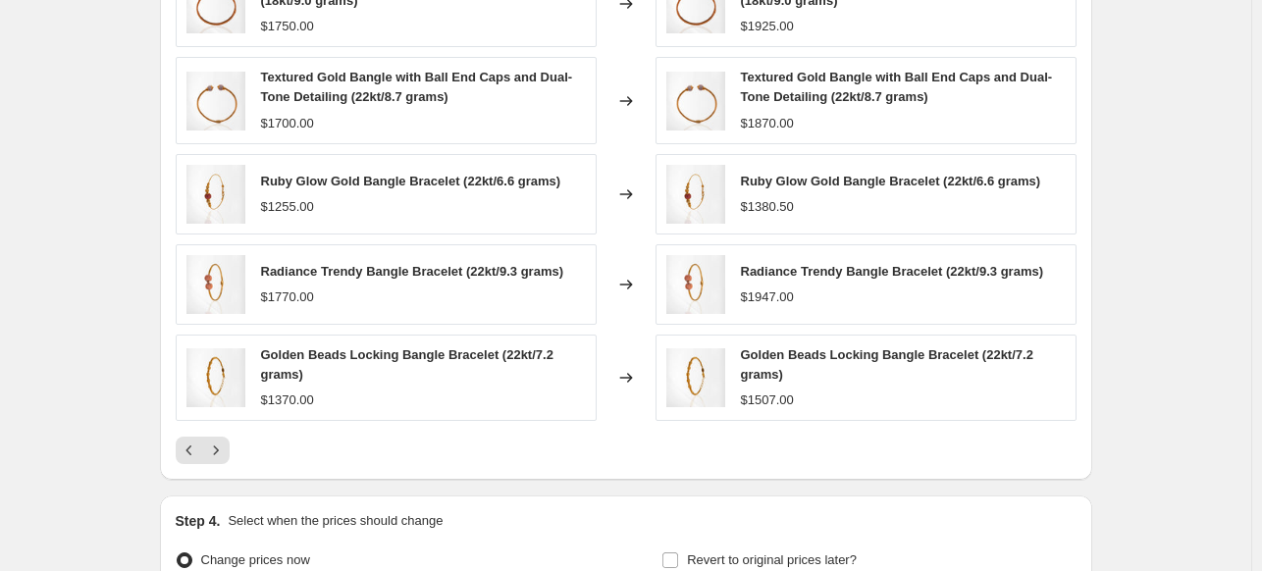
scroll to position [1423, 0]
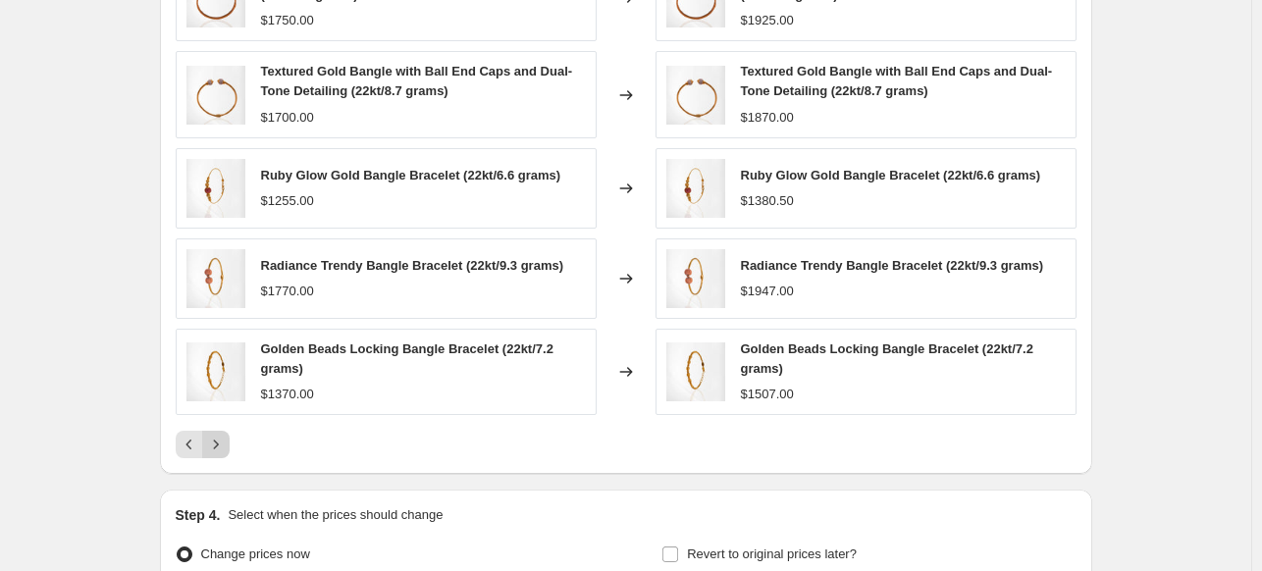
click at [226, 438] on icon "Next" at bounding box center [216, 445] width 20 height 20
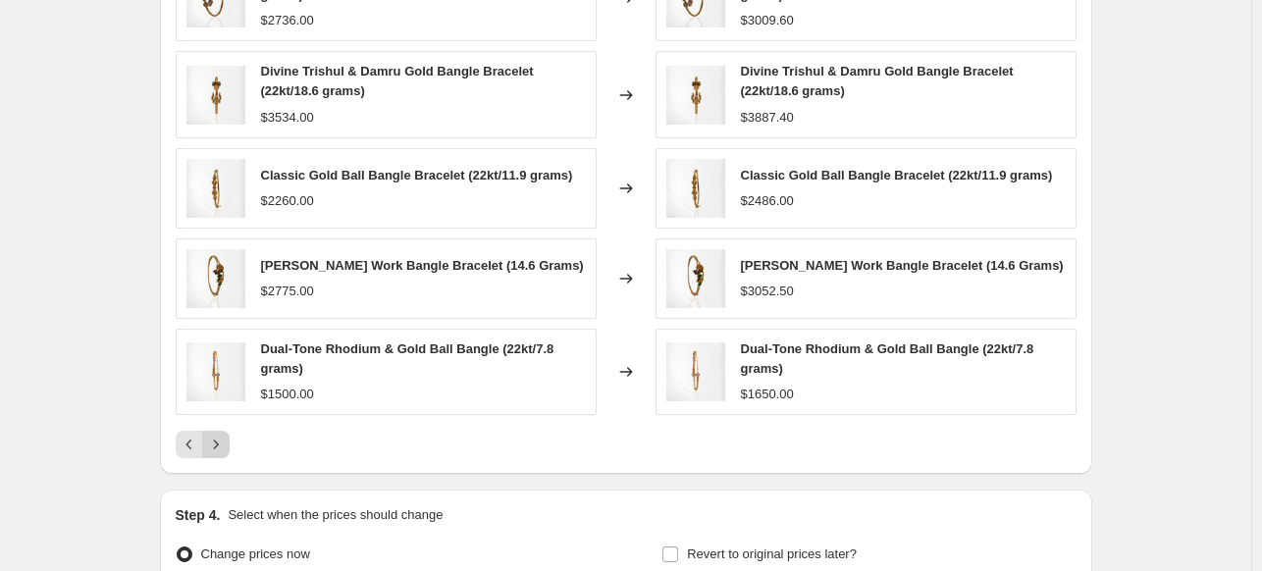
click at [223, 440] on icon "Next" at bounding box center [216, 445] width 20 height 20
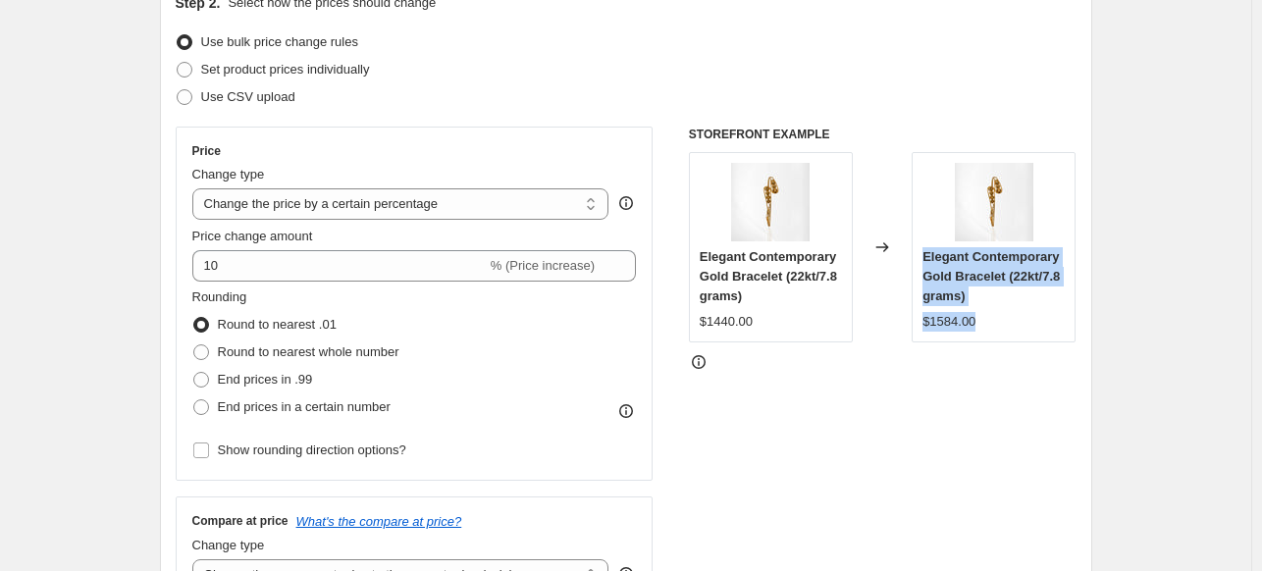
scroll to position [0, 0]
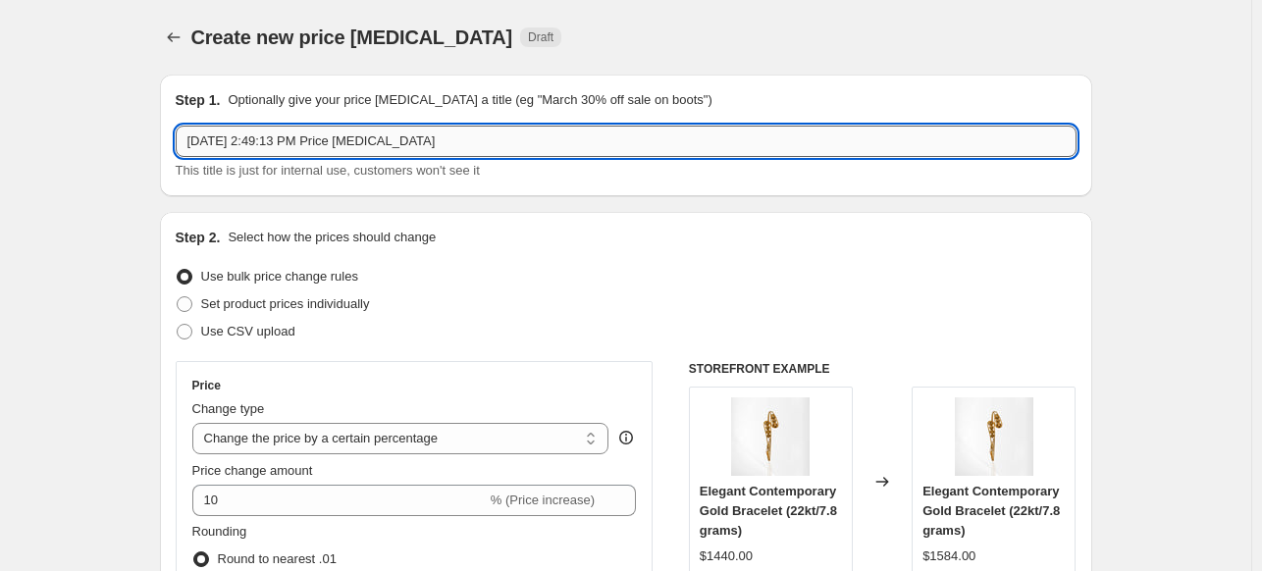
click at [454, 154] on input "Oct 14, 2025, 2:49:13 PM Price change job" at bounding box center [626, 141] width 901 height 31
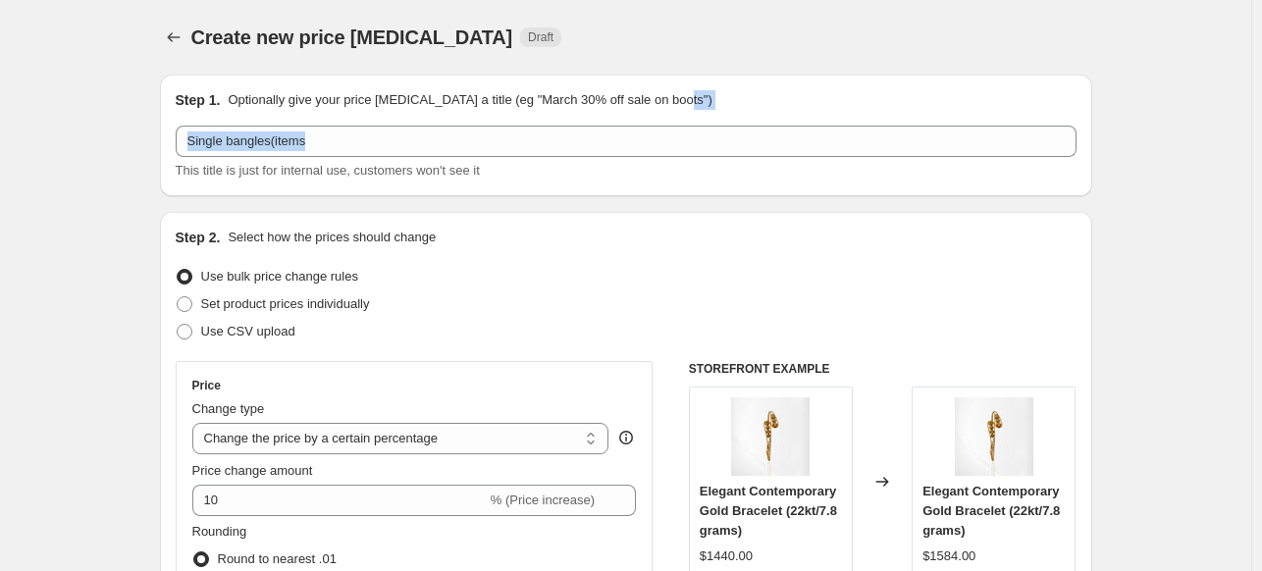
drag, startPoint x: 1260, startPoint y: 78, endPoint x: 1264, endPoint y: 149, distance: 71.7
click at [1262, 149] on html "Home Settings Plans Skip to content Create new price change job. This page is r…" at bounding box center [631, 285] width 1262 height 571
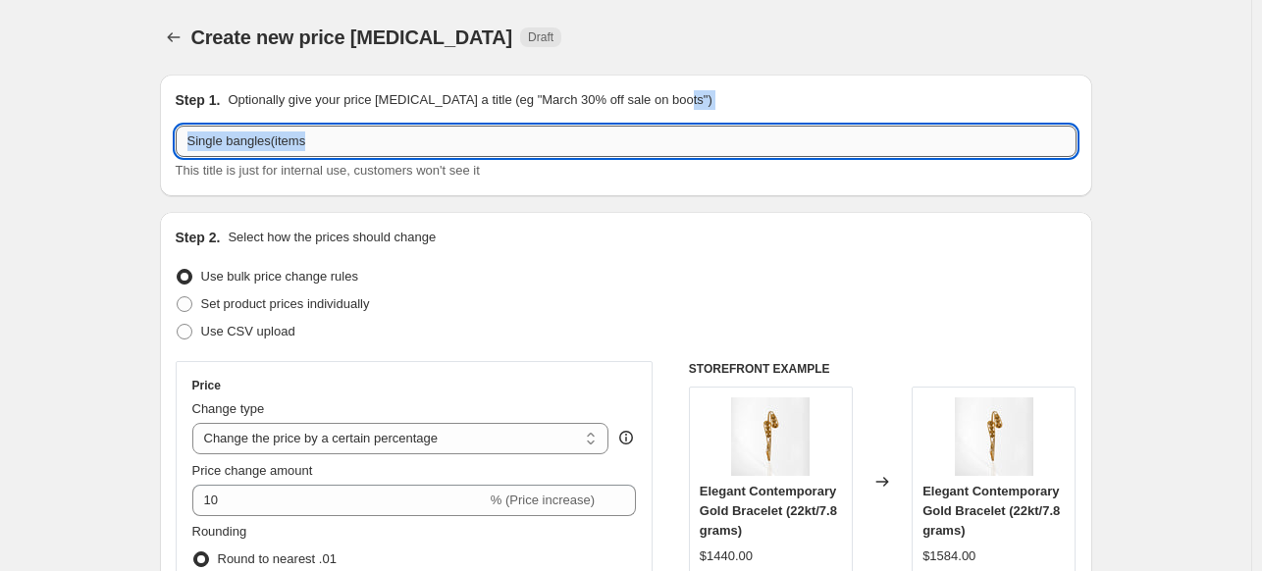
click at [411, 151] on input "Single bangles(items" at bounding box center [626, 141] width 901 height 31
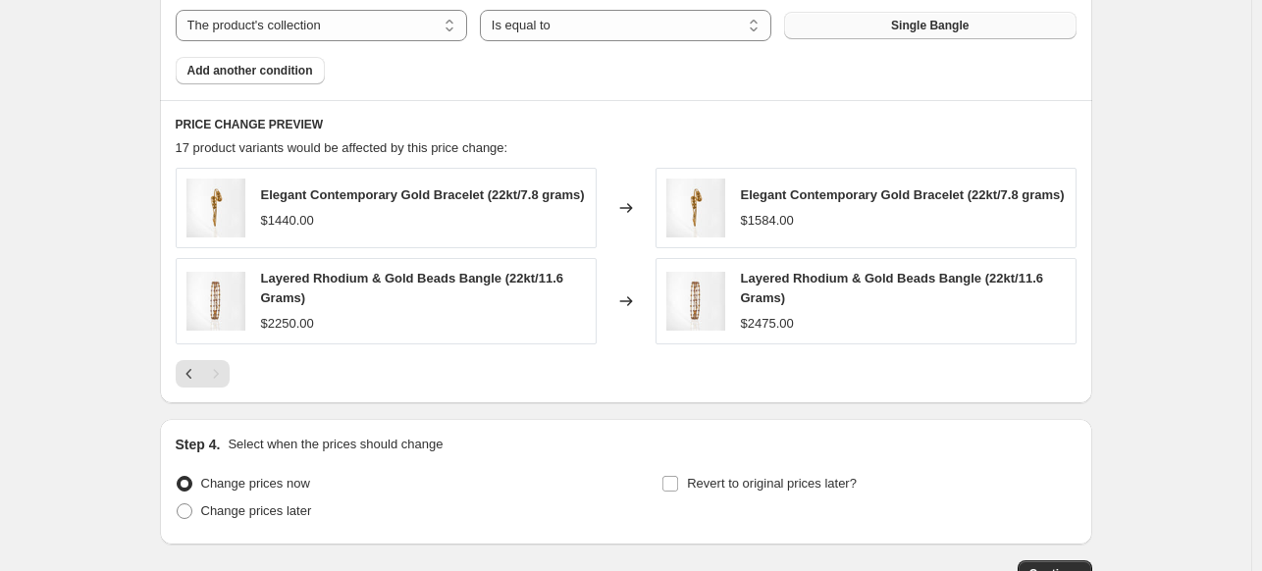
scroll to position [1350, 0]
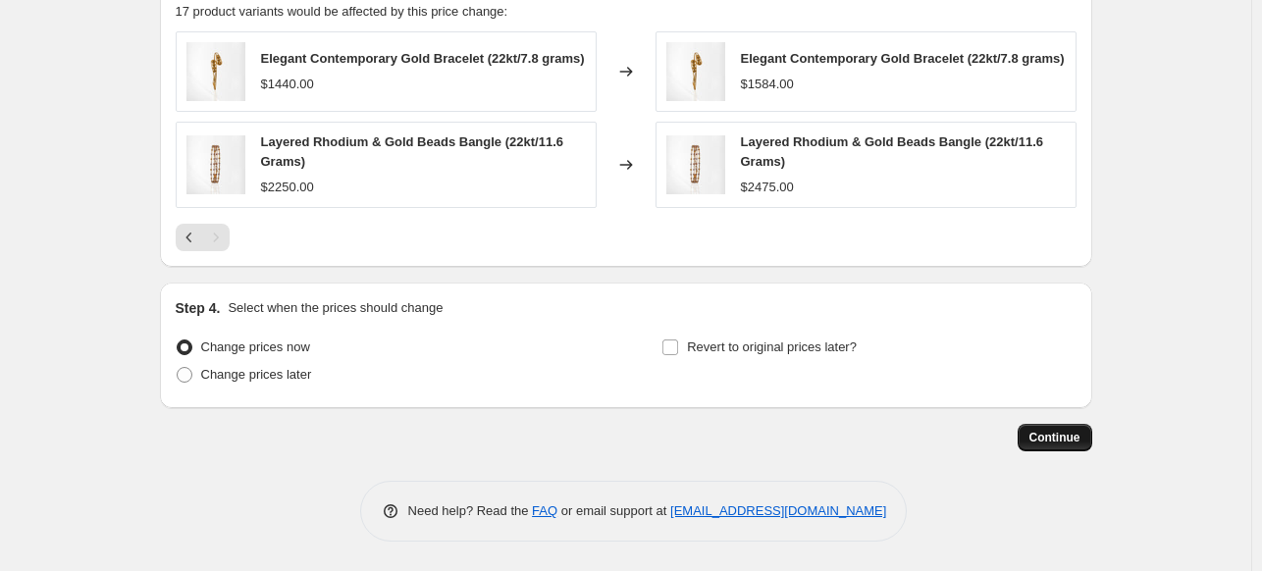
type input "Single bangles(items 17)"
click at [1074, 446] on button "Continue" at bounding box center [1054, 437] width 75 height 27
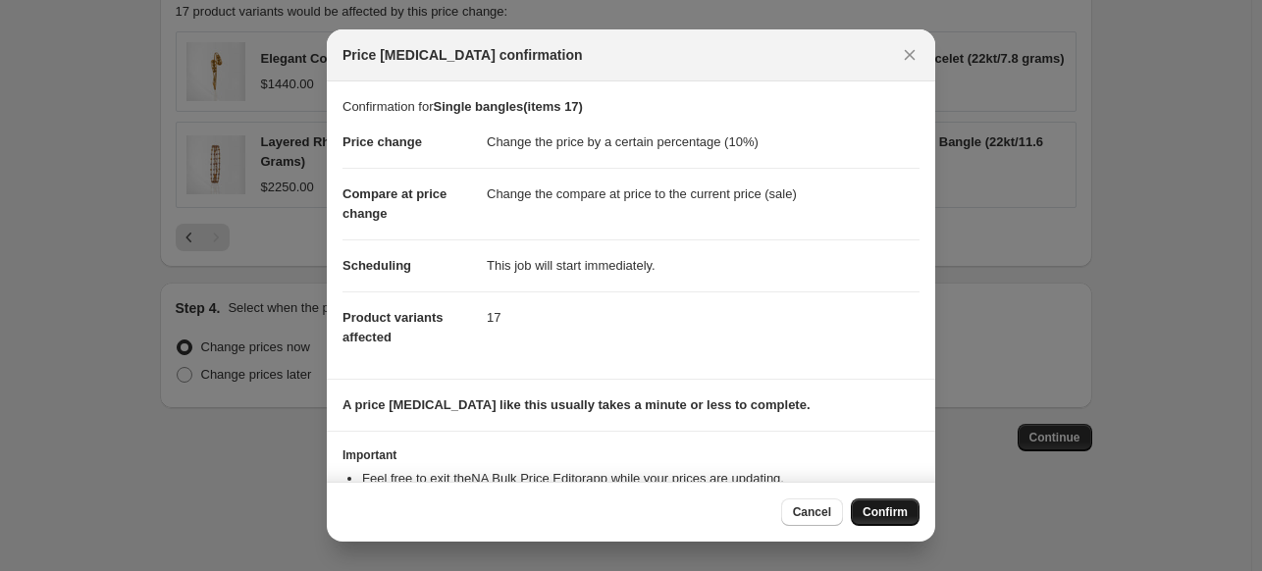
click at [868, 505] on span "Confirm" at bounding box center [884, 512] width 45 height 16
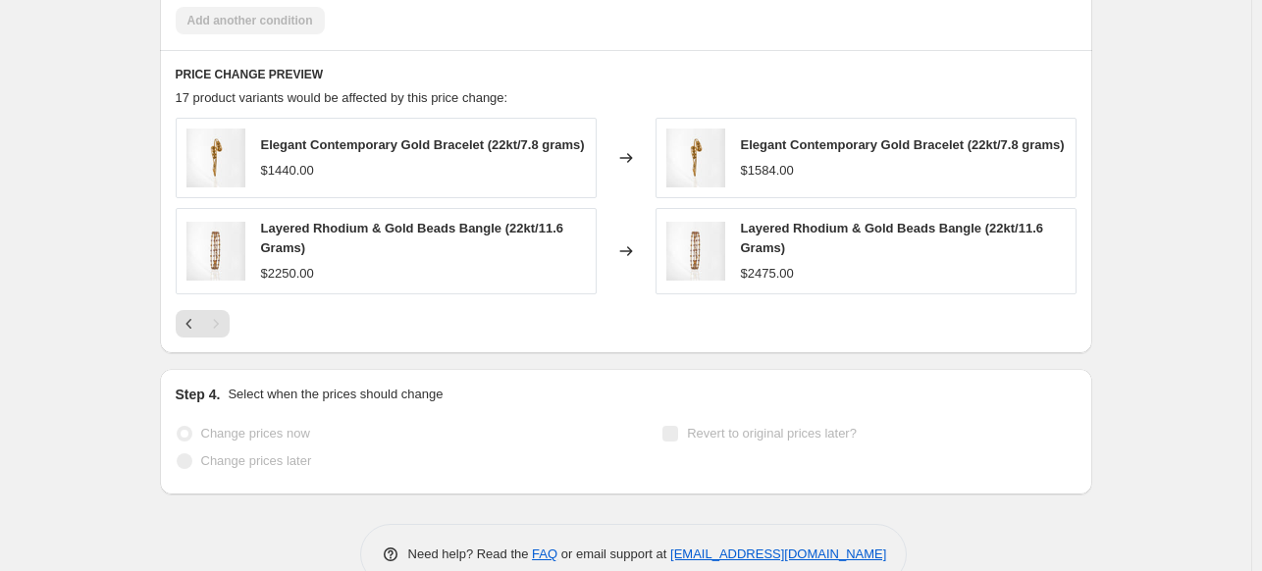
scroll to position [1401, 0]
select select "percentage"
select select "collection"
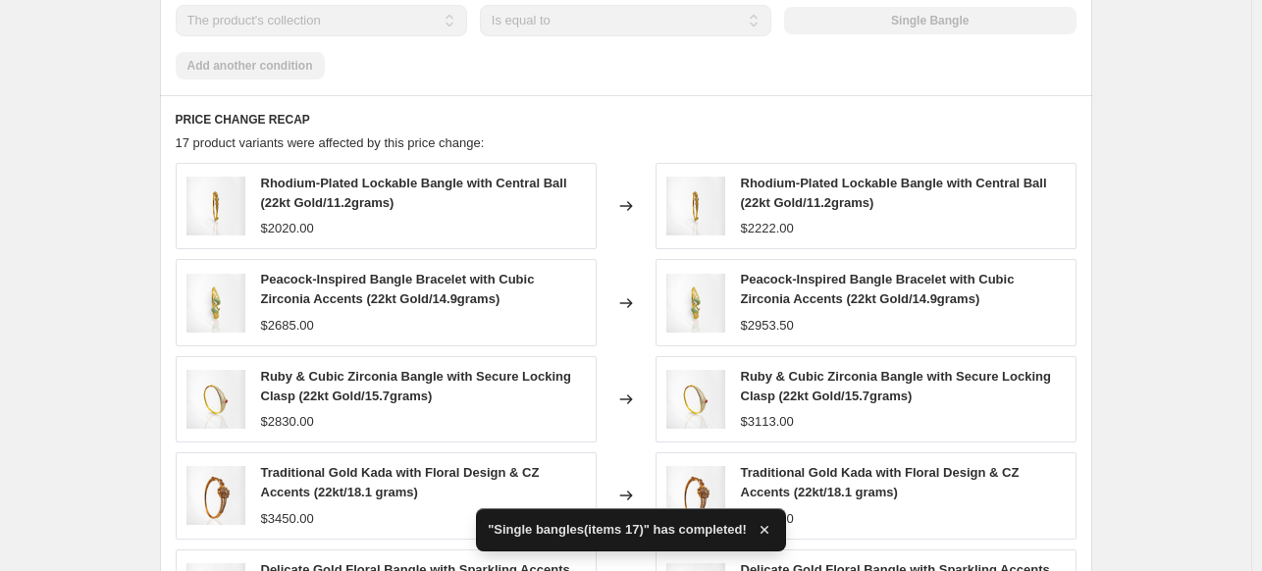
scroll to position [0, 0]
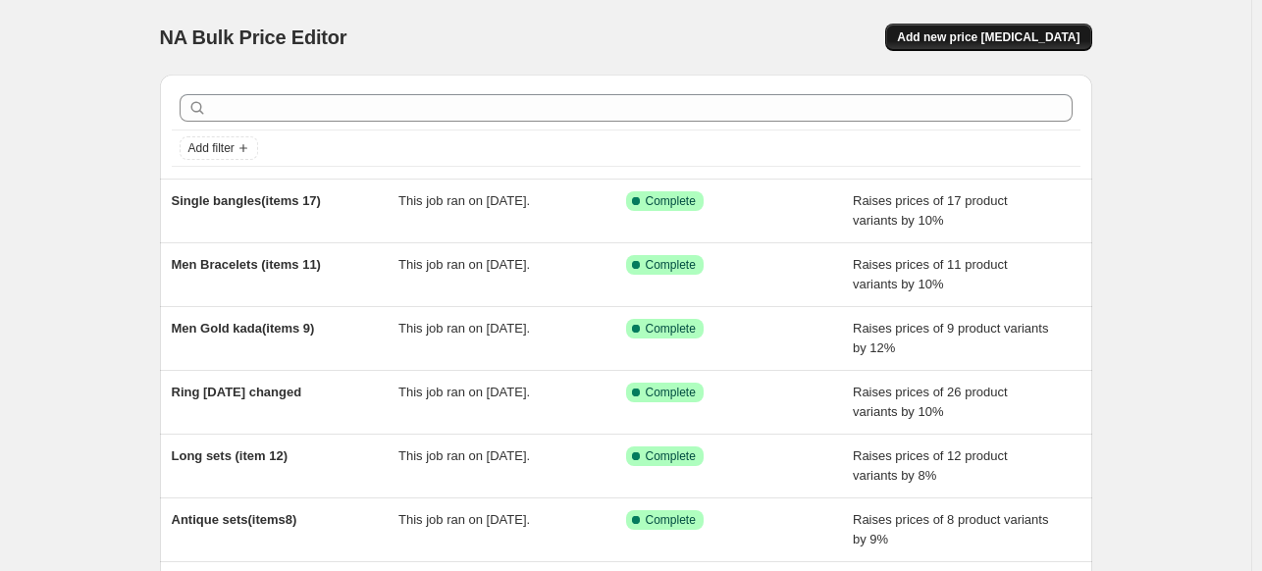
click at [957, 38] on span "Add new price [MEDICAL_DATA]" at bounding box center [988, 37] width 182 height 16
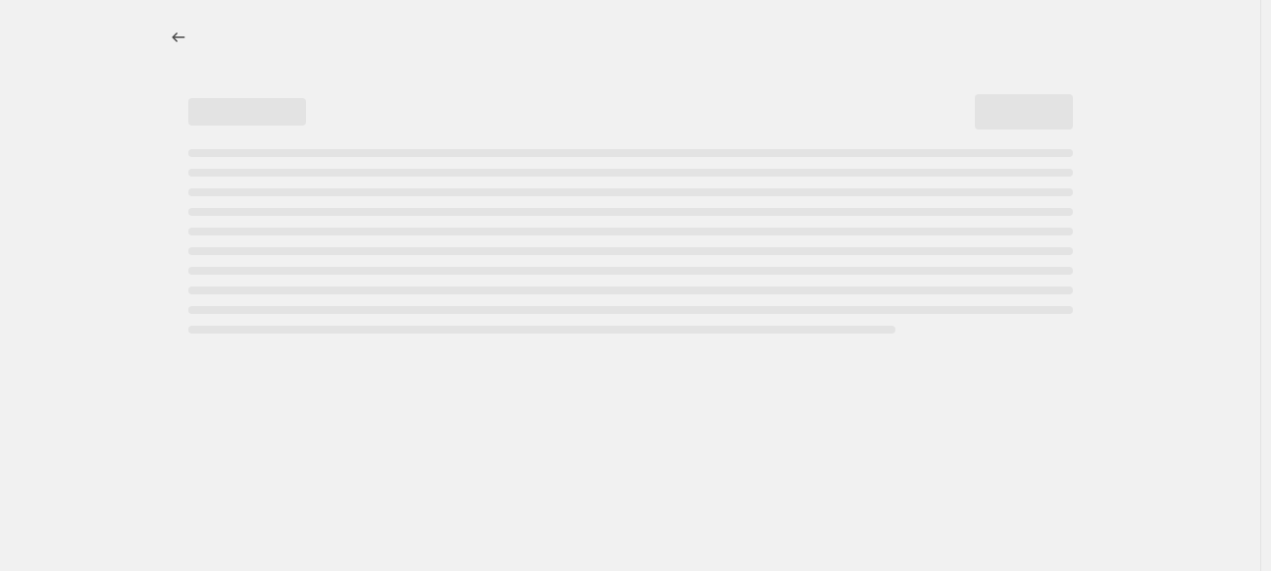
select select "percentage"
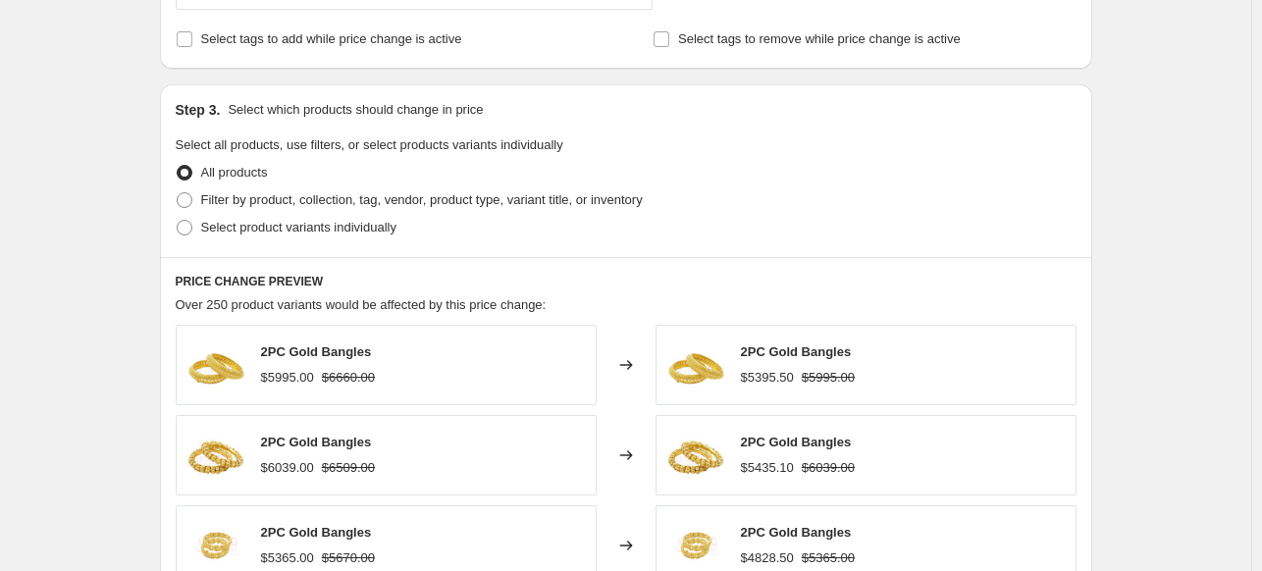
scroll to position [823, 0]
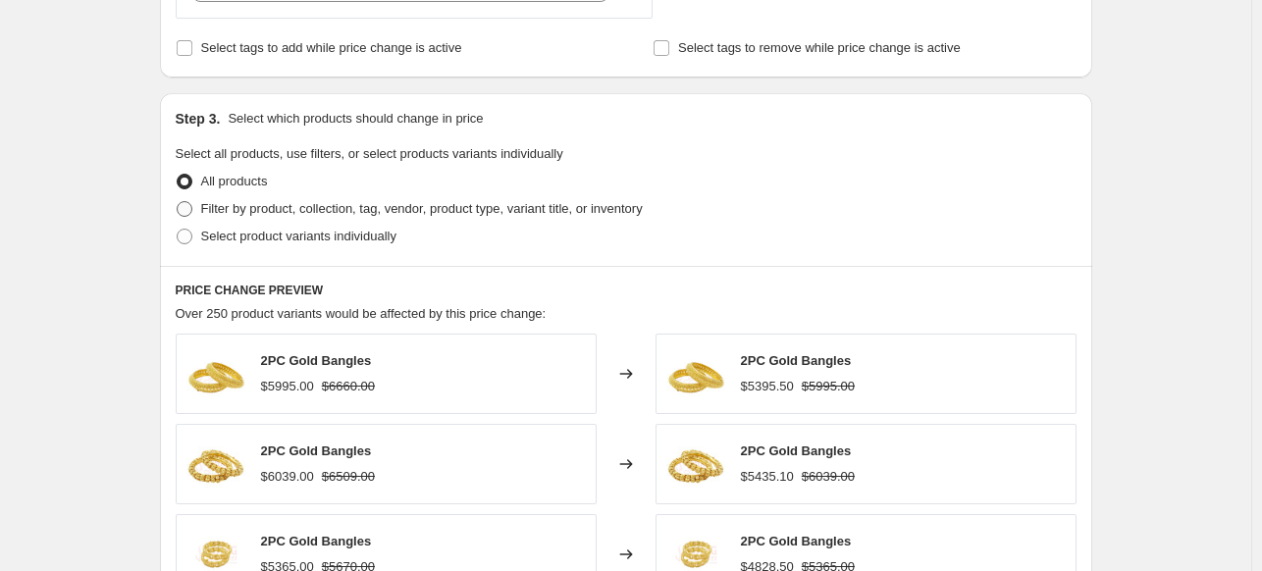
click at [615, 195] on label "Filter by product, collection, tag, vendor, product type, variant title, or inv…" at bounding box center [409, 208] width 467 height 27
click at [178, 201] on input "Filter by product, collection, tag, vendor, product type, variant title, or inv…" at bounding box center [177, 201] width 1 height 1
radio input "true"
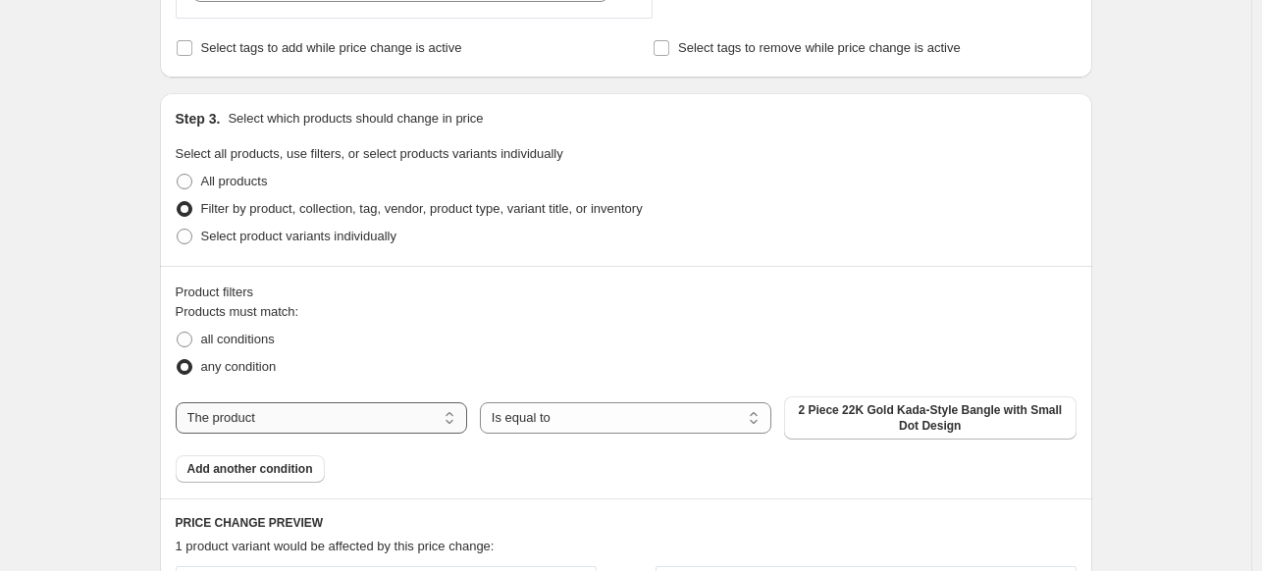
click at [369, 419] on select "The product The product's collection The product's vendor The product's type Th…" at bounding box center [321, 417] width 291 height 31
select select "collection"
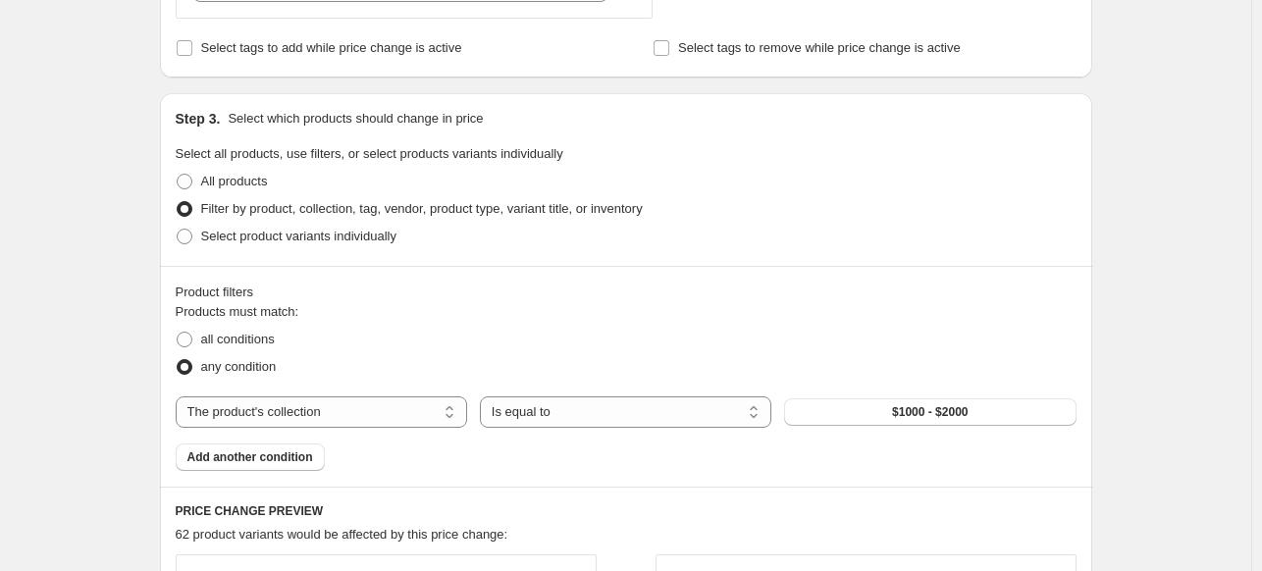
click at [967, 396] on div "The product The product's collection The product's vendor The product's type Th…" at bounding box center [626, 411] width 901 height 31
click at [951, 407] on span "$1000 - $2000" at bounding box center [930, 412] width 76 height 16
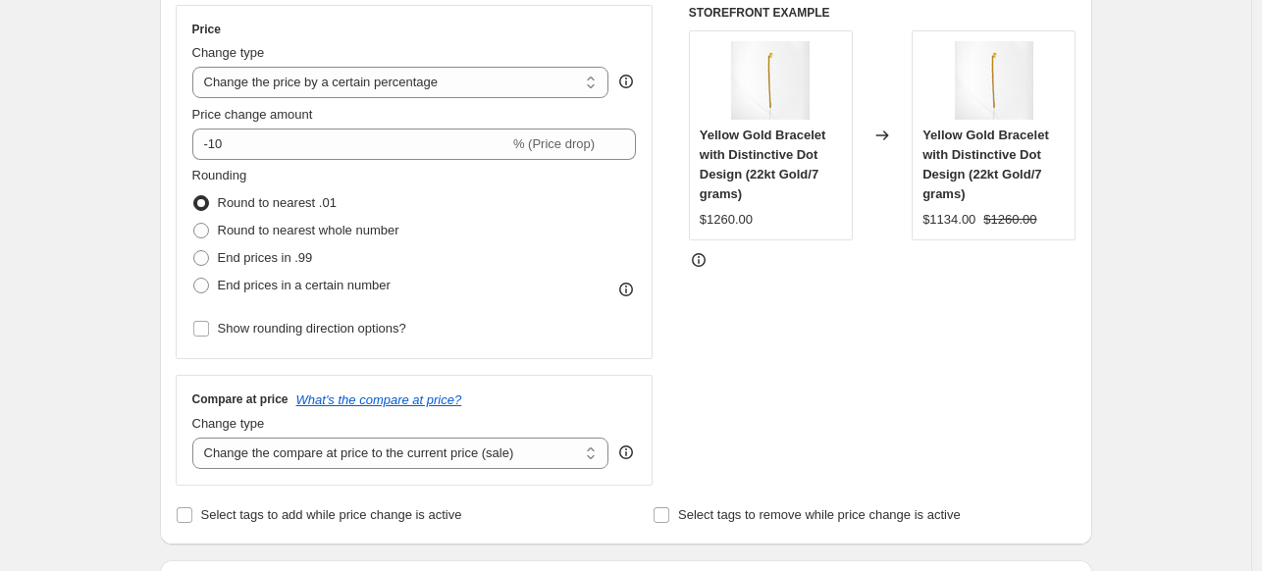
scroll to position [261, 0]
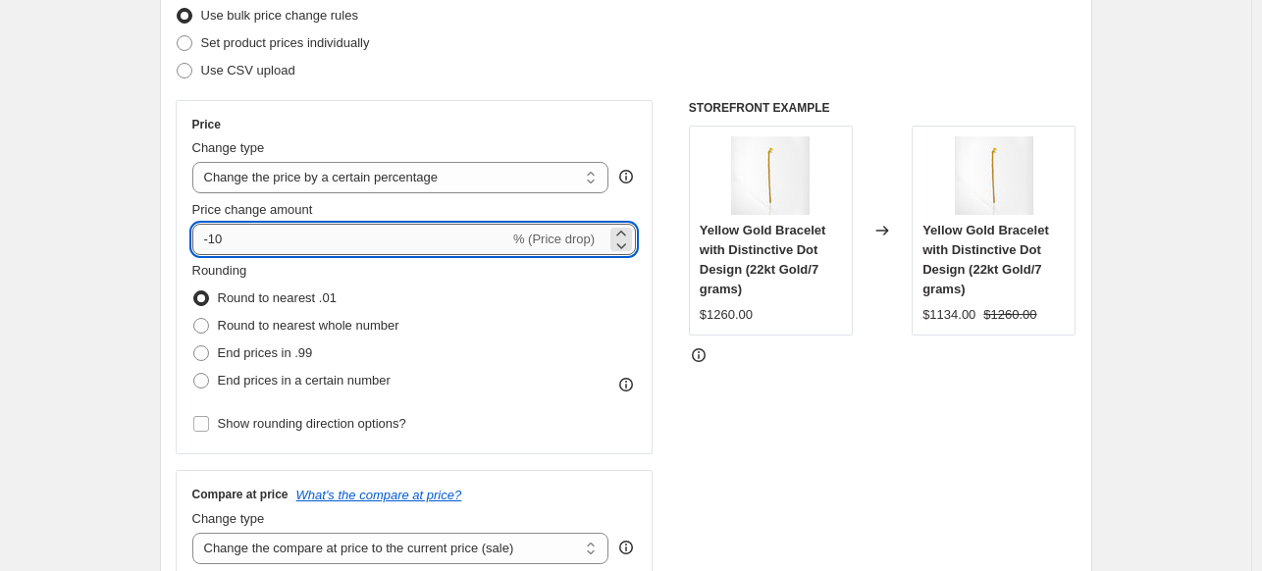
click at [220, 237] on input "-10" at bounding box center [350, 239] width 317 height 31
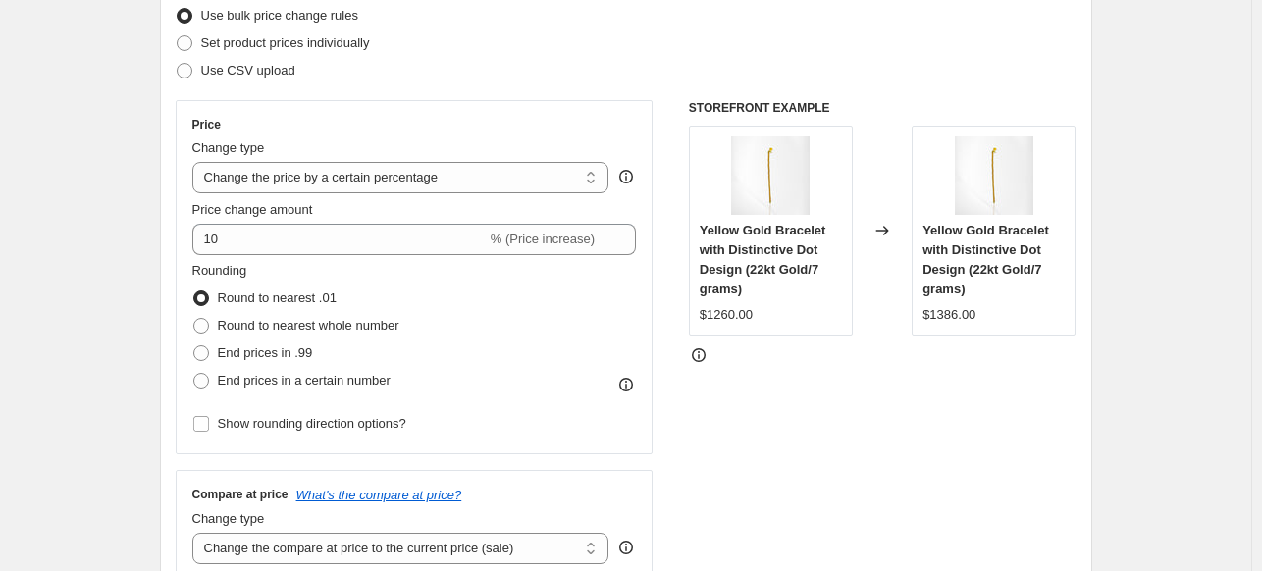
click at [959, 448] on div "STOREFRONT EXAMPLE Yellow Gold Bracelet with Distinctive Dot Design (22kt Gold/…" at bounding box center [883, 340] width 388 height 481
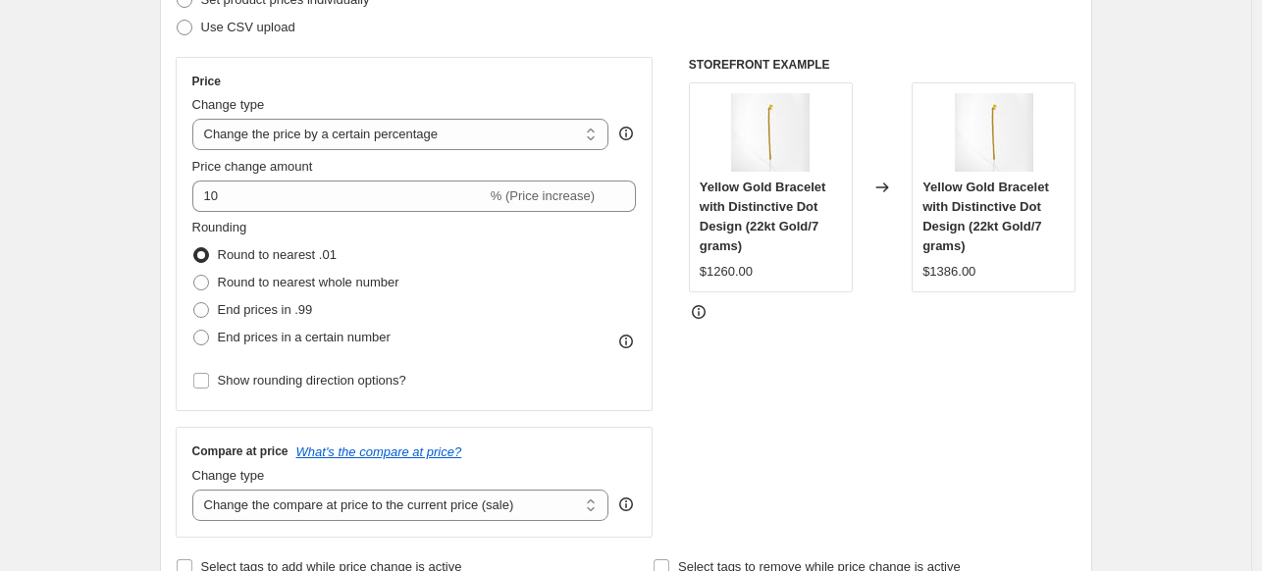
scroll to position [228, 0]
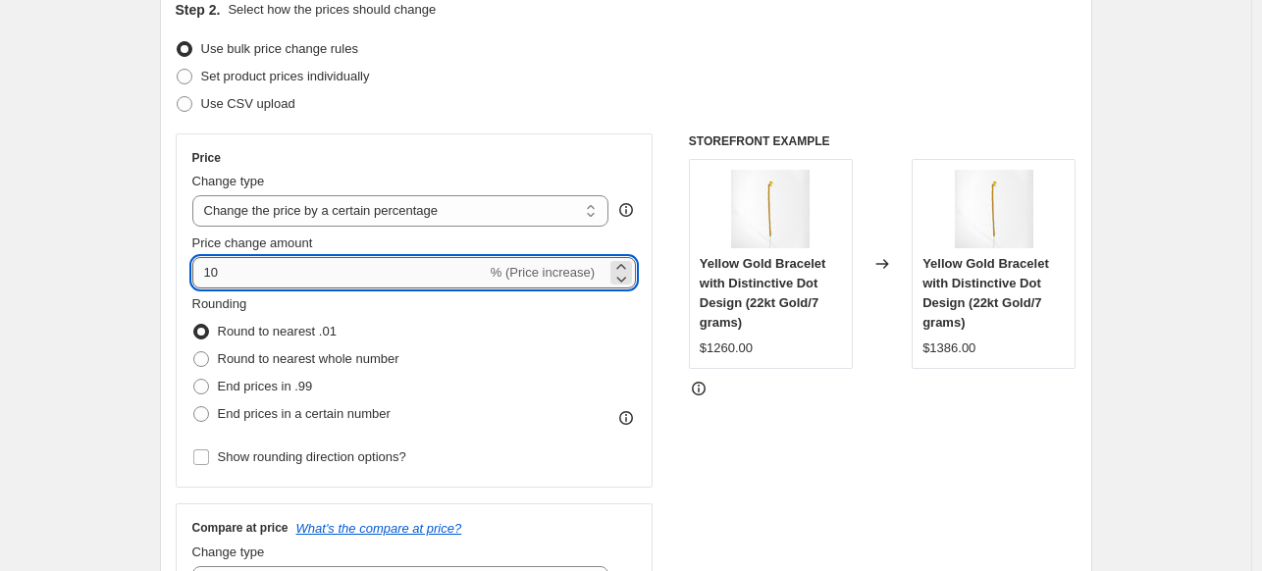
click at [414, 271] on input "10" at bounding box center [339, 272] width 294 height 31
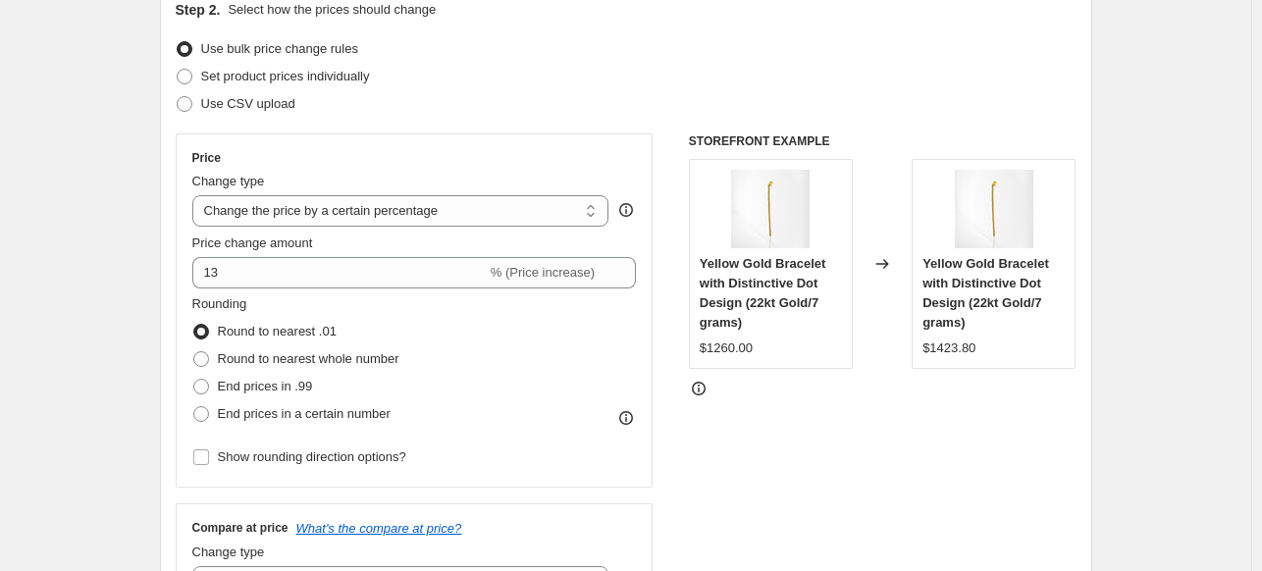
click at [813, 453] on div "STOREFRONT EXAMPLE Yellow Gold Bracelet with Distinctive Dot Design (22kt Gold/…" at bounding box center [883, 373] width 388 height 481
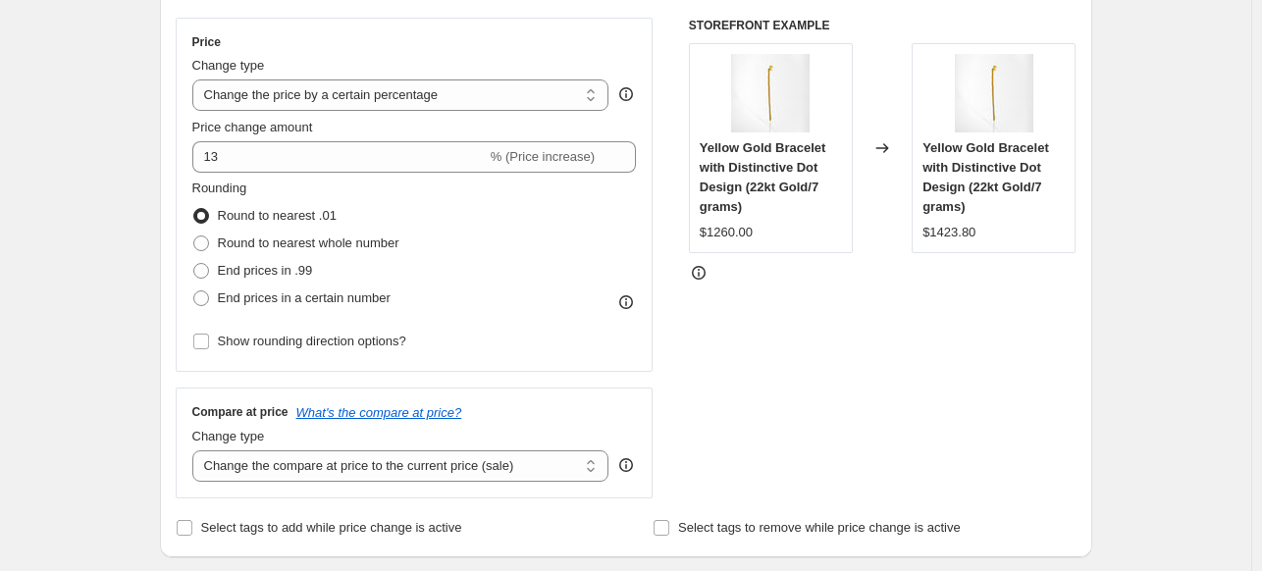
scroll to position [337, 0]
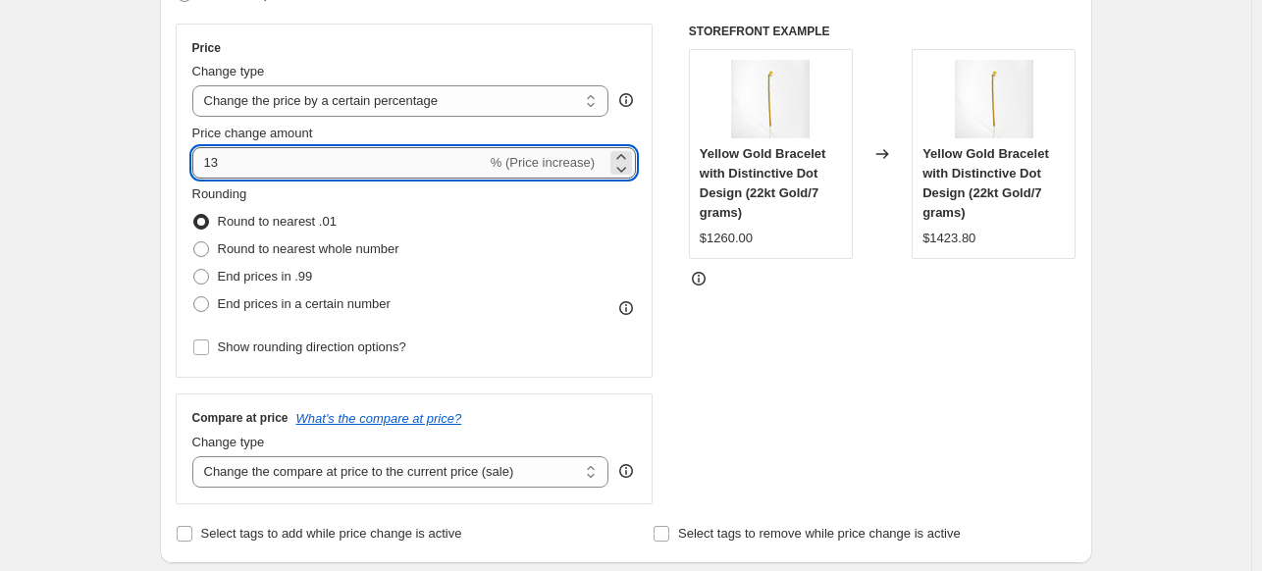
click at [433, 166] on input "13" at bounding box center [339, 162] width 294 height 31
type input "12"
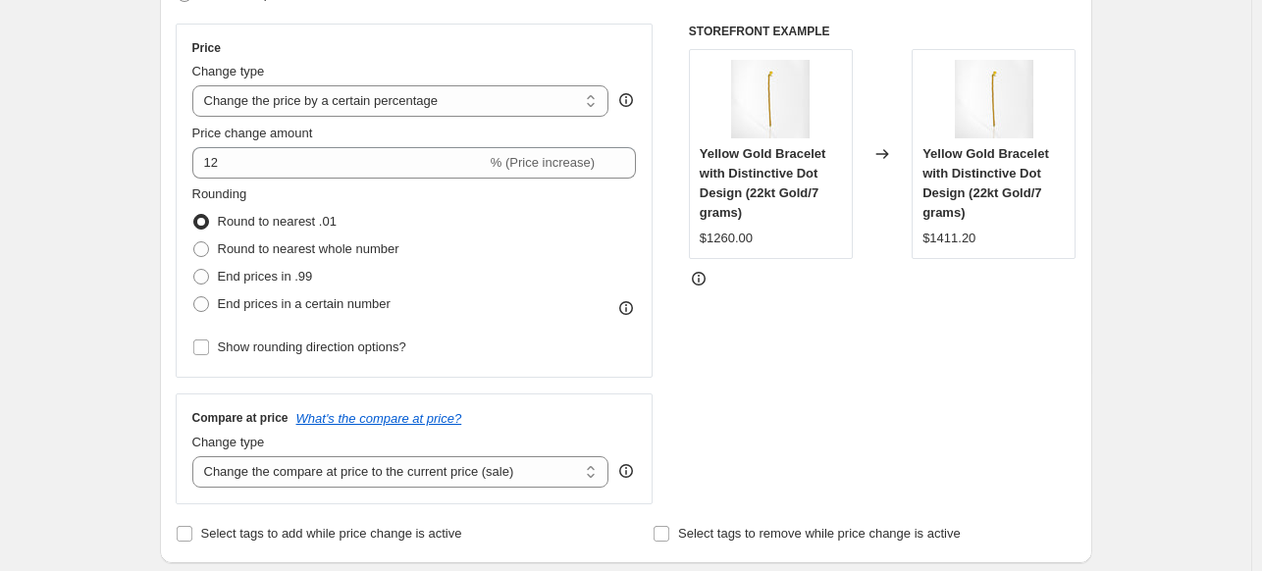
click at [818, 337] on div "STOREFRONT EXAMPLE Yellow Gold Bracelet with Distinctive Dot Design (22kt Gold/…" at bounding box center [883, 264] width 388 height 481
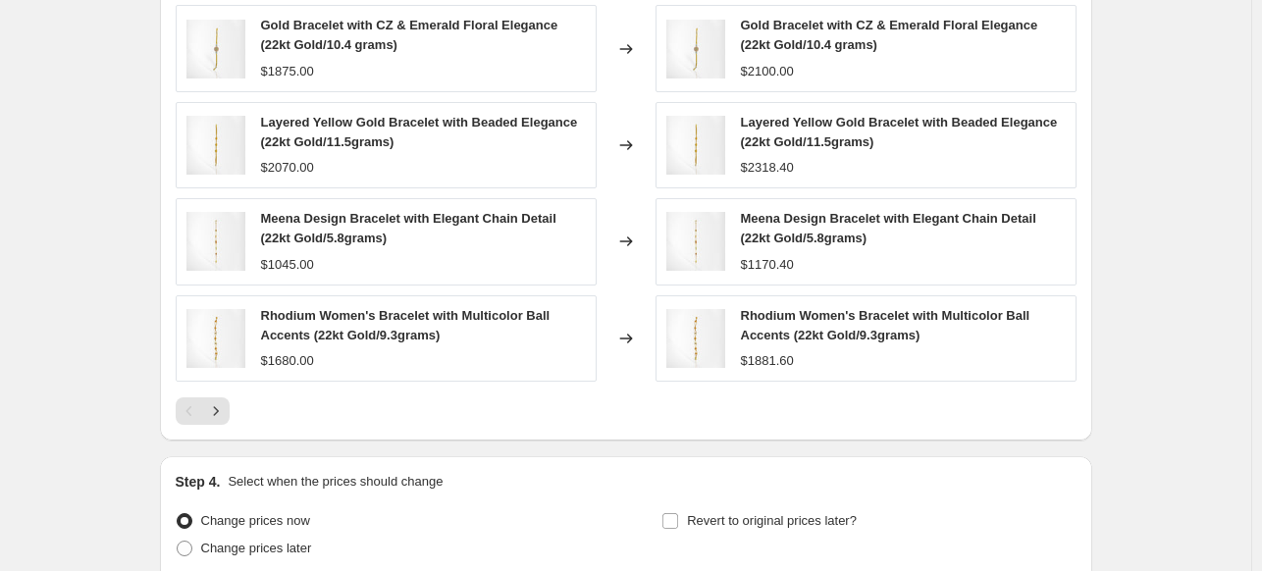
scroll to position [1472, 0]
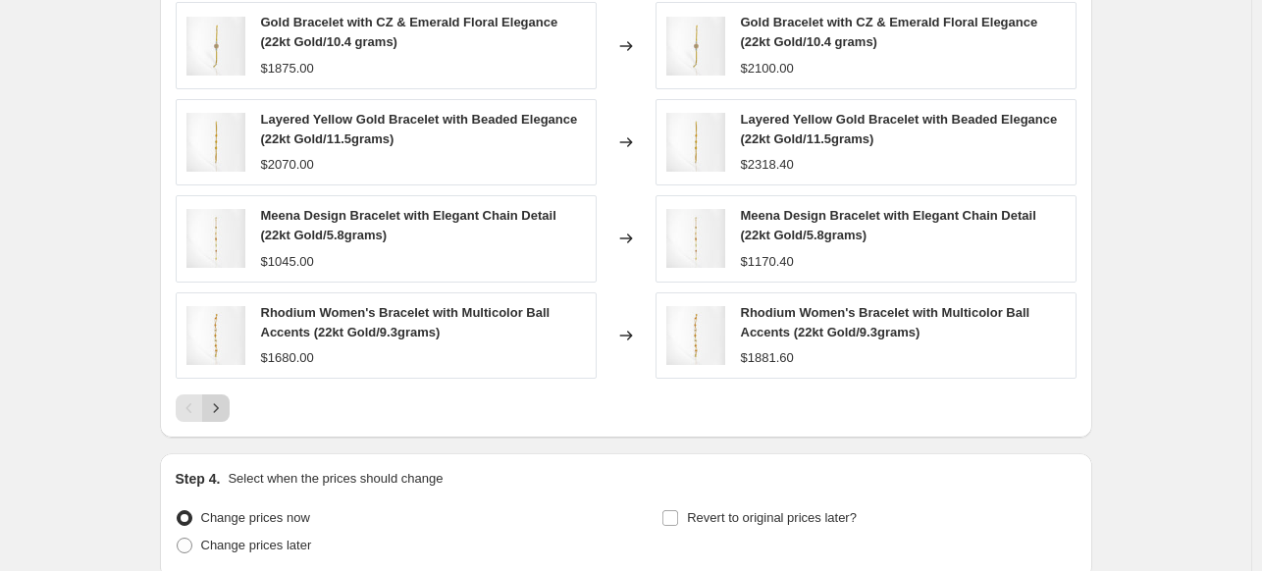
click at [215, 411] on icon "Next" at bounding box center [216, 408] width 20 height 20
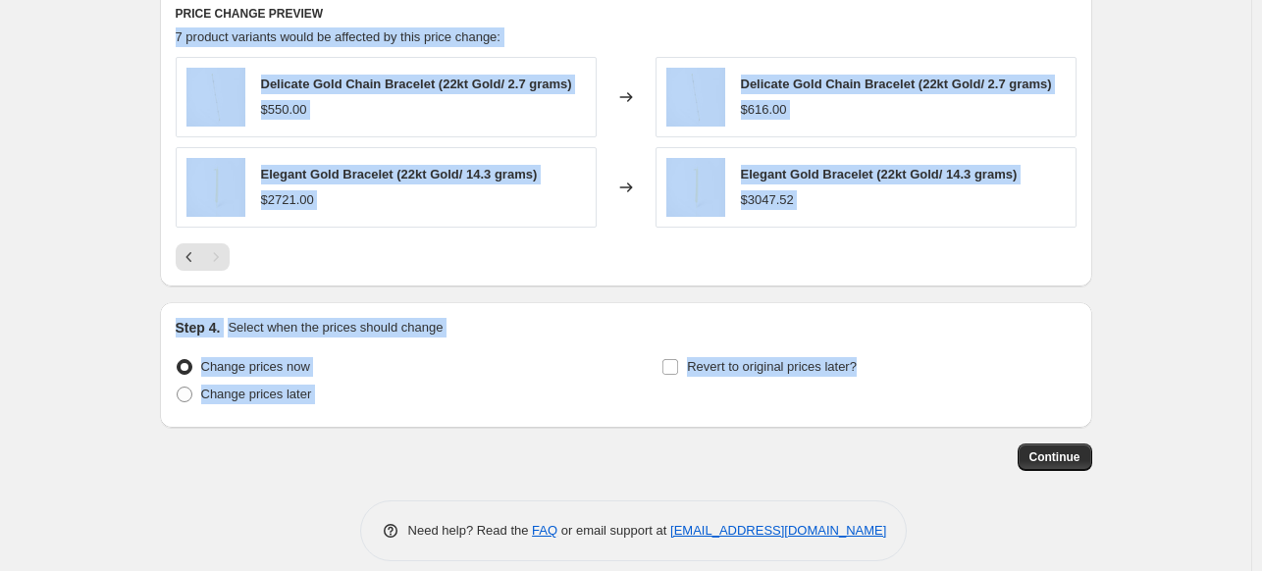
scroll to position [1104, 0]
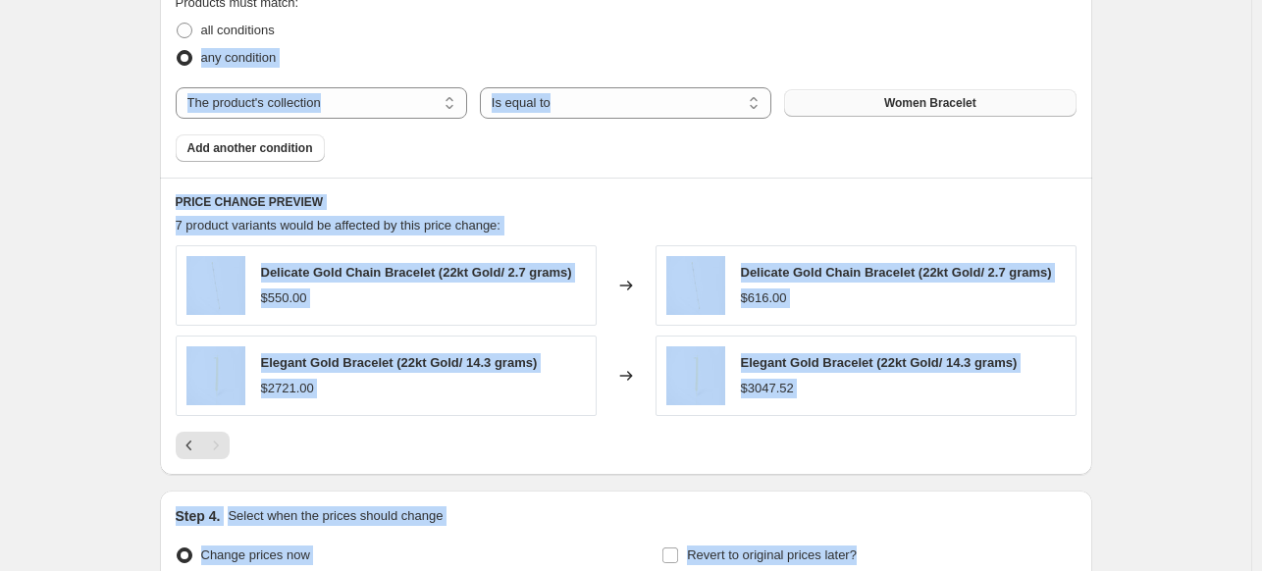
drag, startPoint x: 1260, startPoint y: 415, endPoint x: 1244, endPoint y: -28, distance: 443.7
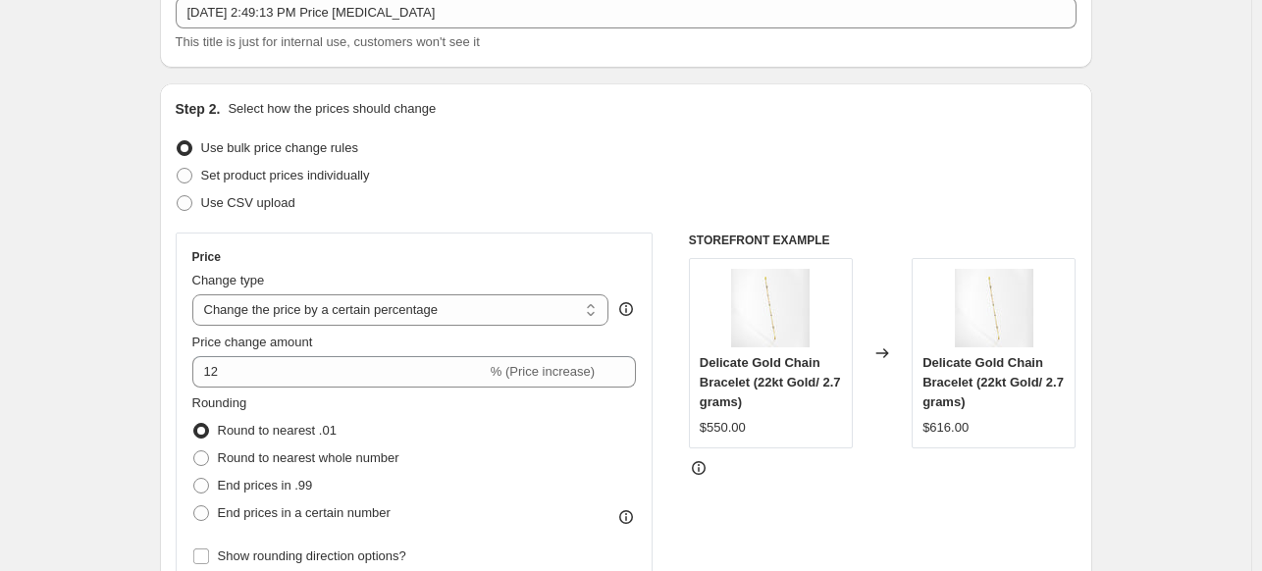
scroll to position [112, 0]
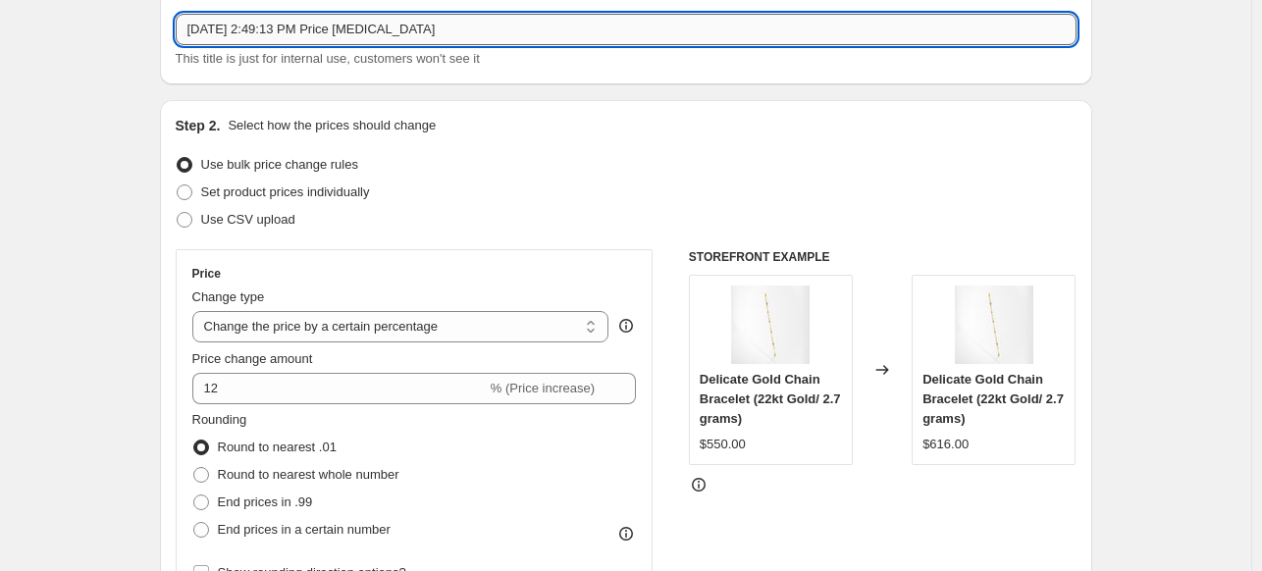
click at [292, 30] on input "Oct 14, 2025, 2:49:13 PM Price change job" at bounding box center [626, 29] width 901 height 31
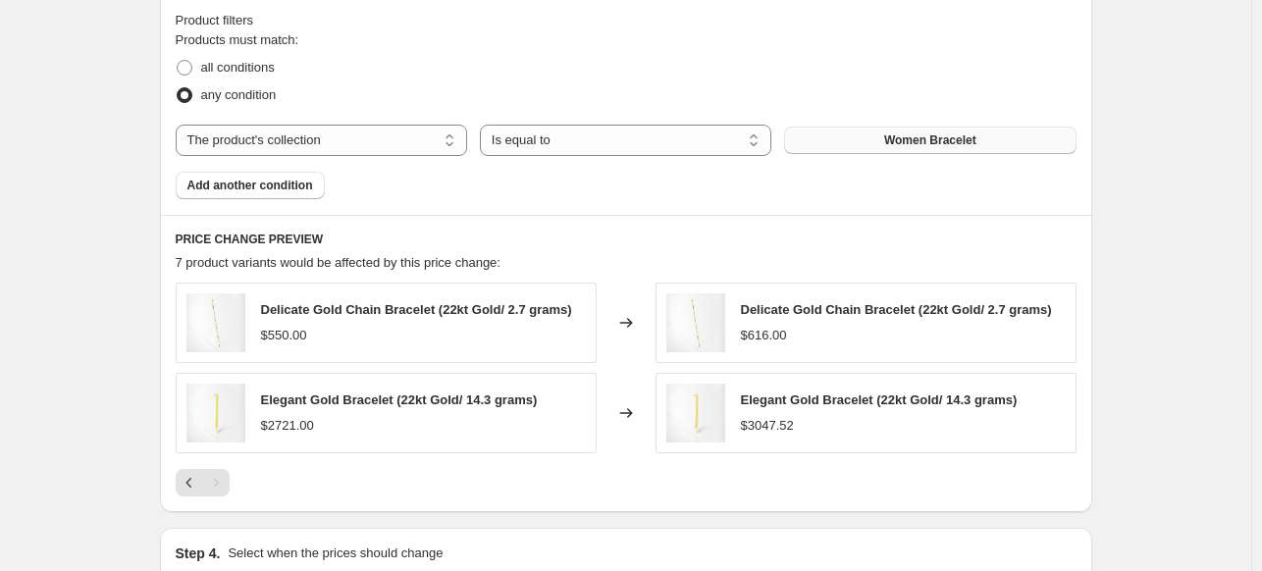
scroll to position [1337, 0]
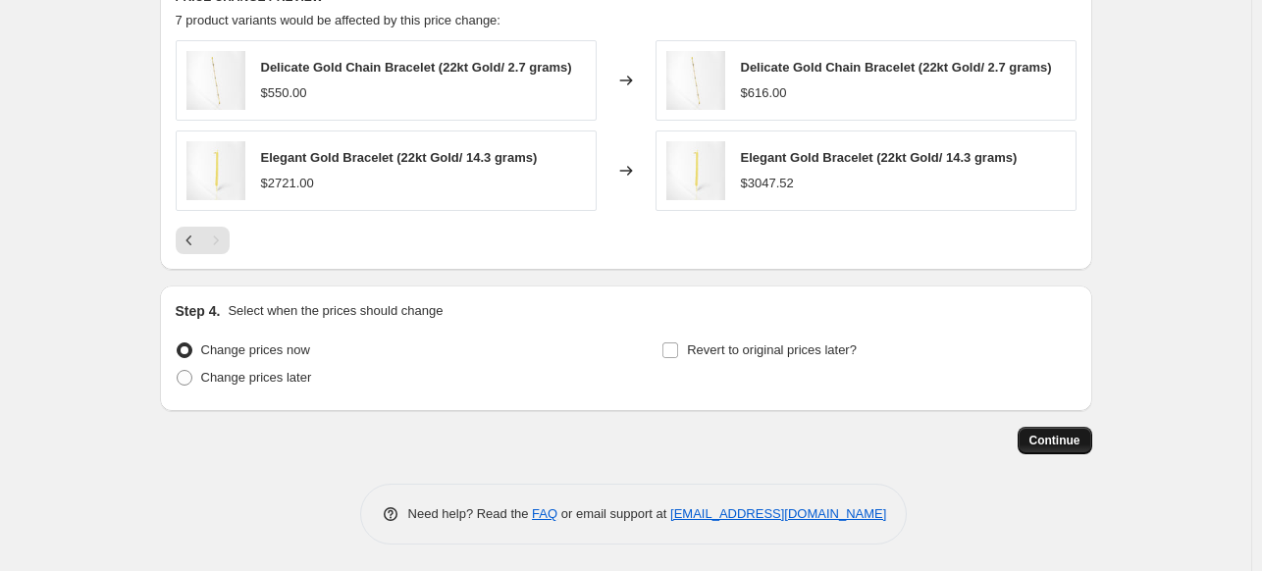
type input "W-bracelets(items 7)"
click at [1075, 435] on span "Continue" at bounding box center [1054, 441] width 51 height 16
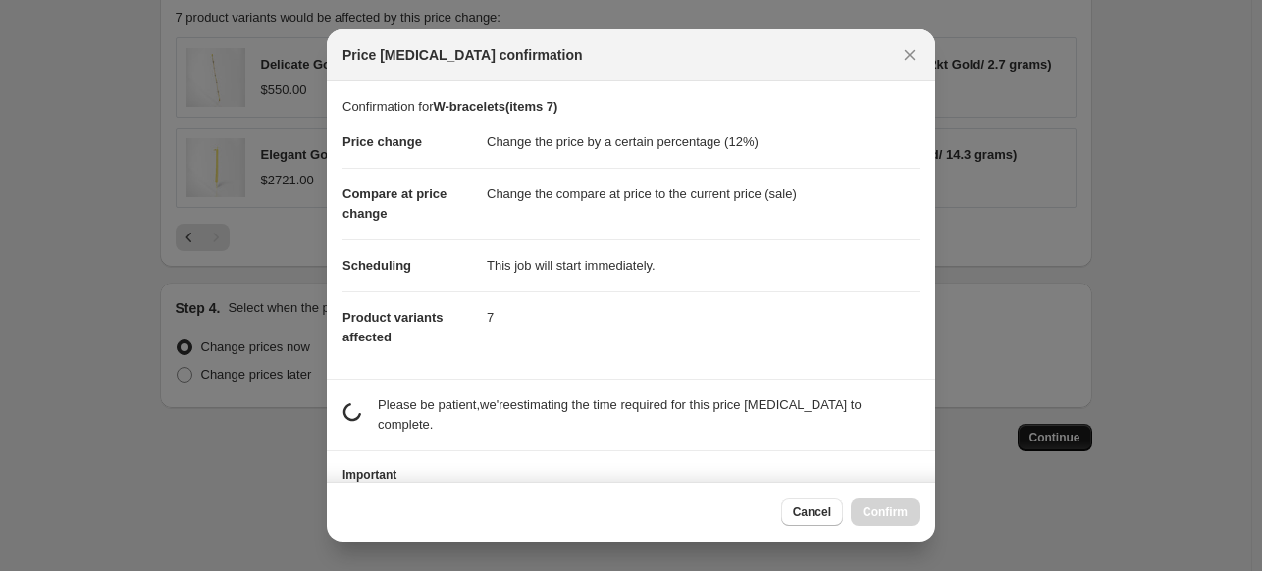
scroll to position [0, 0]
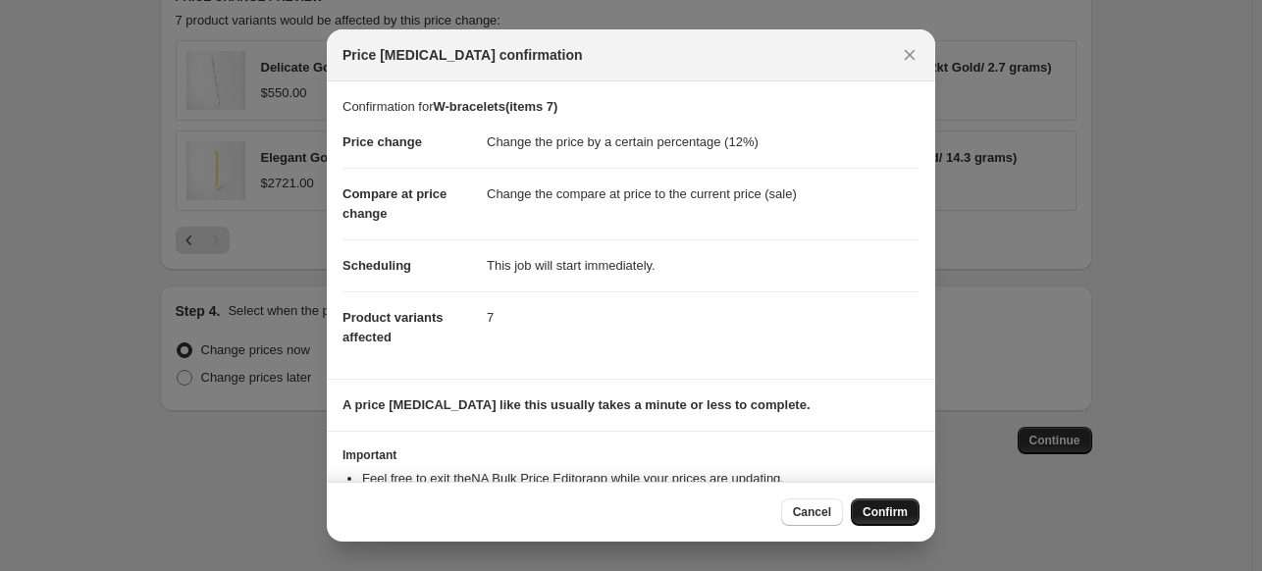
click at [890, 501] on button "Confirm" at bounding box center [885, 511] width 69 height 27
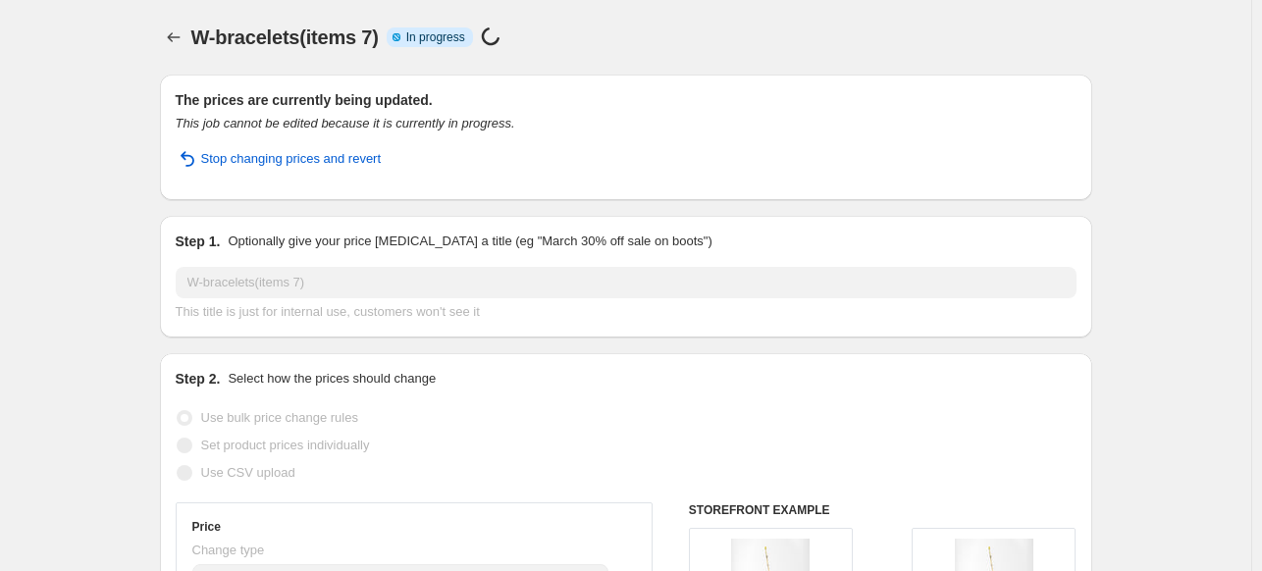
select select "percentage"
select select "collection"
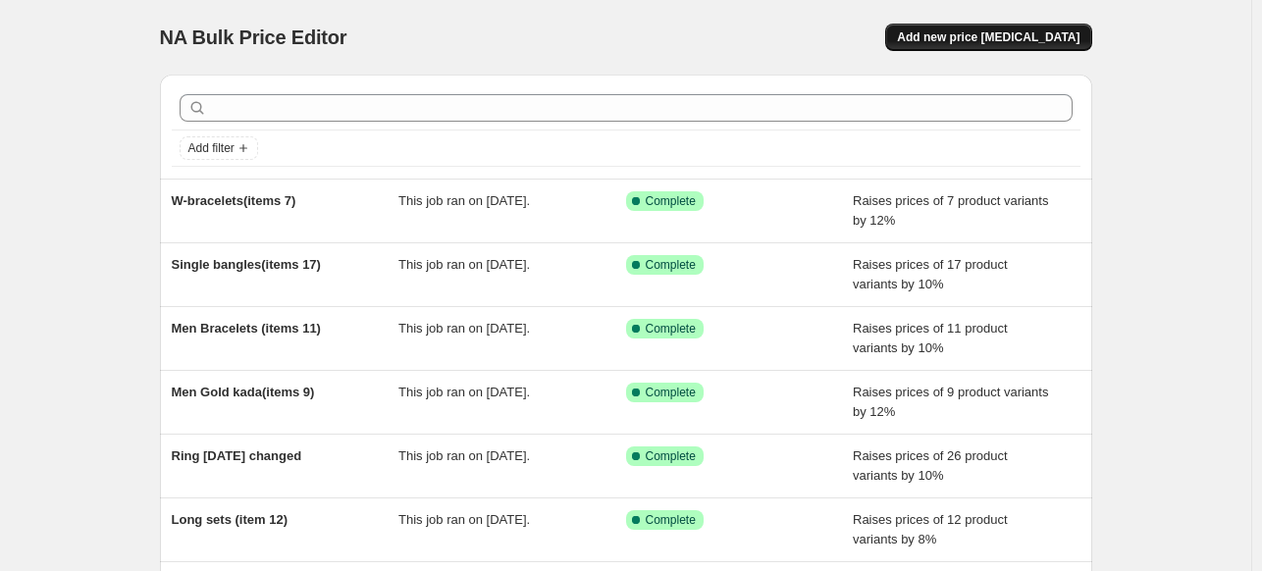
click at [996, 39] on span "Add new price [MEDICAL_DATA]" at bounding box center [988, 37] width 182 height 16
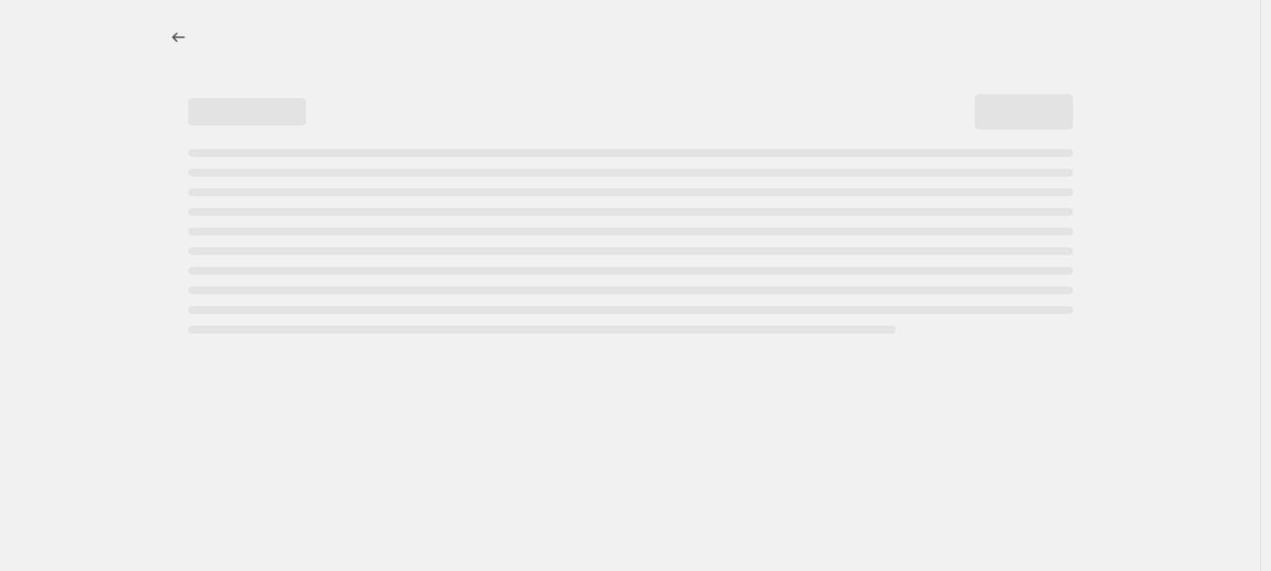
select select "percentage"
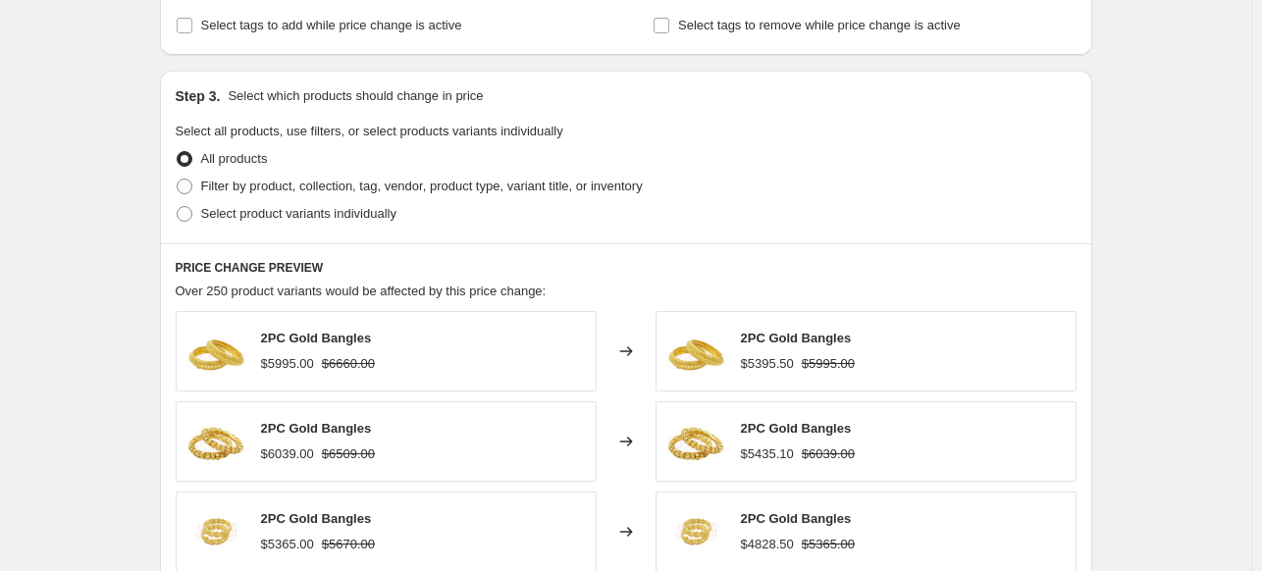
scroll to position [871, 0]
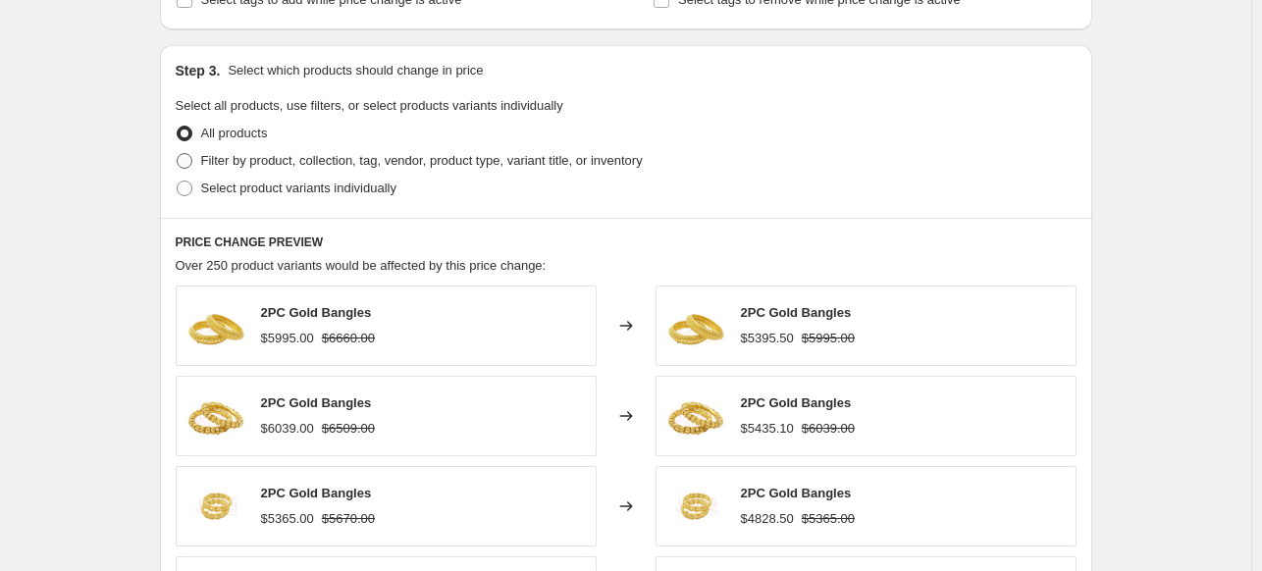
click at [643, 160] on span "Filter by product, collection, tag, vendor, product type, variant title, or inv…" at bounding box center [421, 160] width 441 height 15
click at [178, 154] on input "Filter by product, collection, tag, vendor, product type, variant title, or inv…" at bounding box center [177, 153] width 1 height 1
radio input "true"
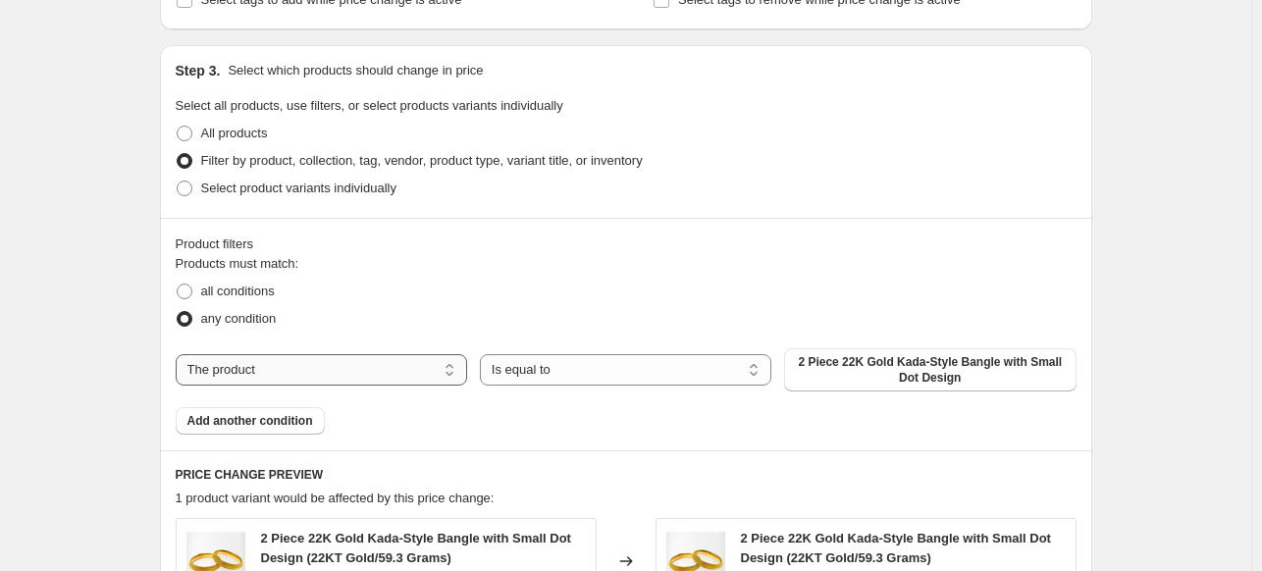
click at [389, 366] on select "The product The product's collection The product's vendor The product's type Th…" at bounding box center [321, 369] width 291 height 31
select select "collection"
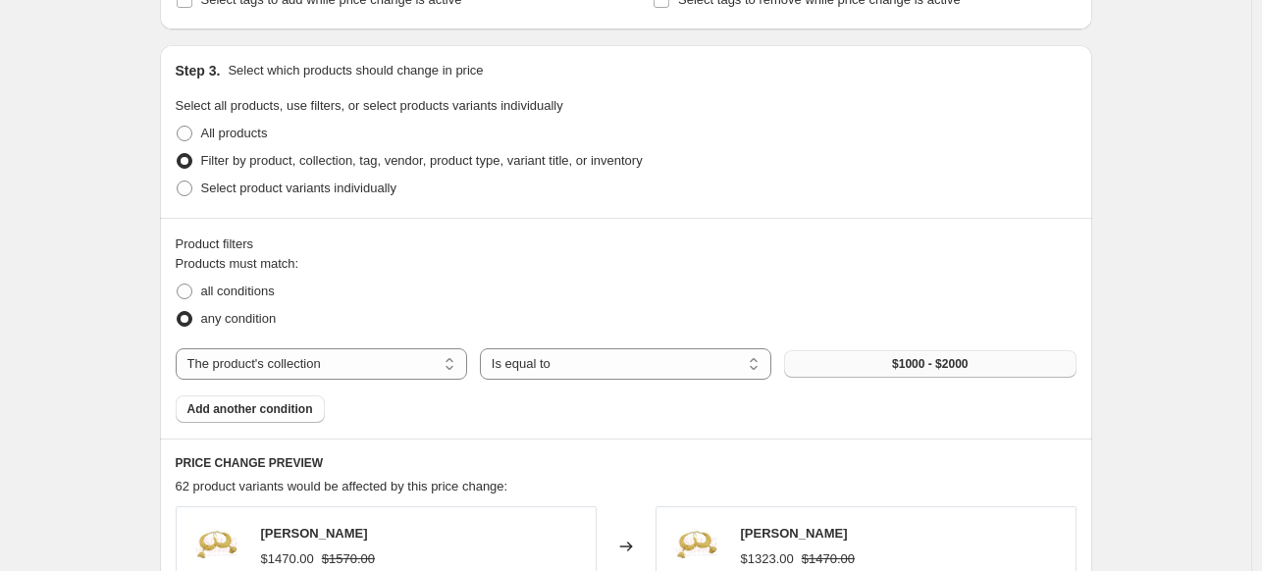
click at [877, 358] on button "$1000 - $2000" at bounding box center [929, 363] width 291 height 27
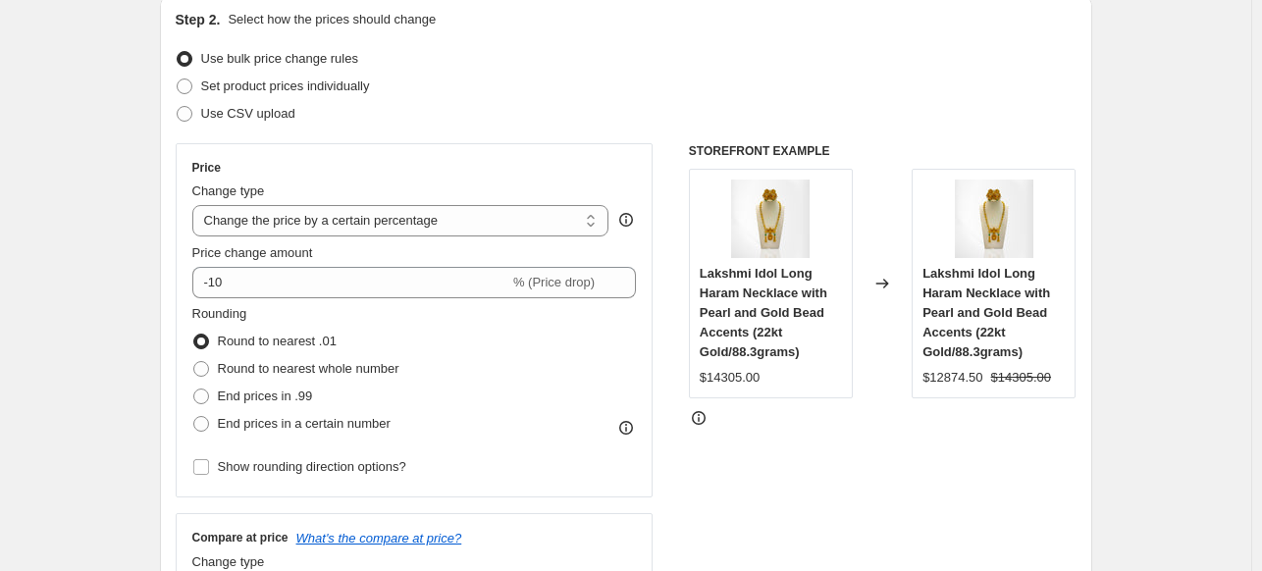
scroll to position [0, 0]
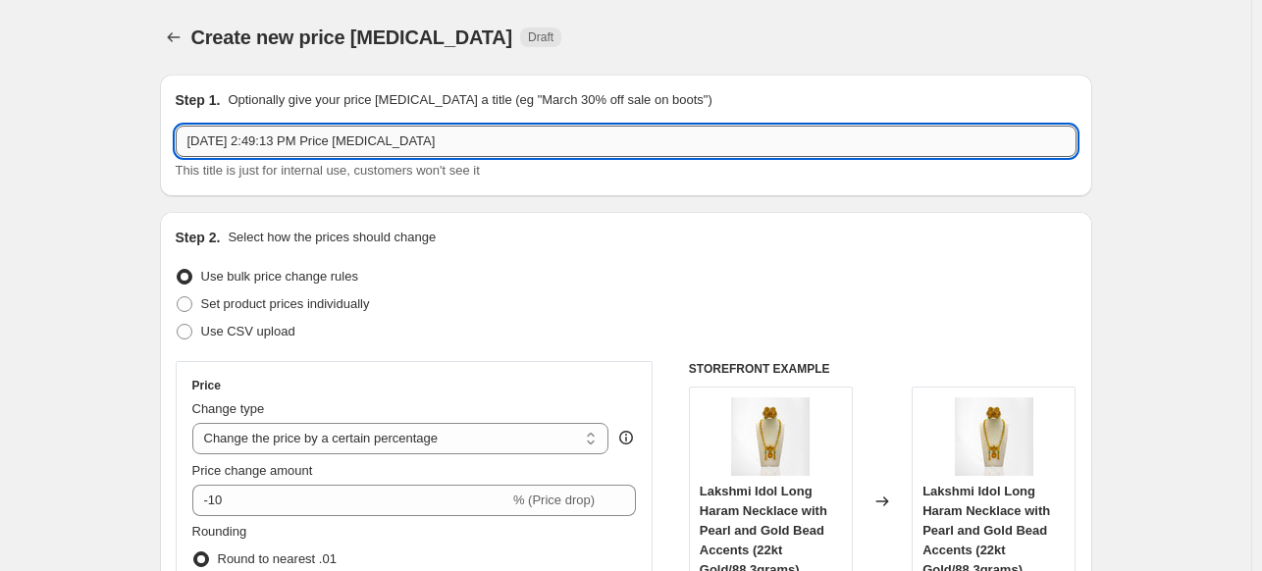
click at [413, 147] on input "Oct 14, 2025, 2:49:13 PM Price change job" at bounding box center [626, 141] width 901 height 31
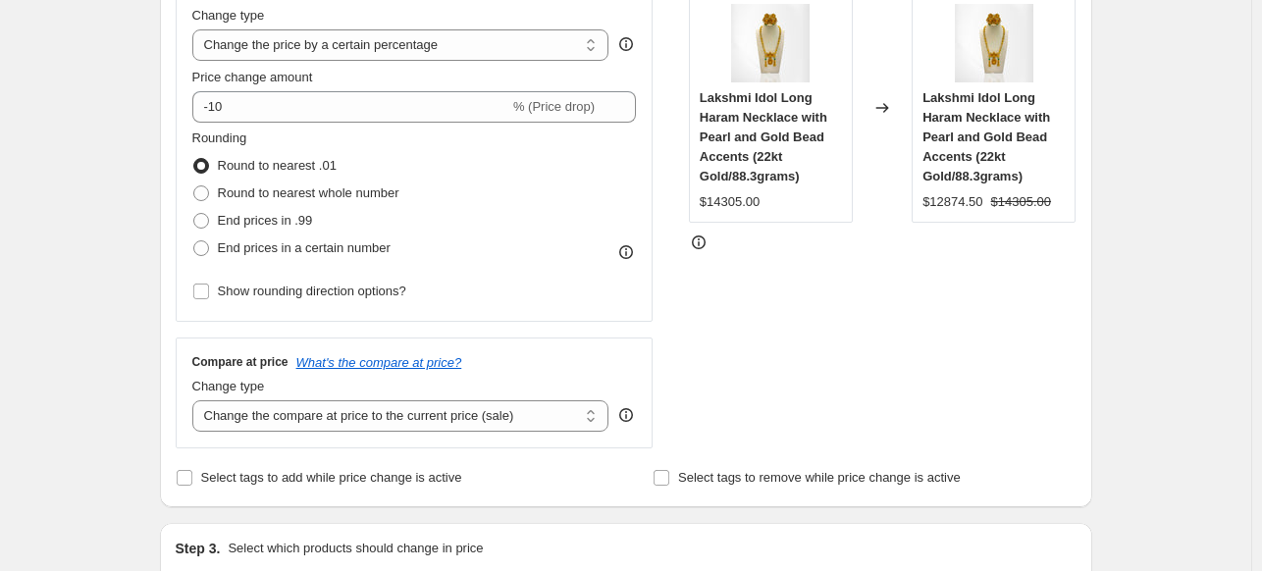
scroll to position [414, 0]
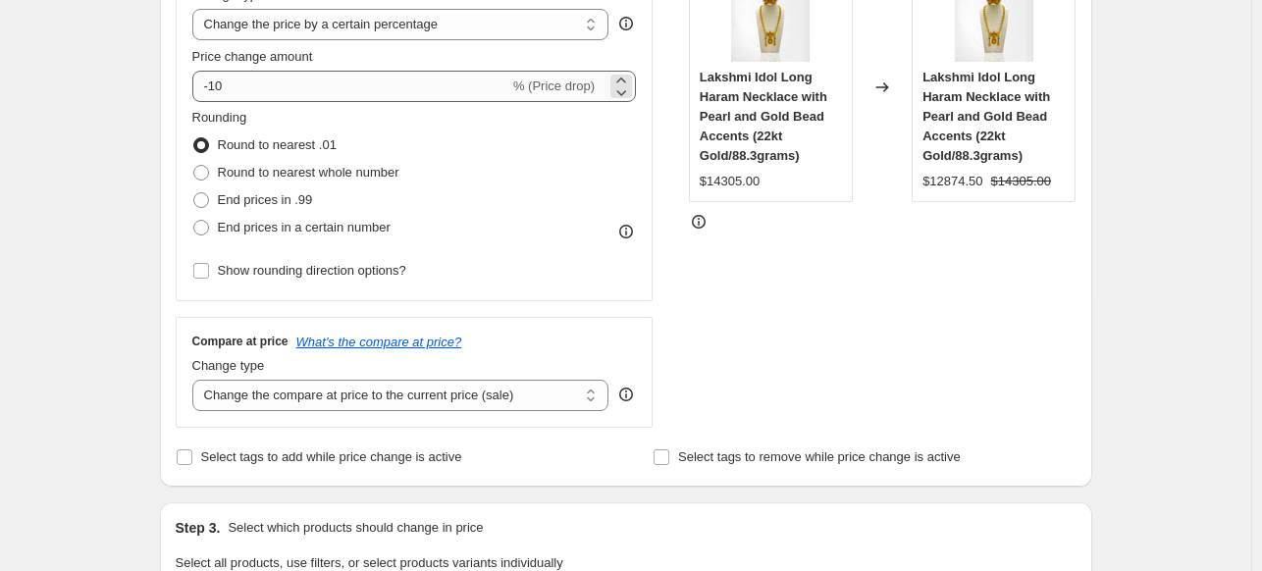
type input "Antique long sets(items 3)"
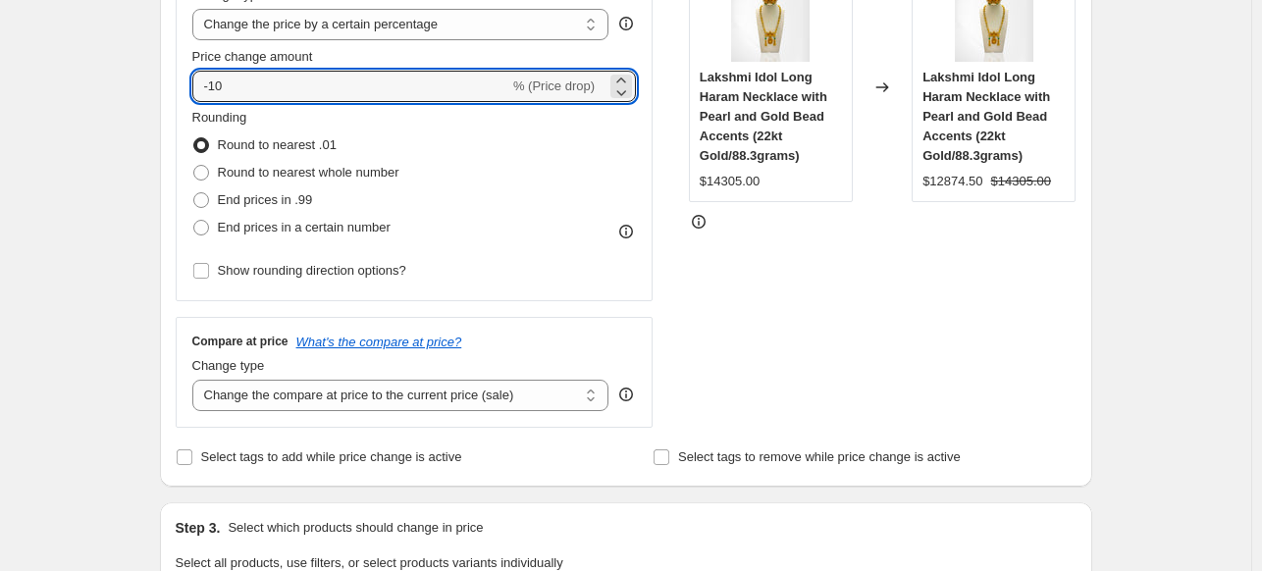
drag, startPoint x: 250, startPoint y: 84, endPoint x: 154, endPoint y: 78, distance: 96.3
click at [154, 78] on div "Step 1. Optionally give your price change job a title (eg "March 30% off sale o…" at bounding box center [618, 566] width 948 height 1842
type input "10"
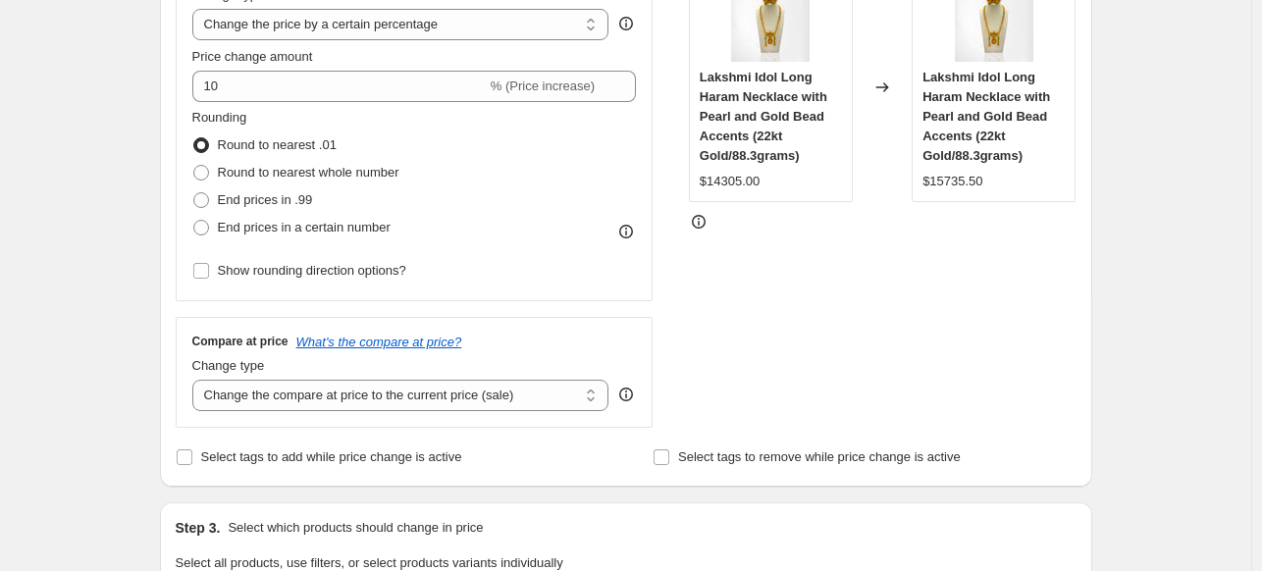
click at [745, 321] on div "STOREFRONT EXAMPLE Lakshmi Idol Long Haram Necklace with Pearl and Gold Bead Ac…" at bounding box center [883, 187] width 388 height 481
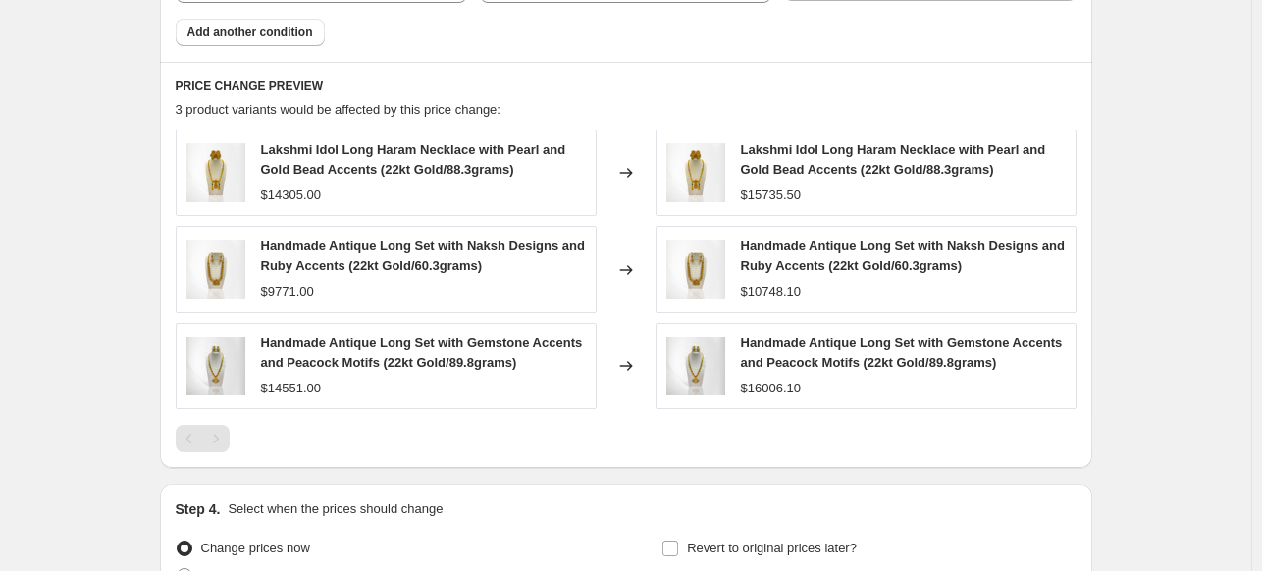
scroll to position [1446, 0]
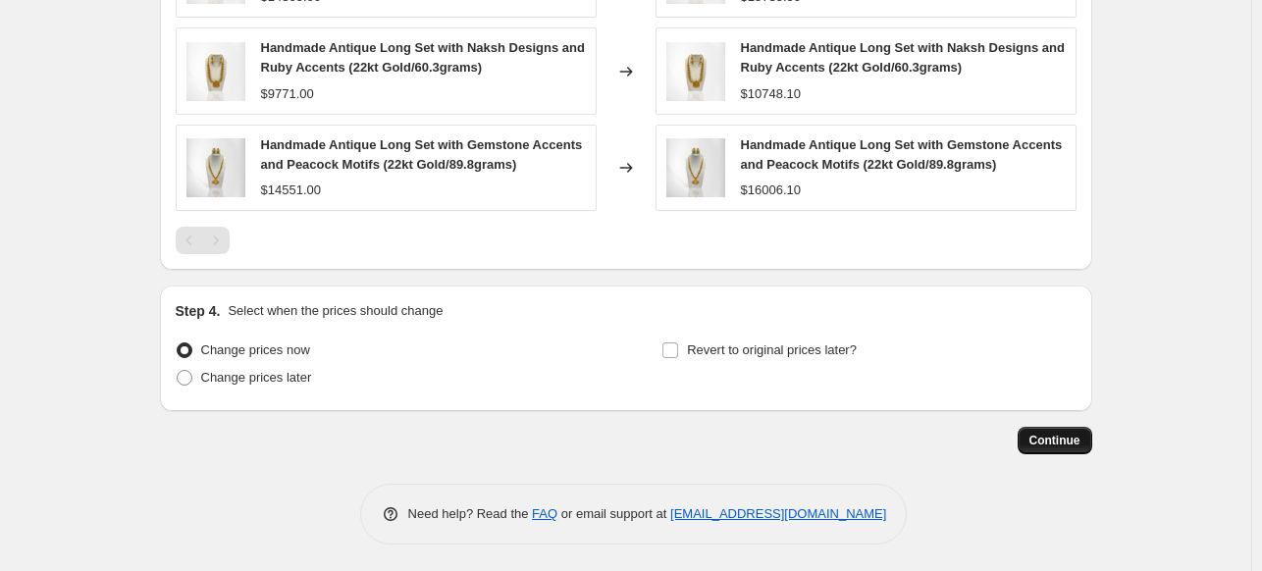
click at [1079, 430] on button "Continue" at bounding box center [1054, 440] width 75 height 27
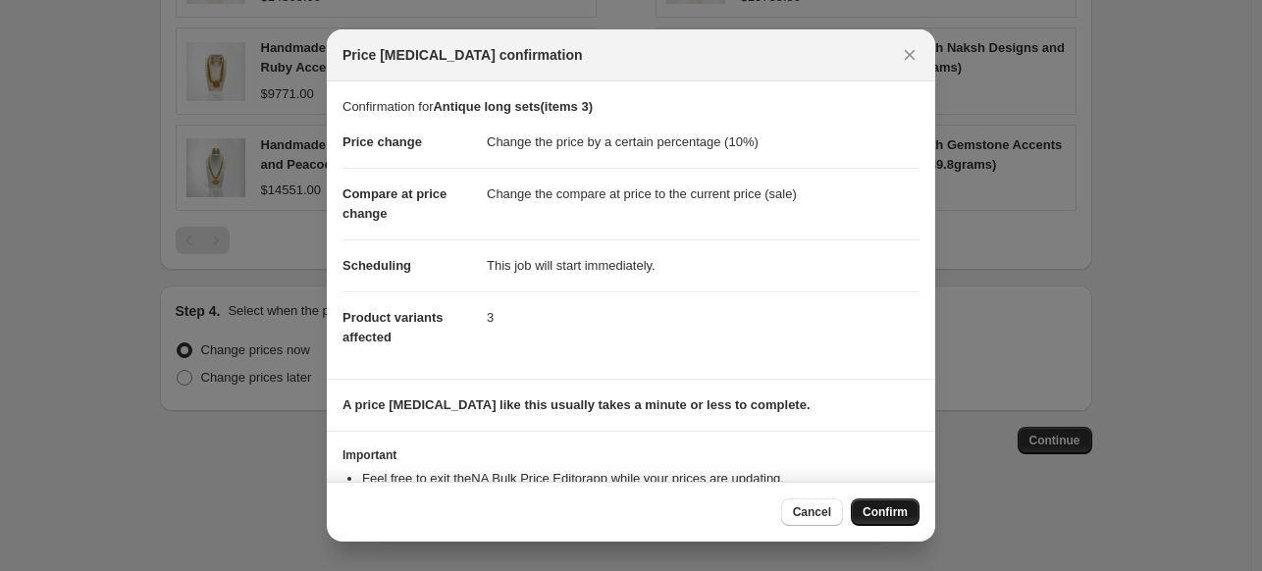
click at [877, 510] on span "Confirm" at bounding box center [884, 512] width 45 height 16
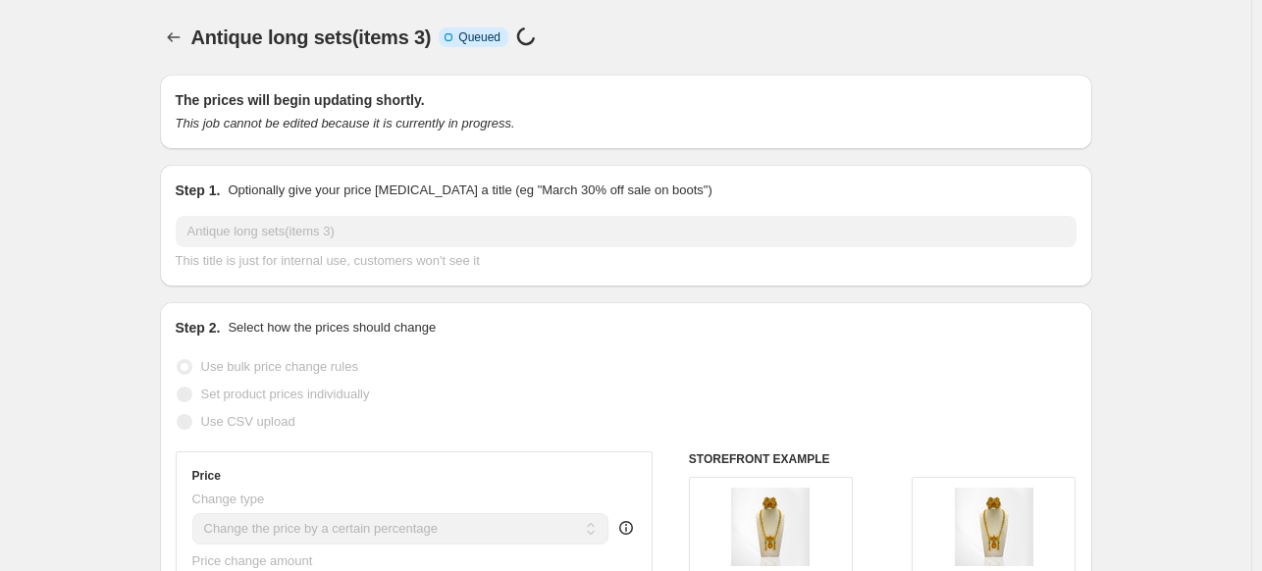
scroll to position [1446, 0]
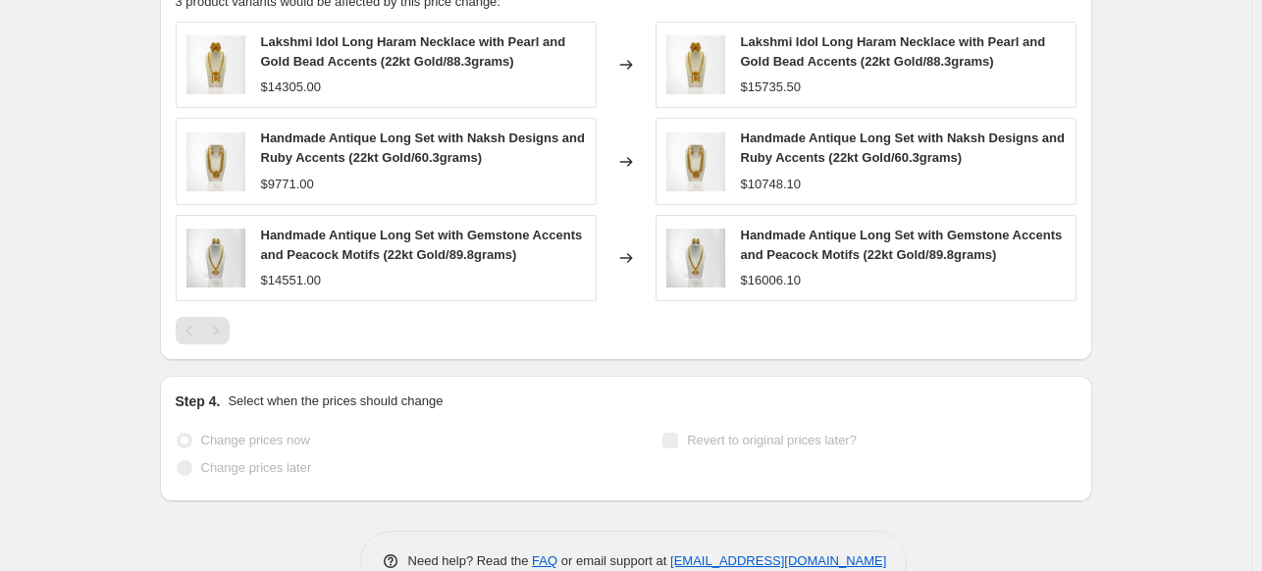
select select "percentage"
select select "collection"
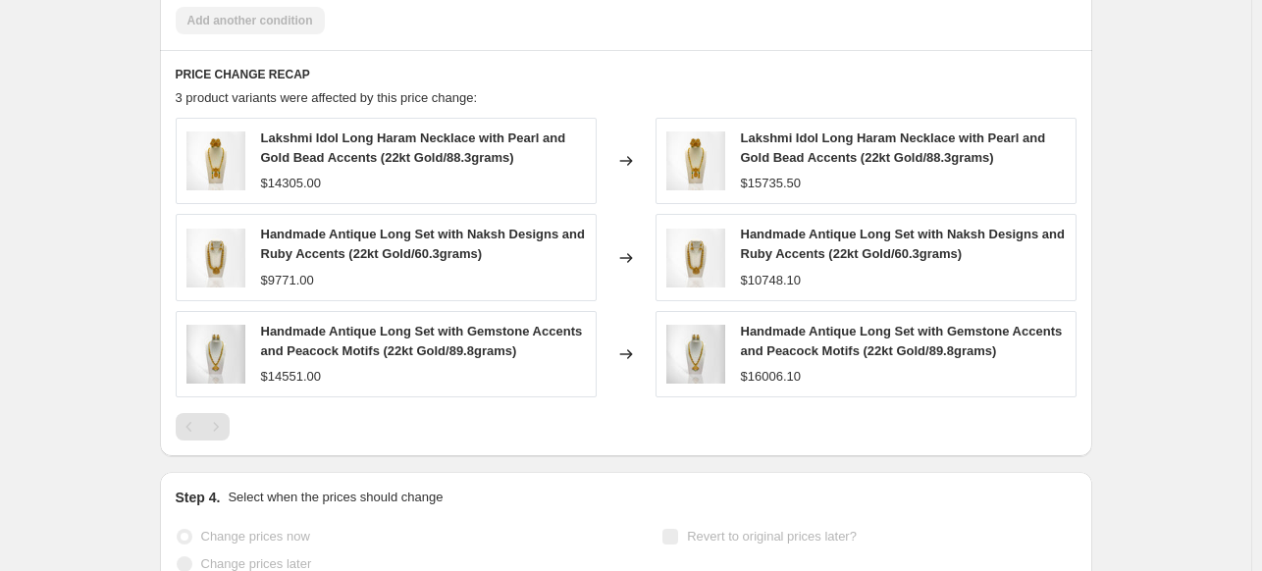
scroll to position [0, 0]
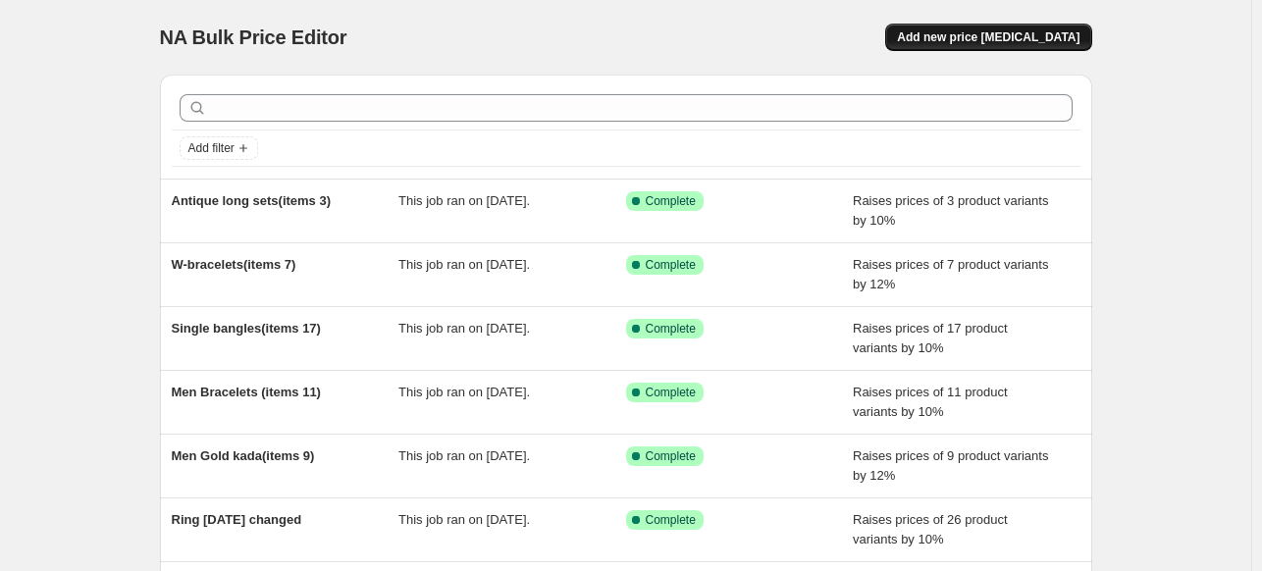
click at [958, 35] on span "Add new price [MEDICAL_DATA]" at bounding box center [988, 37] width 182 height 16
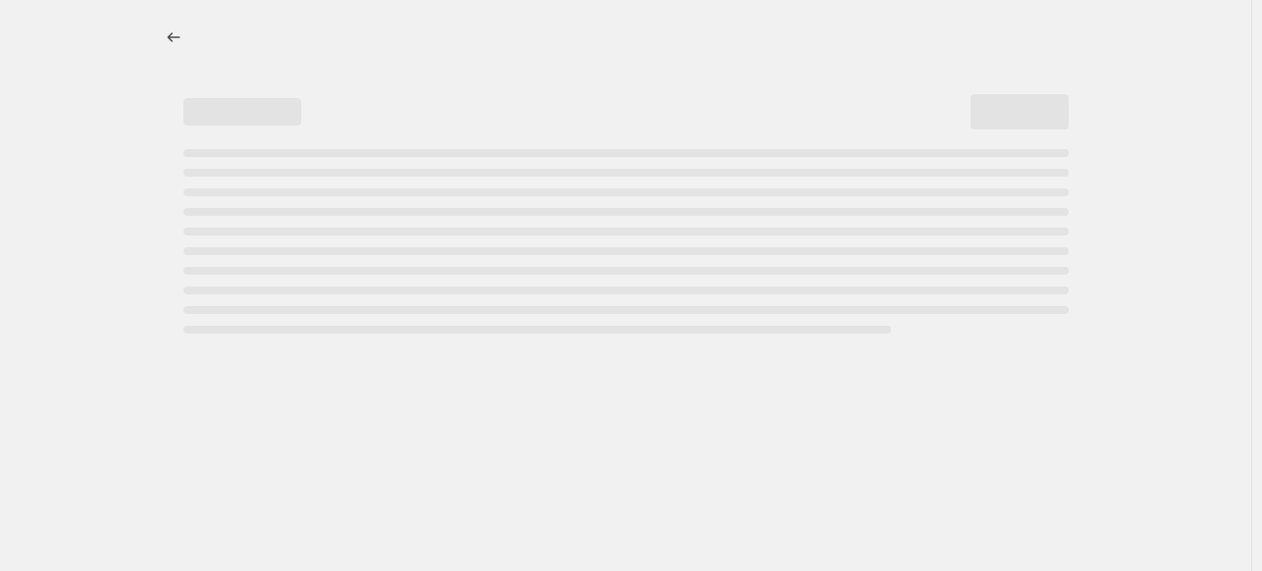
select select "percentage"
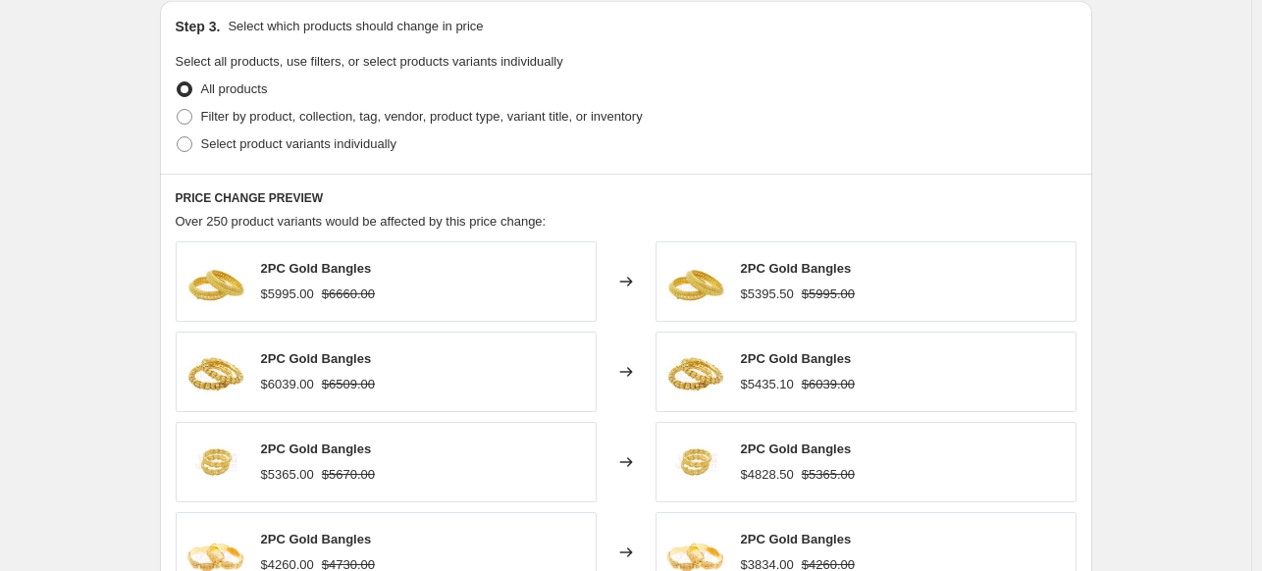
scroll to position [921, 0]
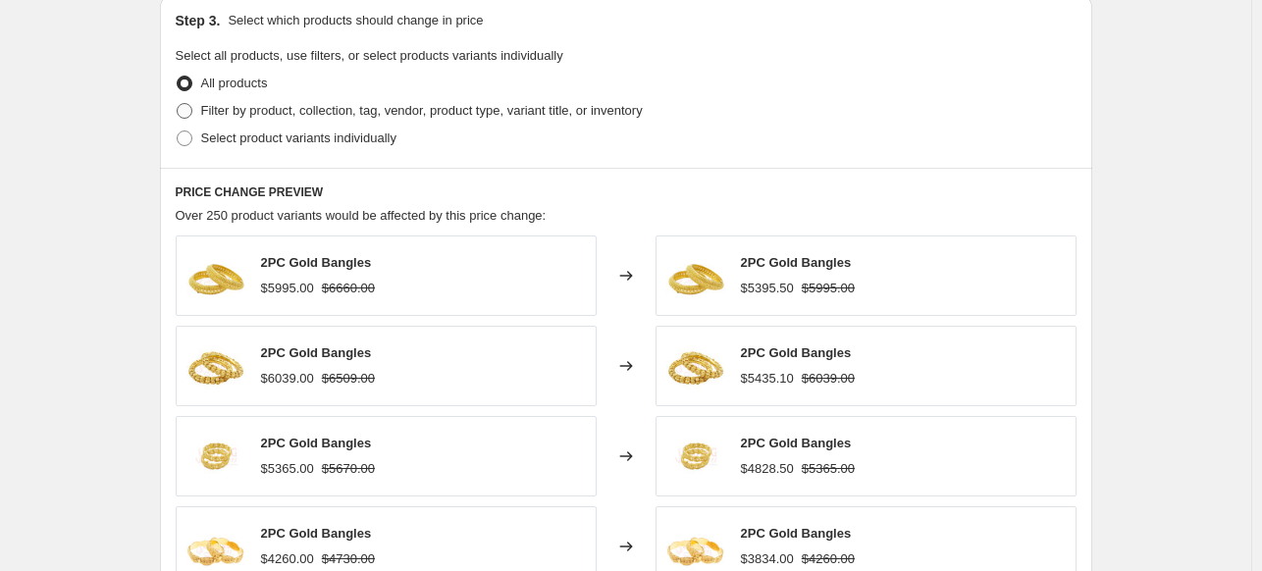
click at [630, 114] on span "Filter by product, collection, tag, vendor, product type, variant title, or inv…" at bounding box center [421, 110] width 441 height 15
click at [178, 104] on input "Filter by product, collection, tag, vendor, product type, variant title, or inv…" at bounding box center [177, 103] width 1 height 1
radio input "true"
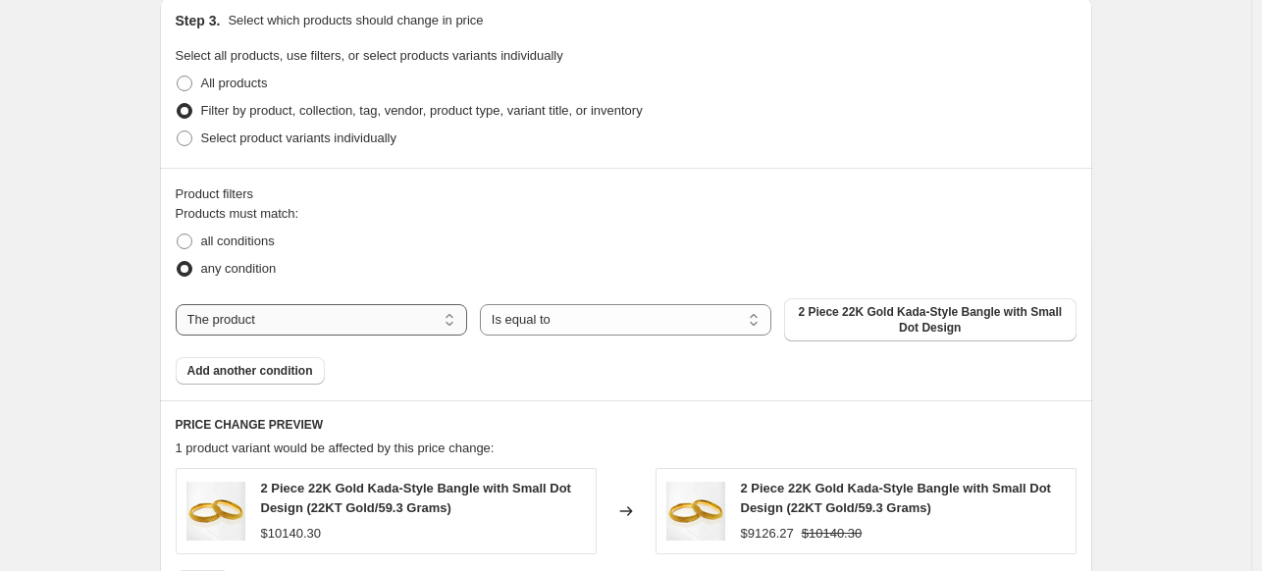
click at [376, 318] on select "The product The product's collection The product's vendor The product's type Th…" at bounding box center [321, 319] width 291 height 31
select select "collection"
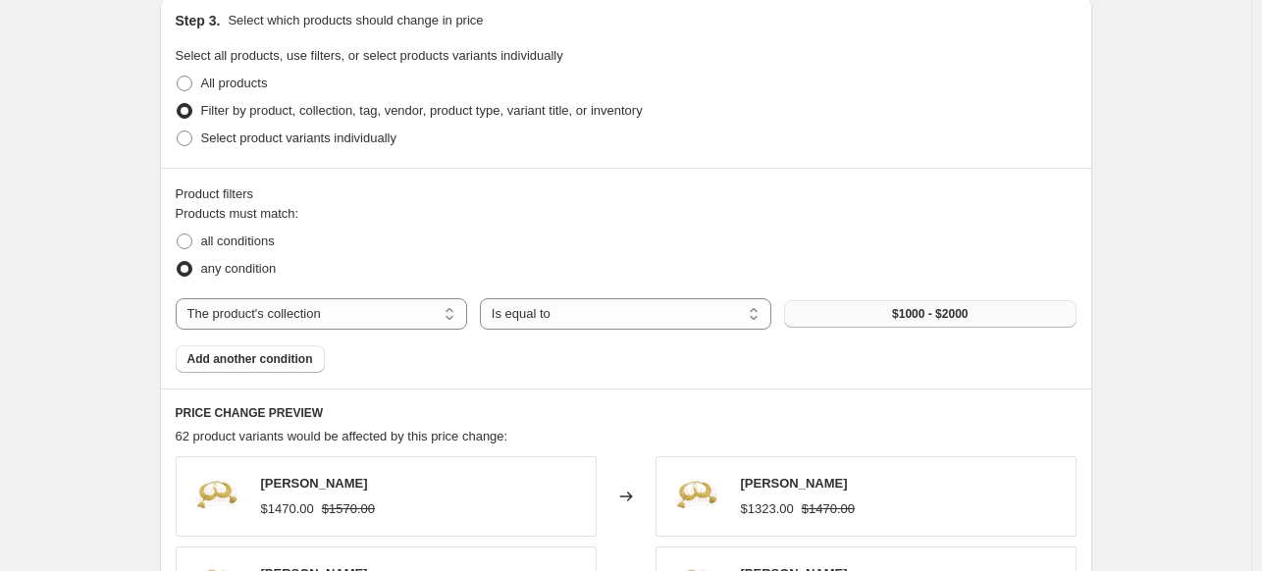
click at [882, 315] on button "$1000 - $2000" at bounding box center [929, 313] width 291 height 27
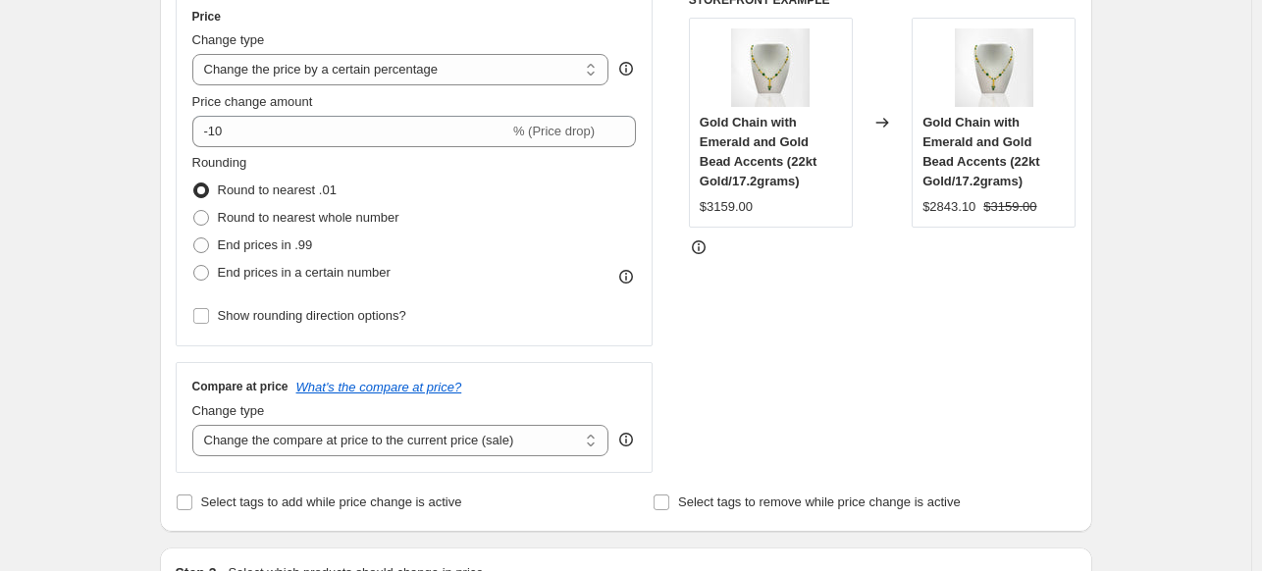
scroll to position [347, 0]
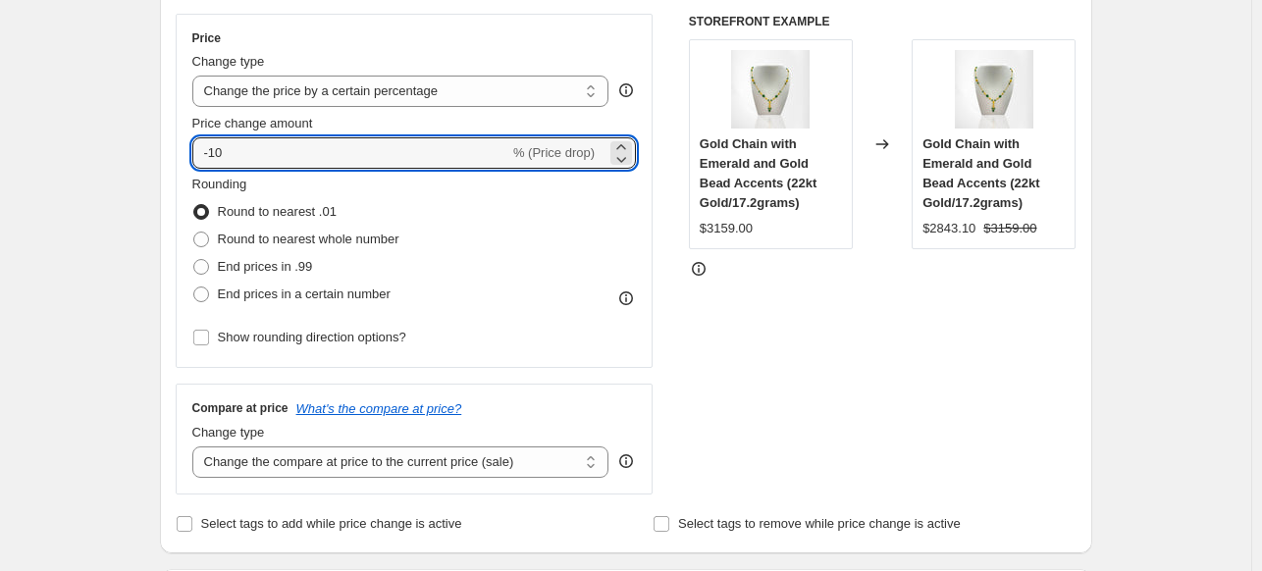
drag, startPoint x: 272, startPoint y: 152, endPoint x: 152, endPoint y: 160, distance: 119.9
click at [951, 478] on div "STOREFRONT EXAMPLE Gold Chain with Emerald and Gold Bead Accents (22kt Gold/17.…" at bounding box center [883, 254] width 388 height 481
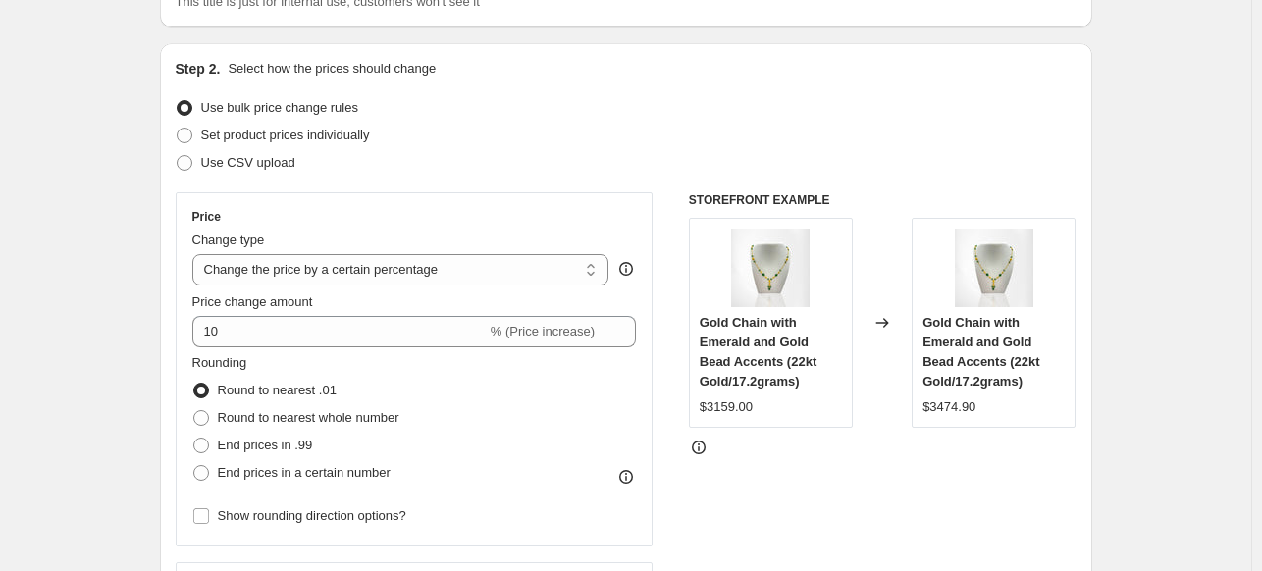
scroll to position [106, 0]
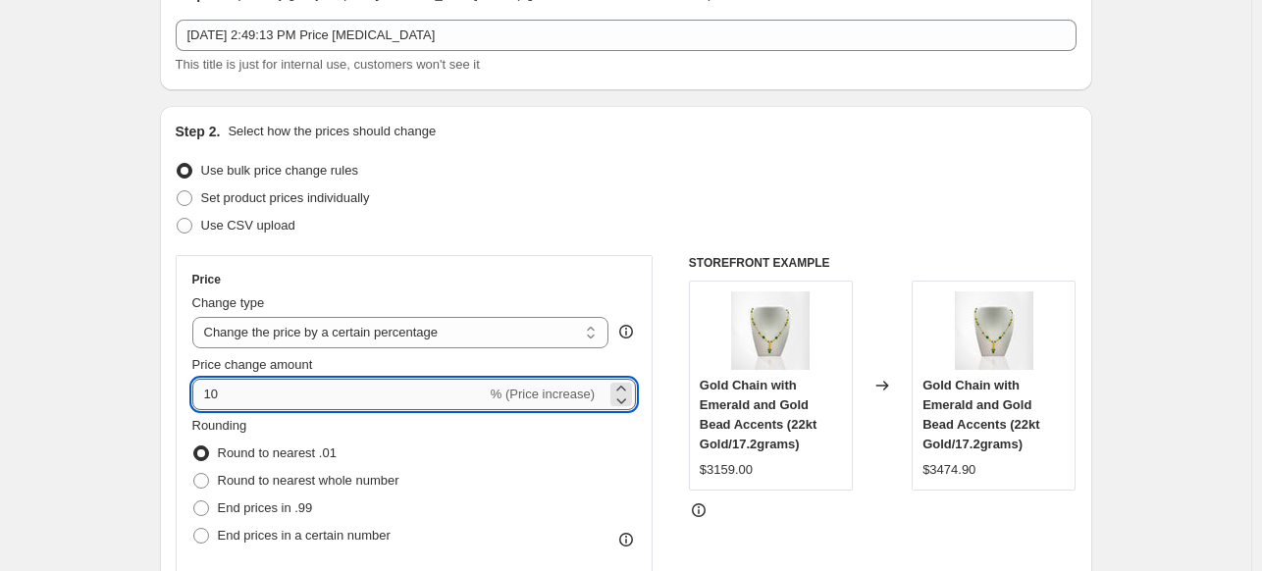
click at [242, 404] on input "10" at bounding box center [339, 394] width 294 height 31
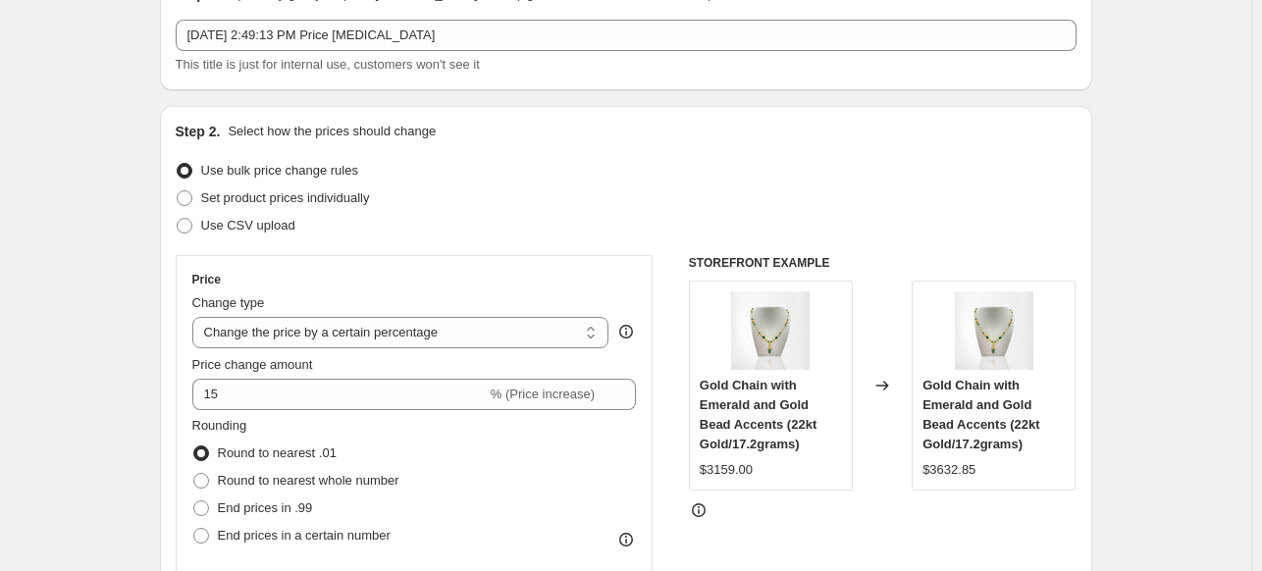
click at [733, 197] on div "Set product prices individually" at bounding box center [626, 197] width 901 height 27
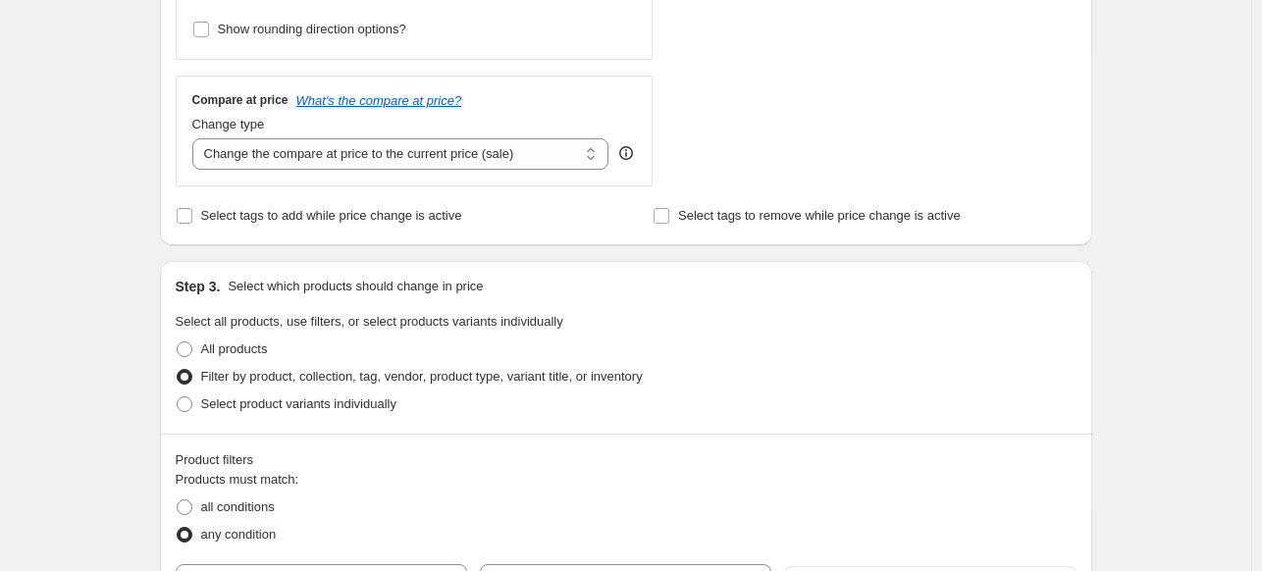
scroll to position [424, 0]
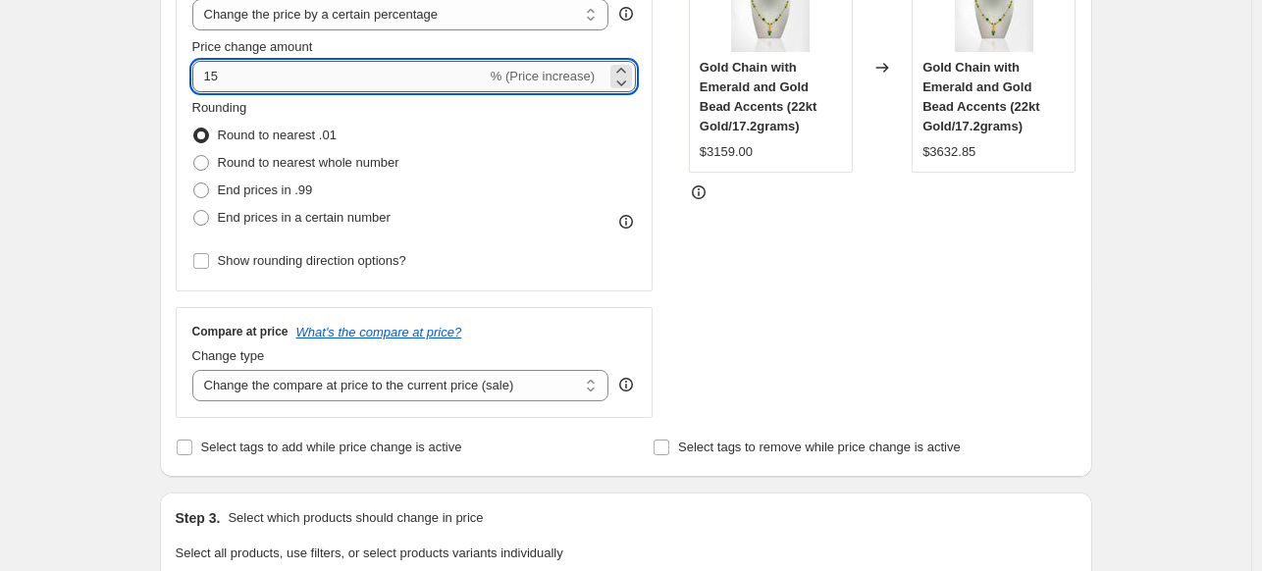
click at [337, 83] on input "15" at bounding box center [339, 76] width 294 height 31
type input "1"
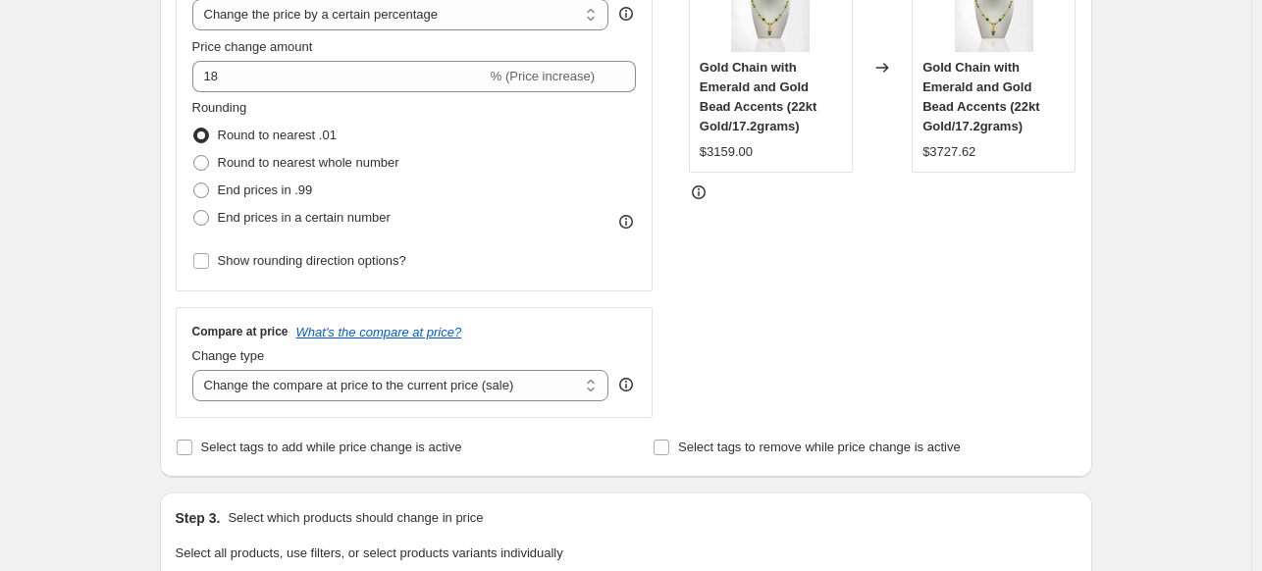
click at [742, 270] on div "STOREFRONT EXAMPLE Gold Chain with Emerald and Gold Bead Accents (22kt Gold/17.…" at bounding box center [883, 177] width 388 height 481
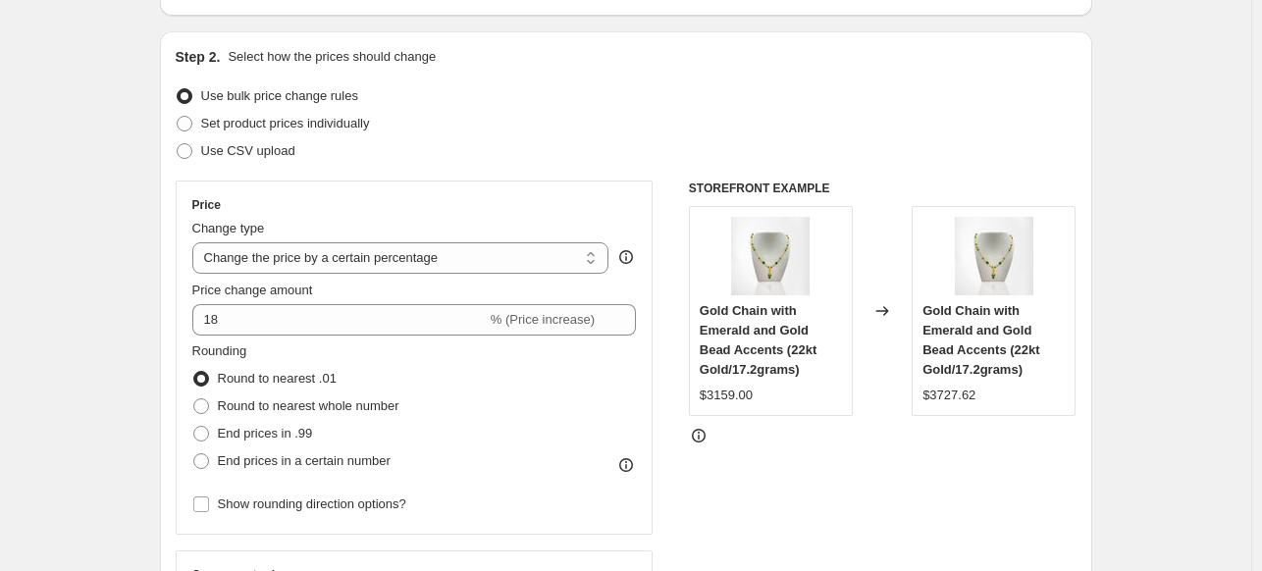
scroll to position [149, 0]
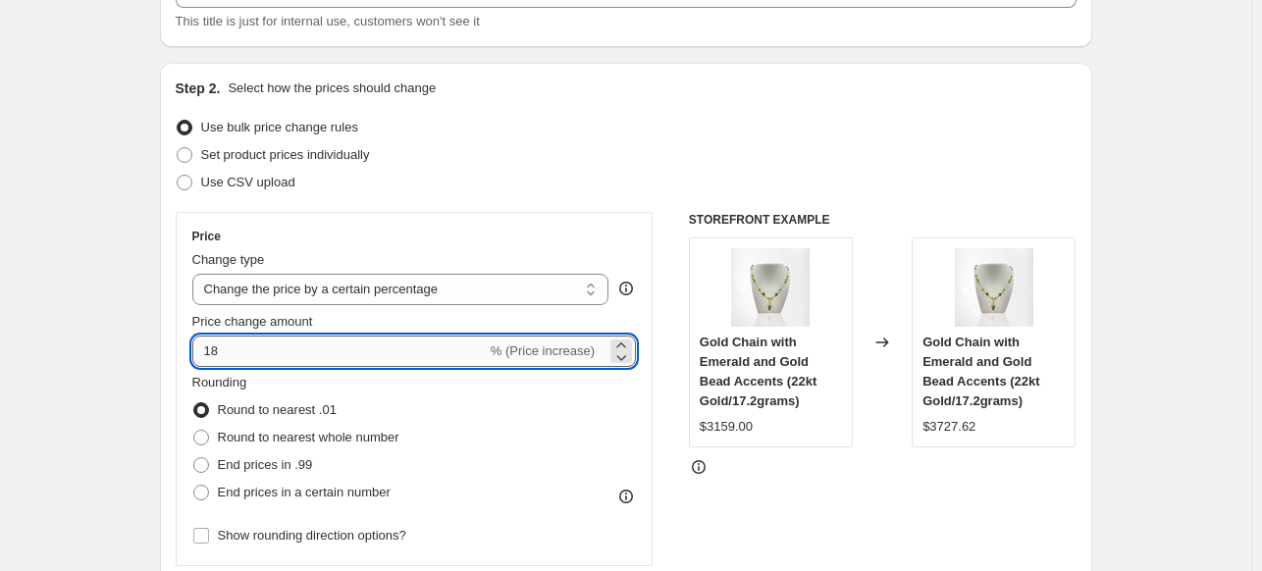
click at [327, 356] on input "18" at bounding box center [339, 351] width 294 height 31
type input "1"
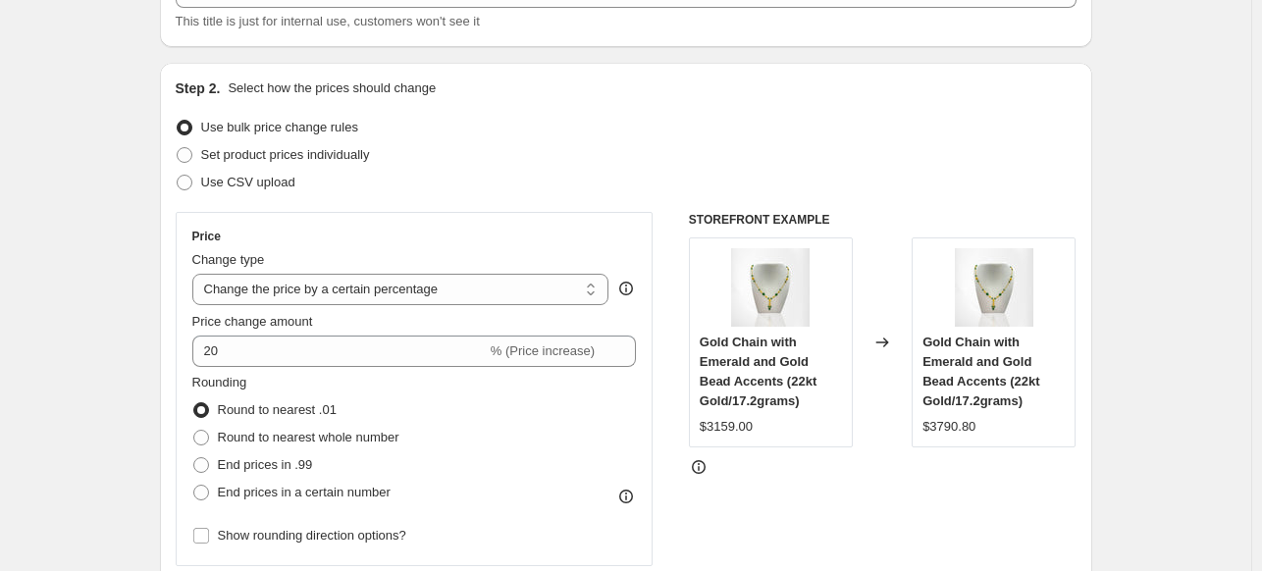
click at [944, 533] on div "STOREFRONT EXAMPLE Gold Chain with Emerald and Gold Bead Accents (22kt Gold/17.…" at bounding box center [883, 452] width 388 height 481
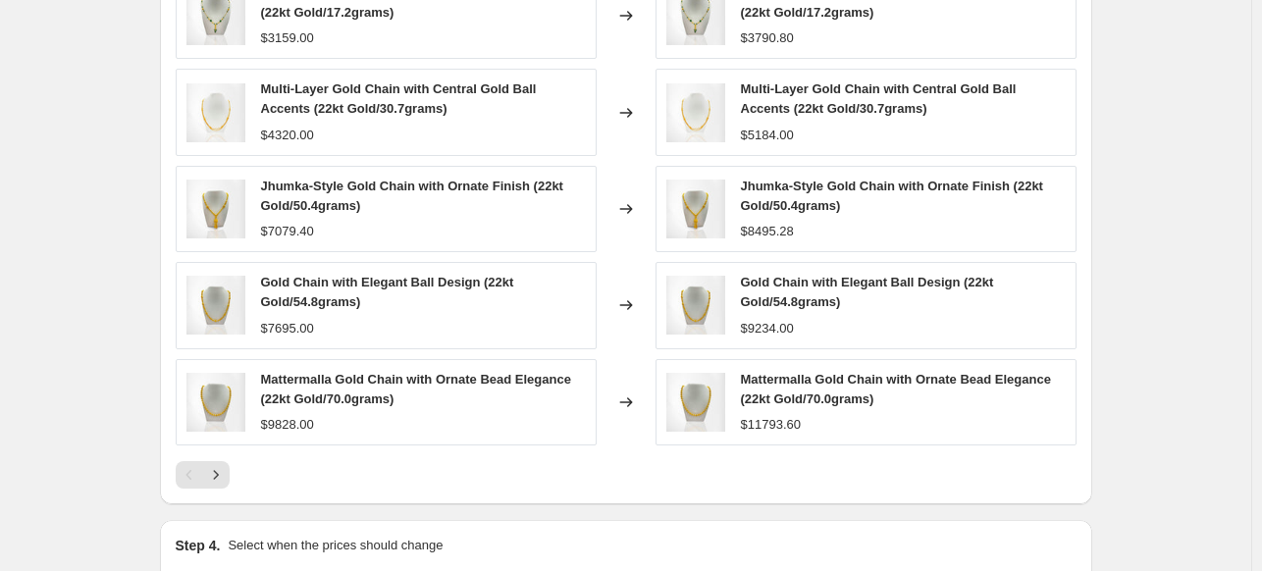
scroll to position [1440, 0]
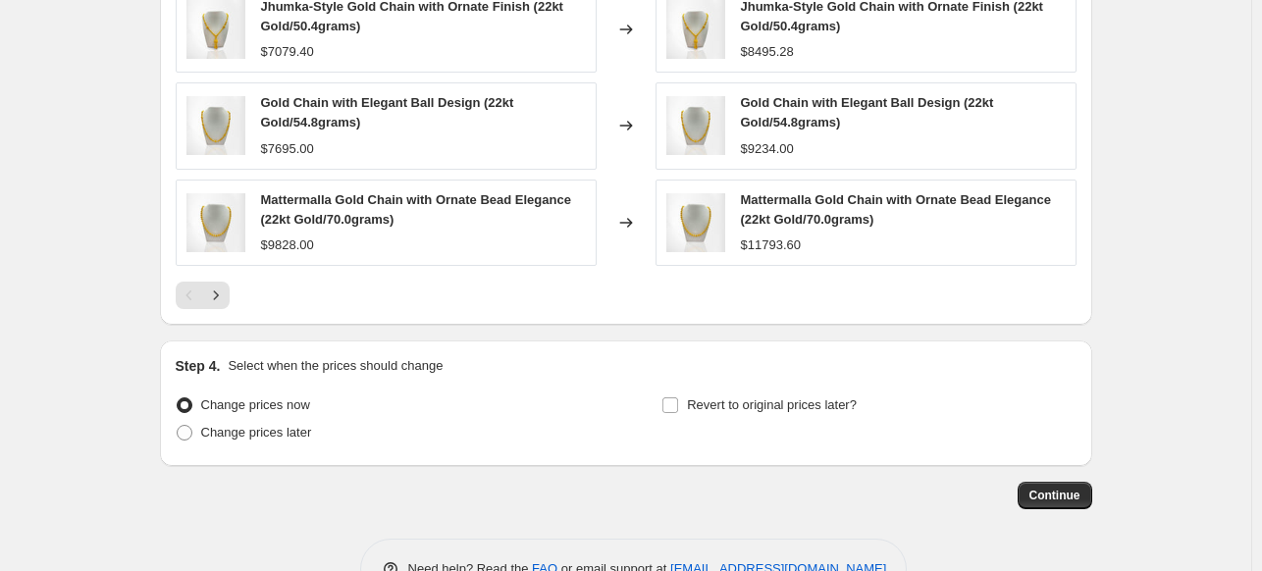
scroll to position [1582, 0]
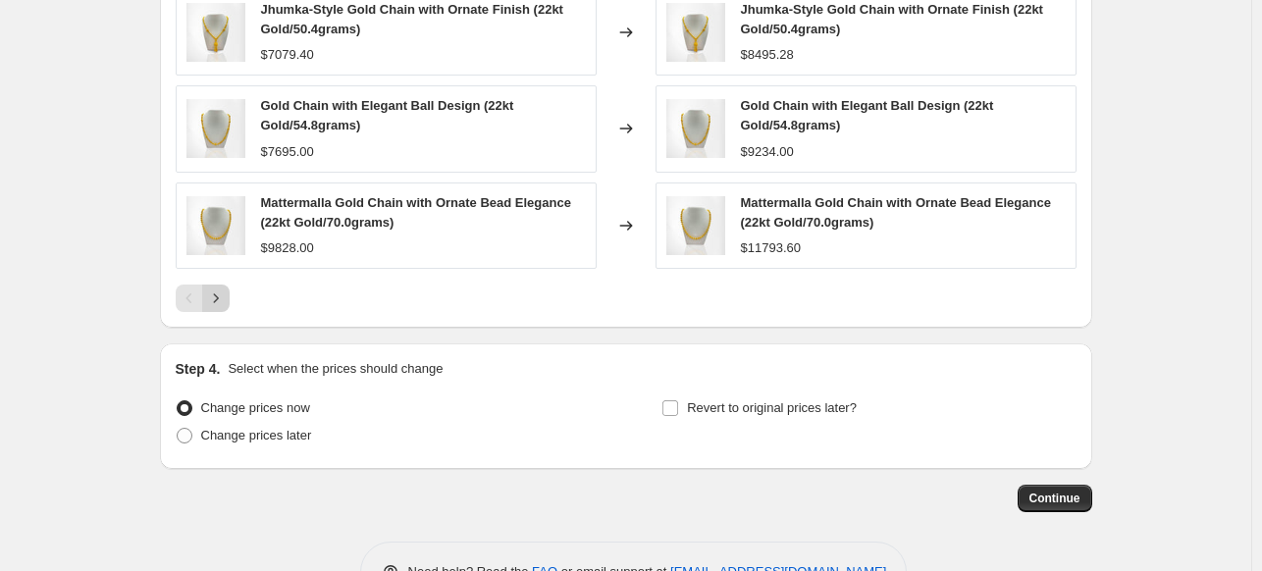
click at [230, 293] on button "Next" at bounding box center [215, 298] width 27 height 27
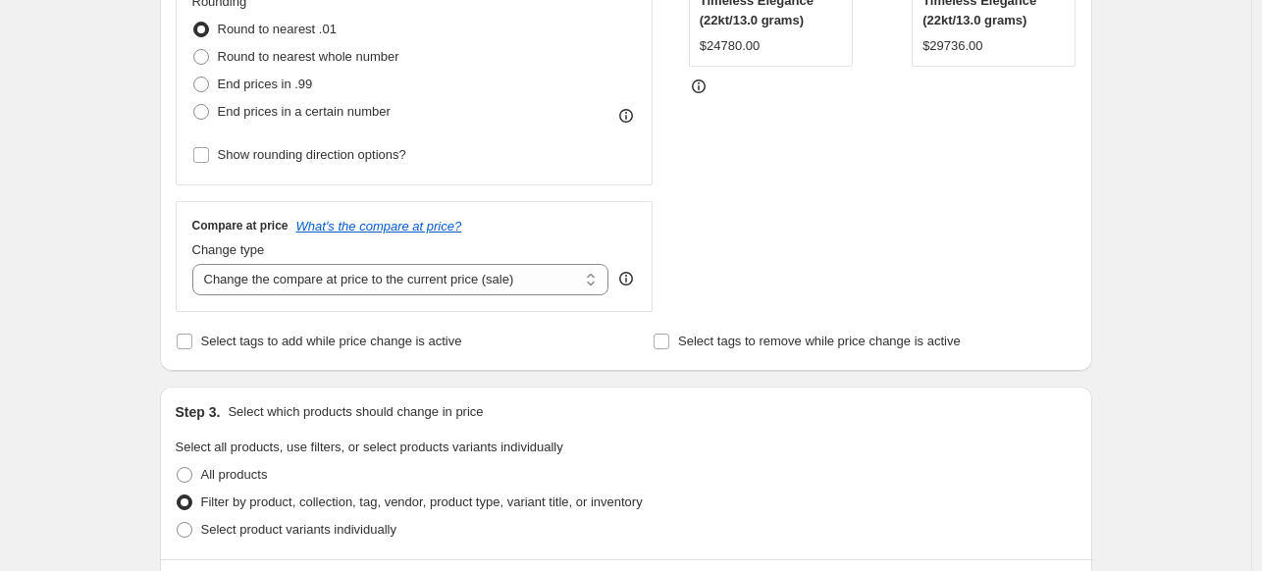
scroll to position [419, 0]
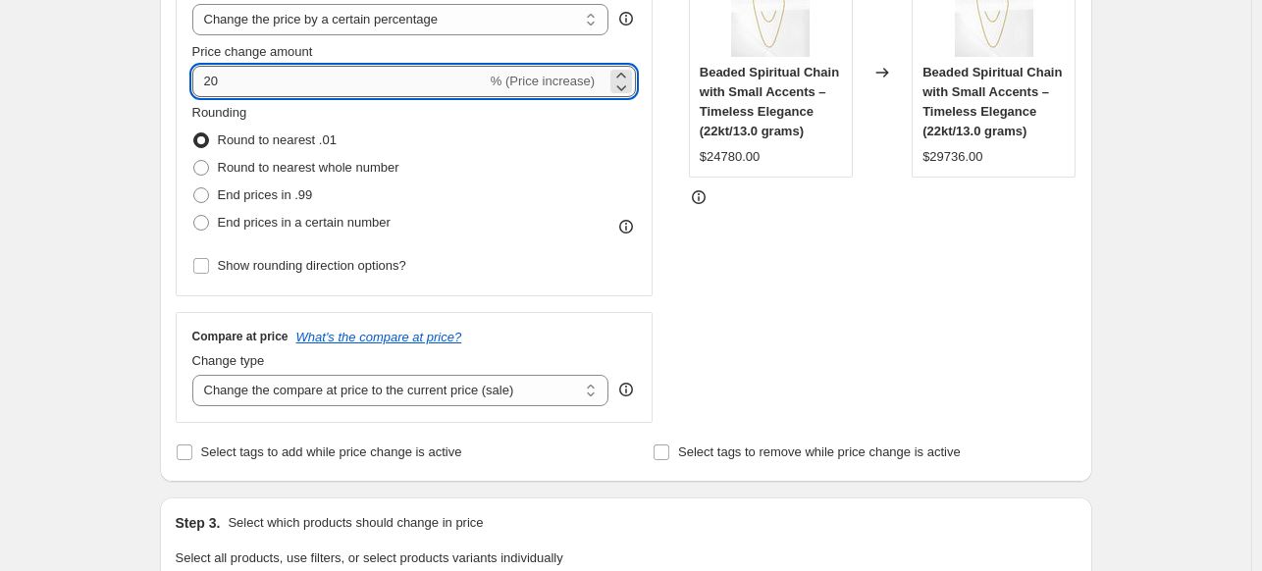
click at [443, 86] on input "20" at bounding box center [339, 81] width 294 height 31
type input "2"
type input "18"
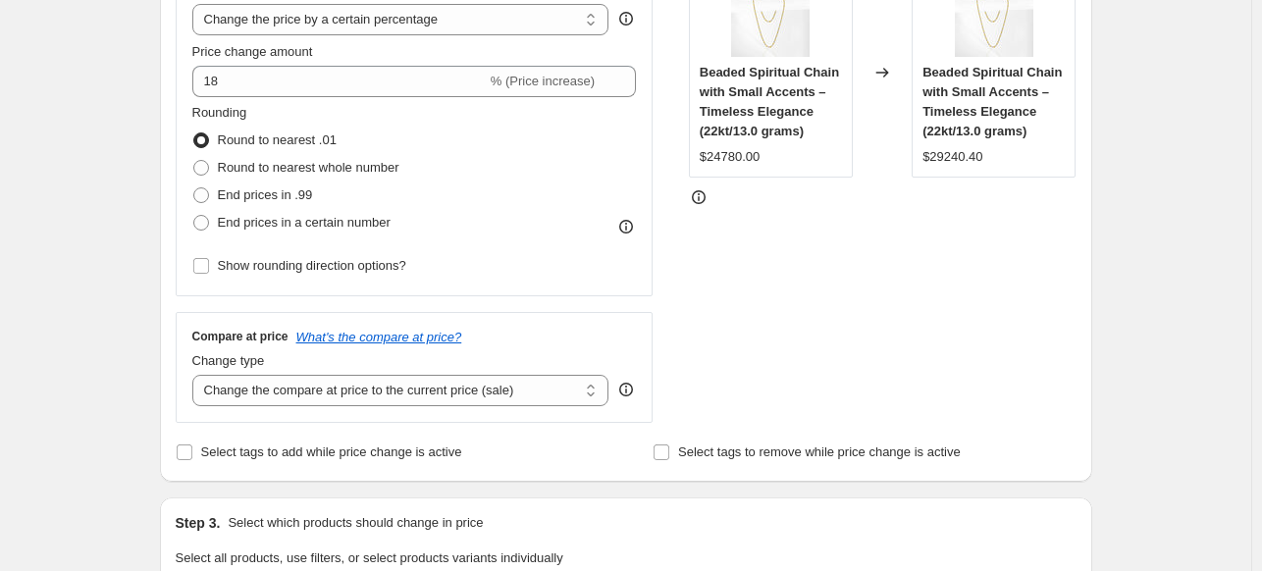
click at [867, 230] on div "STOREFRONT EXAMPLE Beaded Spiritual Chain with Small Accents – Timeless Eleganc…" at bounding box center [883, 182] width 388 height 481
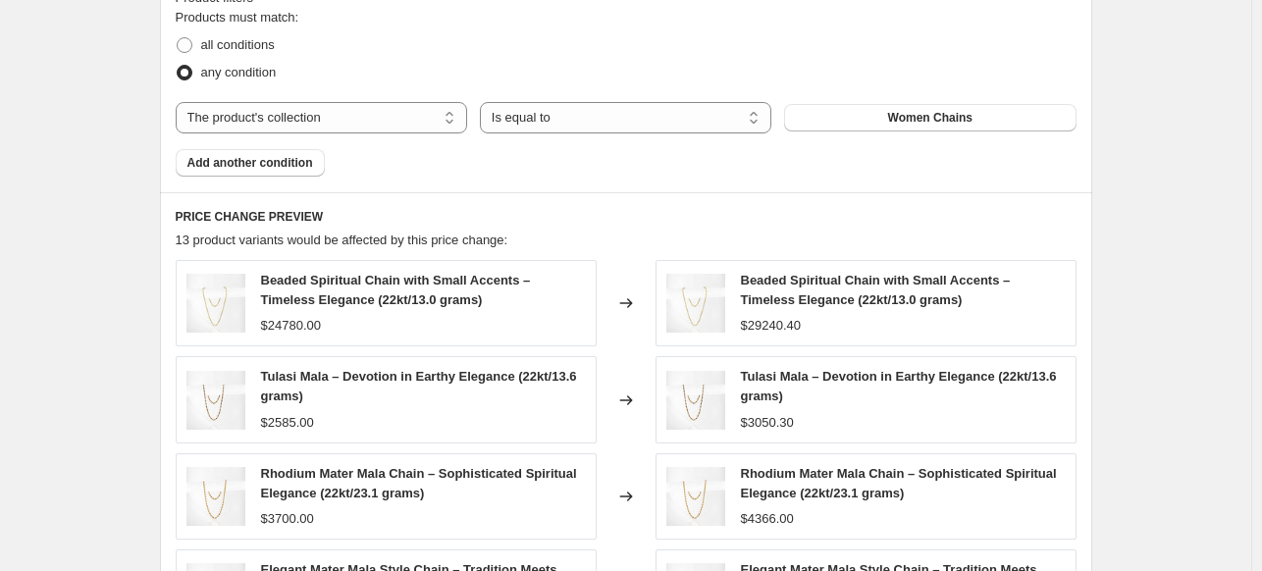
scroll to position [1120, 0]
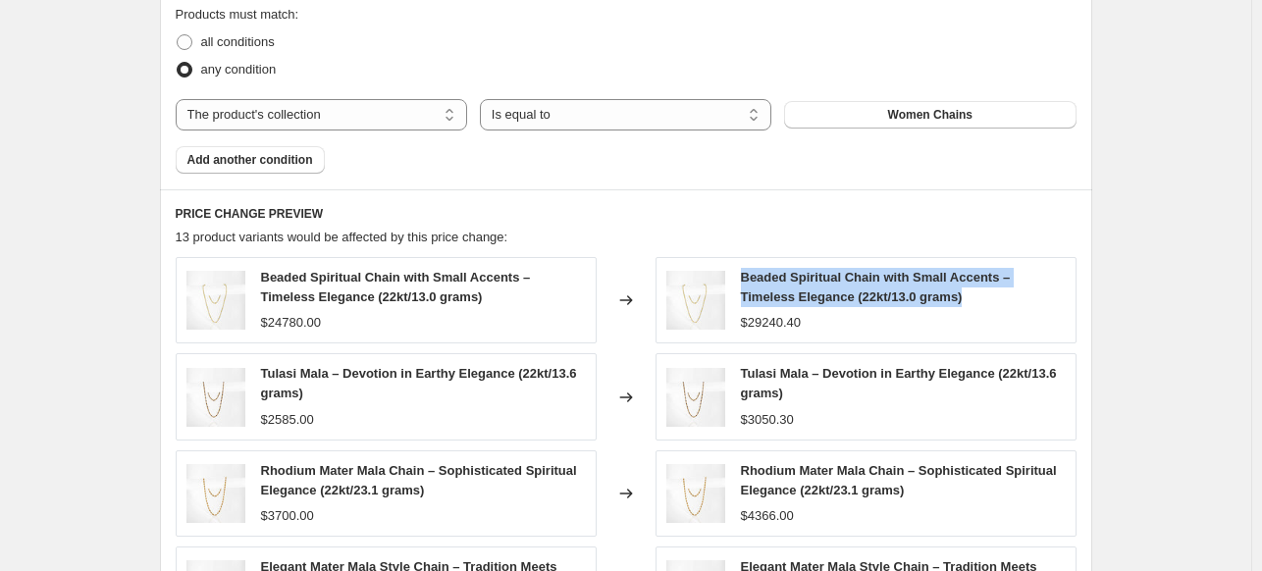
drag, startPoint x: 742, startPoint y: 275, endPoint x: 999, endPoint y: 289, distance: 257.5
click at [999, 289] on div "Beaded Spiritual Chain with Small Accents – Timeless Elegance (22kt/13.0 grams)…" at bounding box center [865, 300] width 421 height 86
copy span "Beaded Spiritual Chain with Small Accents – Timeless Elegance (22kt/13.0 grams)"
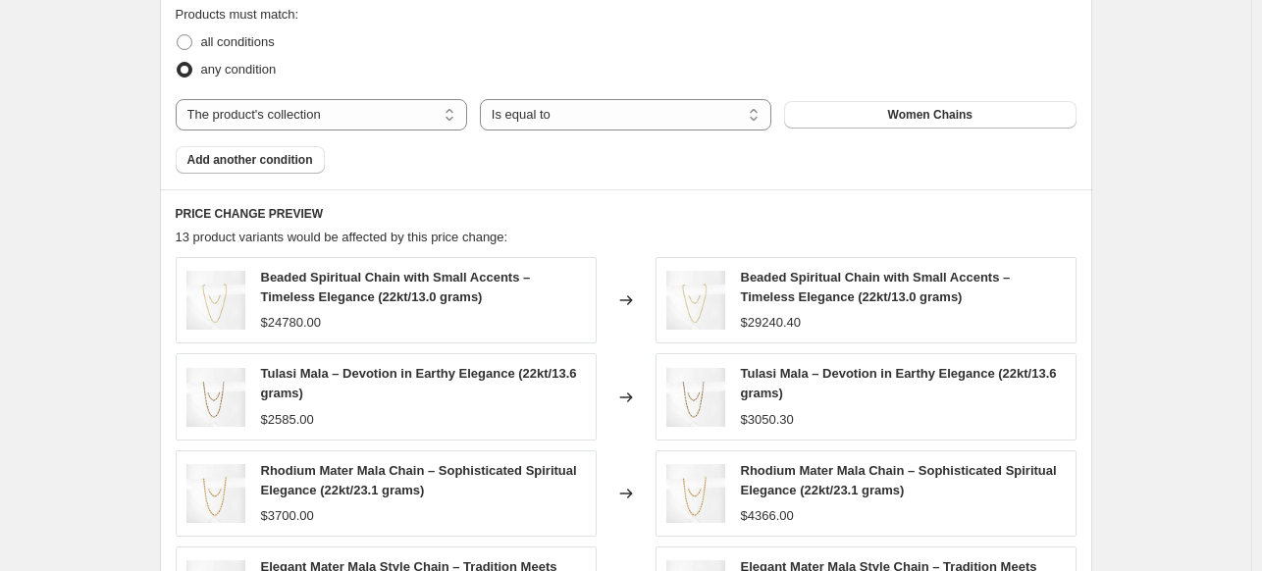
click at [985, 329] on div "$29240.40" at bounding box center [903, 323] width 325 height 20
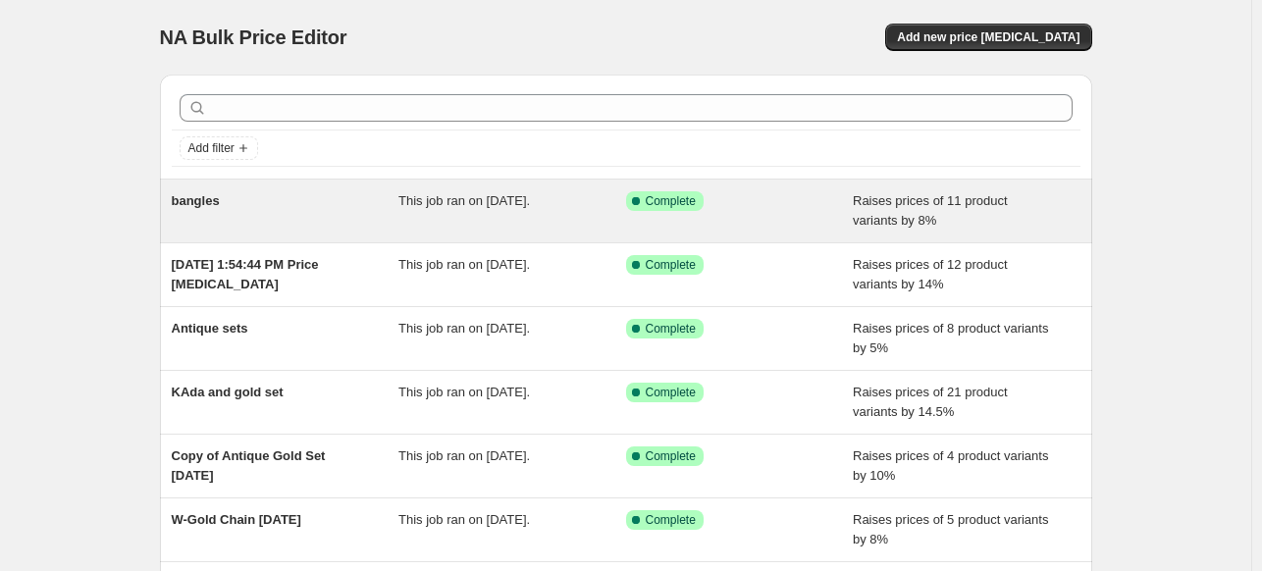
click at [508, 205] on span "This job ran on [DATE]." at bounding box center [463, 200] width 131 height 15
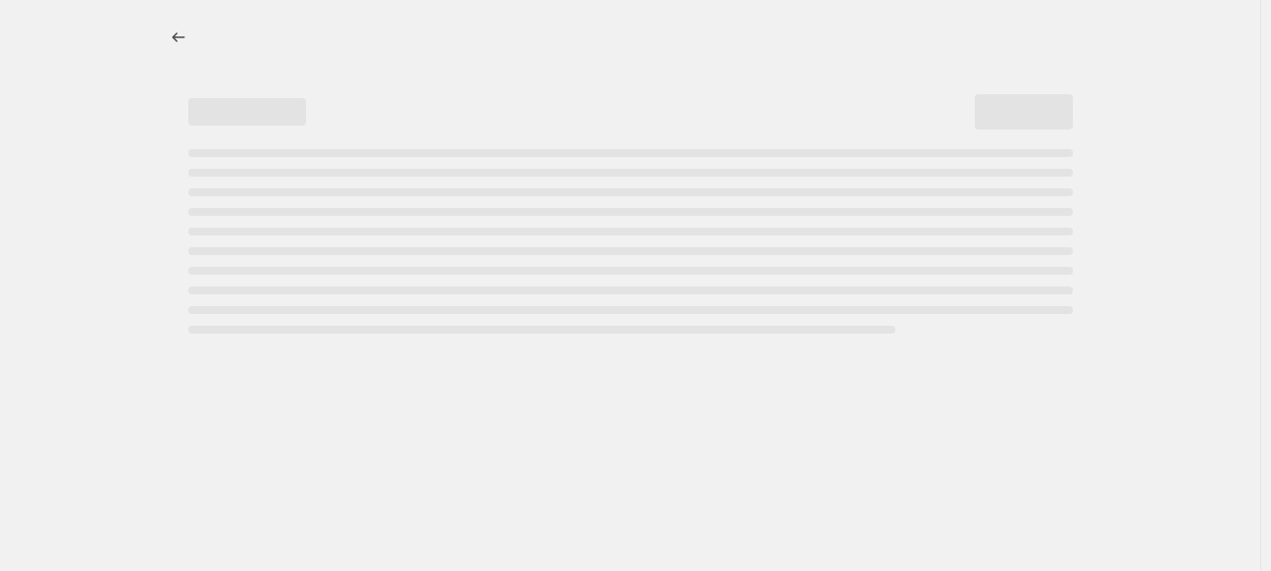
select select "percentage"
select select "collection"
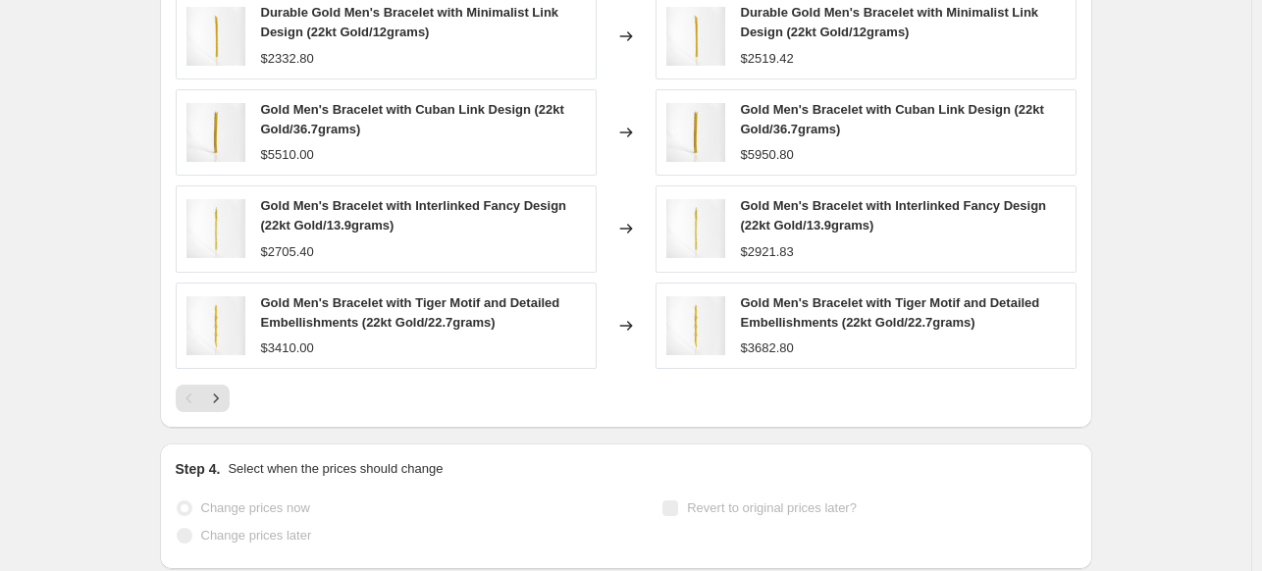
scroll to position [1782, 0]
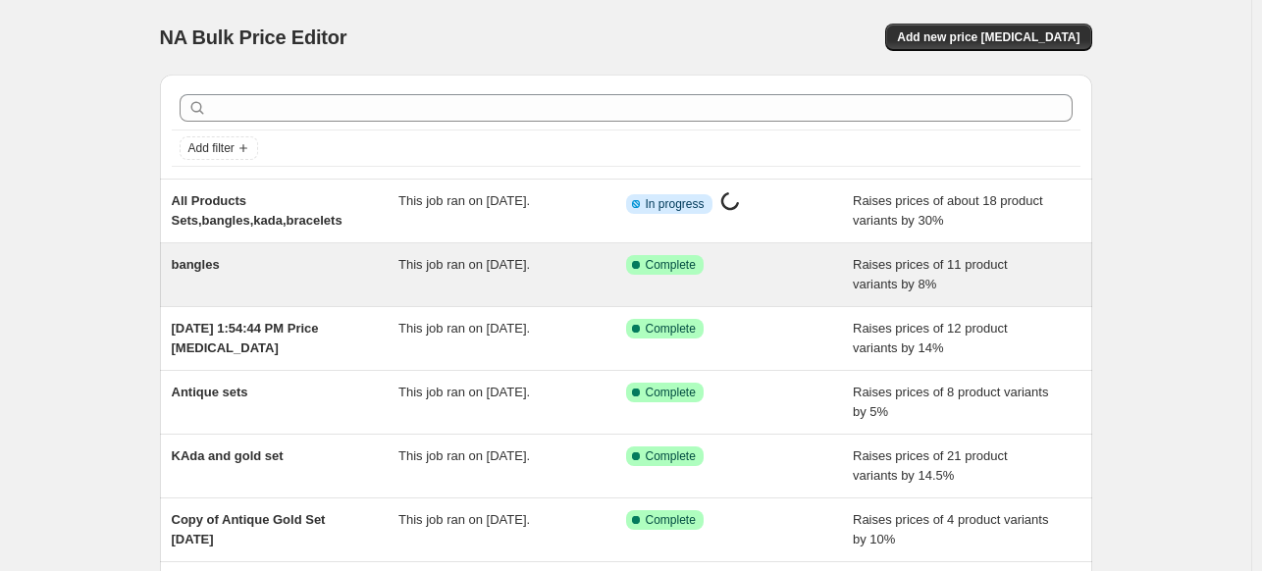
click at [524, 260] on span "This job ran on [DATE]." at bounding box center [463, 264] width 131 height 15
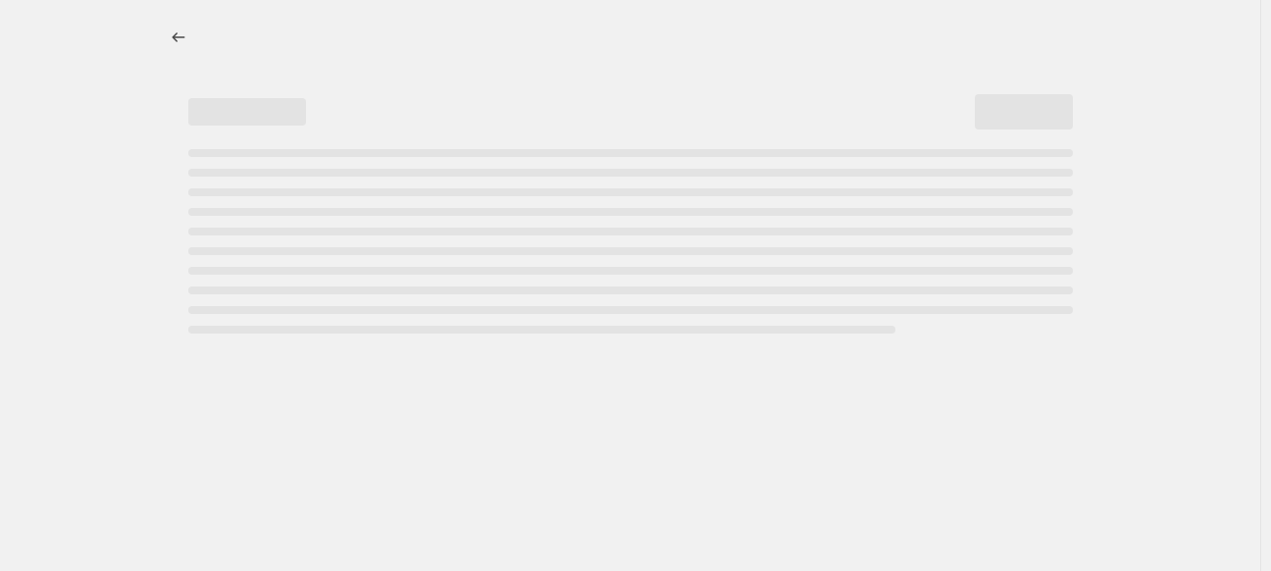
select select "percentage"
select select "collection"
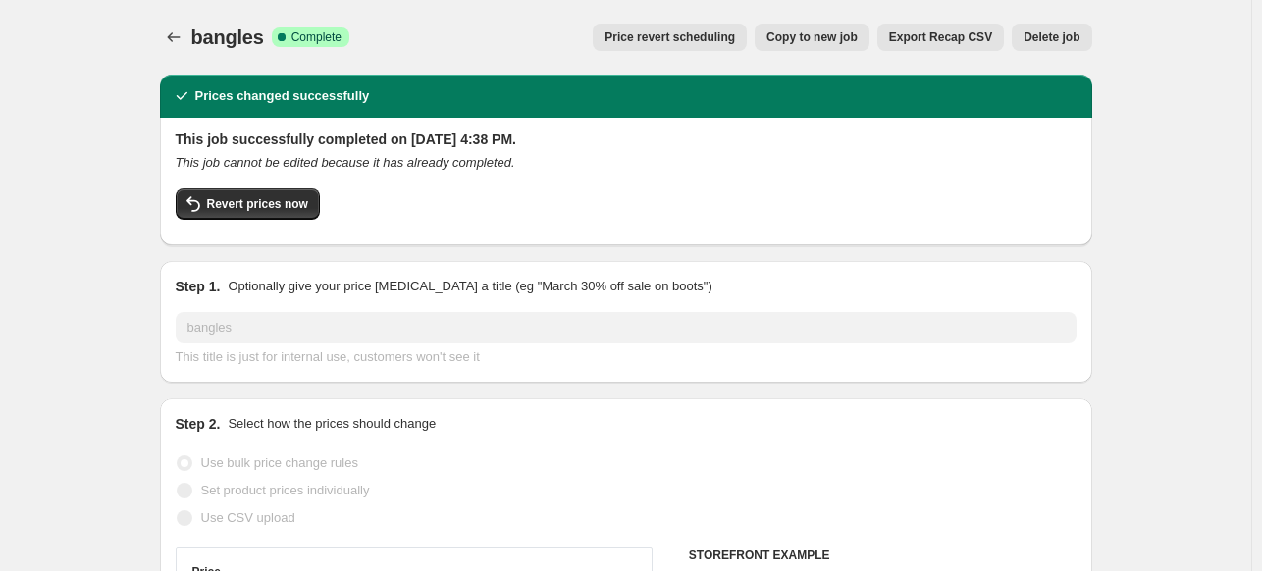
click at [1062, 28] on button "Delete job" at bounding box center [1051, 37] width 79 height 27
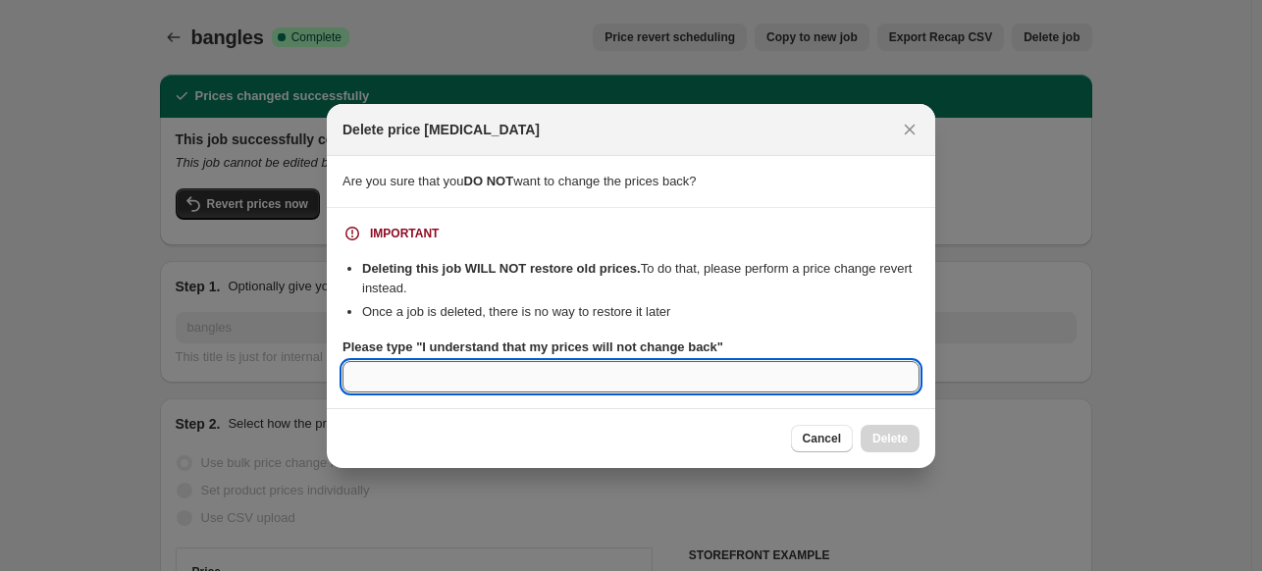
click at [755, 388] on input "Please type "I understand that my prices will not change back"" at bounding box center [630, 376] width 577 height 31
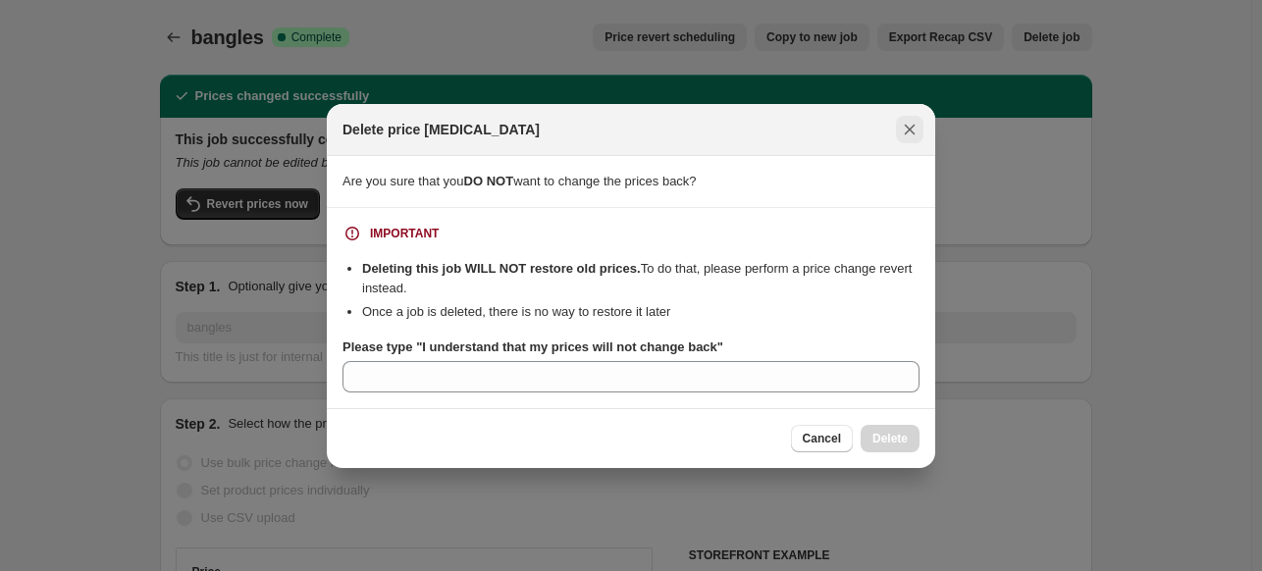
click at [902, 130] on icon "Close" at bounding box center [910, 130] width 20 height 20
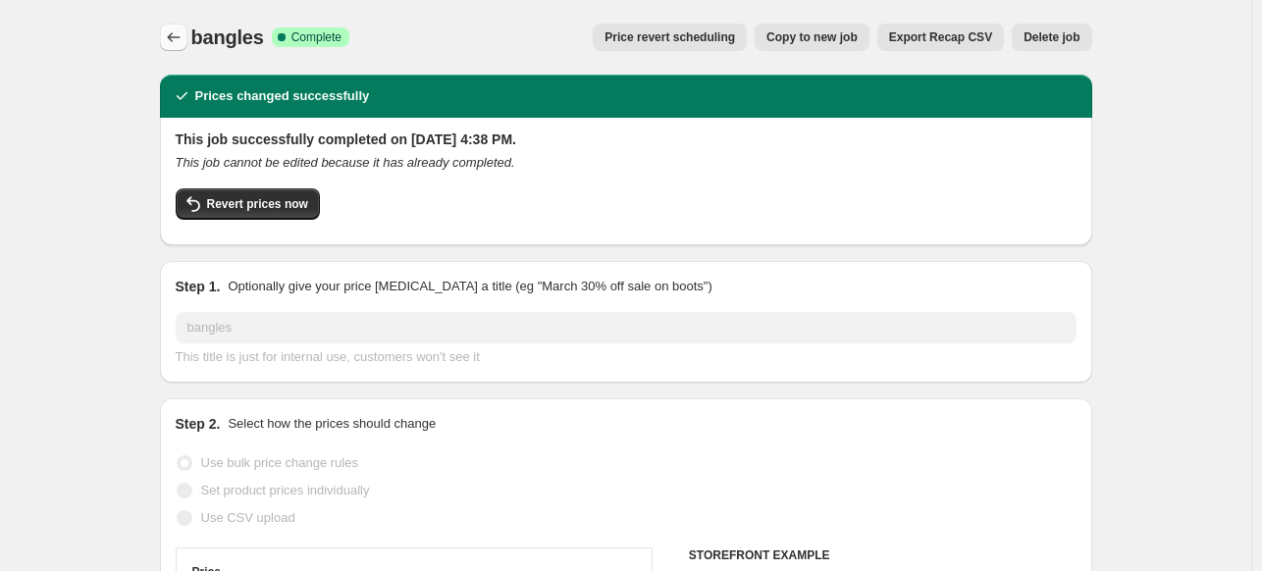
click at [173, 36] on icon "Price change jobs" at bounding box center [174, 37] width 20 height 20
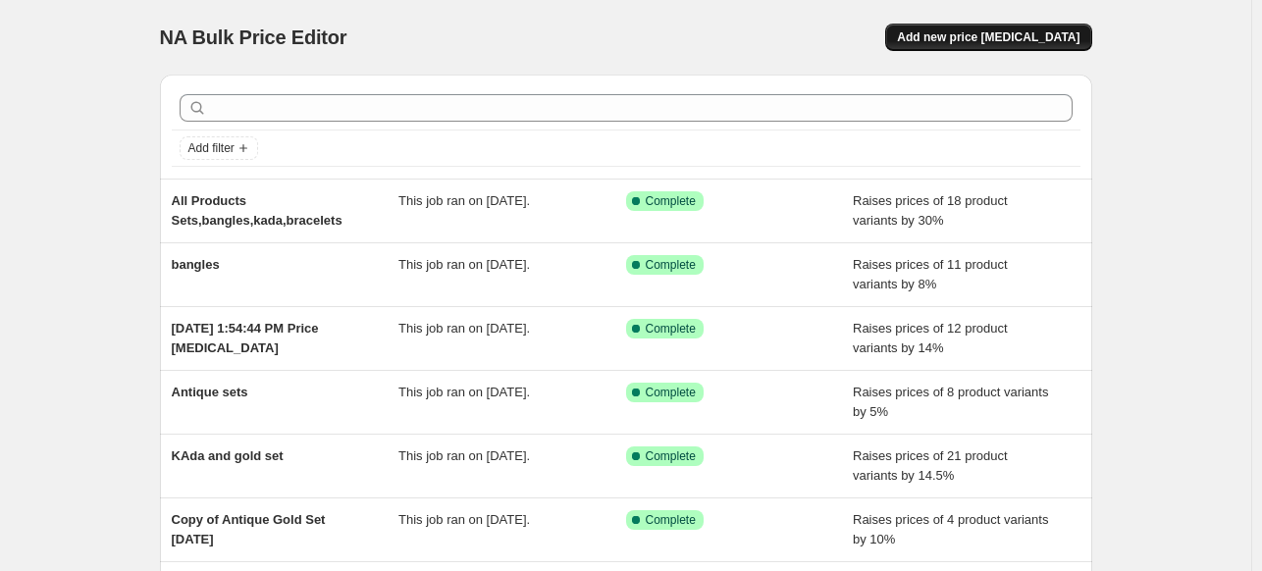
click at [999, 25] on button "Add new price [MEDICAL_DATA]" at bounding box center [988, 37] width 206 height 27
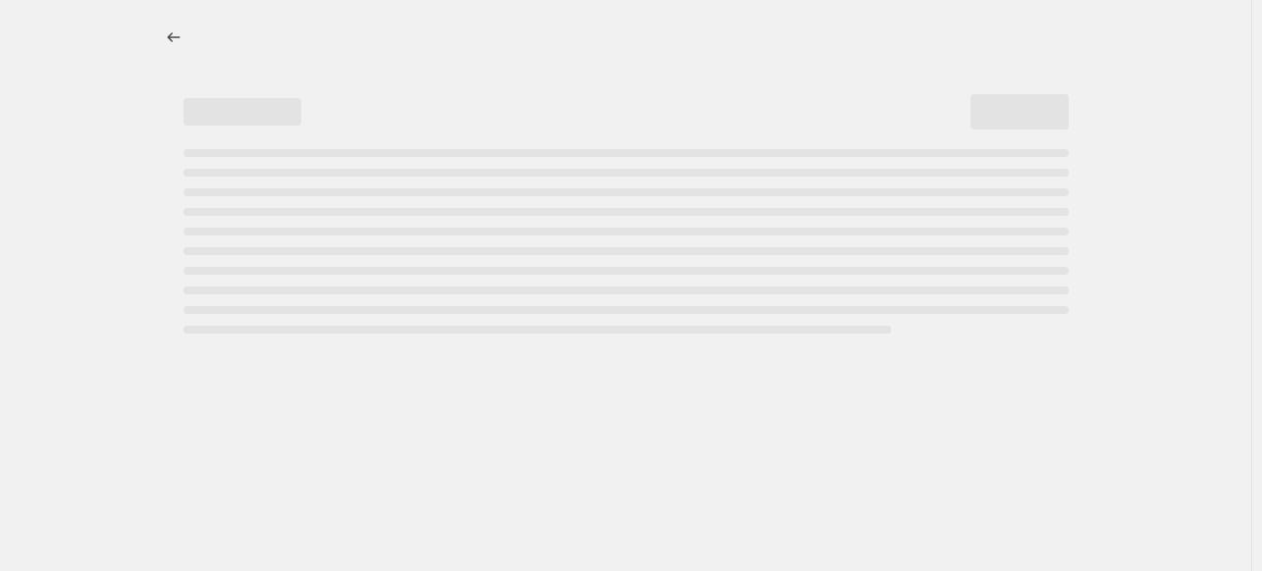
select select "percentage"
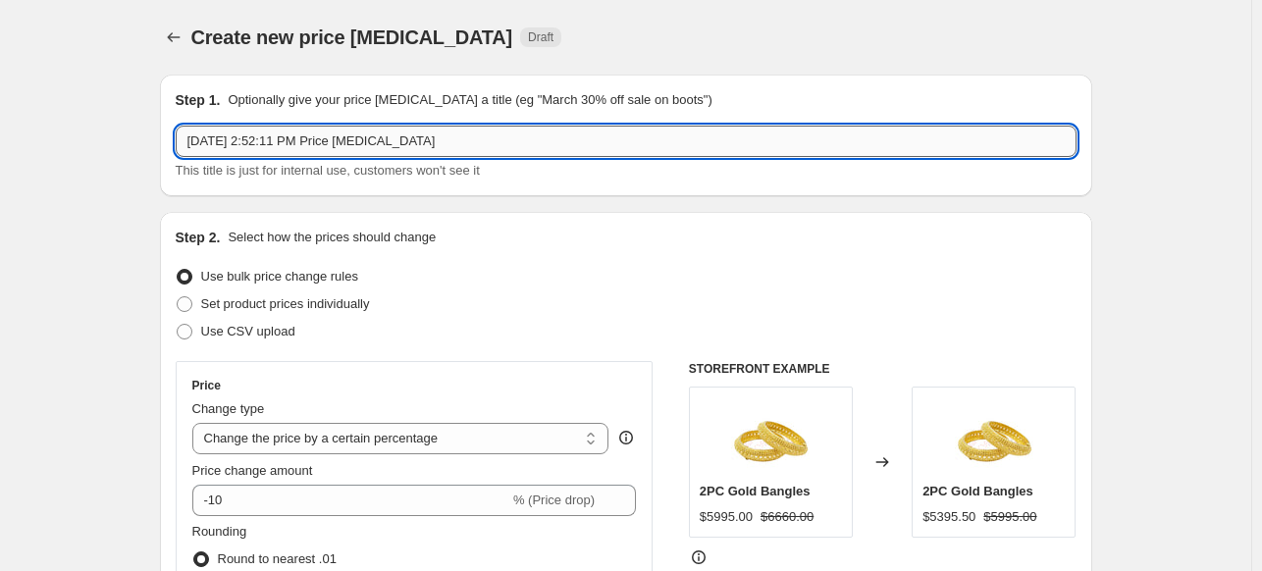
click at [353, 143] on input "Oct 14, 2025, 2:52:11 PM Price change job" at bounding box center [626, 141] width 901 height 31
type input "Oct 14 SIngle bangles"
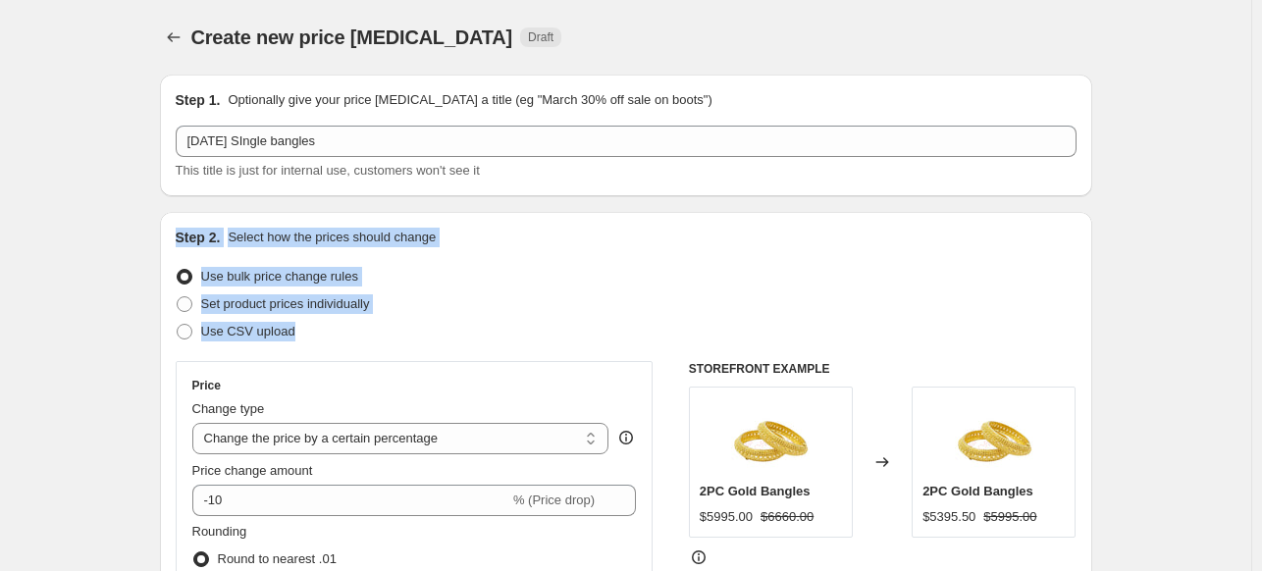
drag, startPoint x: 930, startPoint y: 199, endPoint x: 918, endPoint y: 344, distance: 145.7
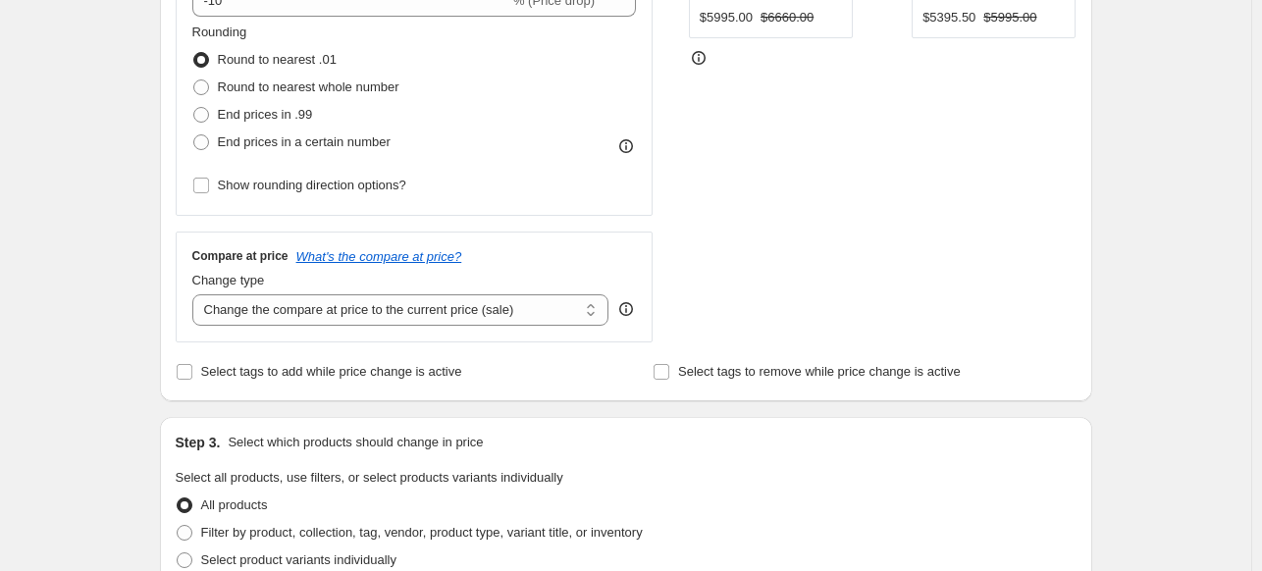
scroll to position [422, 0]
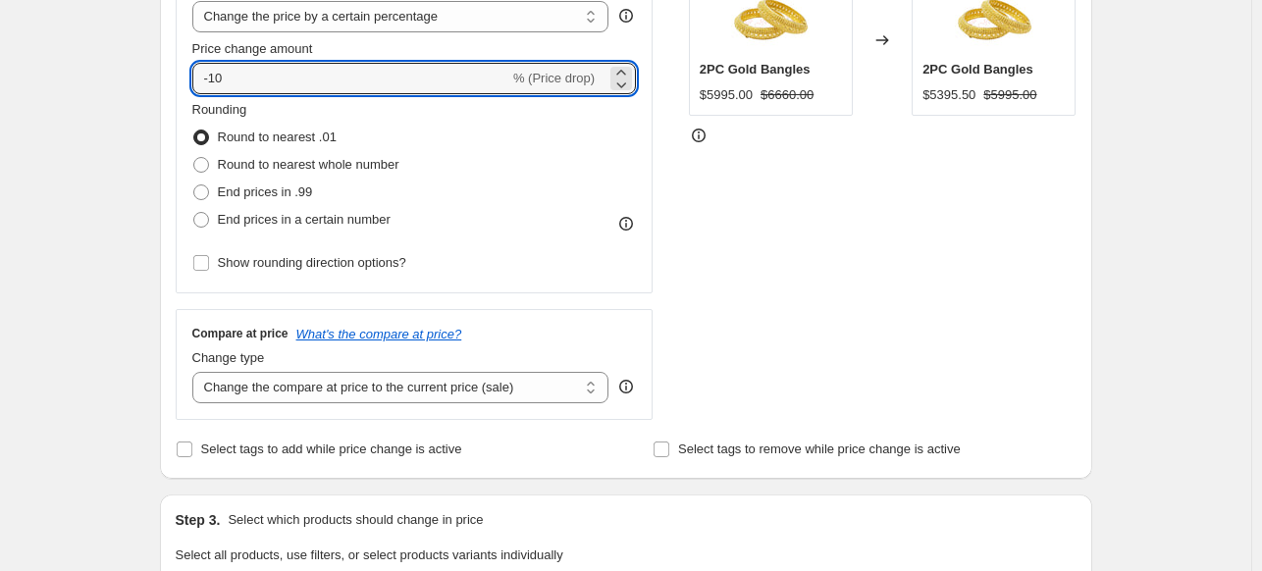
drag, startPoint x: 281, startPoint y: 74, endPoint x: 137, endPoint y: 52, distance: 144.9
click at [137, 52] on div "Create new price change job. This page is ready Create new price change job Dra…" at bounding box center [625, 558] width 1251 height 1961
type input "15"
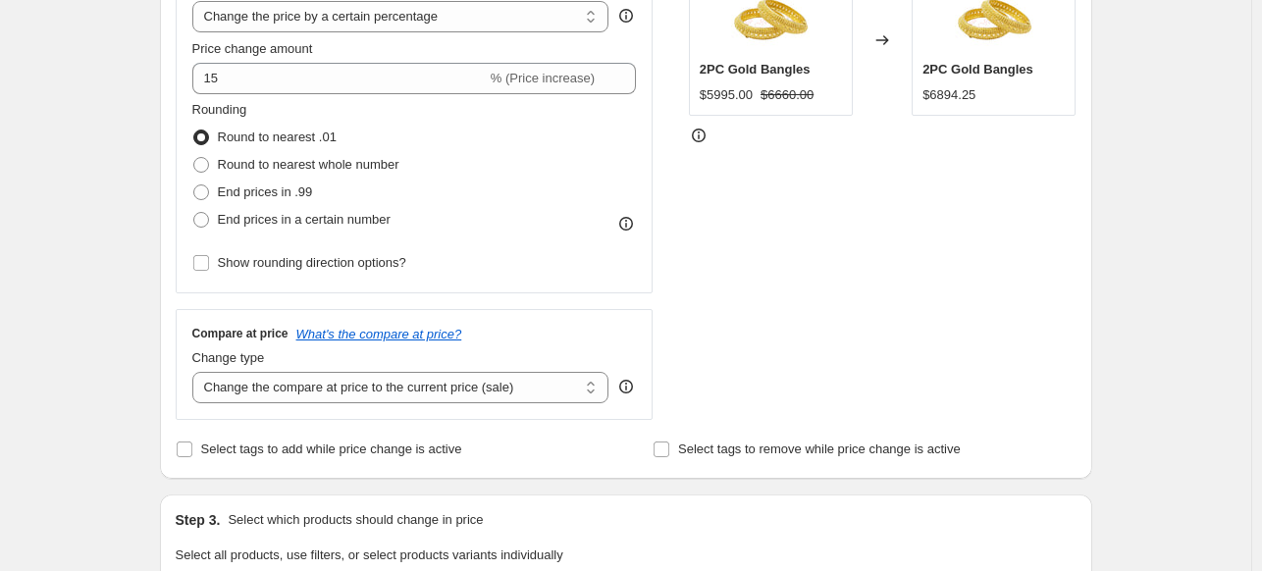
click at [765, 207] on div "STOREFRONT EXAMPLE 2PC Gold Bangles $5995.00 $6660.00 Changed to 2PC Gold Bangl…" at bounding box center [883, 179] width 388 height 481
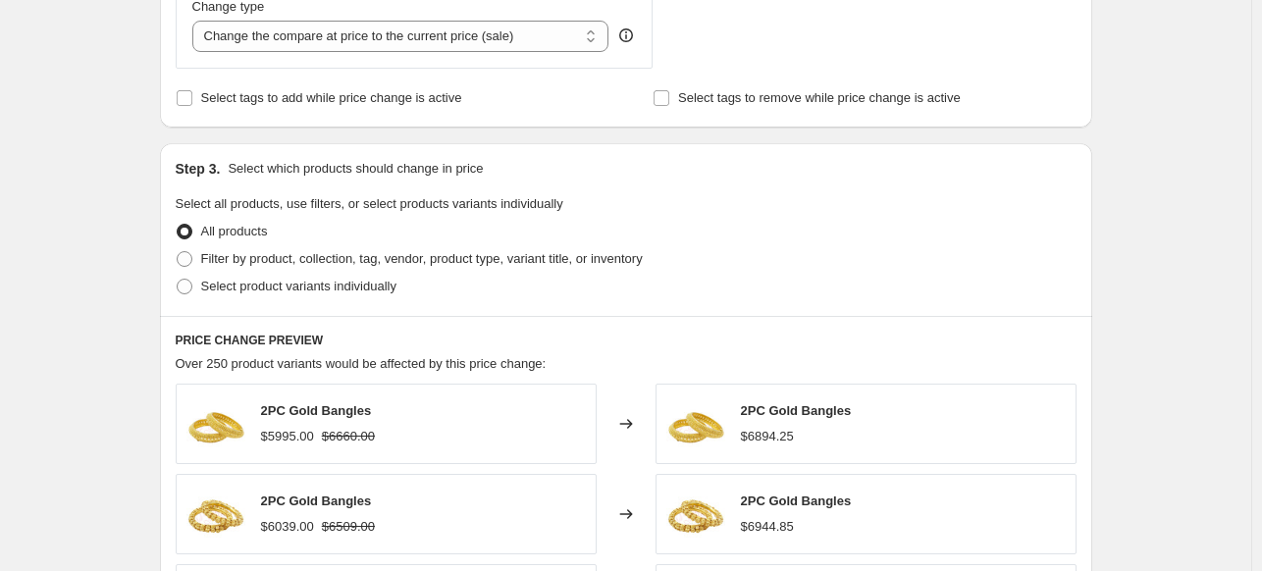
scroll to position [849, 0]
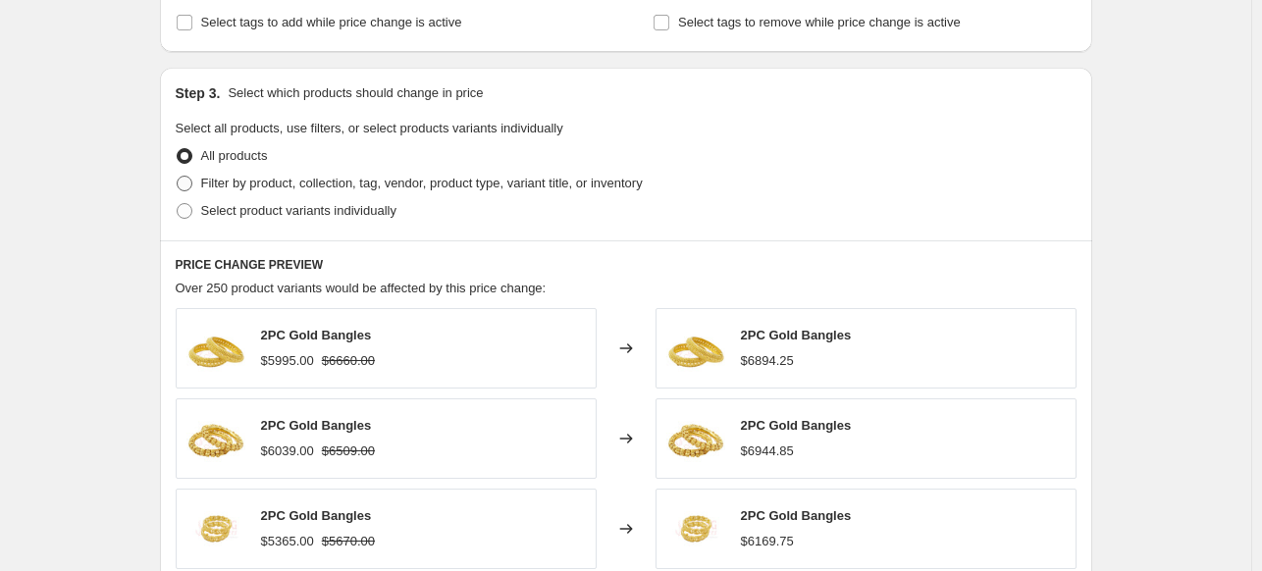
click at [439, 191] on span "Filter by product, collection, tag, vendor, product type, variant title, or inv…" at bounding box center [421, 184] width 441 height 20
click at [178, 177] on input "Filter by product, collection, tag, vendor, product type, variant title, or inv…" at bounding box center [177, 176] width 1 height 1
radio input "true"
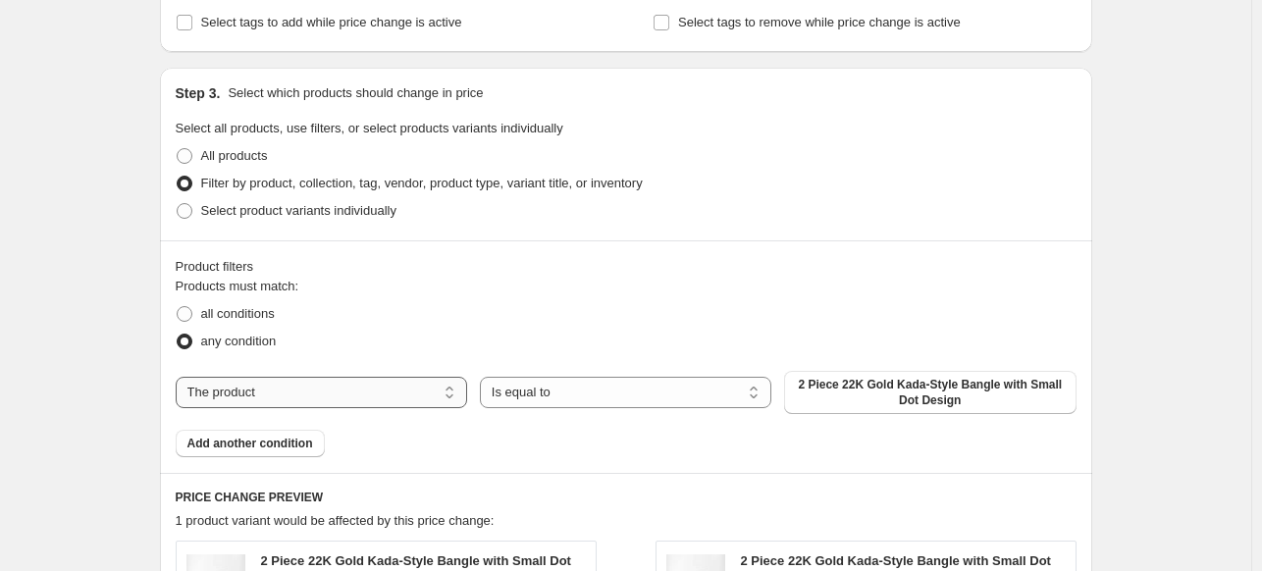
click at [351, 403] on select "The product The product's collection The product's vendor The product's type Th…" at bounding box center [321, 392] width 291 height 31
select select "collection"
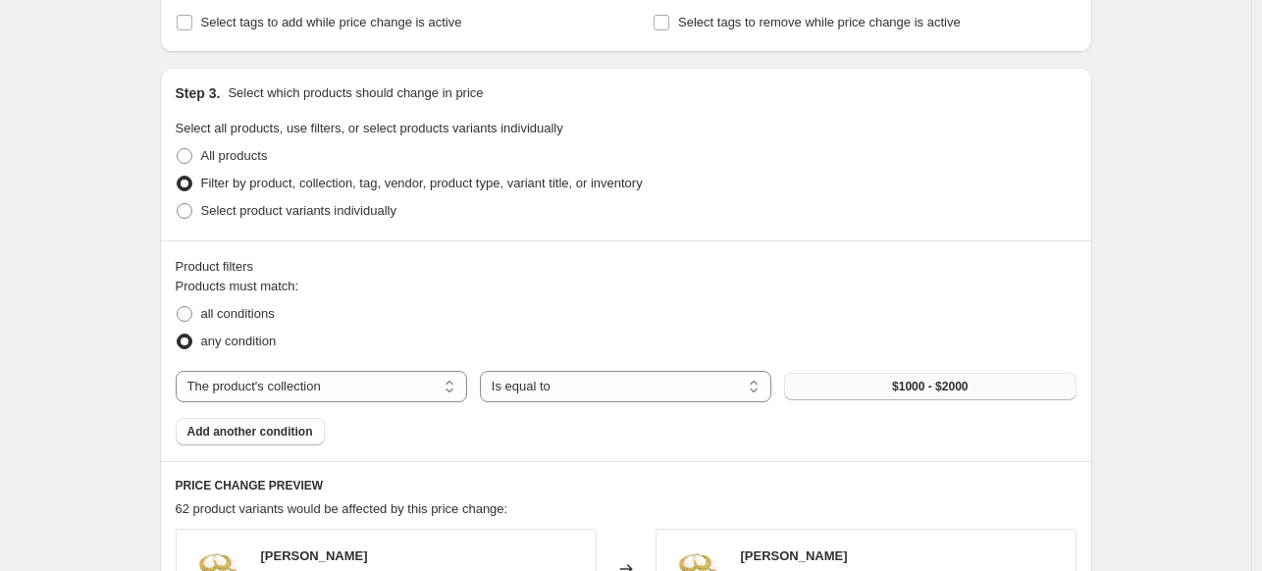
click at [888, 378] on button "$1000 - $2000" at bounding box center [929, 386] width 291 height 27
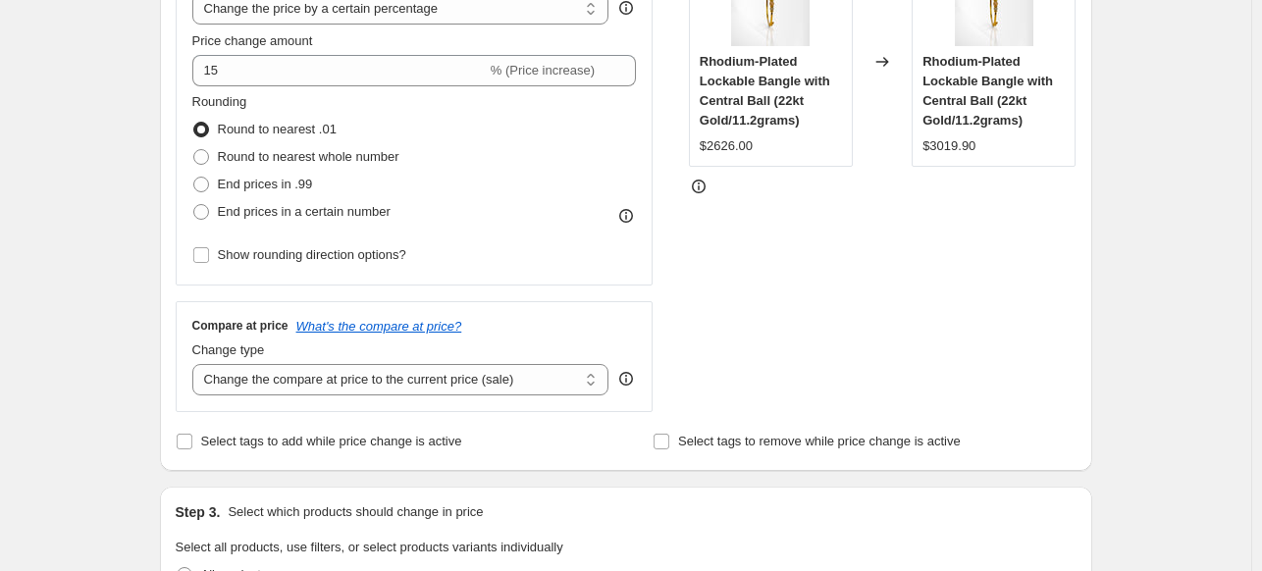
scroll to position [0, 0]
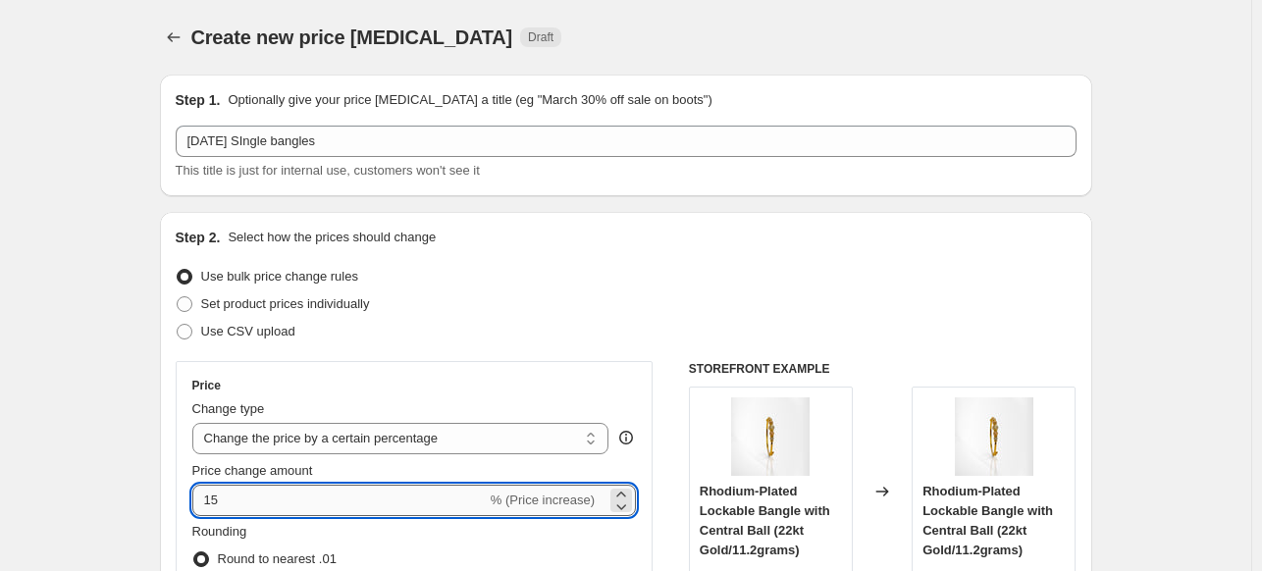
click at [282, 495] on input "15" at bounding box center [339, 500] width 294 height 31
type input "1"
click at [879, 279] on div "Use bulk price change rules" at bounding box center [626, 276] width 901 height 27
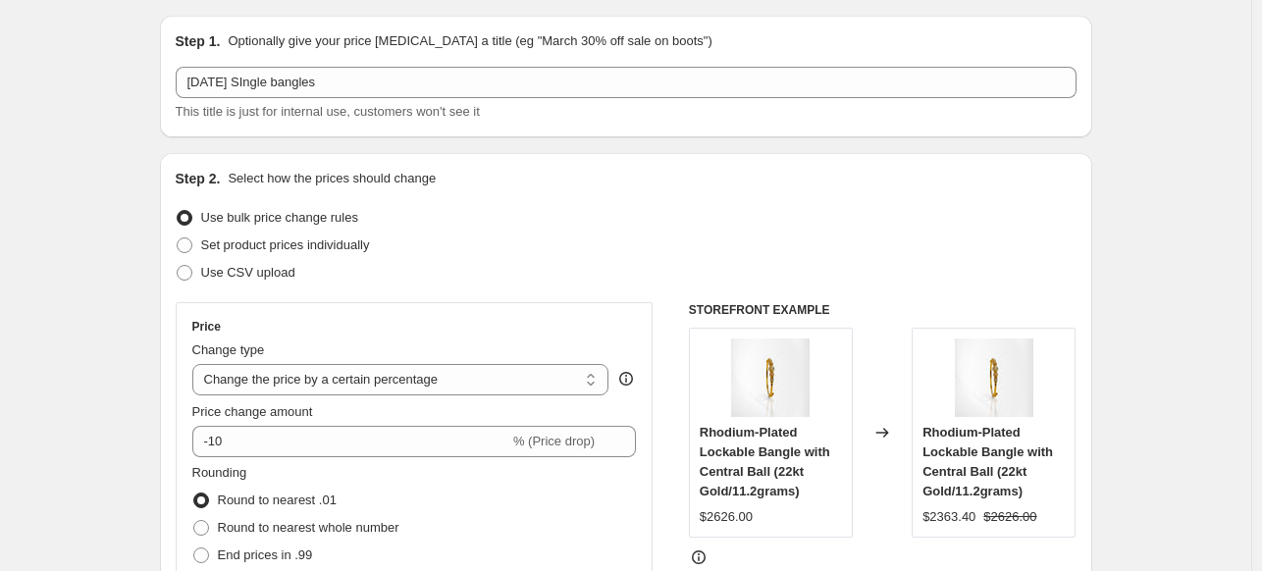
scroll to position [32, 0]
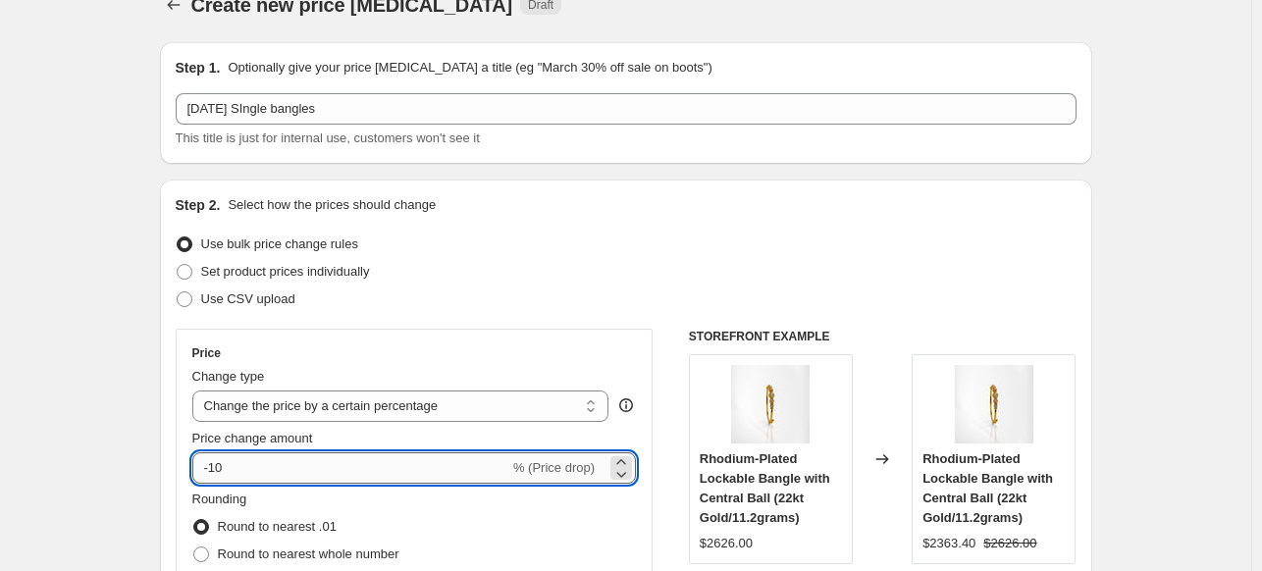
click at [275, 465] on input "-10" at bounding box center [350, 467] width 317 height 31
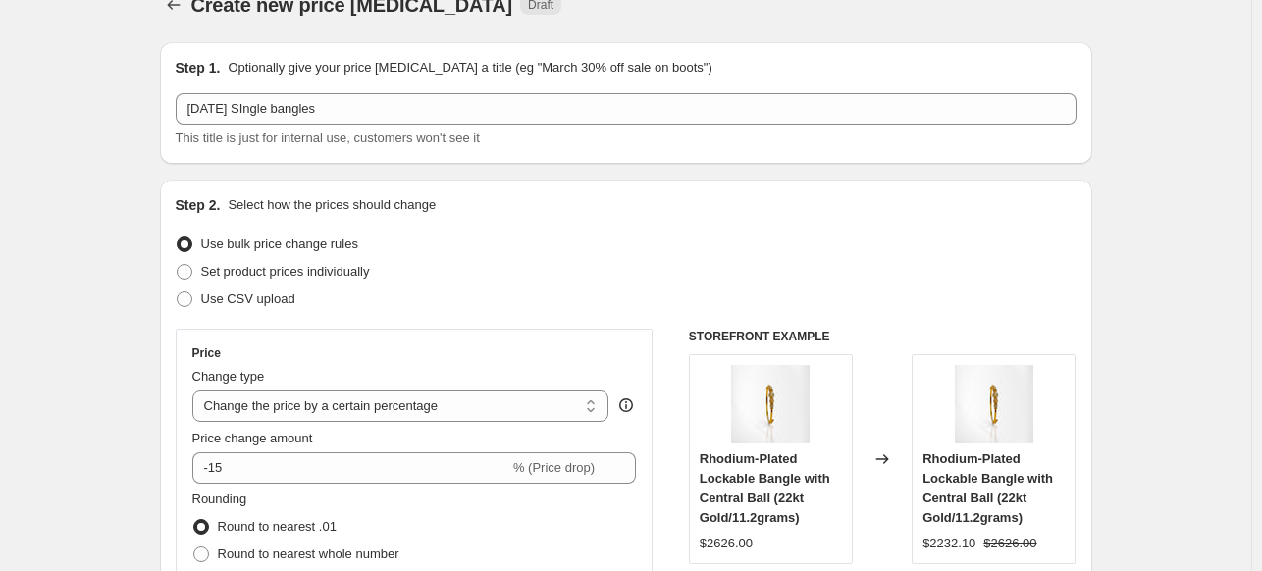
click at [1086, 219] on div "Step 2. Select how the prices should change Use bulk price change rules Set pro…" at bounding box center [626, 524] width 932 height 689
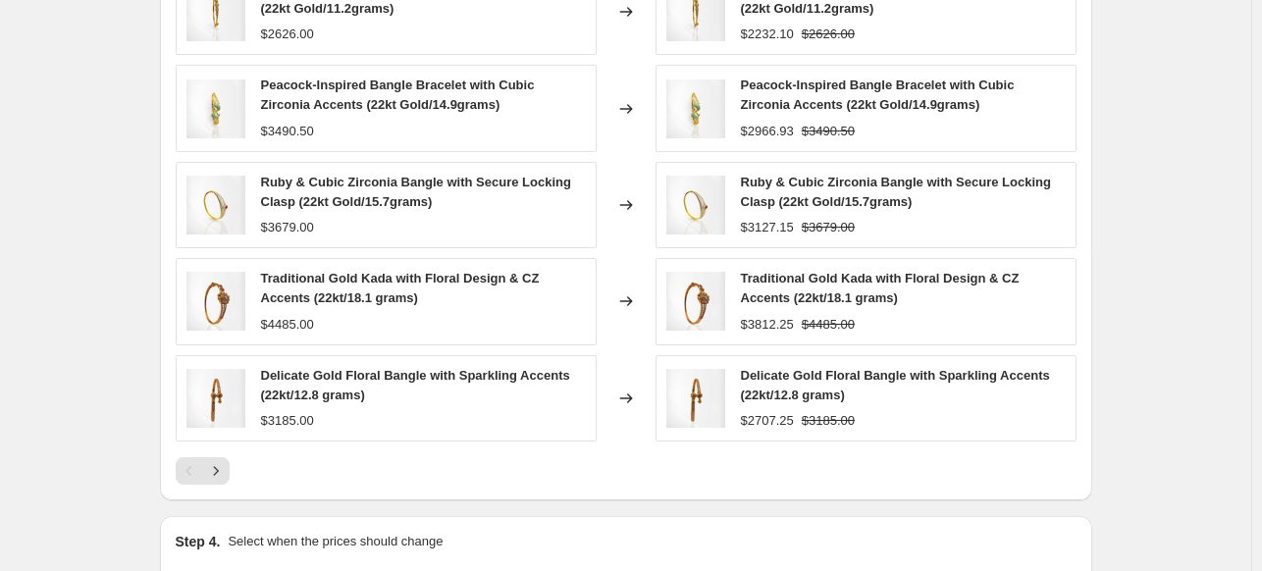
scroll to position [1462, 0]
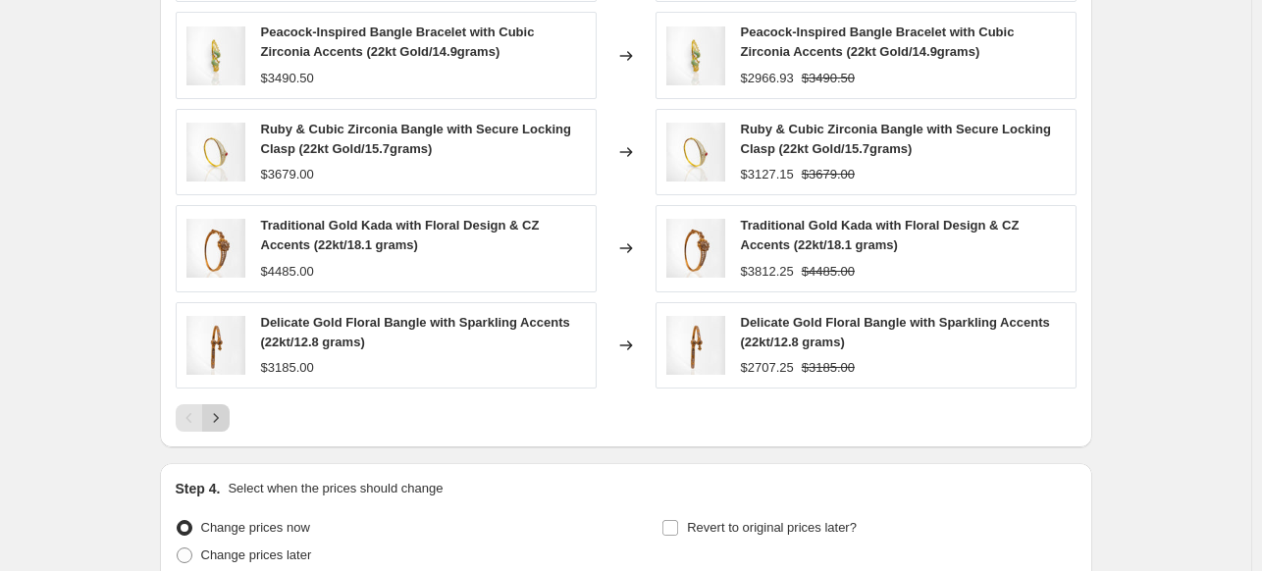
click at [221, 412] on icon "Next" at bounding box center [216, 418] width 20 height 20
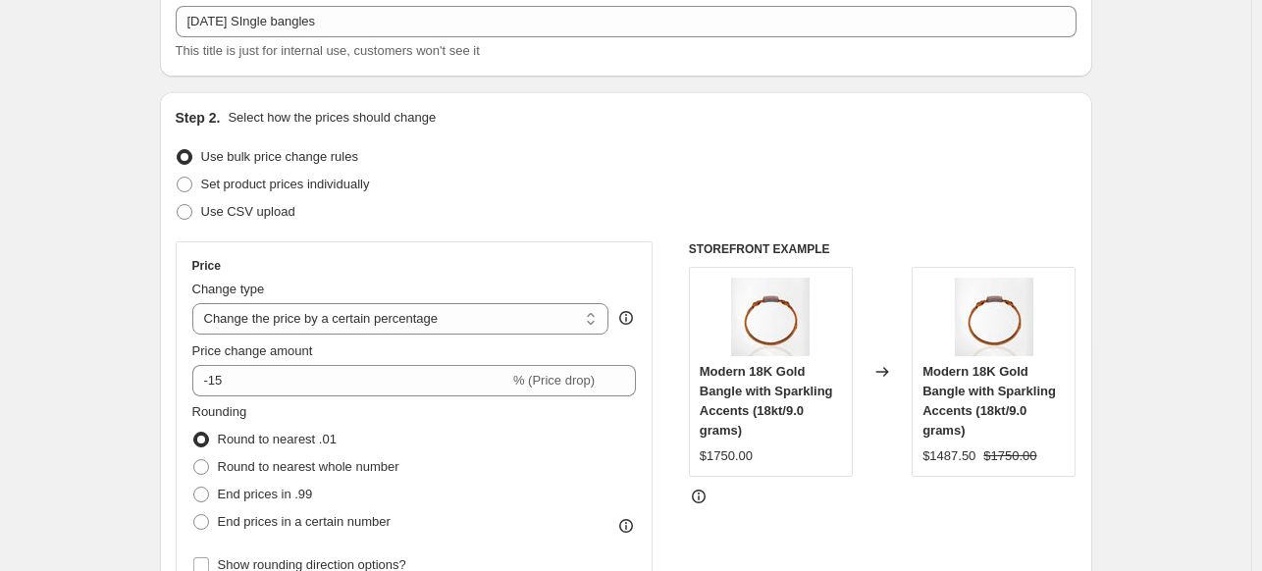
scroll to position [130, 0]
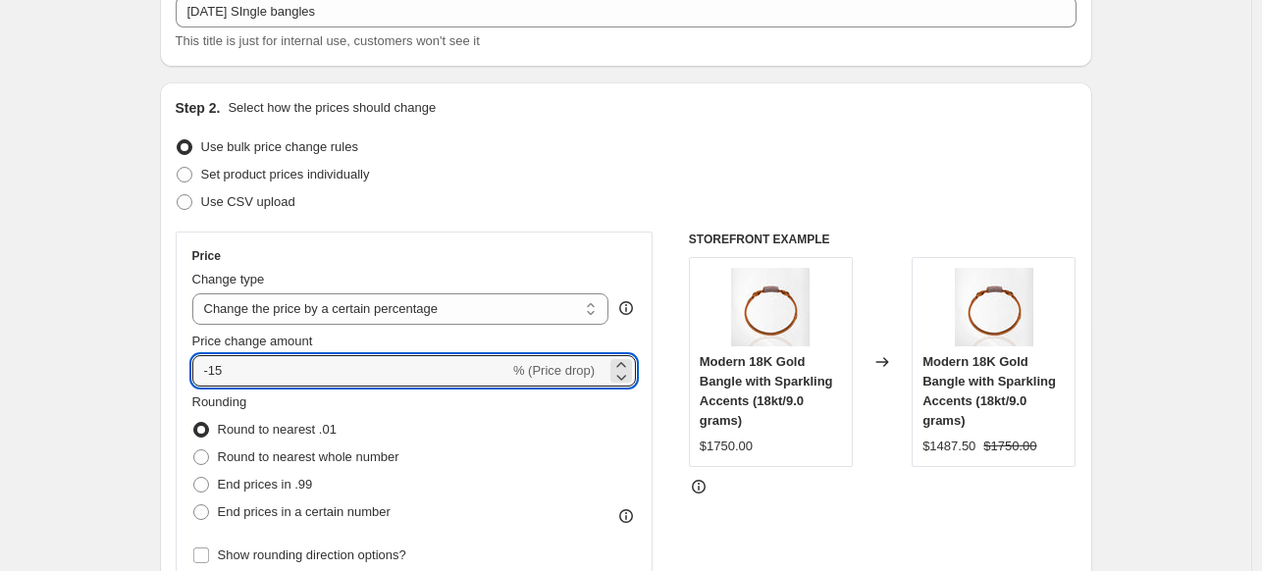
drag, startPoint x: 239, startPoint y: 364, endPoint x: 144, endPoint y: 361, distance: 95.2
type input "5"
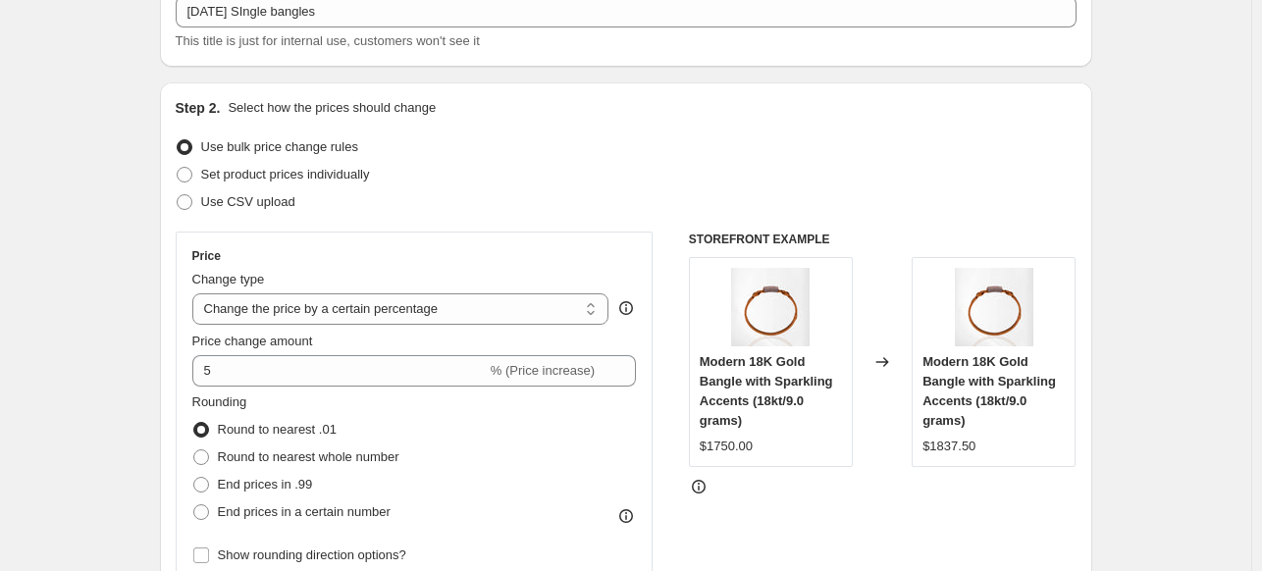
click at [492, 203] on div "Use CSV upload" at bounding box center [626, 201] width 901 height 27
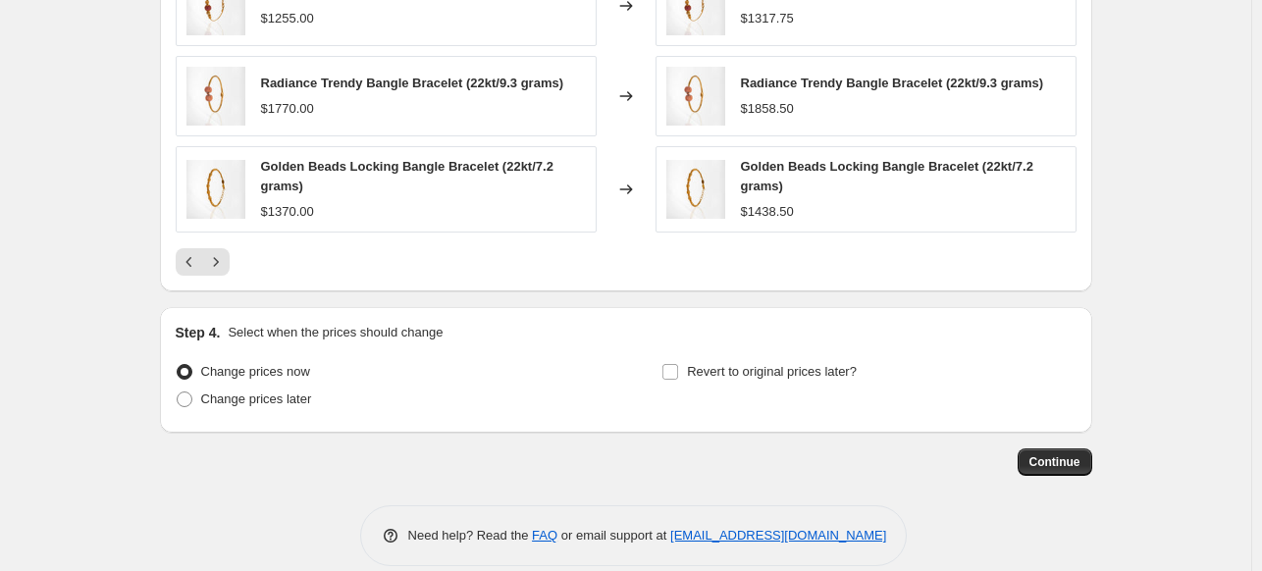
scroll to position [1596, 0]
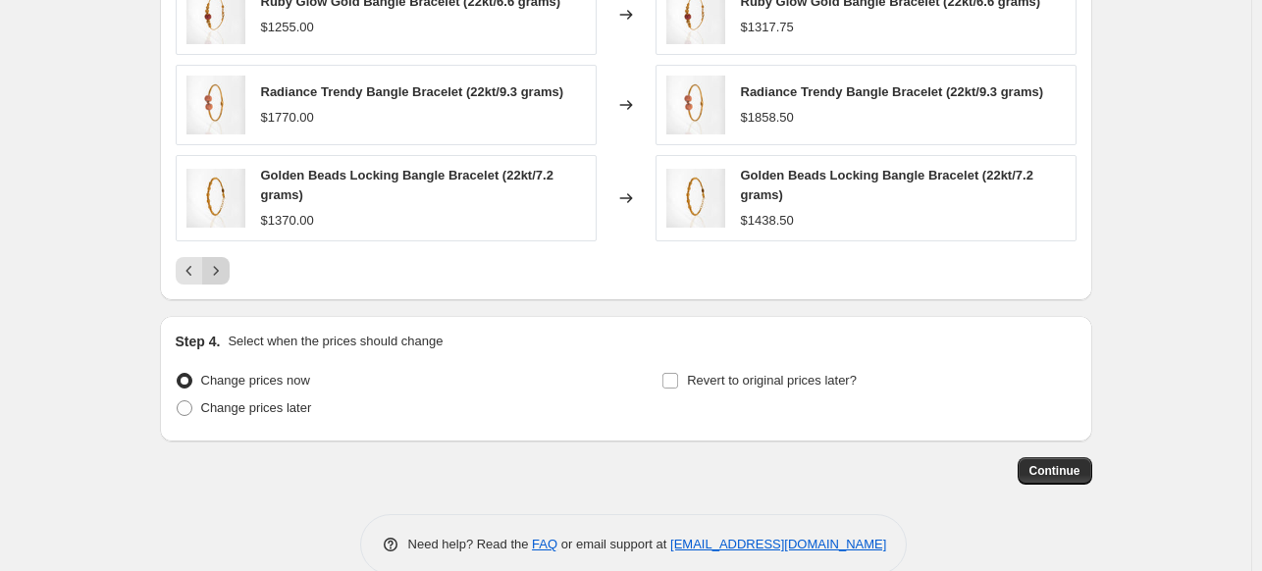
click at [218, 270] on icon "Next" at bounding box center [215, 270] width 5 height 9
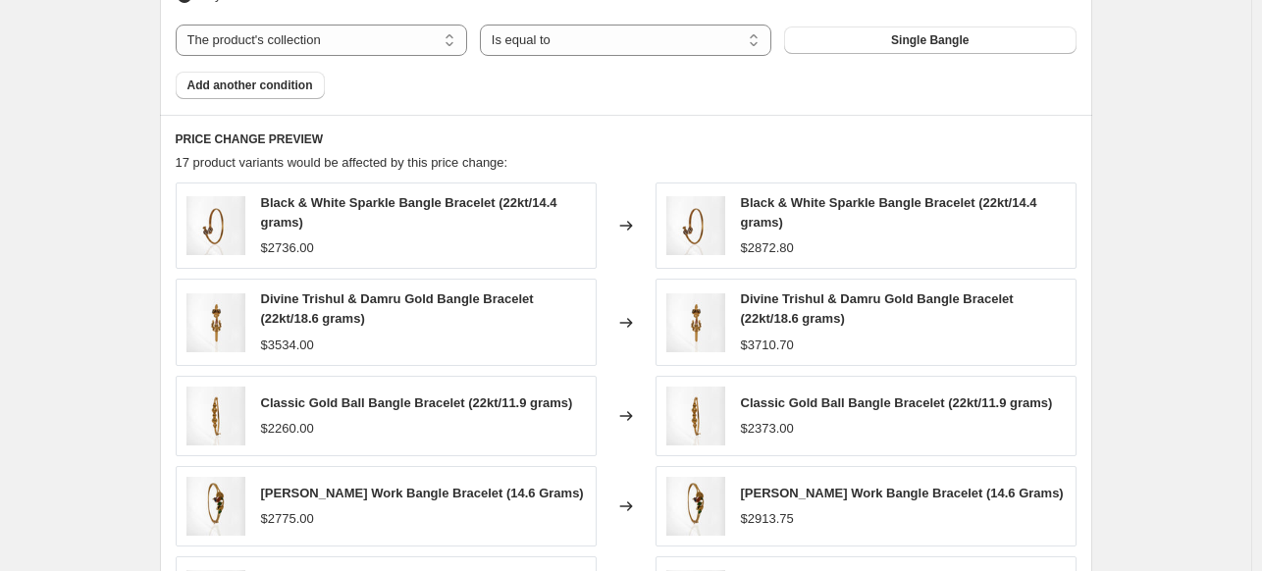
scroll to position [1626, 0]
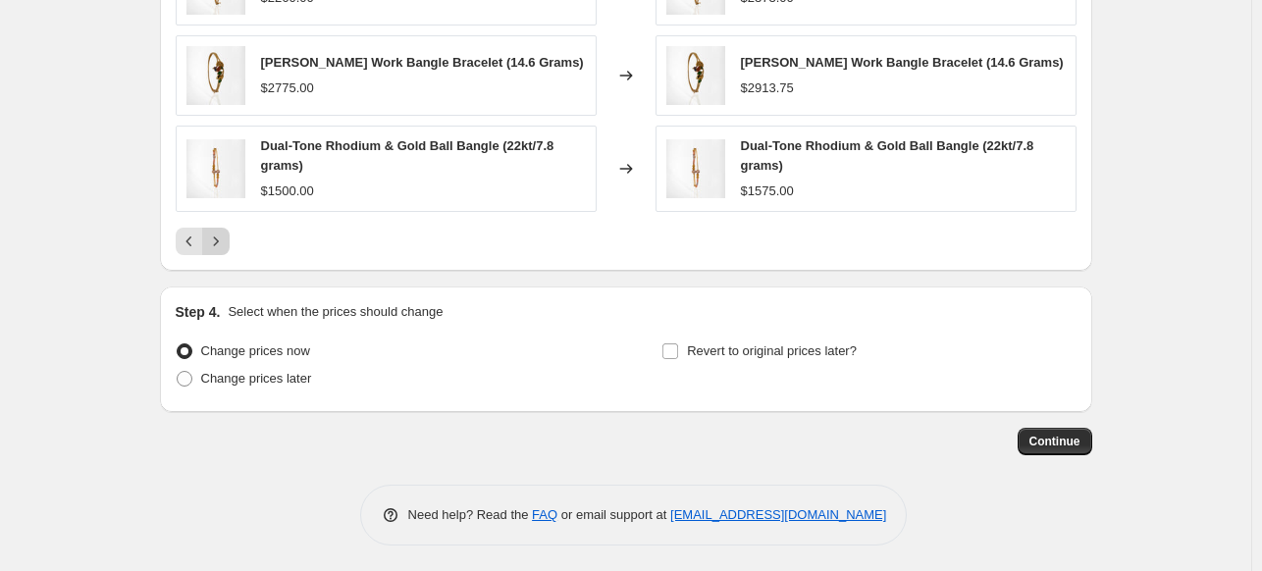
click at [226, 234] on icon "Next" at bounding box center [216, 242] width 20 height 20
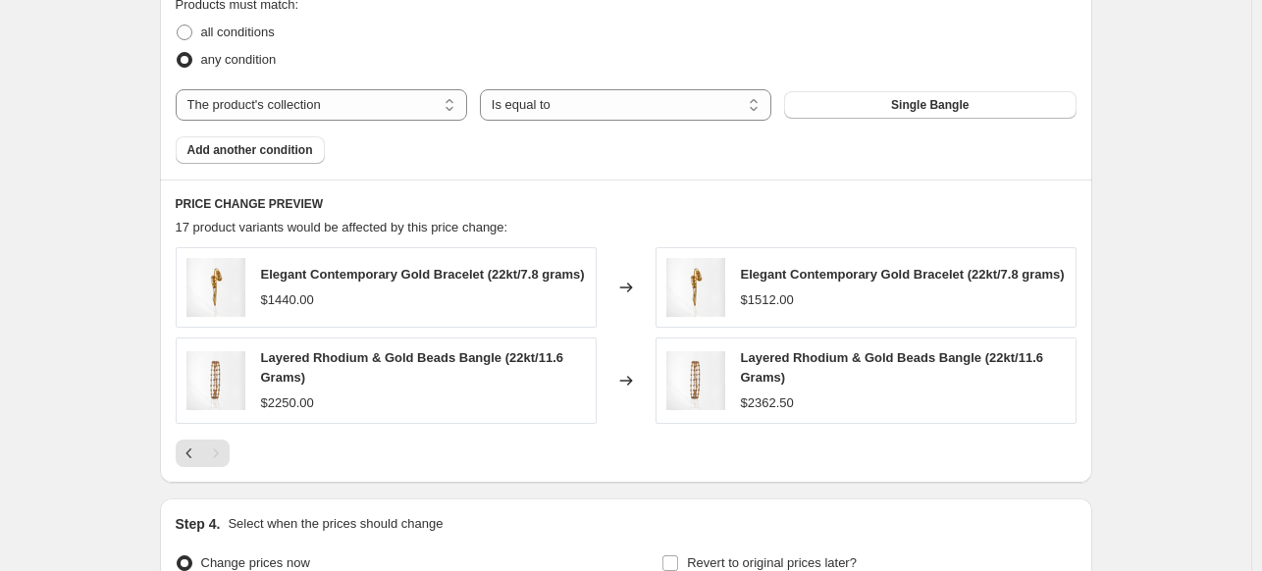
scroll to position [1133, 0]
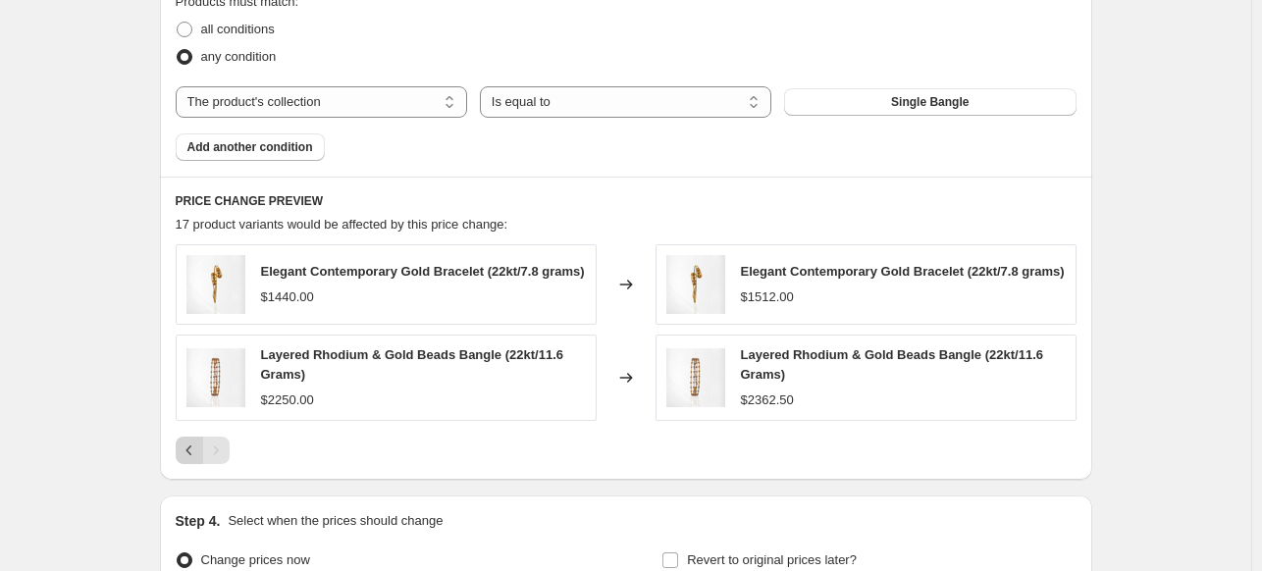
click at [184, 453] on icon "Previous" at bounding box center [190, 451] width 20 height 20
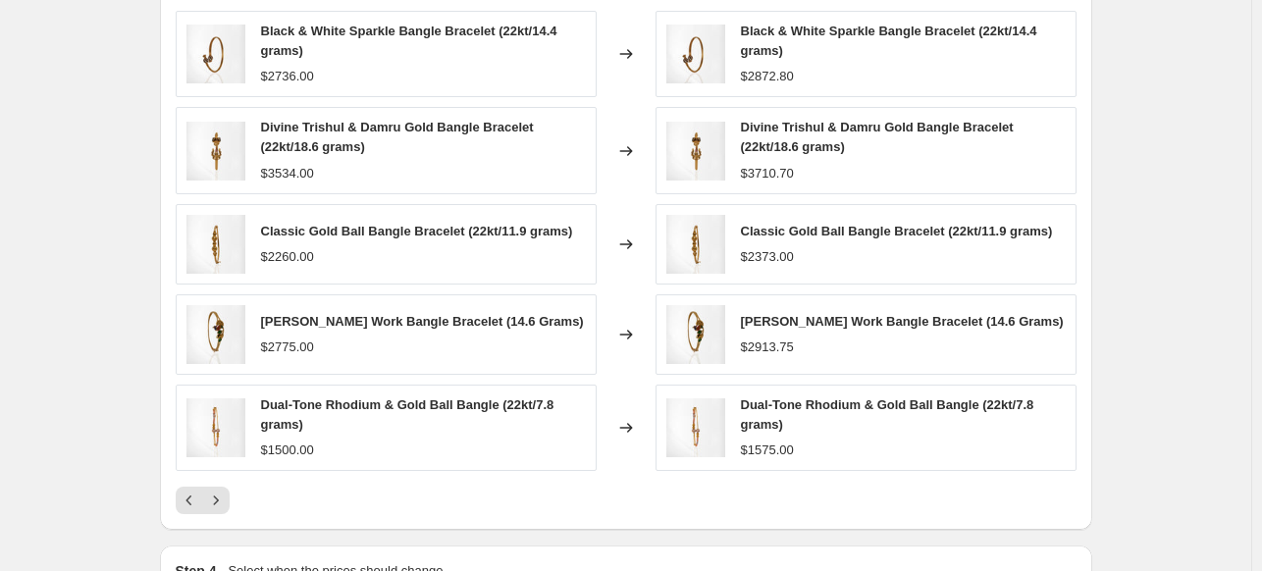
scroll to position [1374, 0]
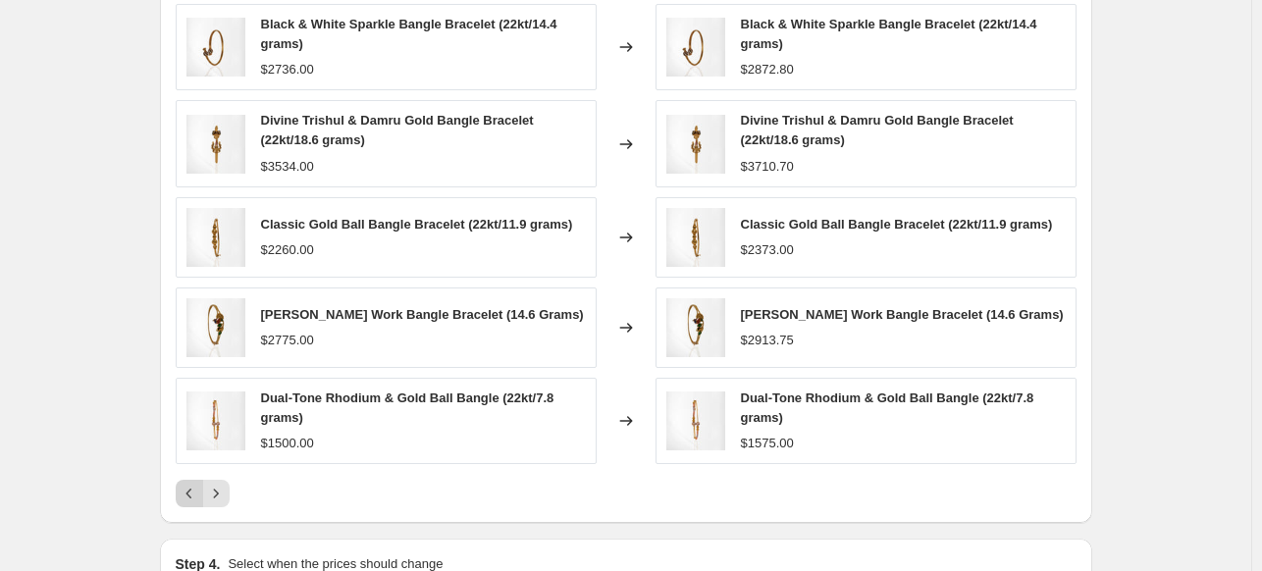
click at [188, 486] on icon "Previous" at bounding box center [190, 494] width 20 height 20
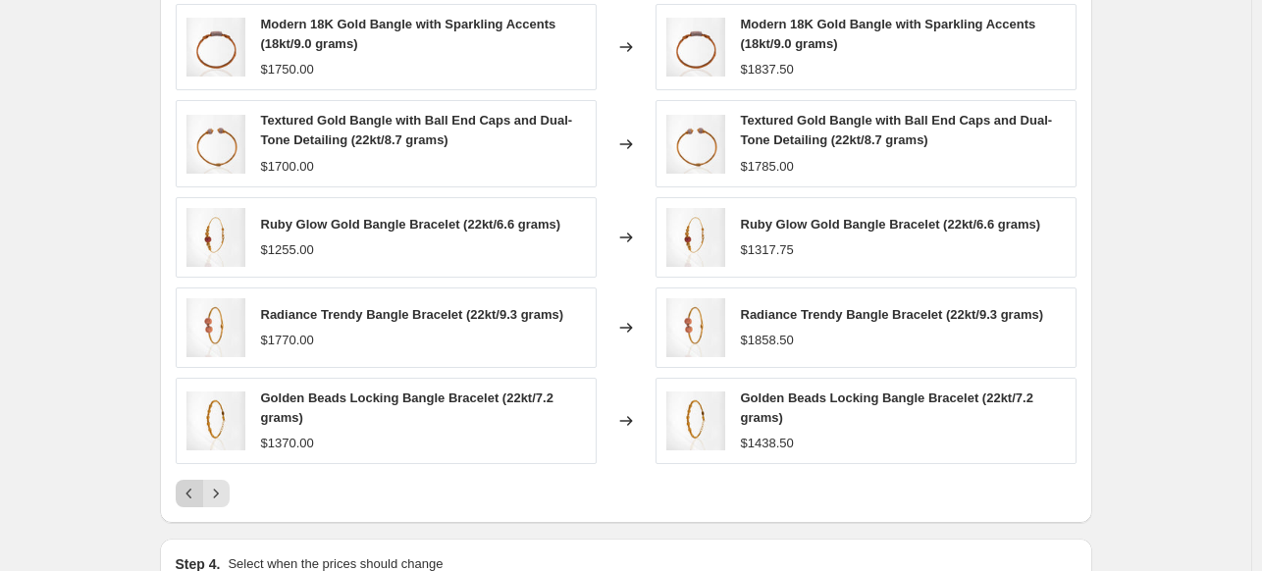
click at [191, 494] on icon "Previous" at bounding box center [188, 494] width 6 height 10
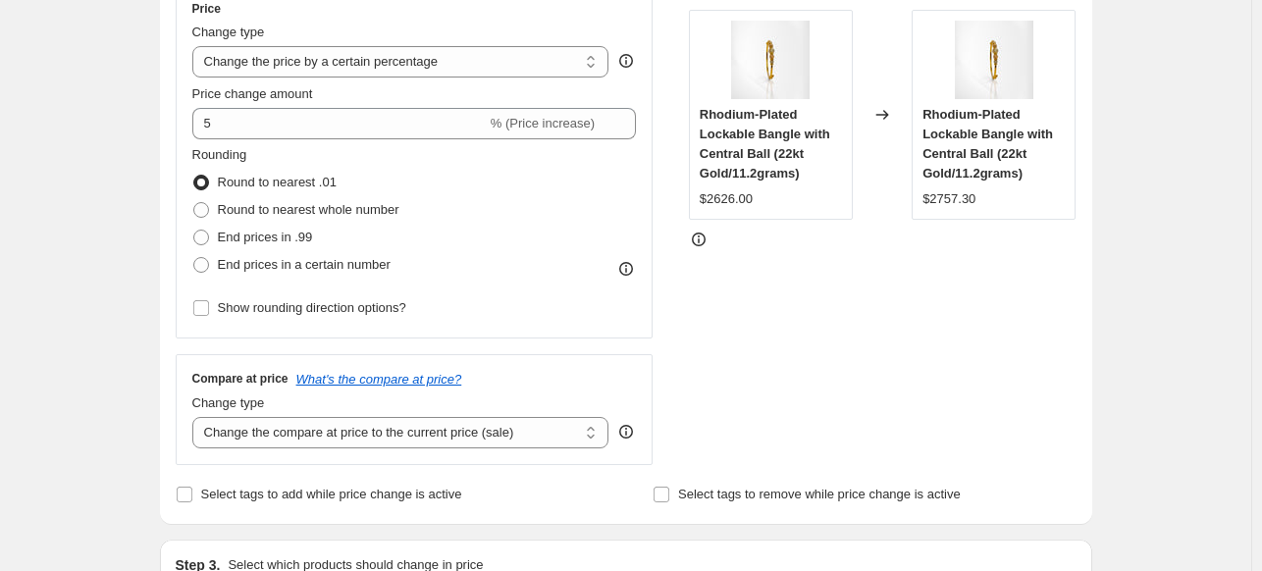
scroll to position [0, 0]
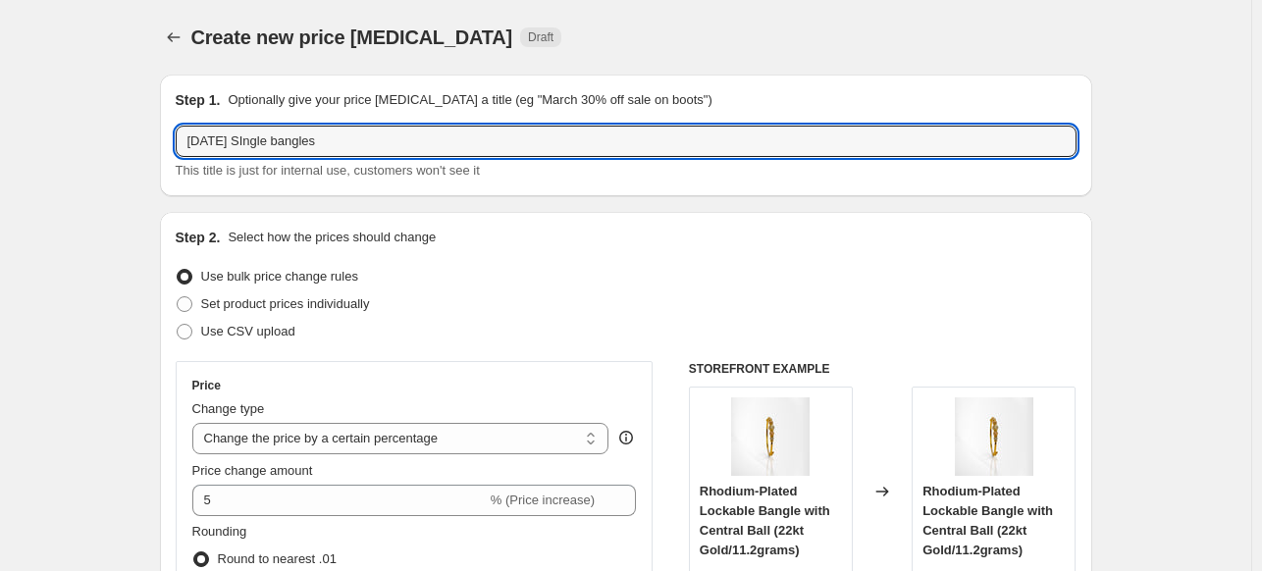
drag, startPoint x: 331, startPoint y: 144, endPoint x: 47, endPoint y: 144, distance: 283.5
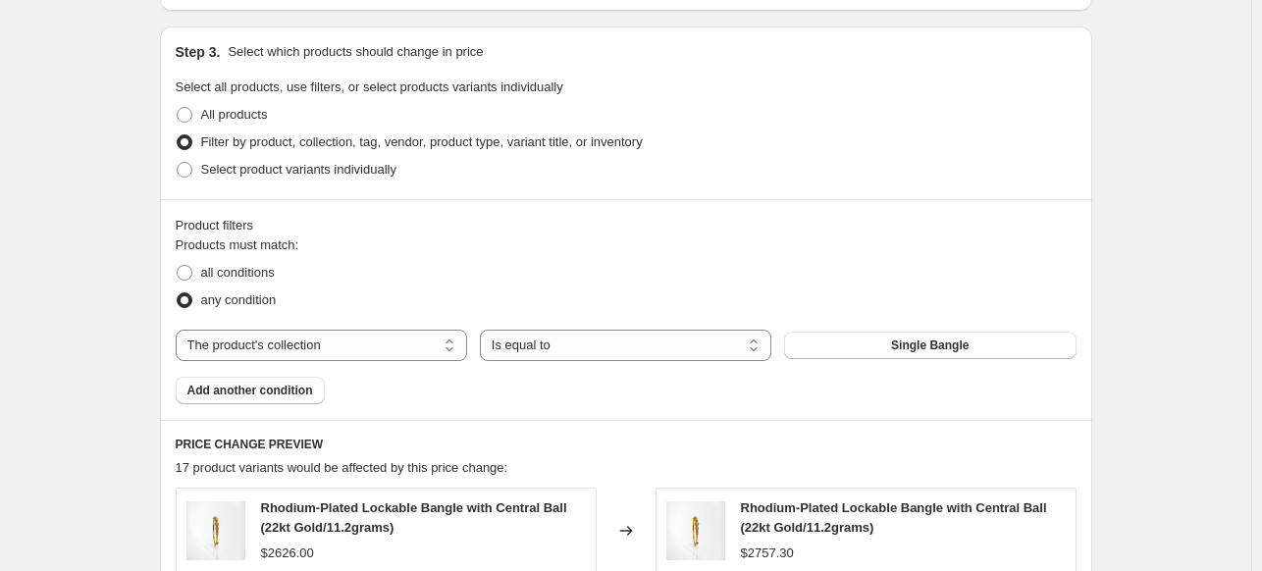
scroll to position [934, 0]
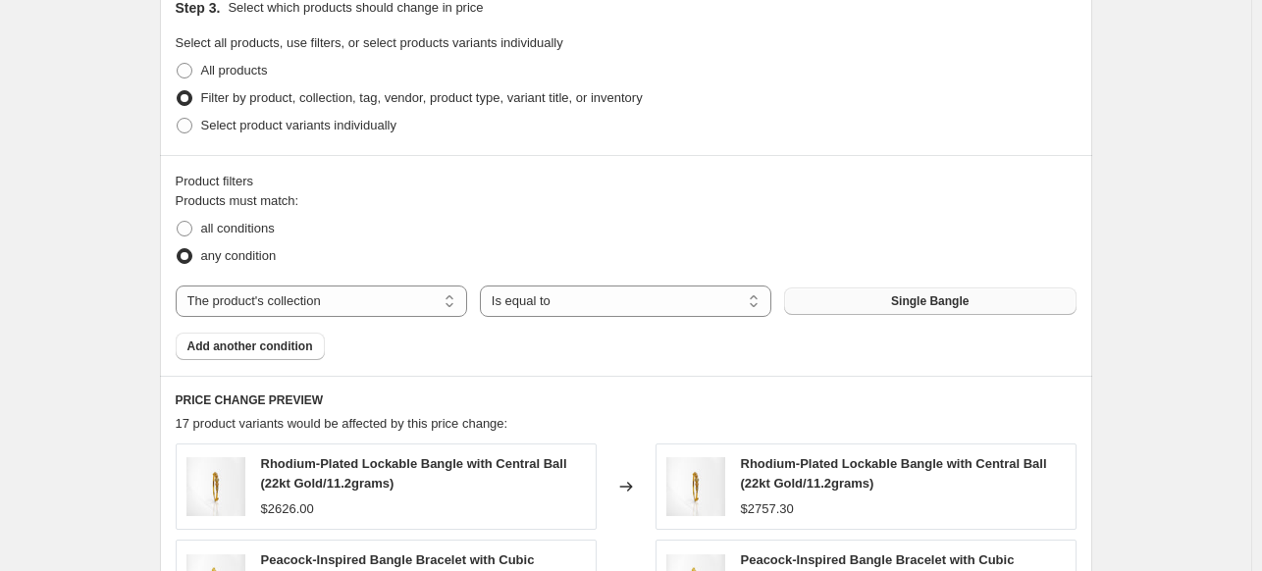
click at [923, 305] on span "Single Bangle" at bounding box center [930, 301] width 78 height 16
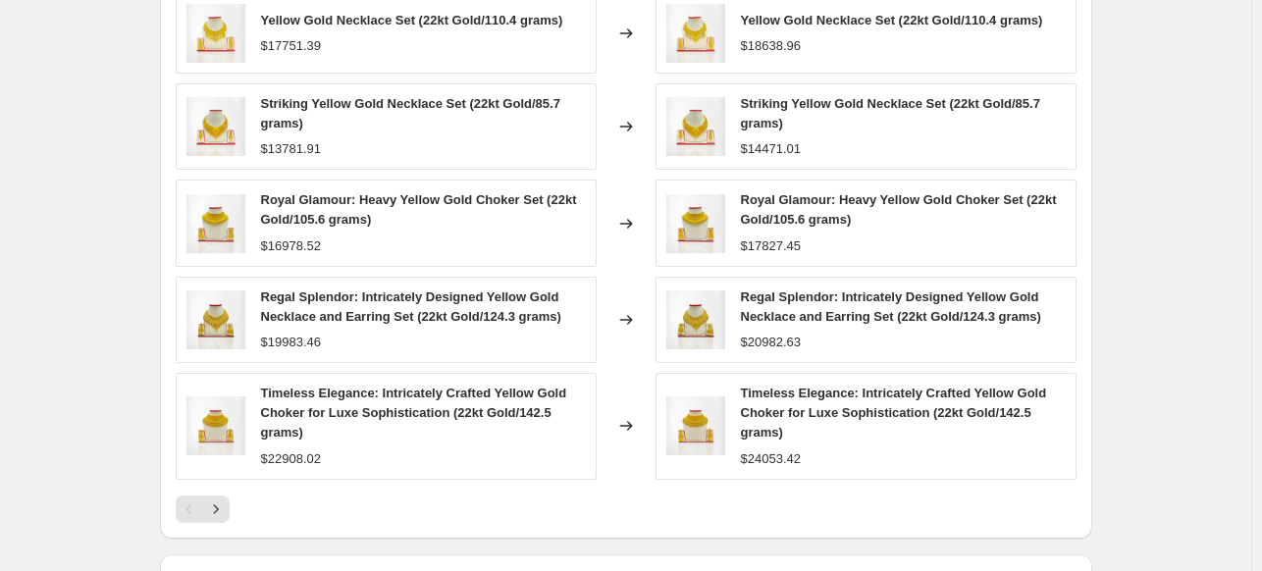
scroll to position [1387, 0]
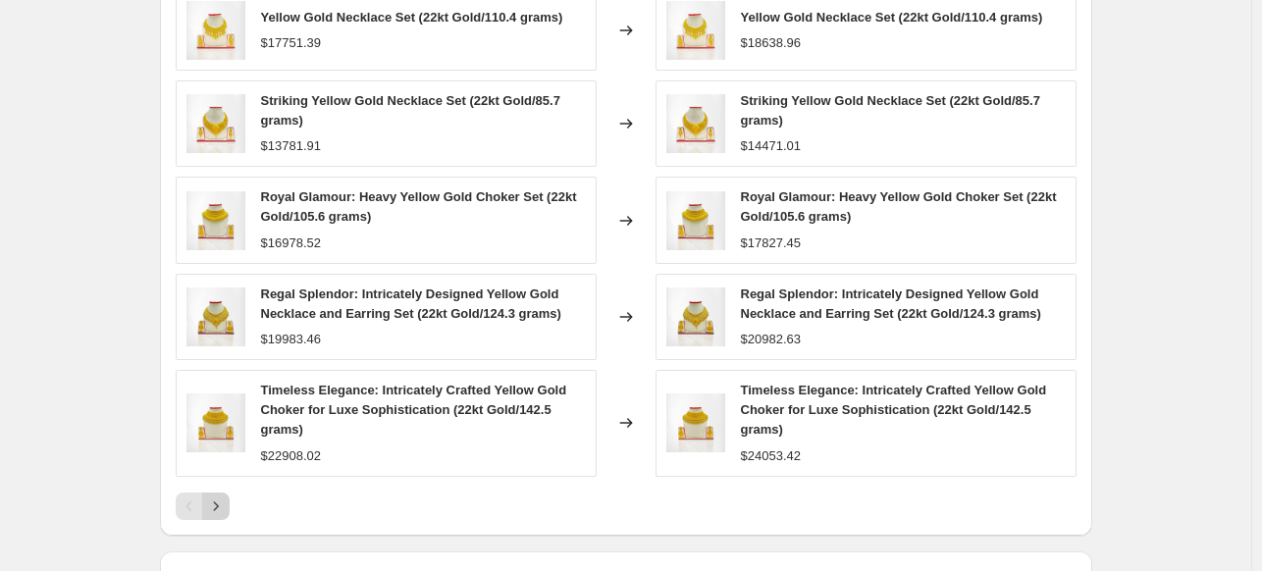
click at [216, 508] on icon "Next" at bounding box center [216, 506] width 20 height 20
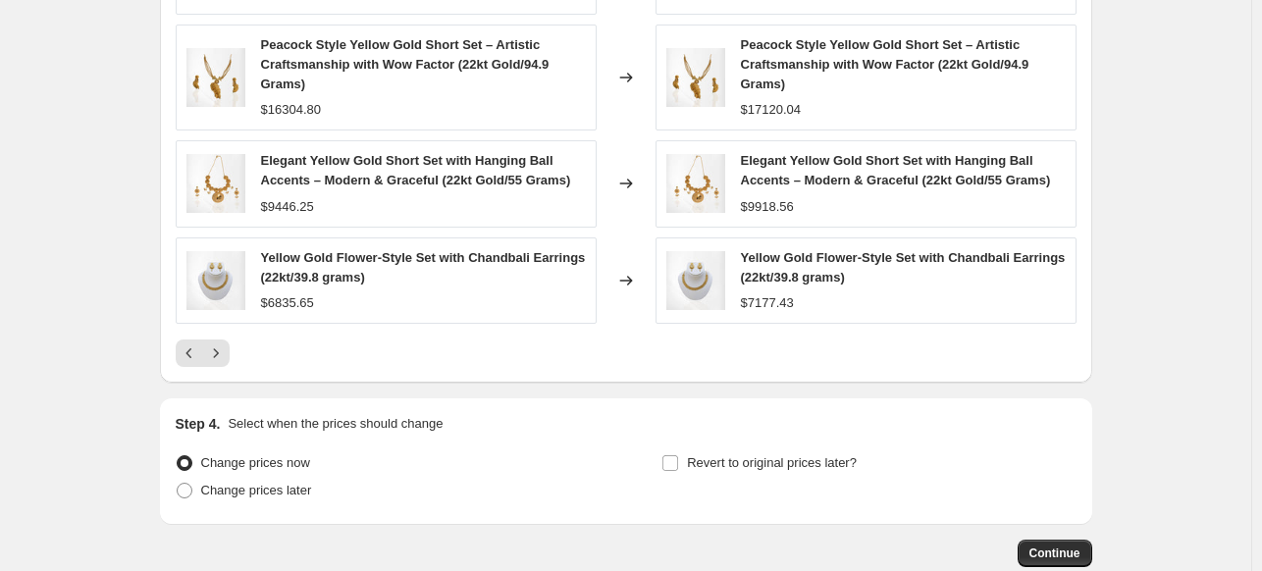
scroll to position [1569, 0]
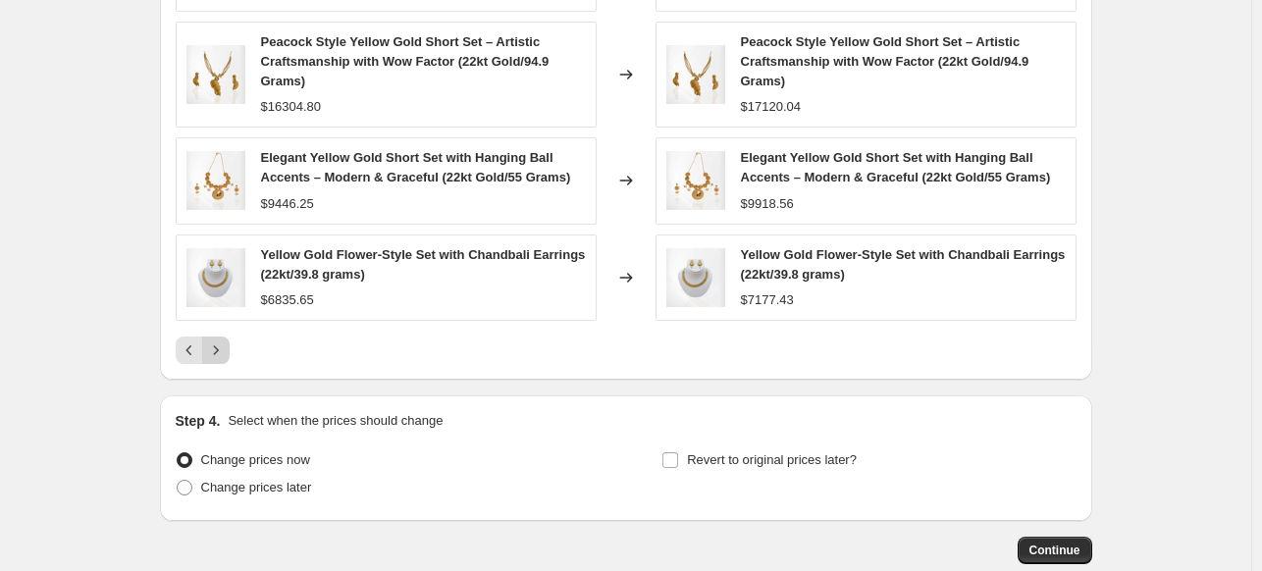
click at [219, 355] on icon "Next" at bounding box center [216, 350] width 20 height 20
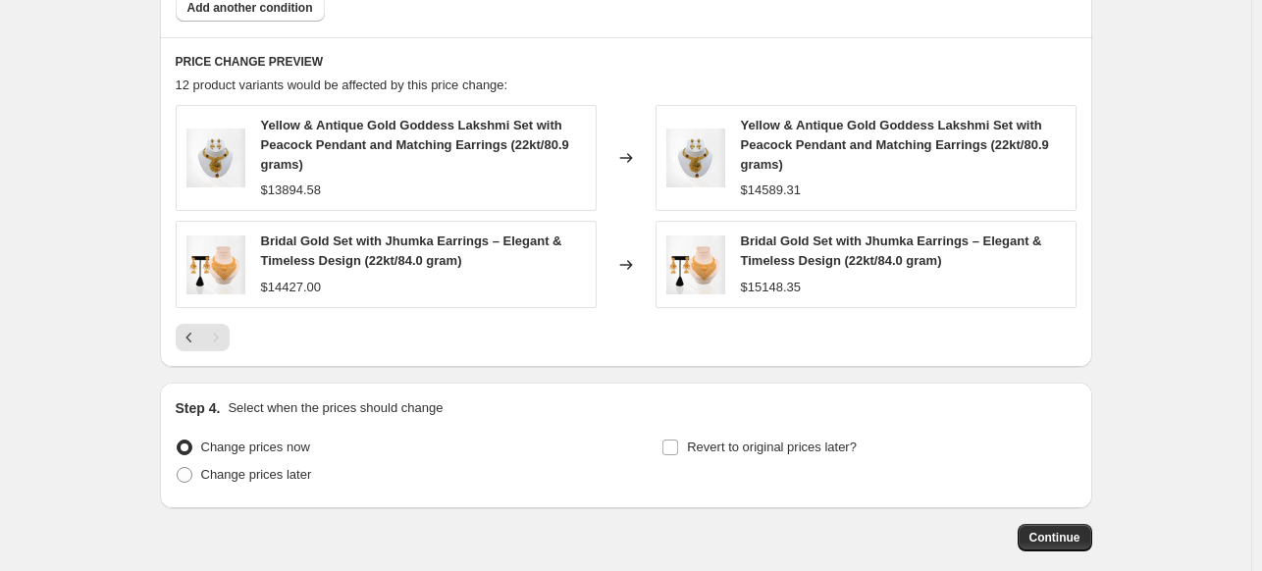
scroll to position [1292, 0]
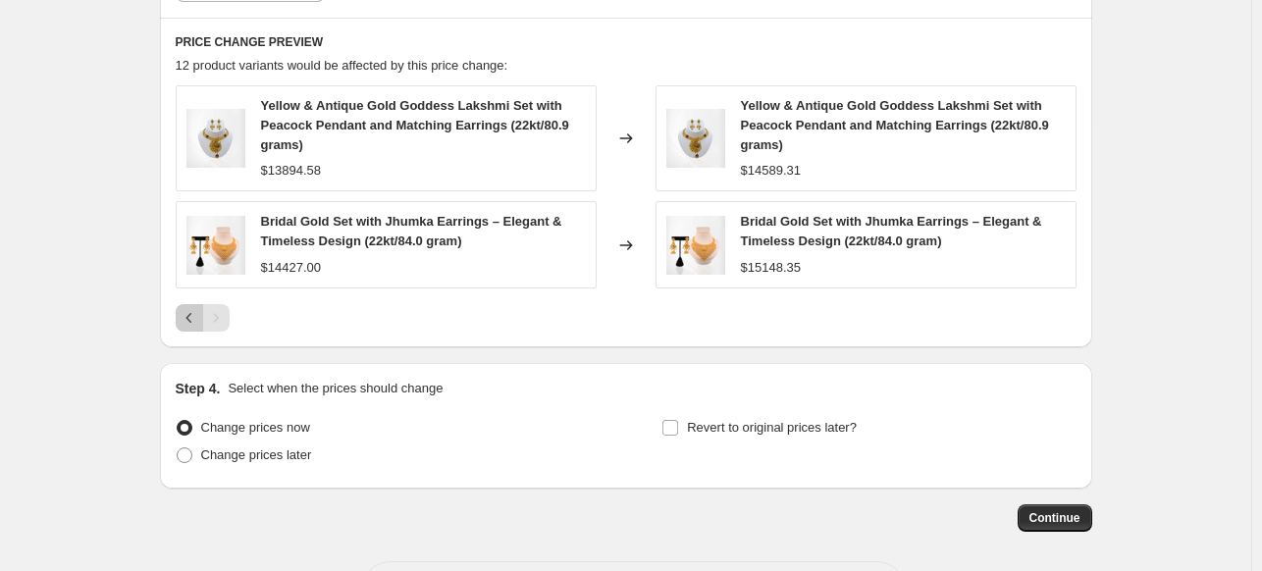
click at [192, 327] on button "Previous" at bounding box center [189, 317] width 27 height 27
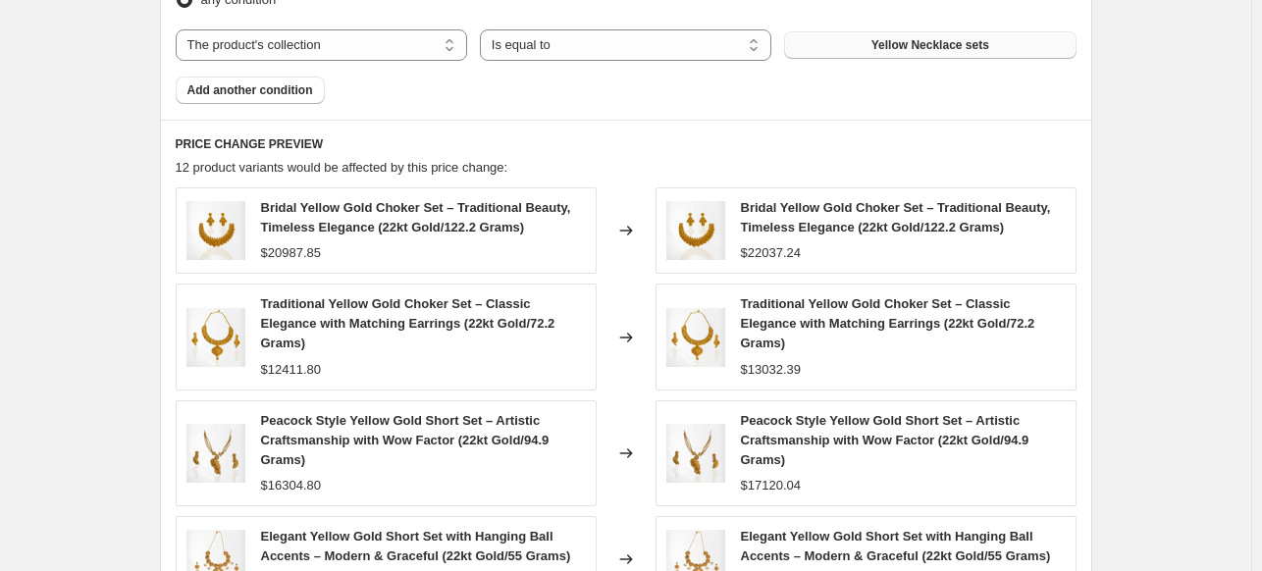
scroll to position [1539, 0]
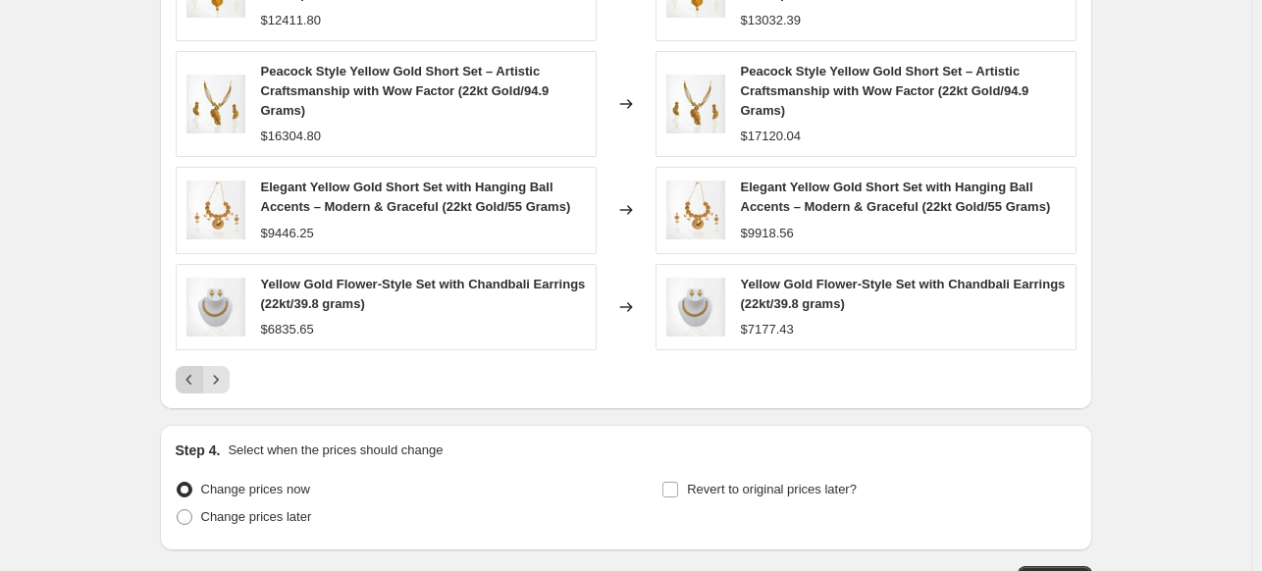
click at [192, 372] on icon "Previous" at bounding box center [190, 380] width 20 height 20
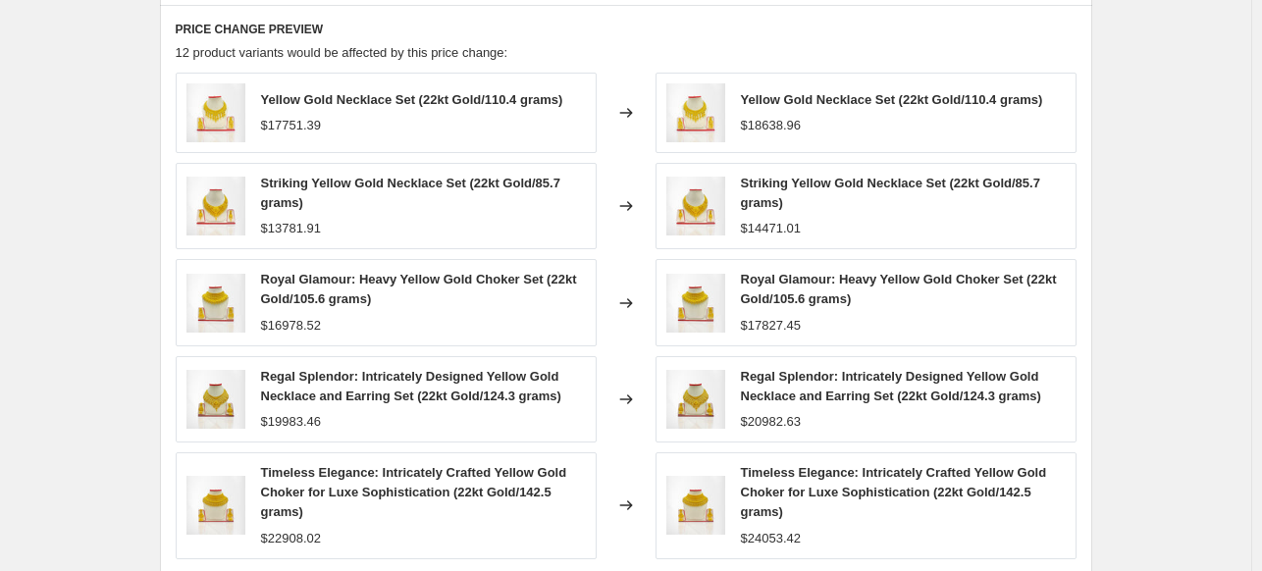
scroll to position [1295, 0]
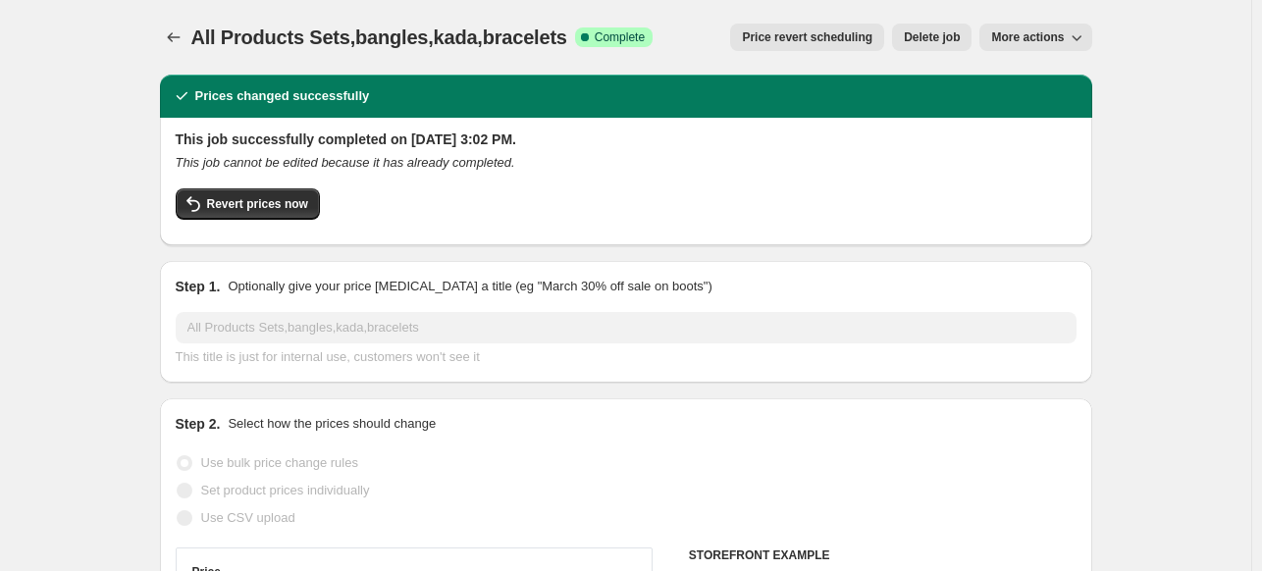
select select "percentage"
select select "collection"
click at [279, 206] on span "Revert prices now" at bounding box center [257, 204] width 101 height 16
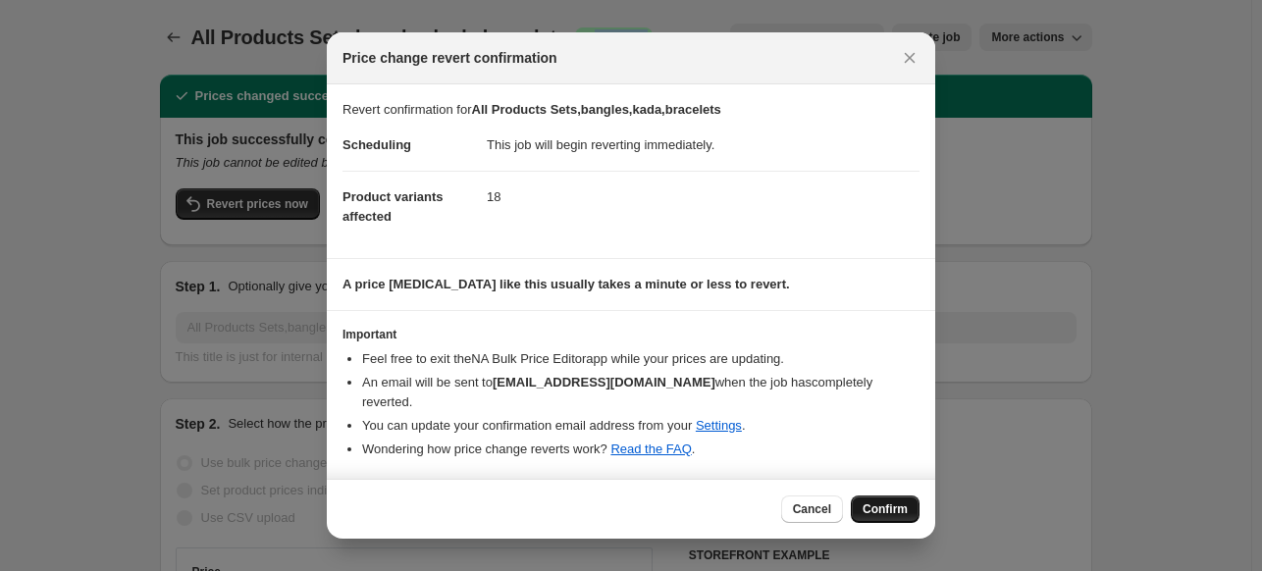
click at [874, 508] on span "Confirm" at bounding box center [884, 509] width 45 height 16
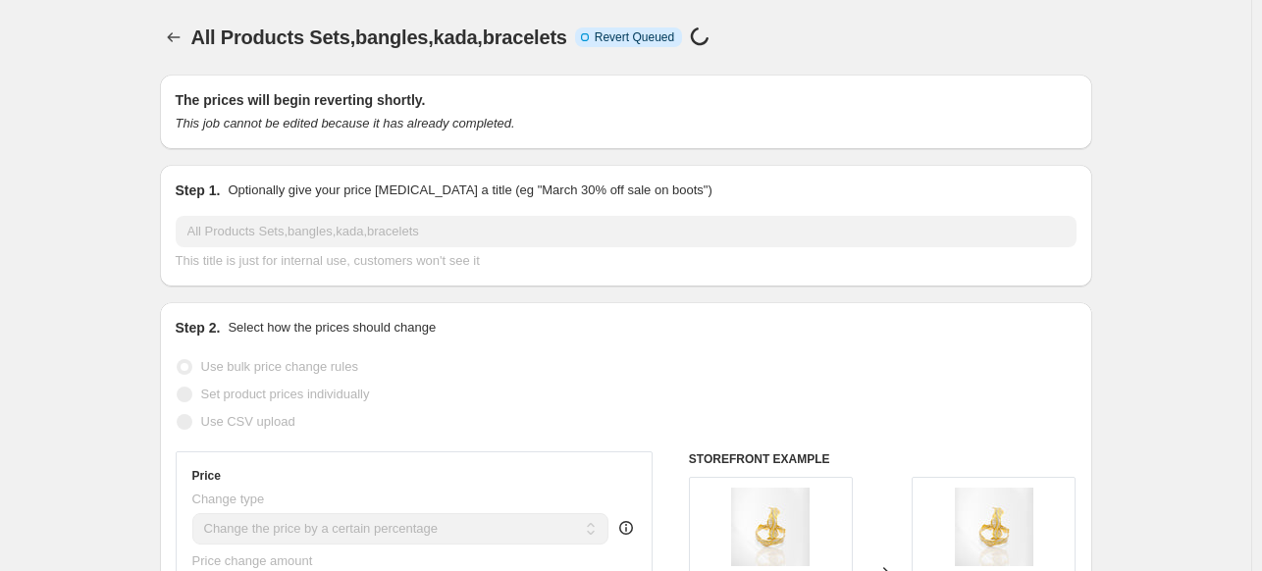
click at [612, 22] on div "All Products Sets,bangles,kada,bracelets. This page is ready All Products Sets,…" at bounding box center [626, 37] width 932 height 75
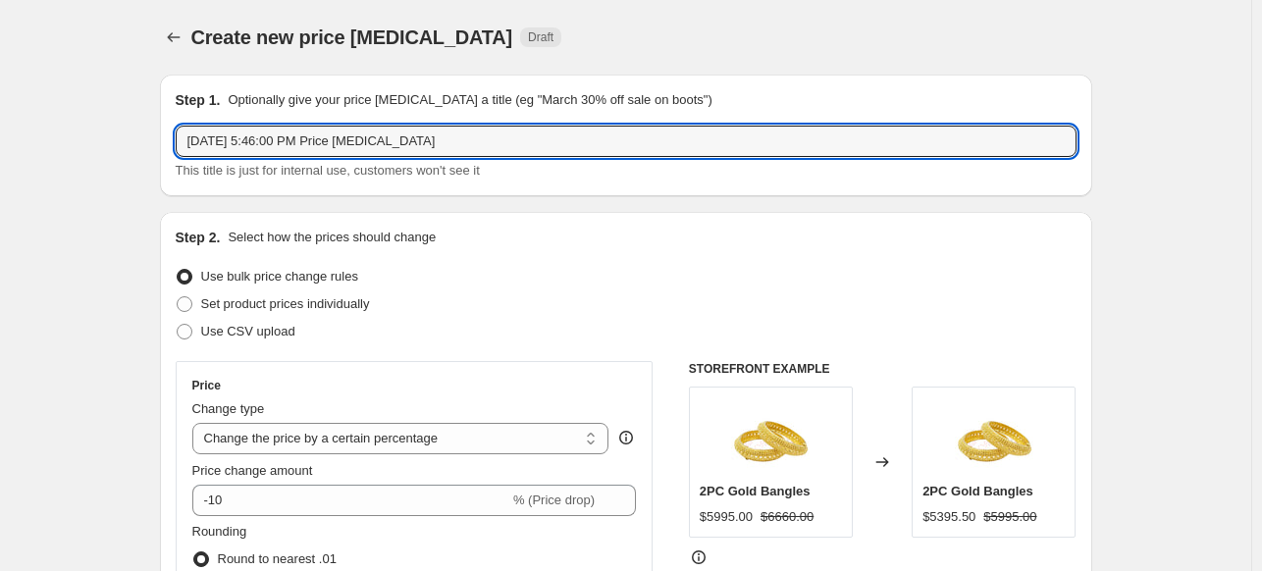
select select "percentage"
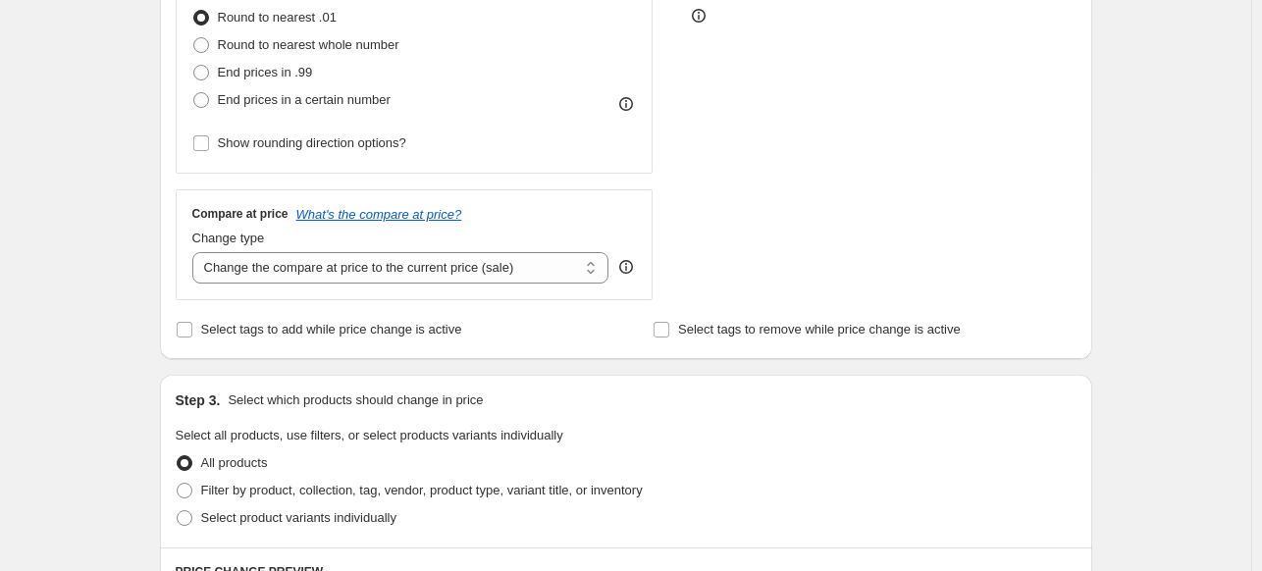
scroll to position [393, 0]
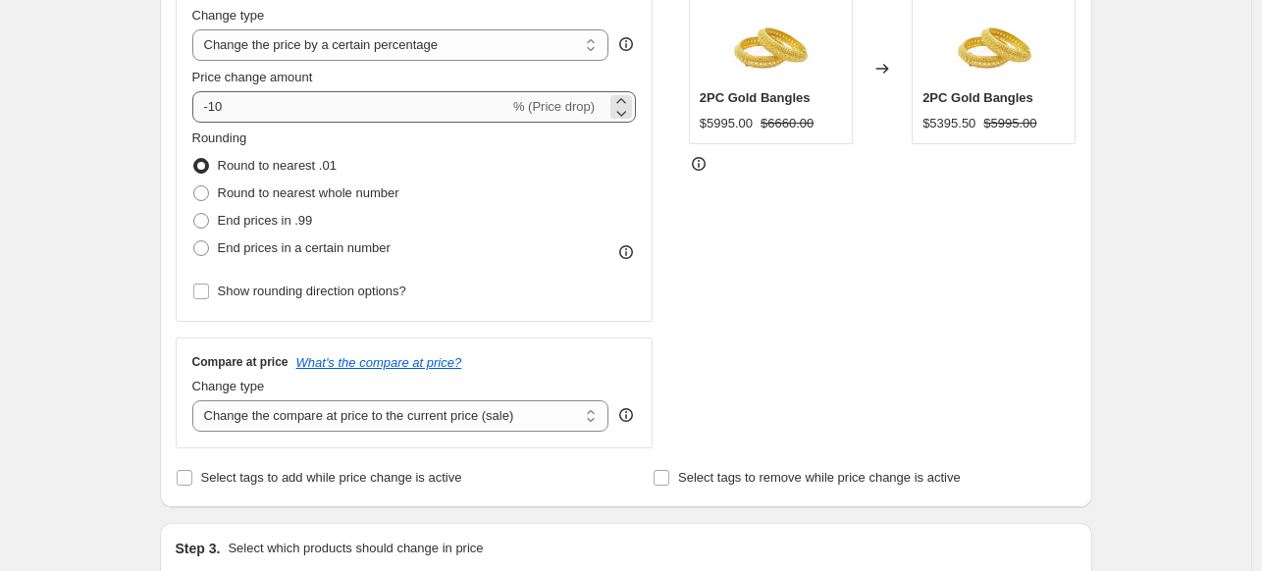
type input "W-chains (itesm )"
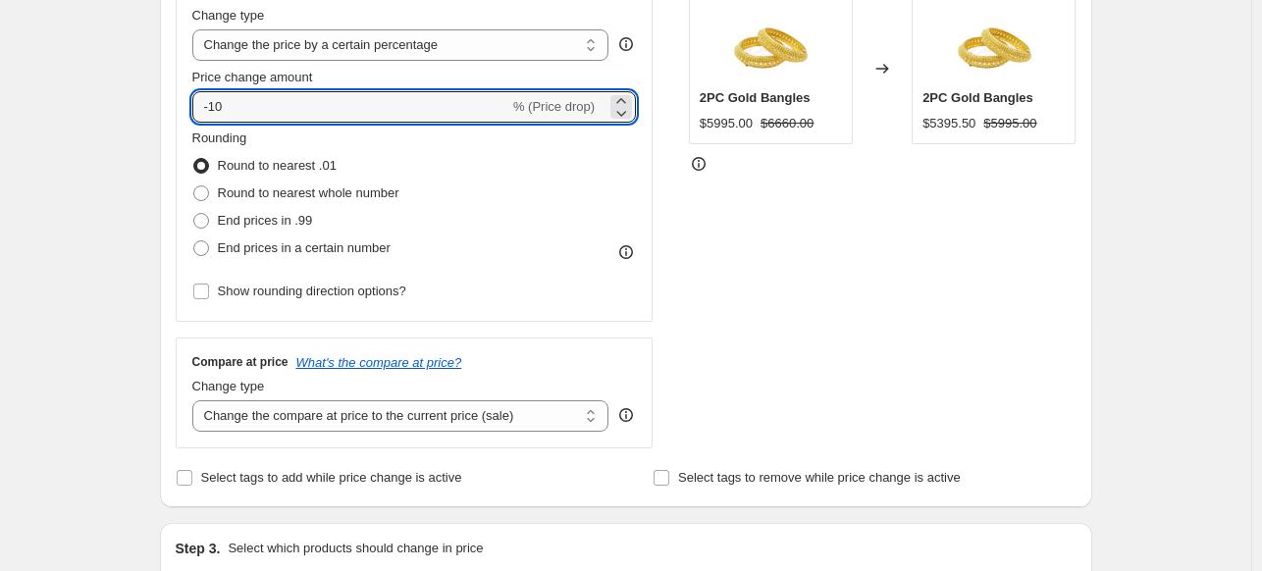
drag, startPoint x: 243, startPoint y: 109, endPoint x: 137, endPoint y: 112, distance: 106.0
type input "18"
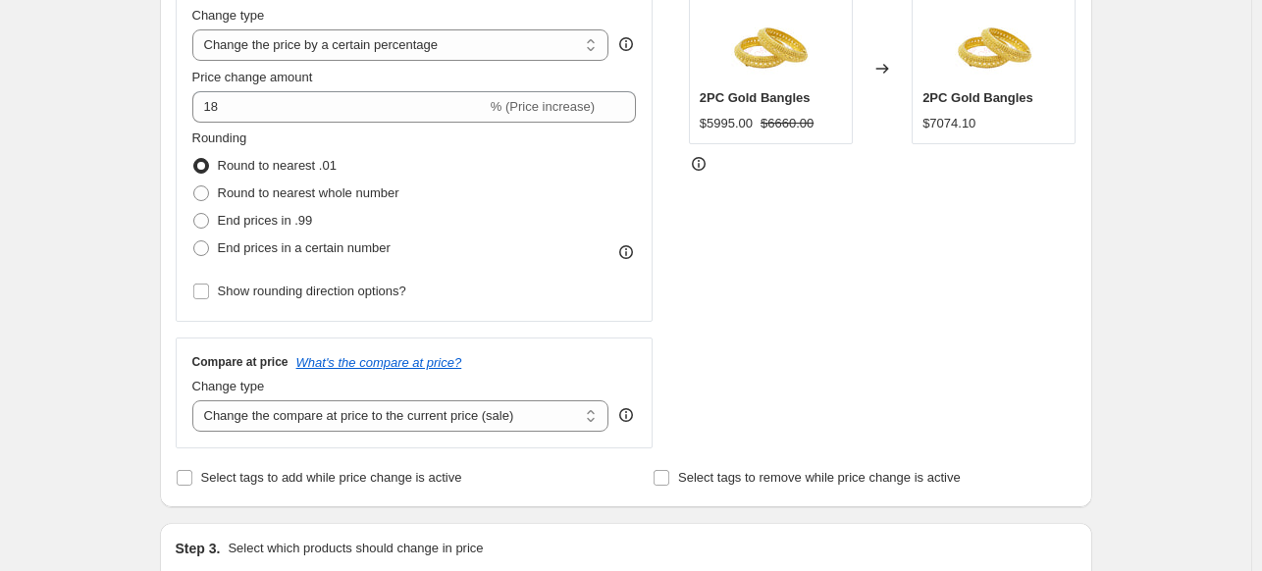
click at [796, 282] on div "STOREFRONT EXAMPLE 2PC Gold Bangles $5995.00 $6660.00 Changed to 2PC Gold Bangl…" at bounding box center [883, 208] width 388 height 481
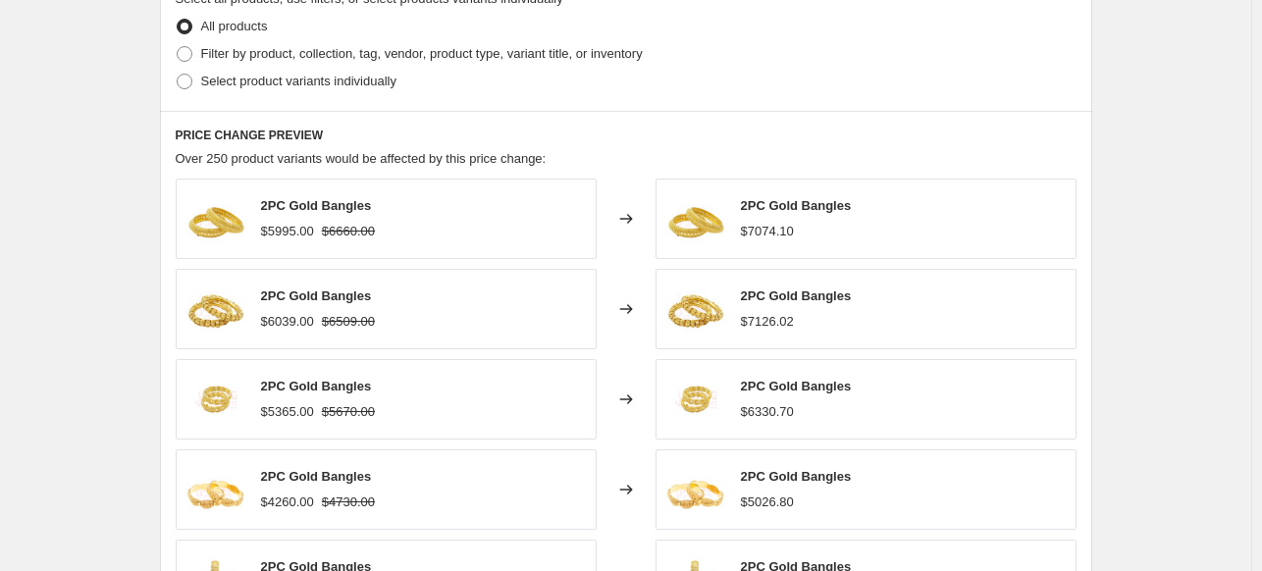
scroll to position [984, 0]
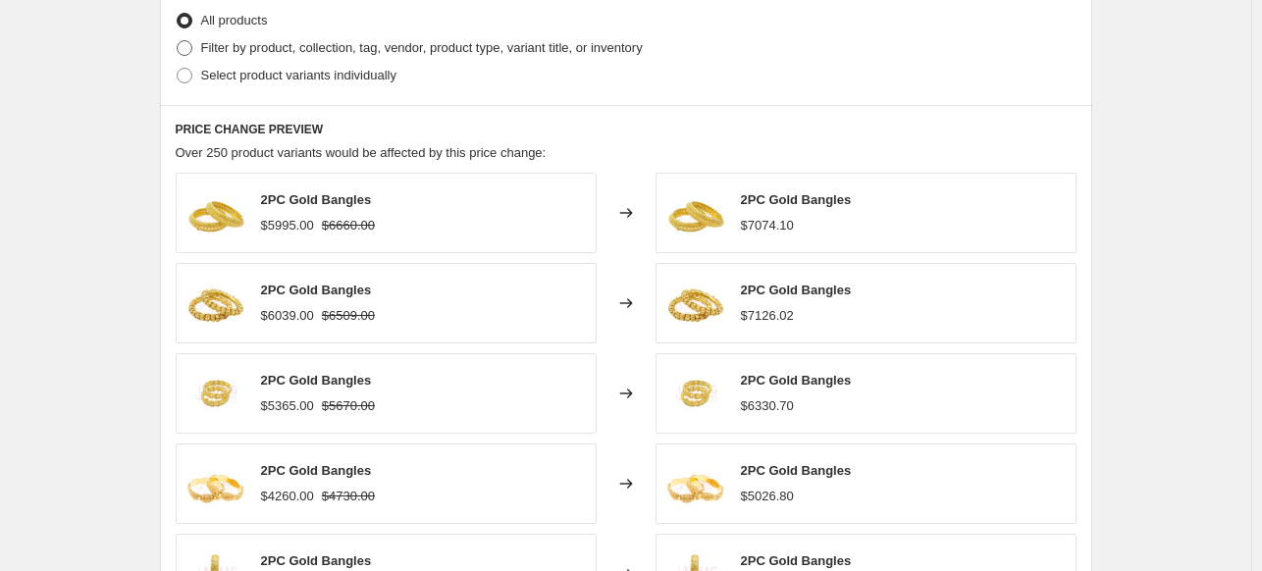
click at [640, 46] on span "Filter by product, collection, tag, vendor, product type, variant title, or inv…" at bounding box center [421, 47] width 441 height 15
click at [178, 41] on input "Filter by product, collection, tag, vendor, product type, variant title, or inv…" at bounding box center [177, 40] width 1 height 1
radio input "true"
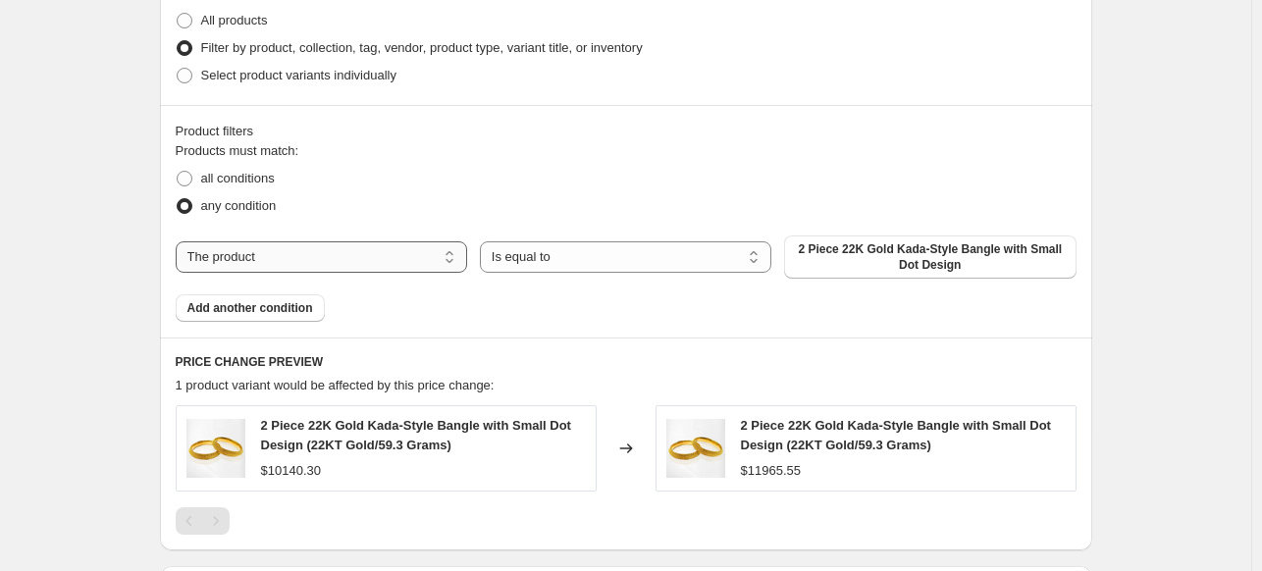
click at [413, 258] on select "The product The product's collection The product's vendor The product's type Th…" at bounding box center [321, 256] width 291 height 31
select select "collection"
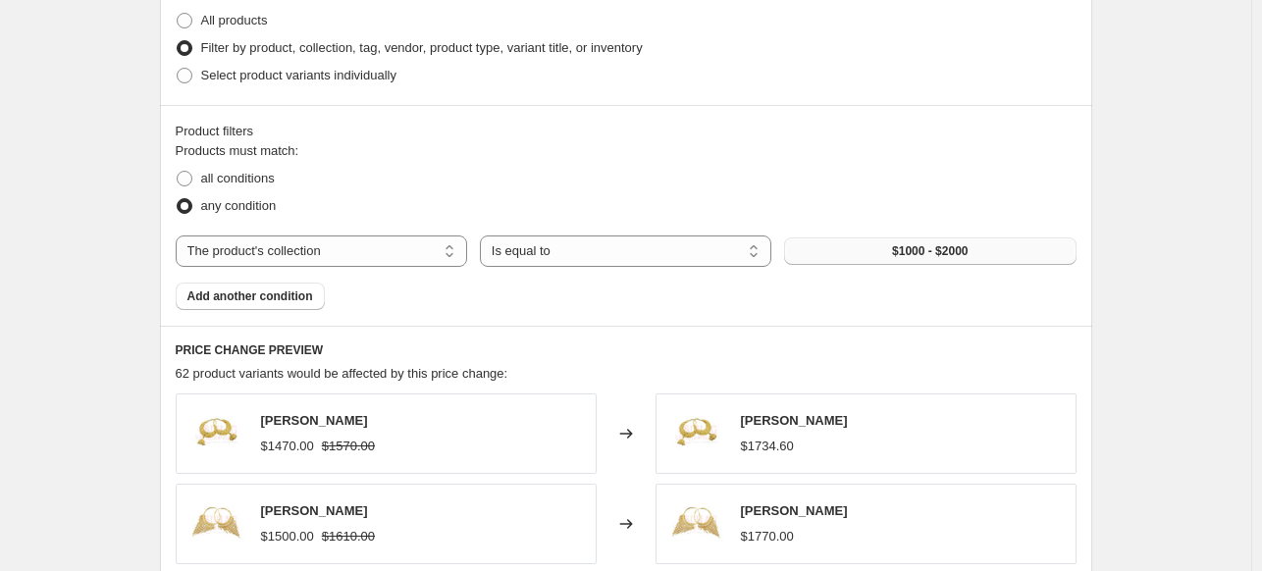
click at [893, 243] on span "$1000 - $2000" at bounding box center [930, 251] width 76 height 16
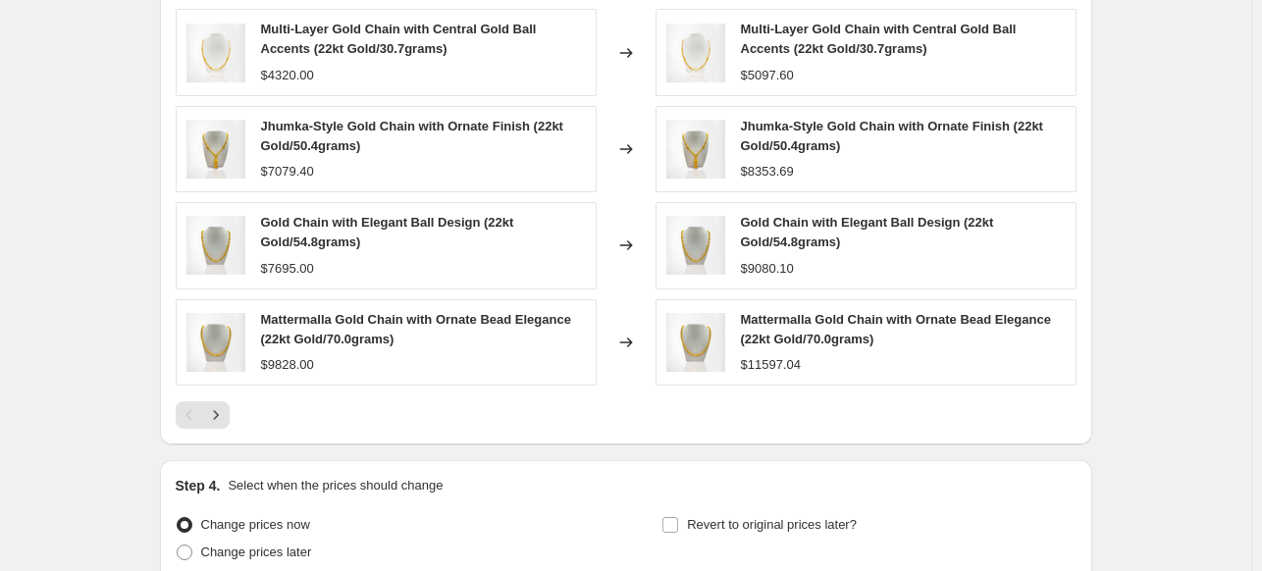
scroll to position [1409, 0]
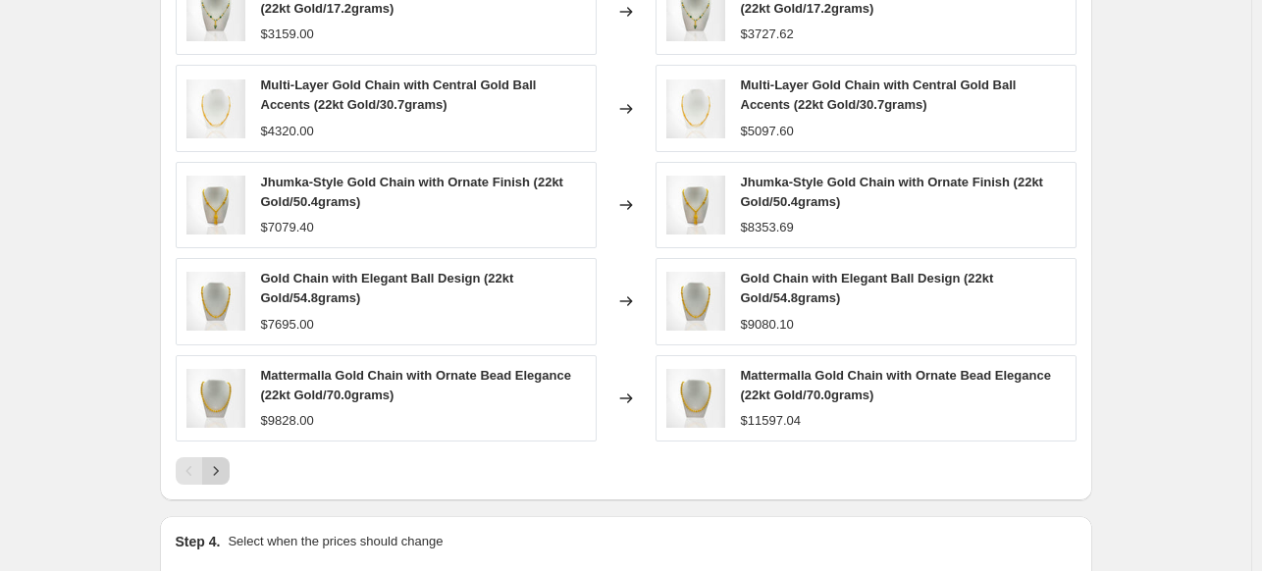
click at [224, 464] on icon "Next" at bounding box center [216, 471] width 20 height 20
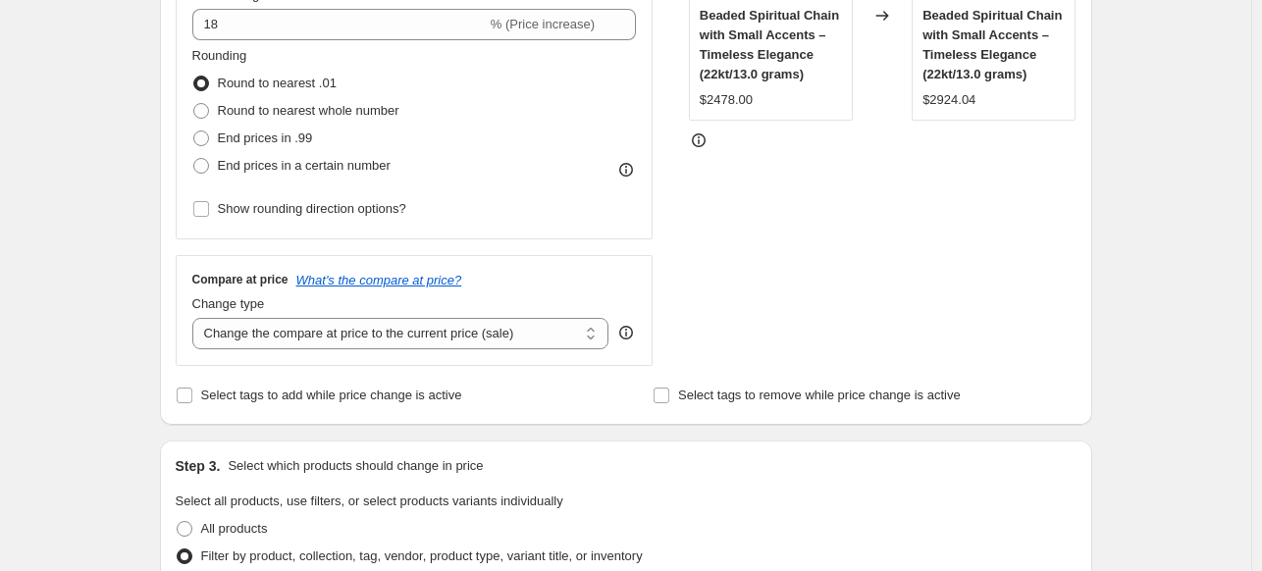
scroll to position [425, 0]
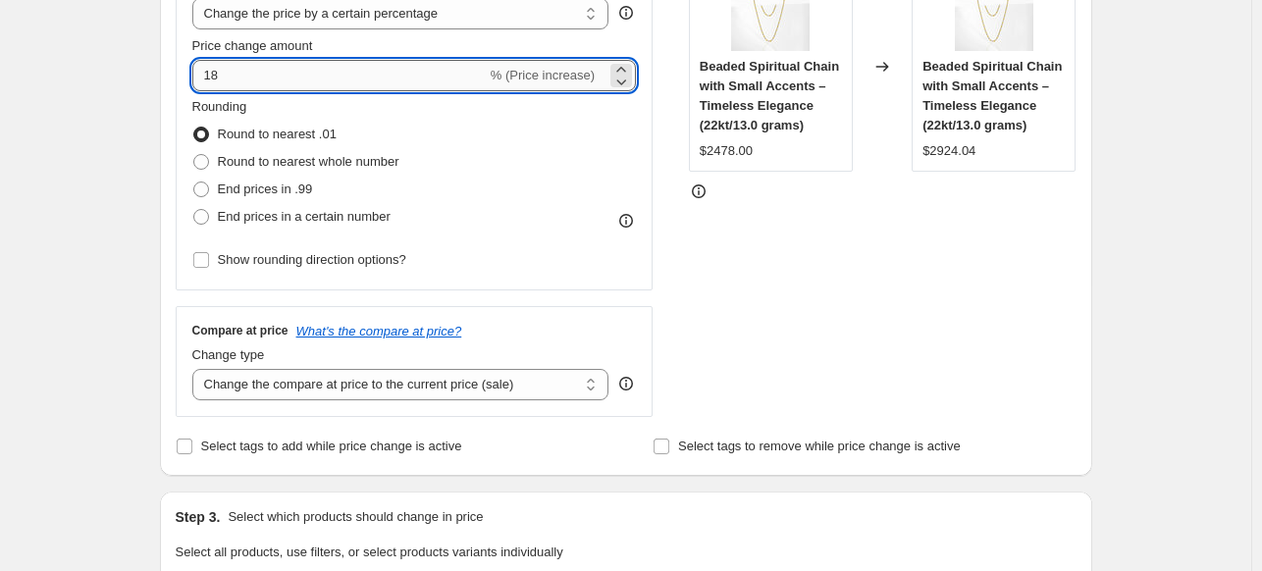
click at [310, 87] on input "18" at bounding box center [339, 75] width 294 height 31
type input "1"
type input "20"
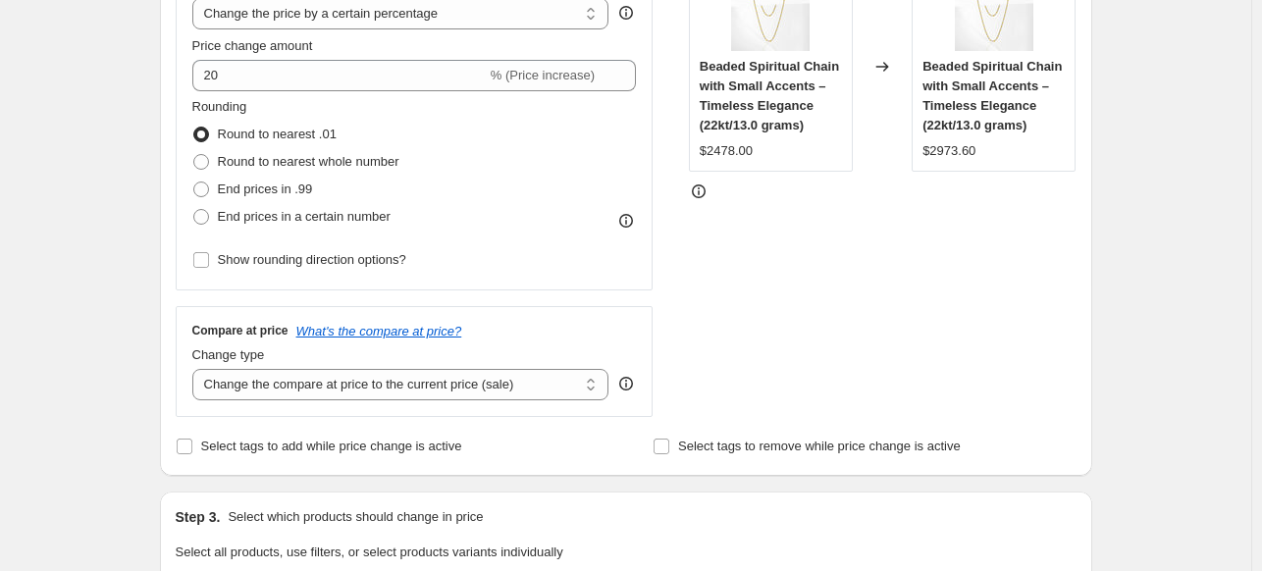
click at [918, 260] on div "STOREFRONT EXAMPLE Beaded Spiritual Chain with Small Accents – Timeless Eleganc…" at bounding box center [883, 176] width 388 height 481
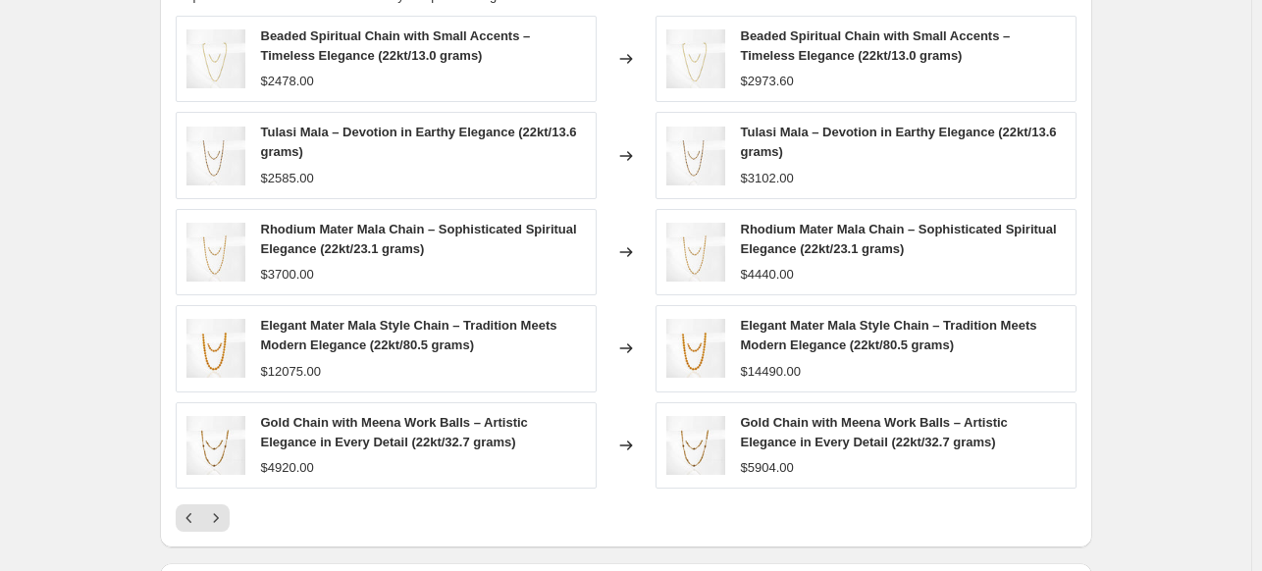
scroll to position [1490, 0]
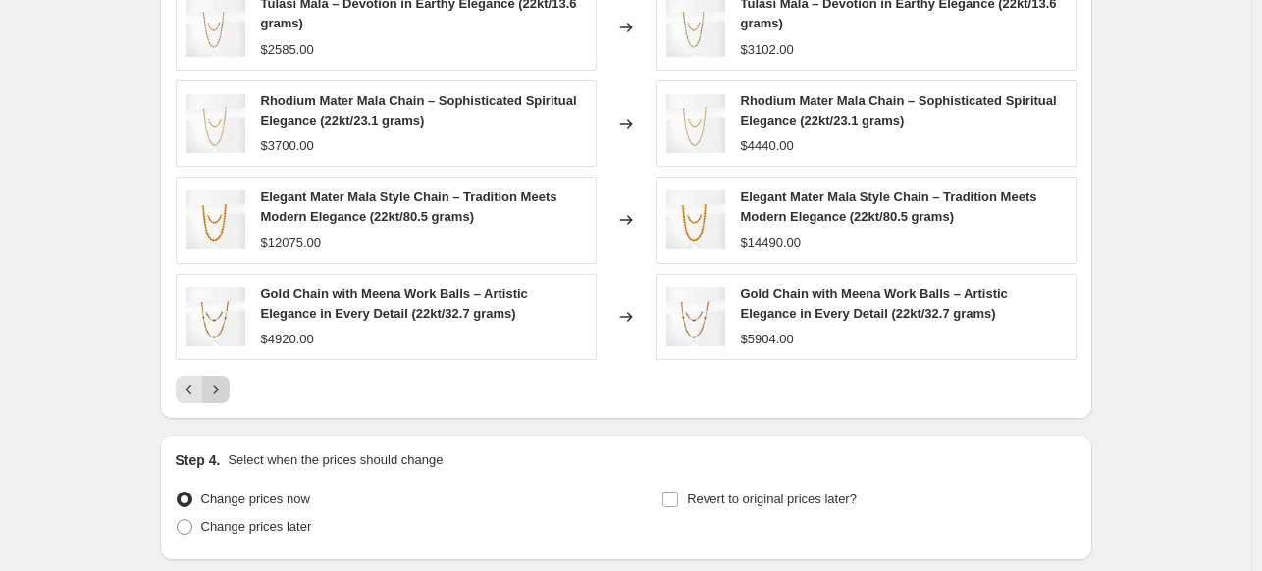
click at [216, 392] on icon "Next" at bounding box center [216, 390] width 20 height 20
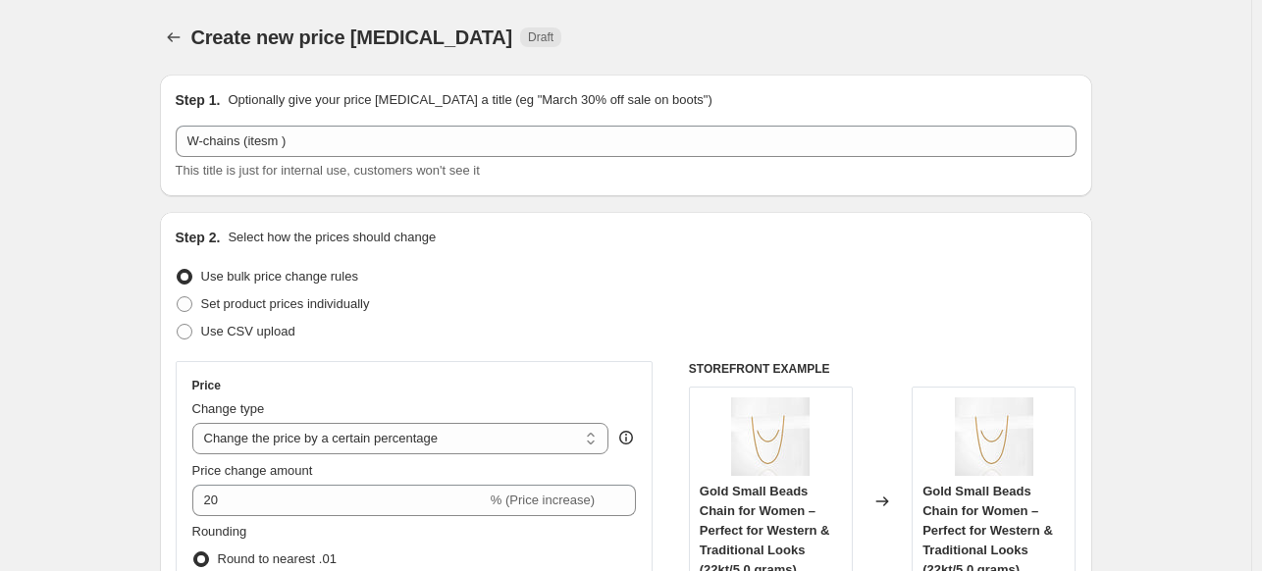
scroll to position [0, 0]
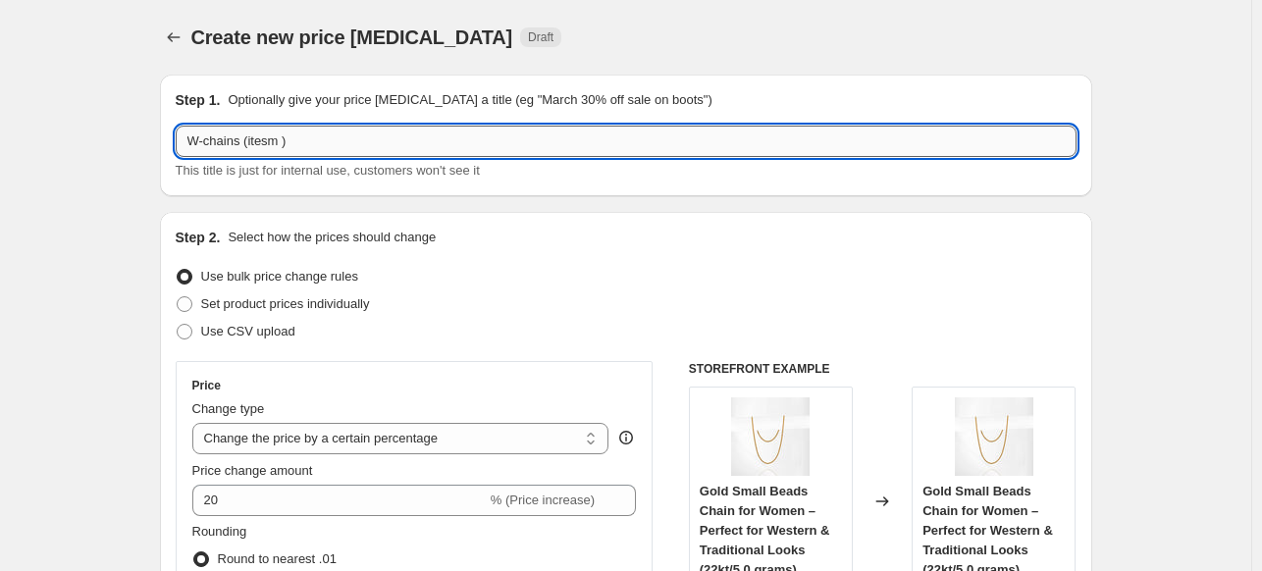
click at [293, 144] on input "W-chains (itesm )" at bounding box center [626, 141] width 901 height 31
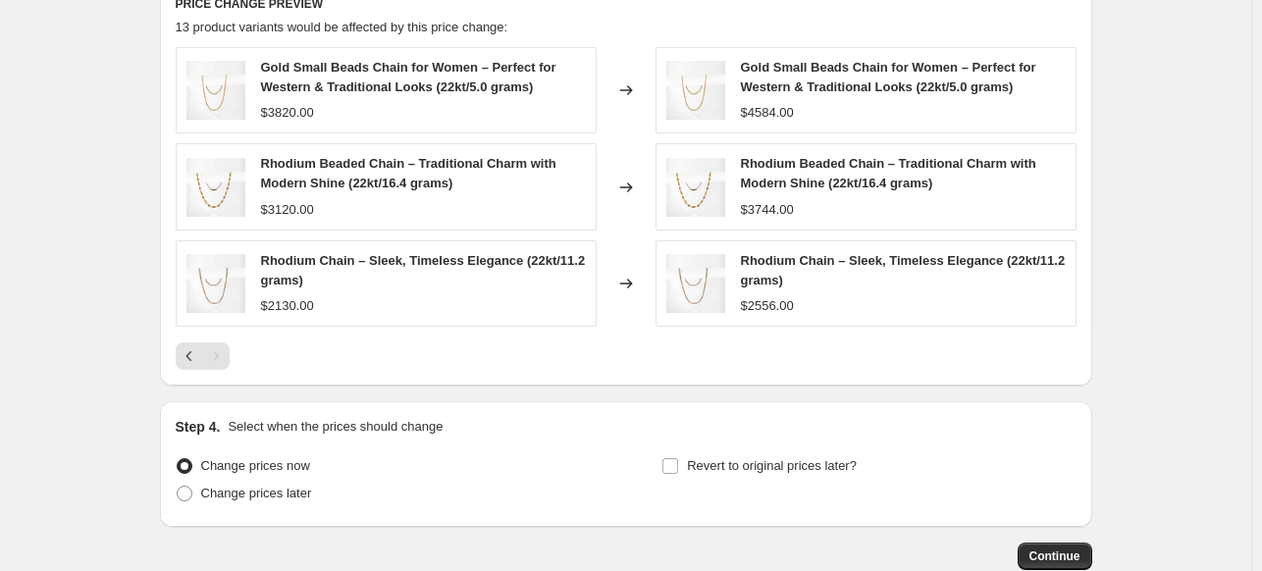
scroll to position [1446, 0]
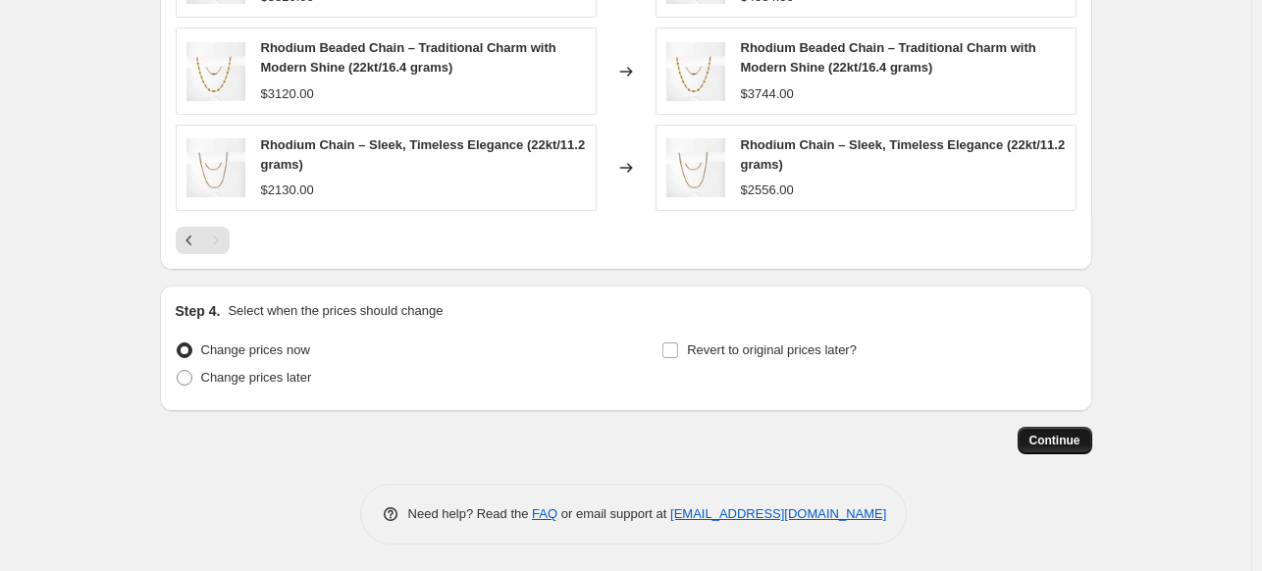
type input "W-chains (itesm 13)"
click at [1047, 445] on span "Continue" at bounding box center [1054, 441] width 51 height 16
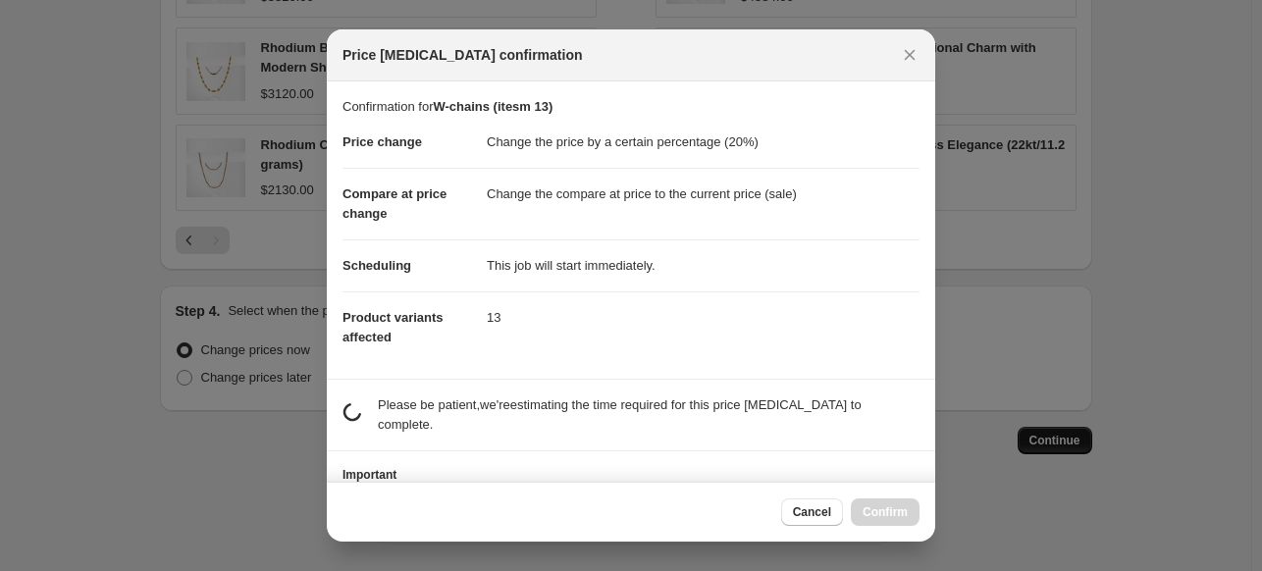
scroll to position [0, 0]
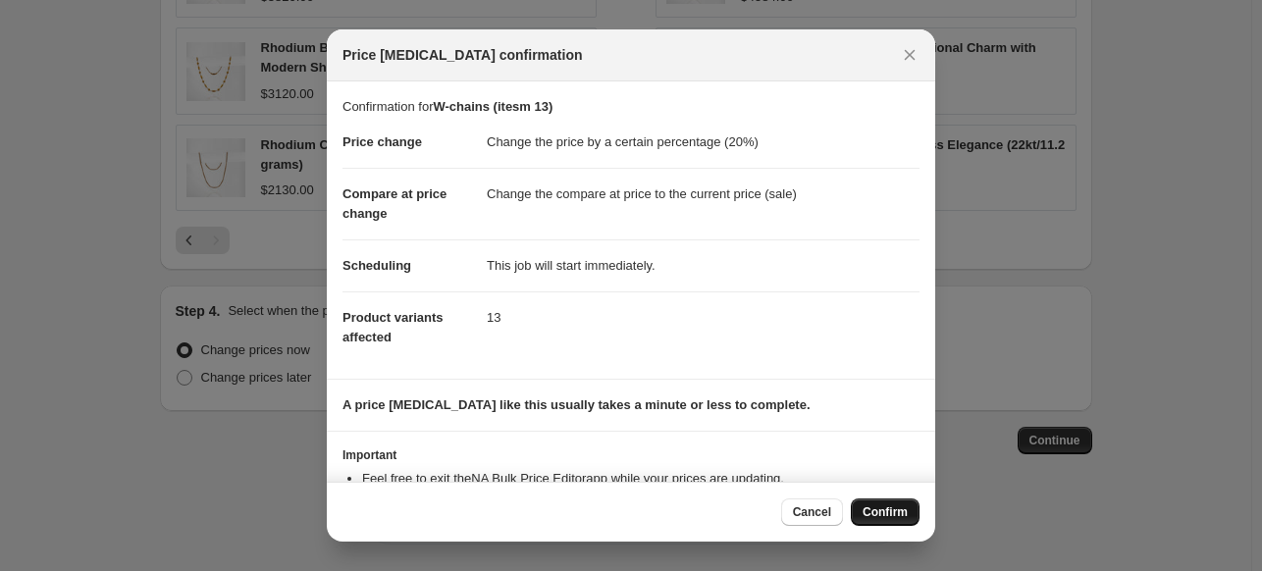
click at [880, 511] on span "Confirm" at bounding box center [884, 512] width 45 height 16
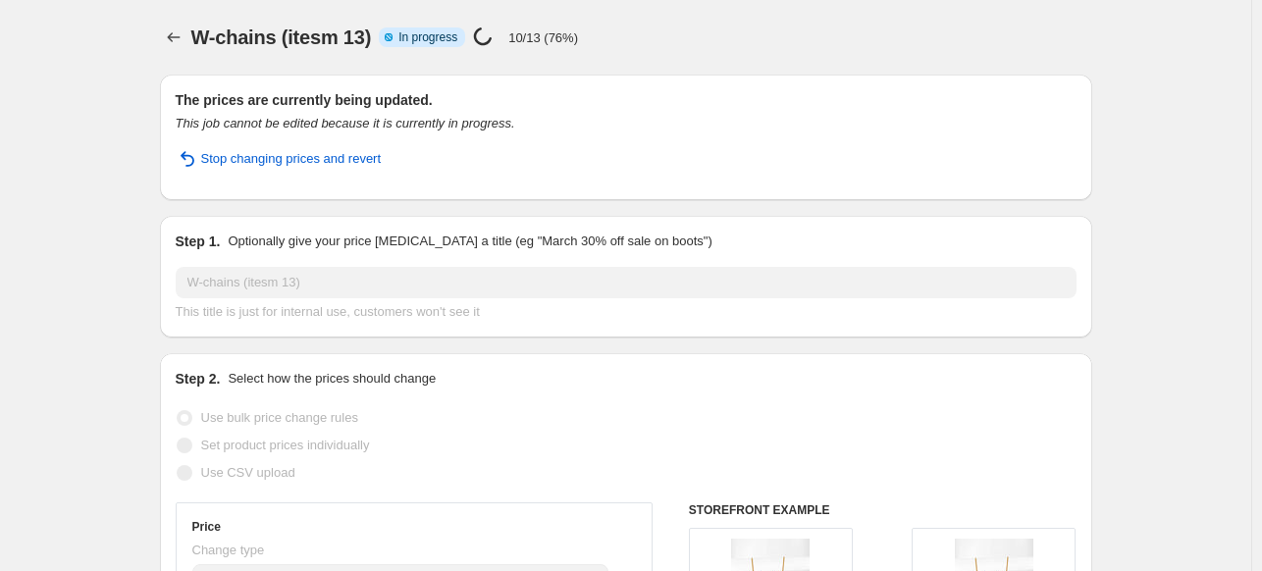
select select "percentage"
select select "collection"
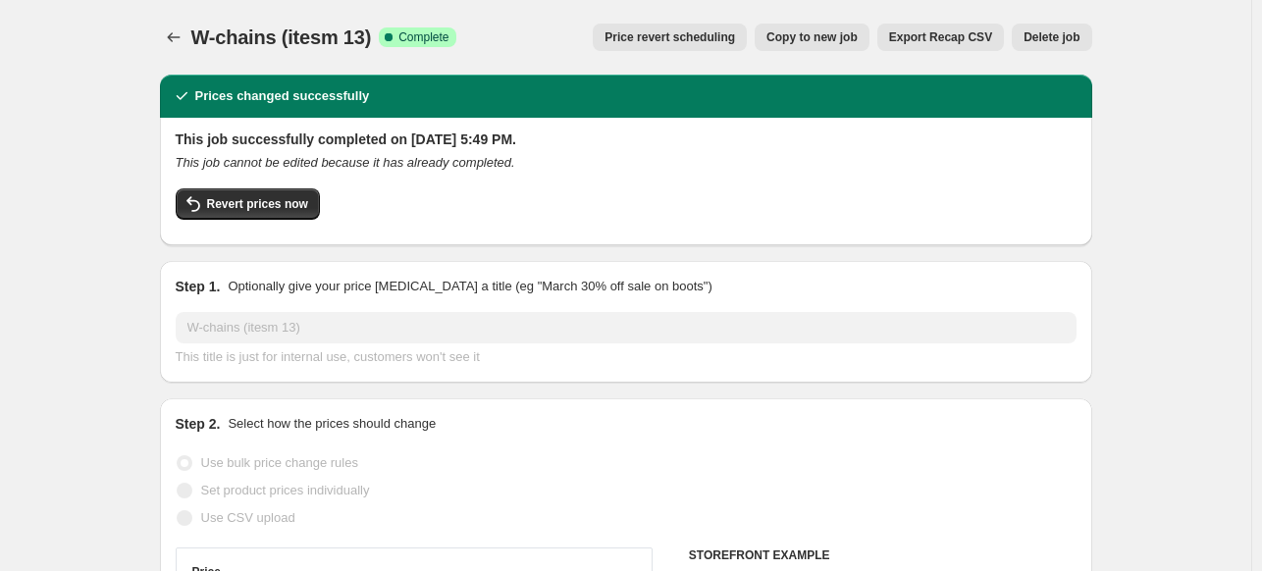
click at [1044, 36] on span "Delete job" at bounding box center [1051, 37] width 56 height 16
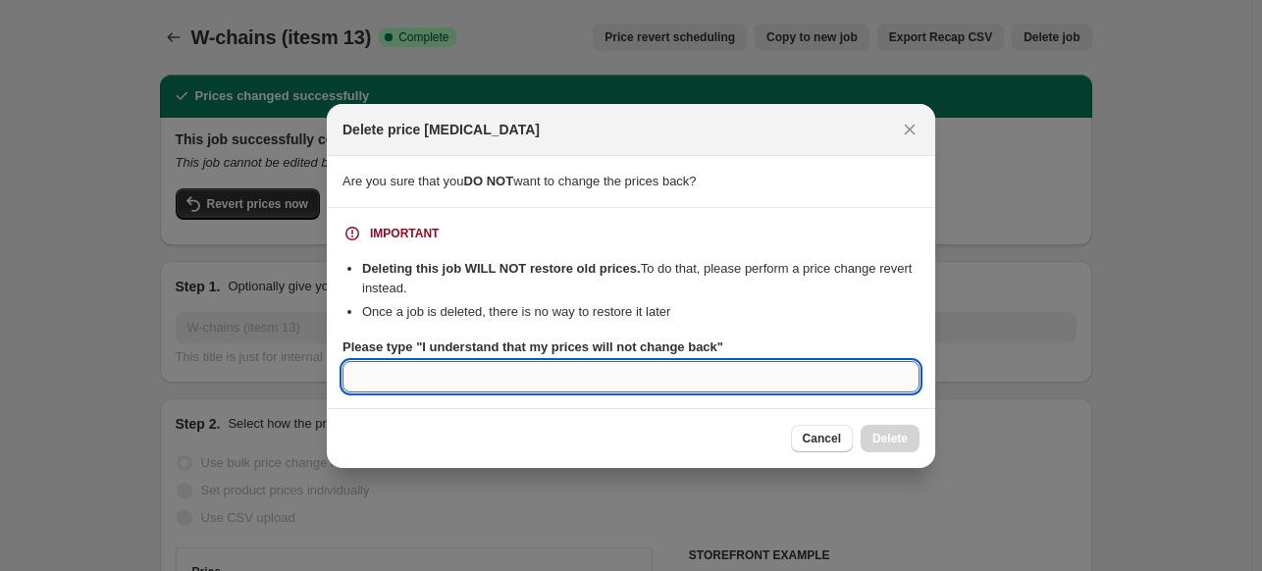
click at [661, 380] on input "Please type "I understand that my prices will not change back"" at bounding box center [630, 376] width 577 height 31
type input "not"
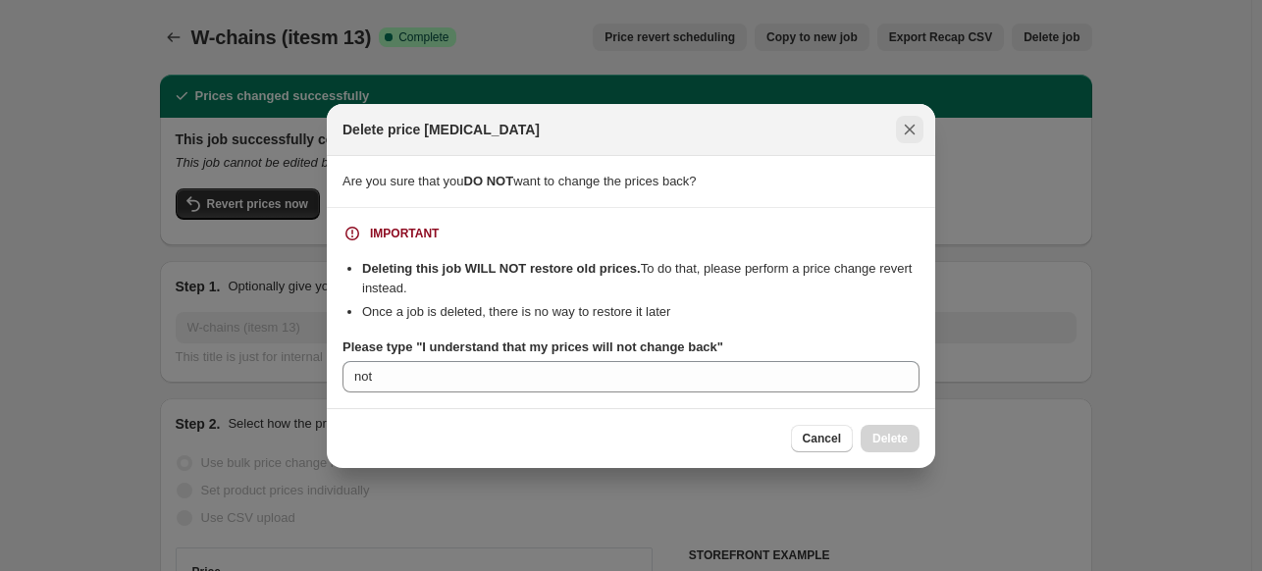
click at [913, 124] on icon "Close" at bounding box center [910, 130] width 20 height 20
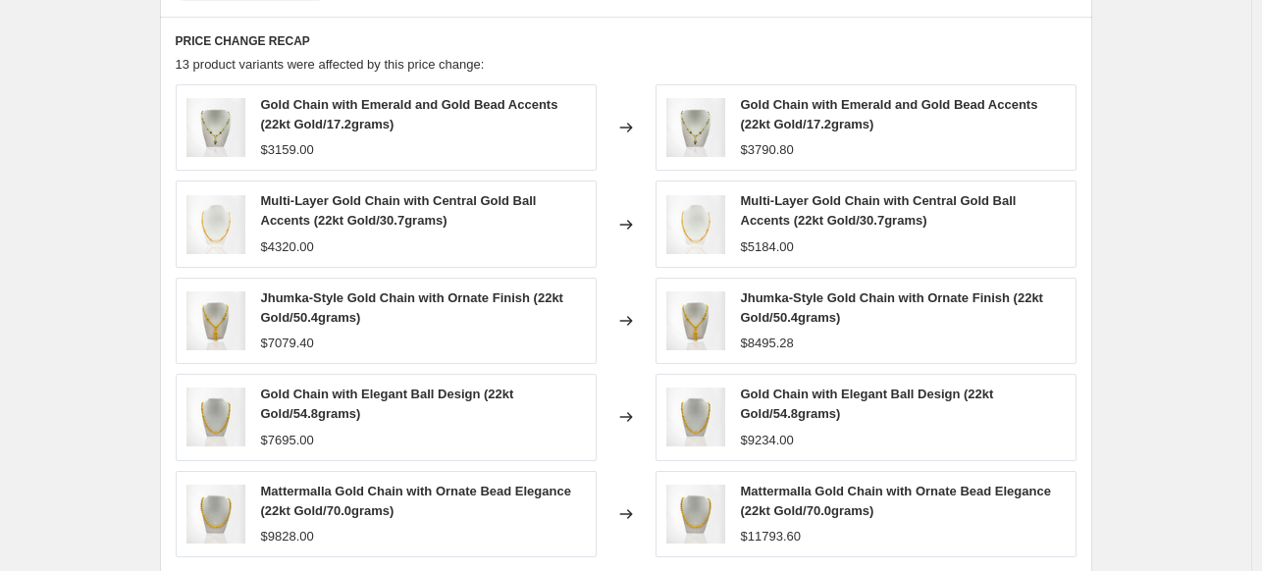
scroll to position [1782, 0]
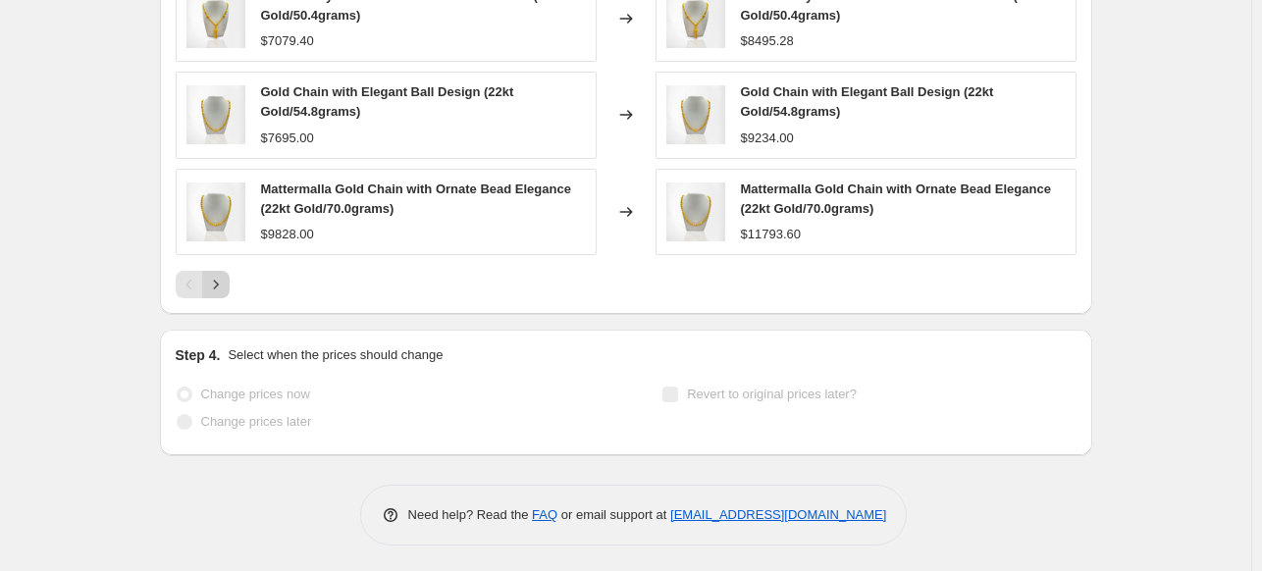
click at [225, 285] on icon "Next" at bounding box center [216, 285] width 20 height 20
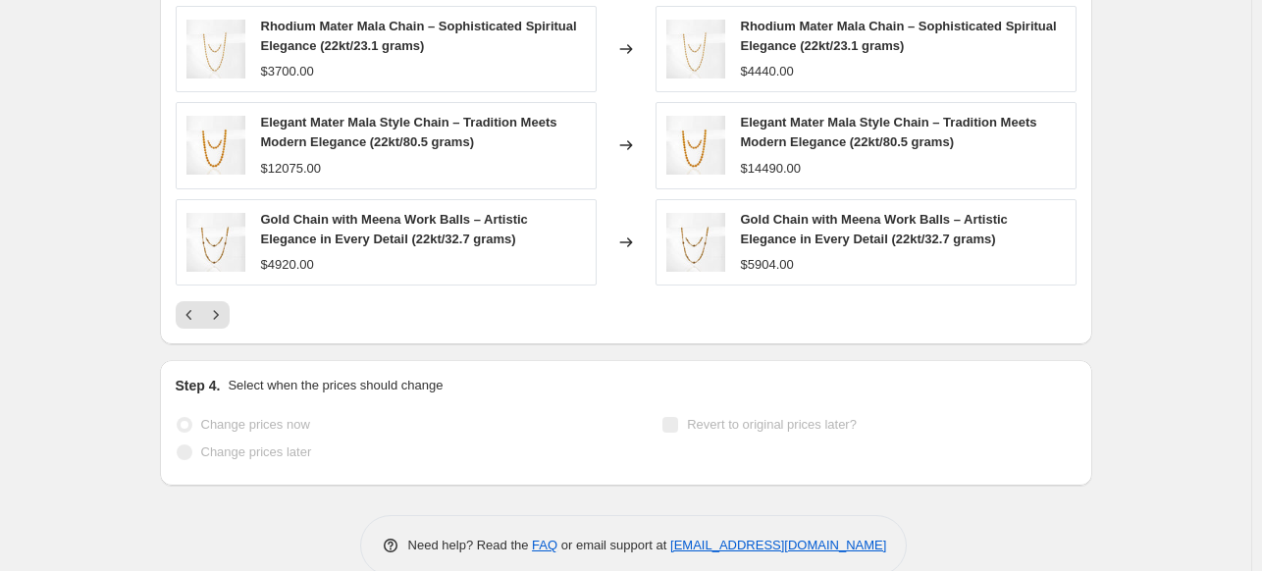
scroll to position [1766, 0]
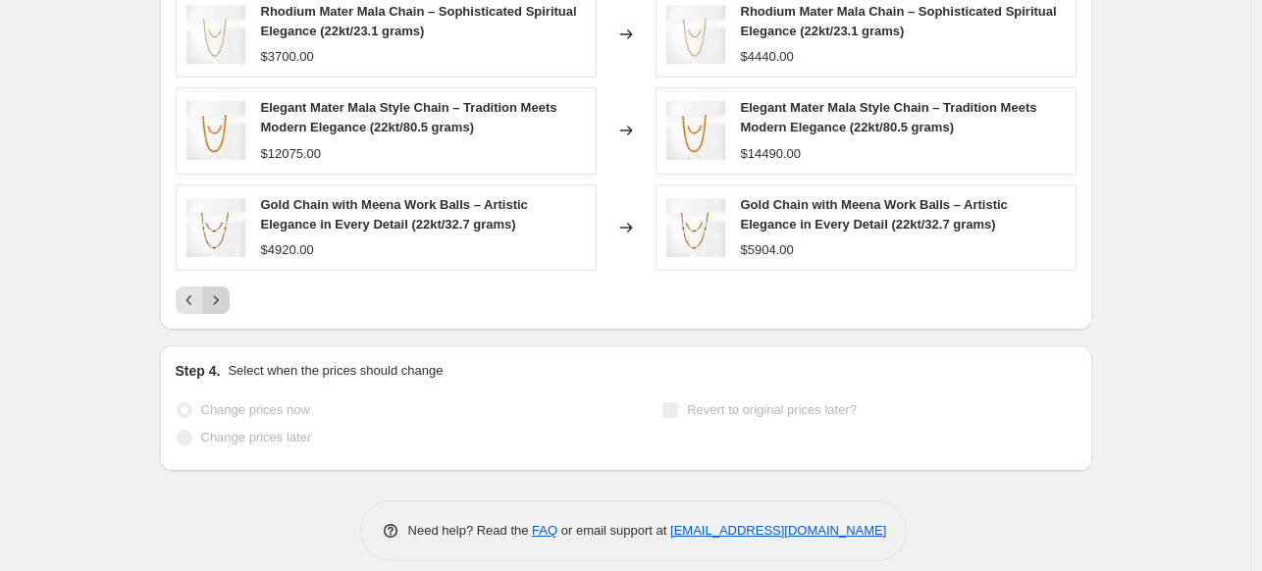
click at [222, 294] on icon "Next" at bounding box center [216, 300] width 20 height 20
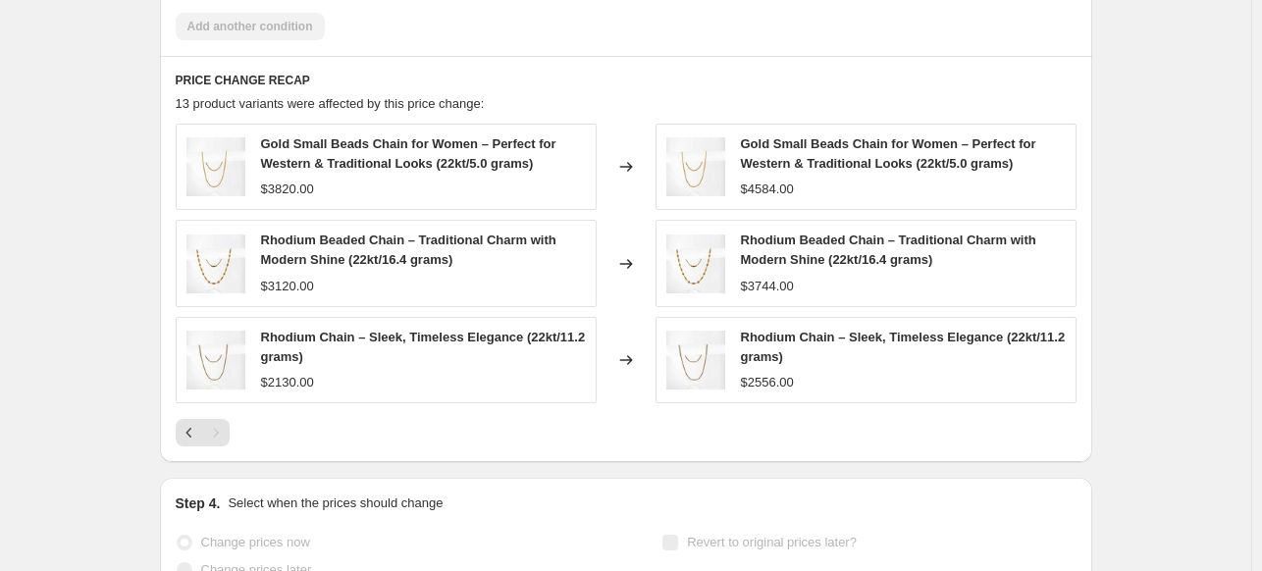
scroll to position [1447, 0]
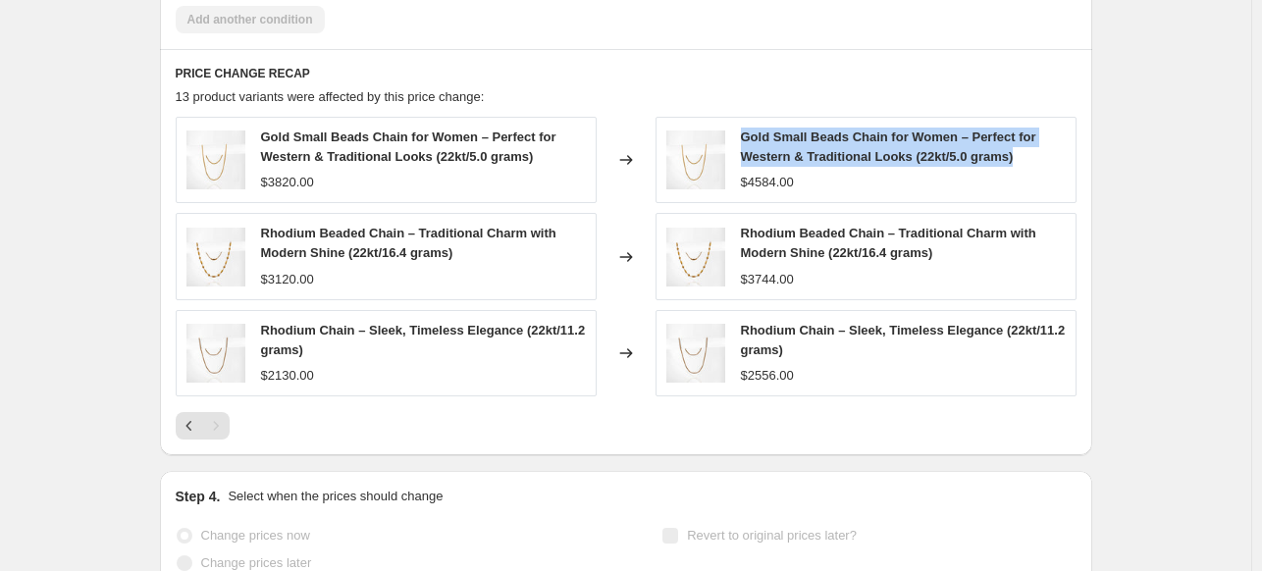
drag, startPoint x: 742, startPoint y: 140, endPoint x: 1034, endPoint y: 150, distance: 292.5
click at [1034, 150] on div "Gold Small Beads Chain for Women – Perfect for Western & Traditional Looks (22k…" at bounding box center [865, 160] width 421 height 86
copy span "Gold Small Beads Chain for Women – Perfect for Western & Traditional Looks (22k…"
click at [187, 419] on icon "Previous" at bounding box center [190, 426] width 20 height 20
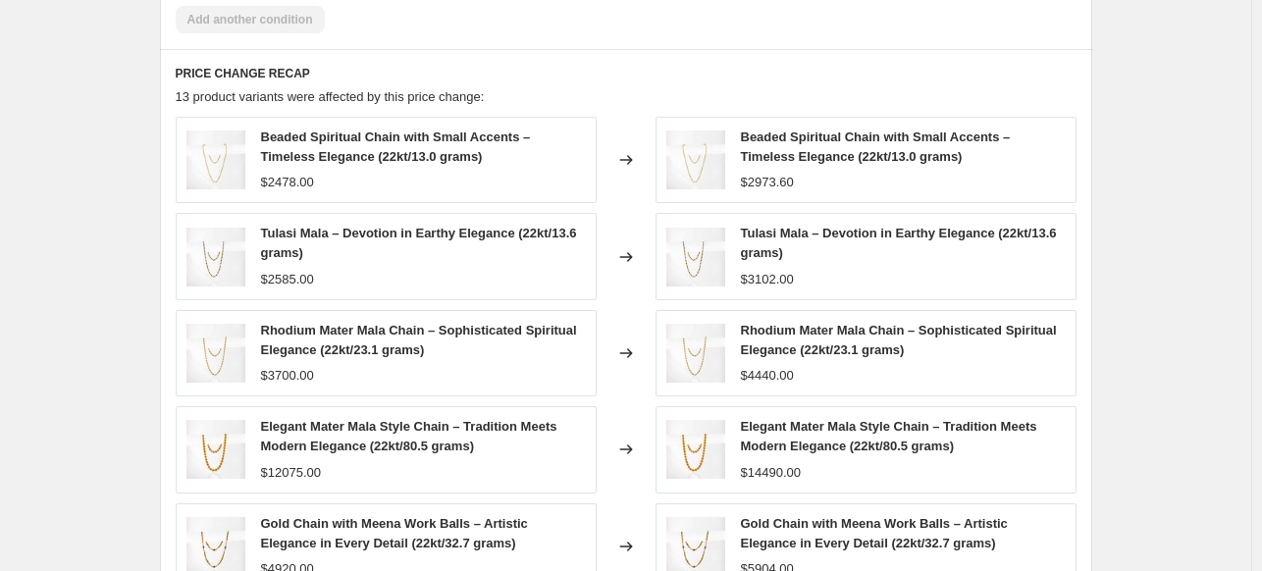
scroll to position [1782, 0]
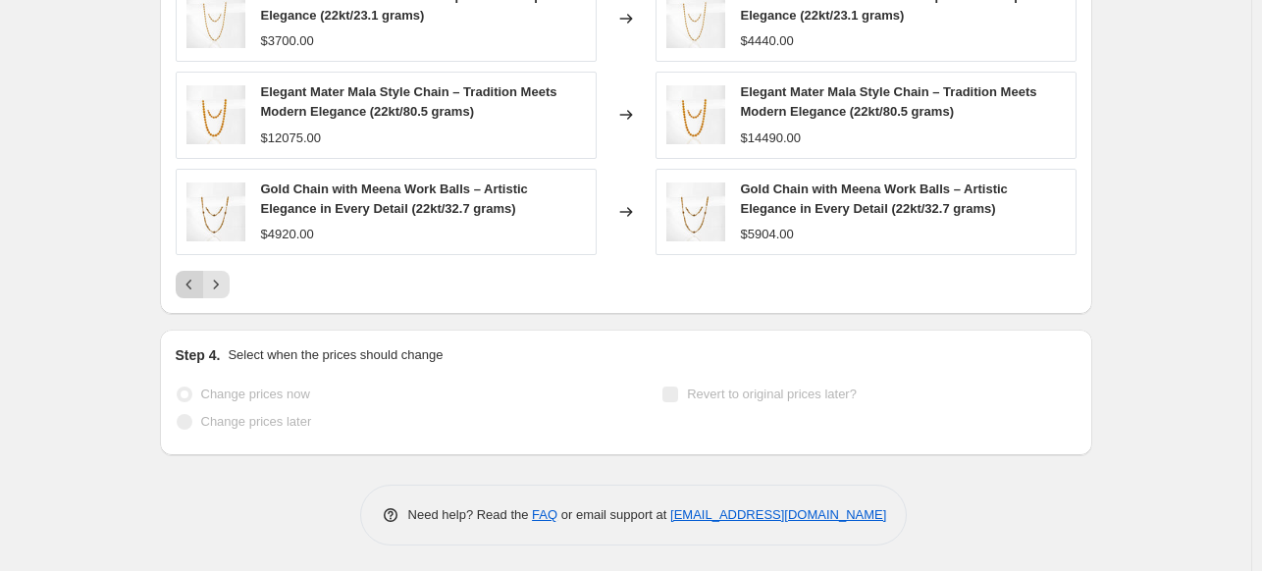
click at [188, 282] on icon "Previous" at bounding box center [190, 285] width 20 height 20
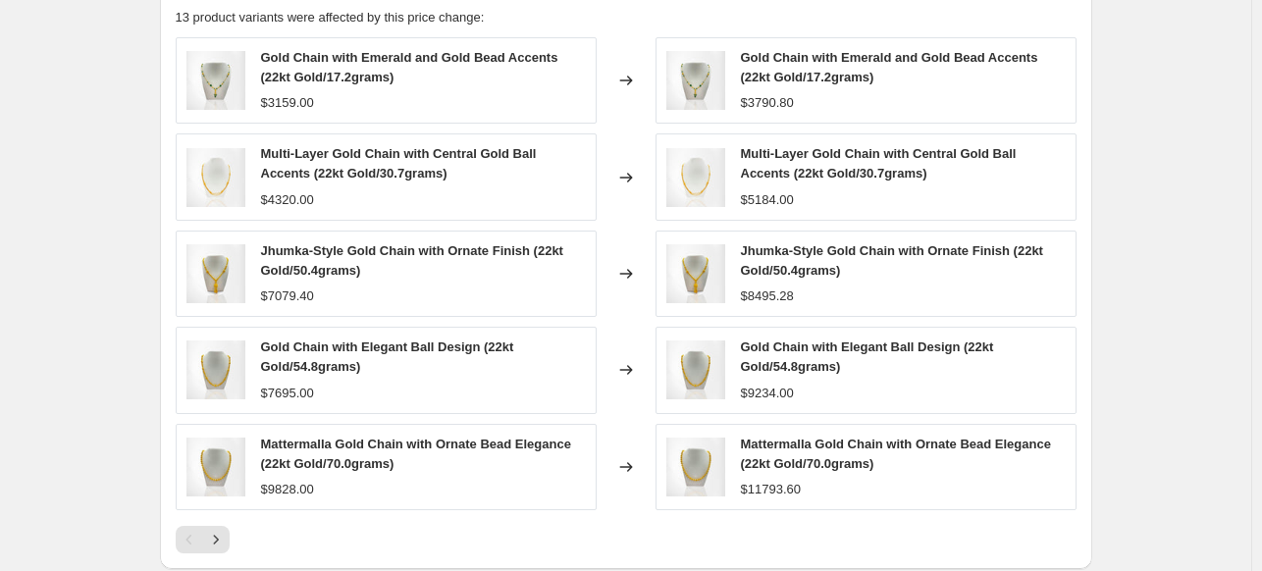
scroll to position [1523, 0]
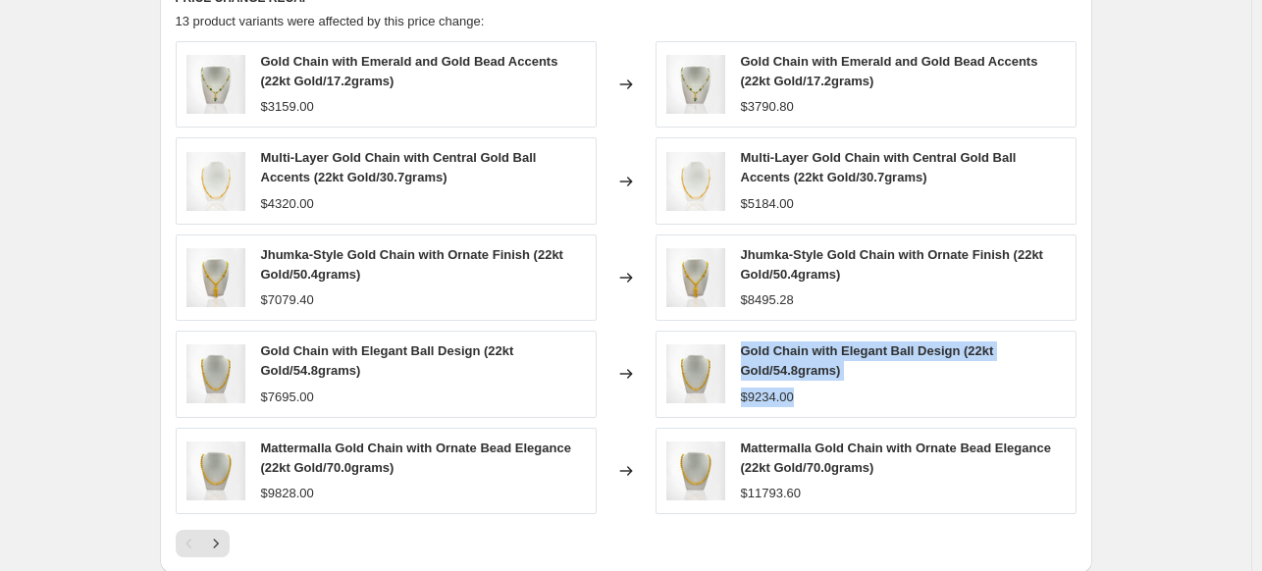
drag, startPoint x: 744, startPoint y: 345, endPoint x: 869, endPoint y: 382, distance: 130.7
click at [869, 382] on div "Gold Chain with Elegant Ball Design (22kt Gold/54.8grams) $9234.00" at bounding box center [865, 374] width 421 height 86
copy span "Gold Chain with Elegant Ball Design (22kt Gold/54.8gr"
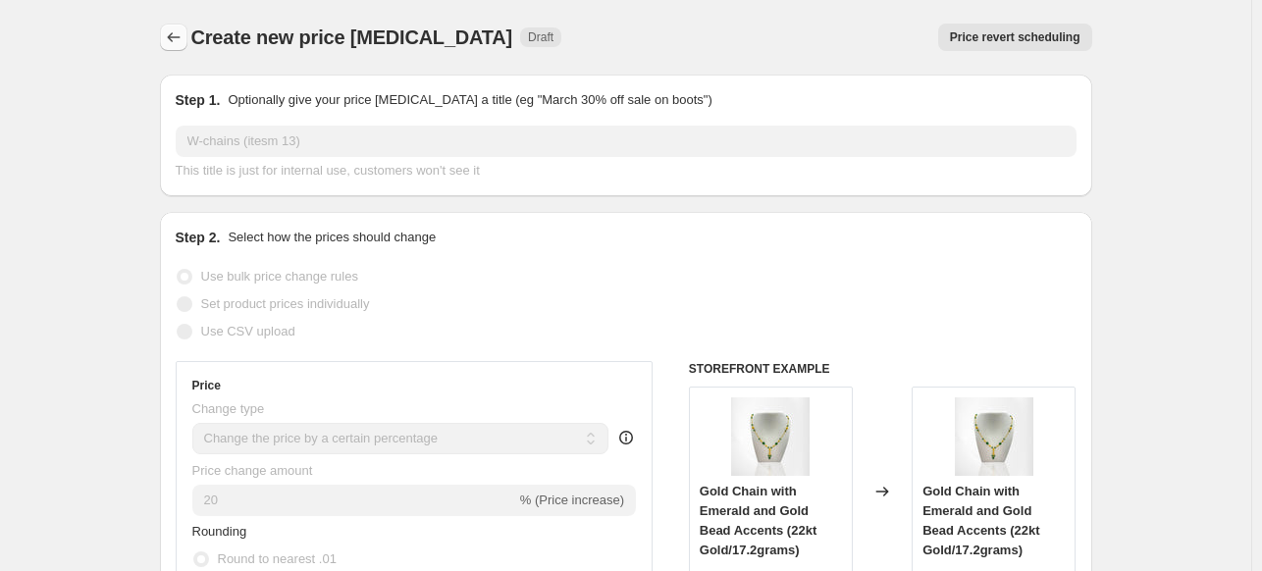
click at [174, 36] on icon "Price change jobs" at bounding box center [173, 37] width 13 height 10
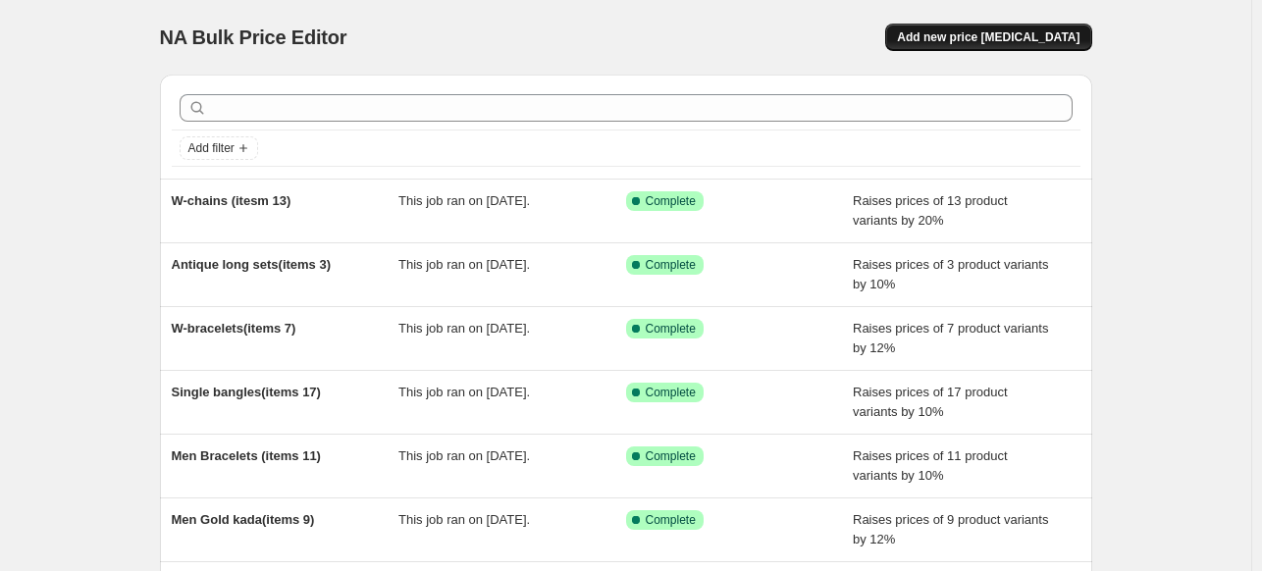
click at [1005, 37] on span "Add new price [MEDICAL_DATA]" at bounding box center [988, 37] width 182 height 16
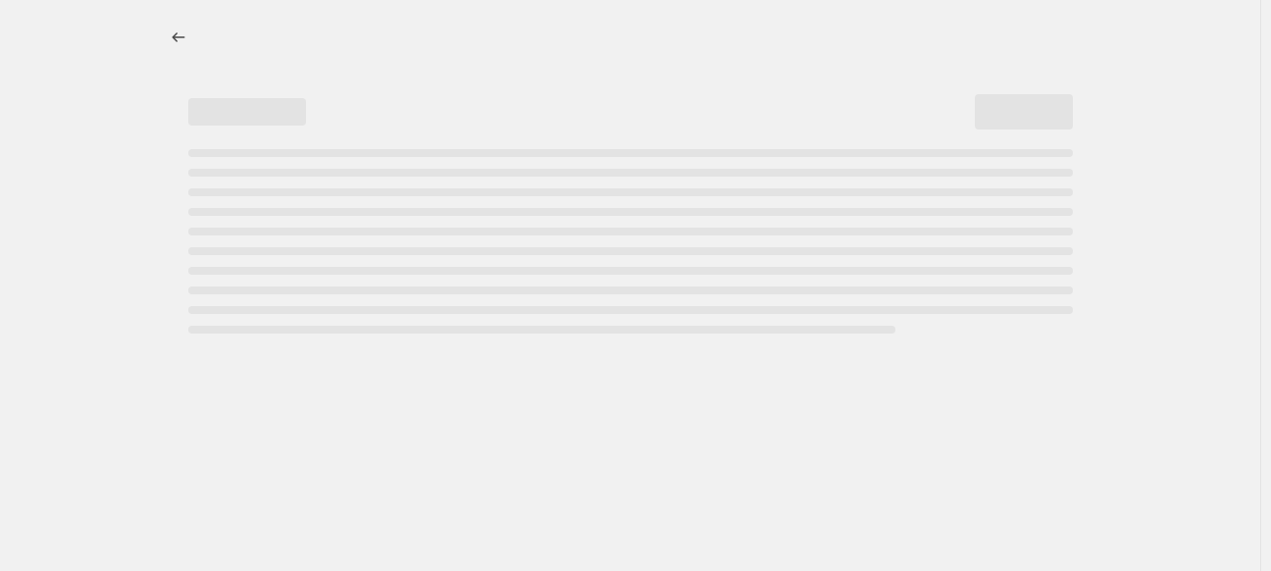
select select "percentage"
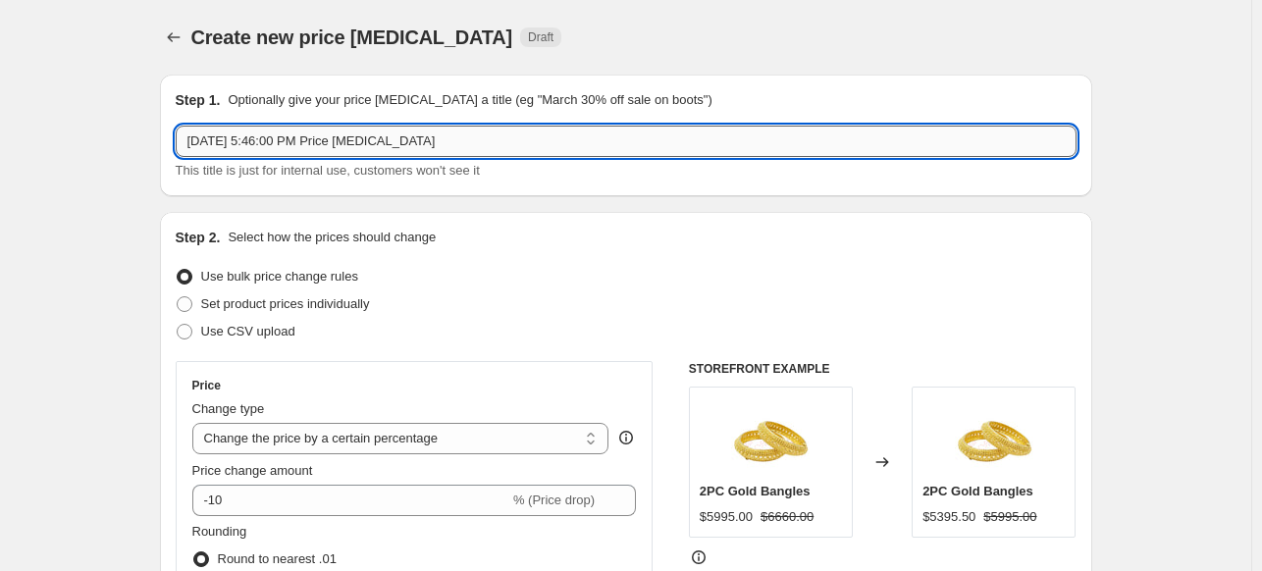
click at [212, 135] on input "[DATE] 5:46:00 PM Price [MEDICAL_DATA]" at bounding box center [626, 141] width 901 height 31
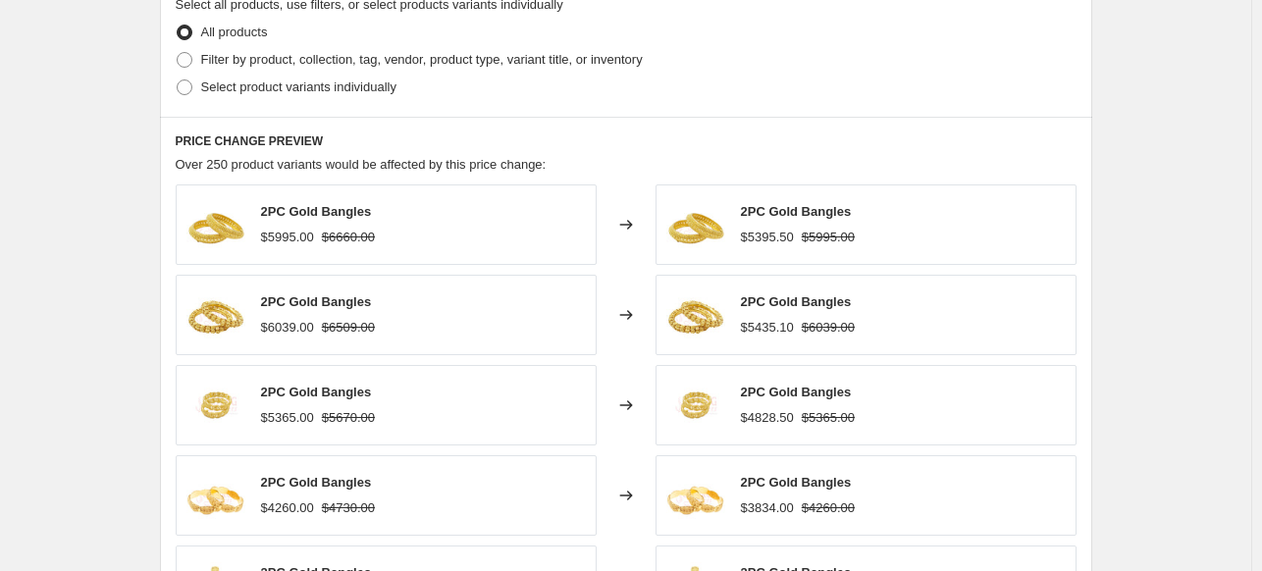
scroll to position [965, 0]
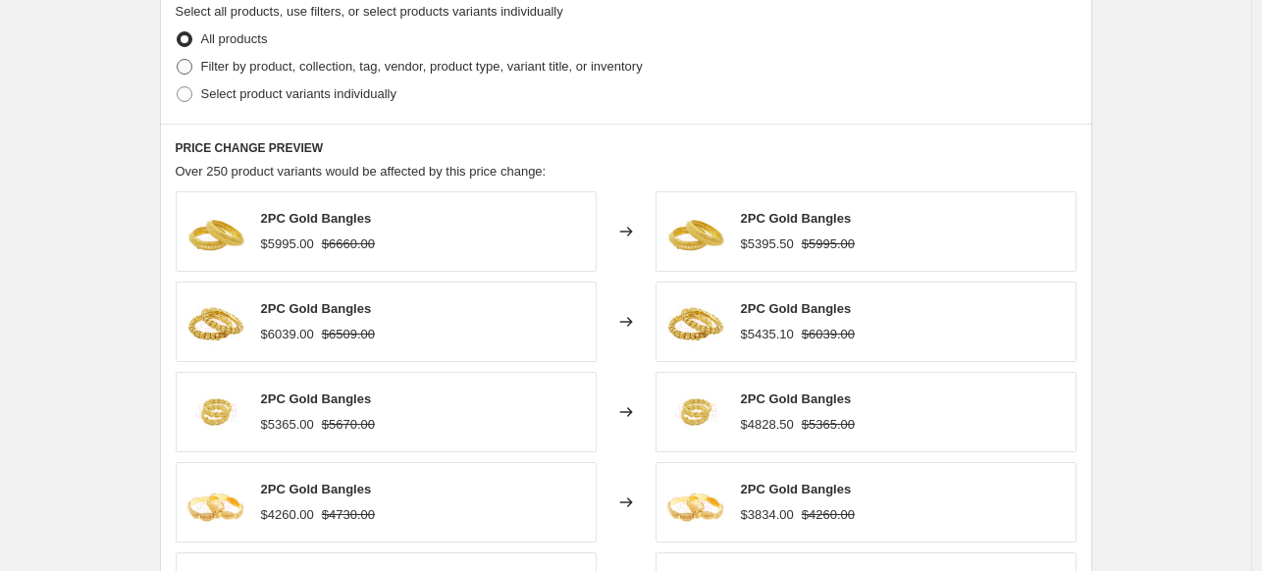
type input "magalsutra womens(items )"
click at [349, 62] on span "Filter by product, collection, tag, vendor, product type, variant title, or inv…" at bounding box center [421, 66] width 441 height 15
click at [178, 60] on input "Filter by product, collection, tag, vendor, product type, variant title, or inv…" at bounding box center [177, 59] width 1 height 1
radio input "true"
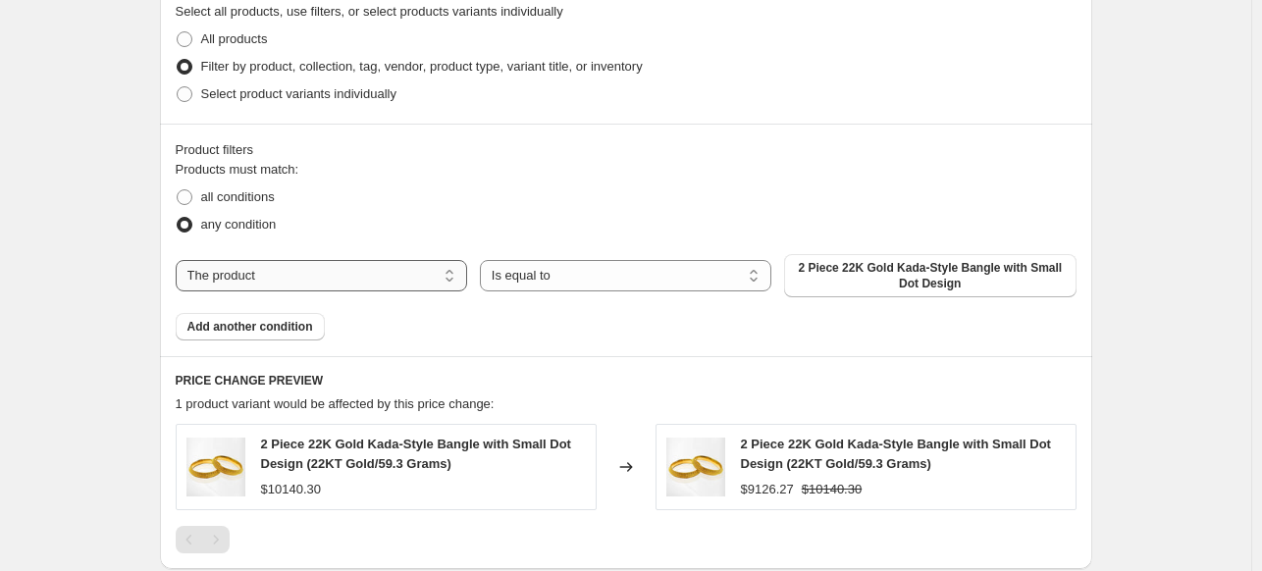
click at [455, 266] on select "The product The product's collection The product's vendor The product's type Th…" at bounding box center [321, 275] width 291 height 31
select select "collection"
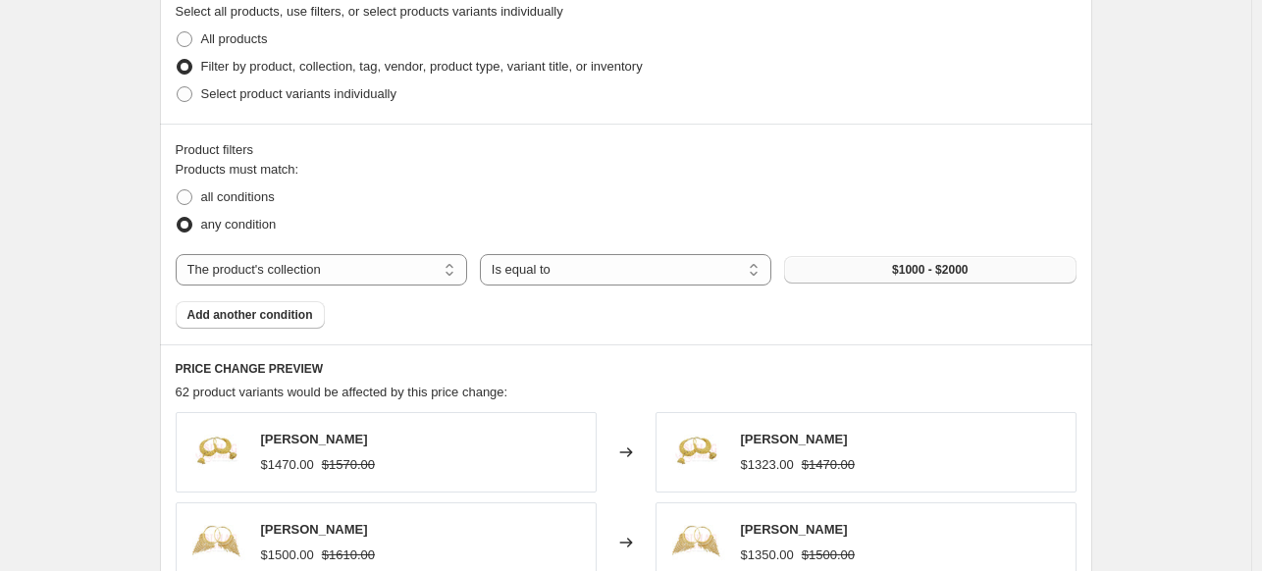
click at [949, 269] on span "$1000 - $2000" at bounding box center [930, 270] width 76 height 16
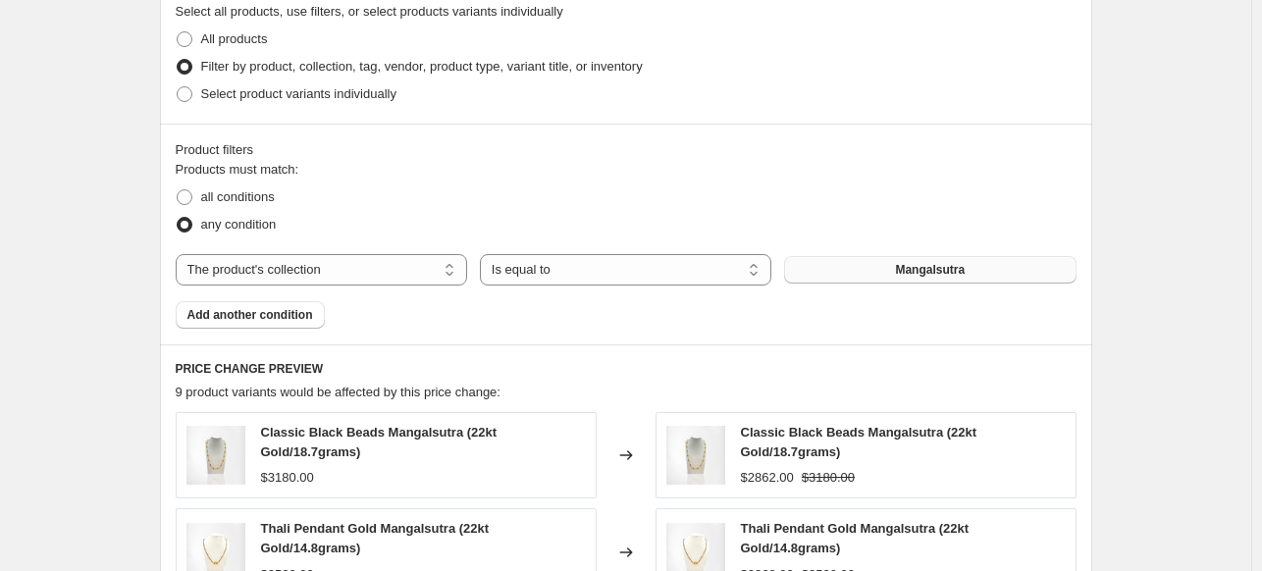
scroll to position [0, 0]
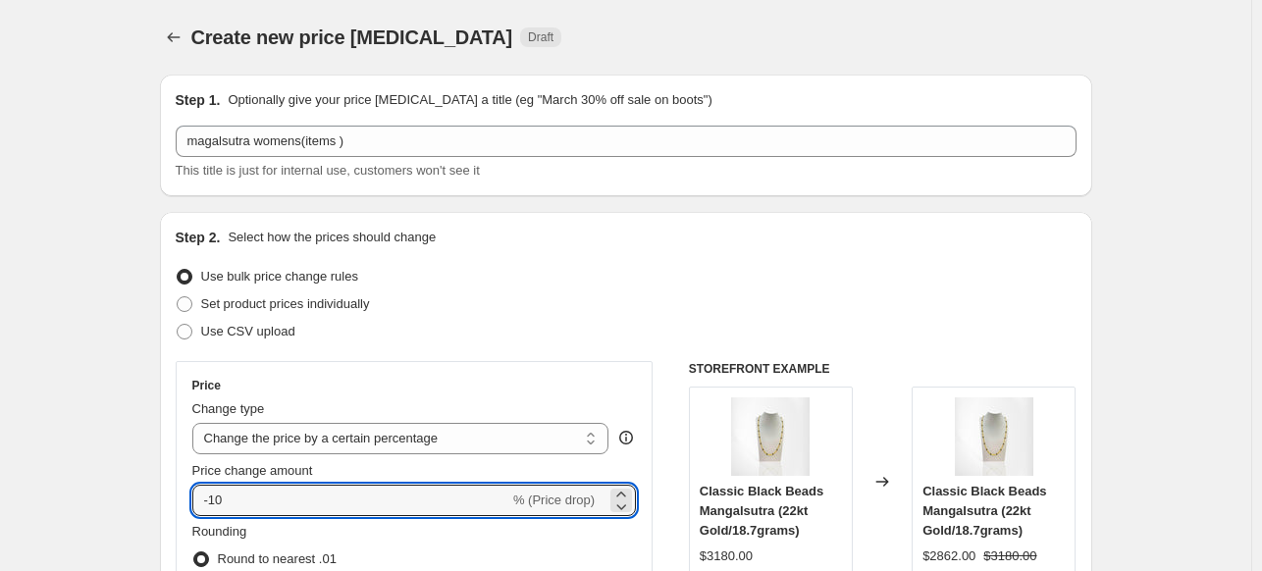
drag, startPoint x: 238, startPoint y: 503, endPoint x: 162, endPoint y: 510, distance: 76.8
type input "1"
type input "20"
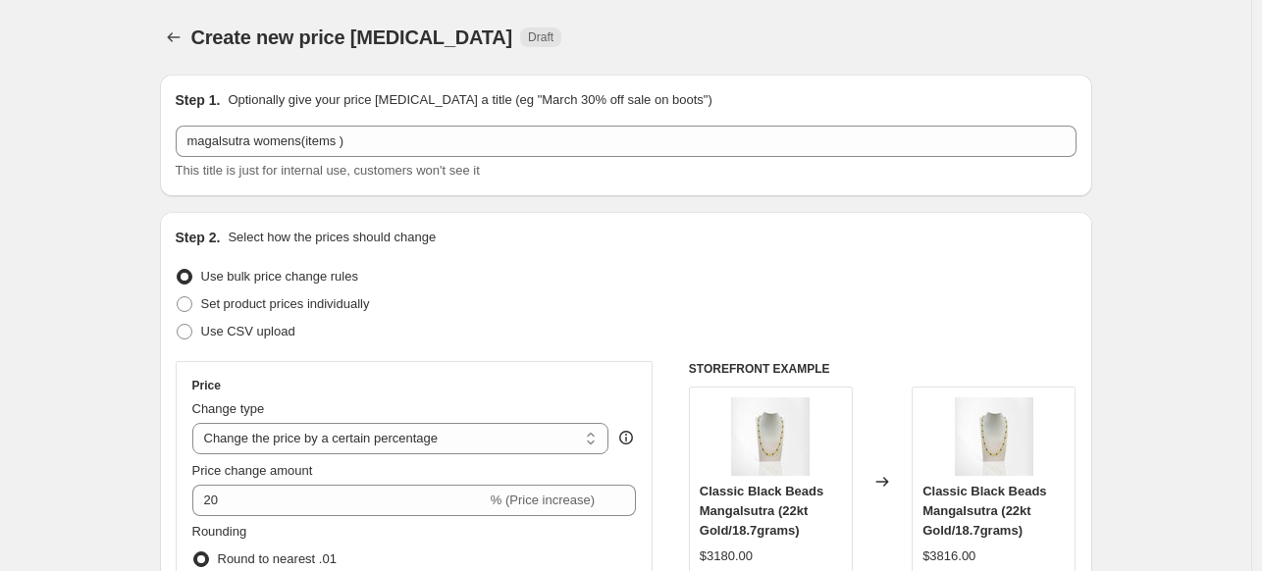
click at [664, 270] on div "Use bulk price change rules" at bounding box center [626, 276] width 901 height 27
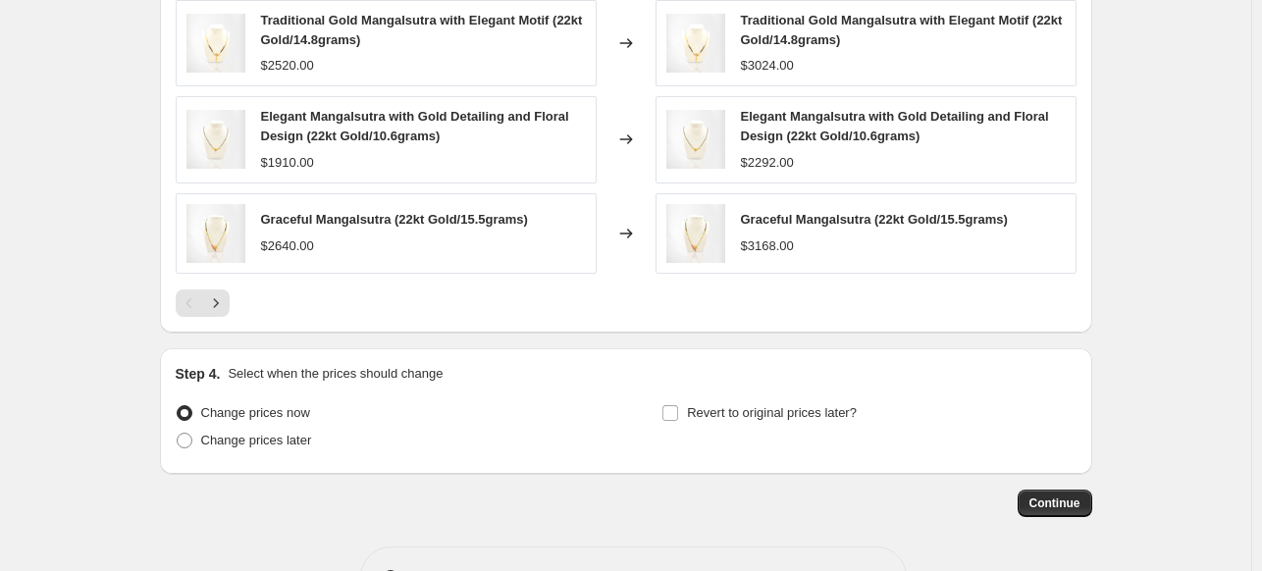
scroll to position [1633, 0]
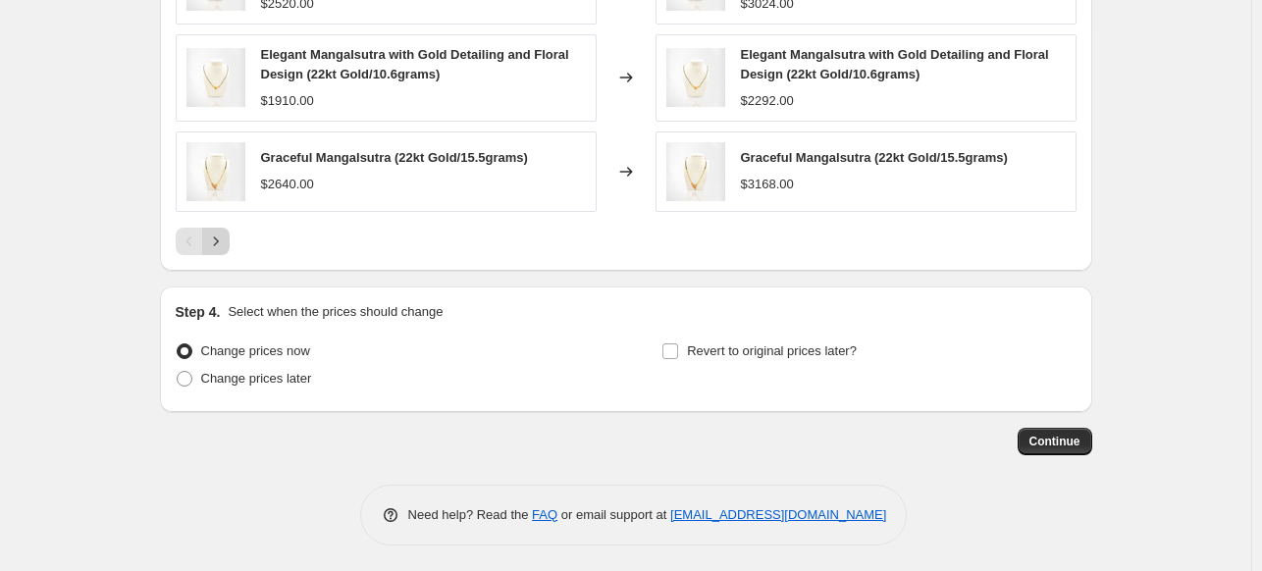
click at [224, 232] on icon "Next" at bounding box center [216, 242] width 20 height 20
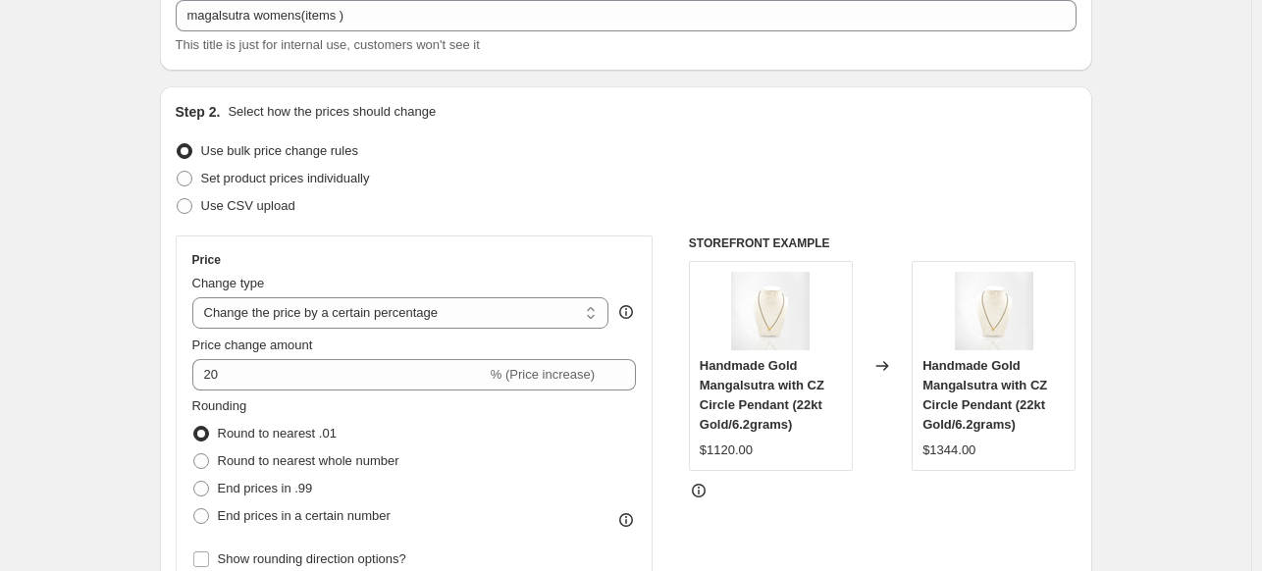
scroll to position [0, 0]
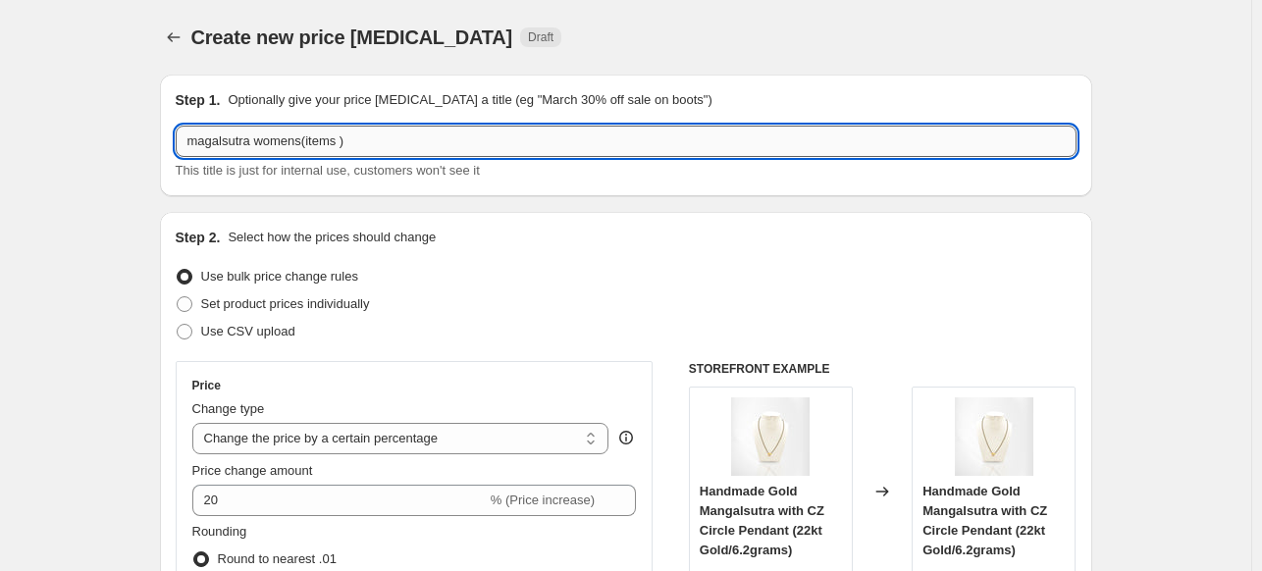
click at [354, 140] on input "magalsutra womens(items )" at bounding box center [626, 141] width 901 height 31
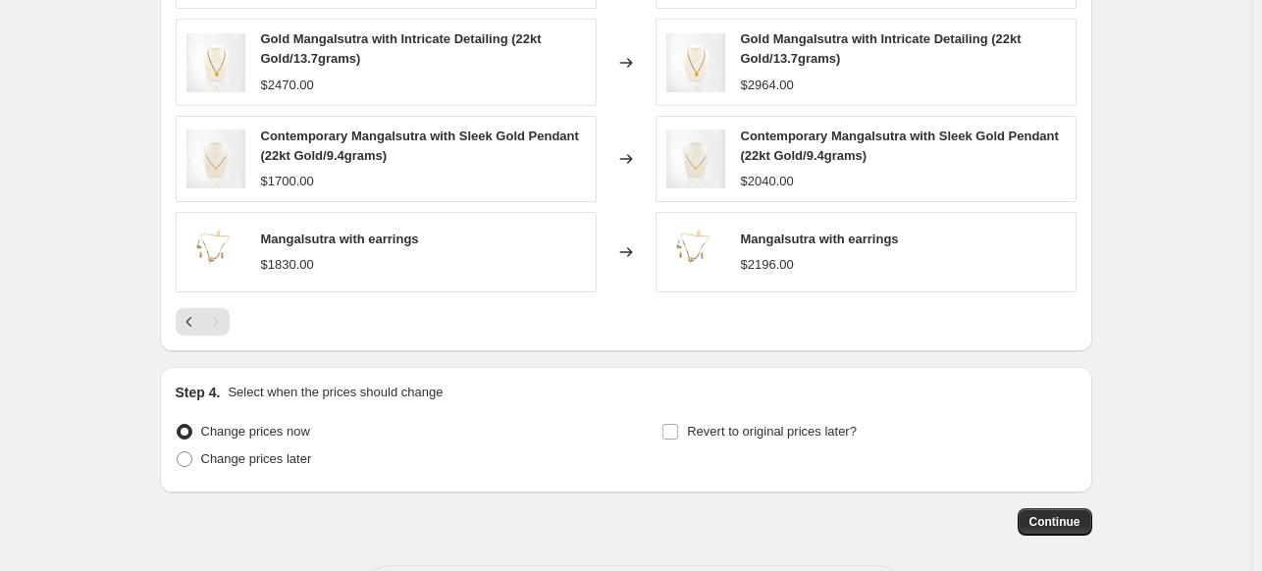
scroll to position [1535, 0]
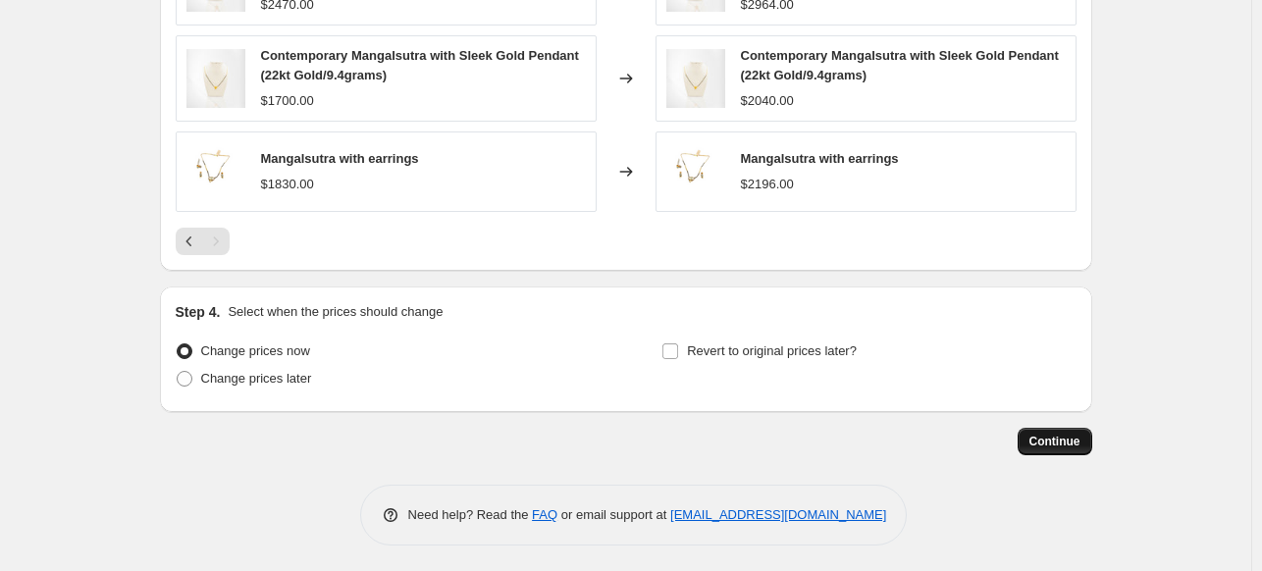
type input "magalsutra womens(items 9)"
click at [1067, 436] on span "Continue" at bounding box center [1054, 442] width 51 height 16
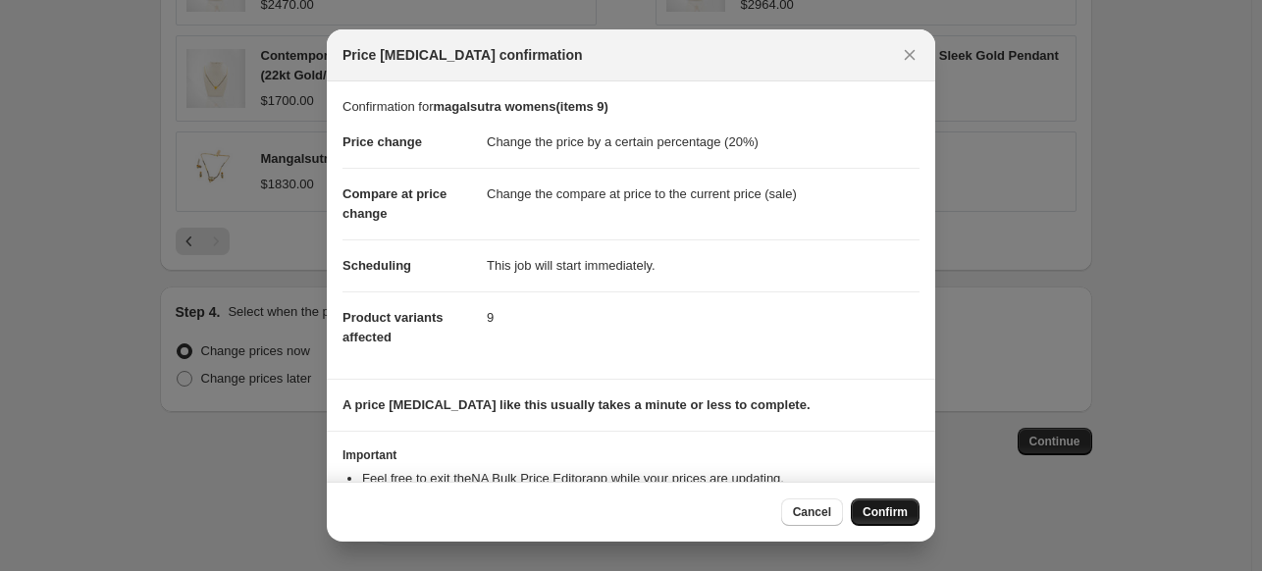
click at [880, 508] on span "Confirm" at bounding box center [884, 512] width 45 height 16
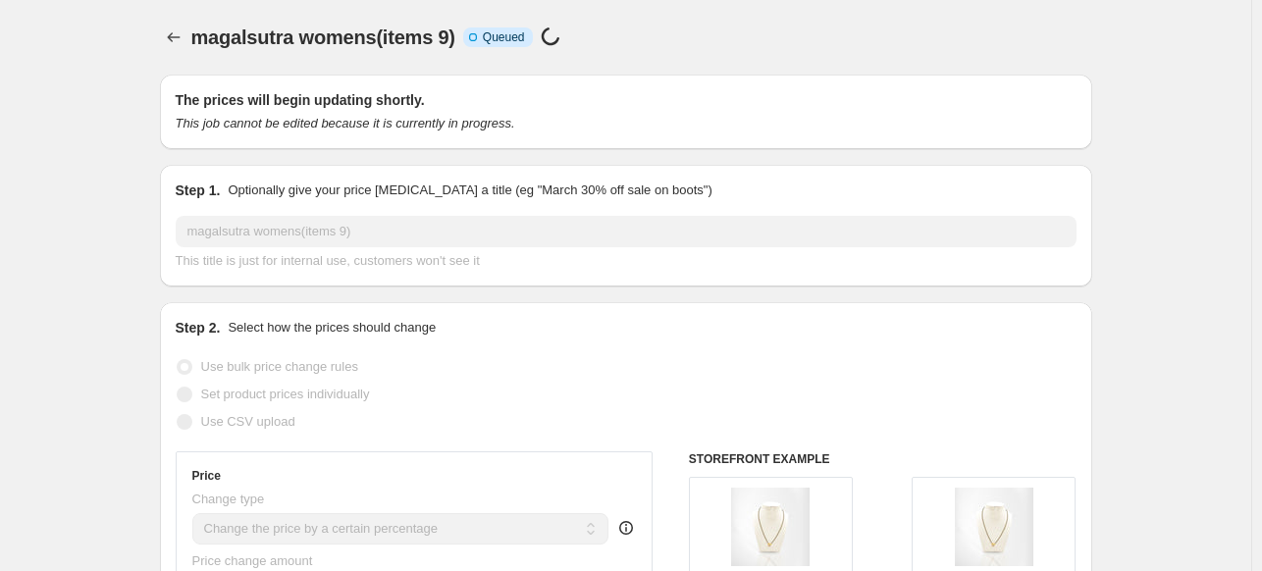
scroll to position [1535, 0]
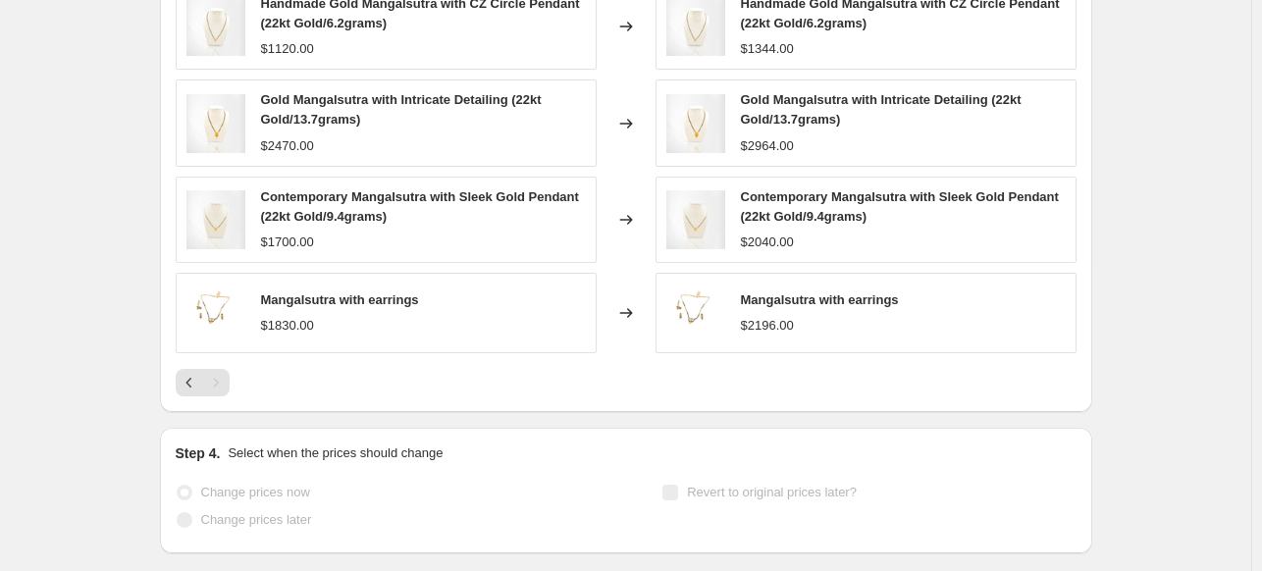
select select "percentage"
select select "collection"
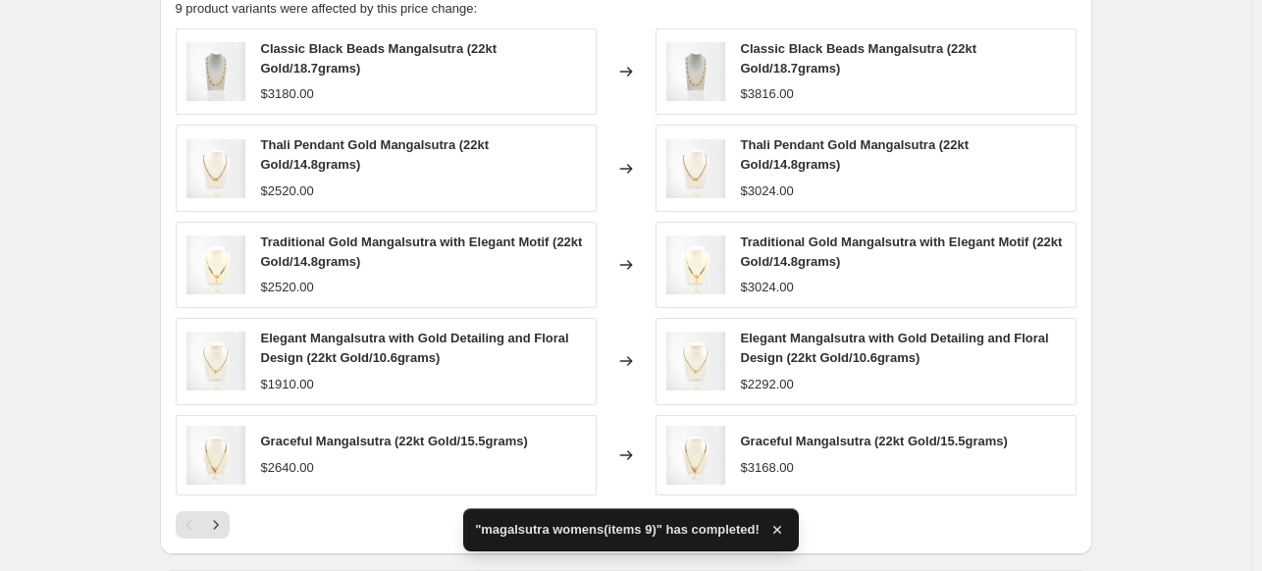
scroll to position [0, 0]
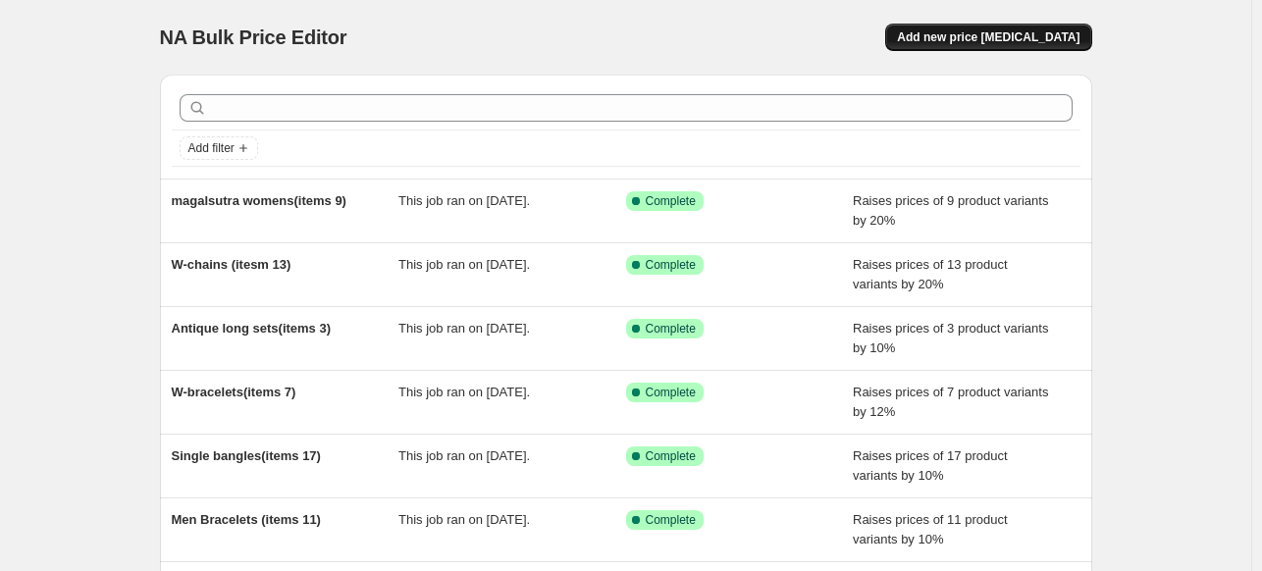
click at [1012, 31] on span "Add new price [MEDICAL_DATA]" at bounding box center [988, 37] width 182 height 16
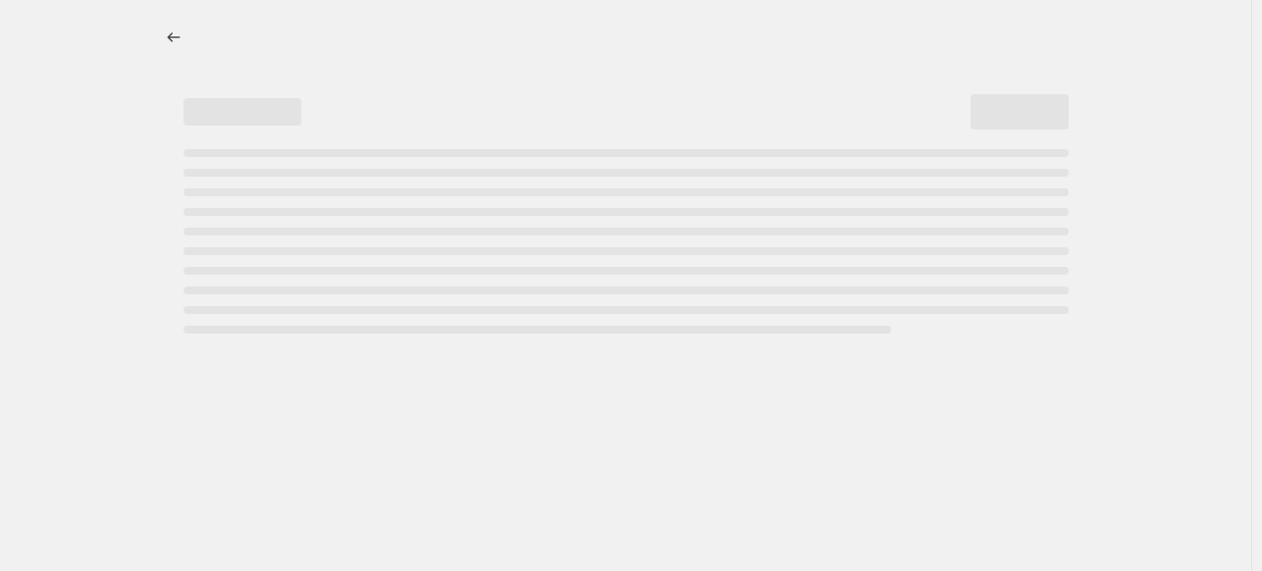
select select "percentage"
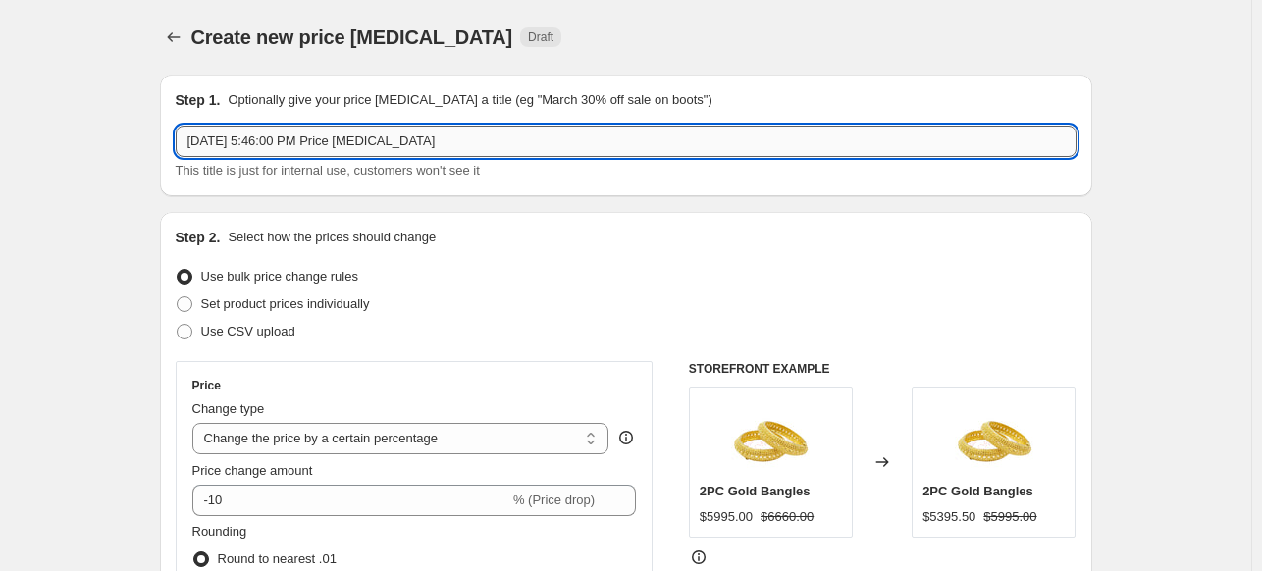
click at [271, 143] on input "[DATE] 5:46:00 PM Price [MEDICAL_DATA]" at bounding box center [626, 141] width 901 height 31
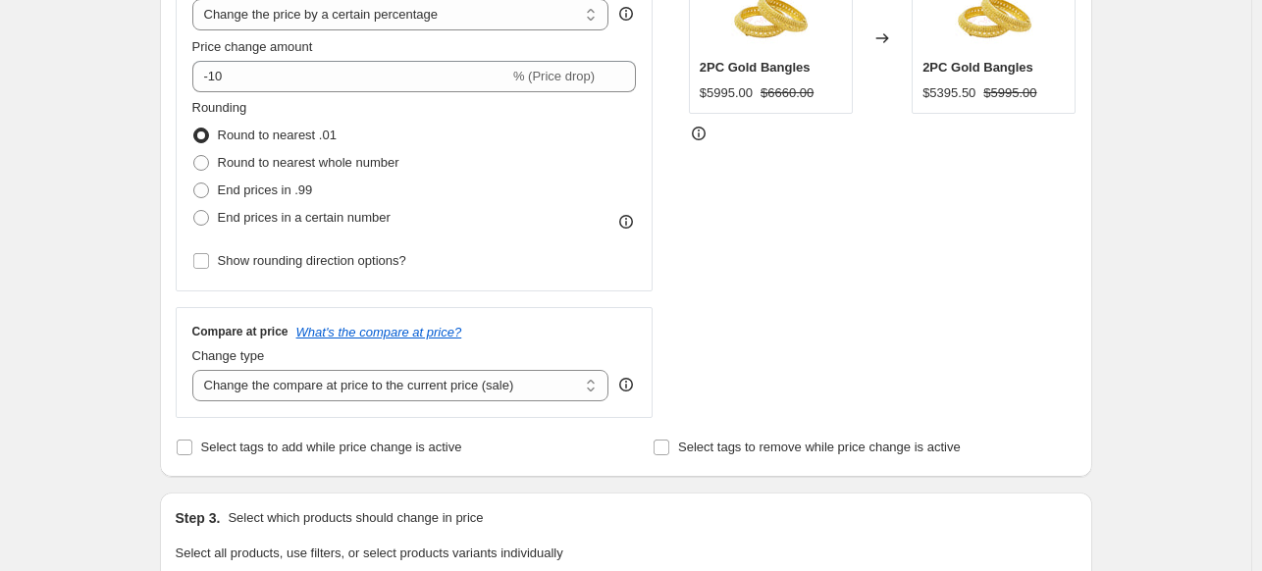
scroll to position [421, 0]
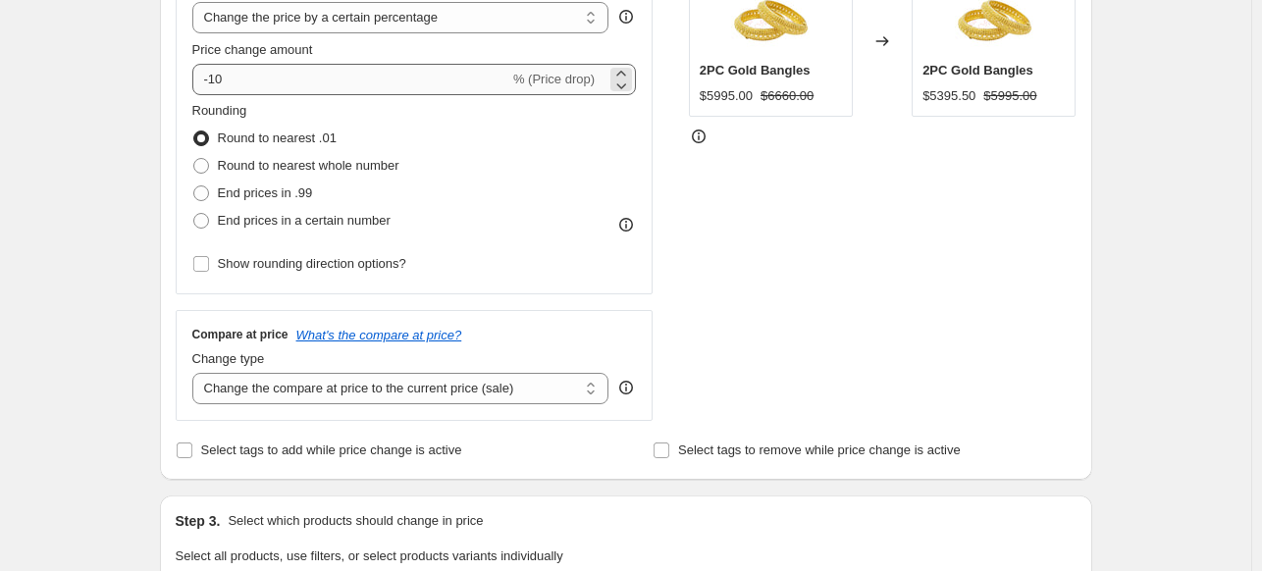
type input "W-Rings(24 items)"
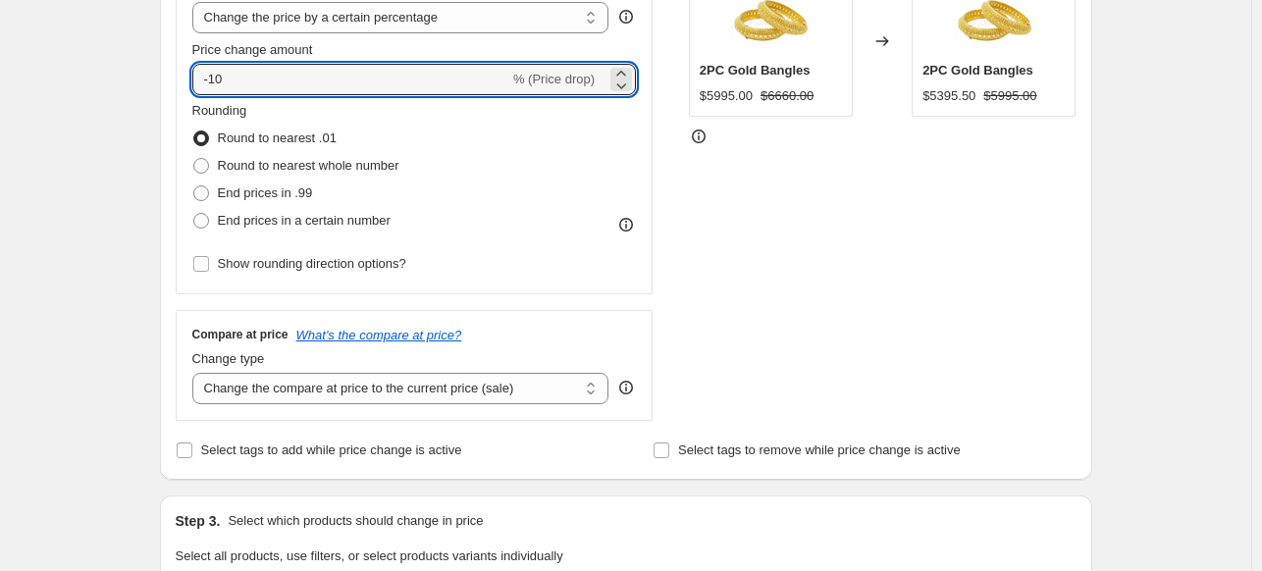
drag, startPoint x: 245, startPoint y: 71, endPoint x: 160, endPoint y: 69, distance: 85.4
click at [160, 69] on div "Step 1. Optionally give your price [MEDICAL_DATA] a title (eg "March 30% off sa…" at bounding box center [618, 529] width 948 height 1783
type input "2"
type input "15"
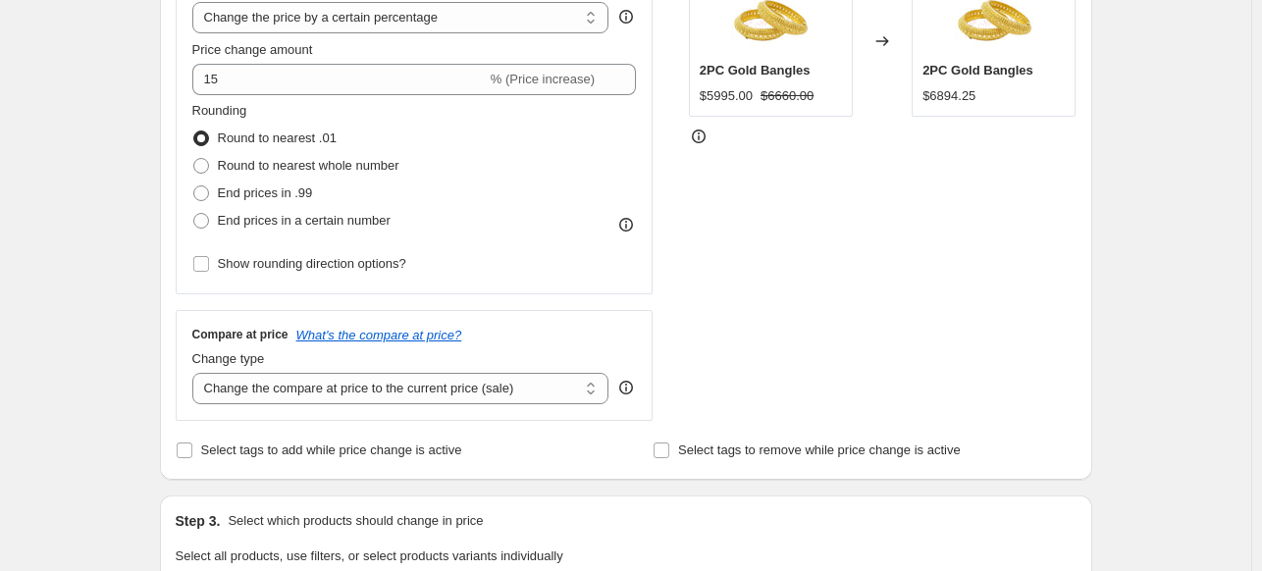
click at [734, 206] on div "STOREFRONT EXAMPLE 2PC Gold Bangles $5995.00 $6660.00 Changed to 2PC Gold Bangl…" at bounding box center [883, 180] width 388 height 481
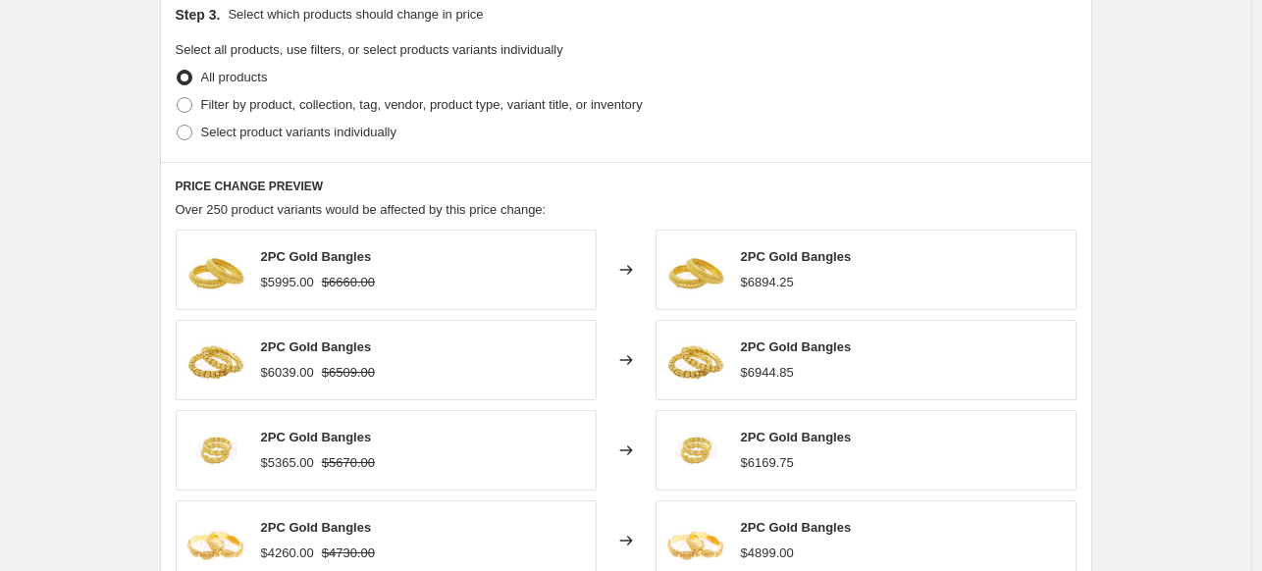
scroll to position [879, 0]
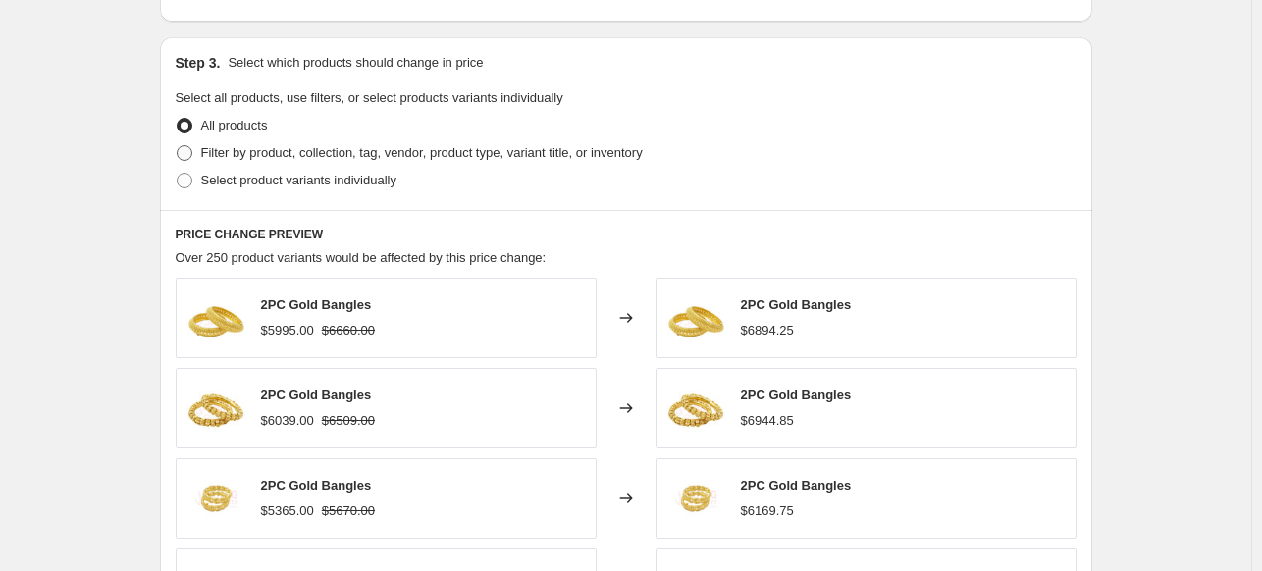
click at [643, 149] on span "Filter by product, collection, tag, vendor, product type, variant title, or inv…" at bounding box center [421, 152] width 441 height 15
click at [178, 146] on input "Filter by product, collection, tag, vendor, product type, variant title, or inv…" at bounding box center [177, 145] width 1 height 1
radio input "true"
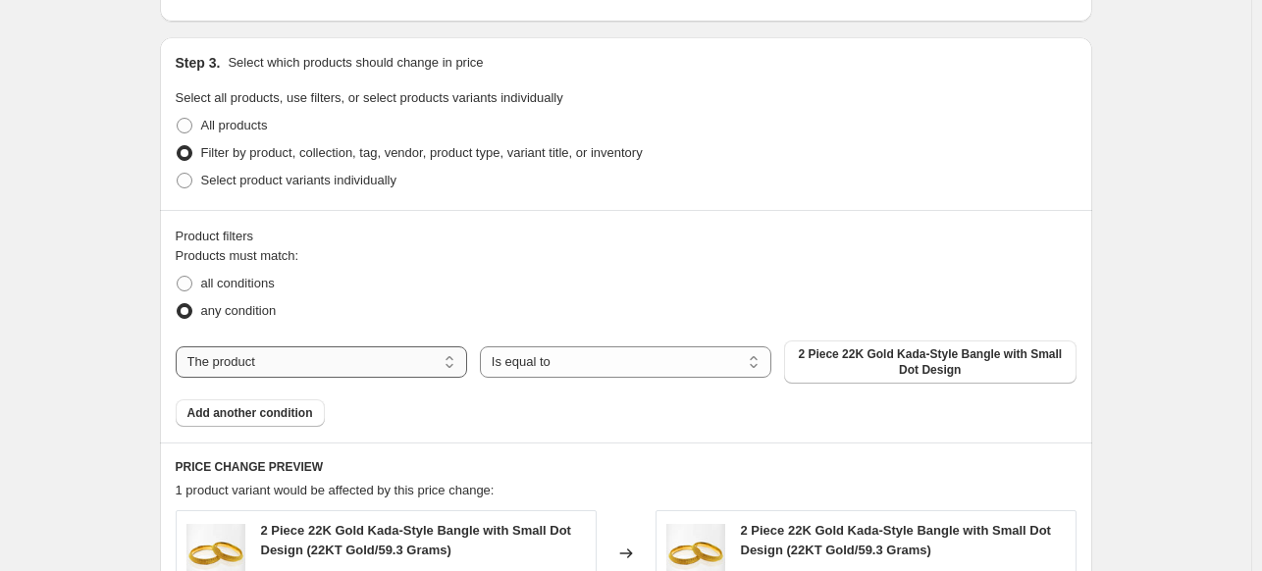
click at [327, 371] on select "The product The product's collection The product's vendor The product's type Th…" at bounding box center [321, 361] width 291 height 31
select select "collection"
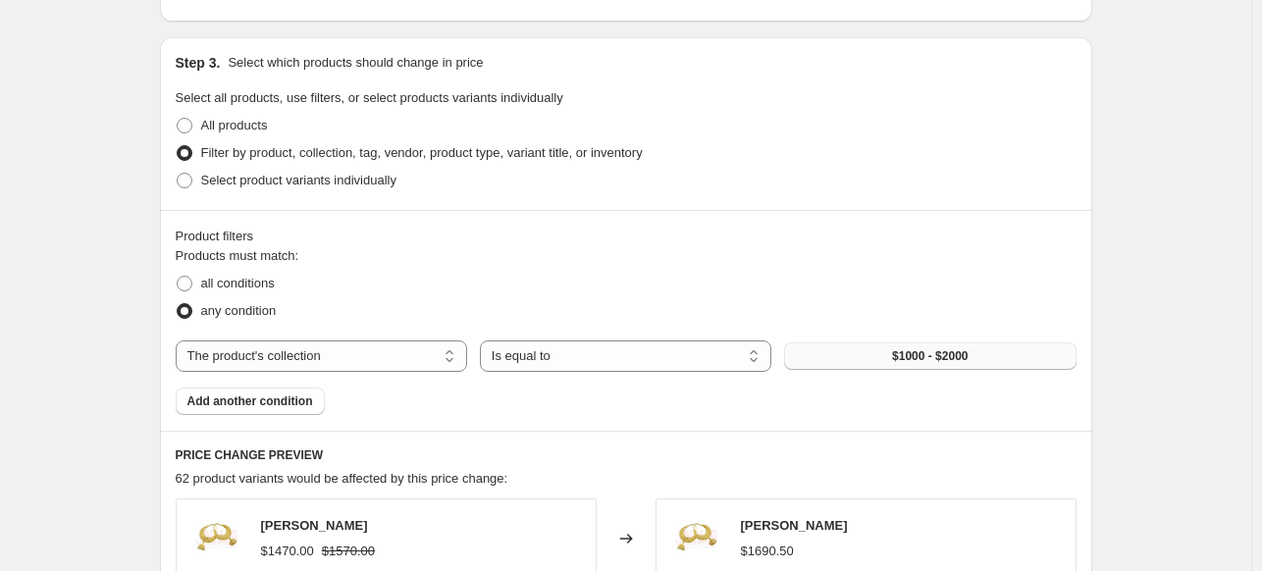
click at [885, 357] on button "$1000 - $2000" at bounding box center [929, 355] width 291 height 27
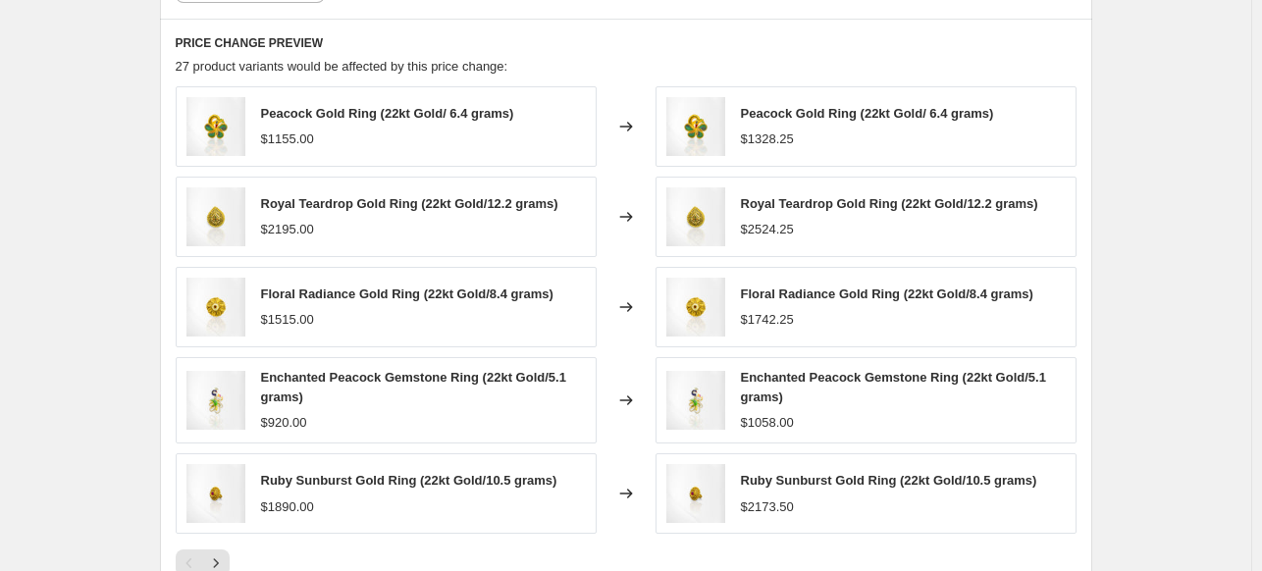
scroll to position [1613, 0]
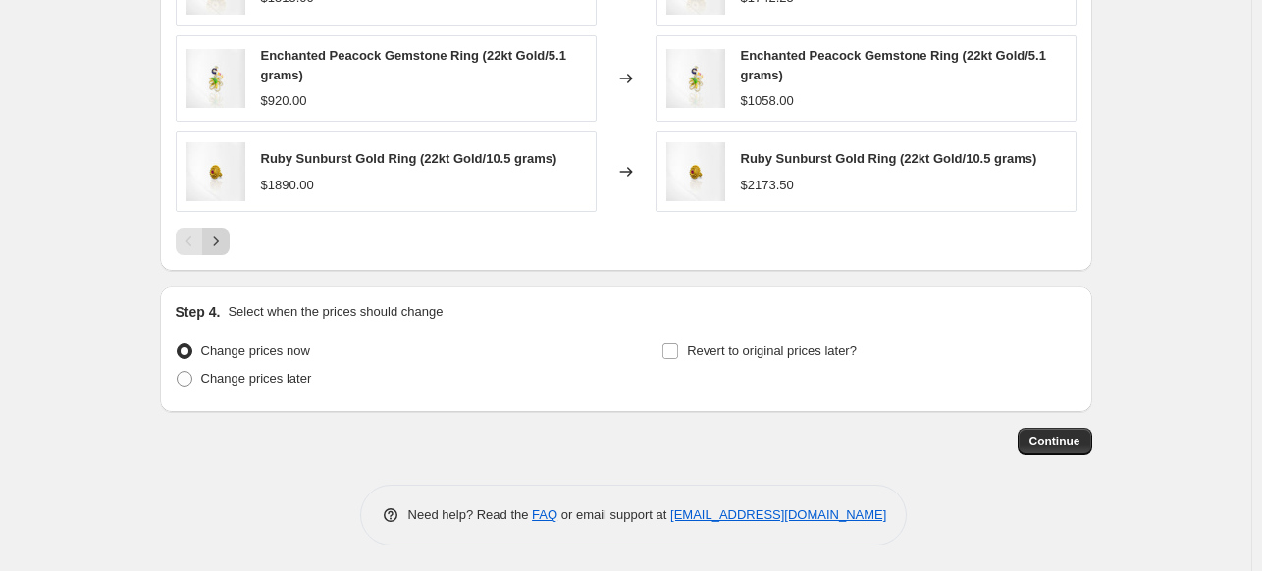
click at [224, 247] on button "Next" at bounding box center [215, 241] width 27 height 27
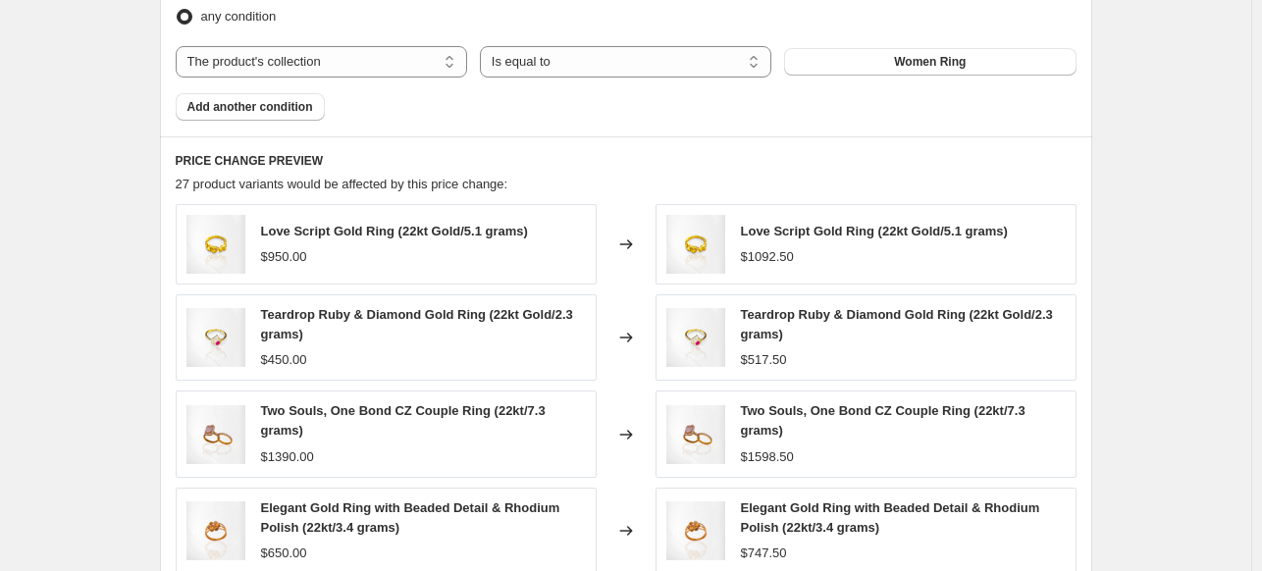
scroll to position [1626, 0]
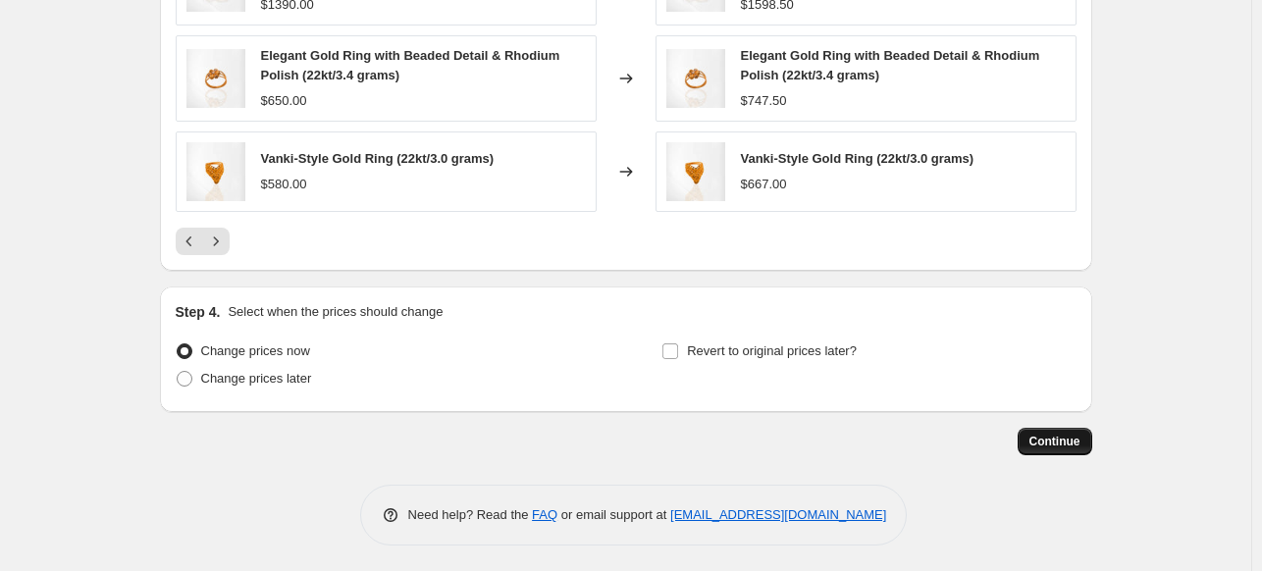
click at [1056, 434] on span "Continue" at bounding box center [1054, 442] width 51 height 16
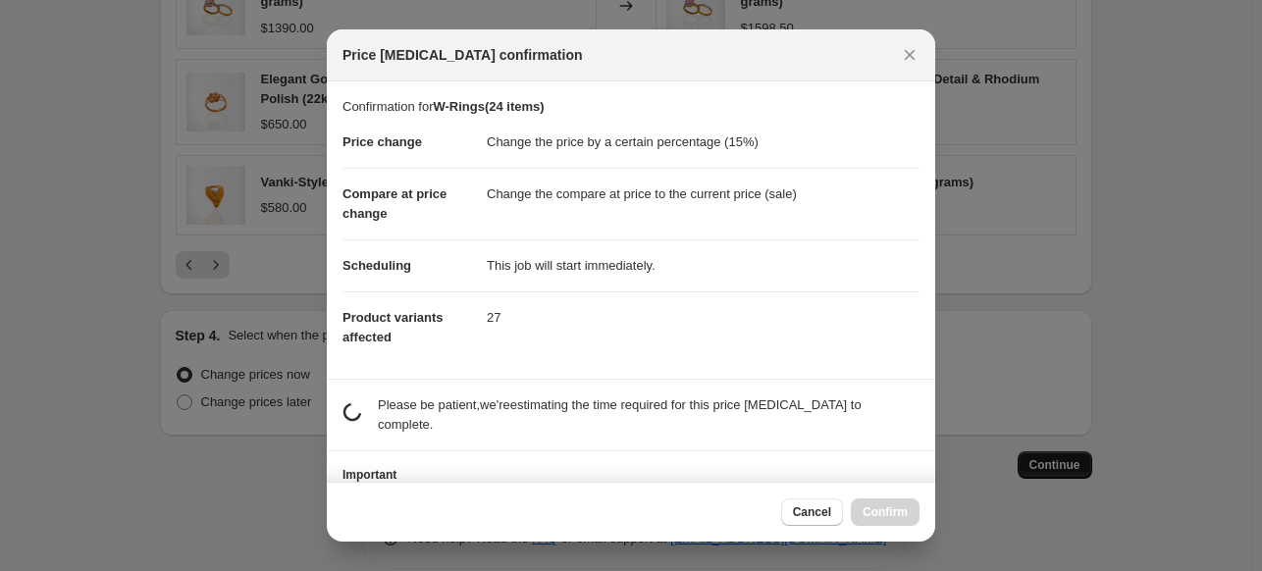
scroll to position [0, 0]
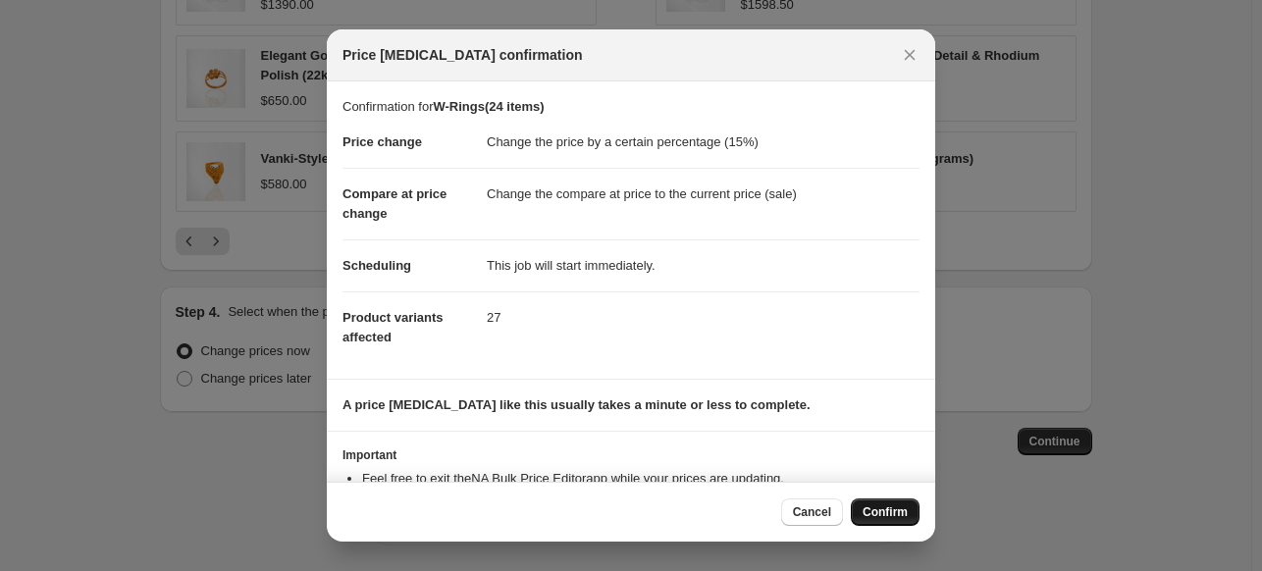
click at [881, 500] on button "Confirm" at bounding box center [885, 511] width 69 height 27
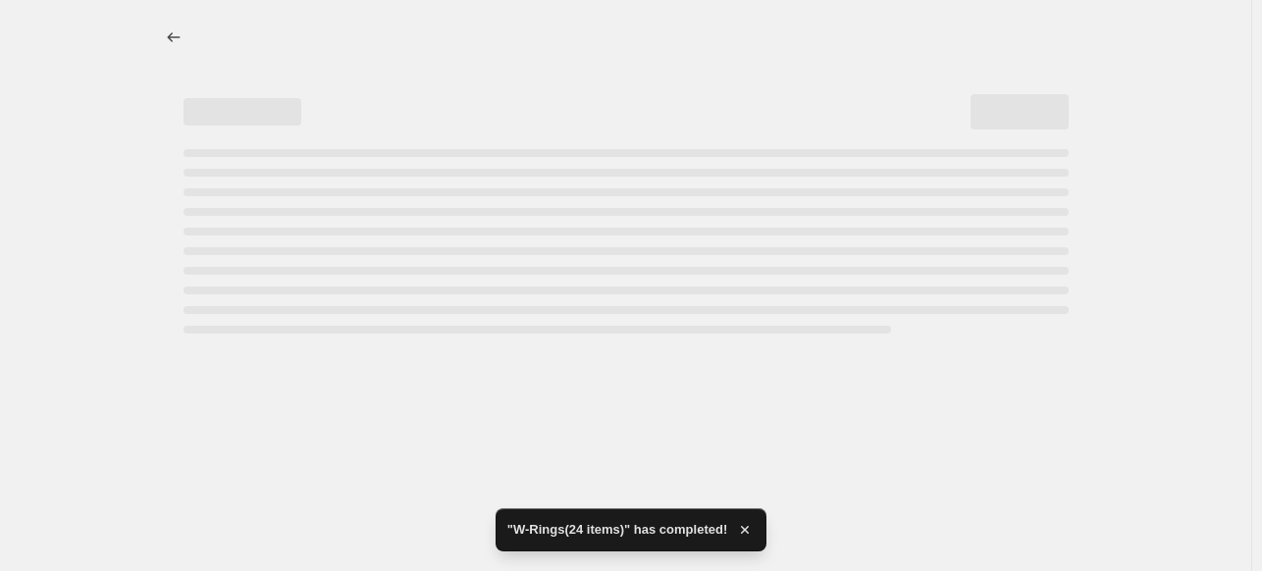
select select "percentage"
select select "collection"
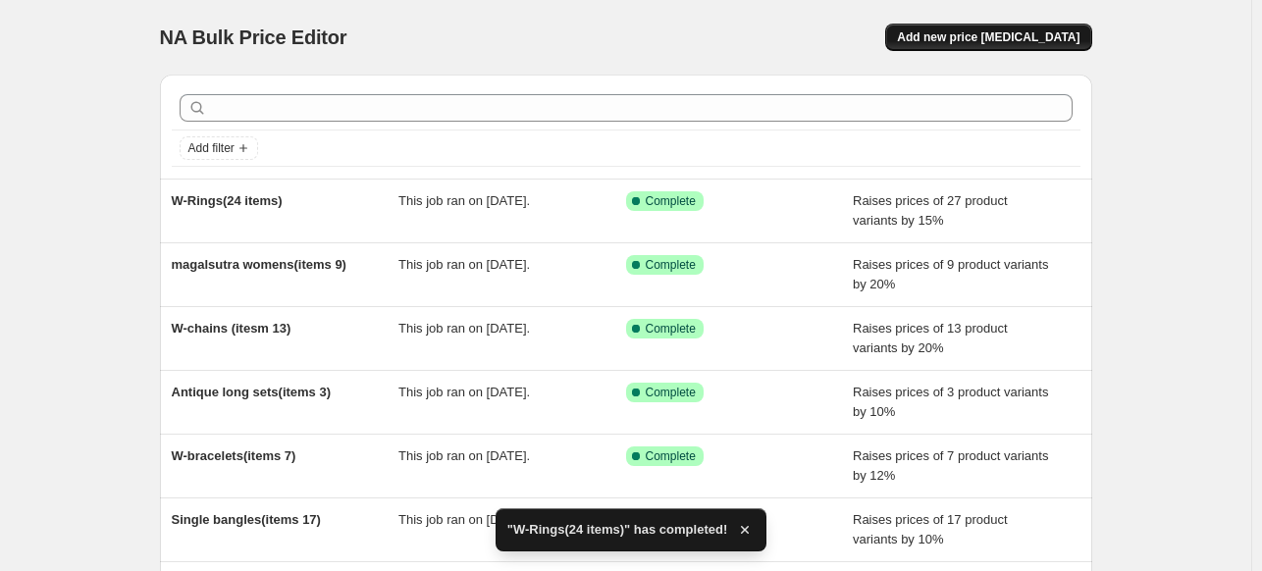
click at [996, 30] on span "Add new price [MEDICAL_DATA]" at bounding box center [988, 37] width 182 height 16
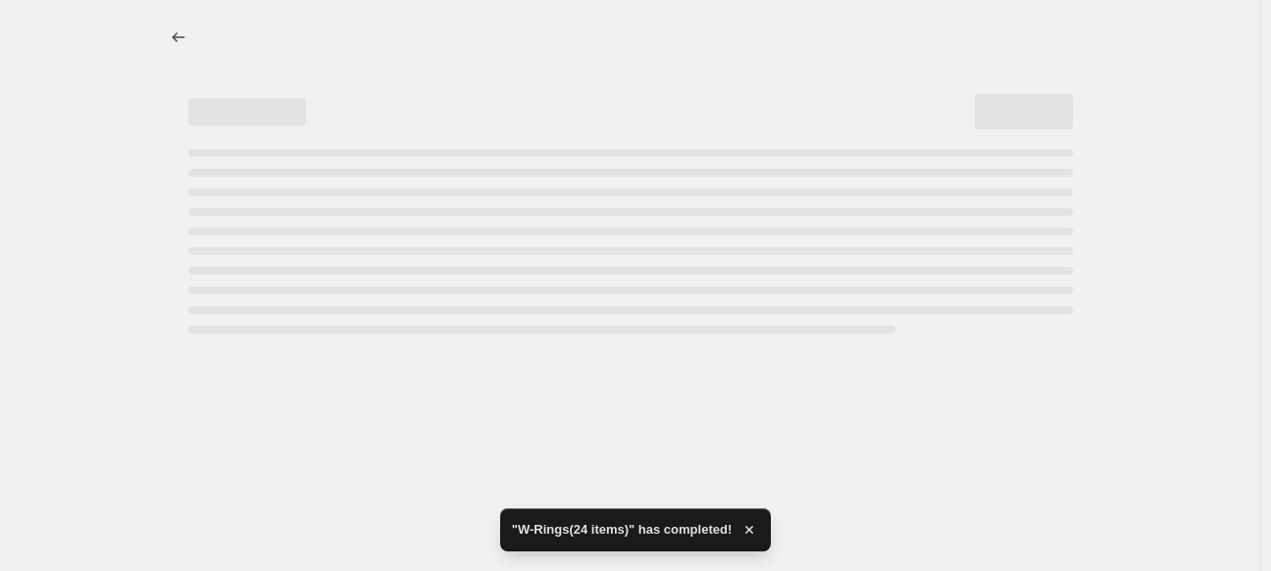
select select "percentage"
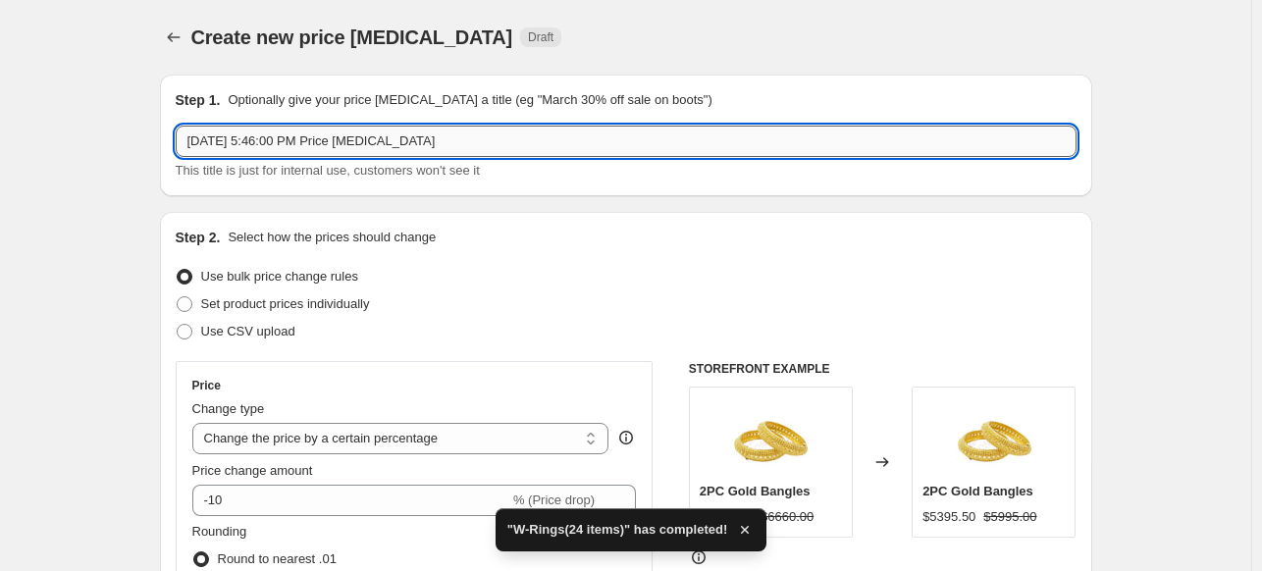
click at [262, 142] on input "[DATE] 5:46:00 PM Price [MEDICAL_DATA]" at bounding box center [626, 141] width 901 height 31
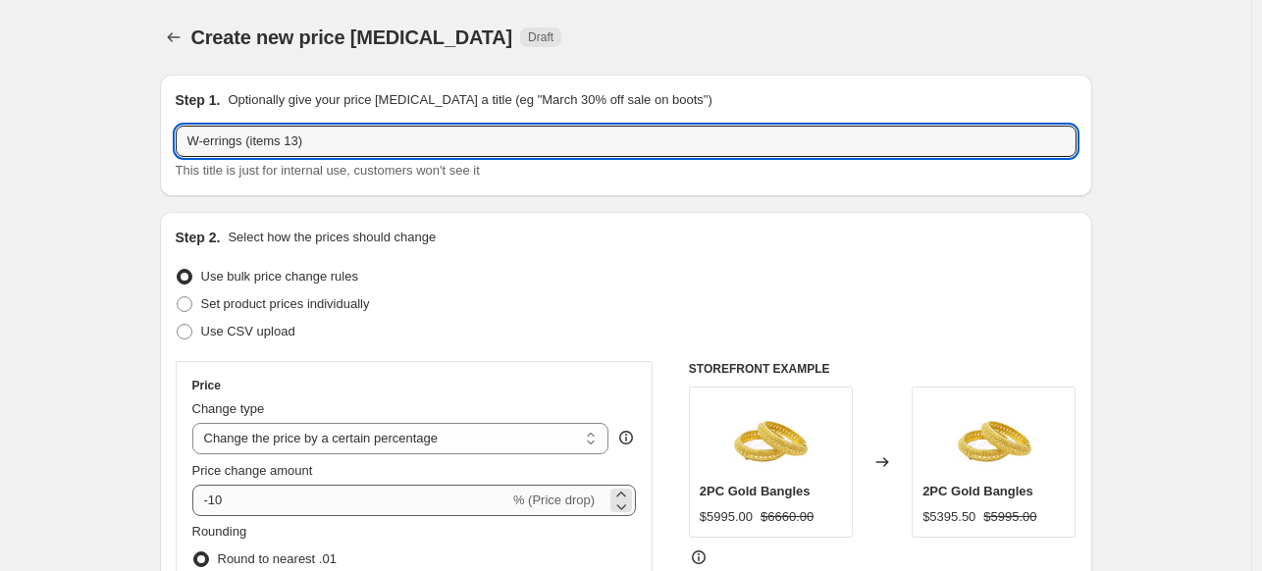
type input "W-errings (items 13)"
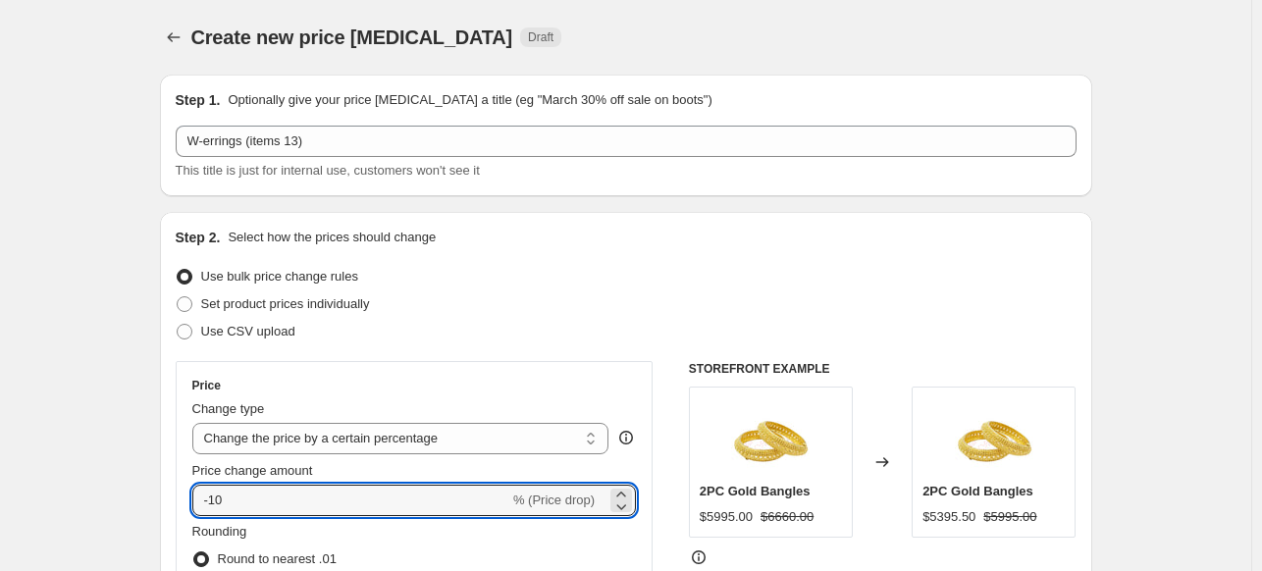
drag, startPoint x: 235, startPoint y: 504, endPoint x: 137, endPoint y: 505, distance: 98.1
type input "10"
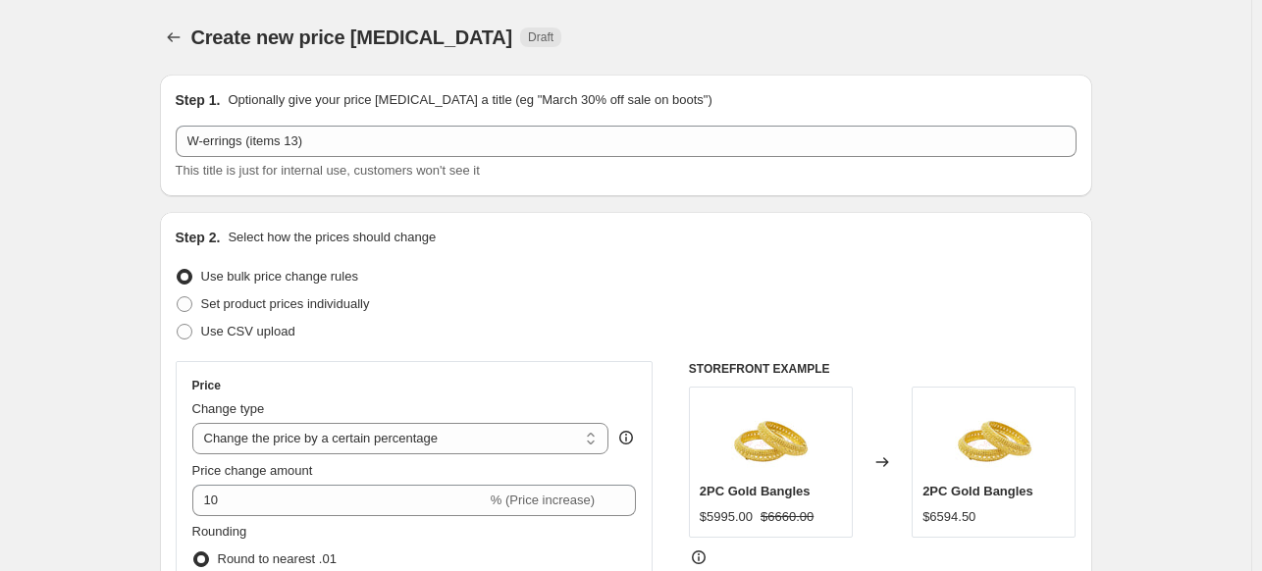
click at [687, 263] on div "Use bulk price change rules" at bounding box center [626, 276] width 901 height 27
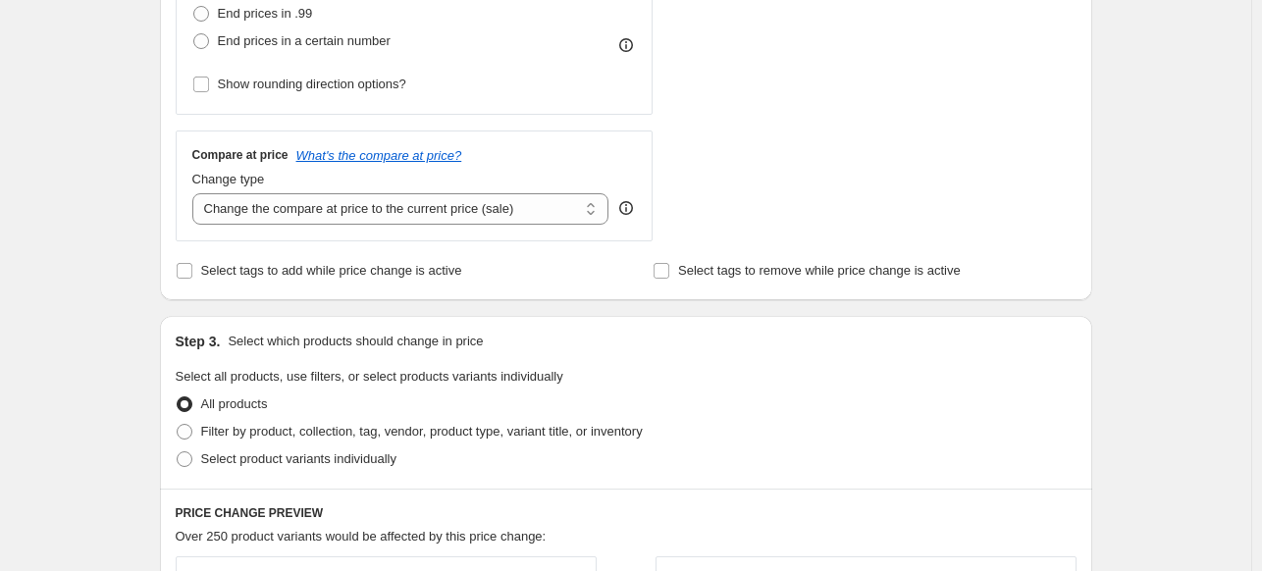
scroll to position [604, 0]
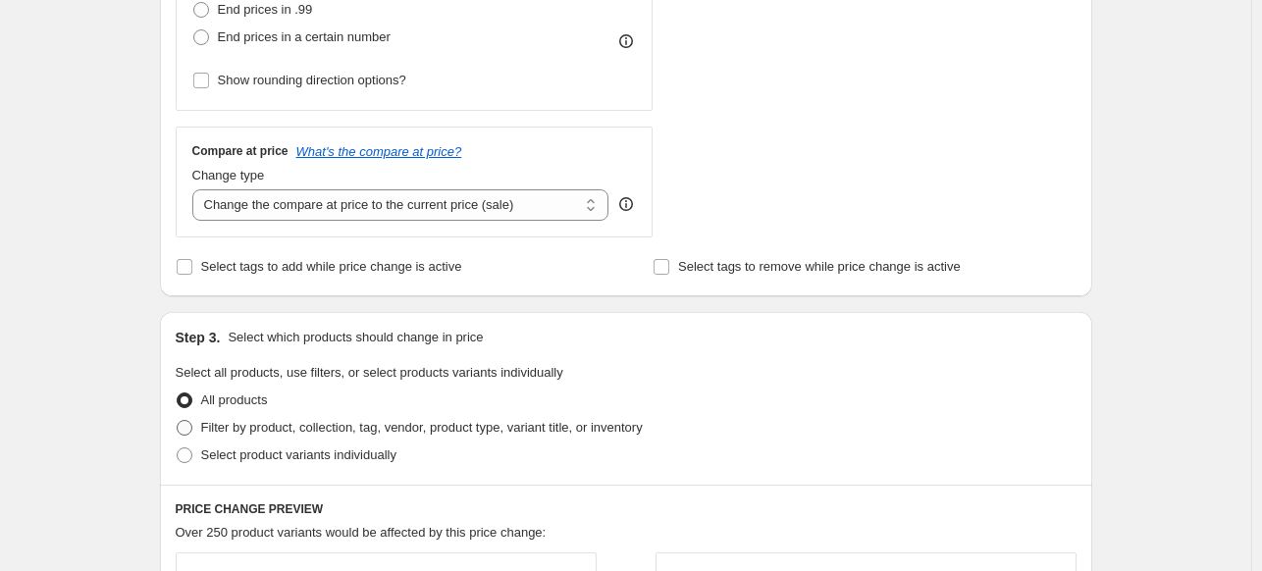
click at [315, 429] on span "Filter by product, collection, tag, vendor, product type, variant title, or inv…" at bounding box center [421, 427] width 441 height 15
click at [178, 421] on input "Filter by product, collection, tag, vendor, product type, variant title, or inv…" at bounding box center [177, 420] width 1 height 1
radio input "true"
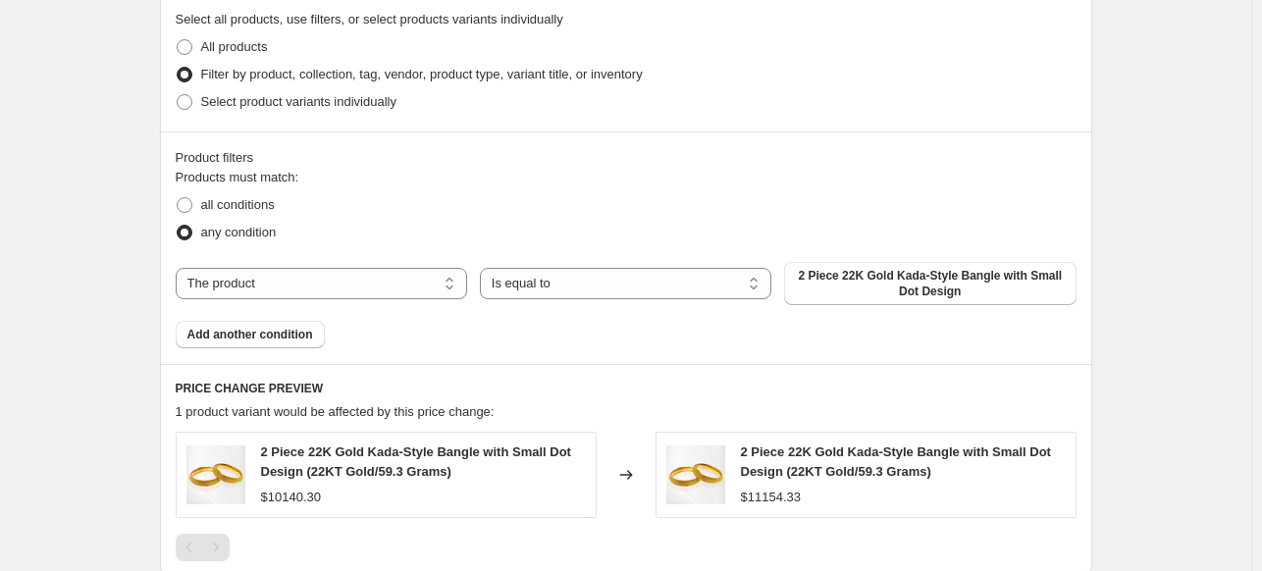
scroll to position [989, 0]
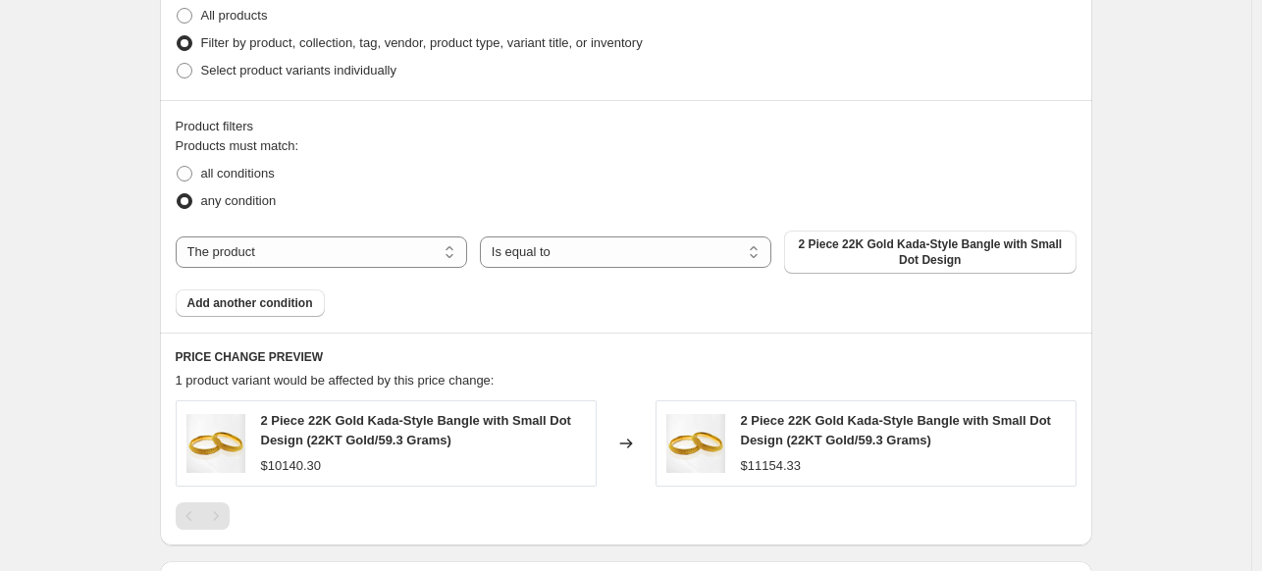
click at [366, 266] on div "The product The product's collection The product's vendor The product's type Th…" at bounding box center [626, 252] width 901 height 43
click at [341, 238] on select "The product The product's collection The product's vendor The product's type Th…" at bounding box center [321, 251] width 291 height 31
select select "collection"
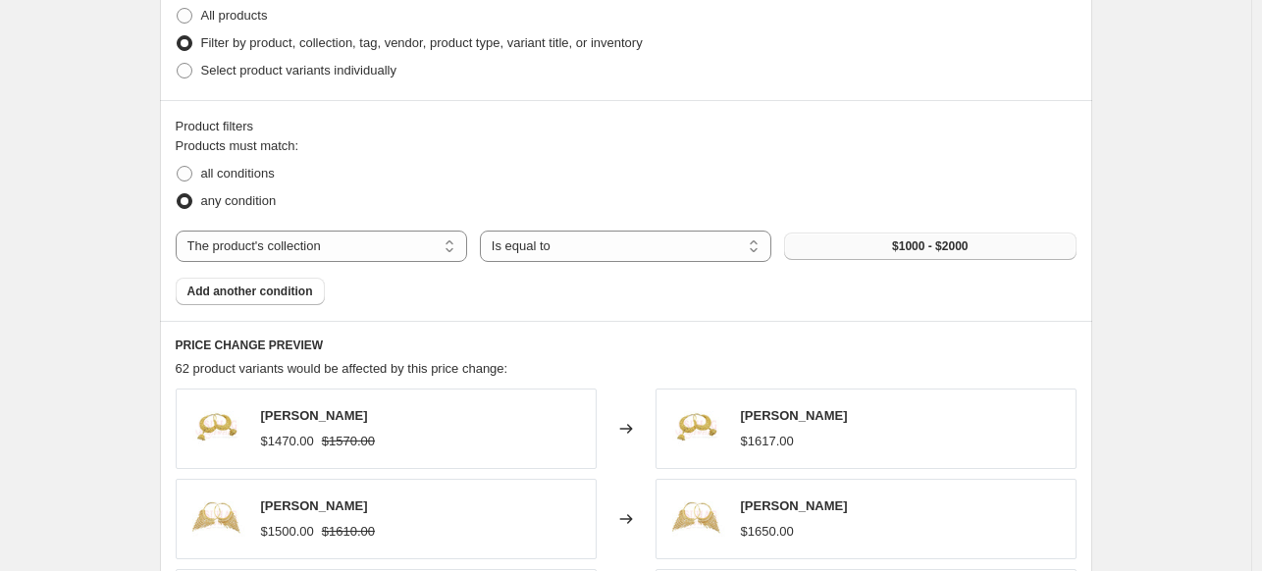
click at [929, 250] on span "$1000 - $2000" at bounding box center [930, 246] width 76 height 16
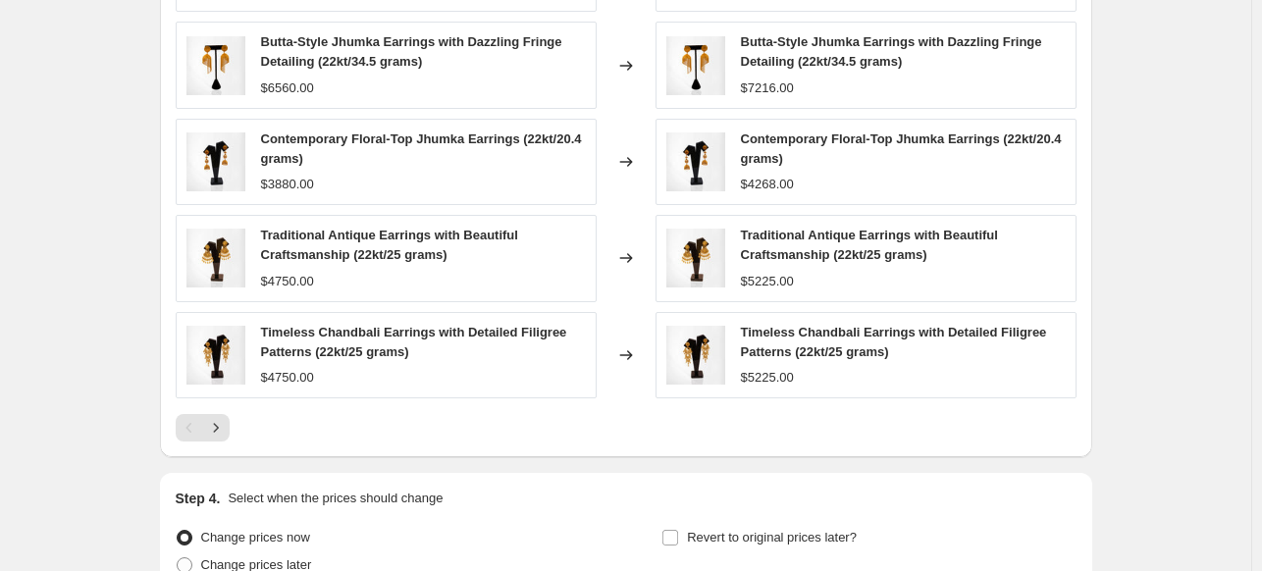
scroll to position [1638, 0]
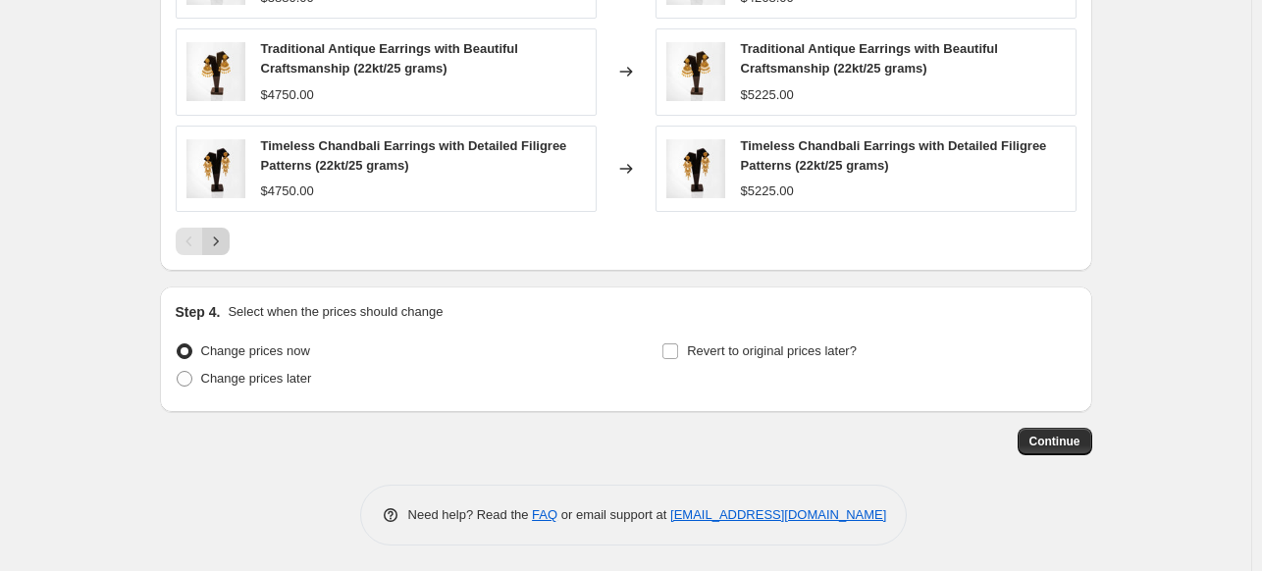
click at [216, 242] on icon "Next" at bounding box center [216, 242] width 20 height 20
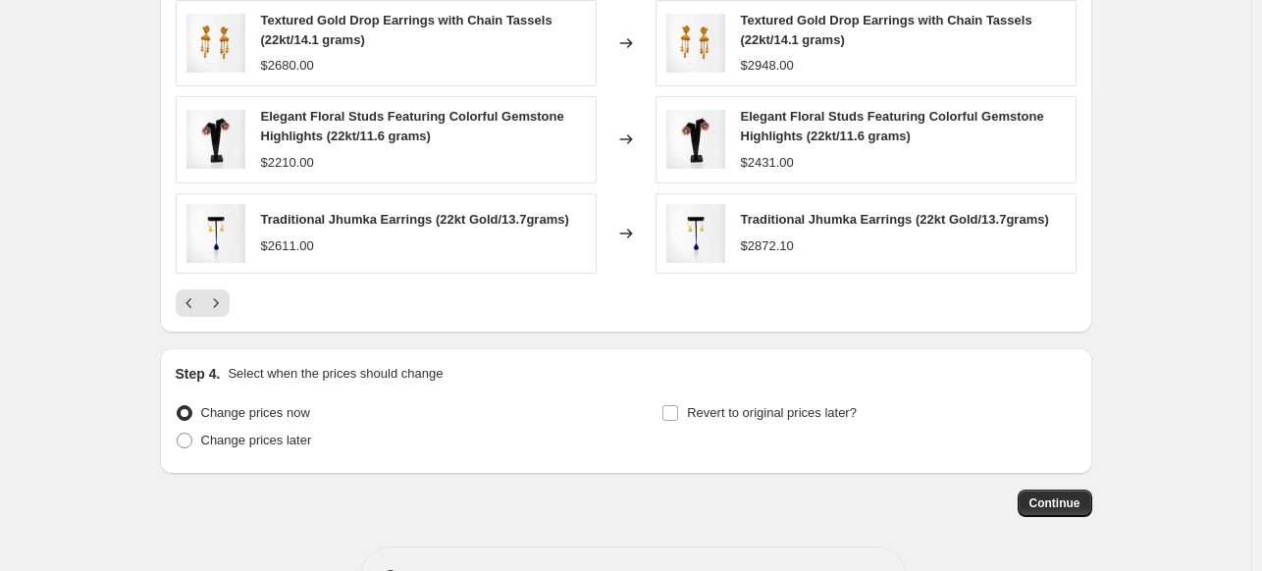
scroll to position [1633, 0]
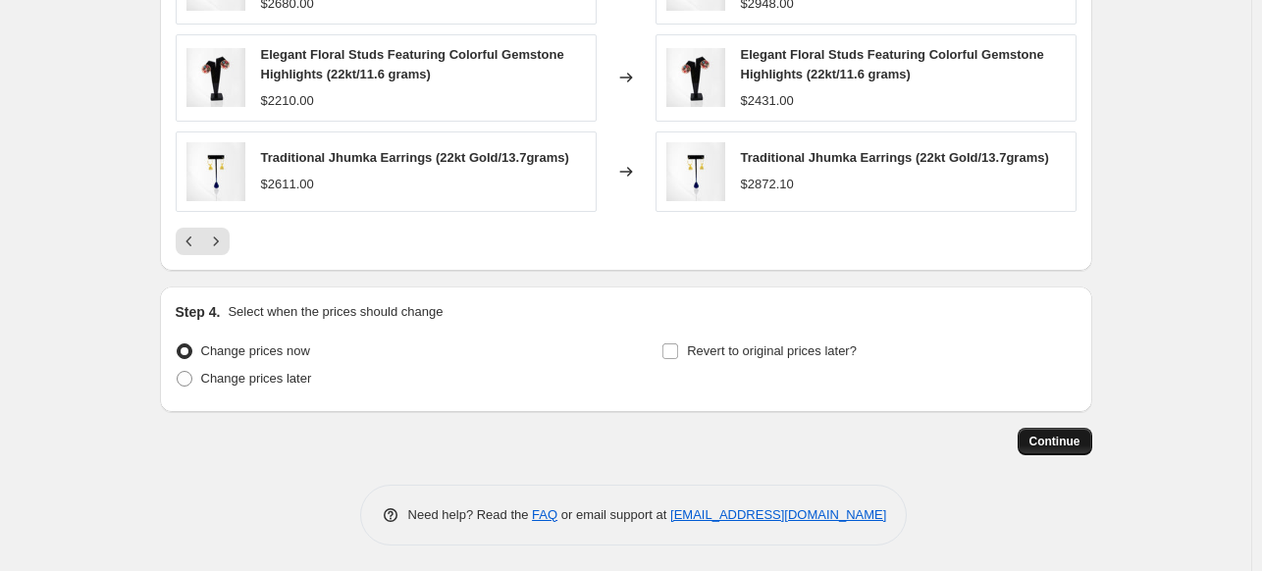
click at [1051, 430] on button "Continue" at bounding box center [1054, 441] width 75 height 27
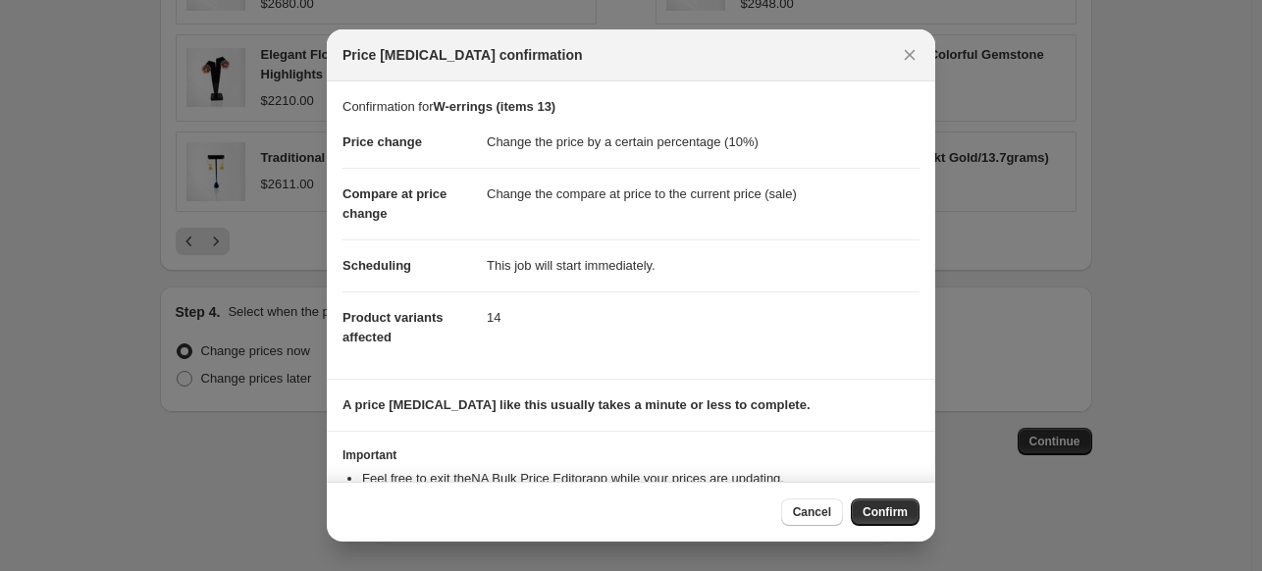
click at [893, 498] on div "Cancel Confirm" at bounding box center [850, 511] width 138 height 27
click at [891, 512] on span "Confirm" at bounding box center [884, 512] width 45 height 16
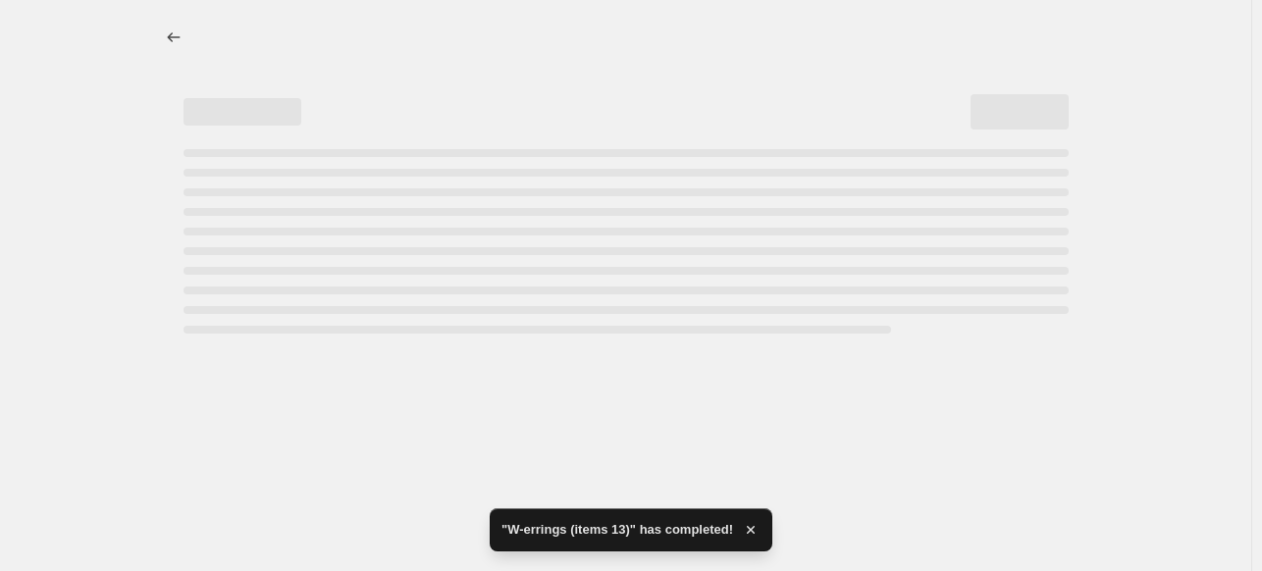
select select "percentage"
select select "collection"
